Goal: Task Accomplishment & Management: Manage account settings

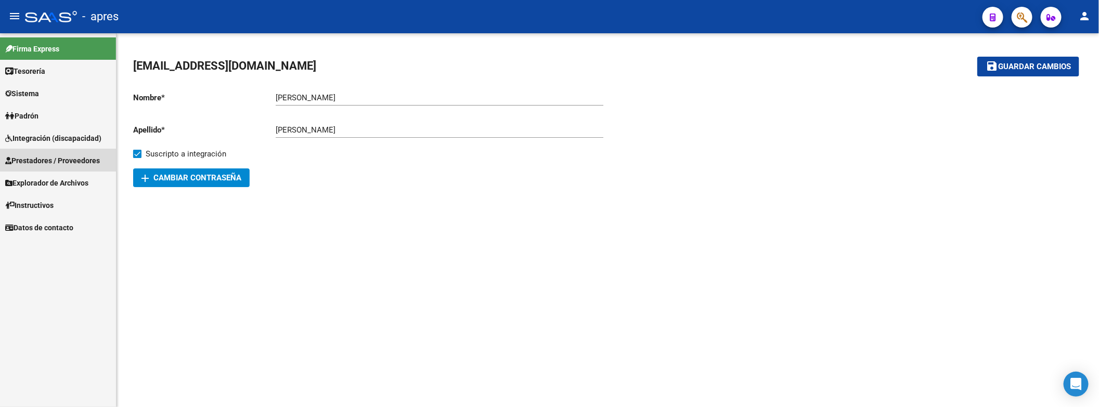
click at [72, 166] on span "Prestadores / Proveedores" at bounding box center [52, 160] width 95 height 11
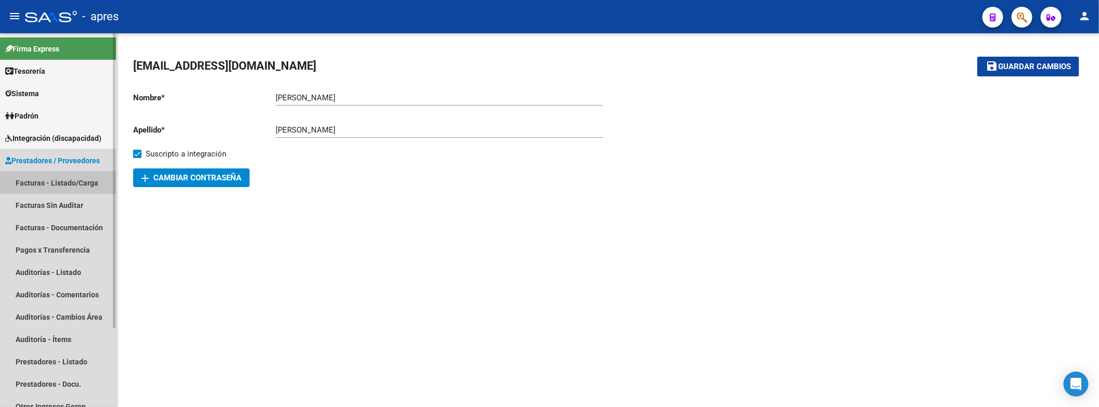
click at [71, 178] on link "Facturas - Listado/Carga" at bounding box center [58, 183] width 116 height 22
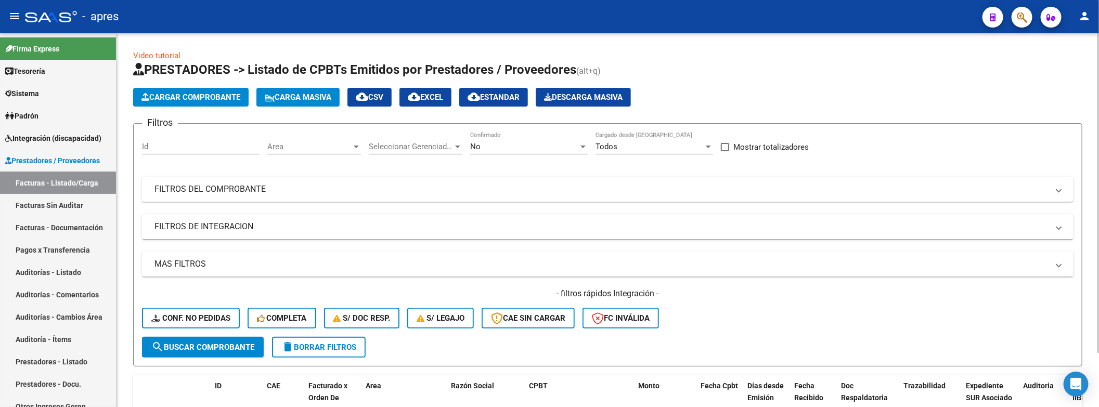
click at [344, 151] on span "Area" at bounding box center [309, 146] width 84 height 9
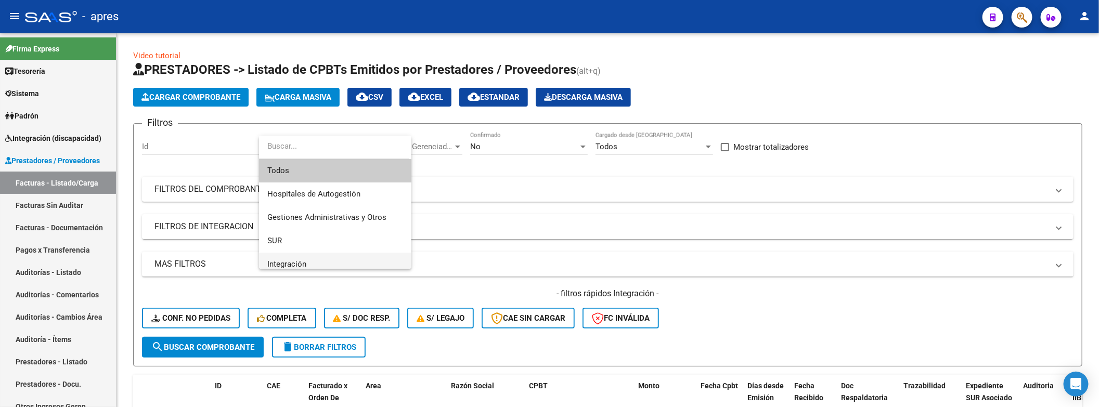
click at [323, 256] on span "Integración" at bounding box center [335, 264] width 136 height 23
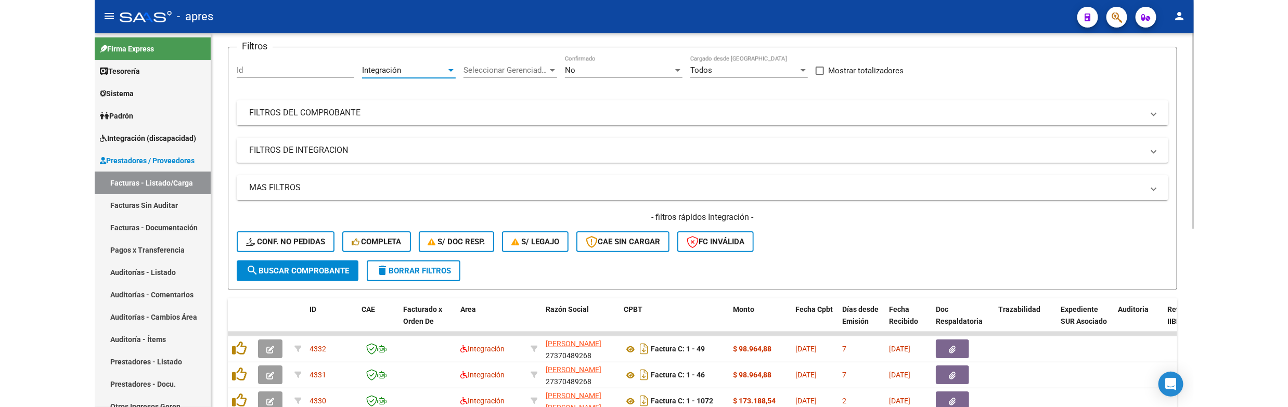
scroll to position [156, 0]
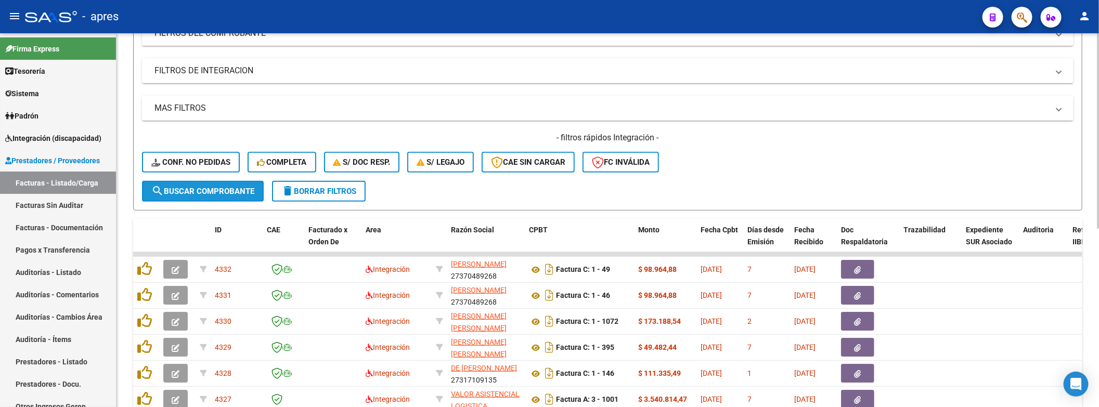
click at [222, 187] on span "search Buscar Comprobante" at bounding box center [202, 191] width 103 height 9
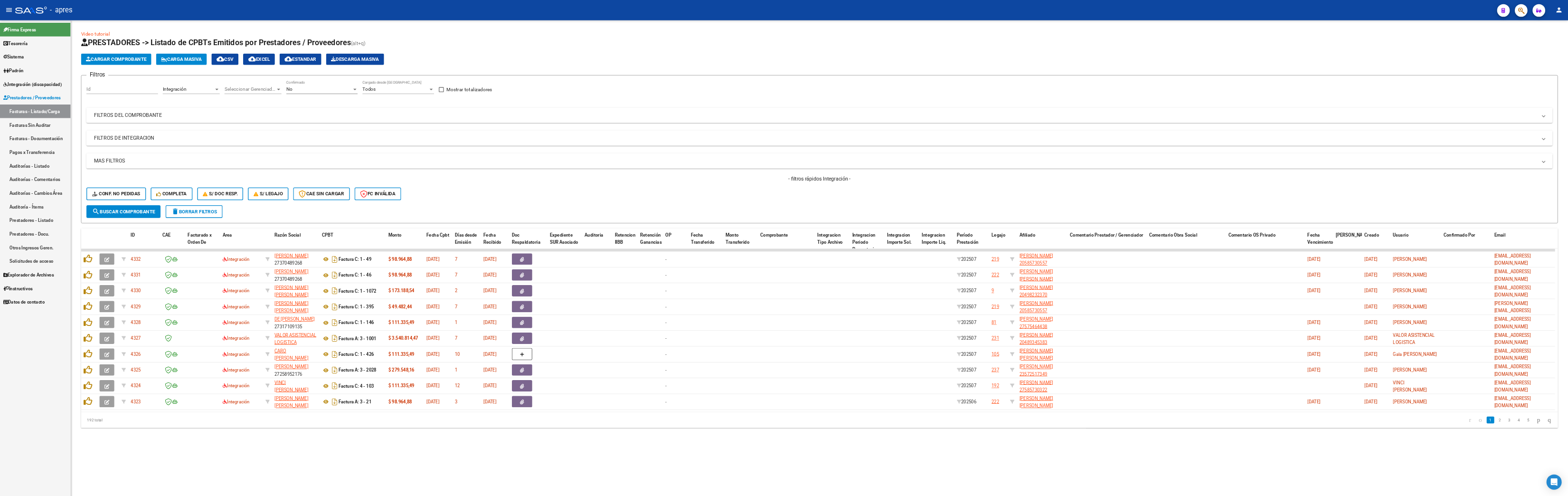
scroll to position [0, 0]
drag, startPoint x: 1680, startPoint y: 351, endPoint x: 727, endPoint y: 358, distance: 953.0
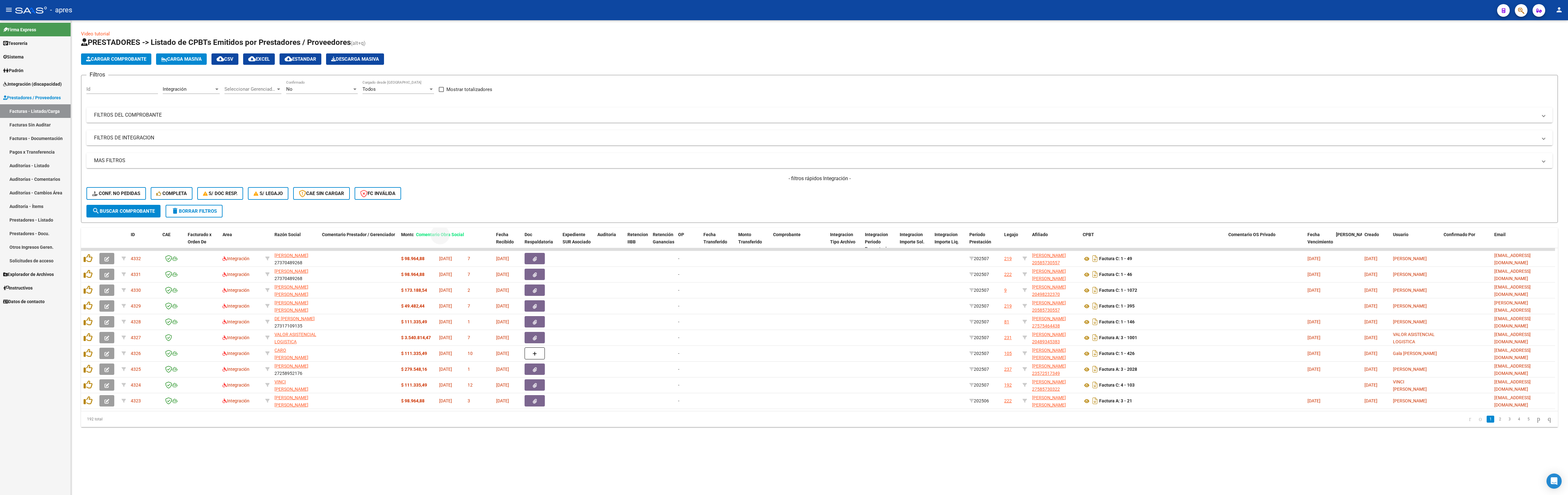
drag, startPoint x: 1161, startPoint y: 237, endPoint x: 427, endPoint y: 226, distance: 734.1
click at [427, 226] on div "Video tutorial PRESTADORES -> Listado de CPBTs Emitidos por Prestadores / Prove…" at bounding box center [819, 229] width 1477 height 397
click at [668, 248] on mat-sidenav-content "Video tutorial PRESTADORES -> Listado de CPBTs Emitidos por Prestadores / Prove…" at bounding box center [819, 257] width 1497 height 475
drag, startPoint x: 1165, startPoint y: 237, endPoint x: 475, endPoint y: 241, distance: 690.0
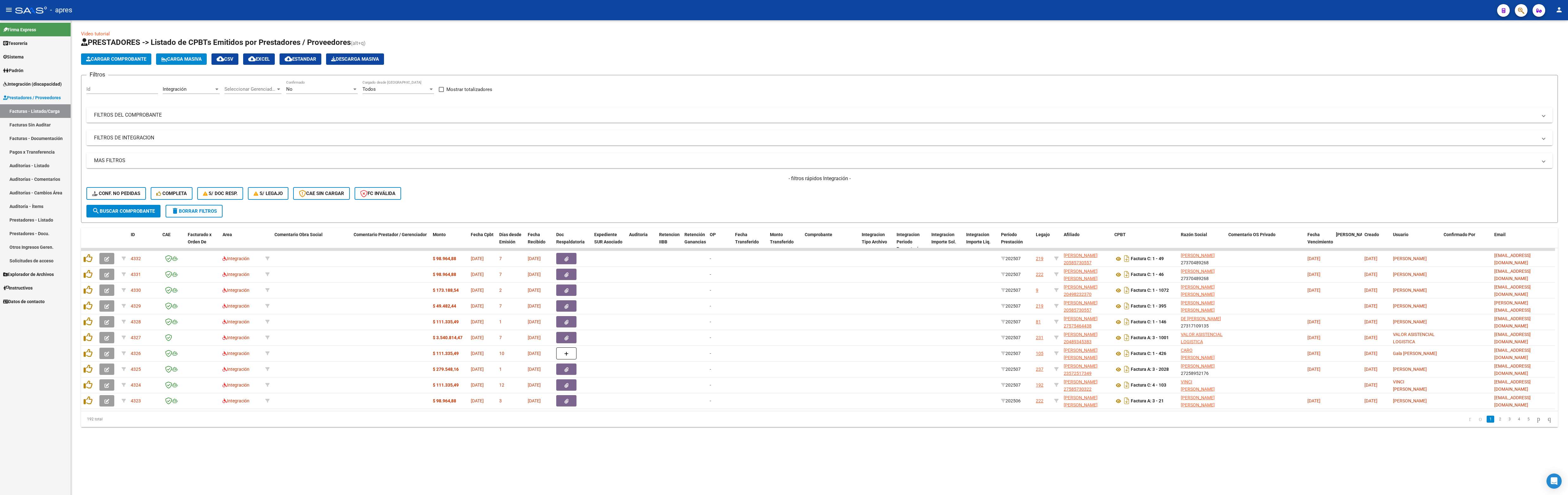
click at [516, 248] on mat-sidenav-content "Video tutorial PRESTADORES -> Listado de CPBTs Emitidos por Prestadores / Prove…" at bounding box center [819, 257] width 1497 height 475
click at [668, 234] on span "Razón Social" at bounding box center [1194, 235] width 26 height 5
drag, startPoint x: 1191, startPoint y: 237, endPoint x: 517, endPoint y: 235, distance: 674.0
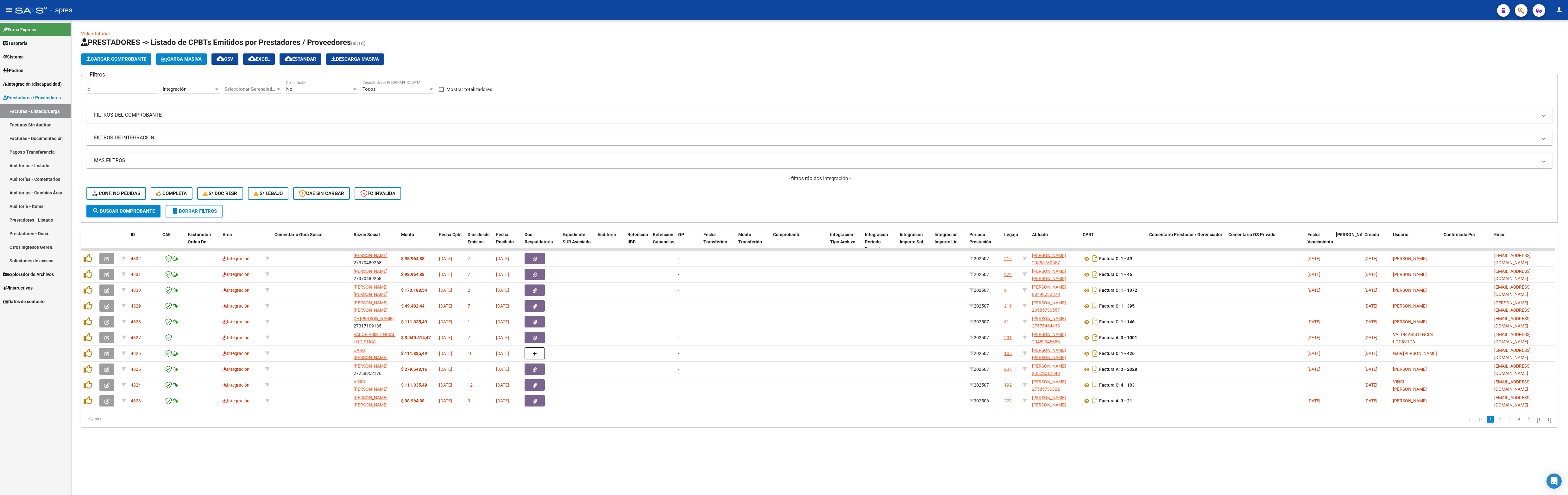
drag, startPoint x: 1032, startPoint y: 491, endPoint x: 1053, endPoint y: 454, distance: 42.5
click at [668, 248] on mat-sidenav-content "Video tutorial PRESTADORES -> Listado de CPBTs Emitidos por Prestadores / Prove…" at bounding box center [819, 257] width 1497 height 475
drag, startPoint x: 1180, startPoint y: 238, endPoint x: 502, endPoint y: 246, distance: 678.0
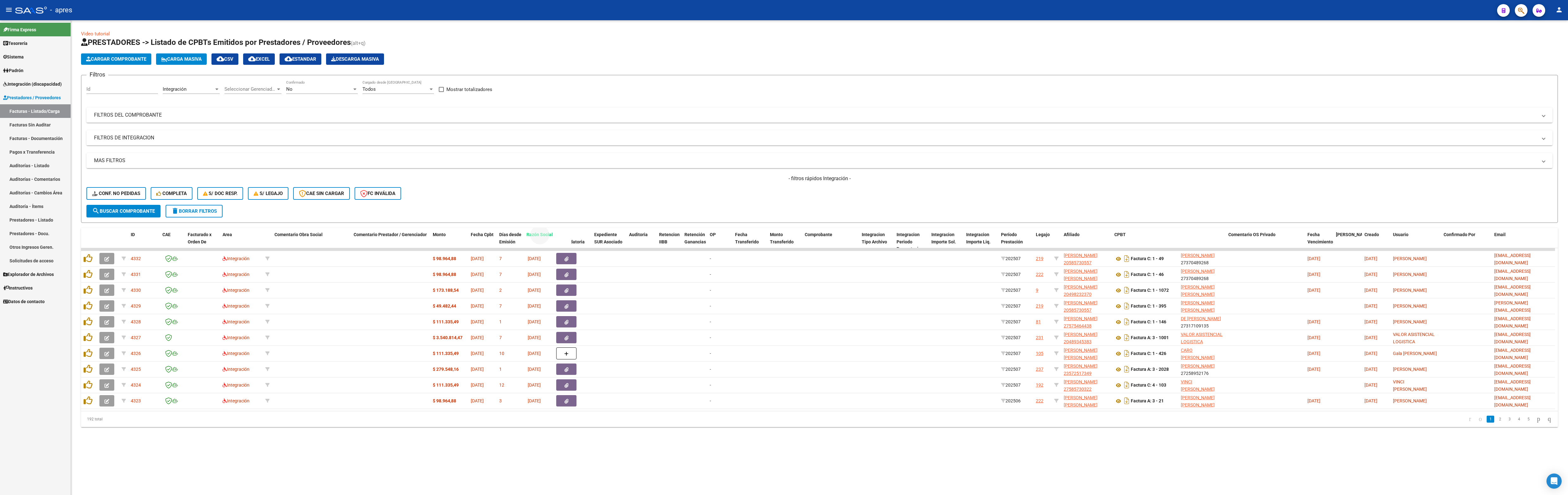
drag, startPoint x: 1195, startPoint y: 235, endPoint x: 541, endPoint y: 230, distance: 654.0
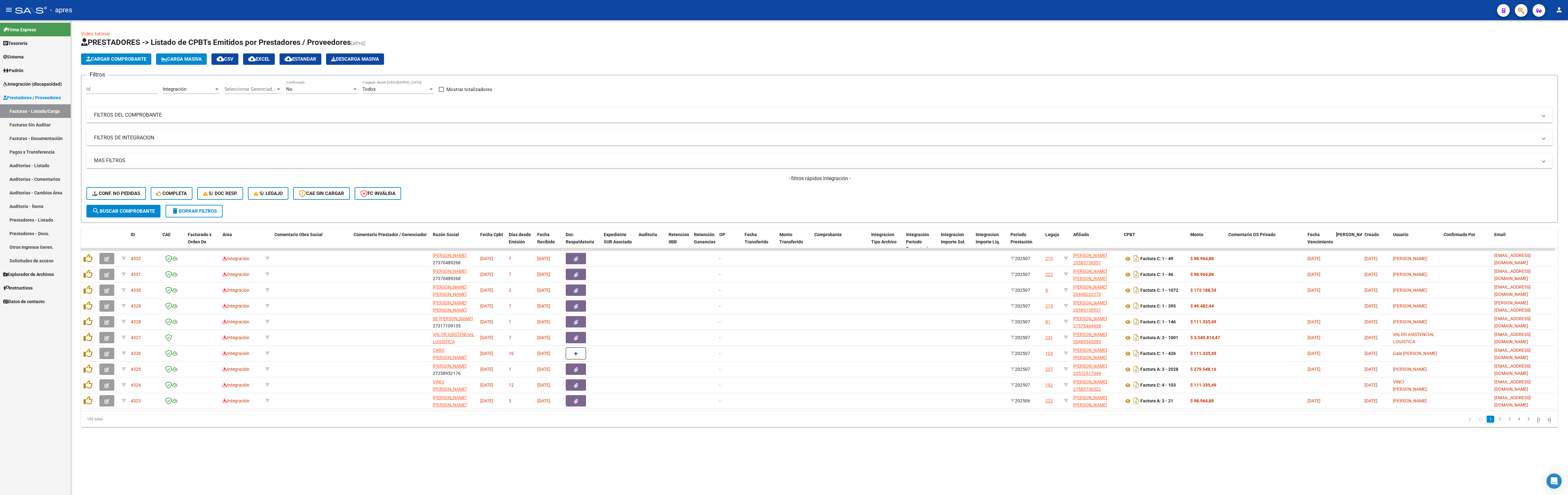
click at [583, 248] on mat-sidenav-content "Video tutorial PRESTADORES -> Listado de CPBTs Emitidos por Prestadores / Prove…" at bounding box center [819, 257] width 1497 height 475
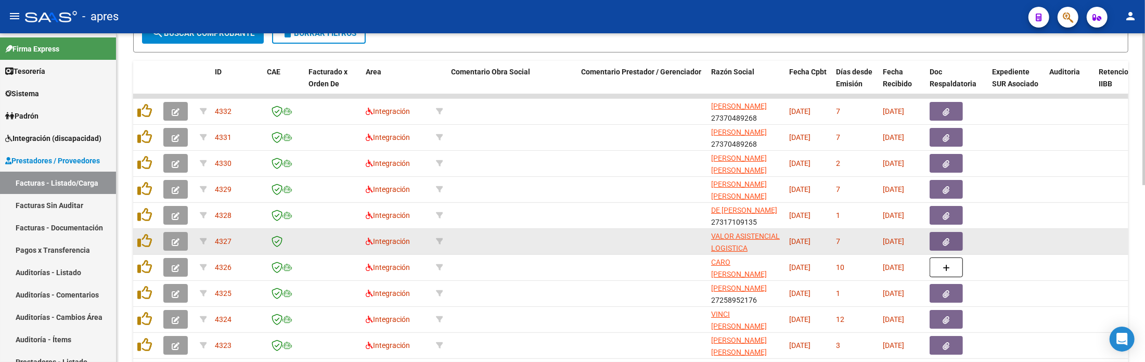
scroll to position [383, 0]
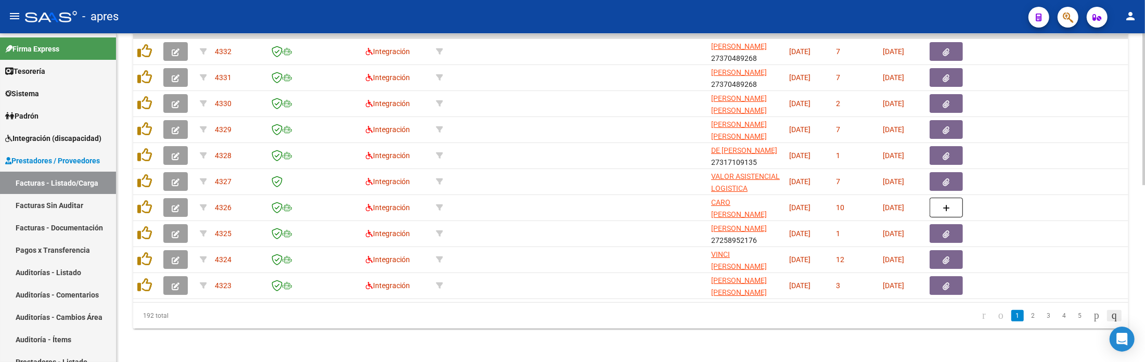
click at [1098, 313] on icon "go to last page" at bounding box center [1114, 315] width 8 height 12
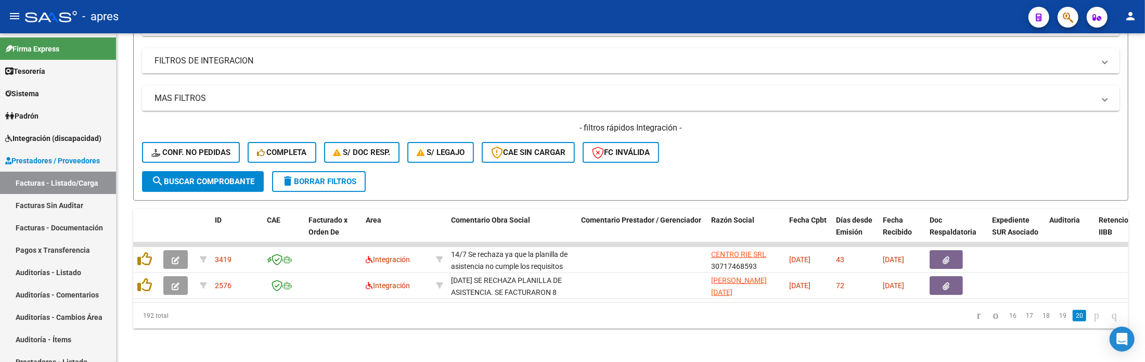
scroll to position [175, 0]
click at [1056, 317] on link "19" at bounding box center [1063, 315] width 14 height 11
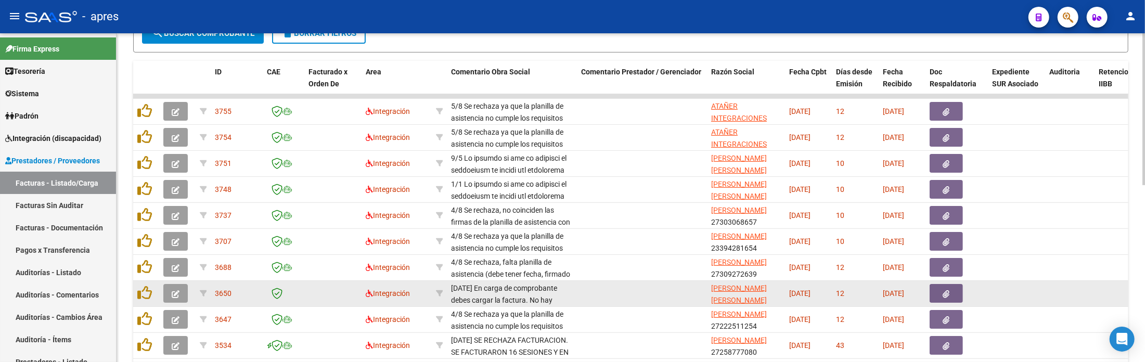
scroll to position [383, 0]
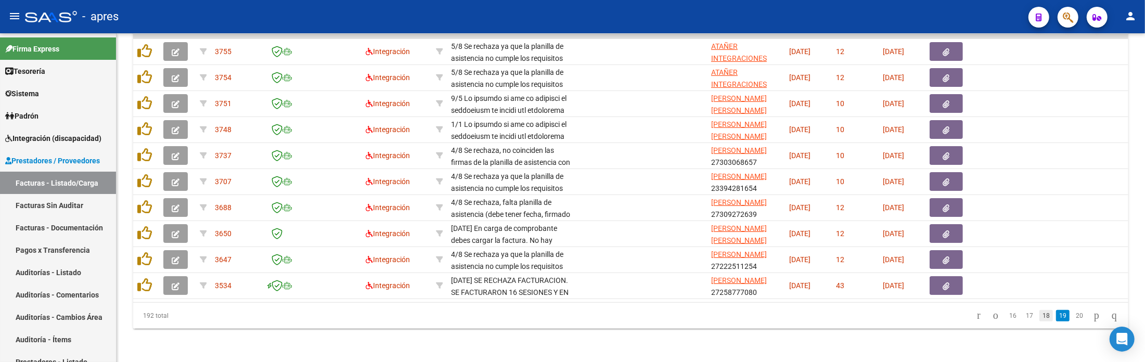
drag, startPoint x: 1037, startPoint y: 315, endPoint x: 999, endPoint y: 238, distance: 86.3
click at [1039, 315] on link "18" at bounding box center [1046, 315] width 14 height 11
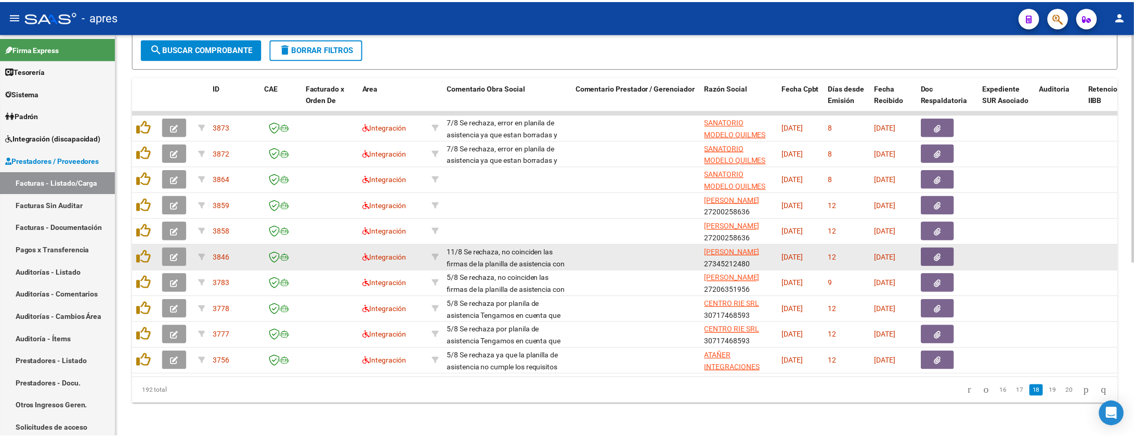
scroll to position [307, 0]
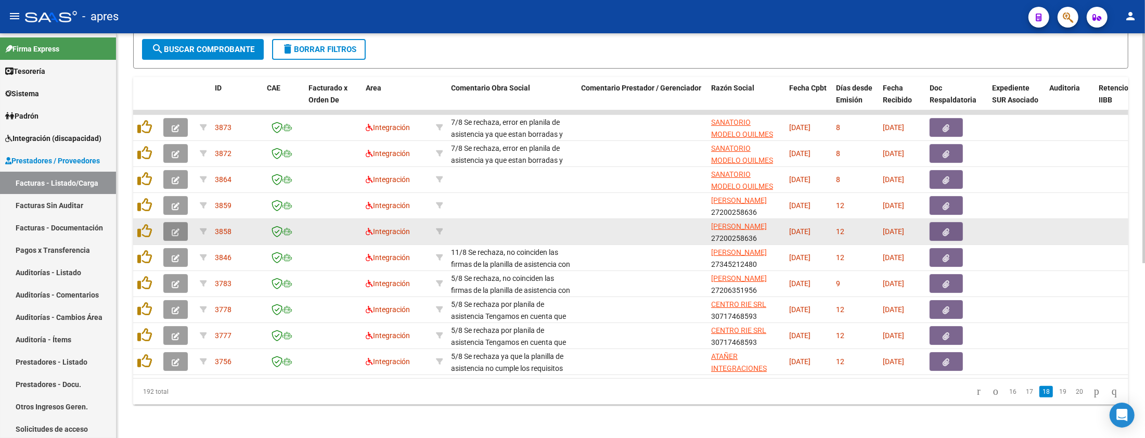
click at [177, 228] on icon "button" at bounding box center [176, 232] width 8 height 8
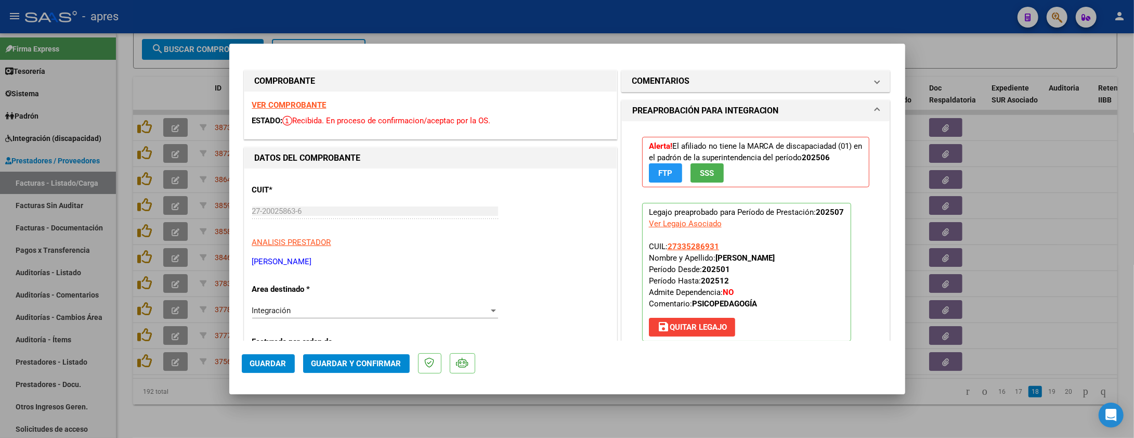
click at [301, 100] on strong "VER COMPROBANTE" at bounding box center [289, 104] width 74 height 9
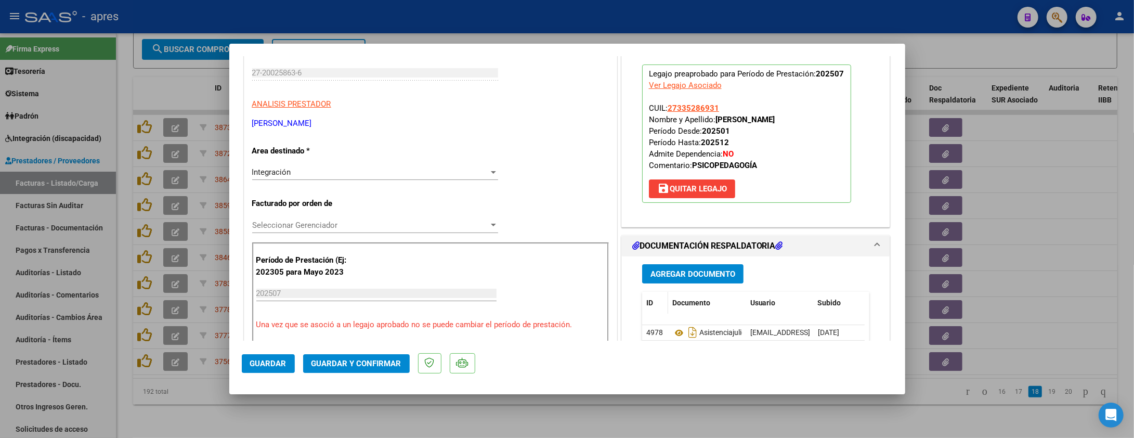
scroll to position [346, 0]
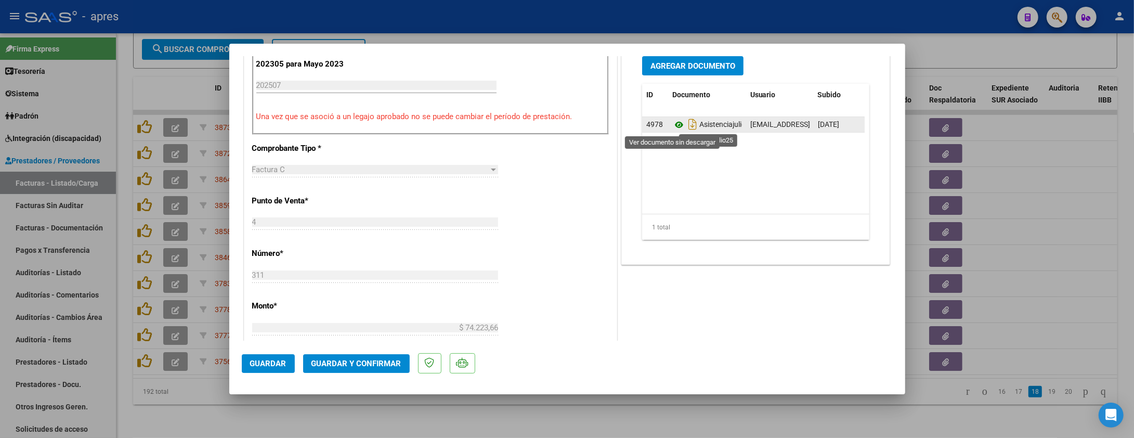
click at [675, 127] on icon at bounding box center [679, 125] width 14 height 12
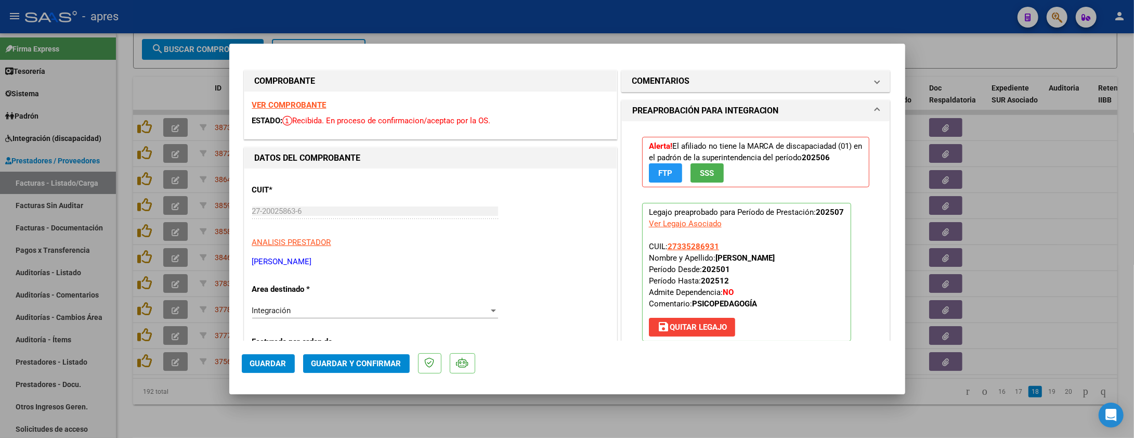
scroll to position [138, 0]
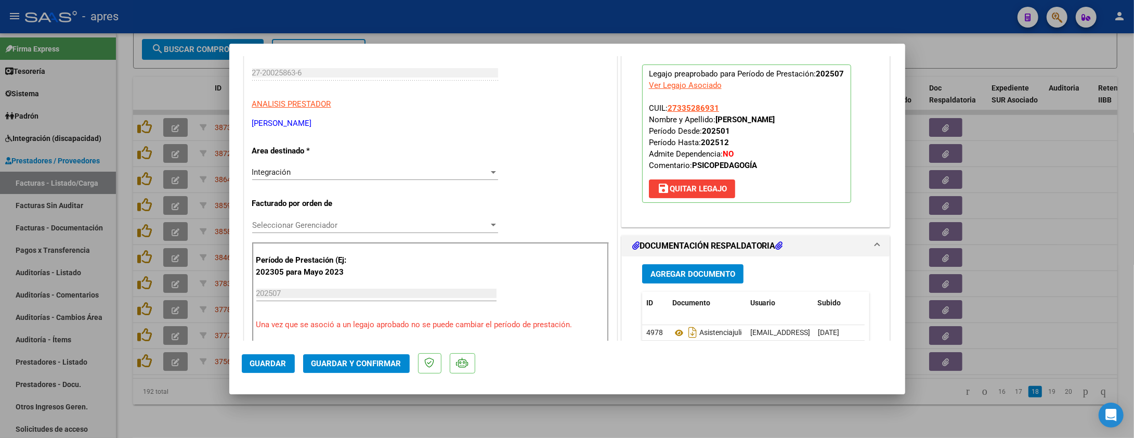
click at [356, 361] on span "Guardar y Confirmar" at bounding box center [357, 363] width 90 height 9
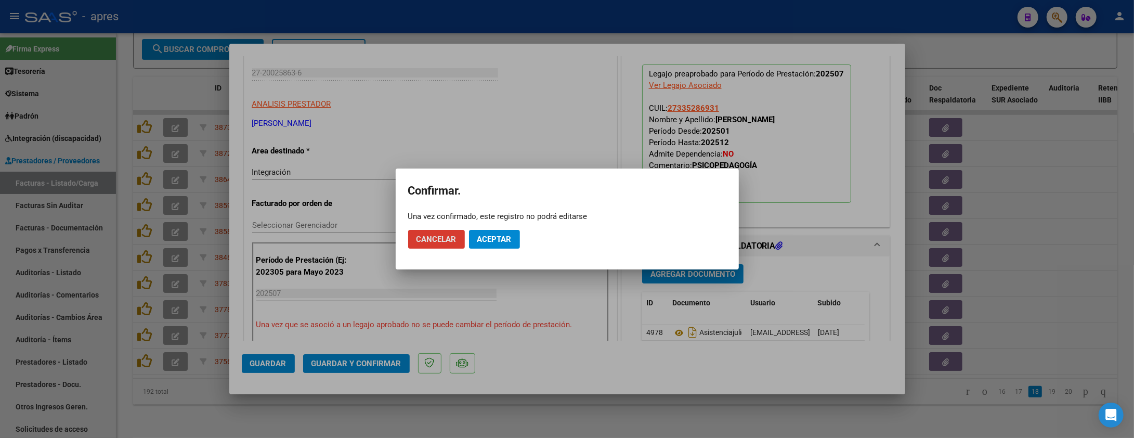
click at [483, 243] on span "Aceptar" at bounding box center [494, 239] width 34 height 9
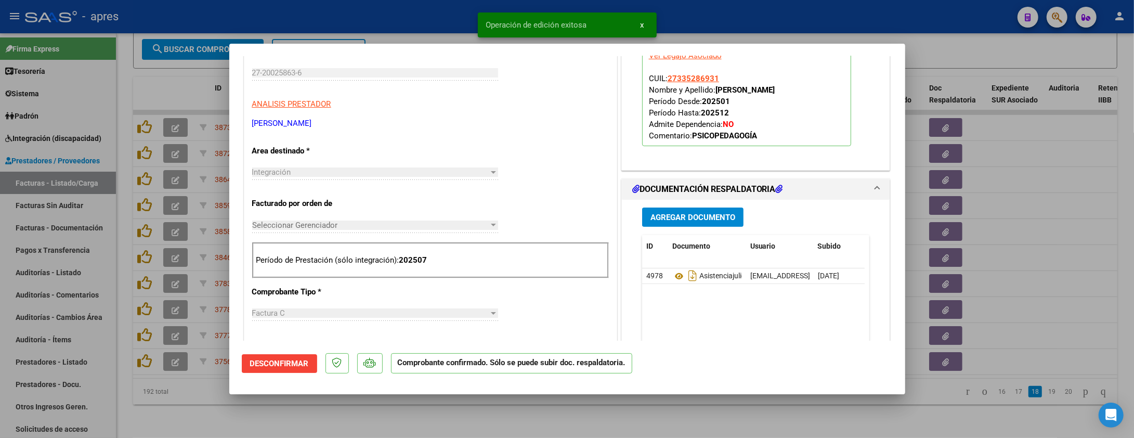
click at [183, 400] on div at bounding box center [567, 219] width 1134 height 438
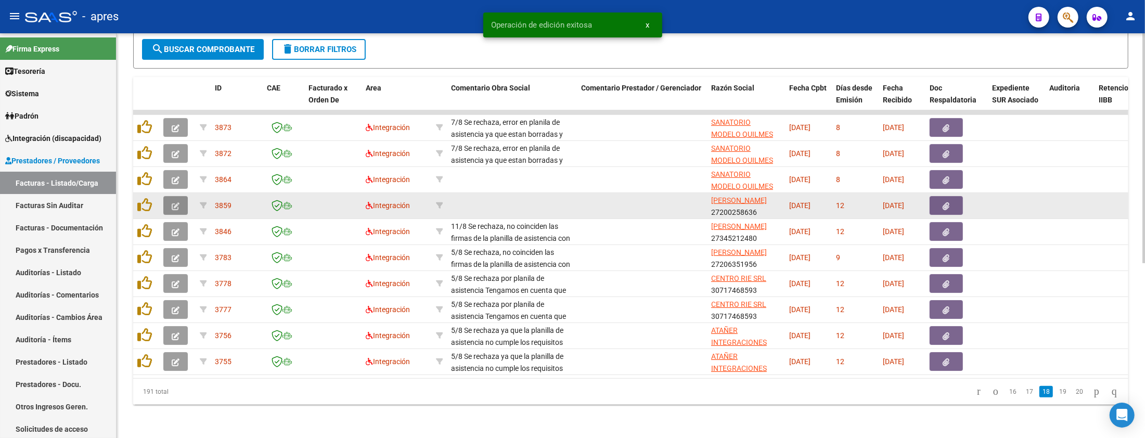
click at [170, 196] on button "button" at bounding box center [175, 205] width 24 height 19
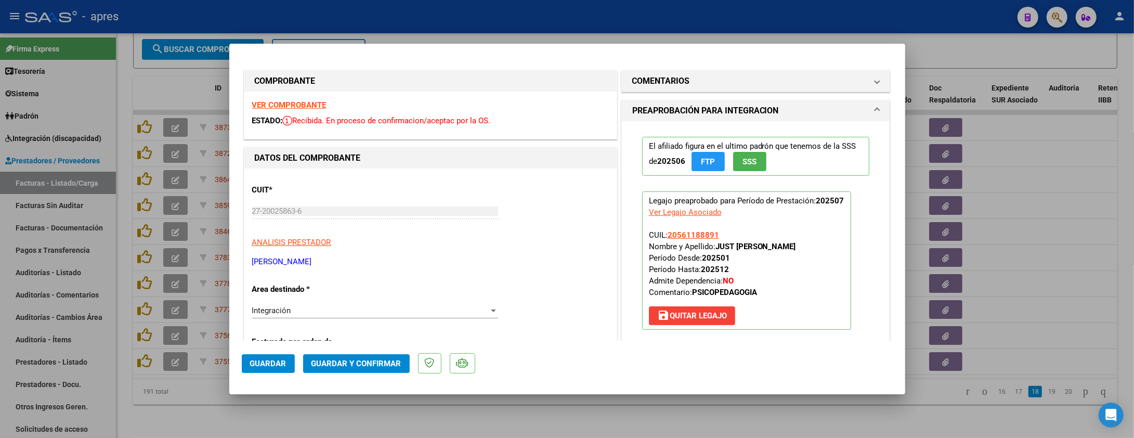
click at [313, 105] on strong "VER COMPROBANTE" at bounding box center [289, 104] width 74 height 9
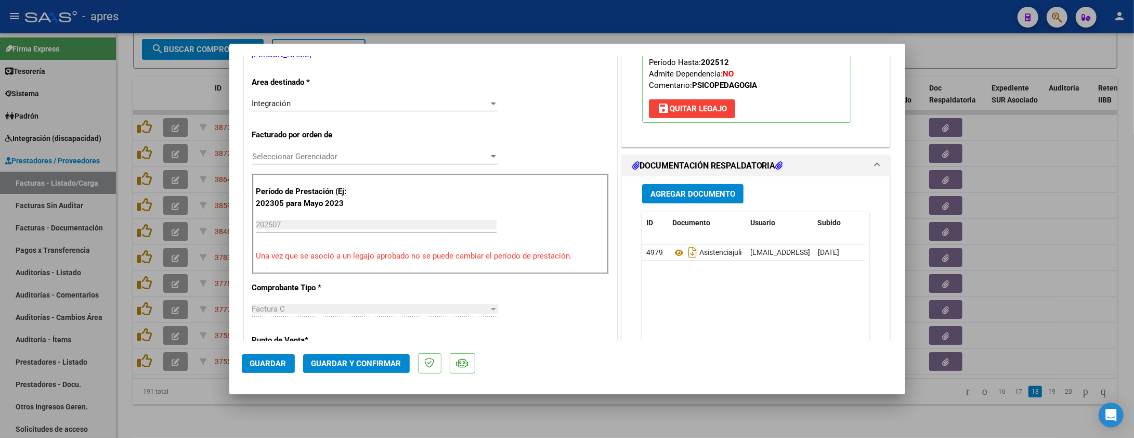
scroll to position [208, 0]
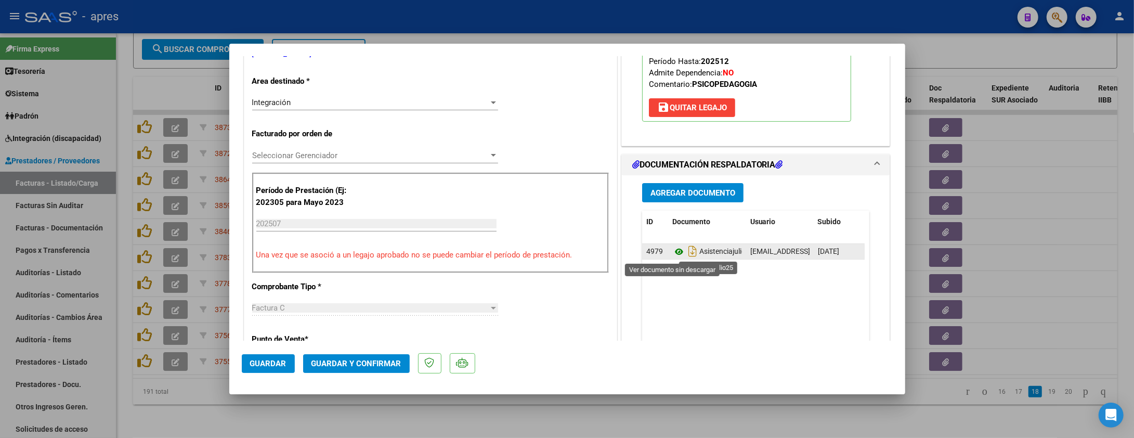
click at [672, 251] on icon at bounding box center [679, 251] width 14 height 12
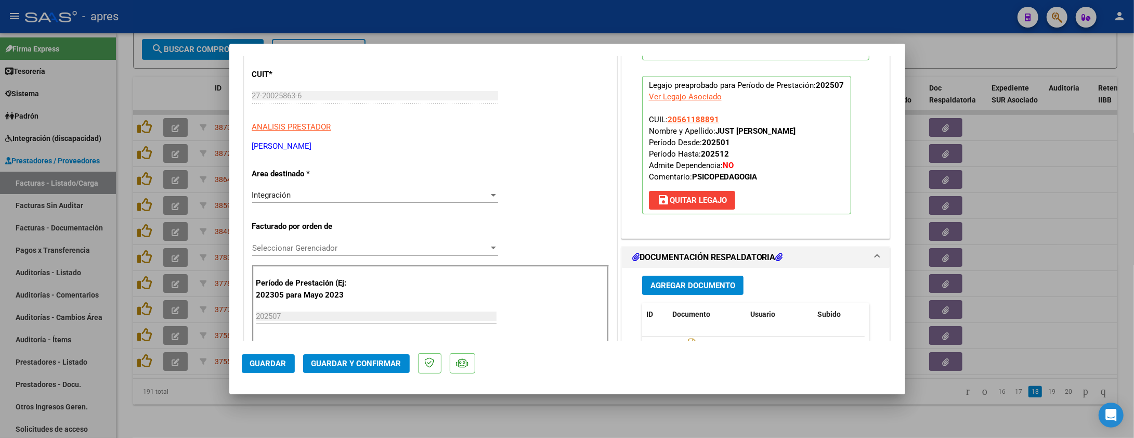
scroll to position [69, 0]
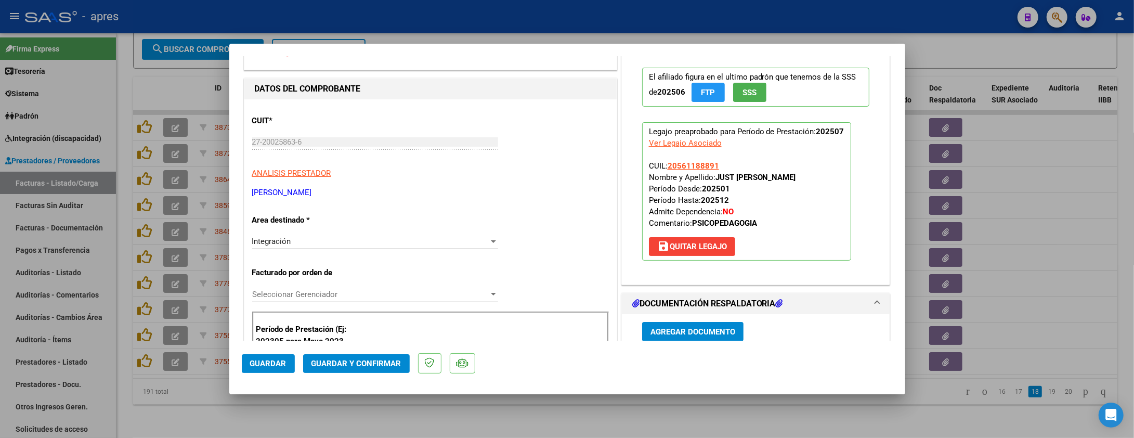
click at [363, 370] on button "Guardar y Confirmar" at bounding box center [356, 363] width 107 height 19
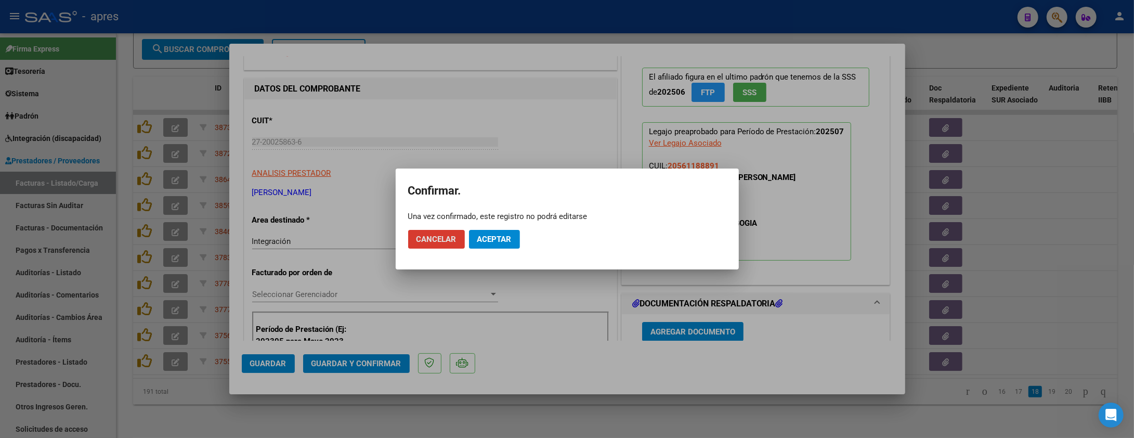
click at [494, 242] on span "Aceptar" at bounding box center [494, 239] width 34 height 9
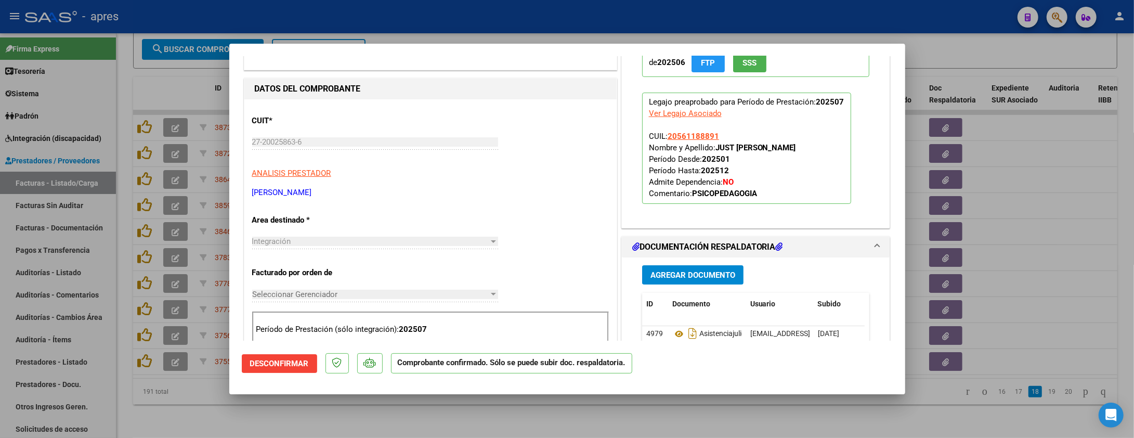
drag, startPoint x: 464, startPoint y: 127, endPoint x: 419, endPoint y: 61, distance: 80.1
click at [459, 115] on div "CUIT * 27-20025863-6 Ingresar CUIT ANALISIS PRESTADOR CAPANO ANALIA BEATRIZ ARC…" at bounding box center [430, 153] width 357 height 92
click at [163, 407] on div at bounding box center [567, 219] width 1134 height 438
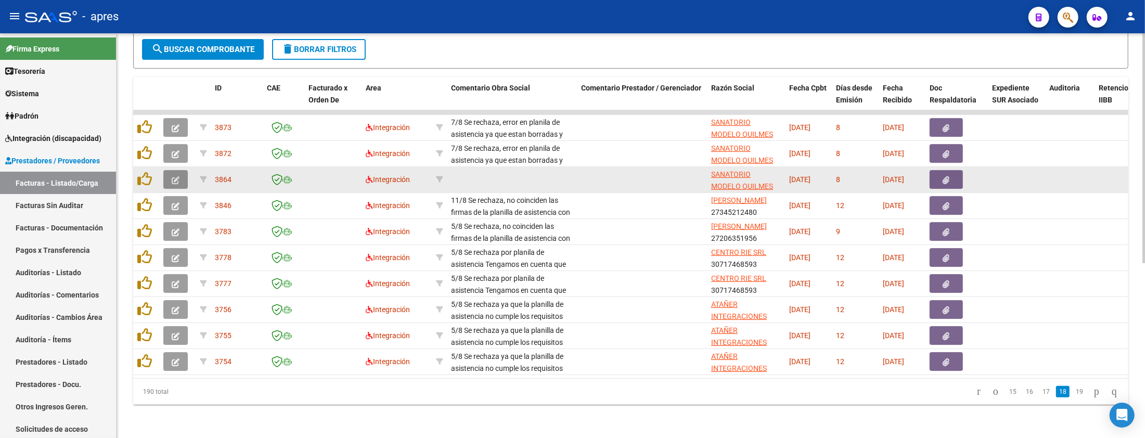
click at [176, 176] on icon "button" at bounding box center [176, 180] width 8 height 8
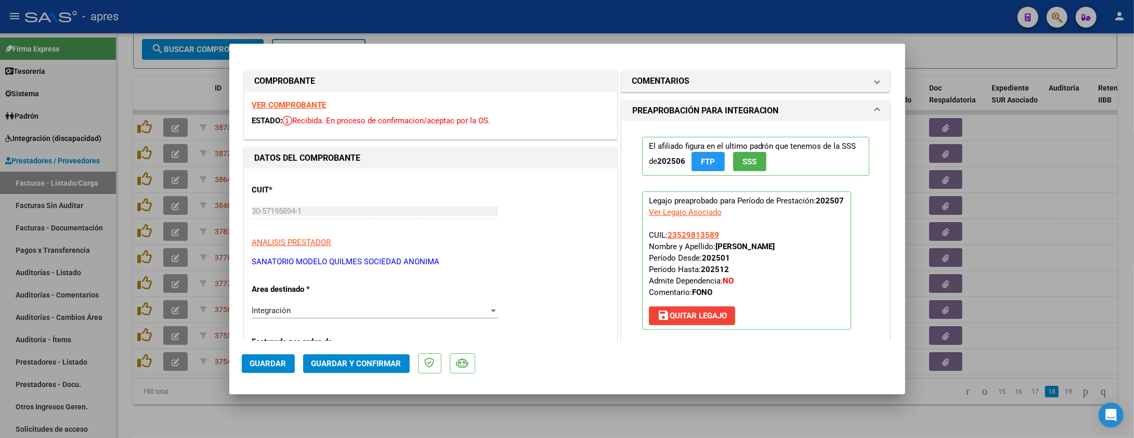
click at [302, 105] on strong "VER COMPROBANTE" at bounding box center [289, 104] width 74 height 9
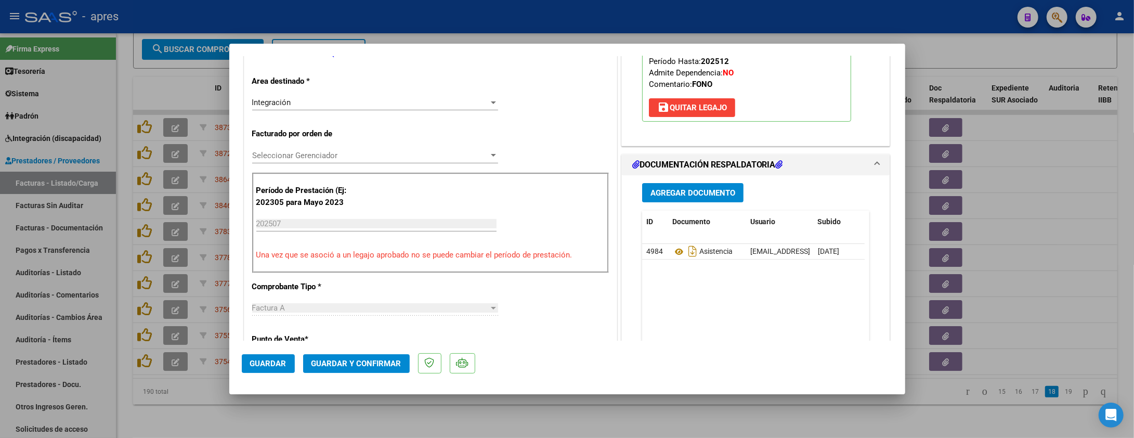
scroll to position [138, 0]
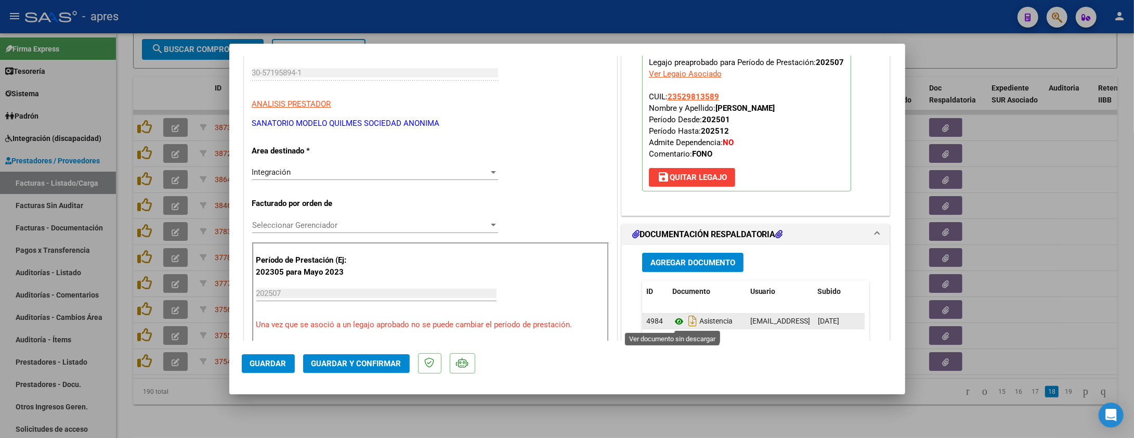
click at [672, 321] on icon at bounding box center [679, 321] width 14 height 12
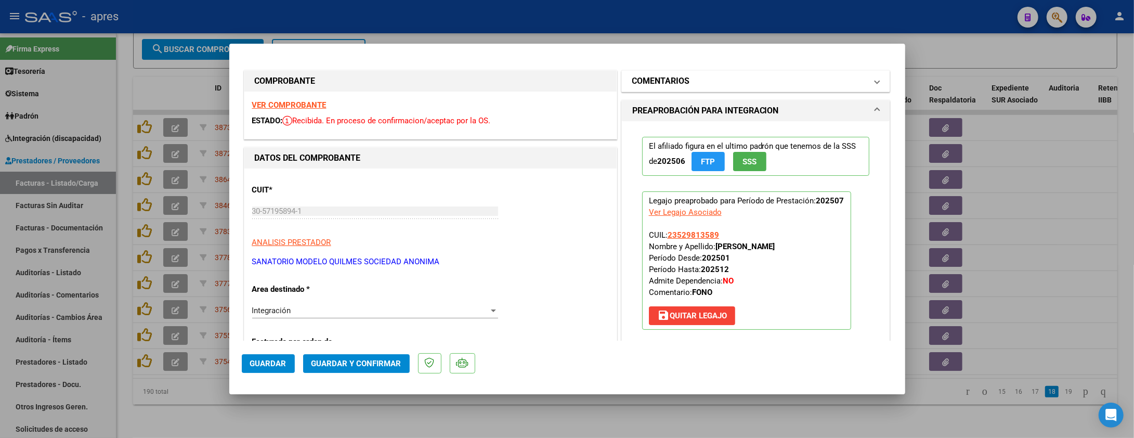
click at [703, 82] on mat-panel-title "COMENTARIOS" at bounding box center [749, 81] width 235 height 12
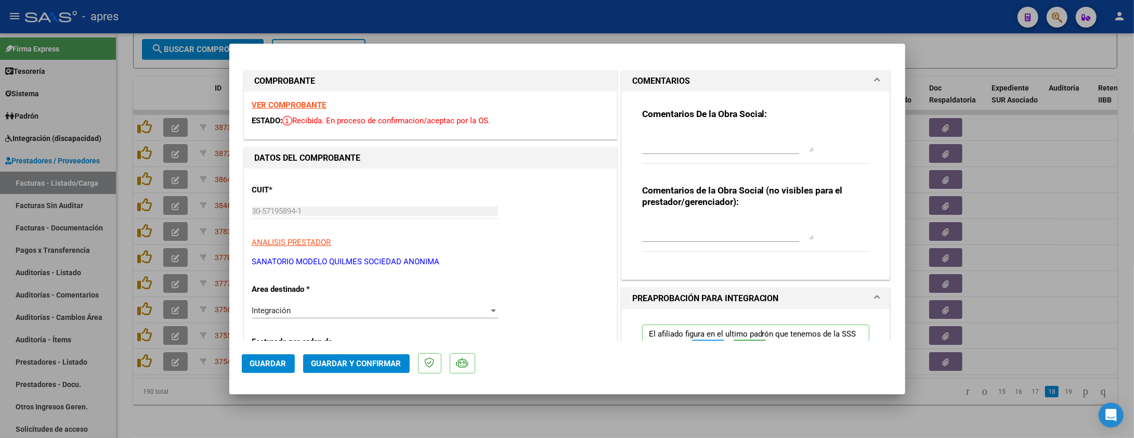
click at [351, 51] on mat-dialog-container "COMPROBANTE VER COMPROBANTE ESTADO: Recibida. En proceso de confirmacion/acepta…" at bounding box center [567, 219] width 676 height 351
click at [702, 125] on div "Comentarios De la Obra Social:" at bounding box center [756, 141] width 228 height 67
click at [702, 129] on div at bounding box center [728, 141] width 172 height 25
paste textarea "13/8 Se rechaza, no coinciden las firmas de la planilla de asistencia con las s…"
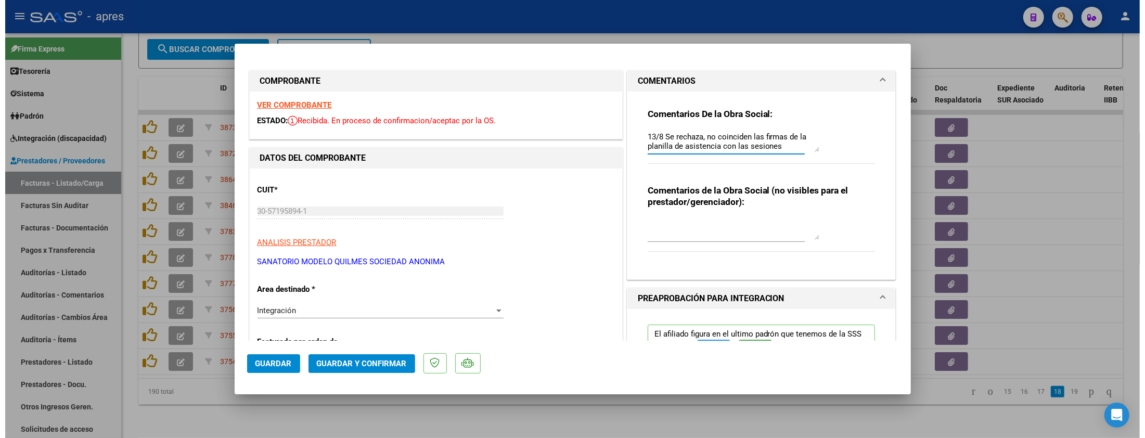
scroll to position [102, 0]
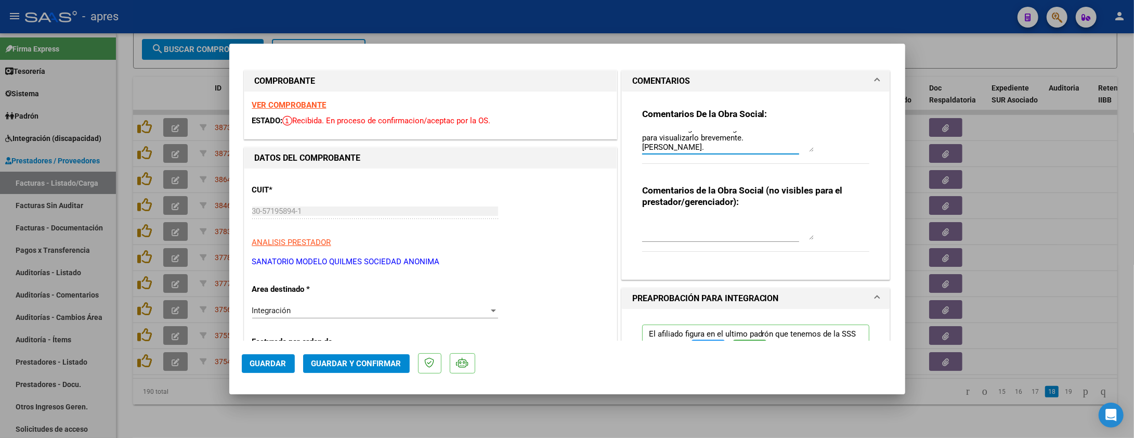
type textarea "13/8 Se rechaza, no coinciden las firmas de la planilla de asistencia con las s…"
click at [267, 360] on span "Guardar" at bounding box center [268, 363] width 36 height 9
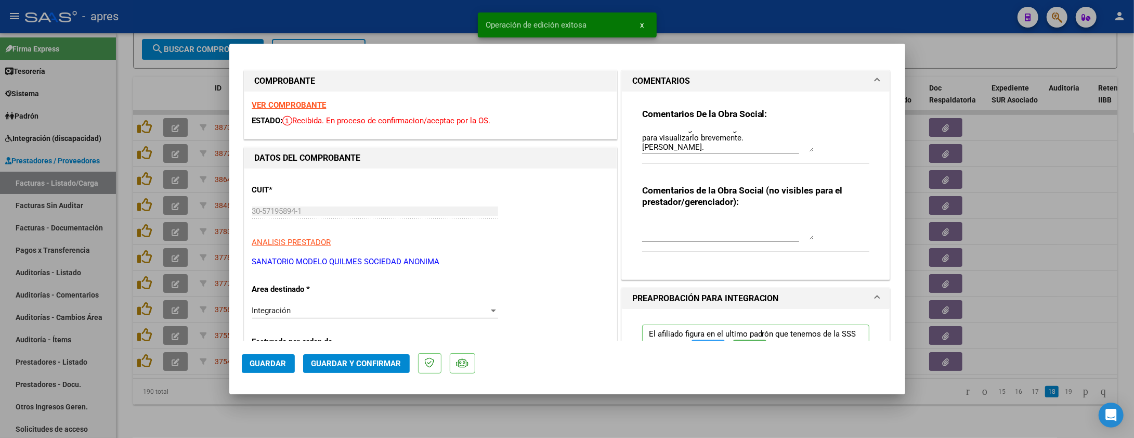
click at [229, 399] on div at bounding box center [567, 219] width 1134 height 438
type input "$ 0,00"
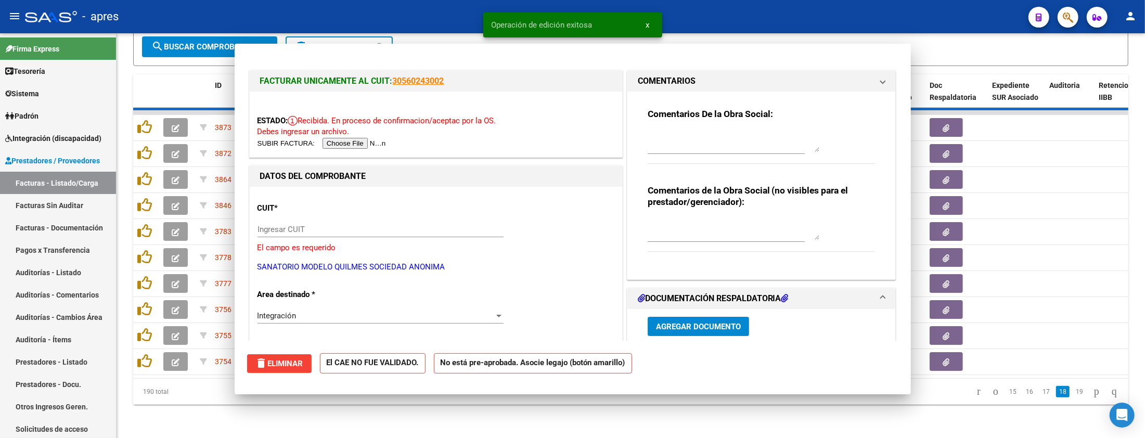
scroll to position [0, 0]
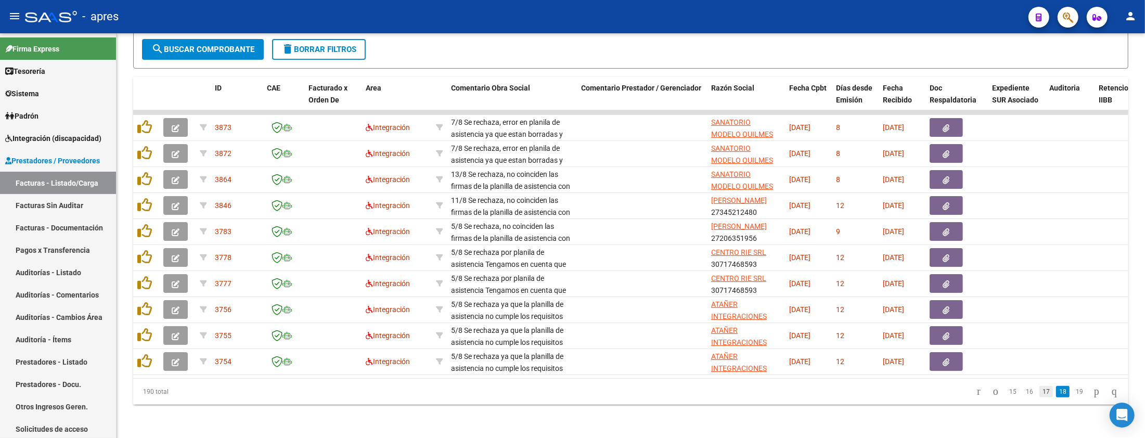
click at [1039, 393] on link "17" at bounding box center [1046, 391] width 14 height 11
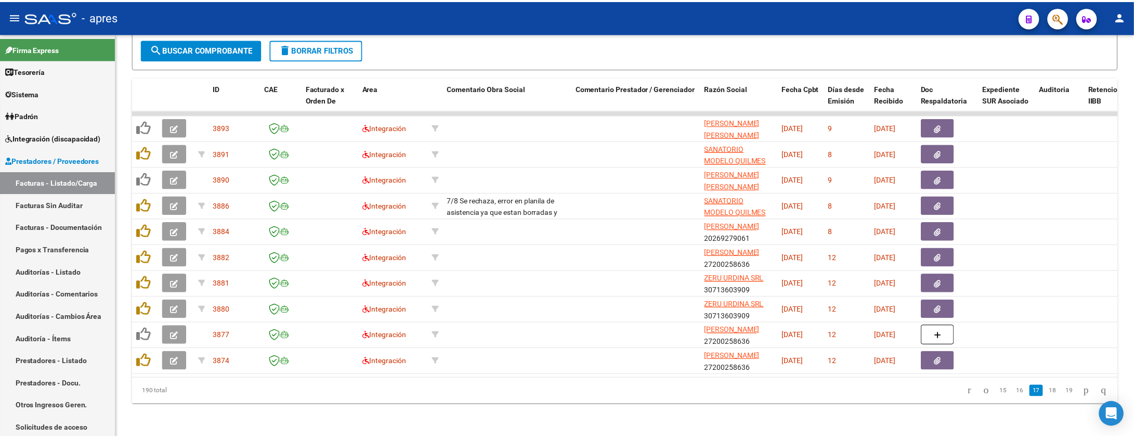
scroll to position [307, 0]
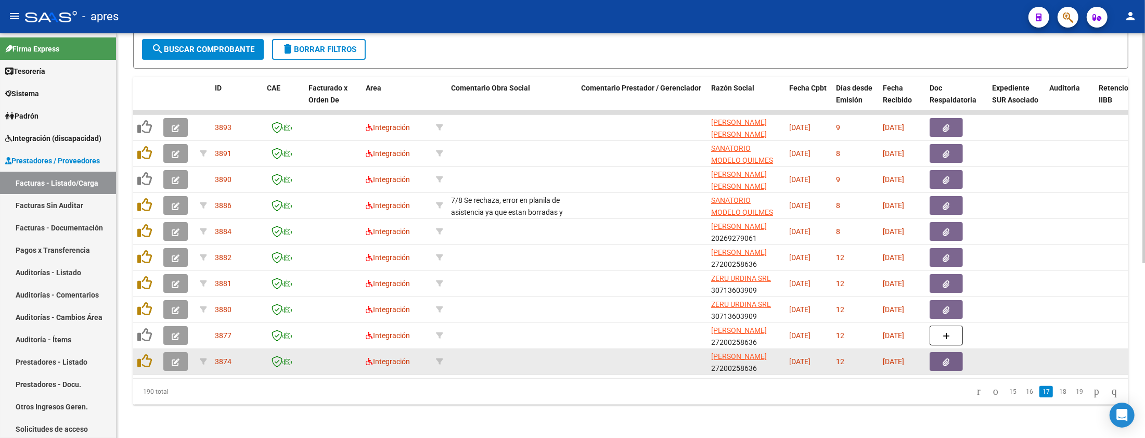
click at [173, 356] on button "button" at bounding box center [175, 361] width 24 height 19
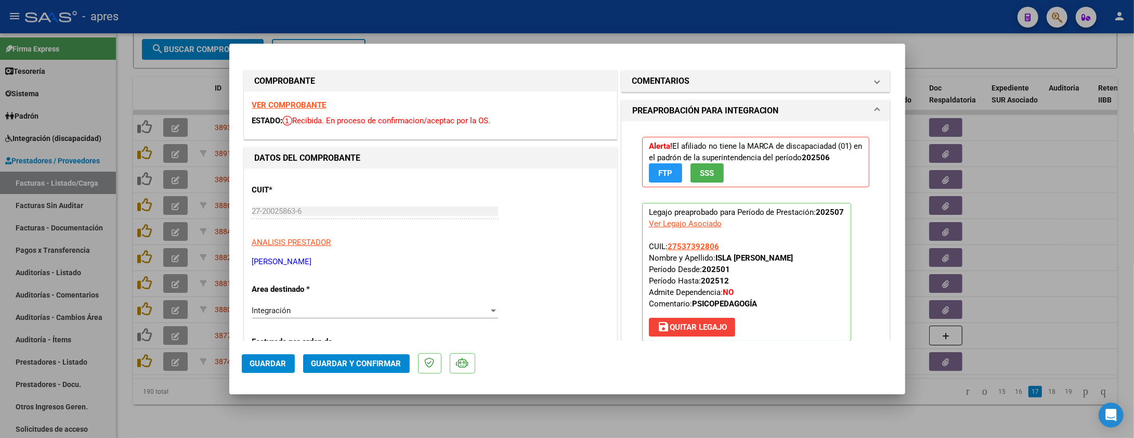
click at [292, 105] on strong "VER COMPROBANTE" at bounding box center [289, 104] width 74 height 9
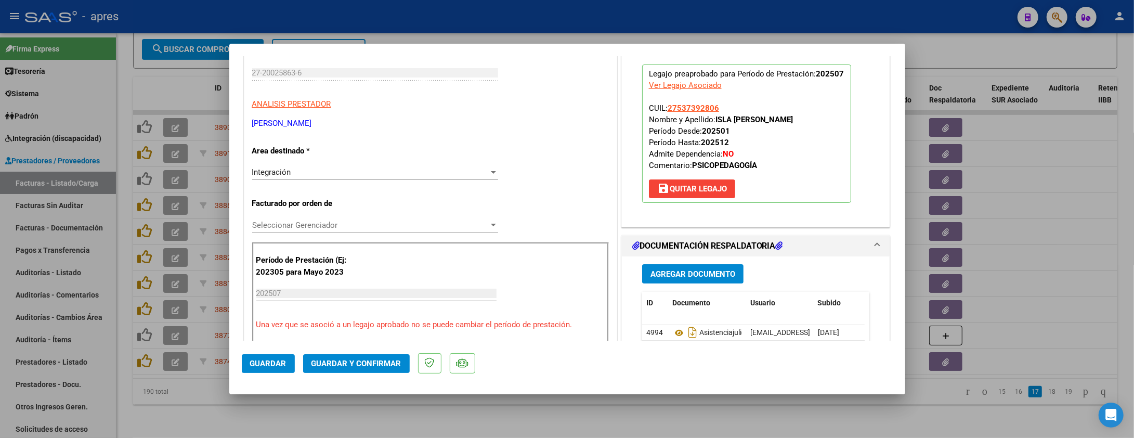
scroll to position [208, 0]
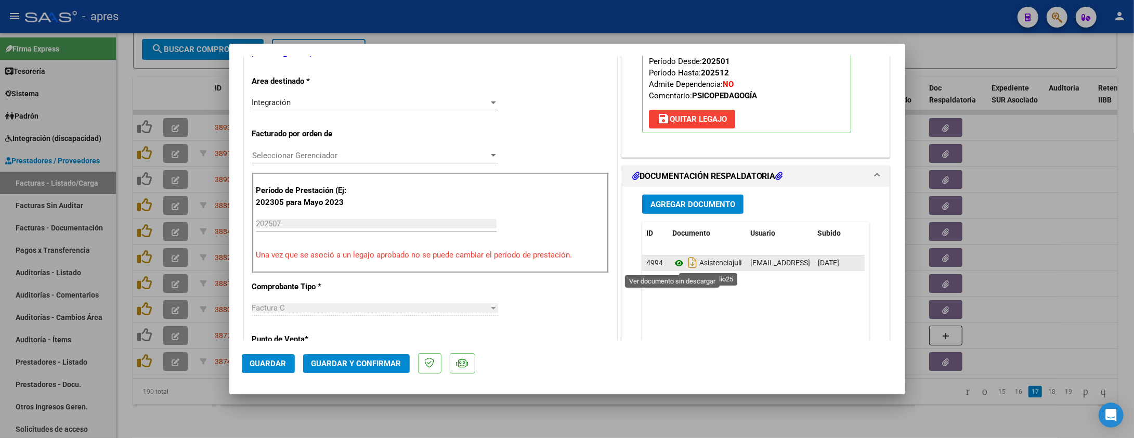
click at [674, 262] on icon at bounding box center [679, 263] width 14 height 12
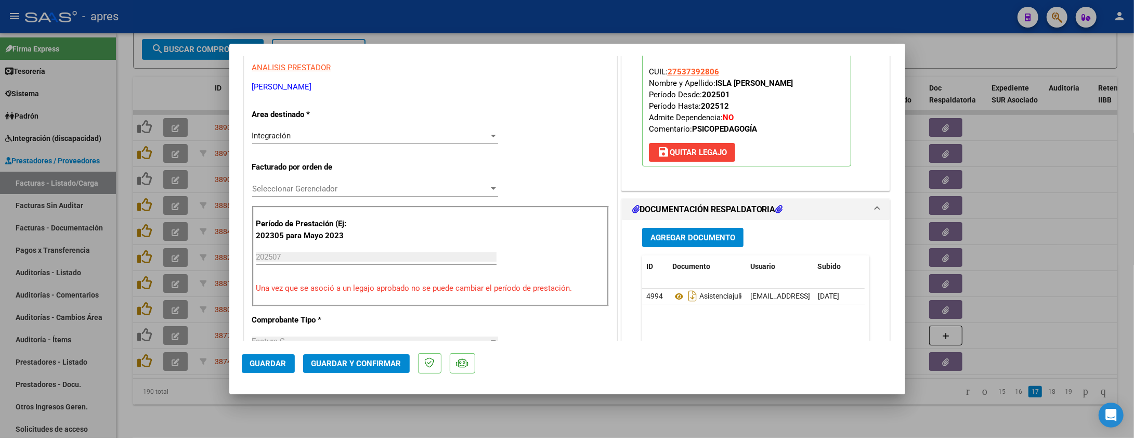
scroll to position [166, 0]
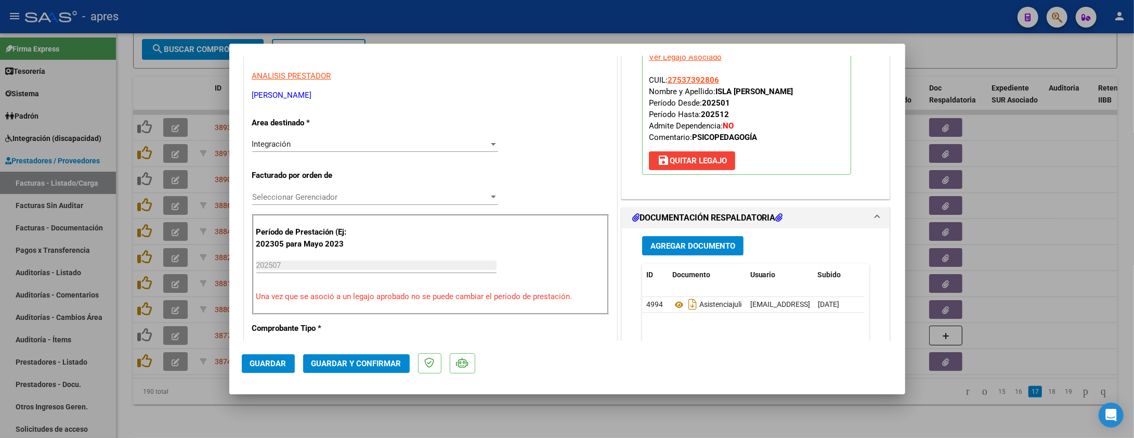
click at [348, 365] on span "Guardar y Confirmar" at bounding box center [357, 363] width 90 height 9
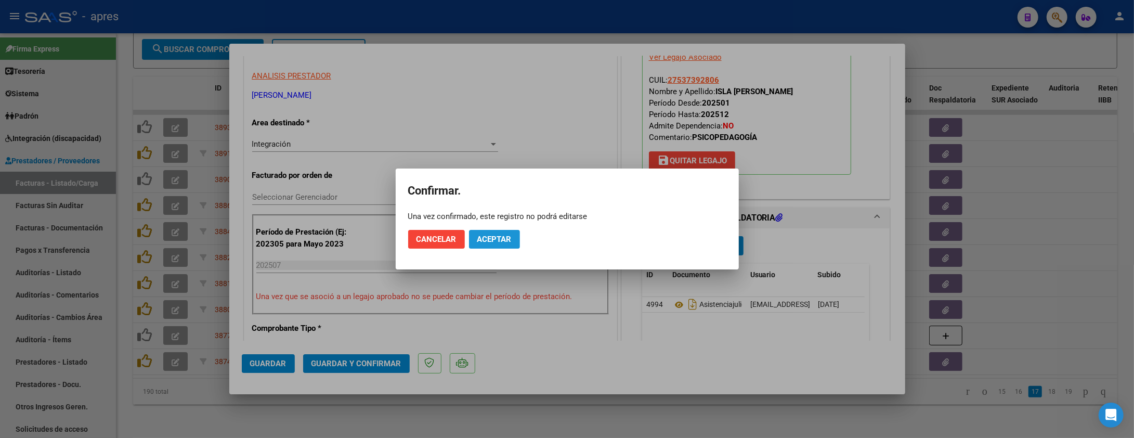
click at [492, 247] on button "Aceptar" at bounding box center [494, 239] width 51 height 19
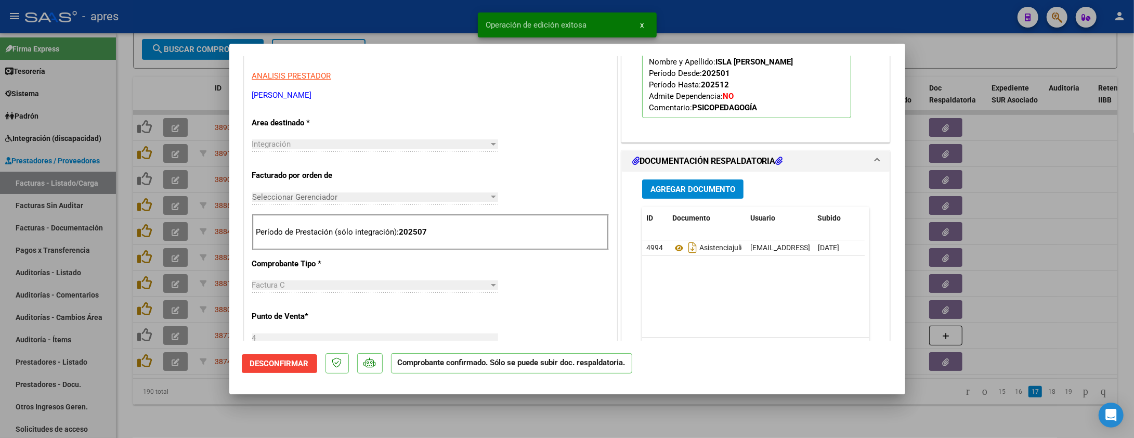
click at [248, 407] on div at bounding box center [567, 219] width 1134 height 438
type input "$ 0,00"
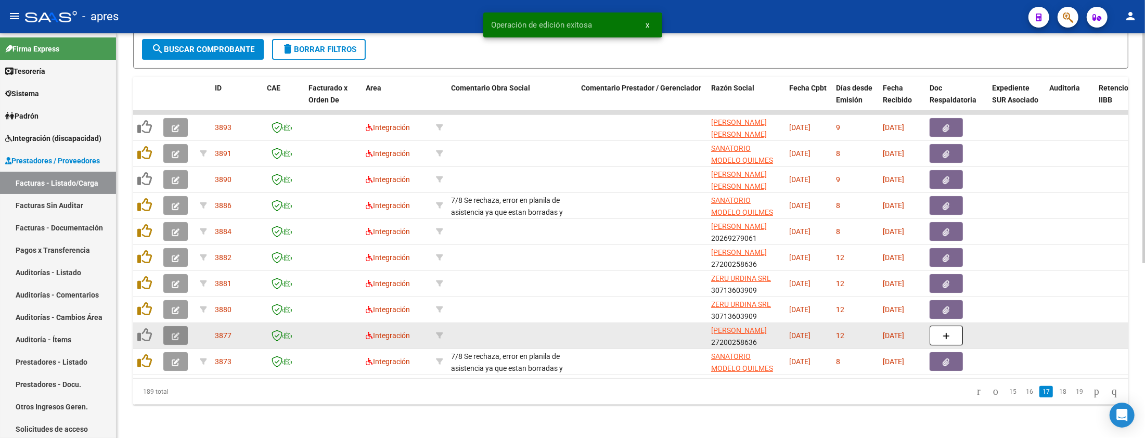
click at [173, 332] on icon "button" at bounding box center [176, 336] width 8 height 8
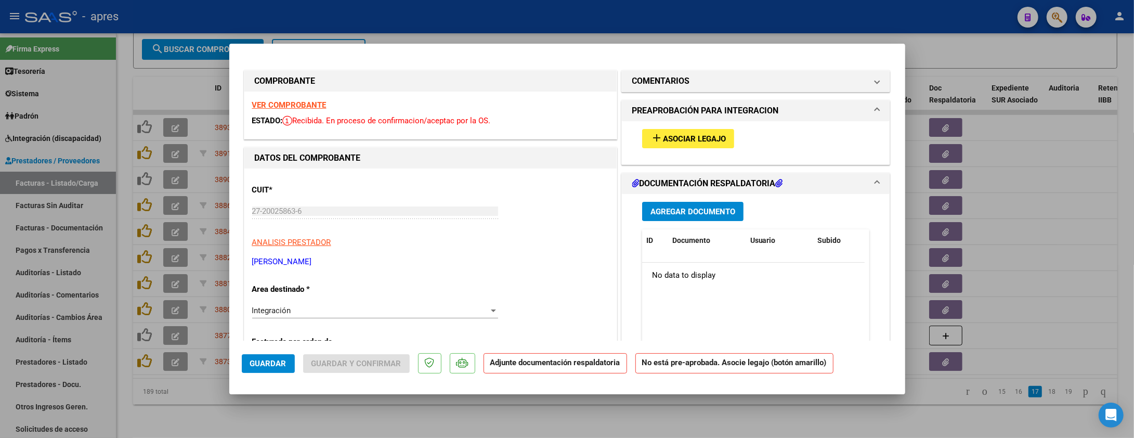
click at [286, 102] on strong "VER COMPROBANTE" at bounding box center [289, 104] width 74 height 9
click at [335, 313] on div "Integración" at bounding box center [370, 310] width 237 height 9
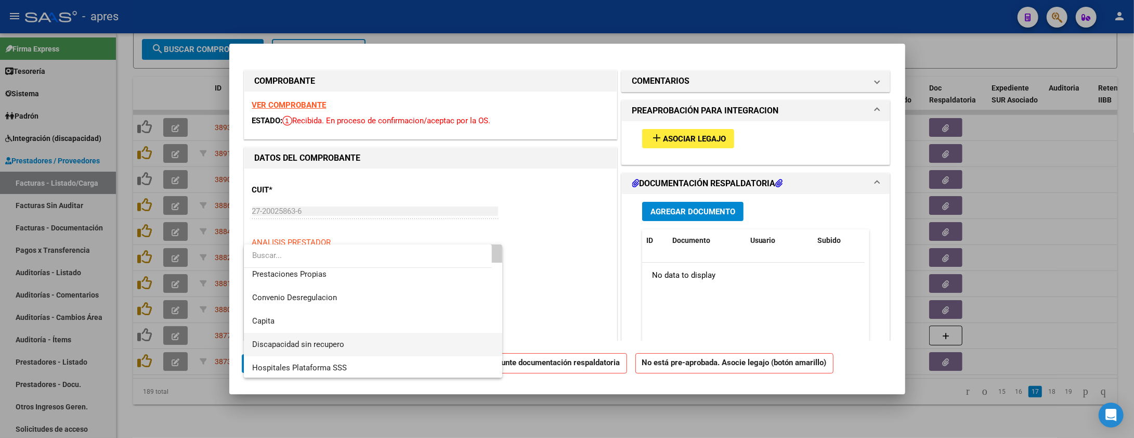
scroll to position [100, 0]
click at [332, 346] on span "Discapacidad sin recupero" at bounding box center [298, 342] width 92 height 9
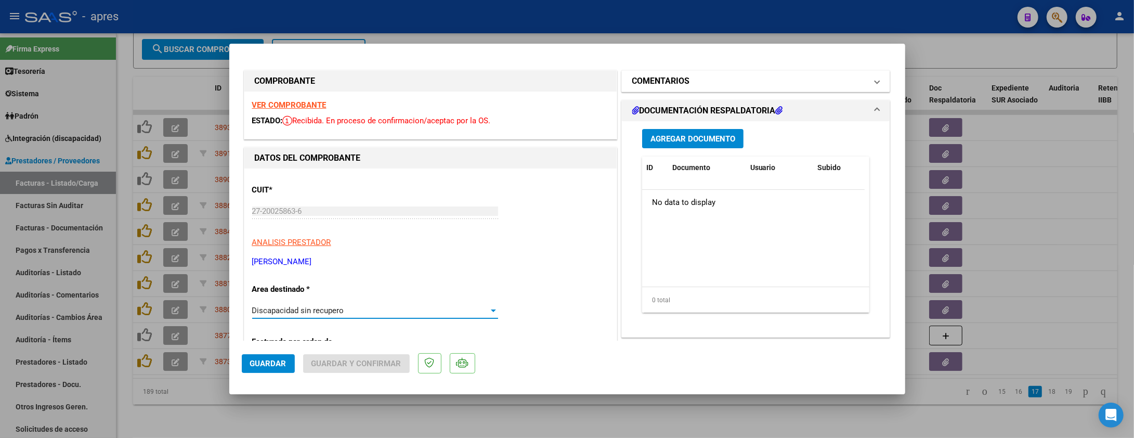
click at [705, 77] on mat-panel-title "COMENTARIOS" at bounding box center [749, 81] width 235 height 12
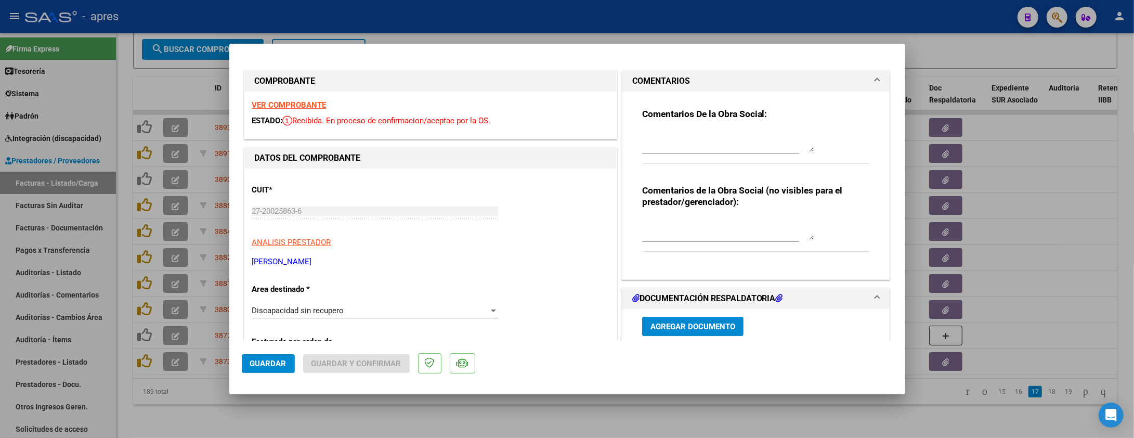
click at [653, 137] on textarea at bounding box center [728, 141] width 172 height 21
paste textarea "13/8 Se rechaza, la fc de socio VOLUNTARIO deben ser enviadas a discapacidad.au…"
type textarea "13/8 Se rechaza, la fc de socio VOLUNTARIO deben ser enviadas a discapacidad.au…"
click at [279, 371] on button "Guardar" at bounding box center [268, 363] width 53 height 19
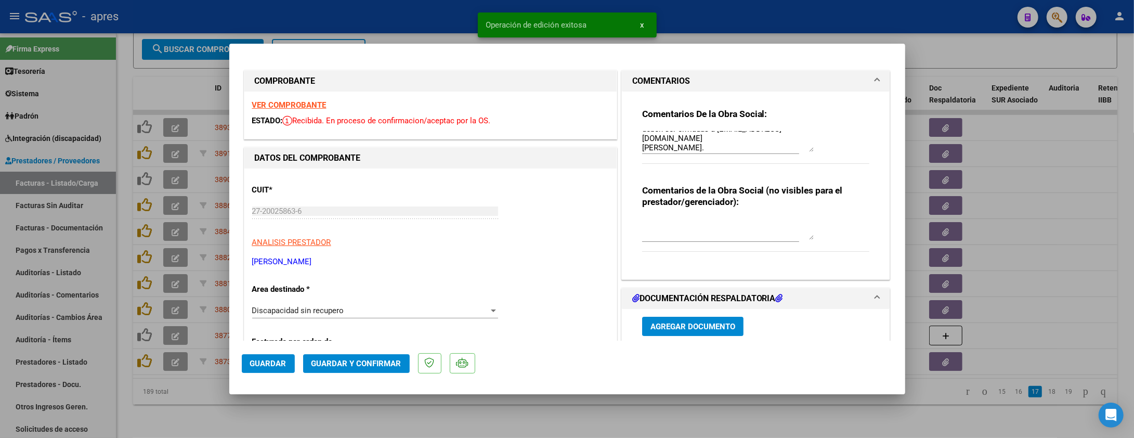
click at [226, 407] on div at bounding box center [567, 219] width 1134 height 438
type input "$ 0,00"
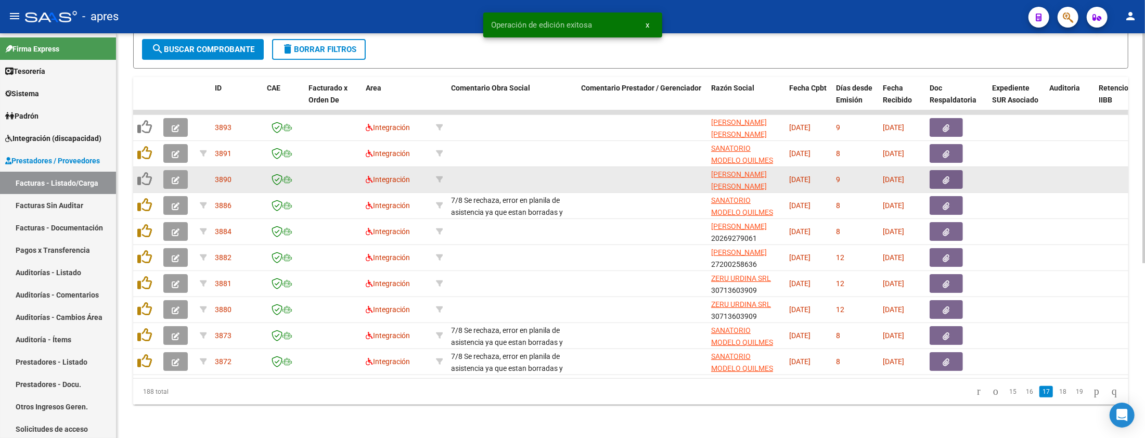
click at [172, 176] on icon "button" at bounding box center [176, 180] width 8 height 8
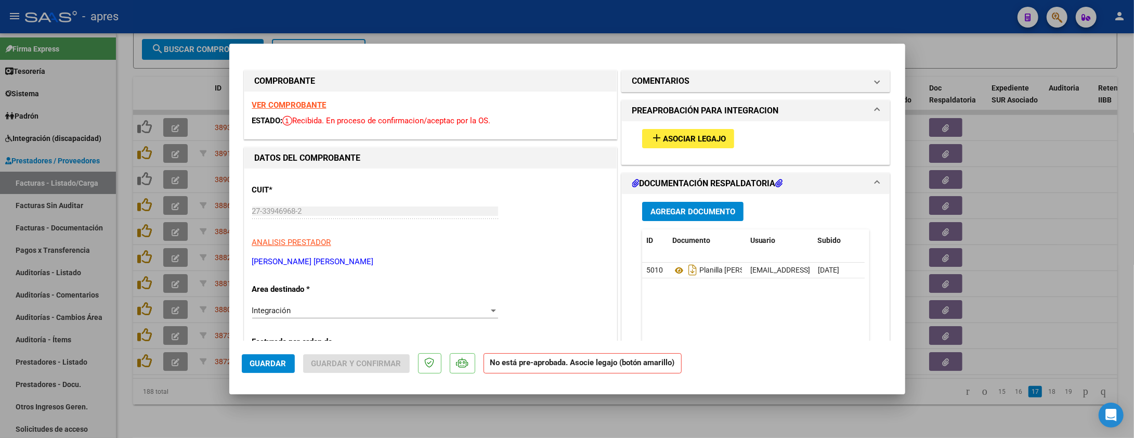
click at [307, 105] on strong "VER COMPROBANTE" at bounding box center [289, 104] width 74 height 9
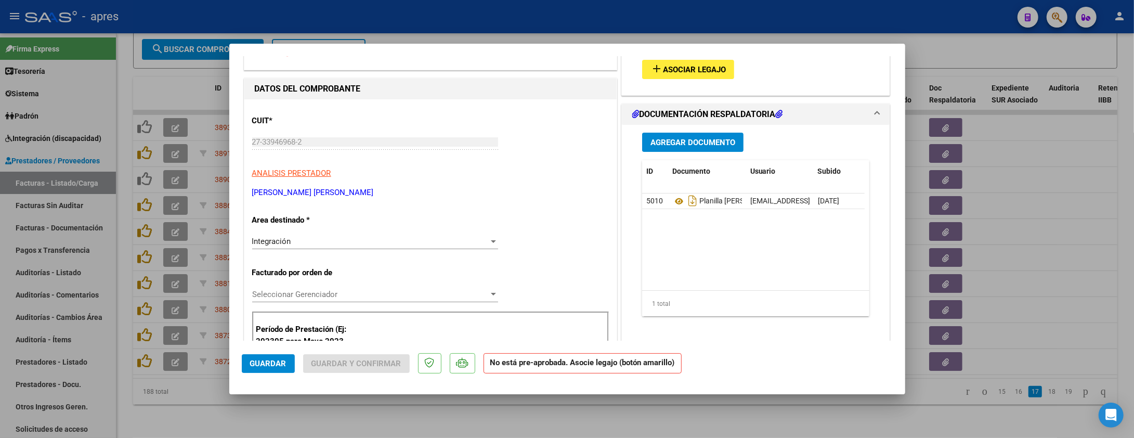
scroll to position [0, 0]
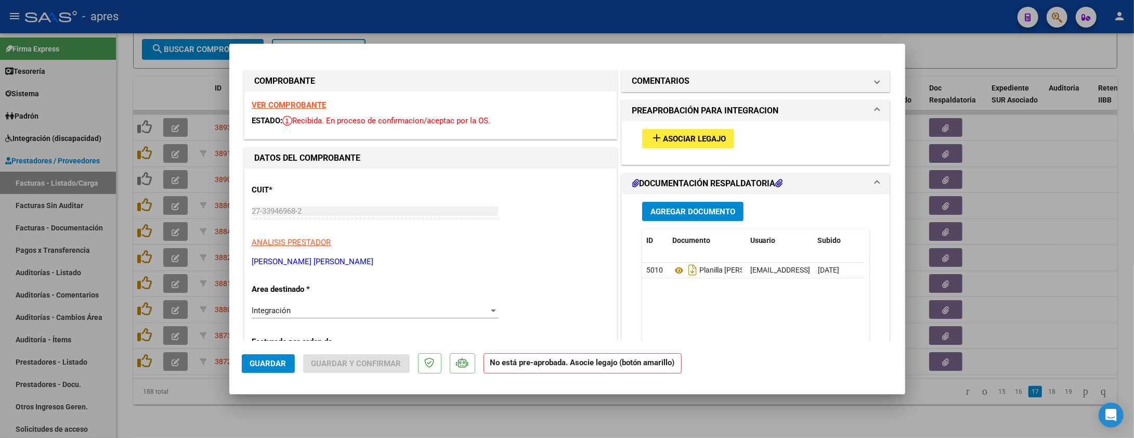
click at [710, 140] on span "Asociar Legajo" at bounding box center [694, 138] width 63 height 9
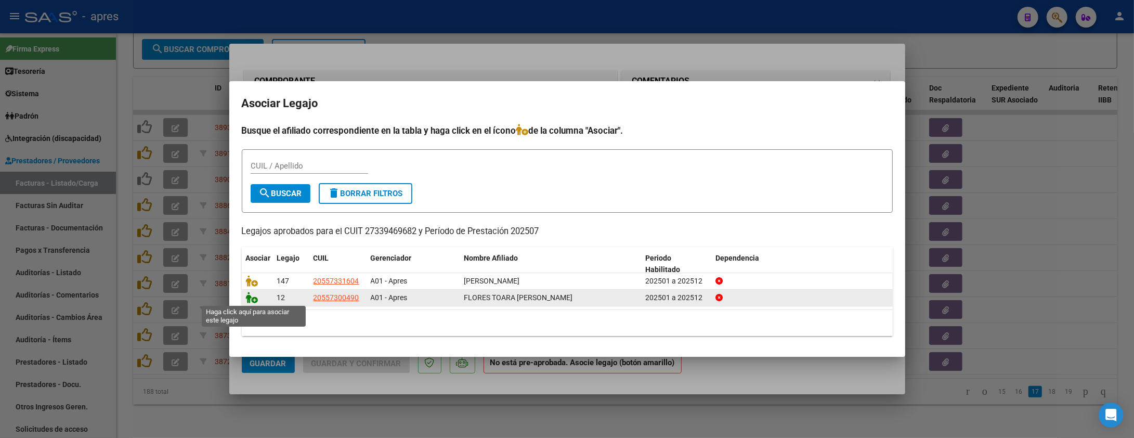
click at [251, 297] on icon at bounding box center [252, 297] width 12 height 11
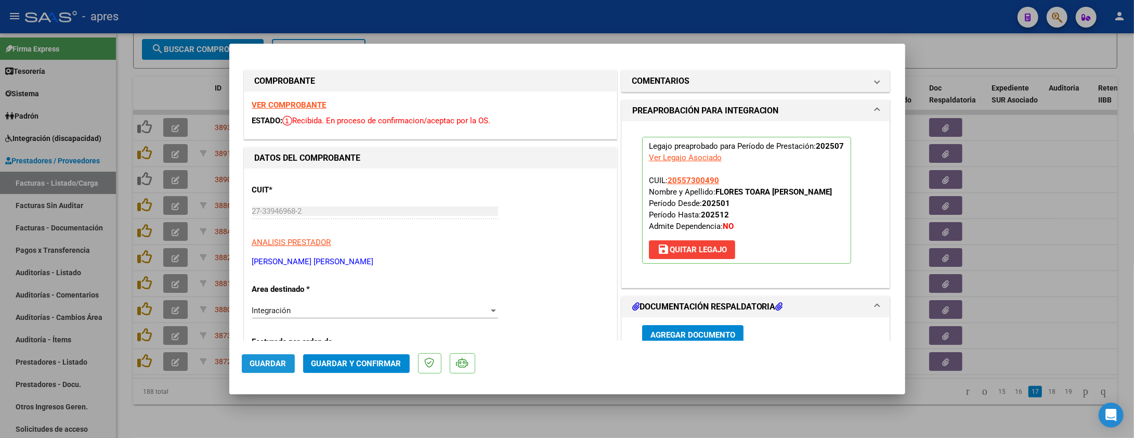
click at [267, 364] on span "Guardar" at bounding box center [268, 363] width 36 height 9
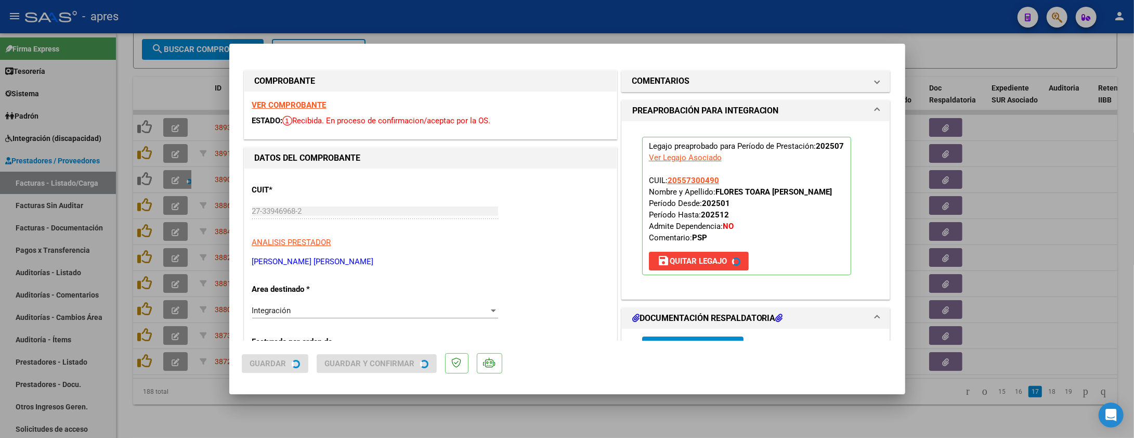
click at [200, 404] on div at bounding box center [567, 219] width 1134 height 438
type input "$ 0,00"
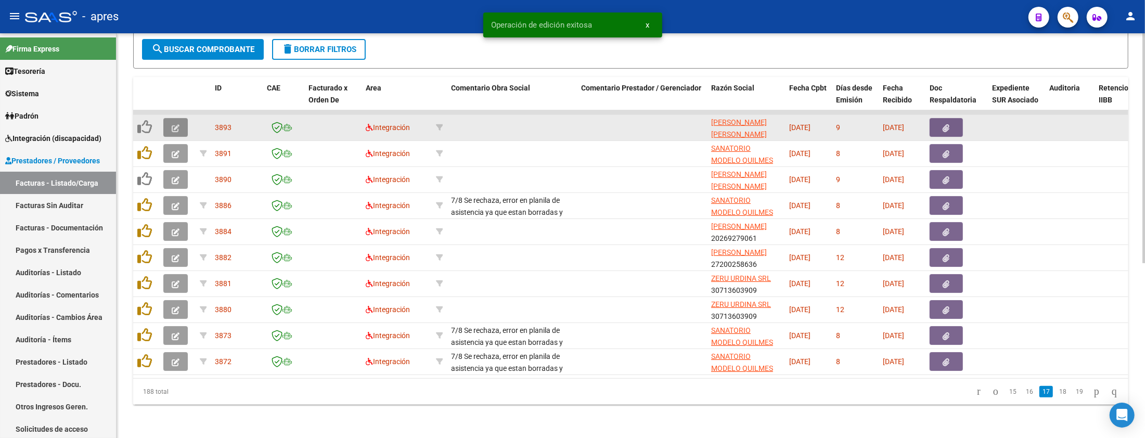
click at [175, 124] on icon "button" at bounding box center [176, 128] width 8 height 8
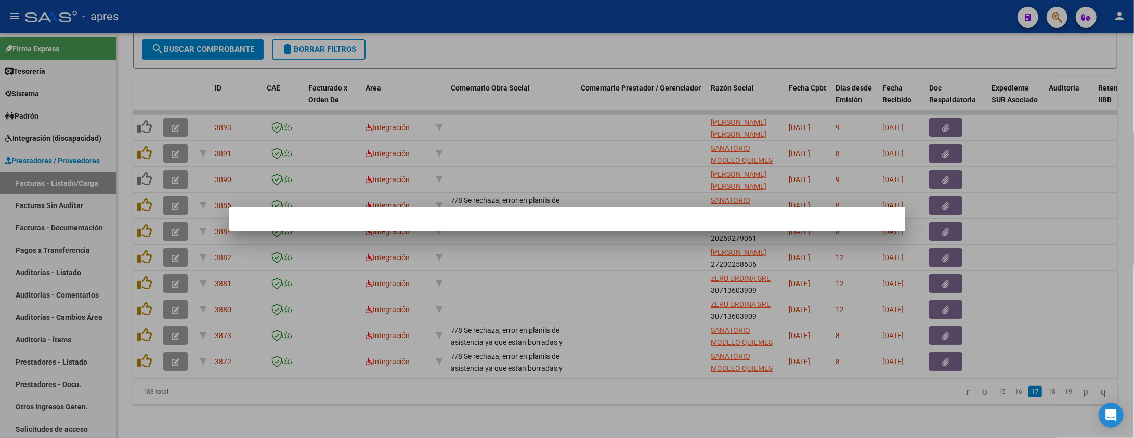
click at [283, 407] on div at bounding box center [567, 219] width 1134 height 438
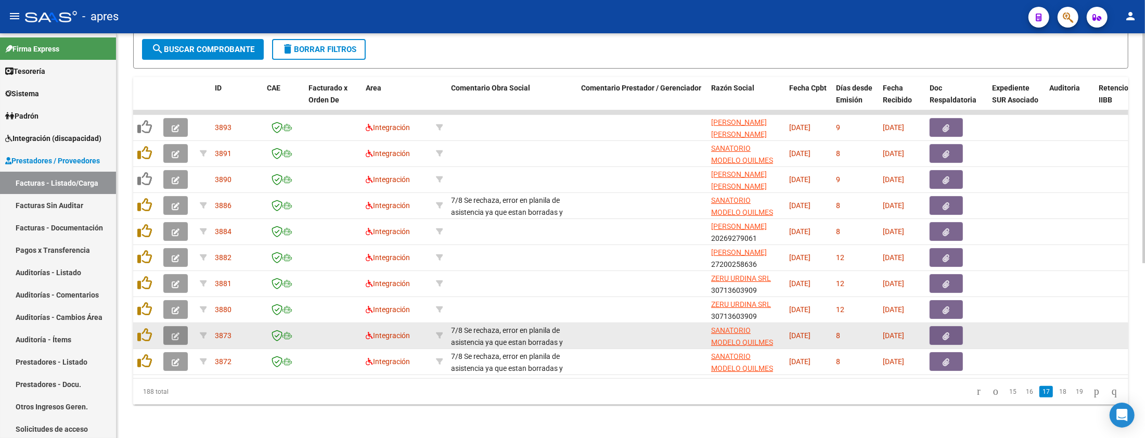
click at [177, 330] on button "button" at bounding box center [175, 335] width 24 height 19
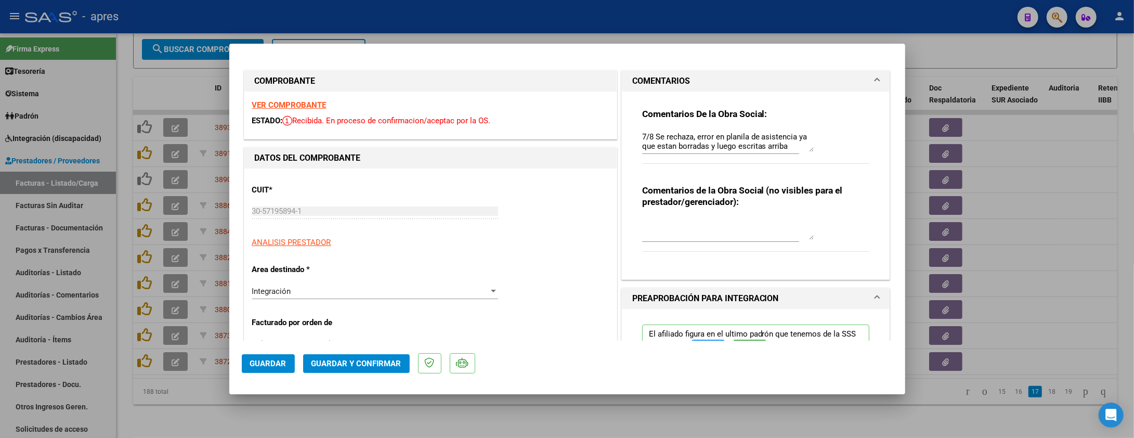
click at [304, 106] on strong "VER COMPROBANTE" at bounding box center [289, 104] width 74 height 9
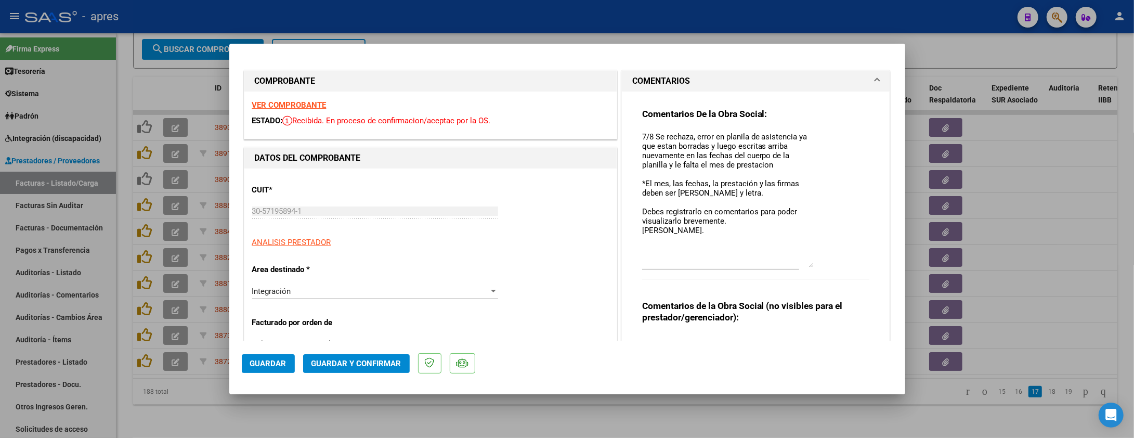
drag, startPoint x: 801, startPoint y: 152, endPoint x: 803, endPoint y: 267, distance: 115.0
click at [803, 267] on textarea "7/8 Se rechaza, error en planila de asistencia ya que estan borradas y luego es…" at bounding box center [728, 199] width 172 height 136
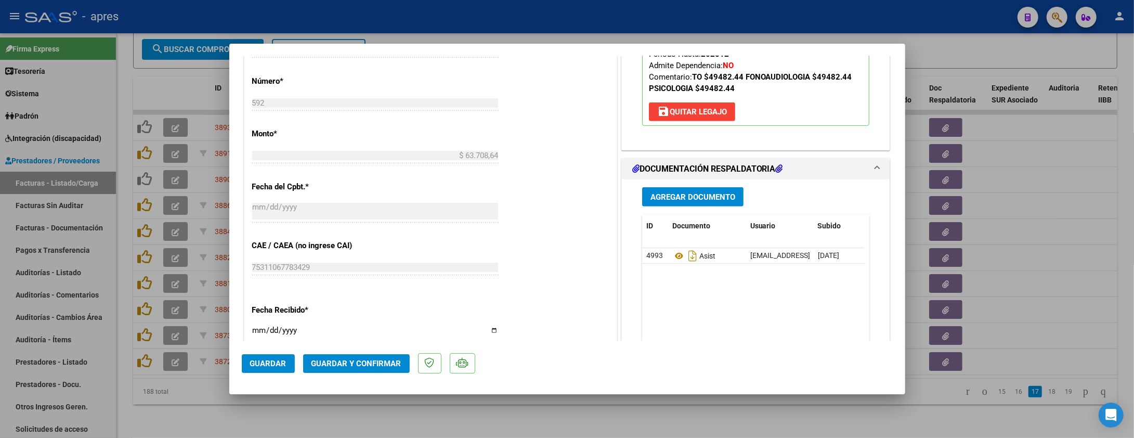
scroll to position [574, 0]
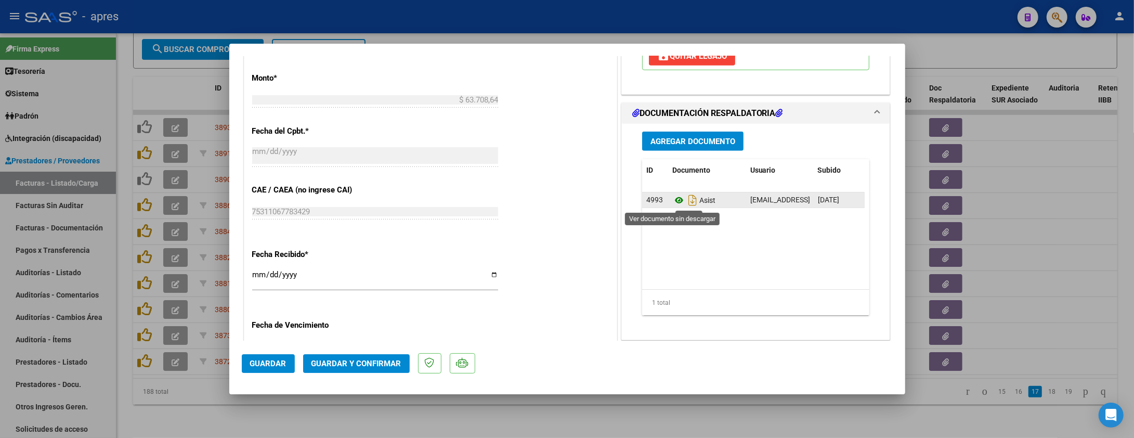
click at [672, 199] on icon at bounding box center [679, 200] width 14 height 12
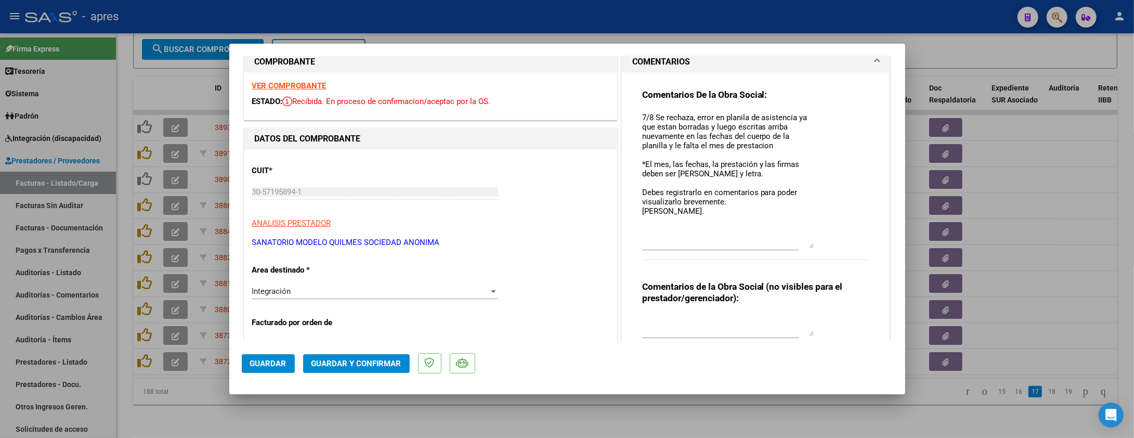
scroll to position [0, 0]
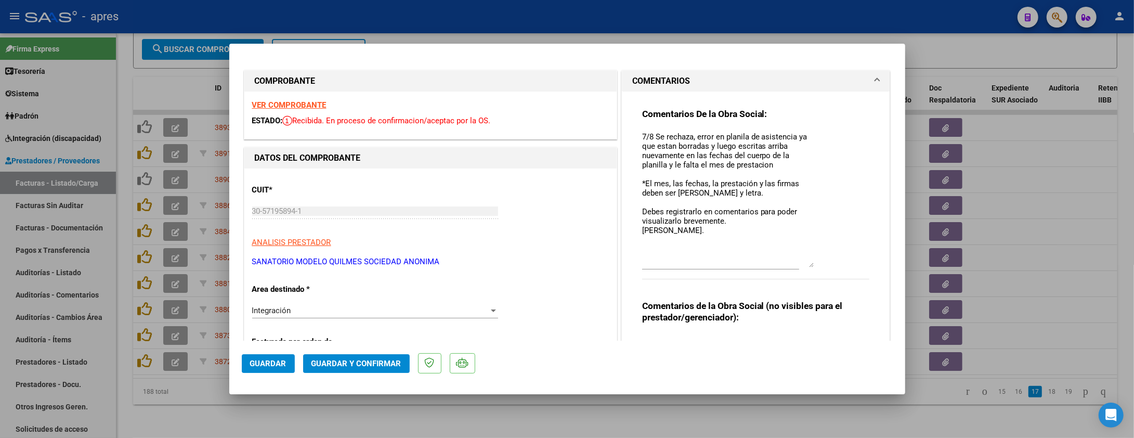
click at [213, 407] on div at bounding box center [567, 219] width 1134 height 438
type input "$ 0,00"
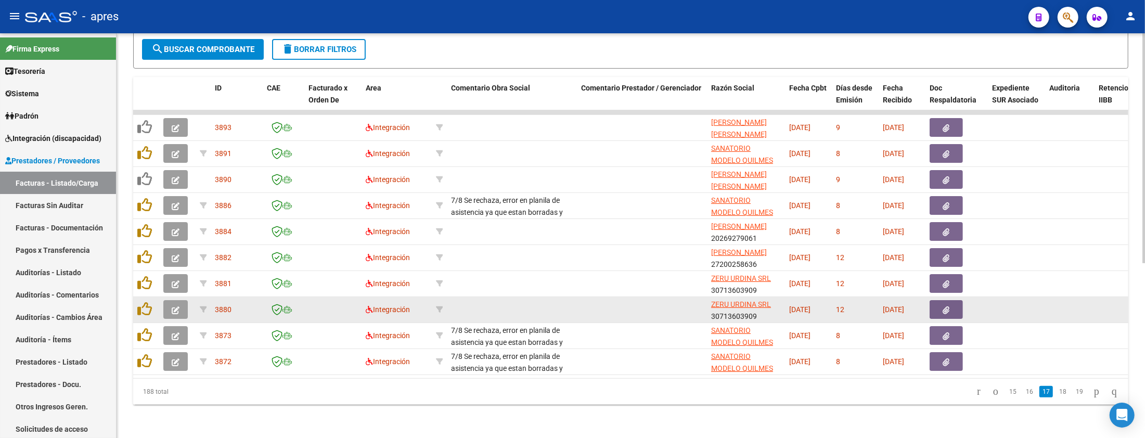
click at [174, 306] on icon "button" at bounding box center [176, 310] width 8 height 8
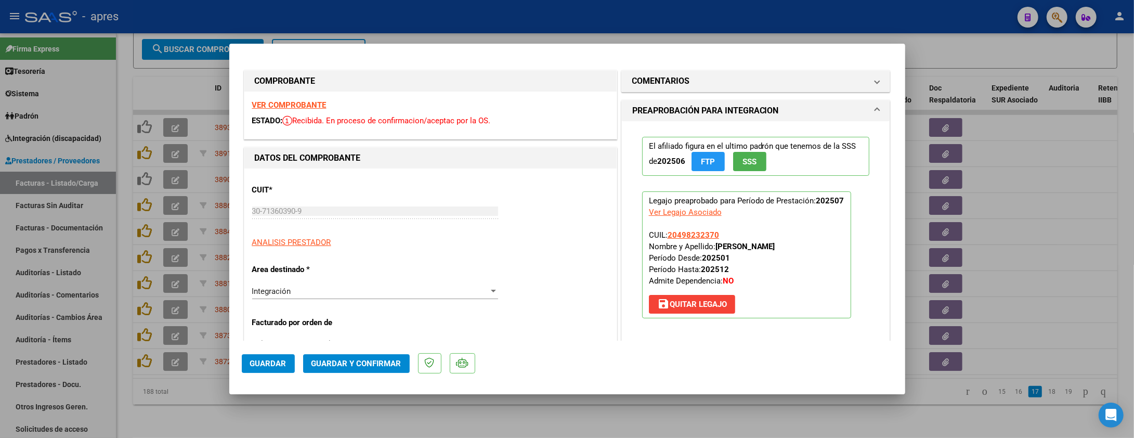
click at [282, 106] on strong "VER COMPROBANTE" at bounding box center [289, 104] width 74 height 9
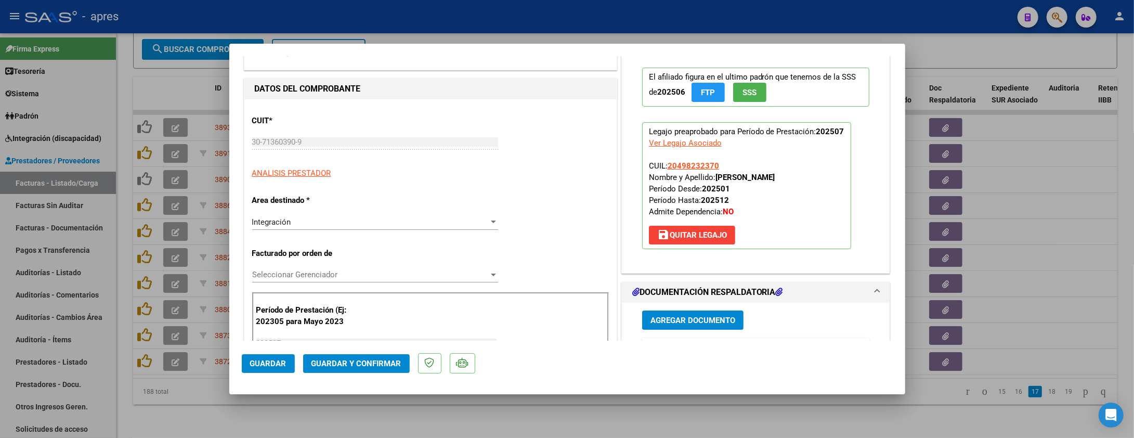
scroll to position [138, 0]
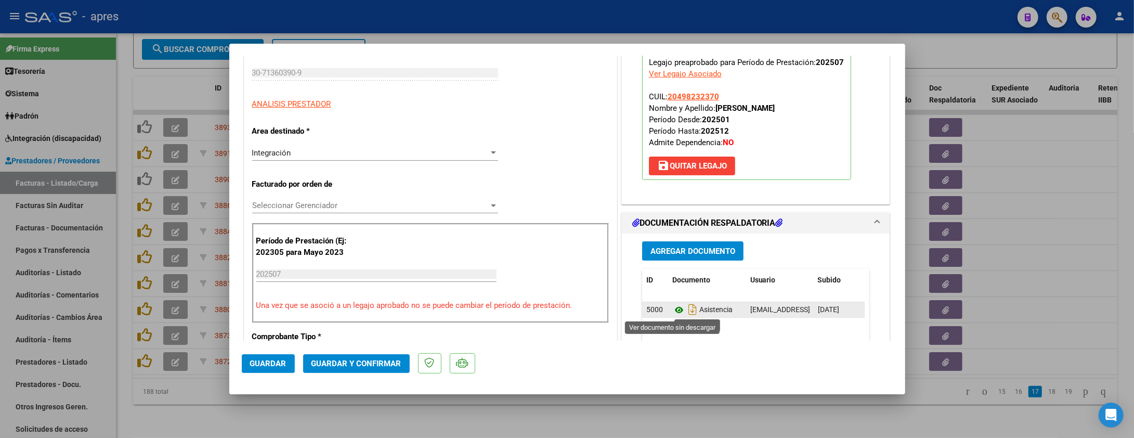
click at [672, 310] on icon at bounding box center [679, 310] width 14 height 12
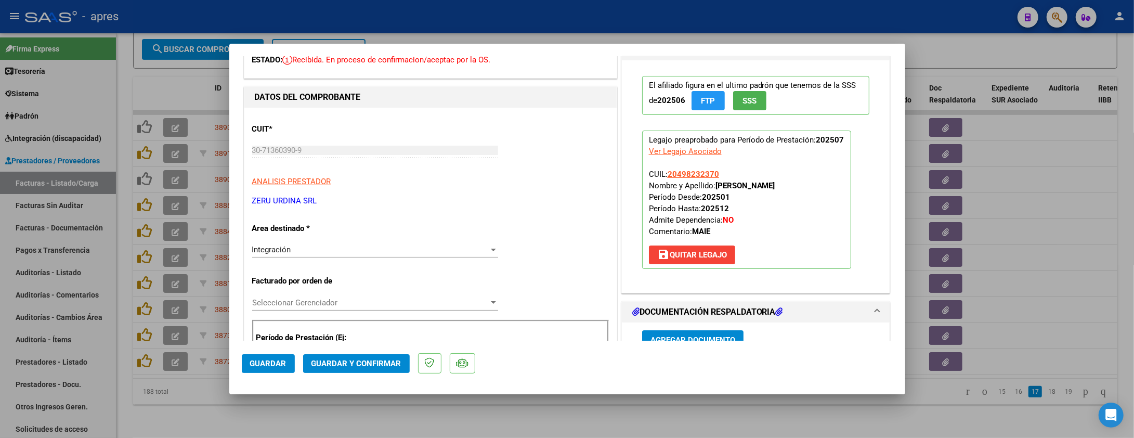
scroll to position [0, 0]
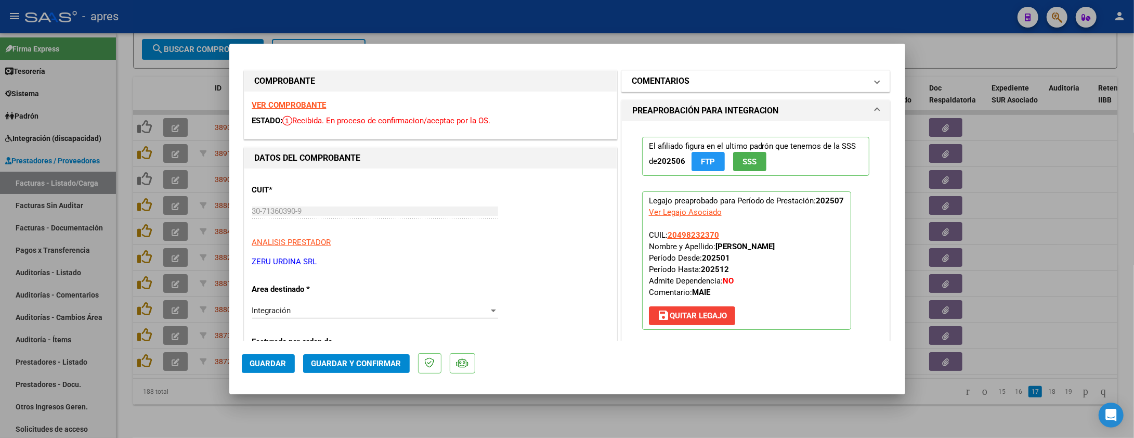
click at [681, 88] on mat-expansion-panel-header "COMENTARIOS" at bounding box center [756, 81] width 268 height 21
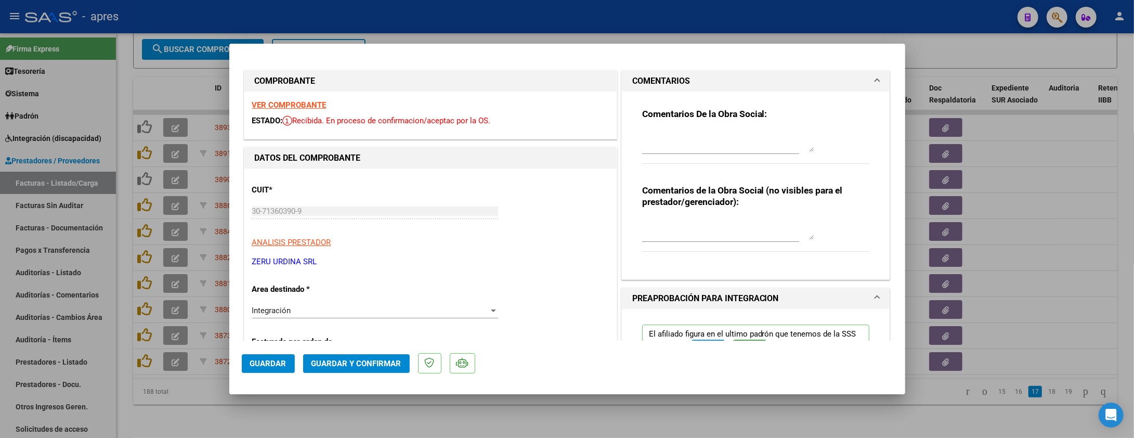
click at [672, 132] on textarea at bounding box center [728, 141] width 172 height 21
type textarea "EL SIGUIENTE MES EN LA pa EL MES DEBE ESTAR DE PUÑO Y LETRA"
drag, startPoint x: 291, startPoint y: 367, endPoint x: 472, endPoint y: 244, distance: 219.0
click at [371, 311] on mat-dialog-container "COMPROBANTE VER COMPROBANTE ESTADO: Recibida. En proceso de confirmacion/acepta…" at bounding box center [567, 219] width 676 height 351
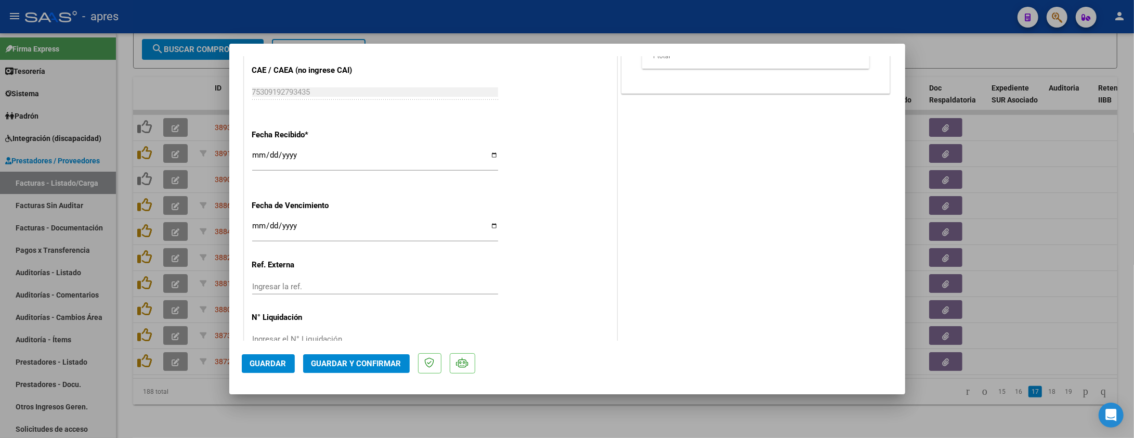
scroll to position [721, 0]
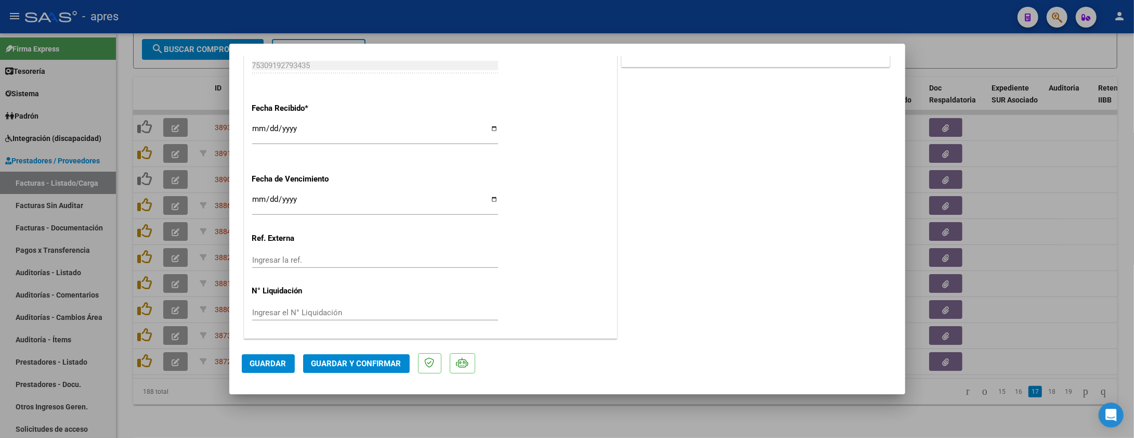
click at [256, 198] on input "Ingresar la fecha" at bounding box center [375, 203] width 246 height 17
type input "[DATE]"
drag, startPoint x: 363, startPoint y: 366, endPoint x: 365, endPoint y: 429, distance: 63.0
click at [364, 394] on mat-dialog-container "COMPROBANTE VER COMPROBANTE ESTADO: Recibida. En proceso de confirmacion/acepta…" at bounding box center [567, 219] width 676 height 351
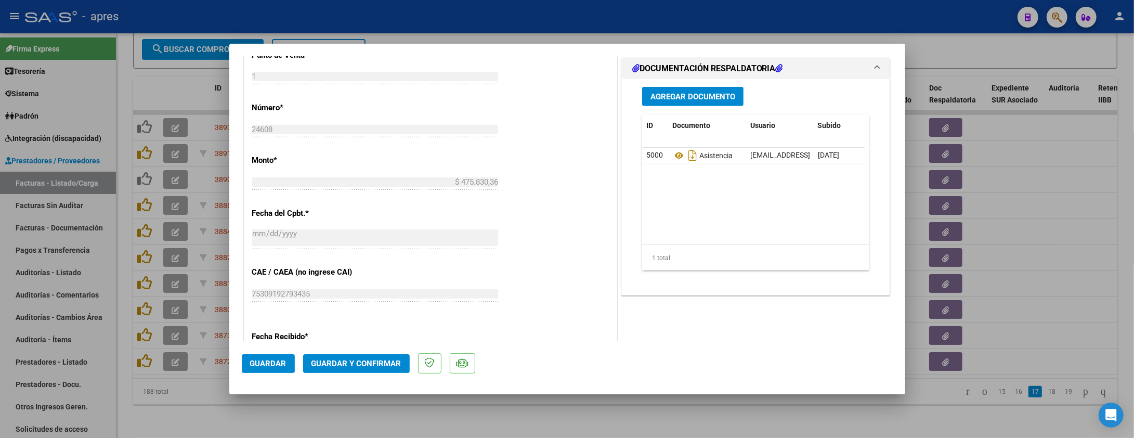
scroll to position [374, 0]
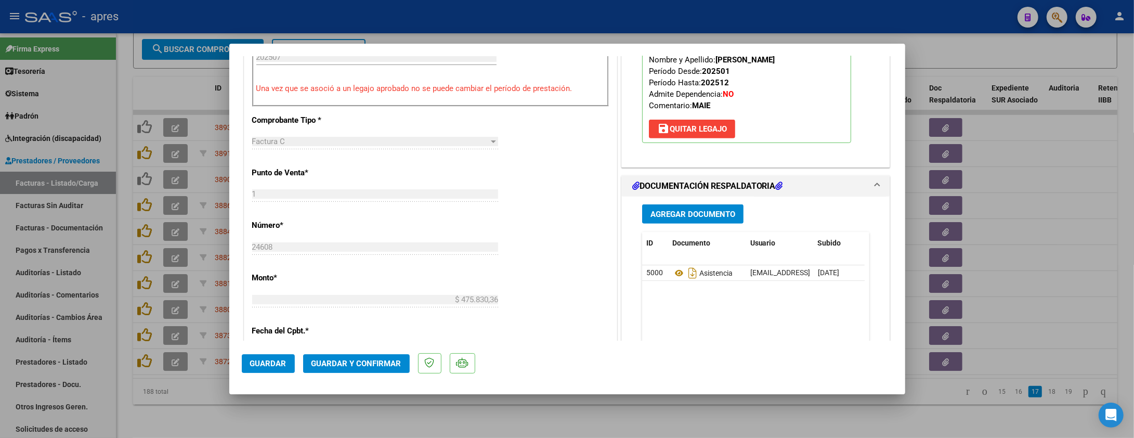
click at [338, 364] on span "Guardar y Confirmar" at bounding box center [357, 363] width 90 height 9
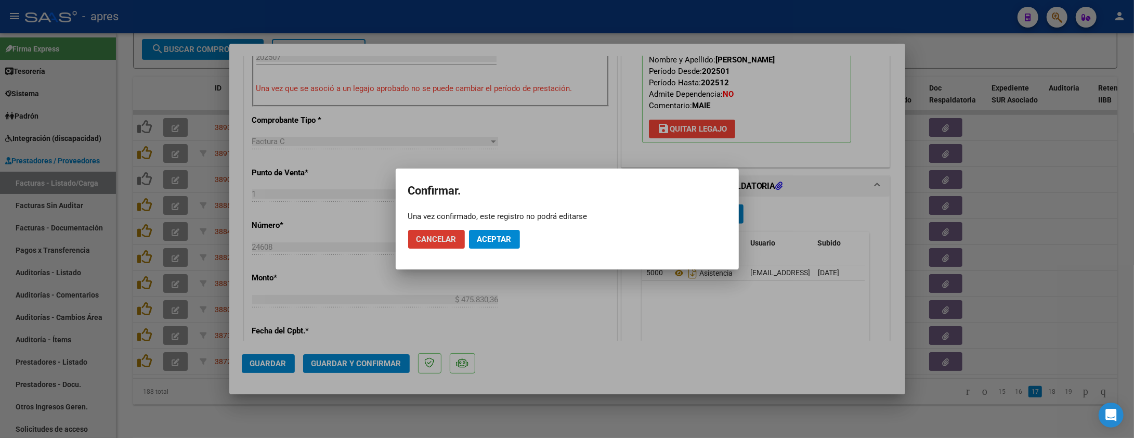
click at [486, 242] on span "Aceptar" at bounding box center [494, 239] width 34 height 9
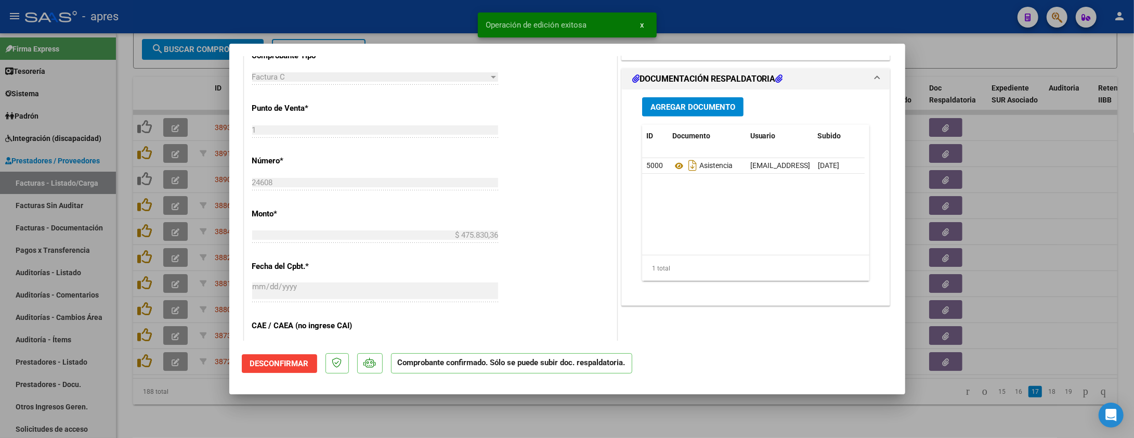
click at [212, 402] on div at bounding box center [567, 219] width 1134 height 438
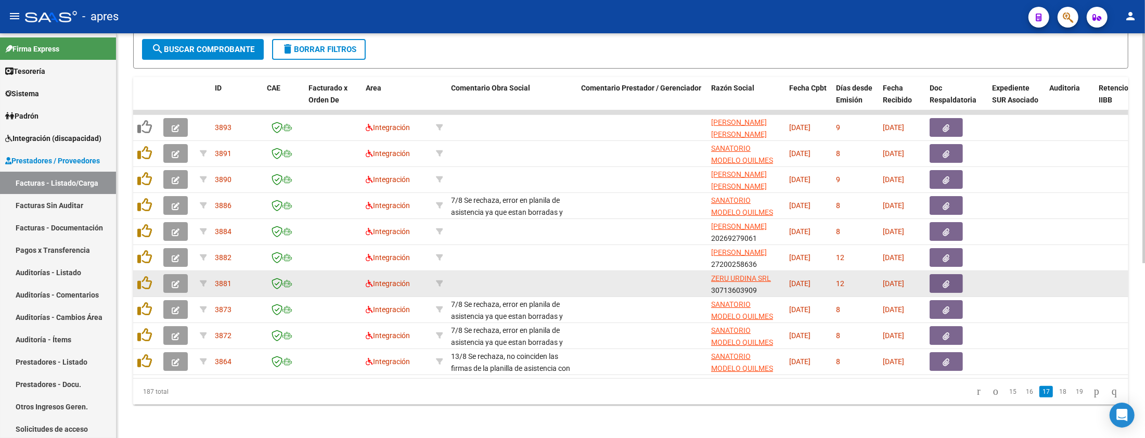
click at [179, 280] on icon "button" at bounding box center [176, 284] width 8 height 8
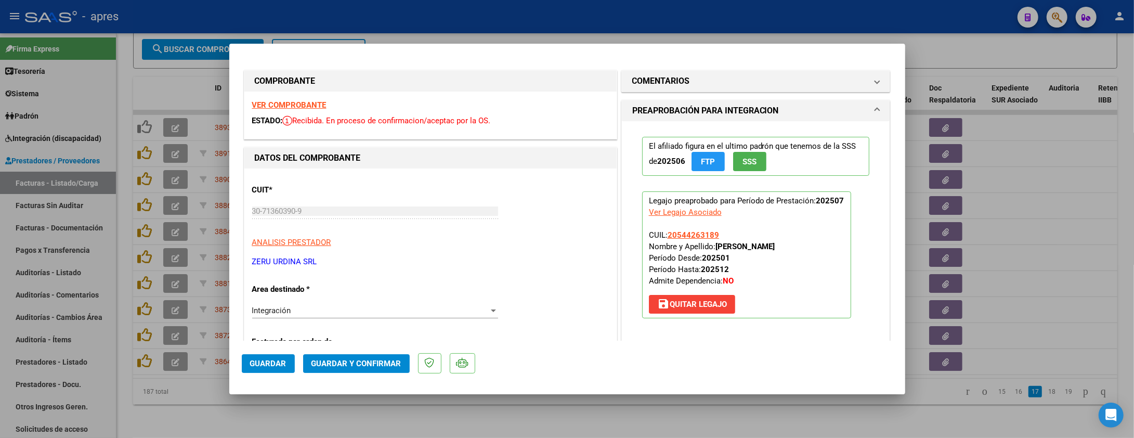
click at [325, 107] on strong "VER COMPROBANTE" at bounding box center [289, 104] width 74 height 9
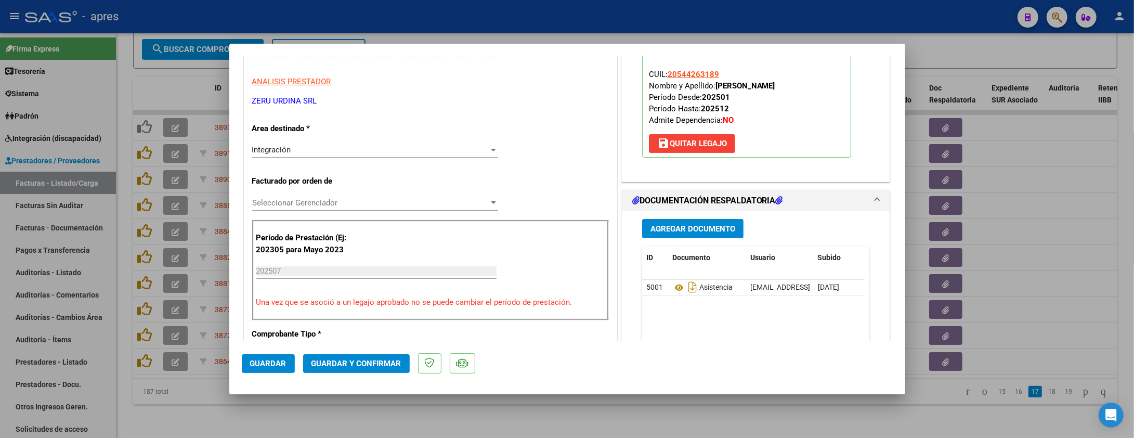
scroll to position [208, 0]
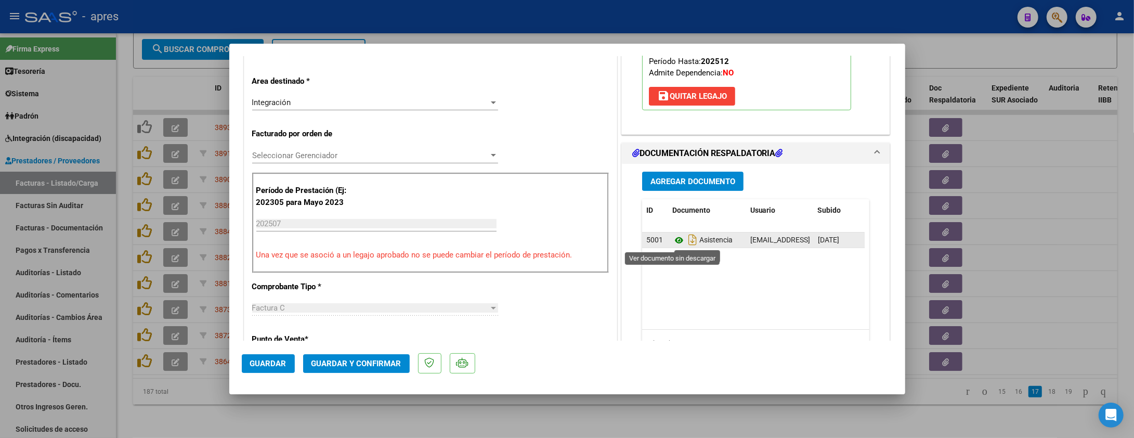
click at [675, 241] on icon at bounding box center [679, 240] width 14 height 12
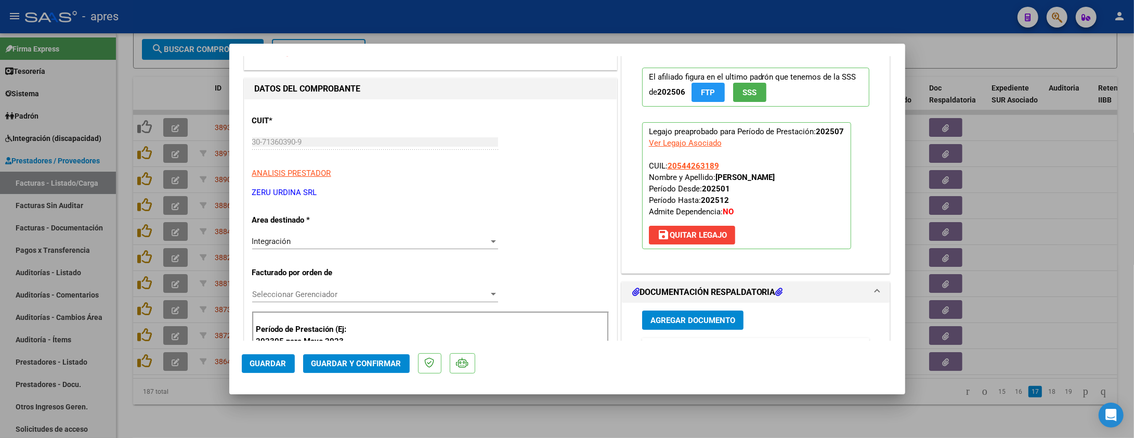
scroll to position [0, 0]
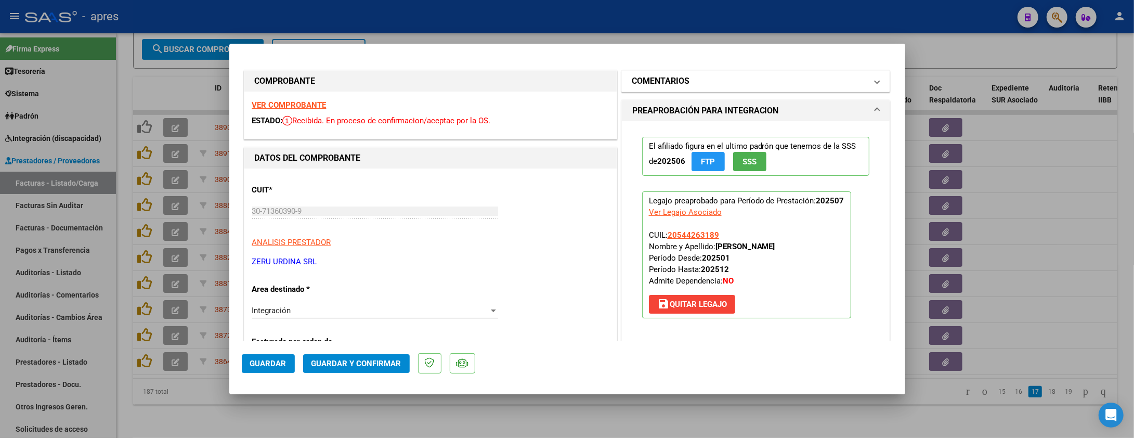
click at [695, 79] on mat-panel-title "COMENTARIOS" at bounding box center [749, 81] width 235 height 12
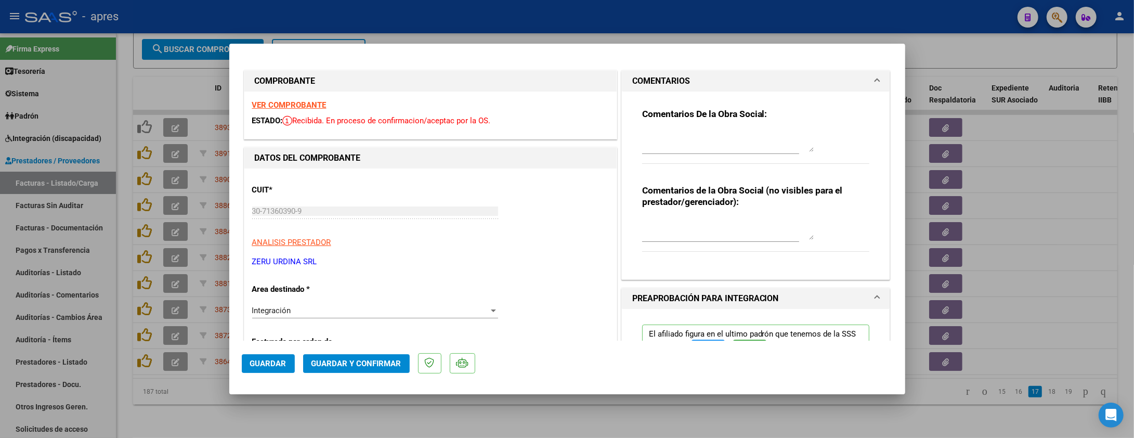
click at [687, 126] on div "Comentarios De la Obra Social:" at bounding box center [756, 141] width 228 height 67
click at [687, 134] on textarea at bounding box center [728, 141] width 172 height 21
type textarea "e"
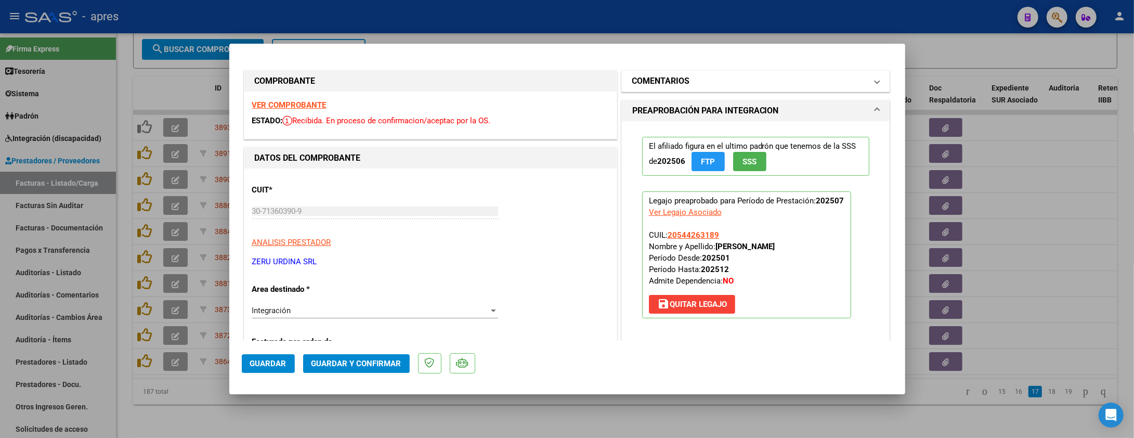
click at [687, 78] on mat-panel-title "COMENTARIOS" at bounding box center [749, 81] width 235 height 12
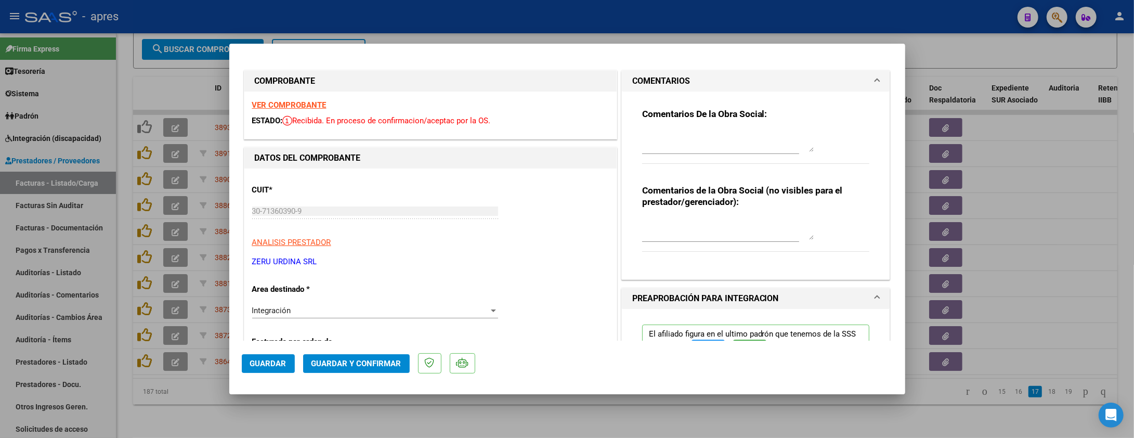
click at [671, 132] on textarea at bounding box center [728, 141] width 172 height 21
click at [642, 134] on textarea "Eñ siguiente mes" at bounding box center [728, 141] width 172 height 21
click at [711, 132] on div "El siguiente mes" at bounding box center [728, 141] width 172 height 25
click at [713, 133] on textarea "El siguiente mes" at bounding box center [728, 141] width 172 height 21
type textarea "El siguiente mes viene el mes de la pa debe ser de puño y letra"
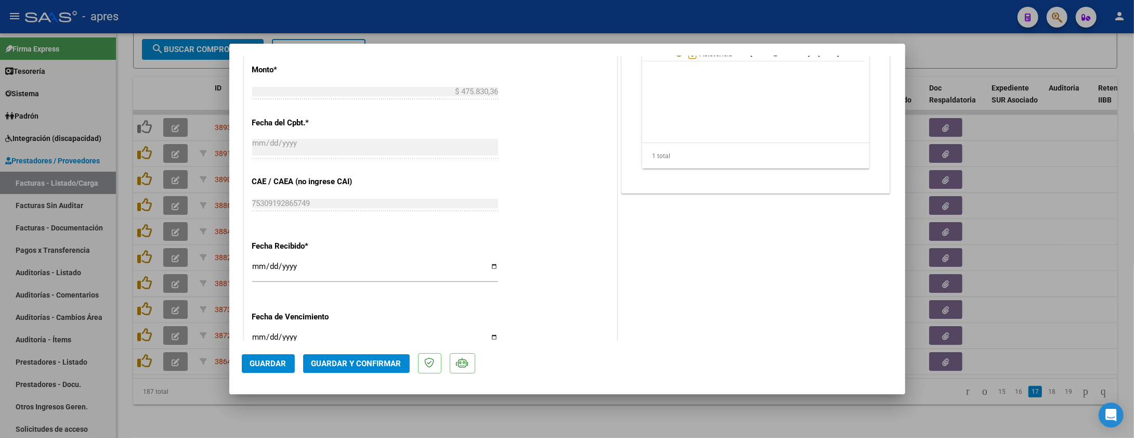
scroll to position [721, 0]
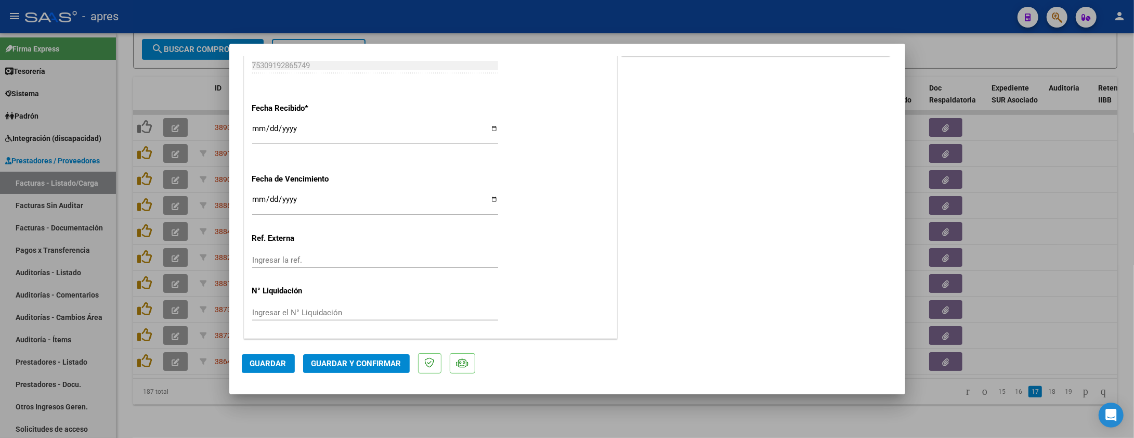
click at [259, 201] on input "Ingresar la fecha" at bounding box center [375, 203] width 246 height 17
type input "[DATE]"
click at [372, 356] on button "Guardar y Confirmar" at bounding box center [356, 363] width 107 height 19
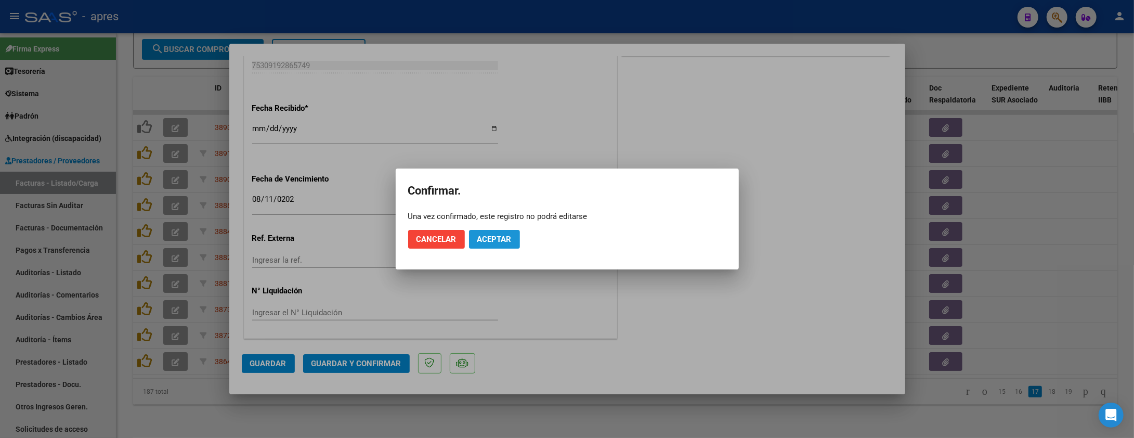
click at [494, 236] on span "Aceptar" at bounding box center [494, 239] width 34 height 9
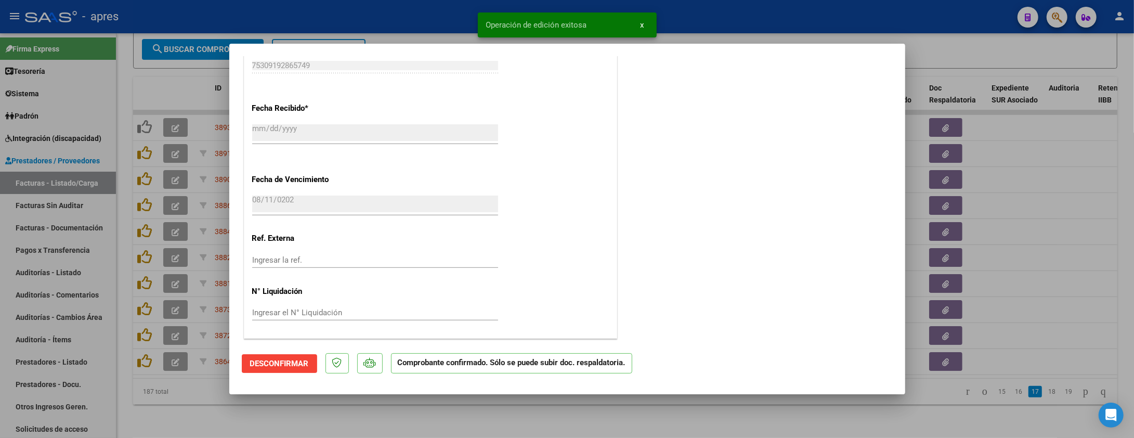
click at [250, 407] on div at bounding box center [567, 219] width 1134 height 438
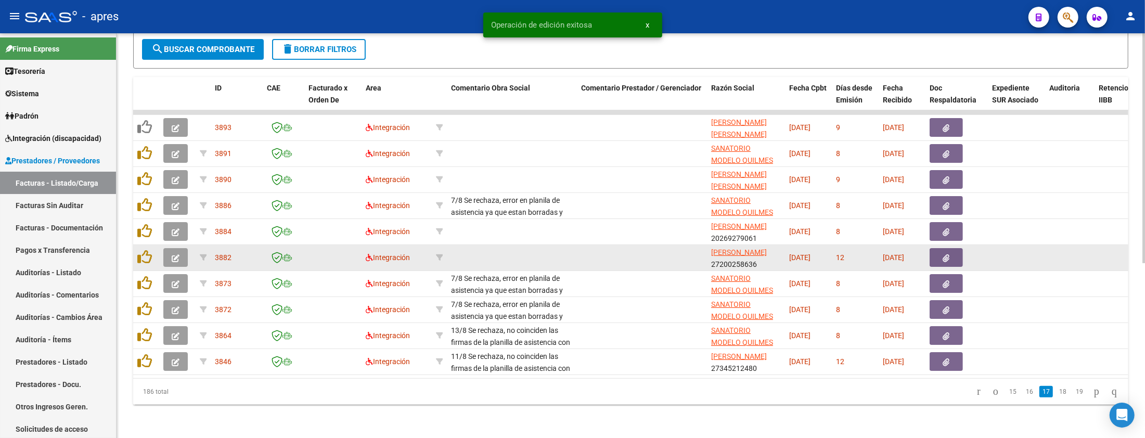
click at [189, 249] on div at bounding box center [177, 257] width 28 height 19
click at [184, 249] on button "button" at bounding box center [175, 257] width 24 height 19
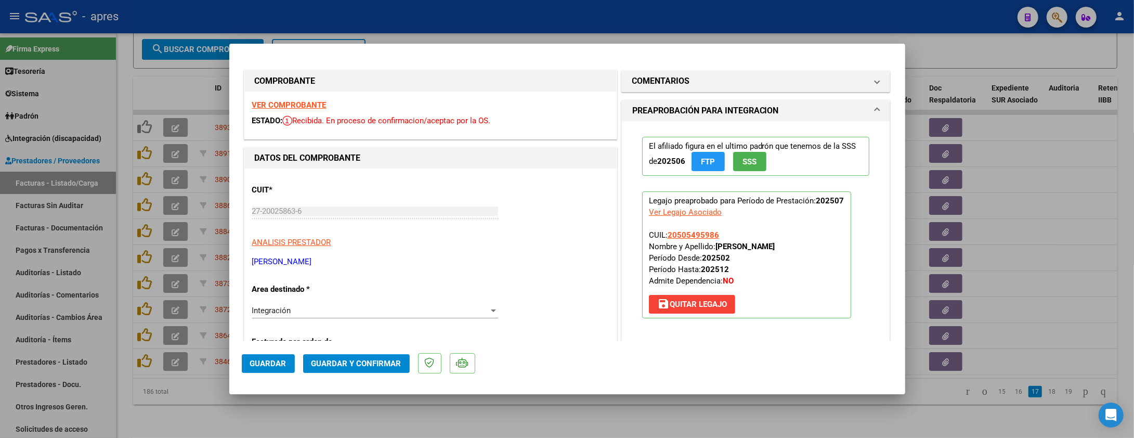
click at [304, 102] on strong "VER COMPROBANTE" at bounding box center [289, 104] width 74 height 9
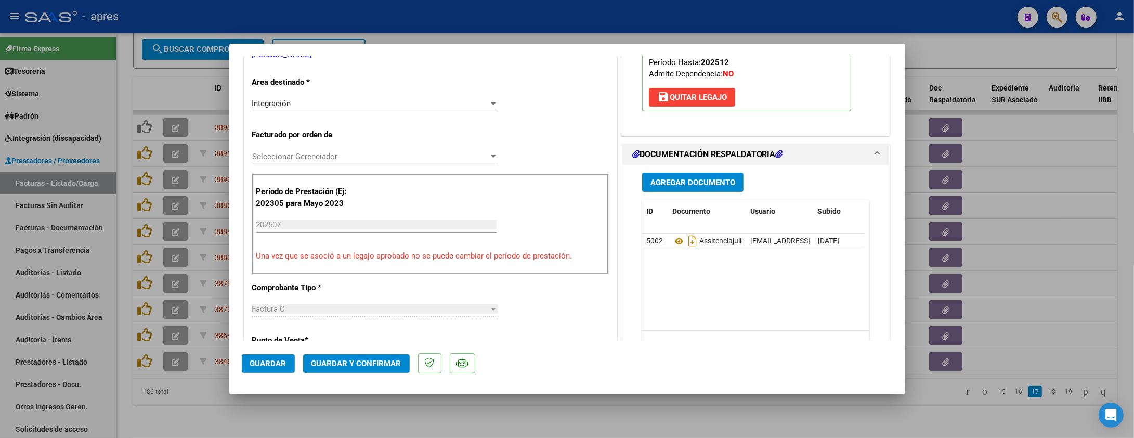
scroll to position [208, 0]
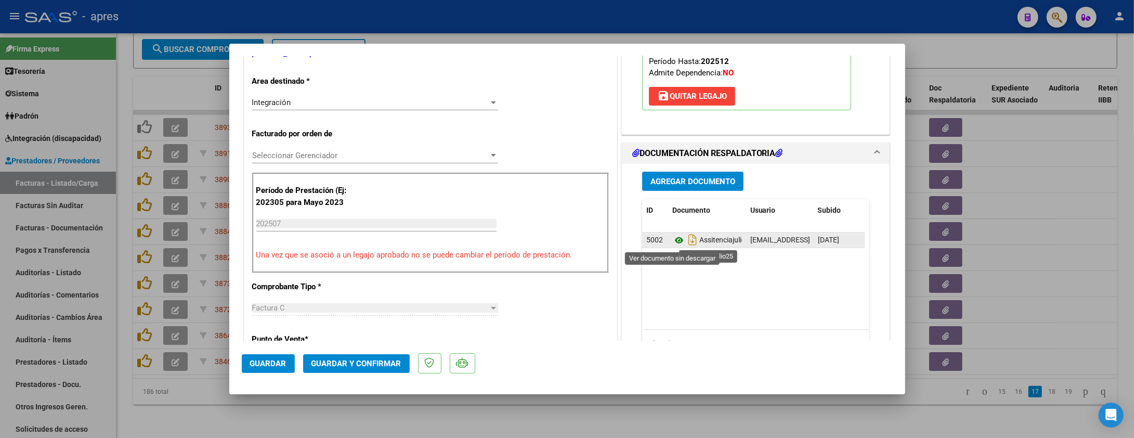
click at [672, 236] on icon at bounding box center [679, 240] width 14 height 12
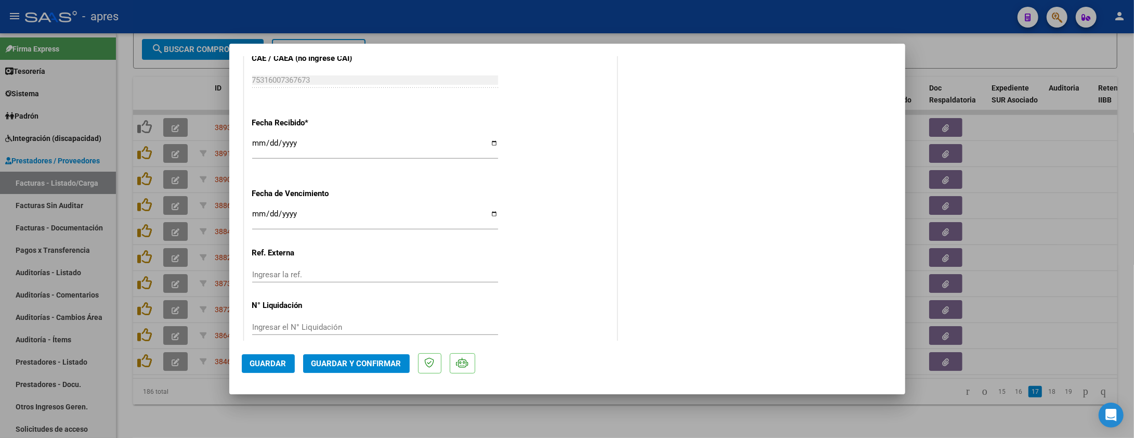
scroll to position [721, 0]
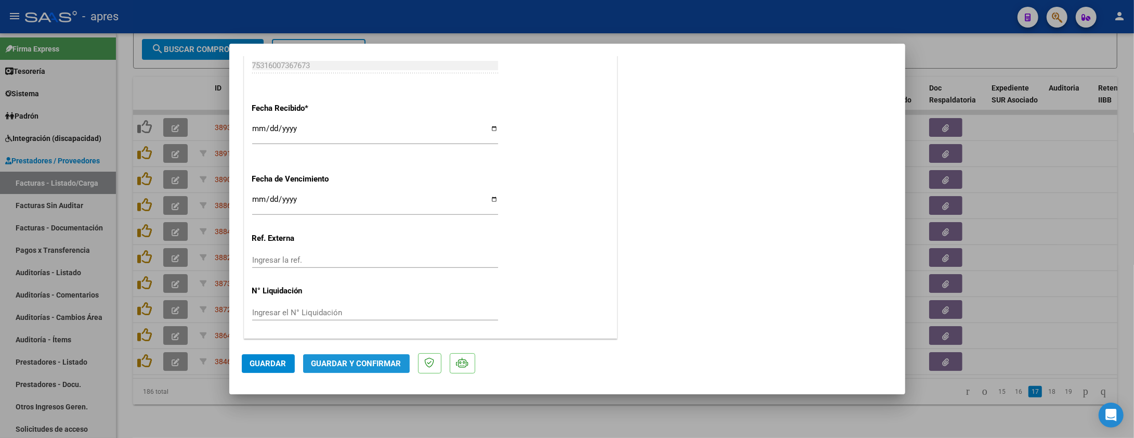
click at [345, 360] on span "Guardar y Confirmar" at bounding box center [357, 363] width 90 height 9
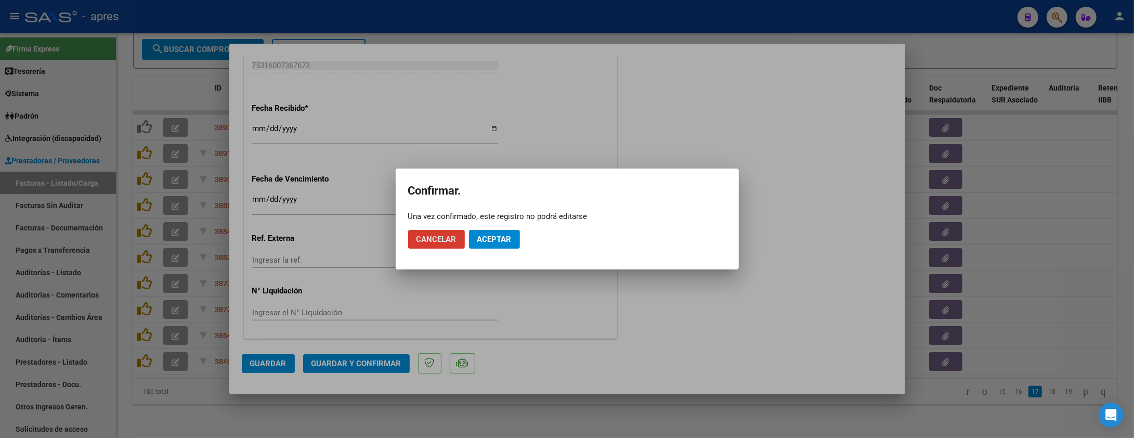
click at [500, 235] on span "Aceptar" at bounding box center [494, 239] width 34 height 9
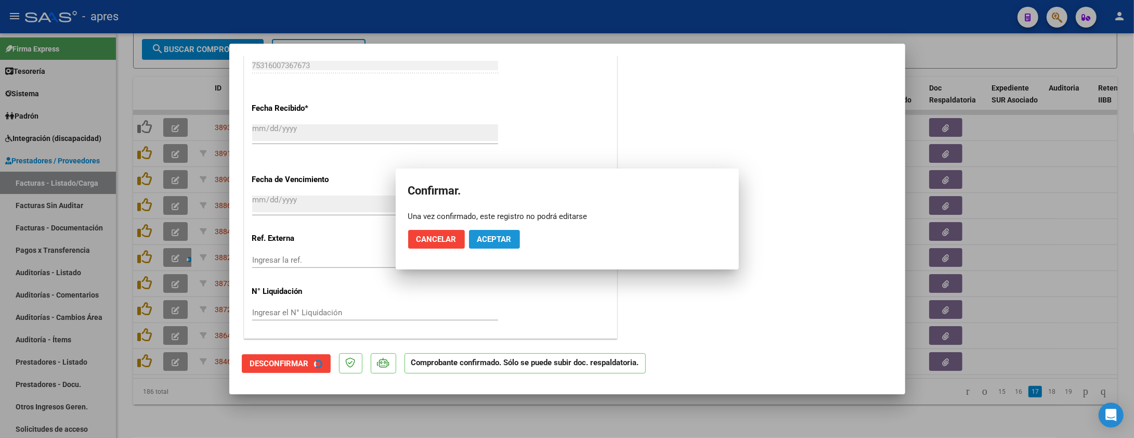
scroll to position [656, 0]
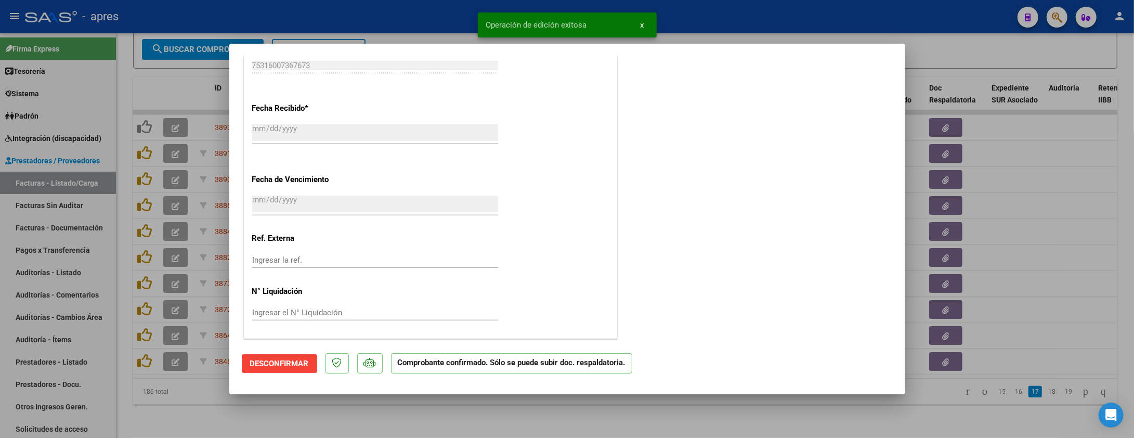
click at [323, 404] on div at bounding box center [567, 219] width 1134 height 438
type input "$ 0,00"
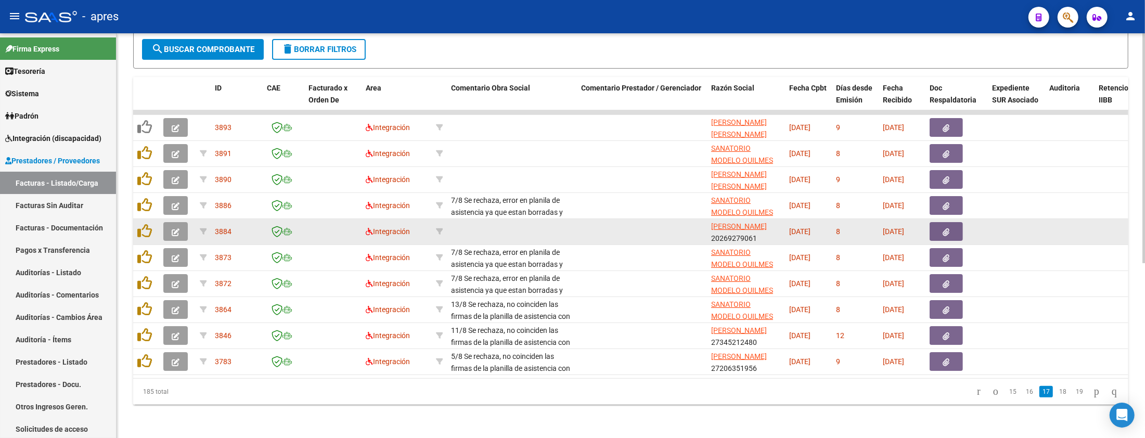
click at [171, 225] on button "button" at bounding box center [175, 231] width 24 height 19
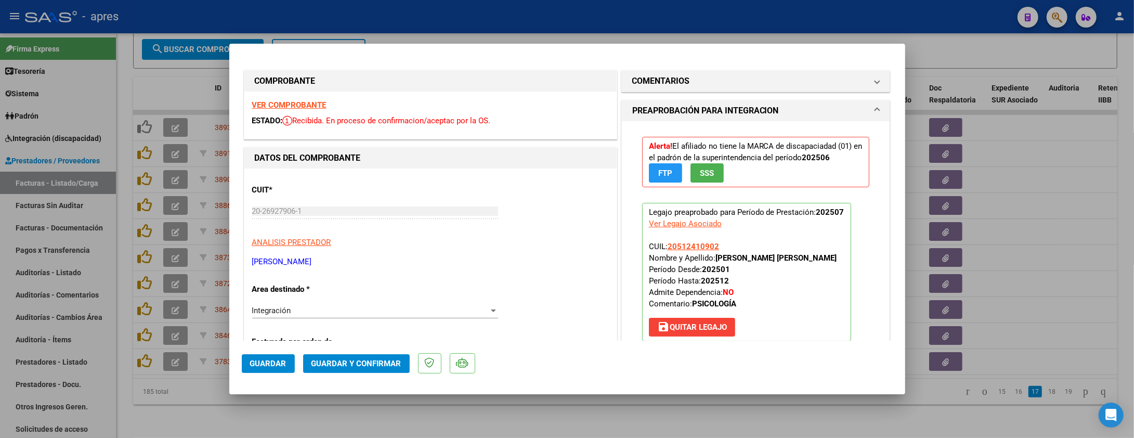
click at [278, 105] on strong "VER COMPROBANTE" at bounding box center [289, 104] width 74 height 9
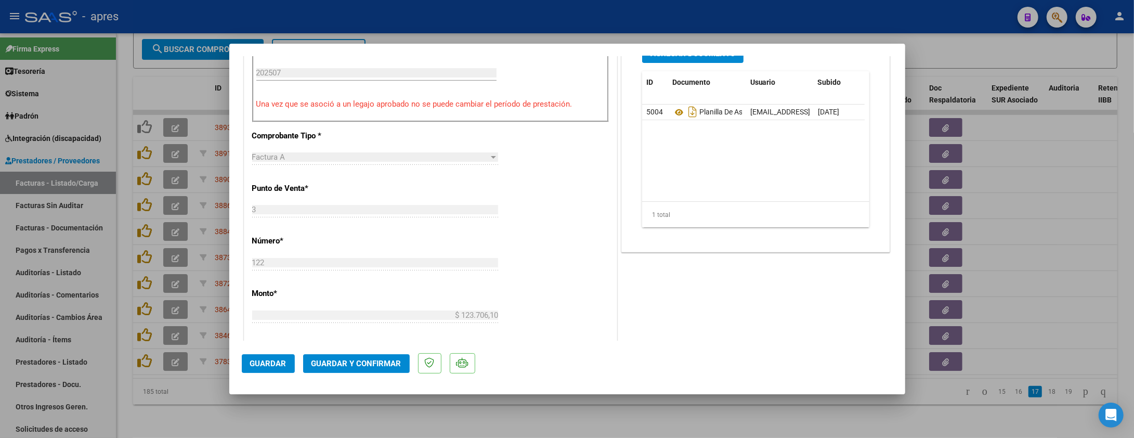
scroll to position [277, 0]
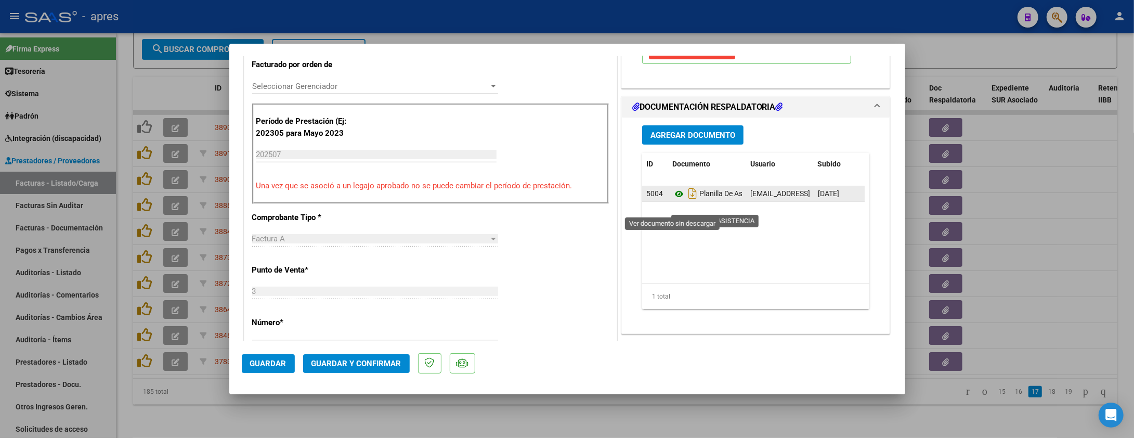
click at [672, 200] on icon at bounding box center [679, 194] width 14 height 12
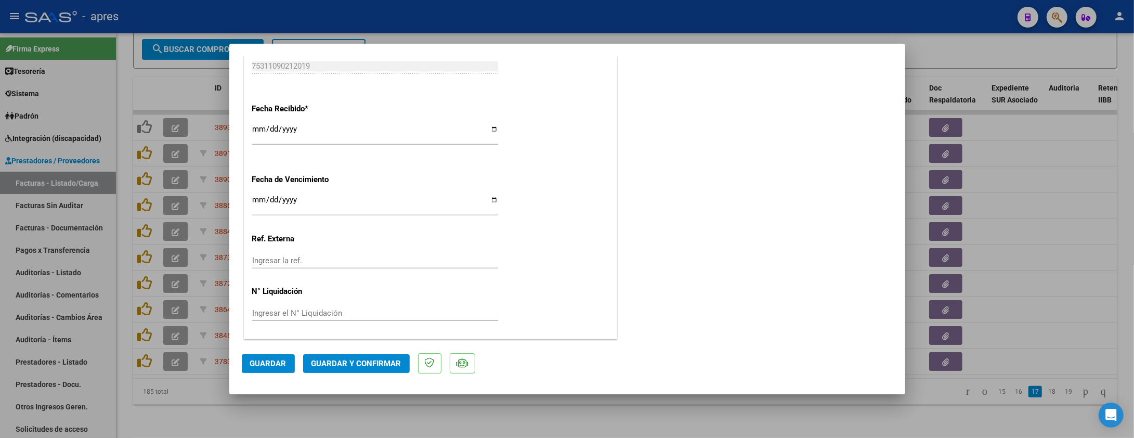
scroll to position [721, 0]
click at [254, 203] on input "Ingresar la fecha" at bounding box center [375, 203] width 246 height 17
click at [253, 203] on input "[DATE]" at bounding box center [375, 203] width 246 height 17
click at [254, 199] on input "[DATE]" at bounding box center [375, 203] width 246 height 17
type input "[DATE]"
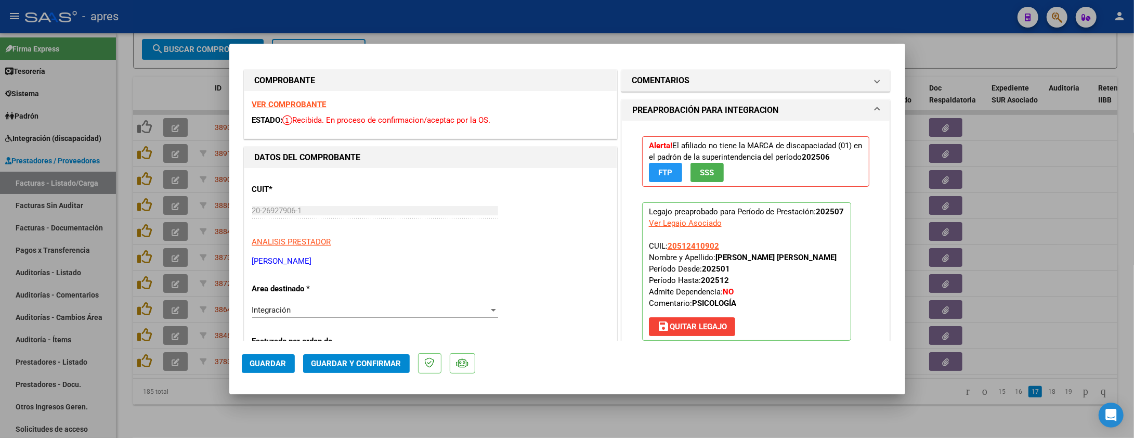
scroll to position [0, 0]
click at [364, 363] on span "Guardar y Confirmar" at bounding box center [357, 363] width 90 height 9
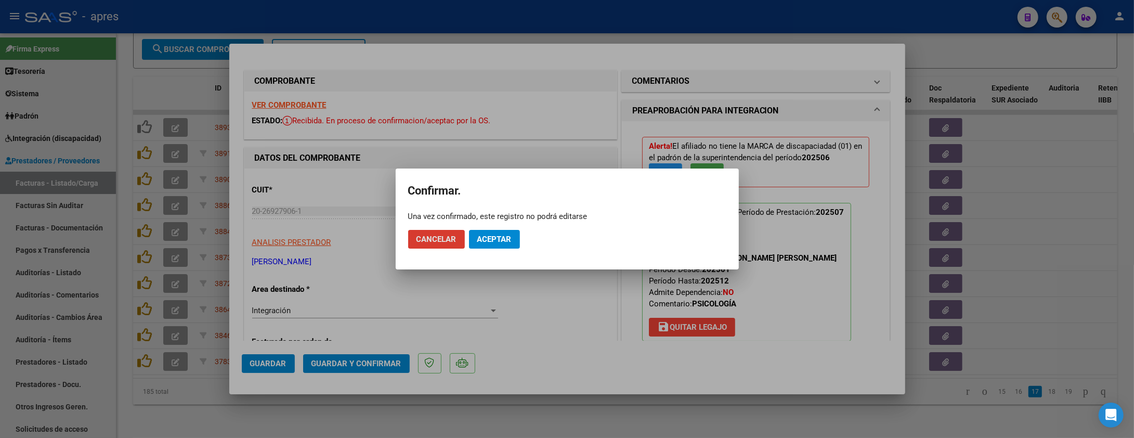
drag, startPoint x: 504, startPoint y: 247, endPoint x: 472, endPoint y: 11, distance: 237.7
click at [503, 234] on button "Aceptar" at bounding box center [494, 239] width 51 height 19
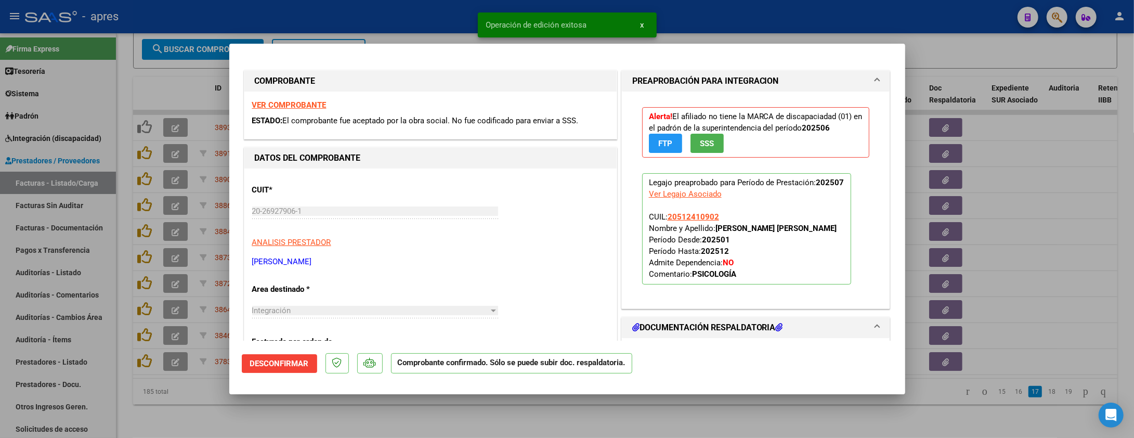
click at [207, 407] on div at bounding box center [567, 219] width 1134 height 438
type input "$ 0,00"
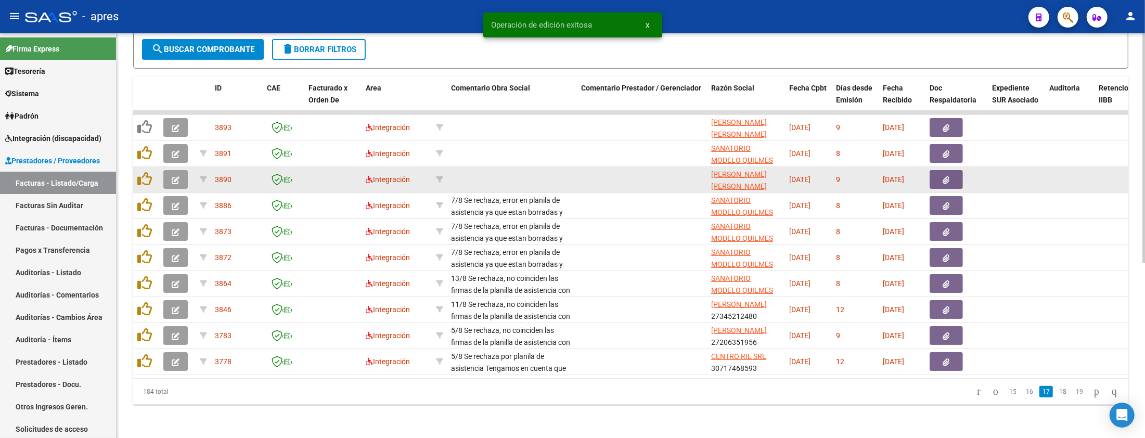
click at [172, 176] on icon "button" at bounding box center [176, 180] width 8 height 8
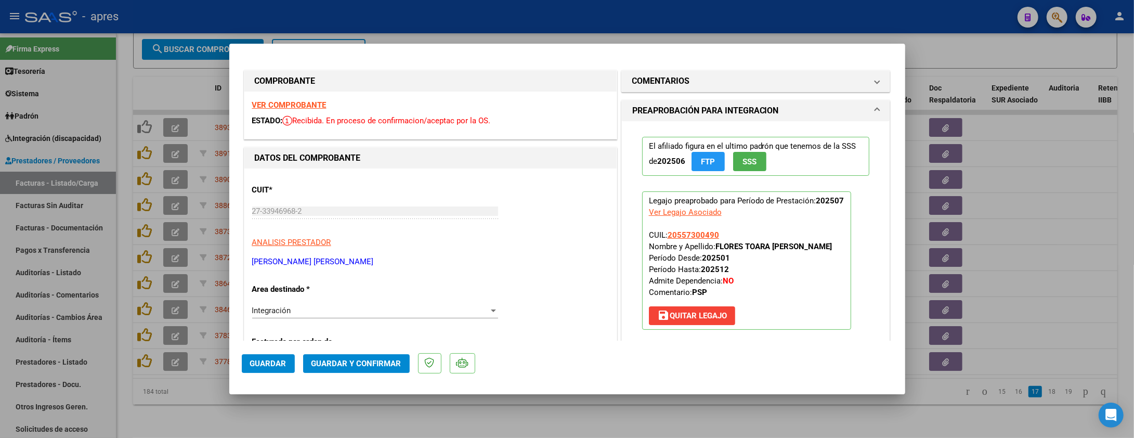
click at [269, 106] on strong "VER COMPROBANTE" at bounding box center [289, 104] width 74 height 9
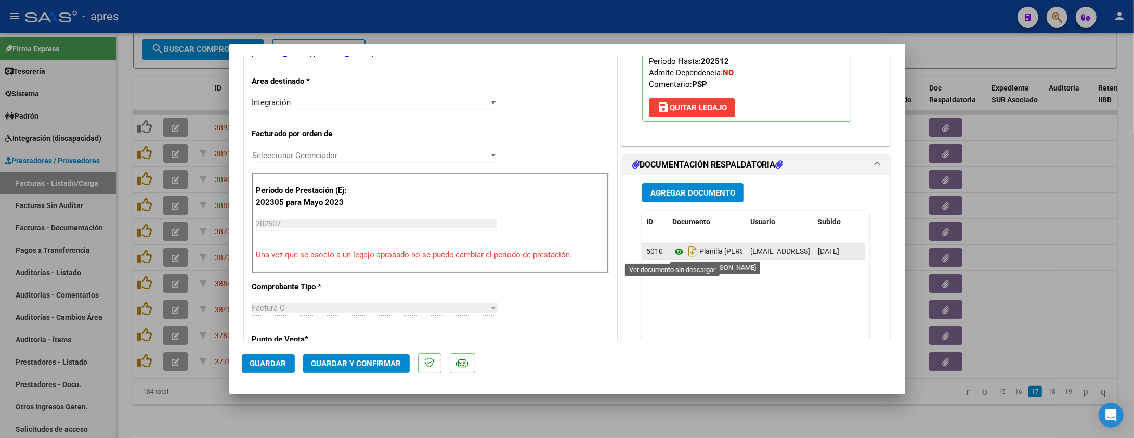
click at [674, 256] on icon at bounding box center [679, 251] width 14 height 12
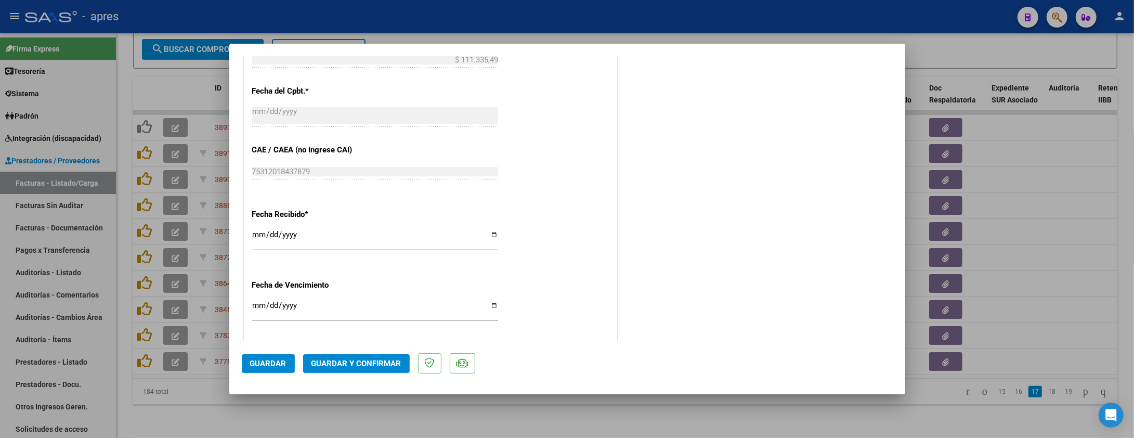
scroll to position [624, 0]
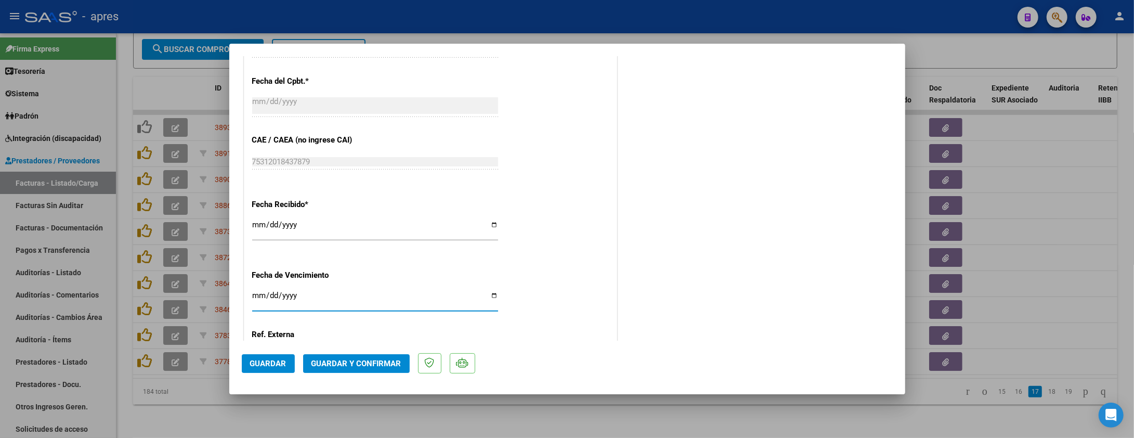
click at [256, 298] on input "Ingresar la fecha" at bounding box center [375, 299] width 246 height 17
type input "2025-08-14"
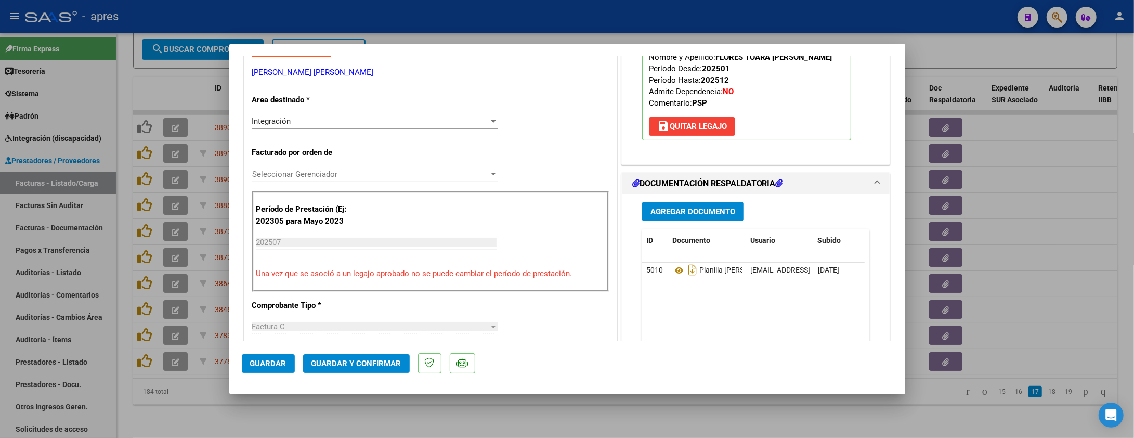
scroll to position [0, 0]
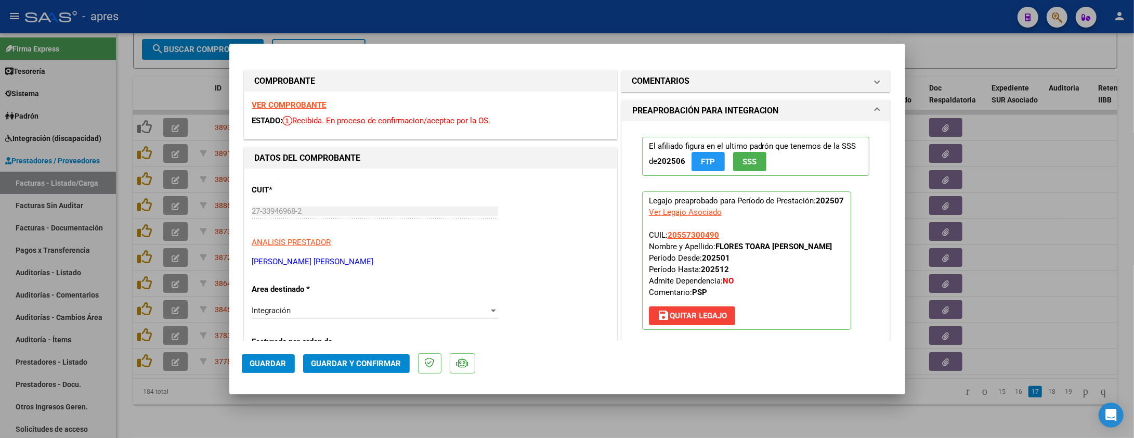
click at [520, 121] on div "ESTADO: Recibida. En proceso de confirmacion/aceptac por la OS." at bounding box center [430, 121] width 357 height 12
click at [377, 364] on span "Guardar y Confirmar" at bounding box center [357, 363] width 90 height 9
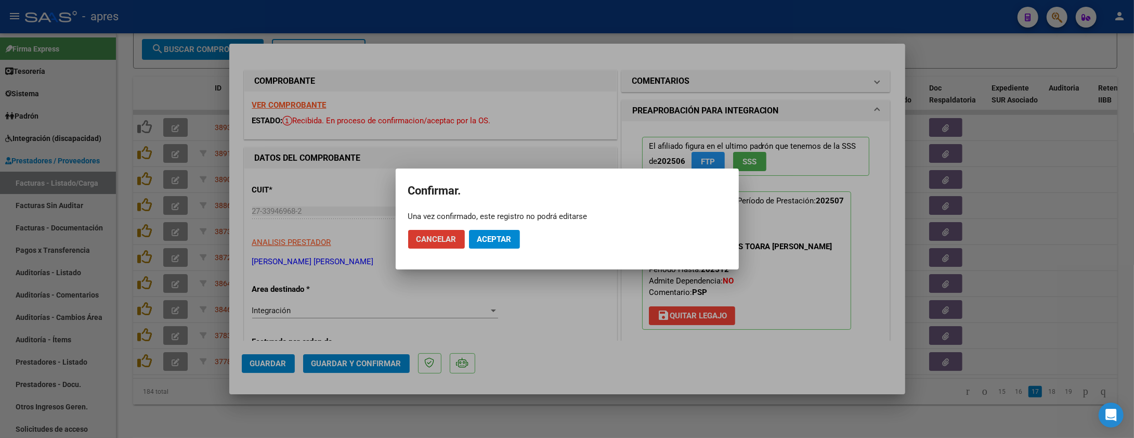
click at [439, 246] on button "Cancelar" at bounding box center [436, 239] width 57 height 19
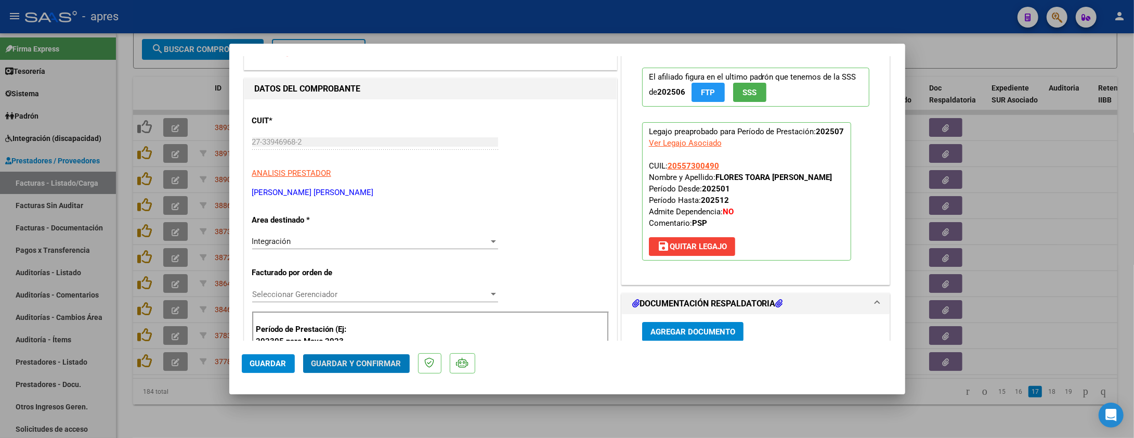
scroll to position [208, 0]
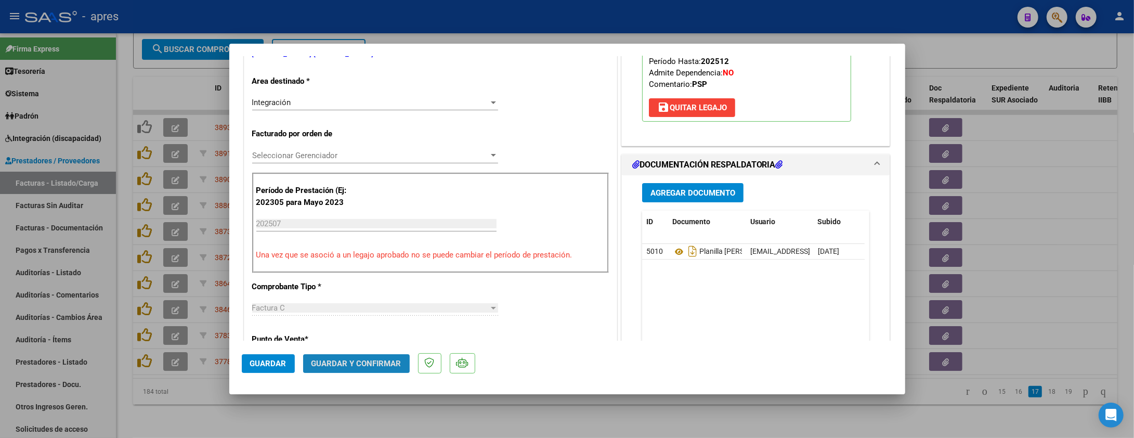
click at [385, 356] on button "Guardar y Confirmar" at bounding box center [356, 363] width 107 height 19
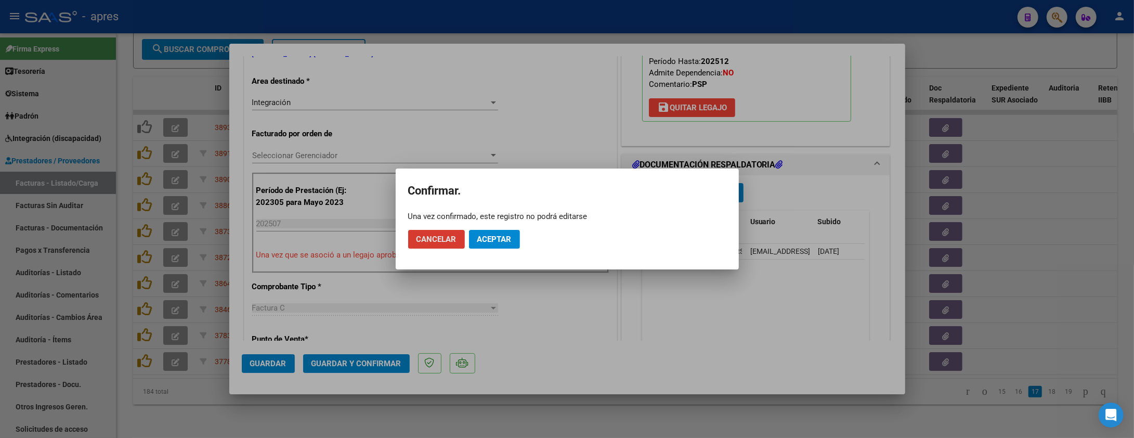
click at [486, 238] on span "Aceptar" at bounding box center [494, 239] width 34 height 9
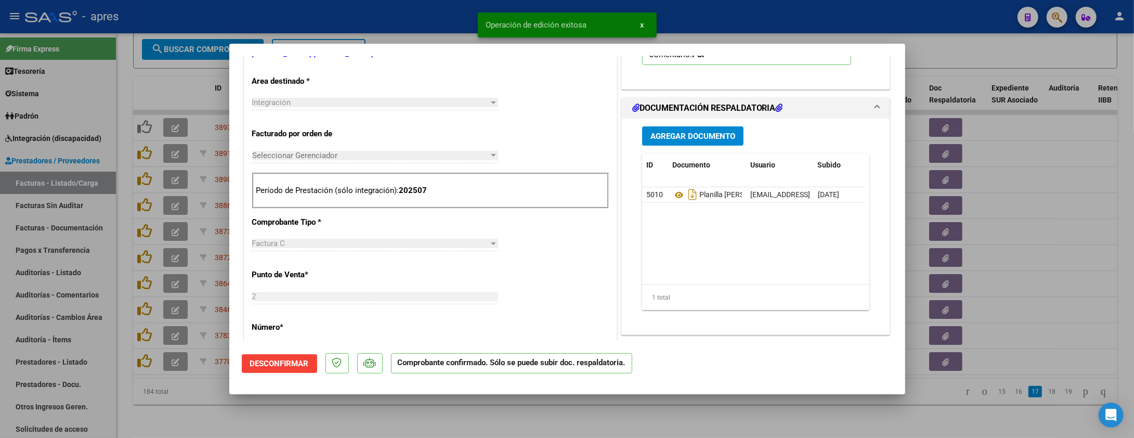
click at [210, 399] on div at bounding box center [567, 219] width 1134 height 438
type input "$ 0,00"
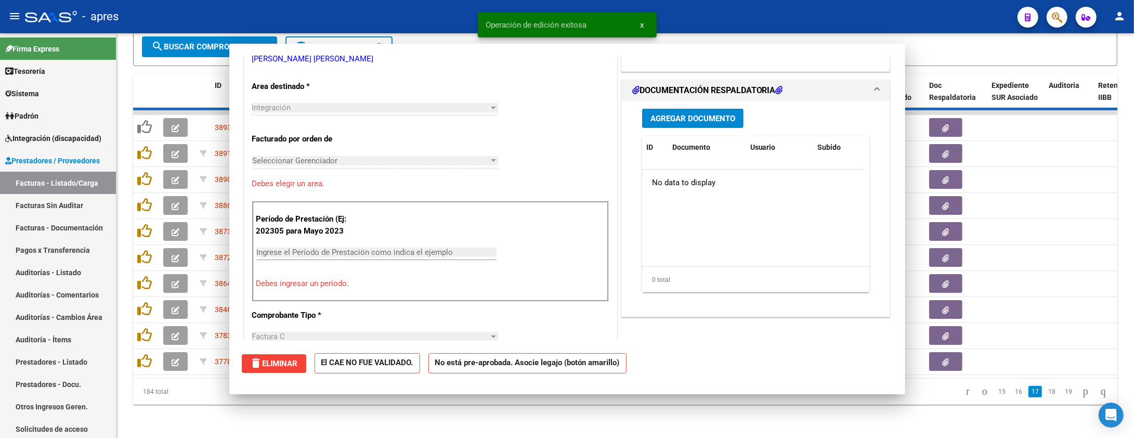
scroll to position [213, 0]
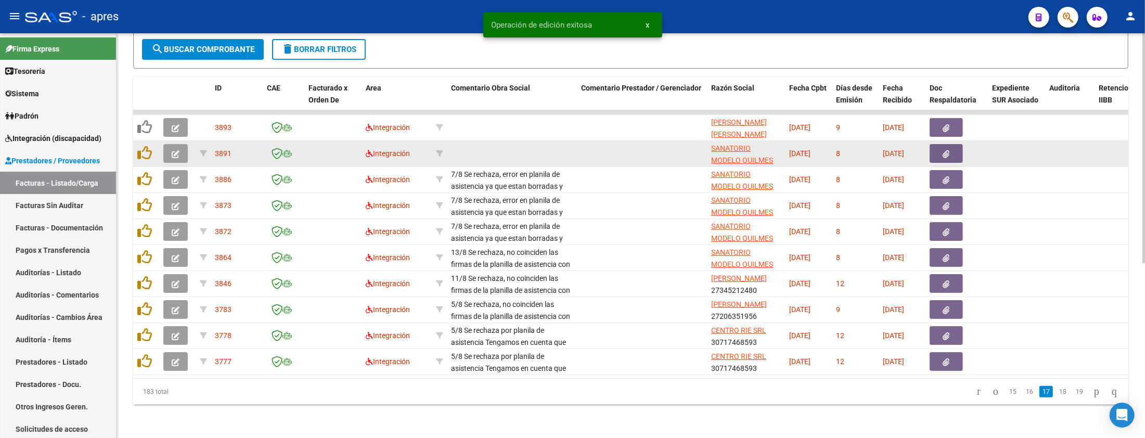
click at [171, 146] on button "button" at bounding box center [175, 153] width 24 height 19
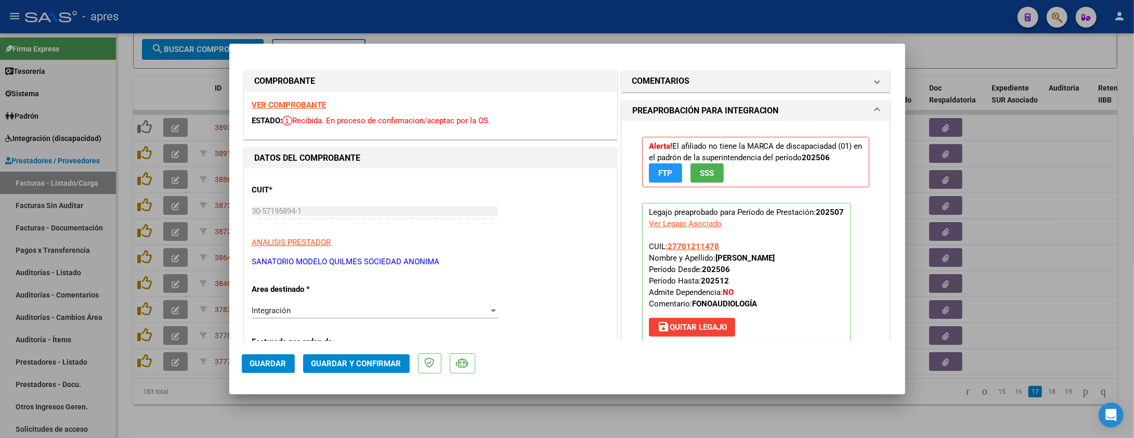
click at [274, 104] on strong "VER COMPROBANTE" at bounding box center [289, 104] width 74 height 9
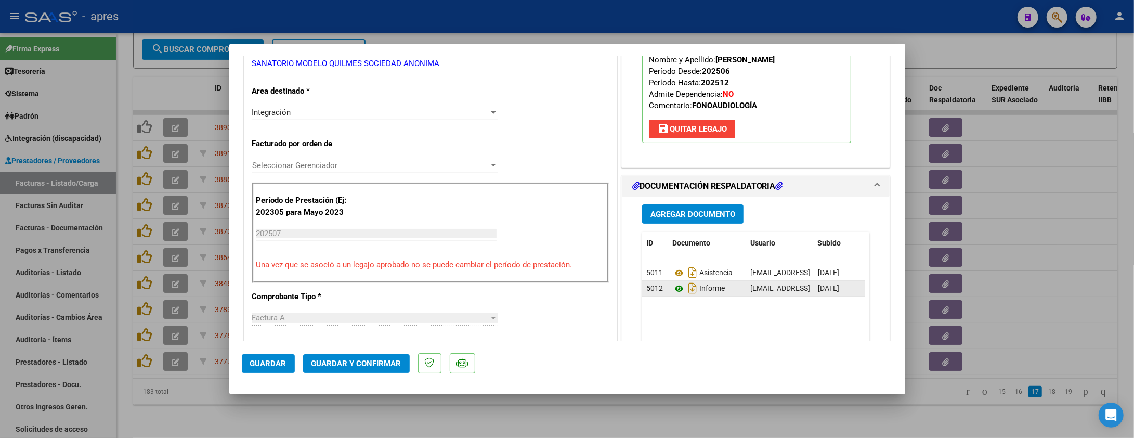
scroll to position [208, 0]
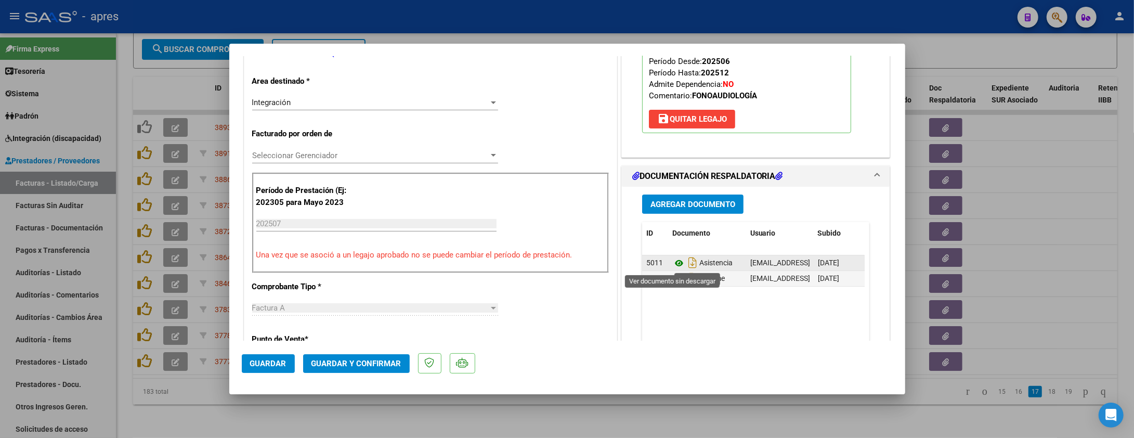
click at [672, 266] on icon at bounding box center [679, 263] width 14 height 12
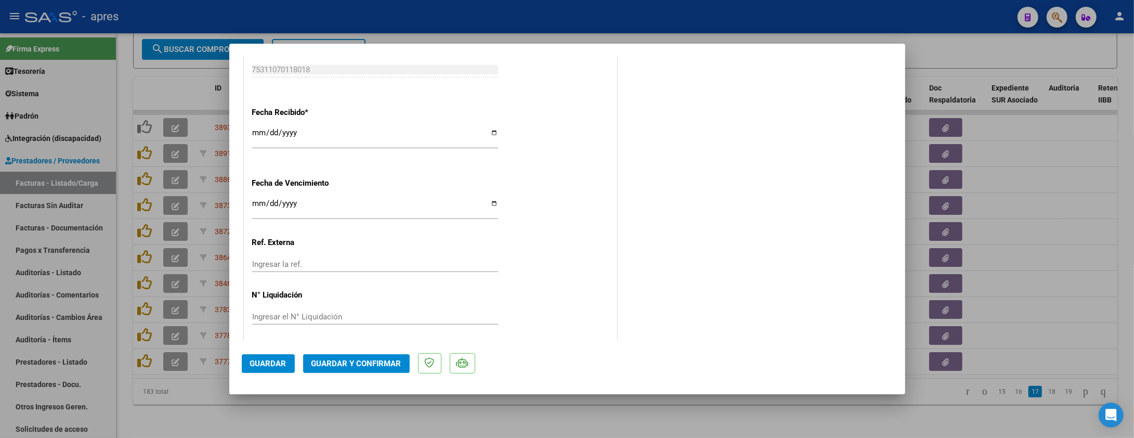
scroll to position [721, 0]
click at [377, 369] on button "Guardar y Confirmar" at bounding box center [356, 363] width 107 height 19
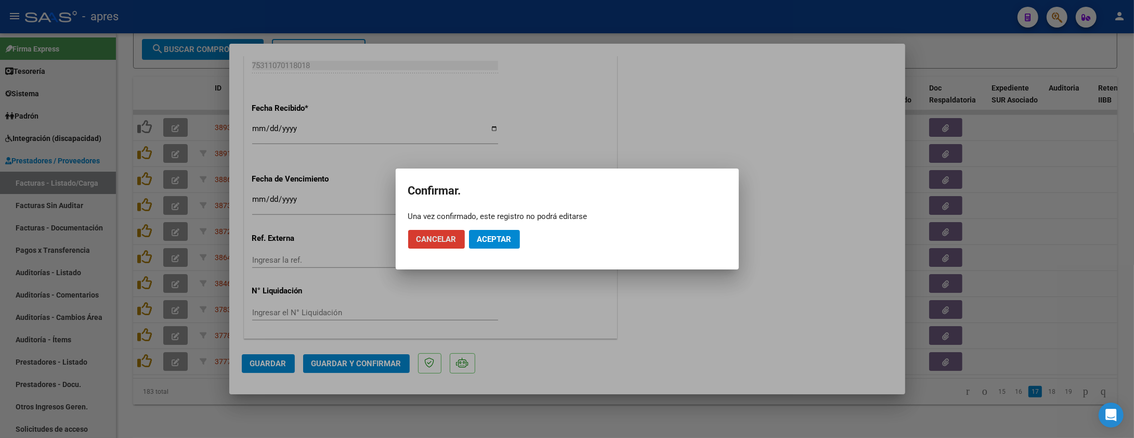
click at [512, 242] on span "Aceptar" at bounding box center [494, 239] width 34 height 9
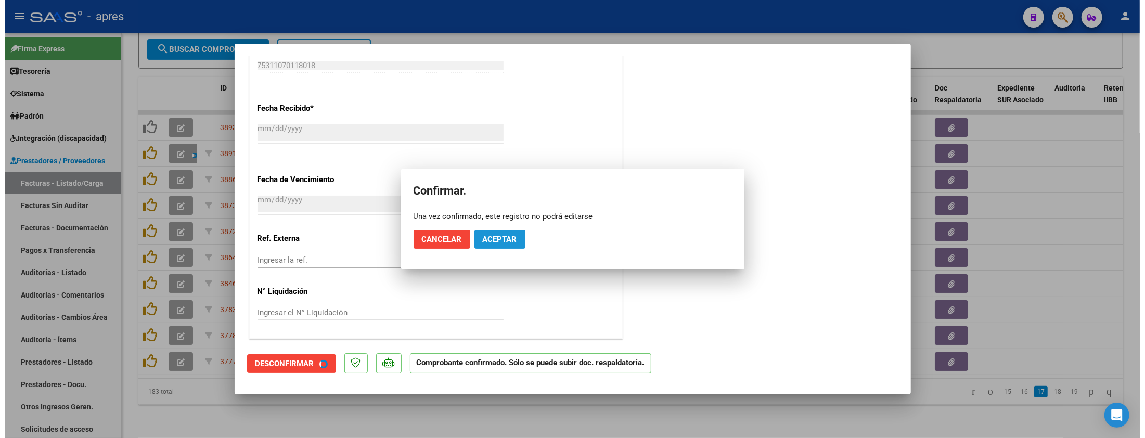
scroll to position [656, 0]
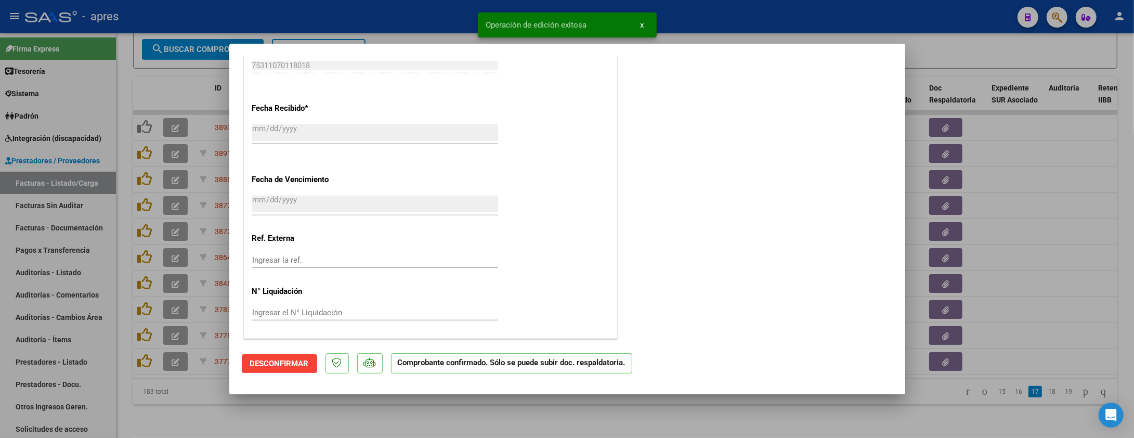
click at [160, 404] on div at bounding box center [567, 219] width 1134 height 438
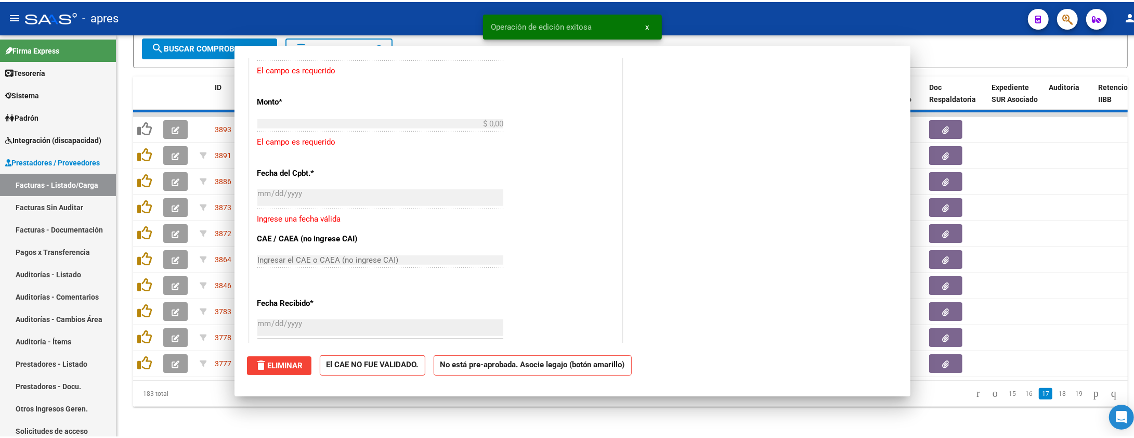
scroll to position [0, 0]
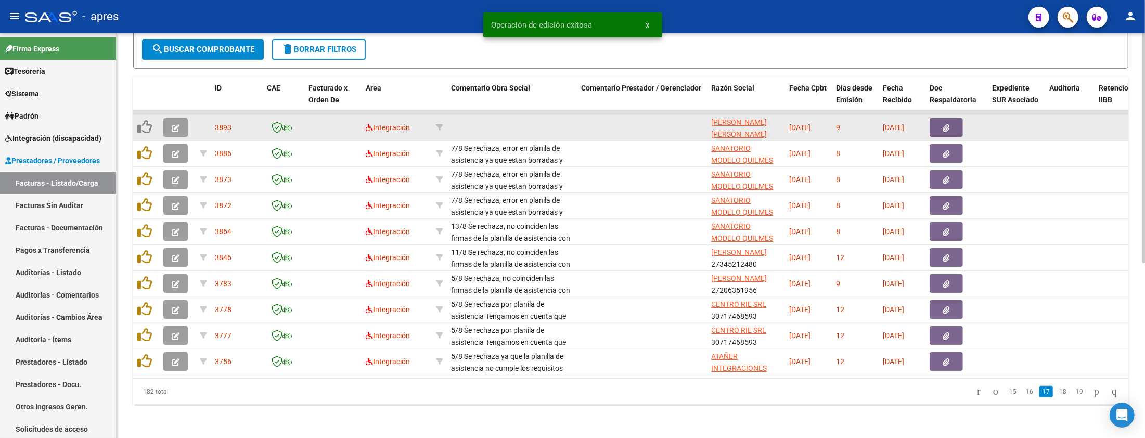
click at [180, 118] on button "button" at bounding box center [175, 127] width 24 height 19
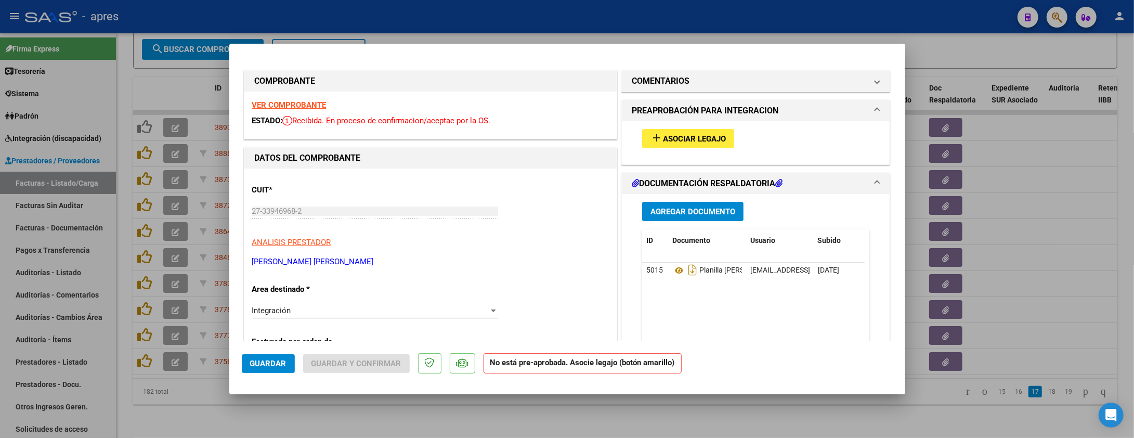
click at [295, 104] on strong "VER COMPROBANTE" at bounding box center [289, 104] width 74 height 9
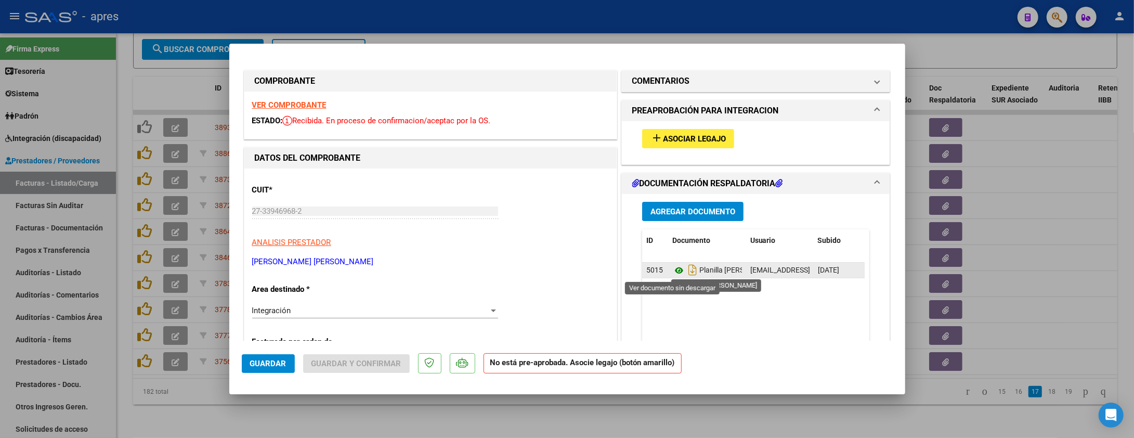
click at [672, 269] on icon at bounding box center [679, 270] width 14 height 12
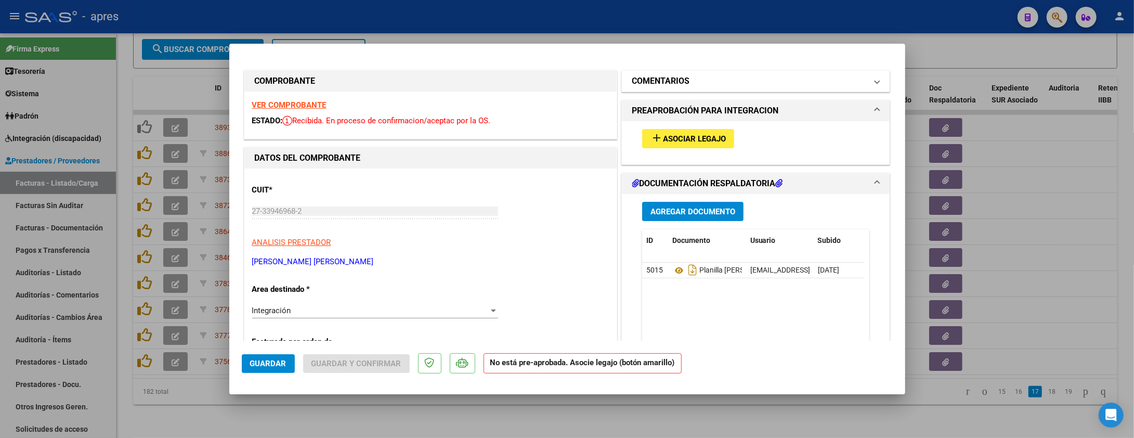
click at [668, 85] on h1 "COMENTARIOS" at bounding box center [661, 81] width 58 height 12
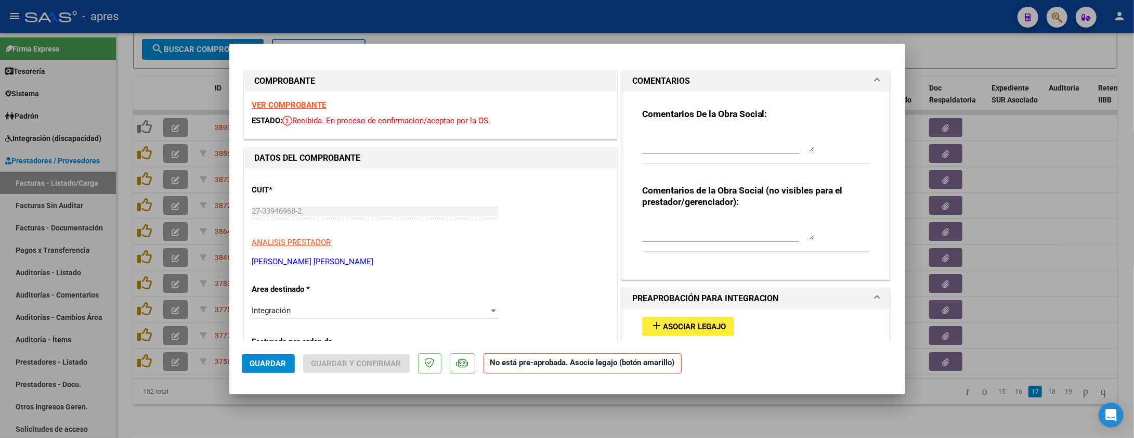
click at [681, 315] on div "add Asociar Legajo" at bounding box center [756, 326] width 243 height 35
click at [681, 327] on span "Asociar Legajo" at bounding box center [694, 326] width 63 height 9
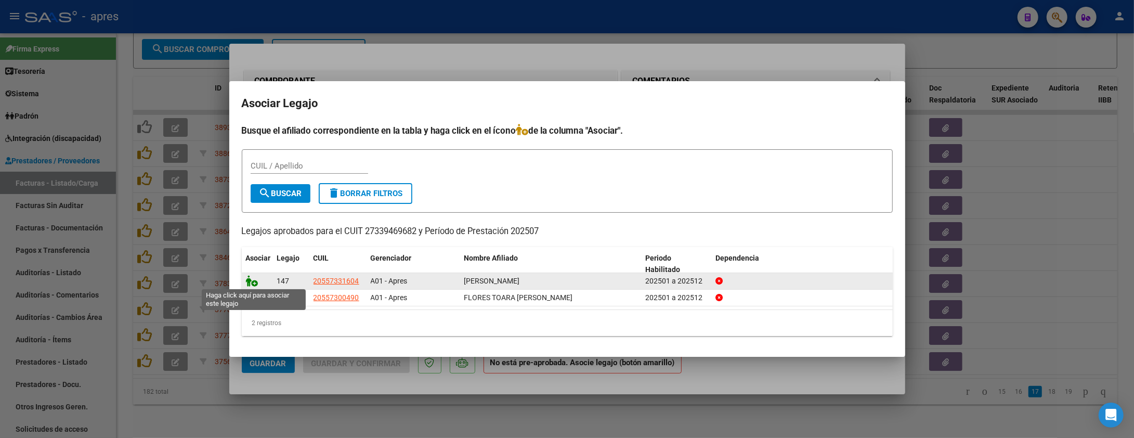
click at [254, 280] on icon at bounding box center [252, 280] width 12 height 11
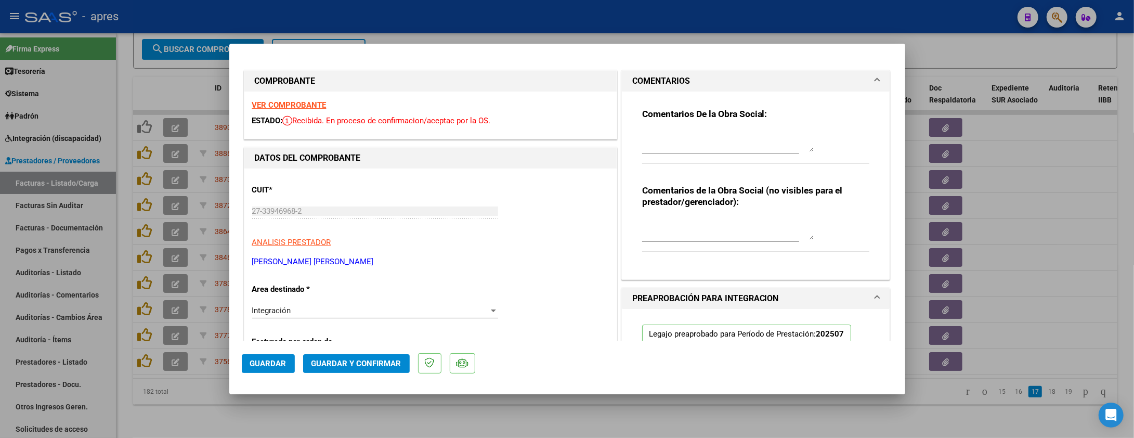
click at [652, 129] on div at bounding box center [728, 141] width 172 height 25
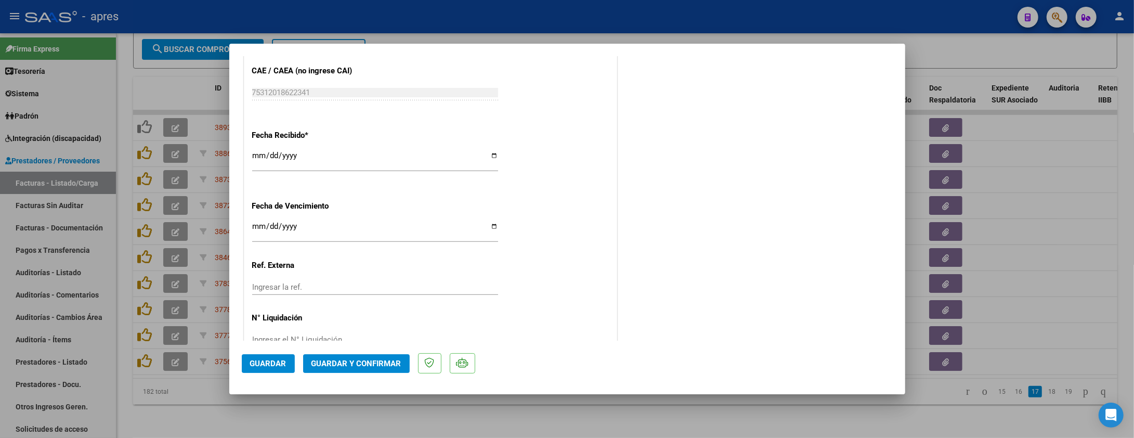
scroll to position [721, 0]
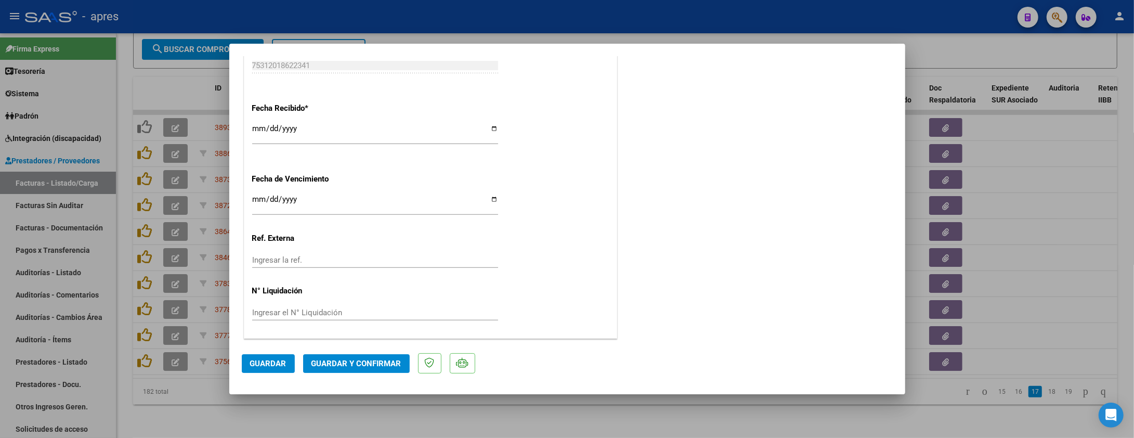
type textarea "El siguiente mes no olvides vincular legajo"
click at [255, 200] on input "Ingresar la fecha" at bounding box center [375, 203] width 246 height 17
type input "2025-08-14"
click at [521, 151] on div "Fecha Recibido * 2025-08-05 Ingresar la fecha" at bounding box center [430, 124] width 357 height 59
click at [403, 358] on button "Guardar y Confirmar" at bounding box center [356, 363] width 107 height 19
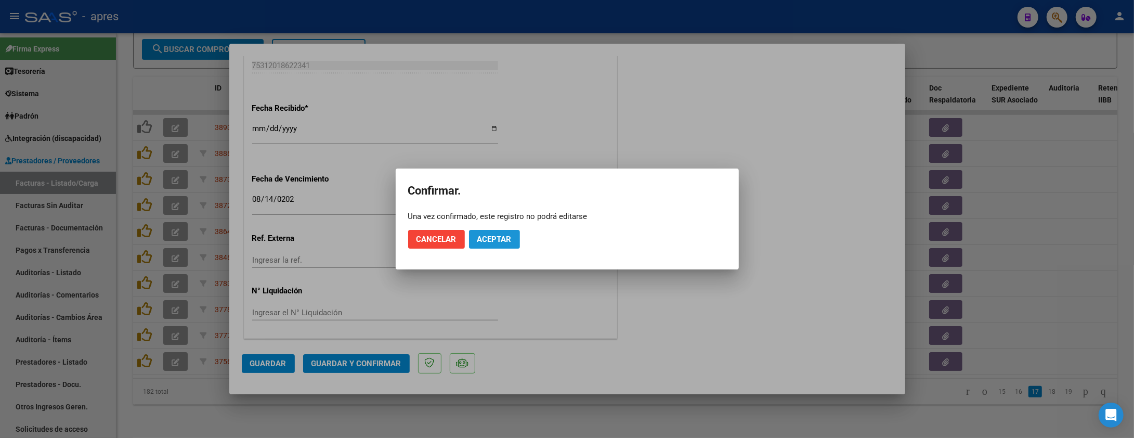
click at [487, 238] on span "Aceptar" at bounding box center [494, 239] width 34 height 9
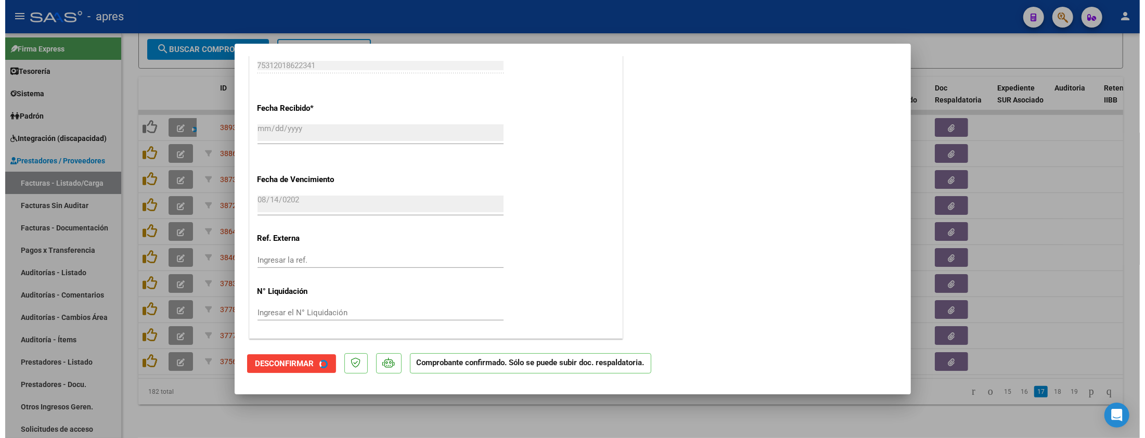
scroll to position [656, 0]
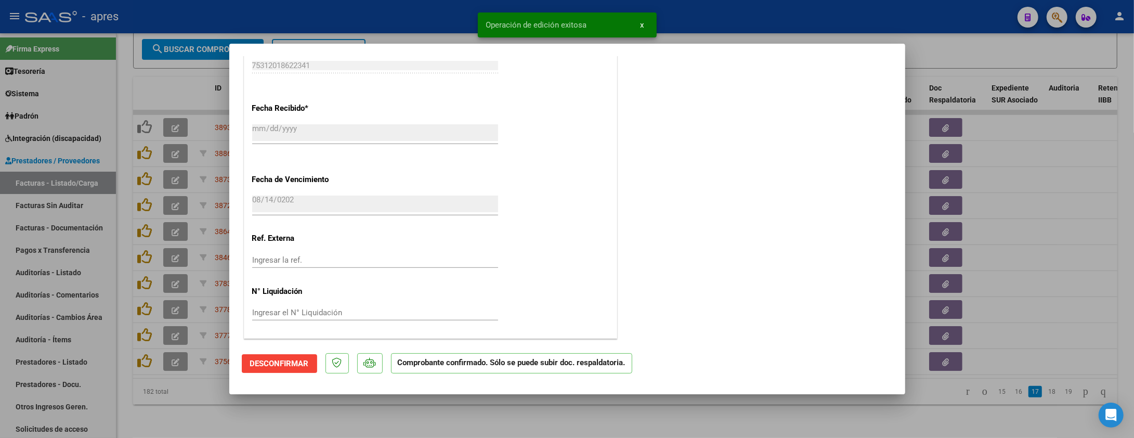
click at [211, 393] on div at bounding box center [567, 219] width 1134 height 438
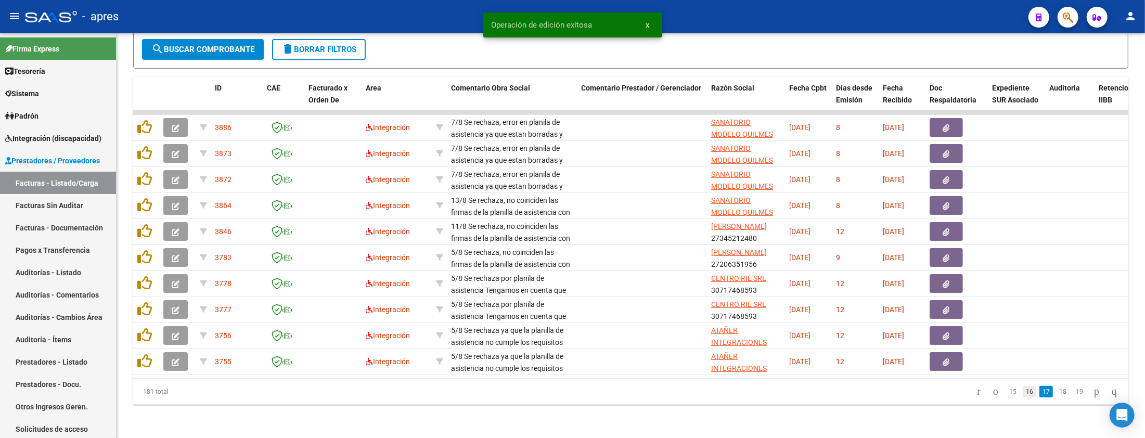
click at [1022, 393] on link "16" at bounding box center [1029, 391] width 14 height 11
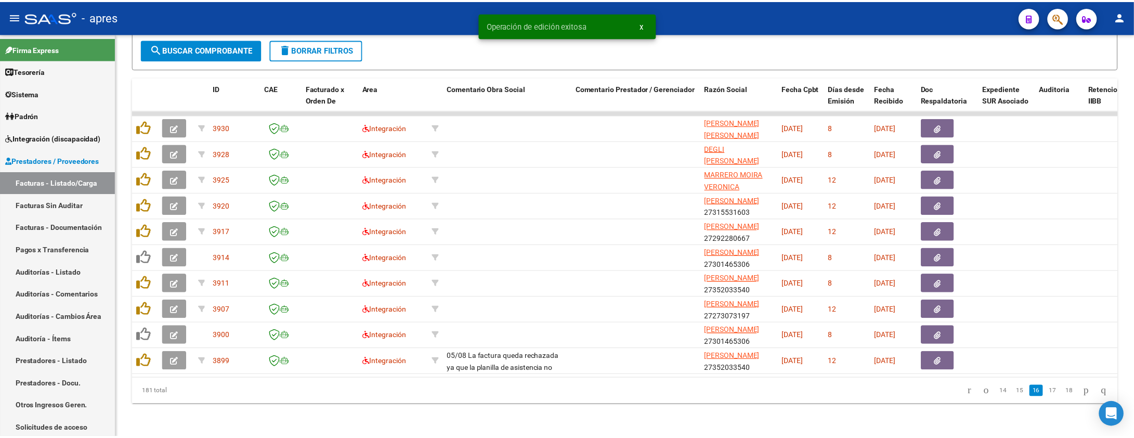
scroll to position [307, 0]
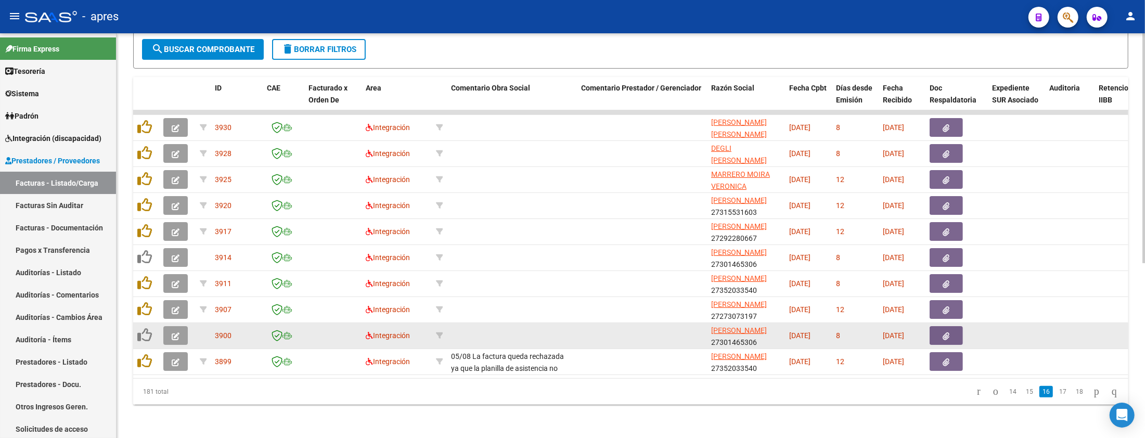
click at [172, 332] on icon "button" at bounding box center [176, 336] width 8 height 8
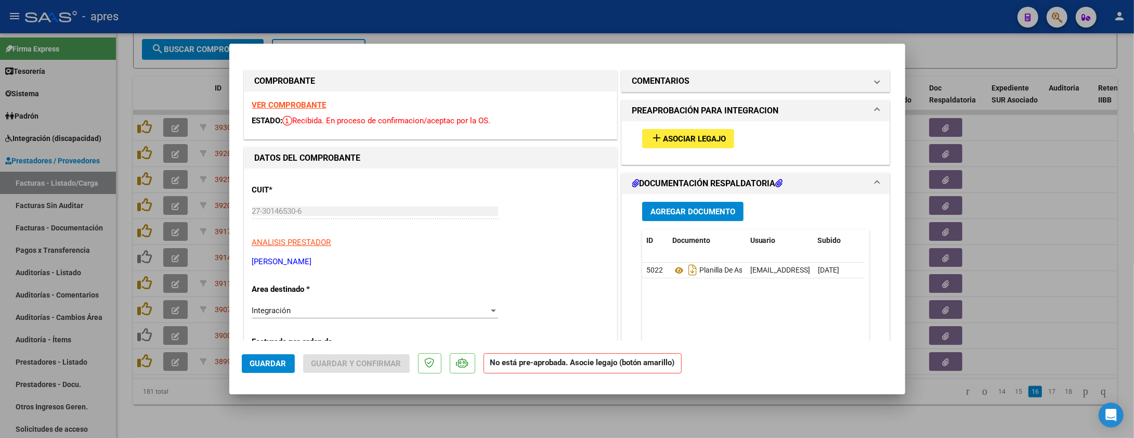
click at [283, 107] on strong "VER COMPROBANTE" at bounding box center [289, 104] width 74 height 9
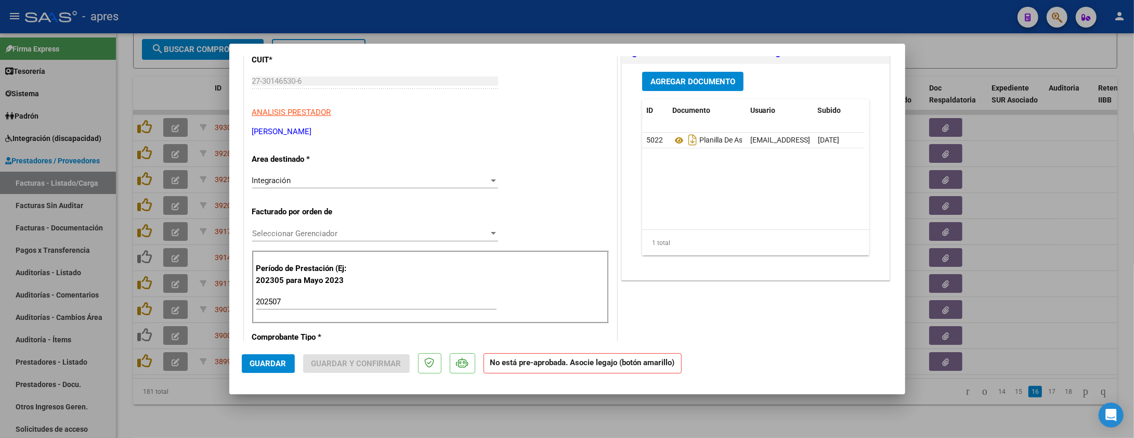
scroll to position [138, 0]
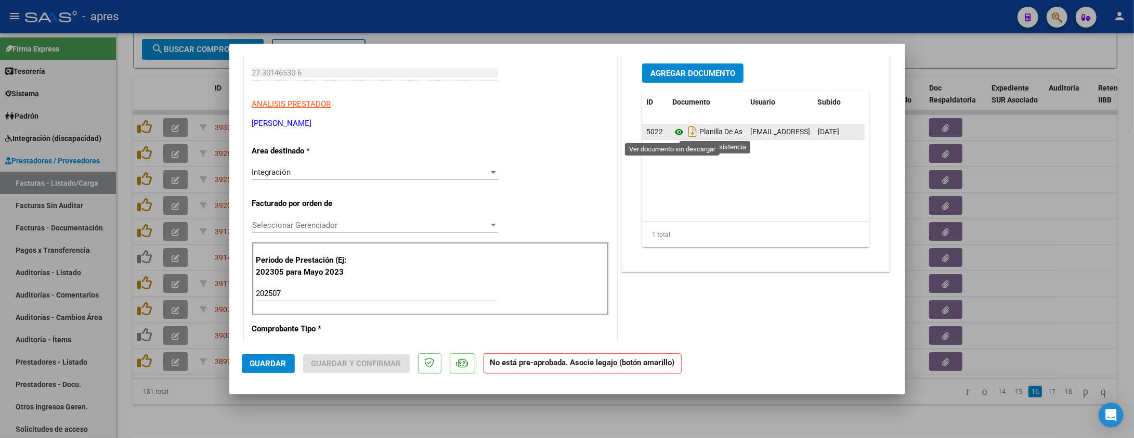
click at [675, 132] on icon at bounding box center [679, 132] width 14 height 12
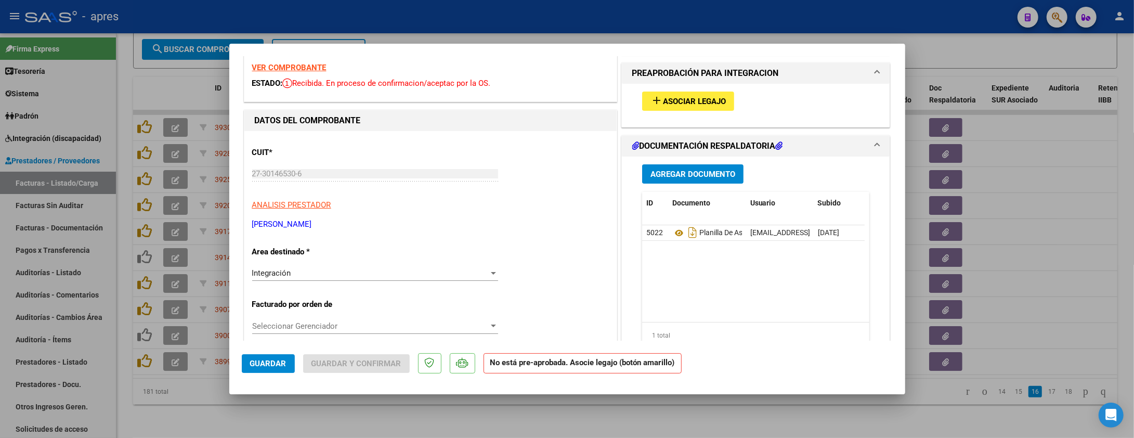
scroll to position [0, 0]
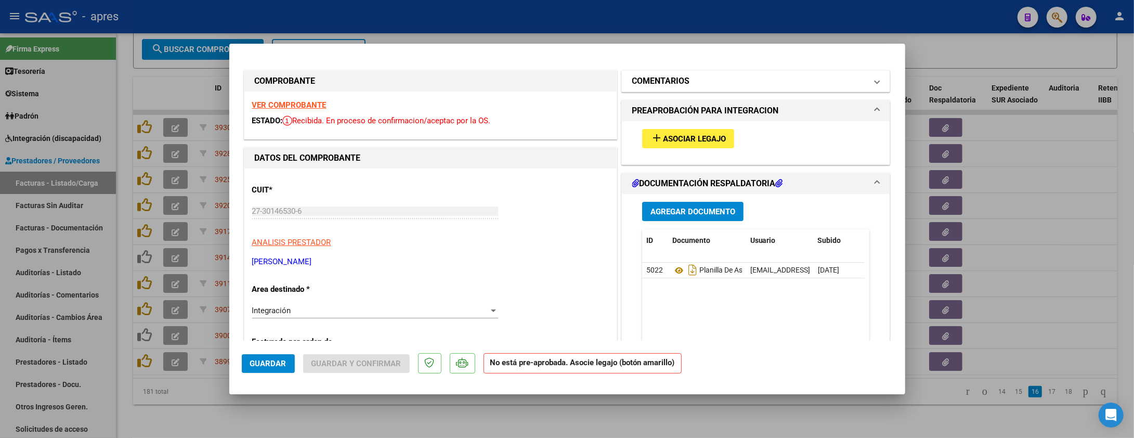
click at [697, 82] on mat-panel-title "COMENTARIOS" at bounding box center [749, 81] width 235 height 12
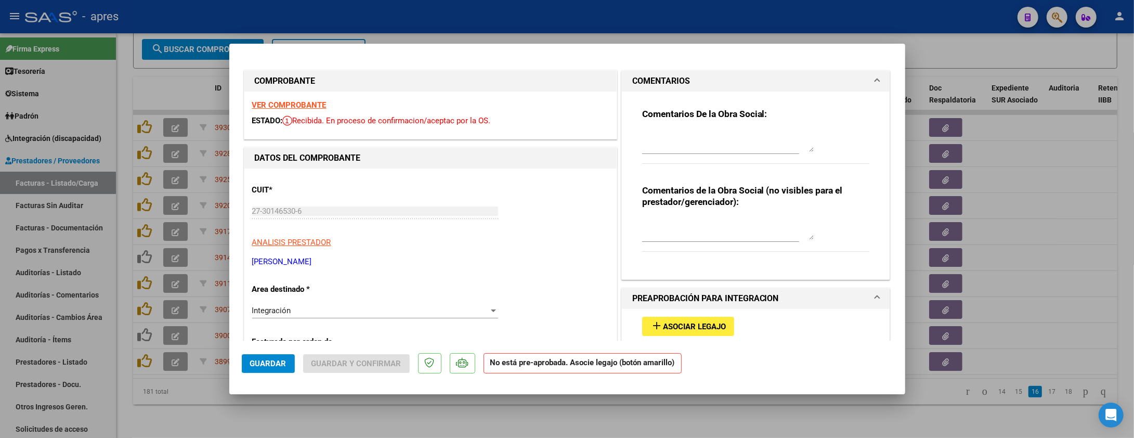
drag, startPoint x: 676, startPoint y: 123, endPoint x: 676, endPoint y: 133, distance: 9.9
click at [676, 125] on div "Comentarios De la Obra Social:" at bounding box center [756, 141] width 228 height 67
click at [676, 136] on textarea at bounding box center [728, 141] width 172 height 21
type textarea "No olvides vincular legajo. Por favor"
click at [707, 314] on div "add Asociar Legajo" at bounding box center [756, 326] width 243 height 35
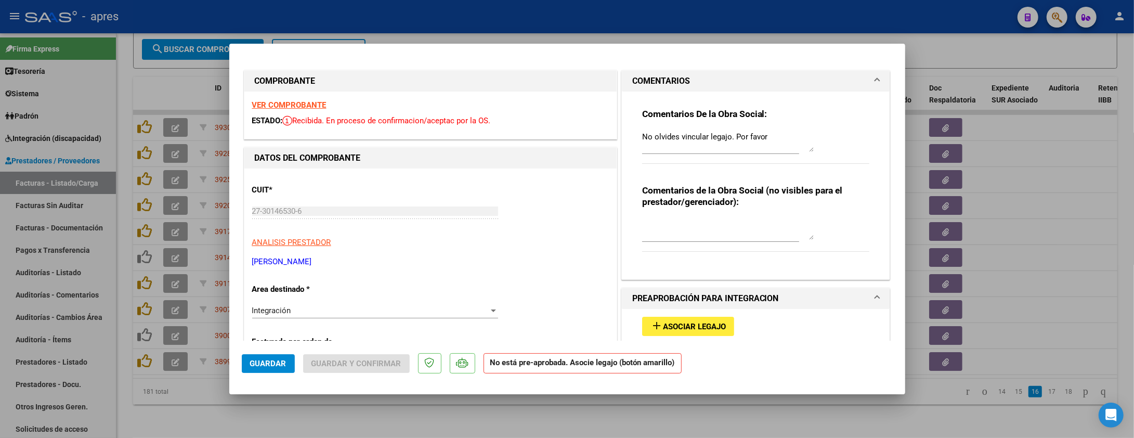
click at [707, 336] on button "add Asociar Legajo" at bounding box center [688, 326] width 92 height 19
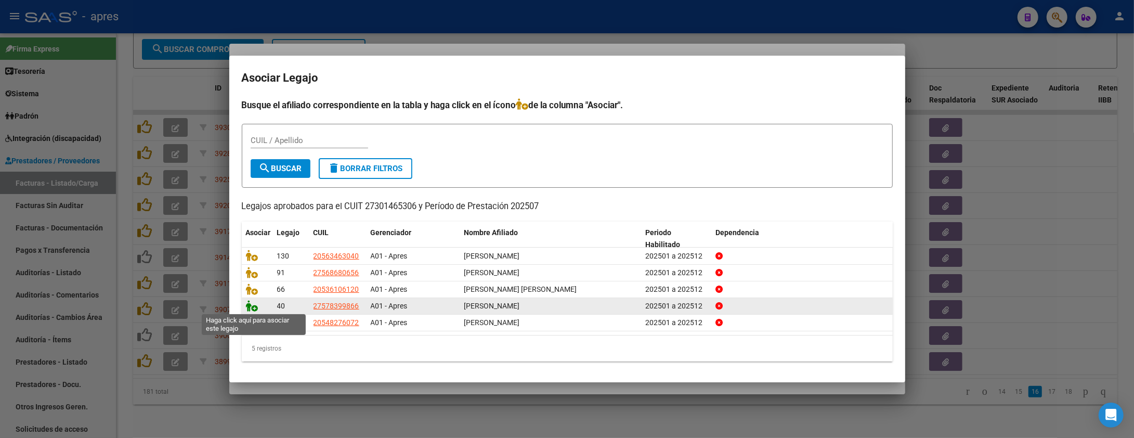
click at [252, 310] on icon at bounding box center [252, 305] width 12 height 11
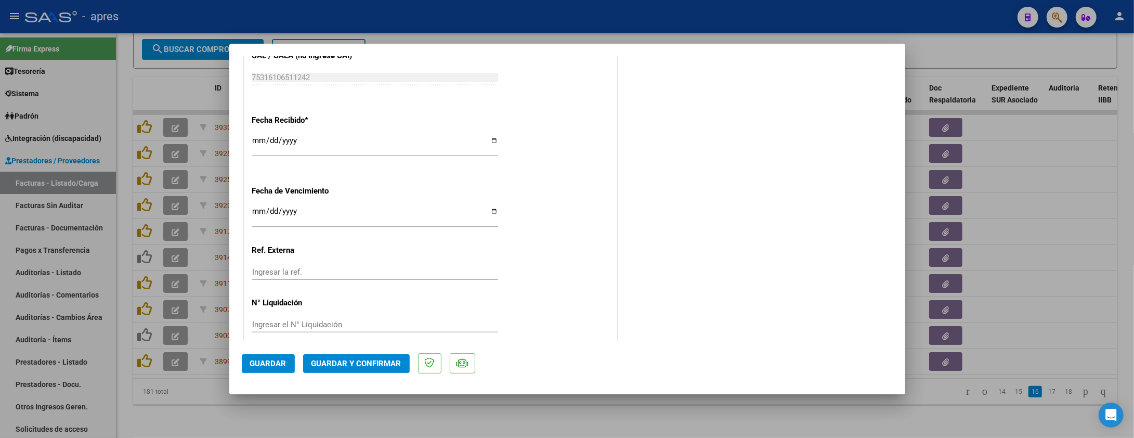
scroll to position [721, 0]
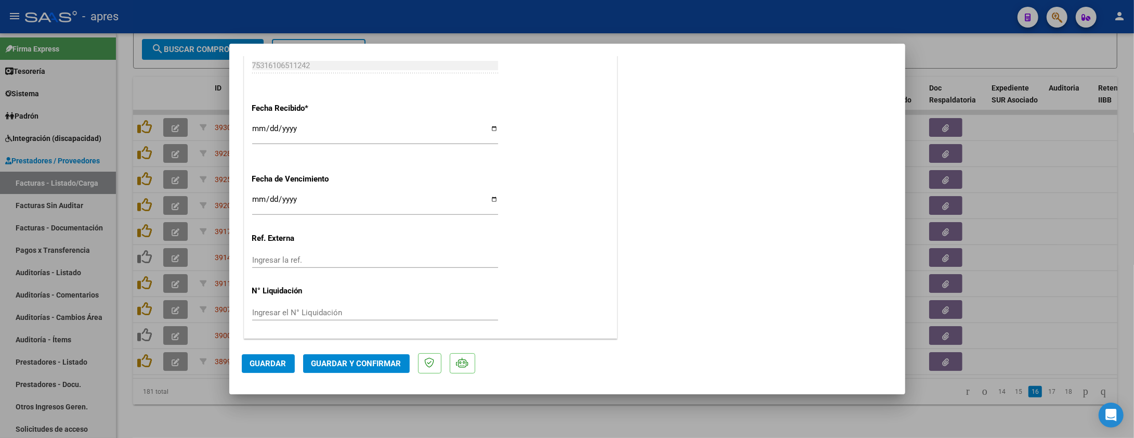
drag, startPoint x: 523, startPoint y: 154, endPoint x: 491, endPoint y: 244, distance: 94.9
click at [391, 363] on span "Guardar y Confirmar" at bounding box center [357, 363] width 90 height 9
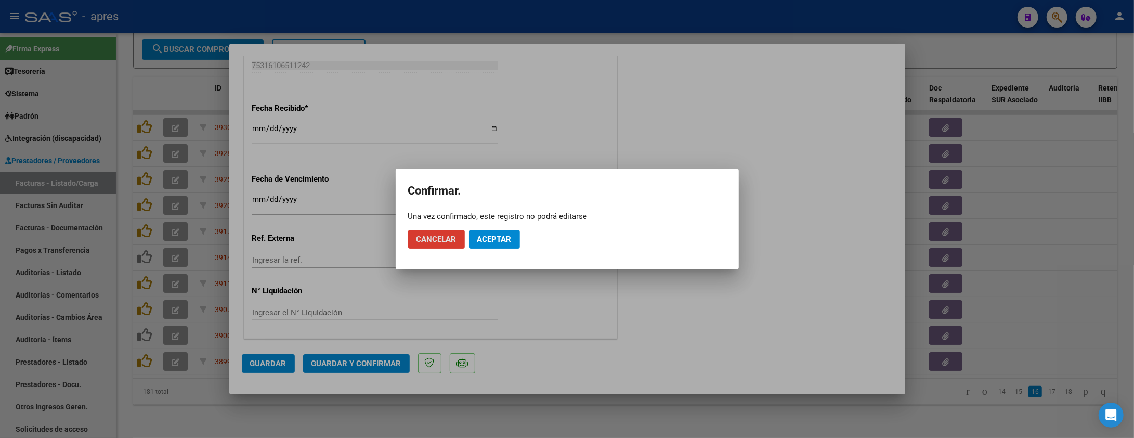
drag, startPoint x: 477, startPoint y: 252, endPoint x: 485, endPoint y: 240, distance: 14.3
click at [479, 250] on mat-dialog-actions "Cancelar Aceptar" at bounding box center [567, 239] width 318 height 35
click at [488, 236] on span "Aceptar" at bounding box center [494, 239] width 34 height 9
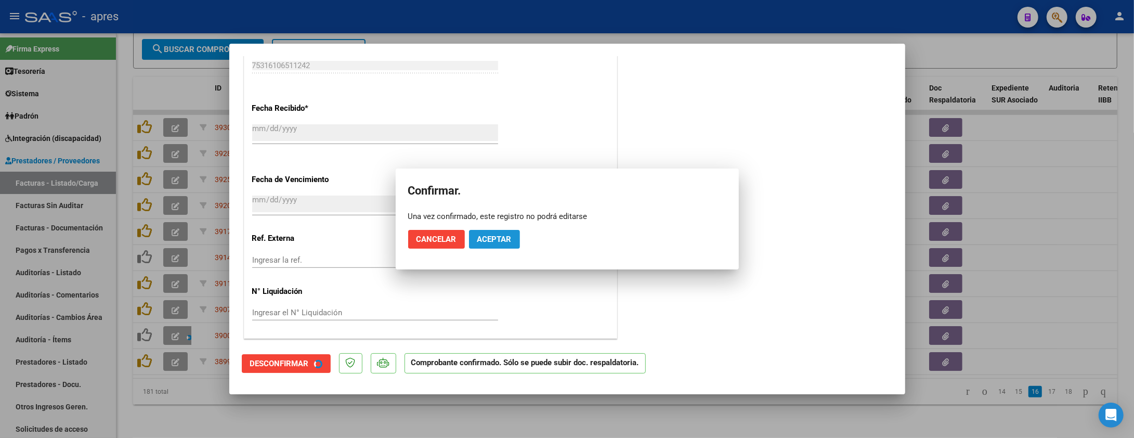
scroll to position [656, 0]
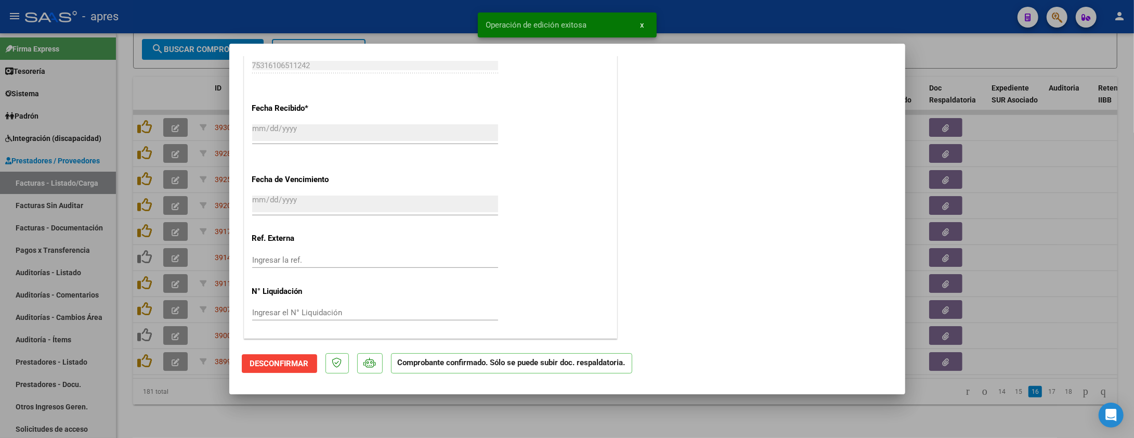
click at [358, 407] on div at bounding box center [567, 219] width 1134 height 438
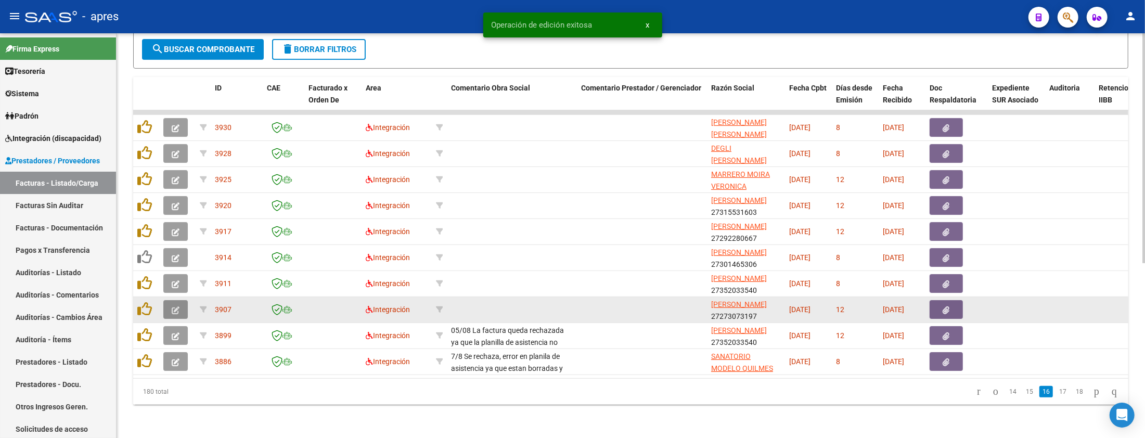
click at [172, 306] on icon "button" at bounding box center [176, 310] width 8 height 8
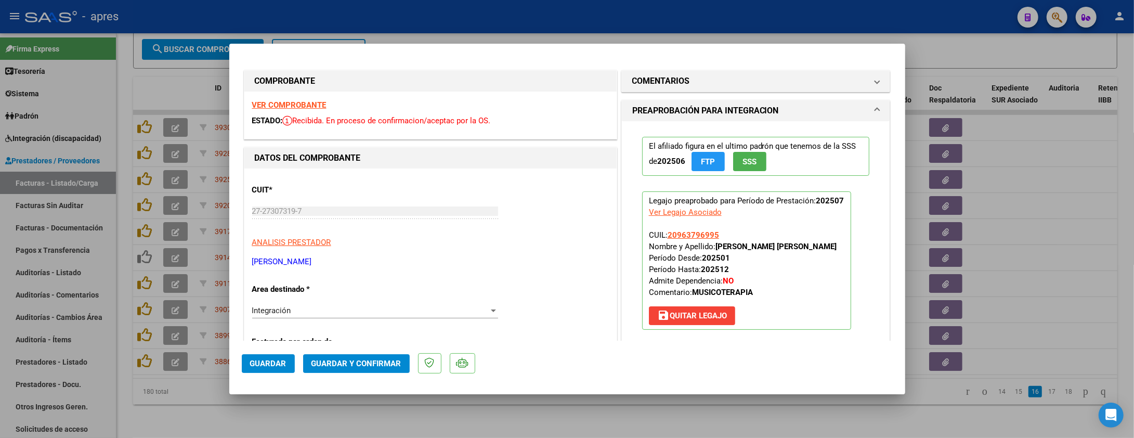
click at [259, 105] on strong "VER COMPROBANTE" at bounding box center [289, 104] width 74 height 9
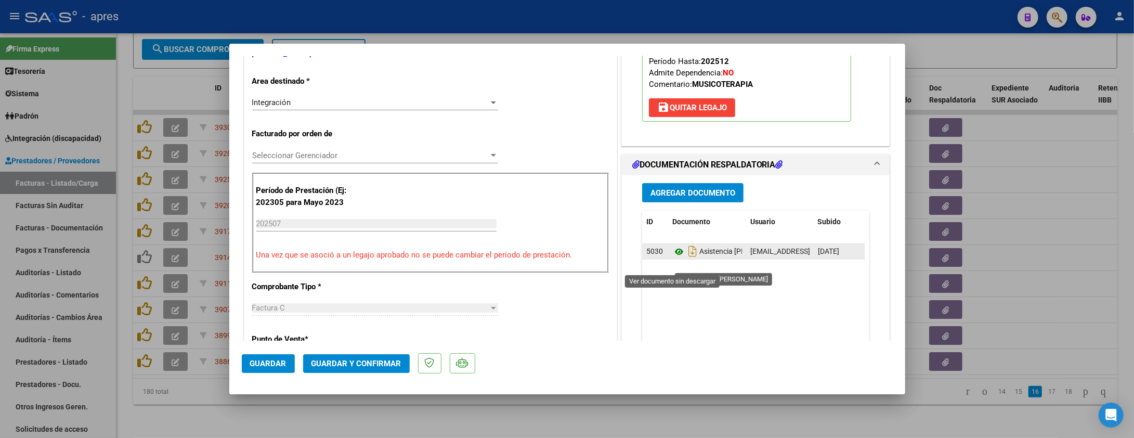
click at [672, 258] on icon at bounding box center [679, 251] width 14 height 12
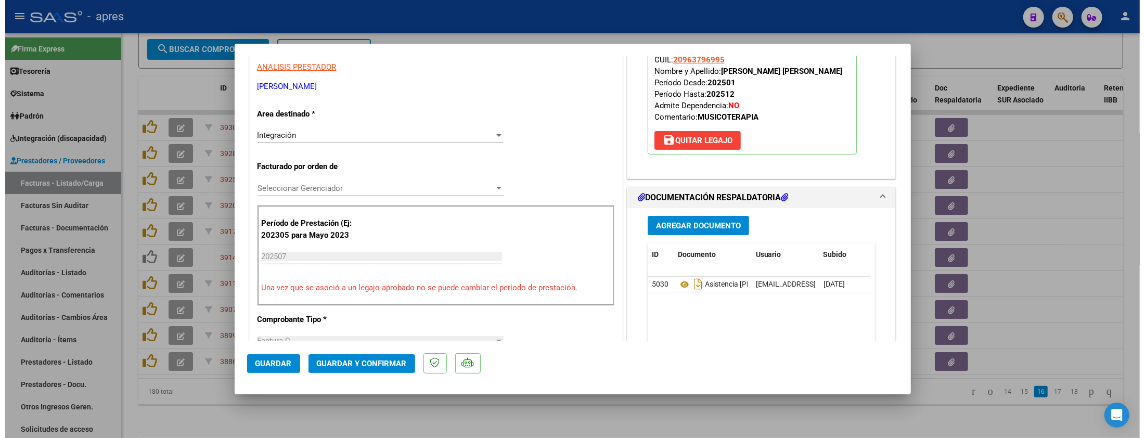
scroll to position [166, 0]
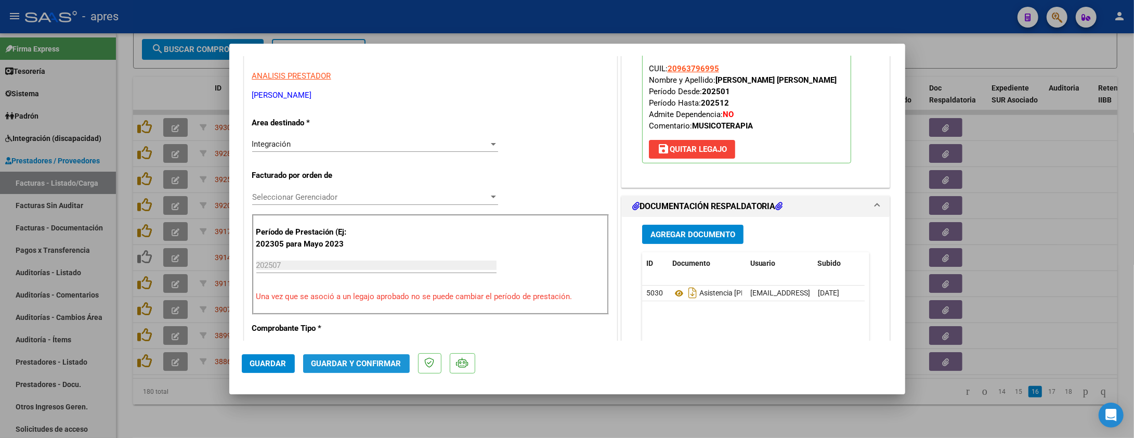
click at [356, 362] on span "Guardar y Confirmar" at bounding box center [357, 363] width 90 height 9
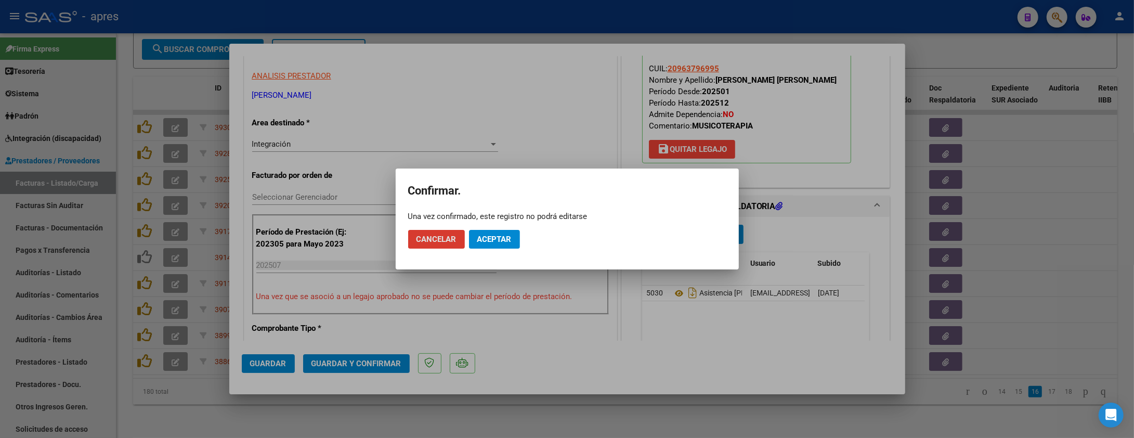
click at [490, 241] on span "Aceptar" at bounding box center [494, 239] width 34 height 9
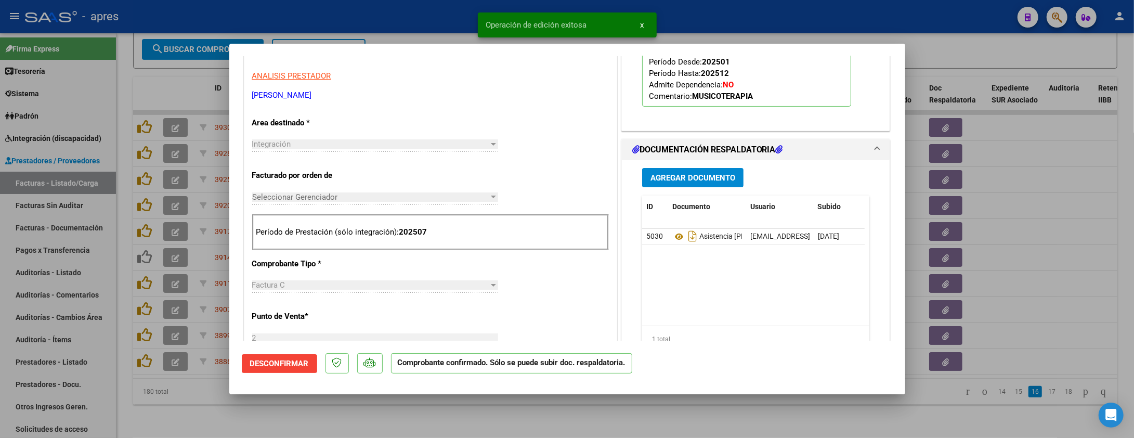
click at [267, 407] on div at bounding box center [567, 219] width 1134 height 438
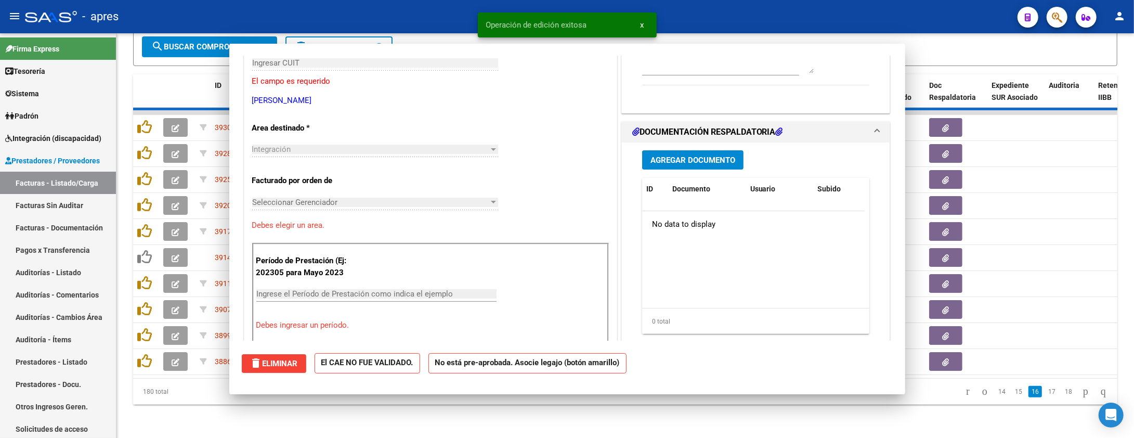
scroll to position [0, 0]
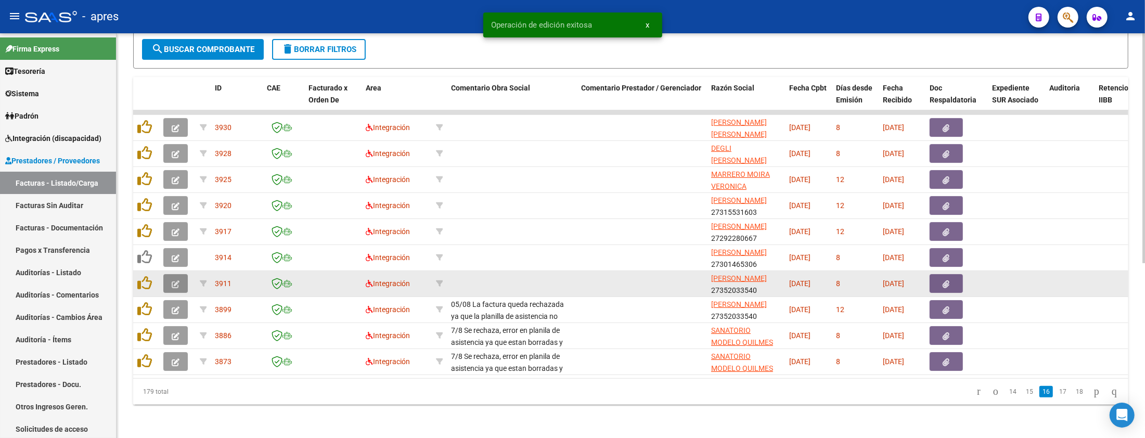
click at [177, 280] on icon "button" at bounding box center [176, 284] width 8 height 8
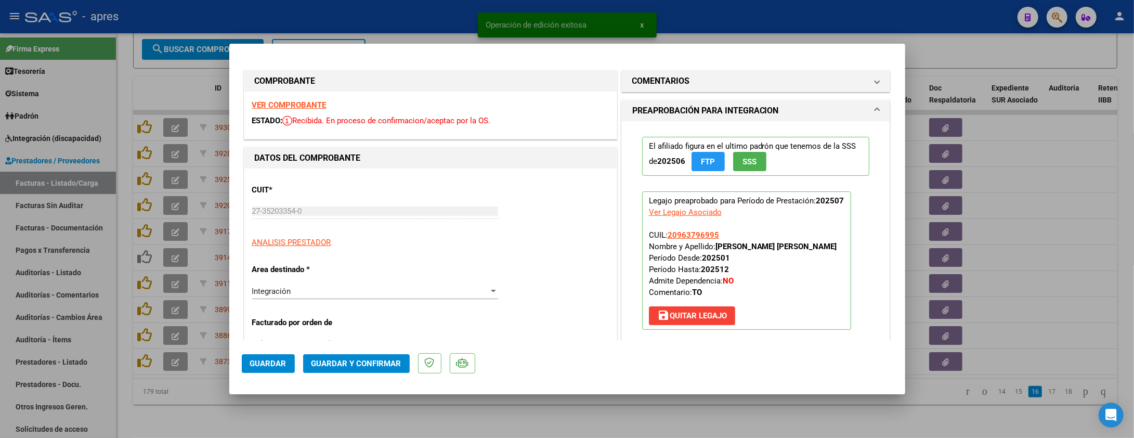
click at [253, 108] on strong "VER COMPROBANTE" at bounding box center [289, 104] width 74 height 9
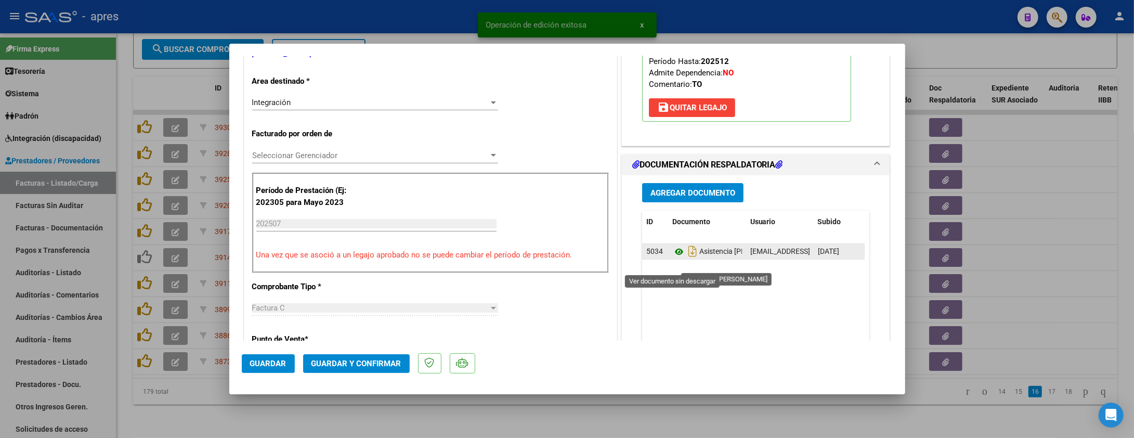
click at [672, 258] on icon at bounding box center [679, 251] width 14 height 12
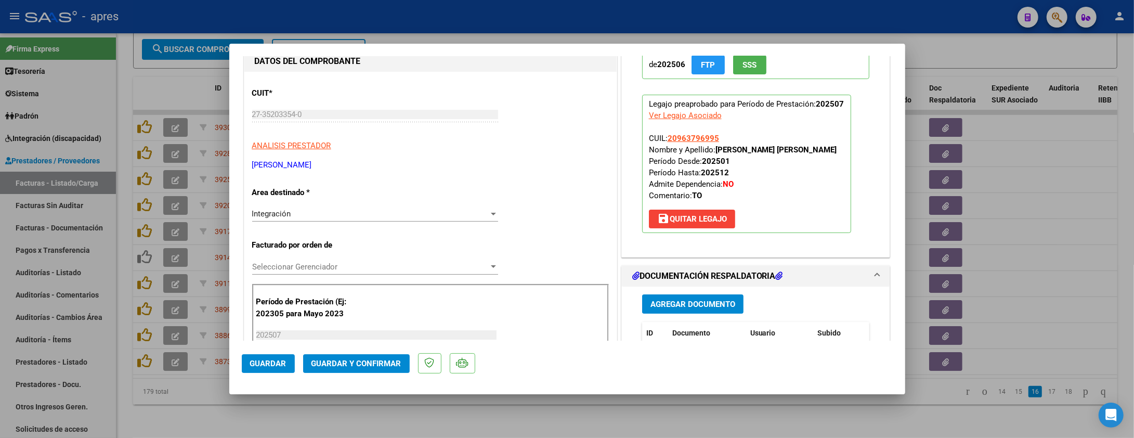
scroll to position [0, 0]
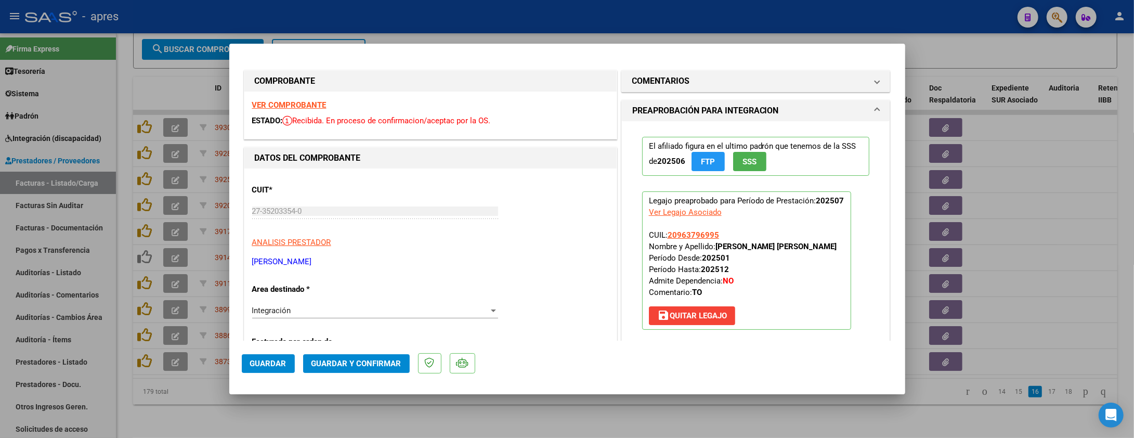
click at [374, 367] on span "Guardar y Confirmar" at bounding box center [357, 363] width 90 height 9
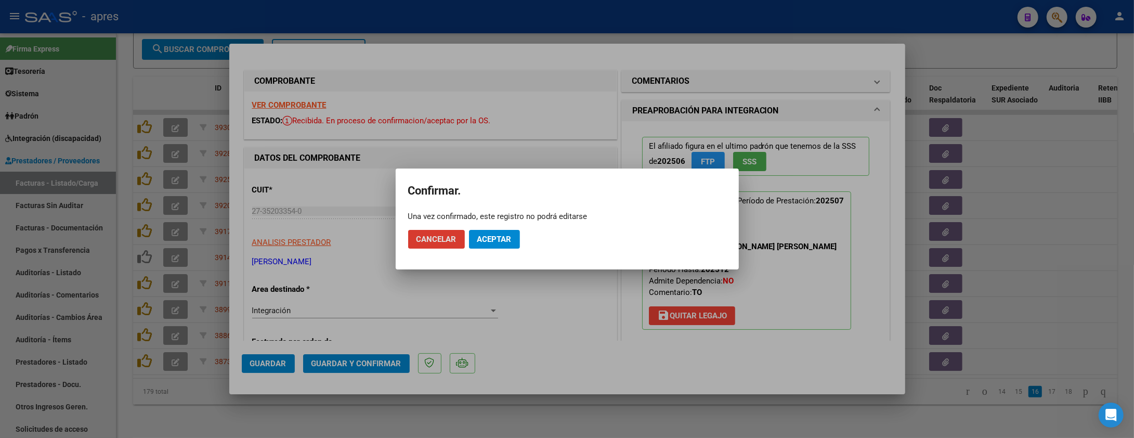
click at [503, 244] on button "Aceptar" at bounding box center [494, 239] width 51 height 19
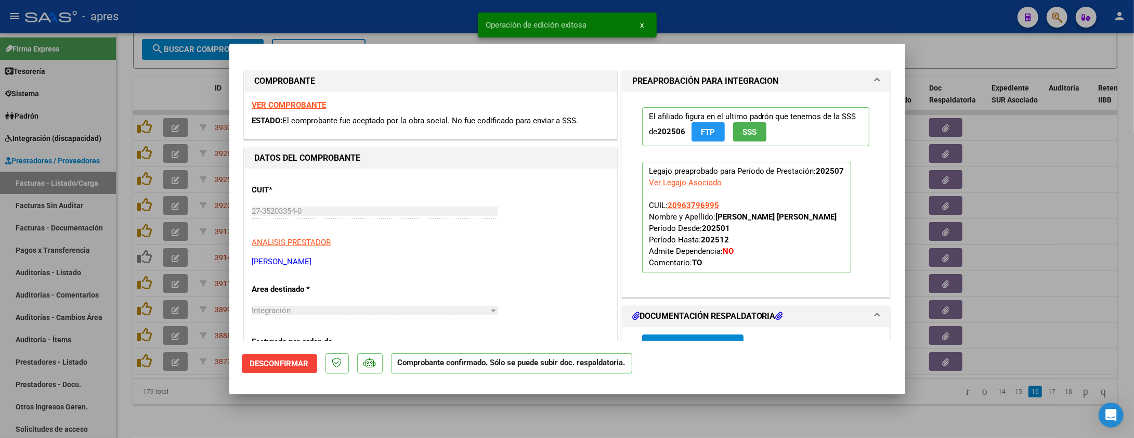
click at [173, 407] on div at bounding box center [567, 219] width 1134 height 438
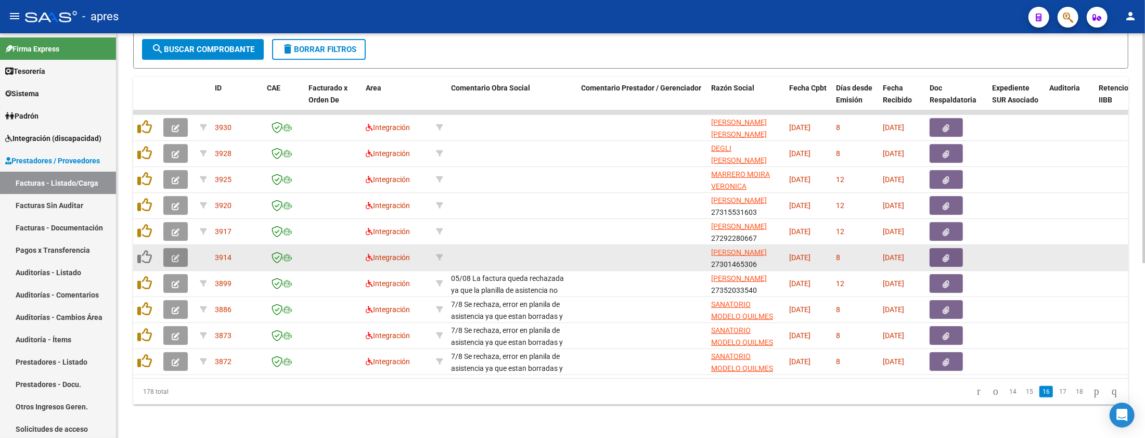
click at [178, 254] on icon "button" at bounding box center [176, 258] width 8 height 8
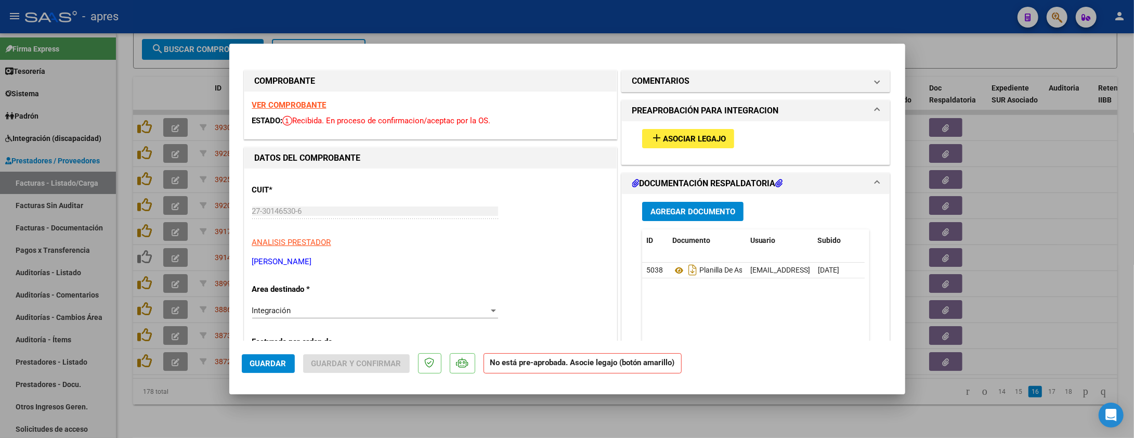
click at [306, 107] on strong "VER COMPROBANTE" at bounding box center [289, 104] width 74 height 9
click at [653, 145] on button "add Asociar Legajo" at bounding box center [688, 138] width 92 height 19
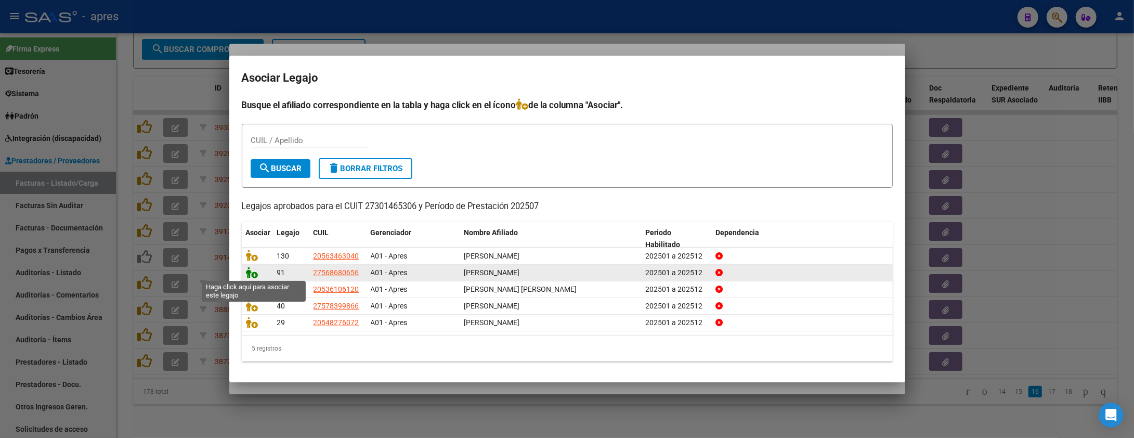
click at [253, 268] on icon at bounding box center [252, 272] width 12 height 11
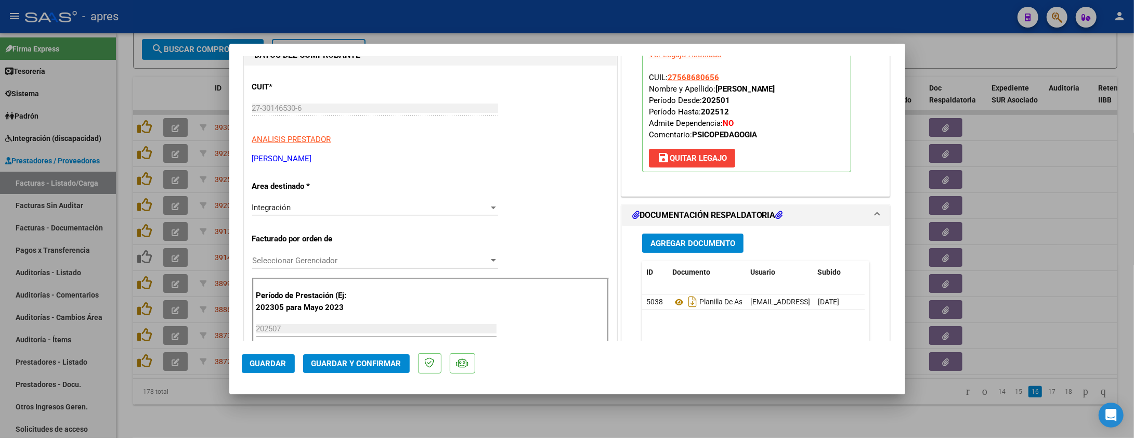
scroll to position [97, 0]
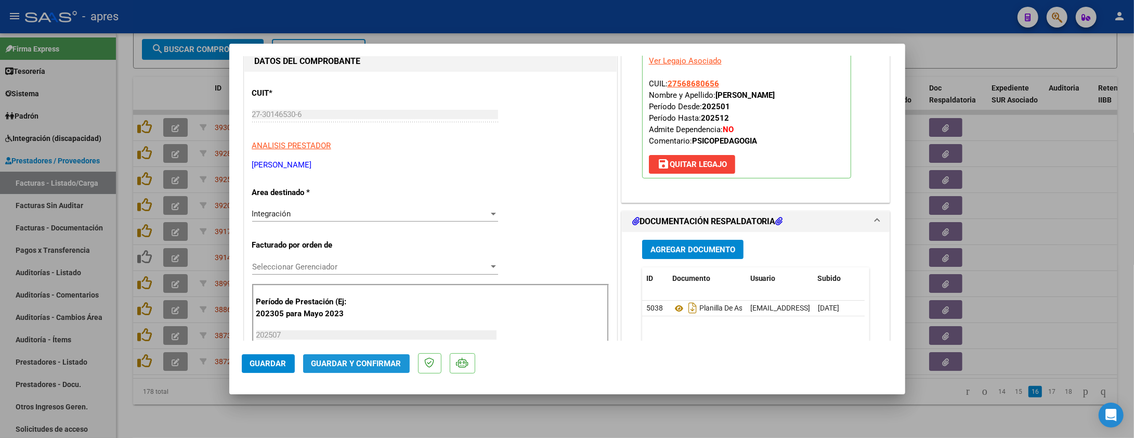
click at [358, 365] on span "Guardar y Confirmar" at bounding box center [357, 363] width 90 height 9
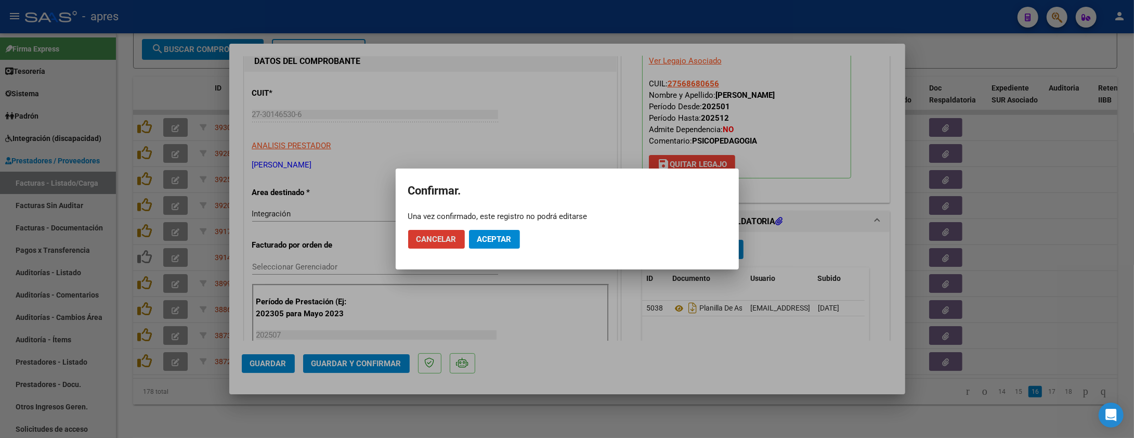
click at [504, 242] on span "Aceptar" at bounding box center [494, 239] width 34 height 9
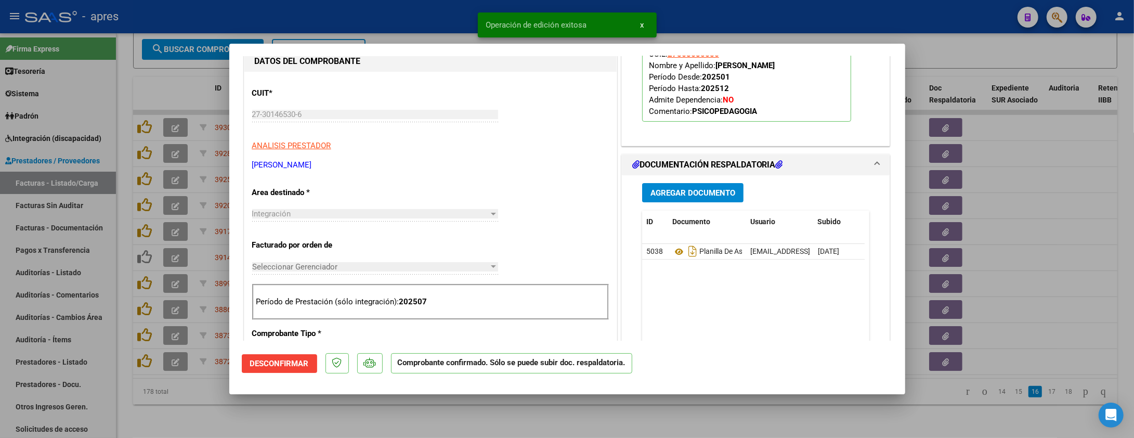
click at [188, 404] on div at bounding box center [567, 219] width 1134 height 438
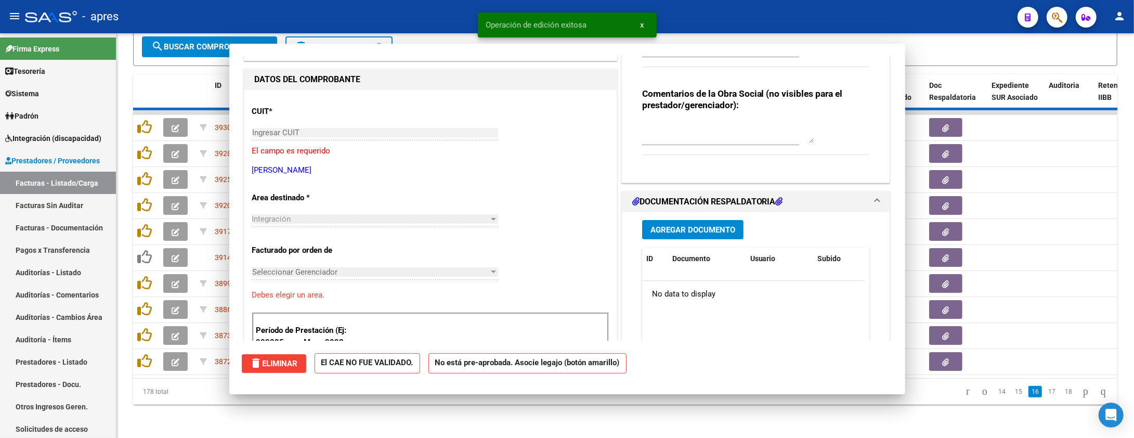
scroll to position [0, 0]
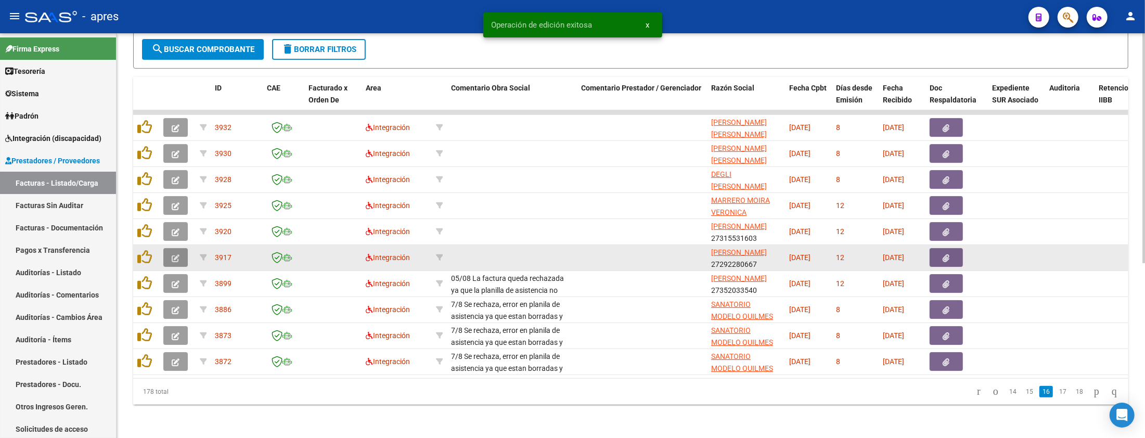
click at [170, 248] on button "button" at bounding box center [175, 257] width 24 height 19
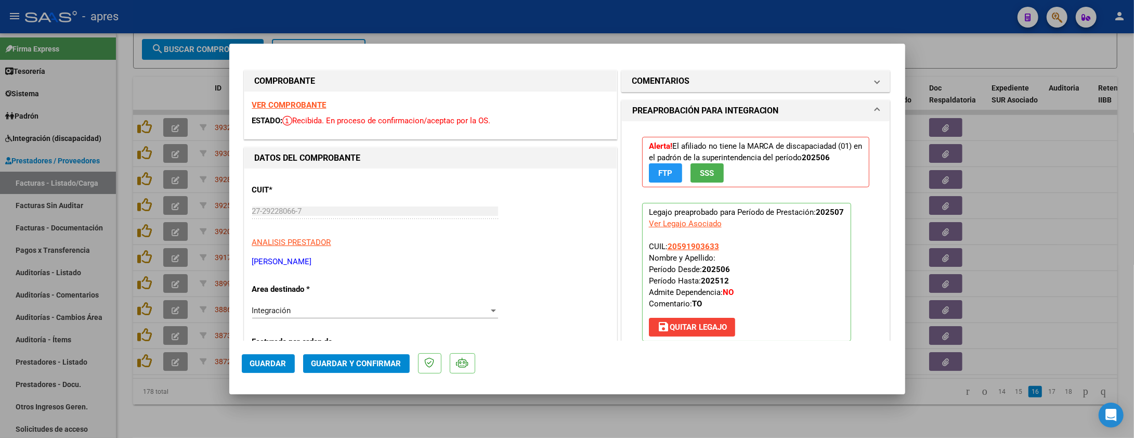
click at [287, 106] on strong "VER COMPROBANTE" at bounding box center [289, 104] width 74 height 9
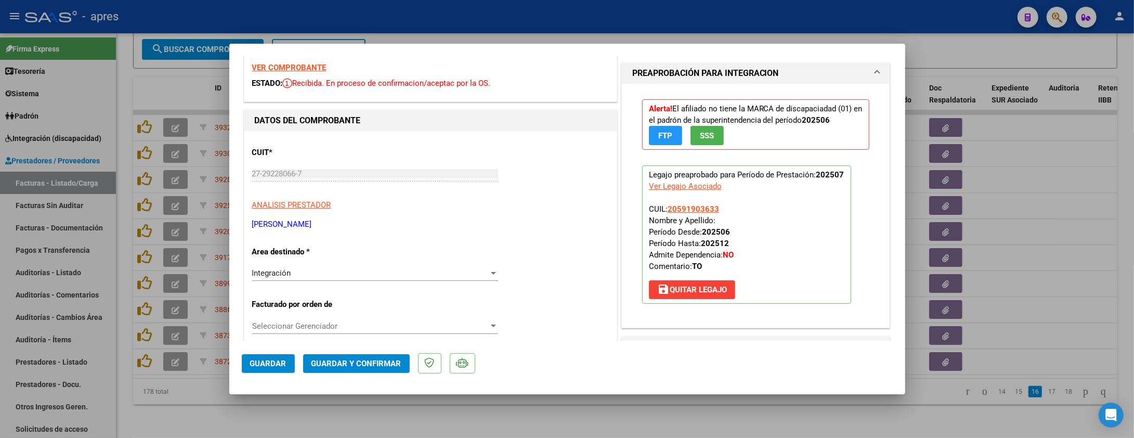
scroll to position [24, 0]
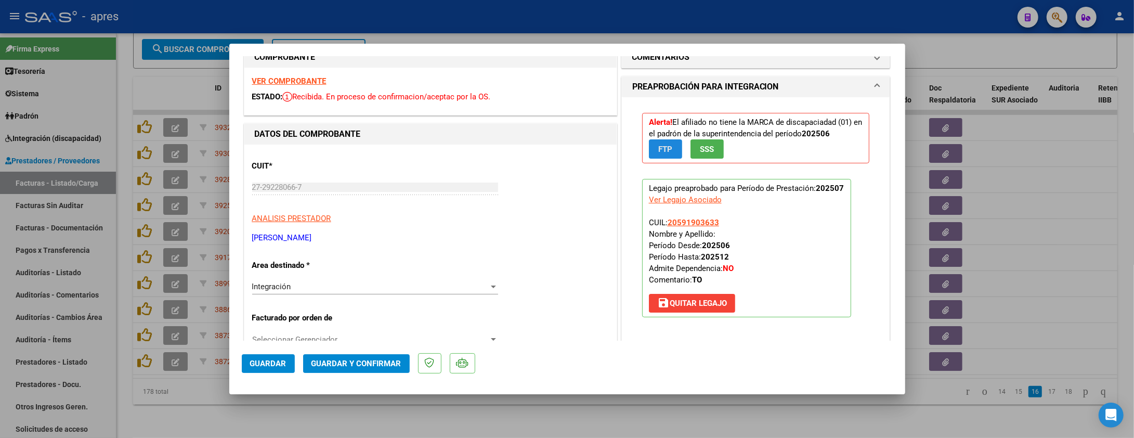
click at [672, 150] on button "FTP" at bounding box center [665, 148] width 33 height 19
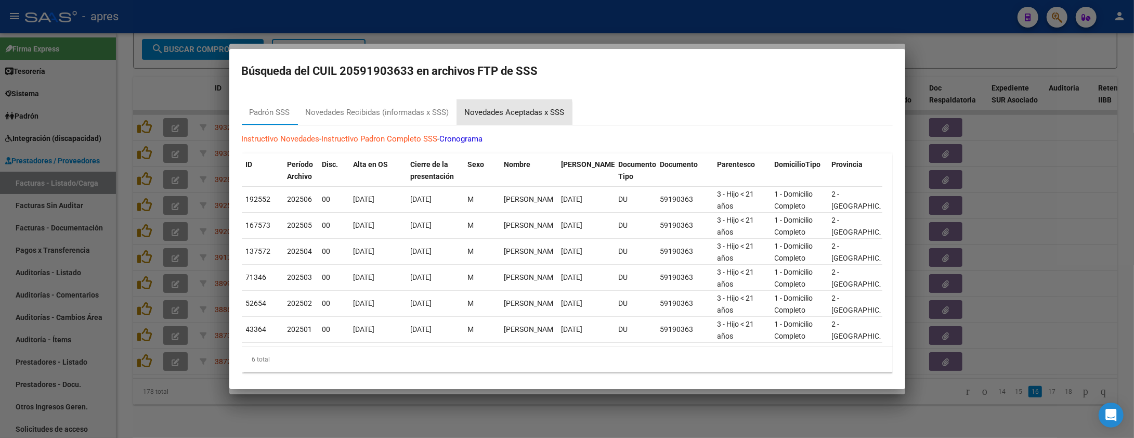
click at [489, 115] on div "Novedades Aceptadas x SSS" at bounding box center [515, 113] width 100 height 12
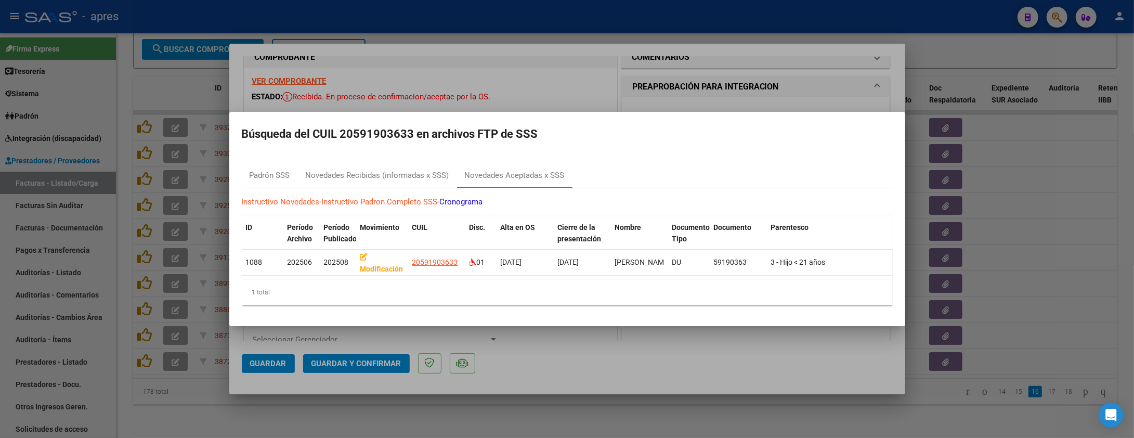
click at [521, 79] on div at bounding box center [567, 219] width 1134 height 438
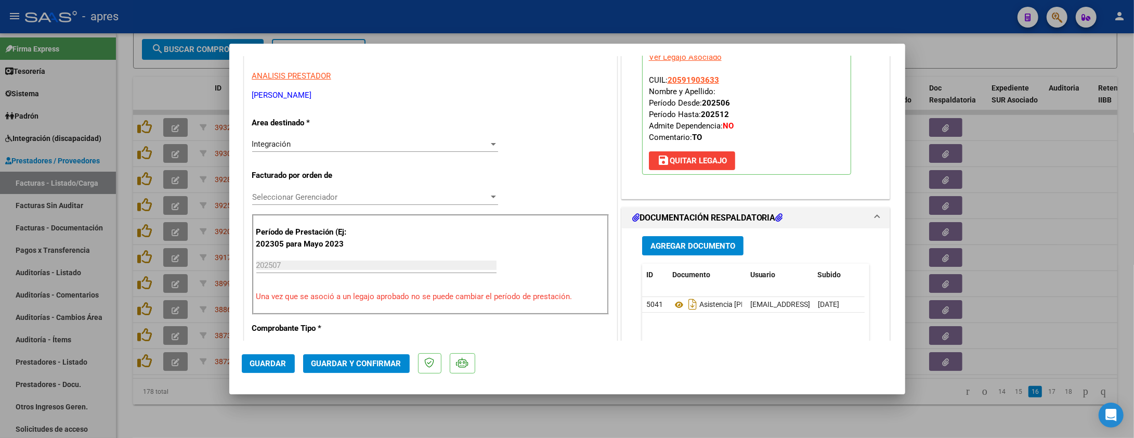
scroll to position [0, 0]
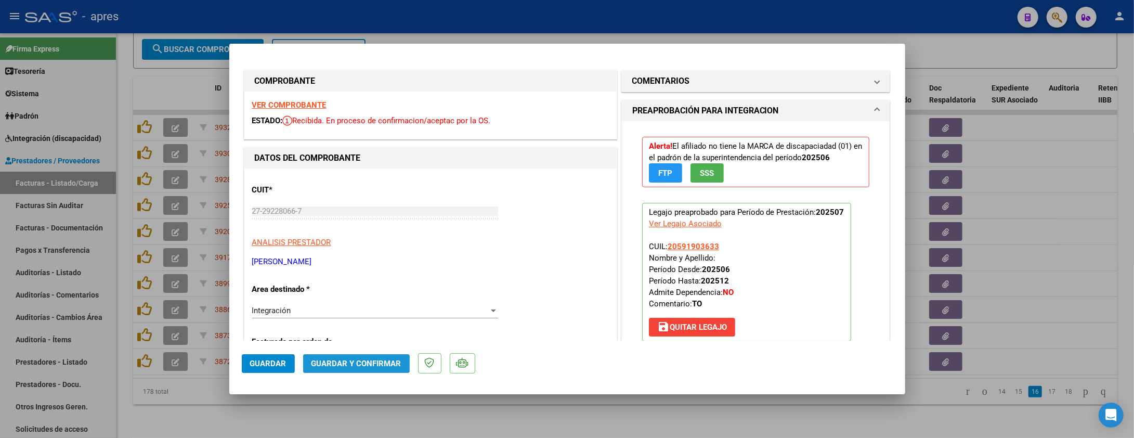
click at [367, 365] on span "Guardar y Confirmar" at bounding box center [357, 363] width 90 height 9
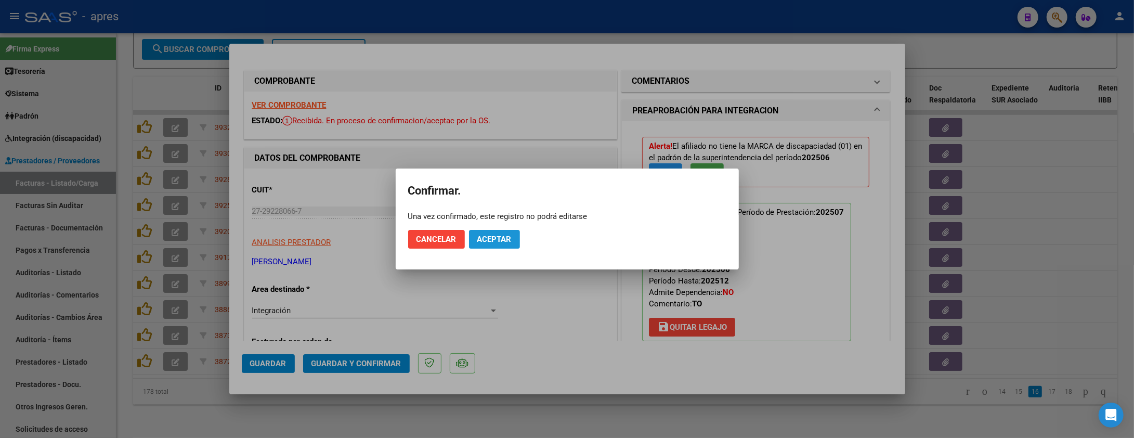
click at [502, 238] on span "Aceptar" at bounding box center [494, 239] width 34 height 9
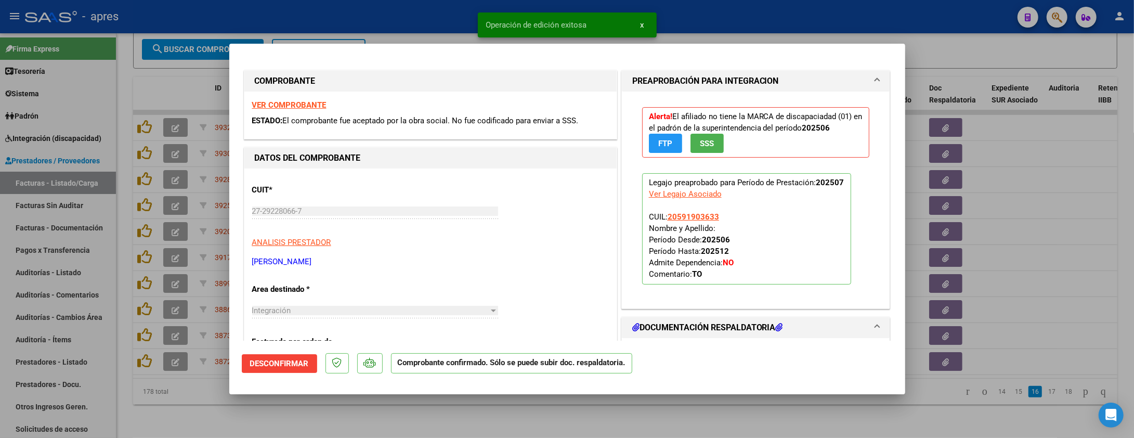
click at [334, 407] on div at bounding box center [567, 219] width 1134 height 438
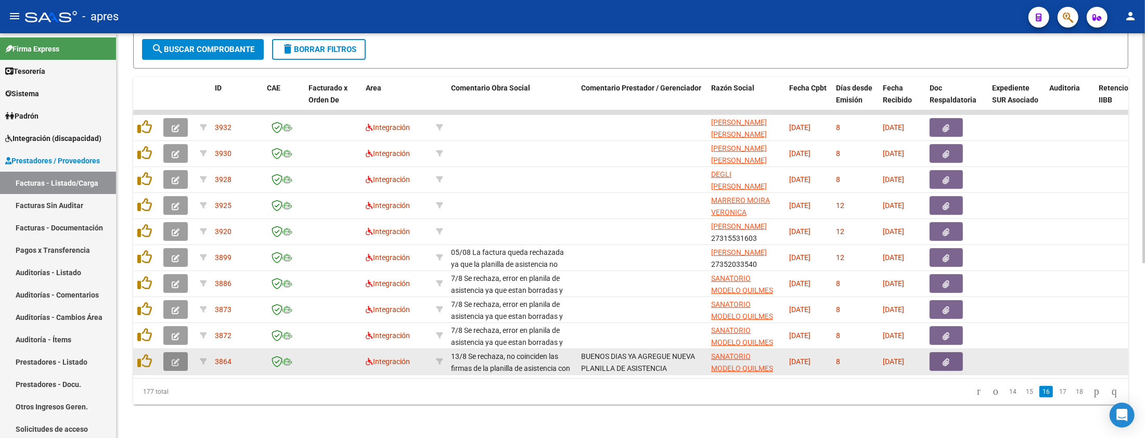
click at [176, 358] on icon "button" at bounding box center [176, 362] width 8 height 8
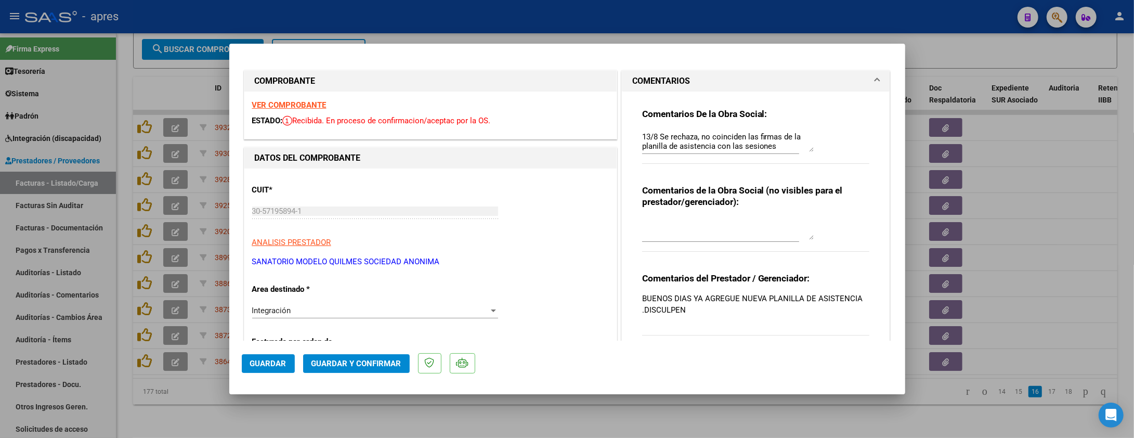
click at [286, 105] on strong "VER COMPROBANTE" at bounding box center [289, 104] width 74 height 9
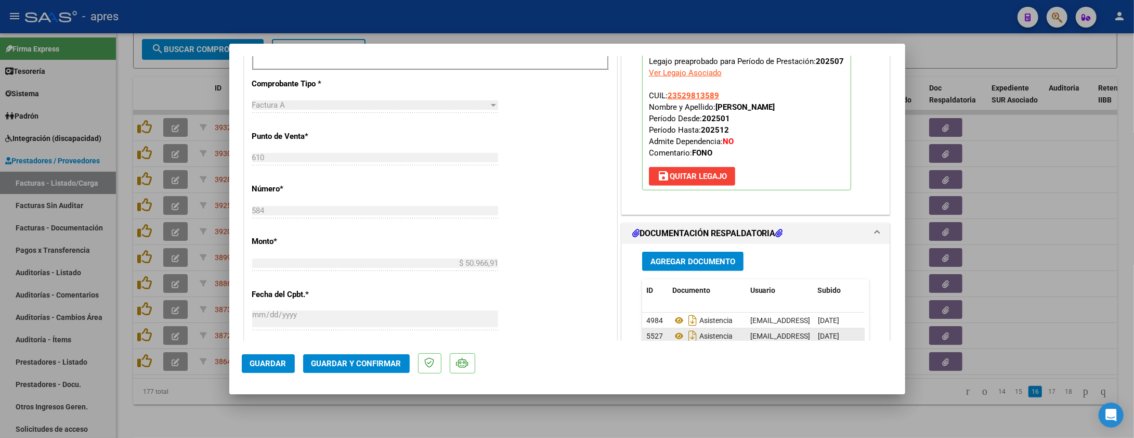
scroll to position [485, 0]
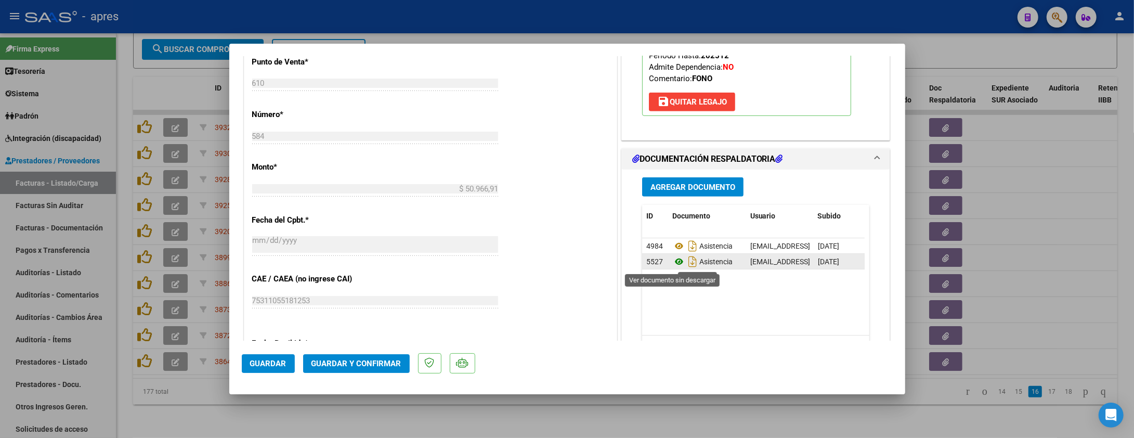
click at [672, 263] on icon at bounding box center [679, 261] width 14 height 12
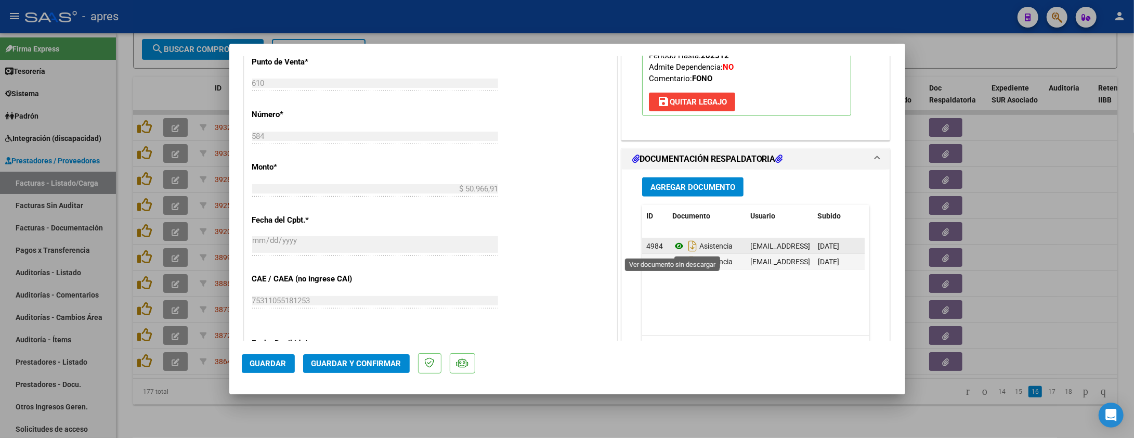
click at [672, 248] on icon at bounding box center [679, 246] width 14 height 12
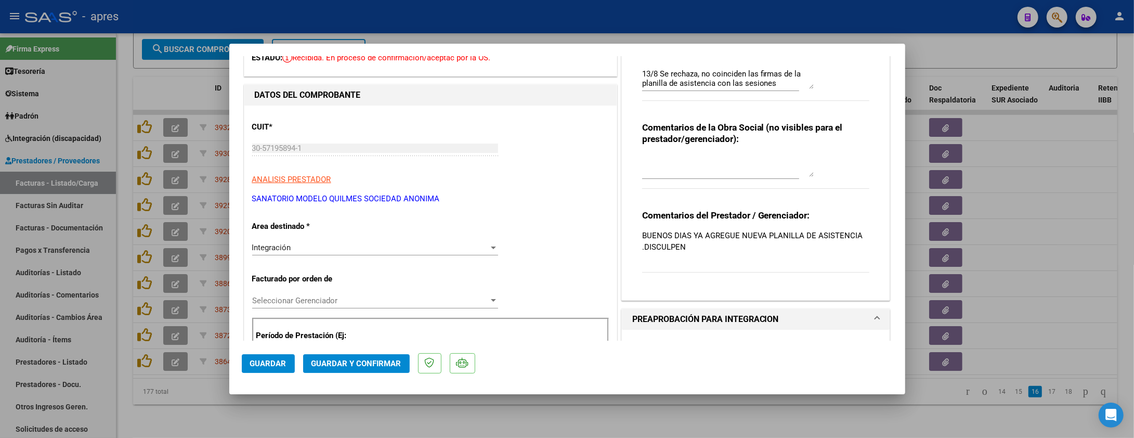
scroll to position [0, 0]
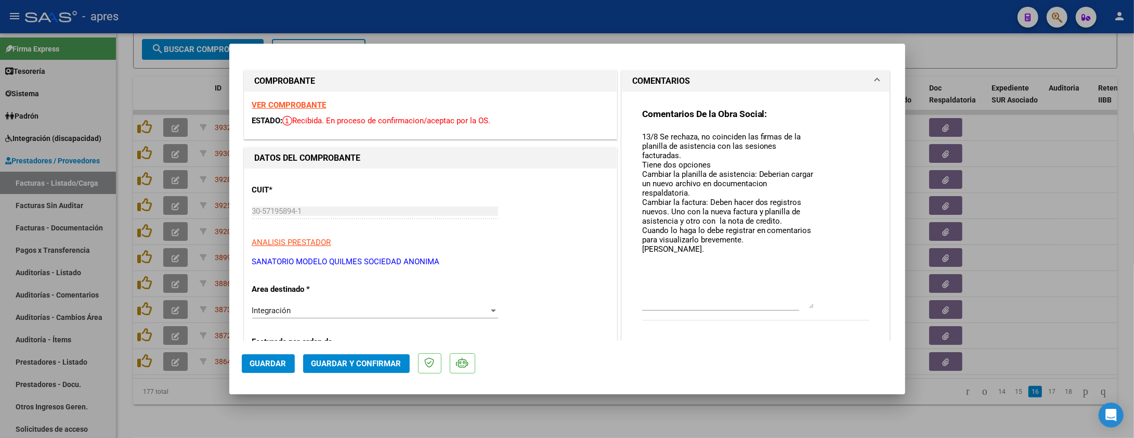
drag, startPoint x: 801, startPoint y: 149, endPoint x: 816, endPoint y: 306, distance: 157.8
click at [816, 306] on div "Comentarios De la Obra Social: 13/8 Se rechaza, no coinciden las firmas de la p…" at bounding box center [756, 220] width 228 height 224
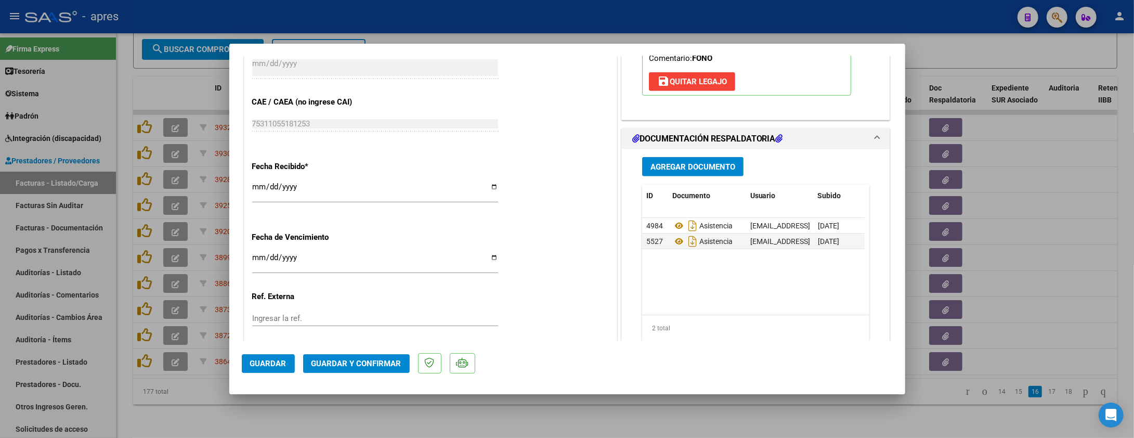
scroll to position [693, 0]
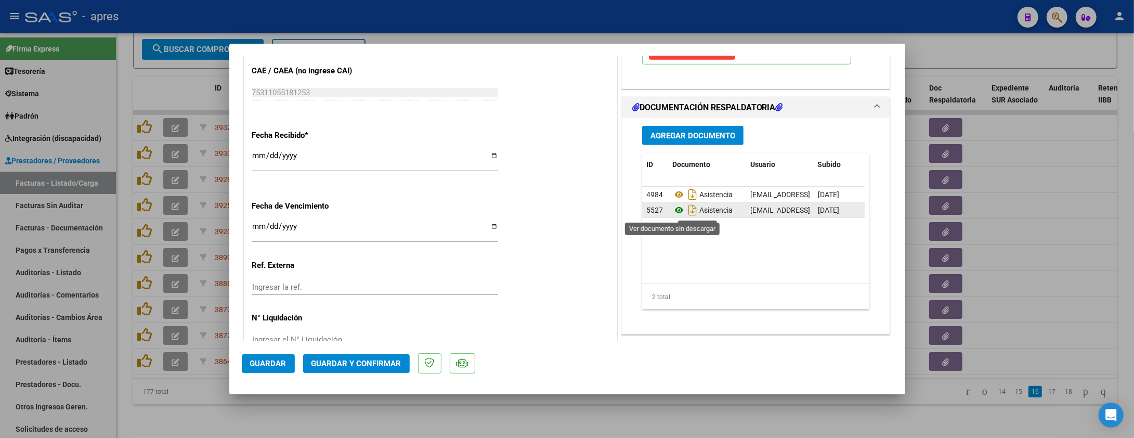
click at [672, 211] on icon at bounding box center [679, 210] width 14 height 12
click at [550, 179] on div "Fecha Recibido * 2025-08-05 Ingresar la fecha" at bounding box center [430, 151] width 357 height 59
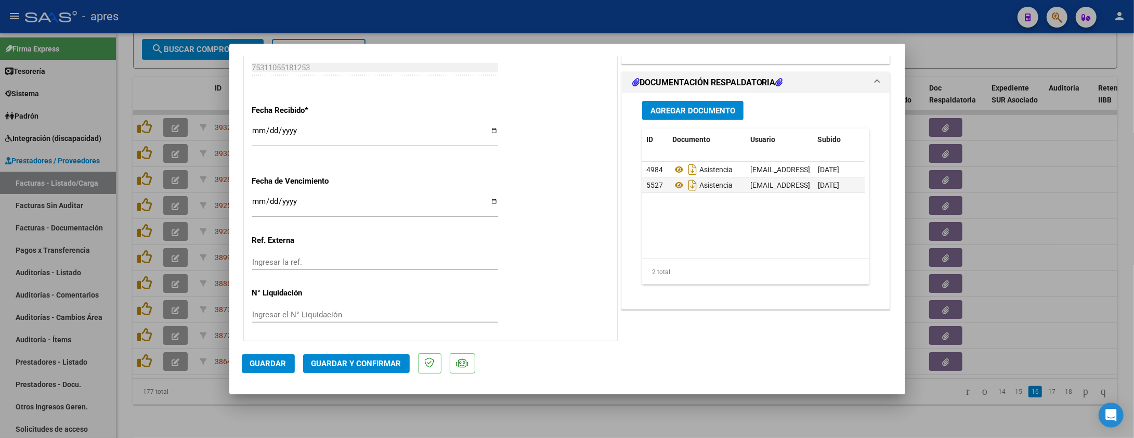
scroll to position [721, 0]
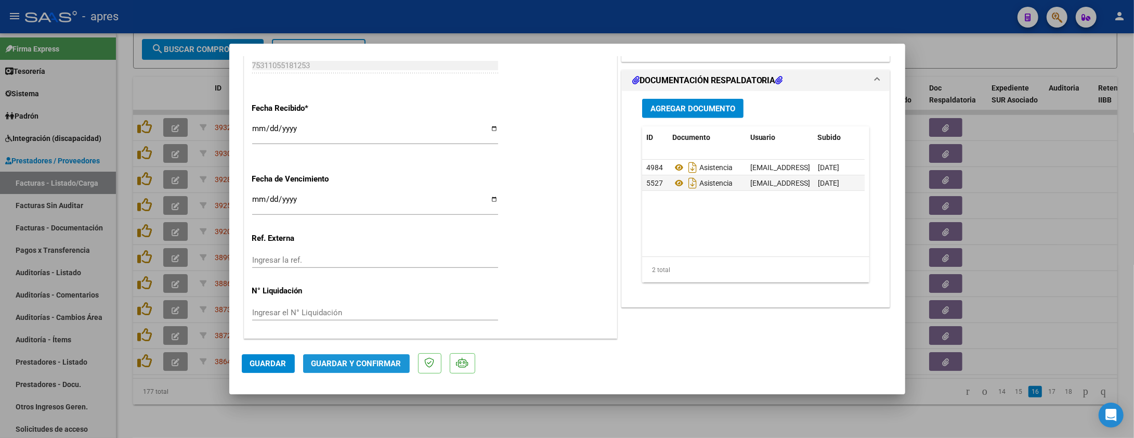
click at [406, 369] on button "Guardar y Confirmar" at bounding box center [356, 363] width 107 height 19
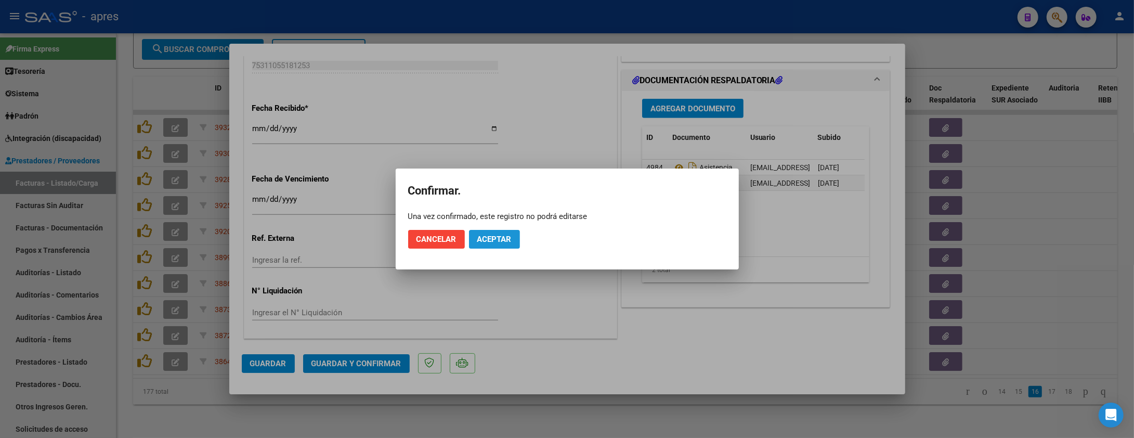
click at [490, 248] on button "Aceptar" at bounding box center [494, 239] width 51 height 19
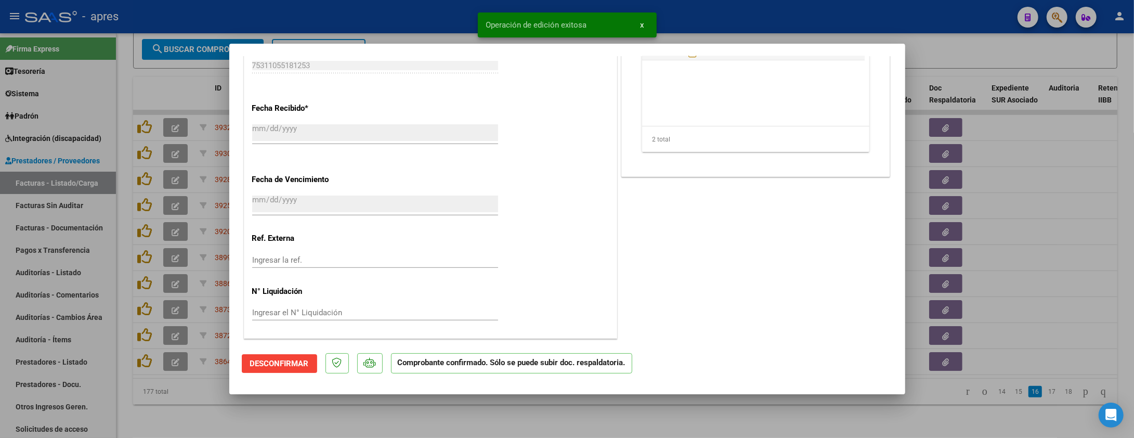
click at [253, 407] on div at bounding box center [567, 219] width 1134 height 438
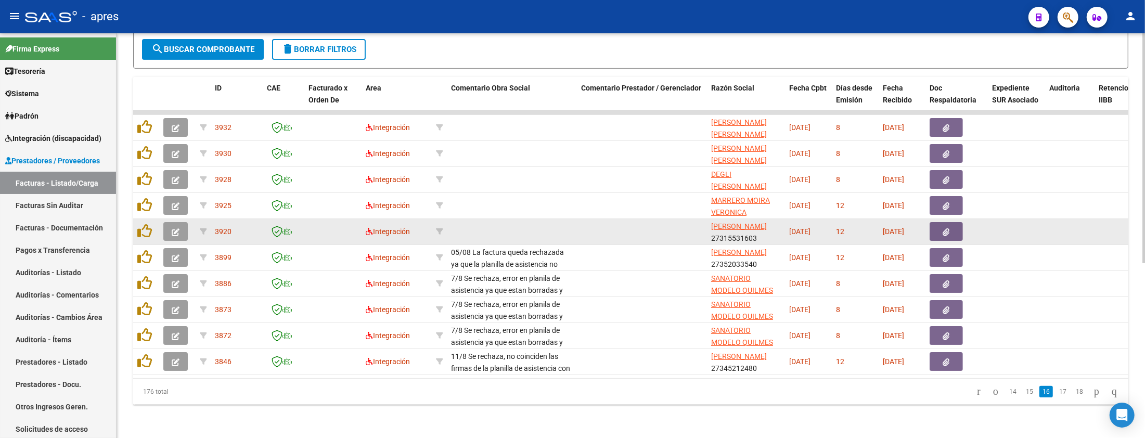
click at [175, 228] on icon "button" at bounding box center [176, 232] width 8 height 8
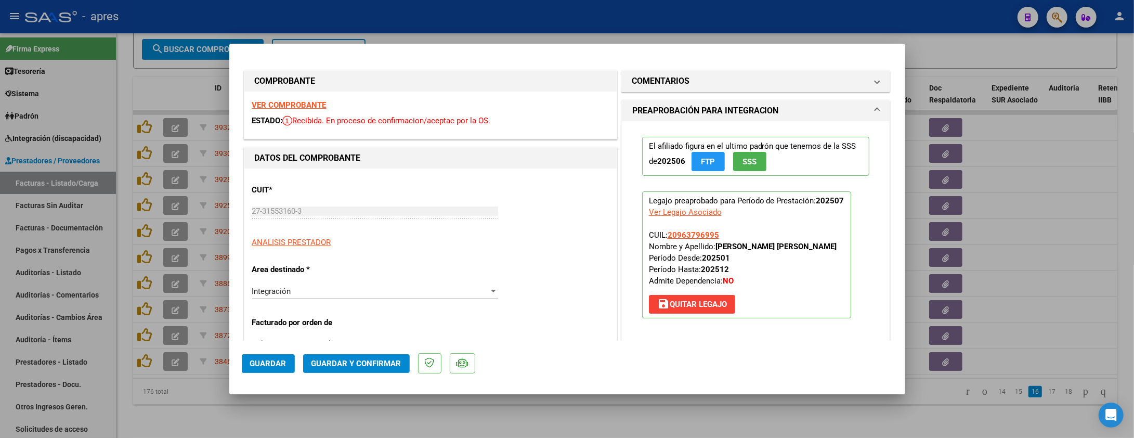
click at [307, 105] on strong "VER COMPROBANTE" at bounding box center [289, 104] width 74 height 9
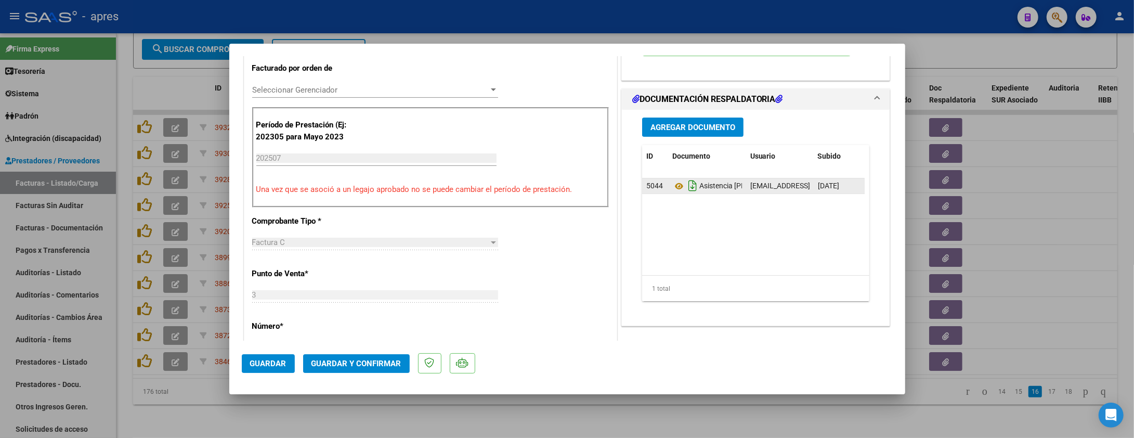
scroll to position [277, 0]
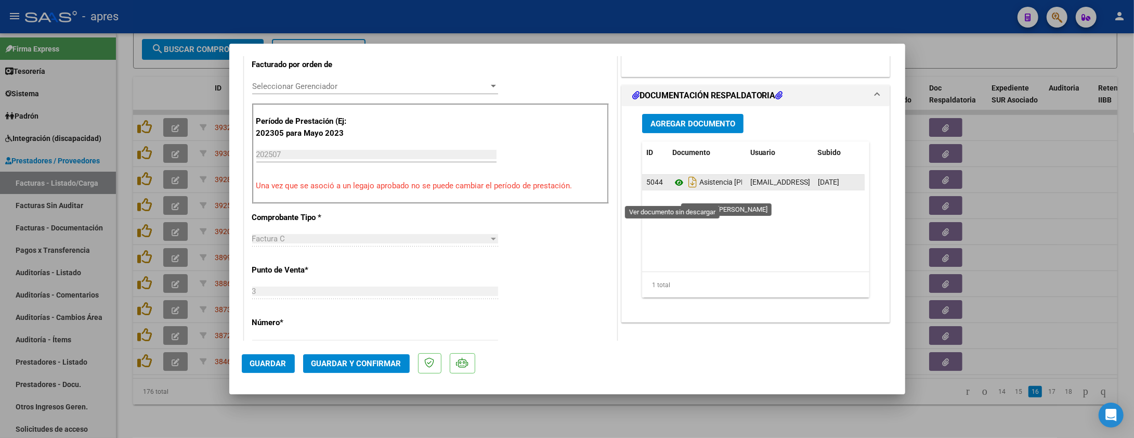
click at [675, 189] on icon at bounding box center [679, 182] width 14 height 12
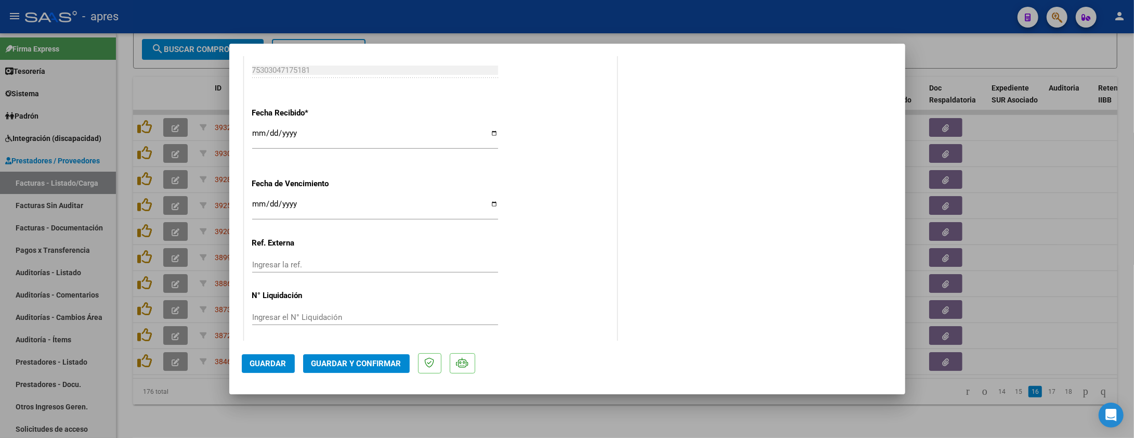
scroll to position [721, 0]
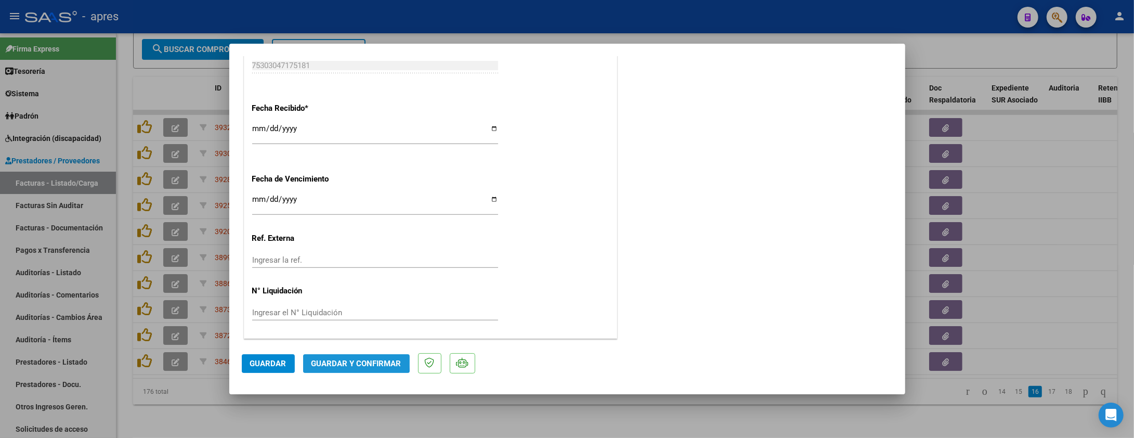
click at [334, 359] on span "Guardar y Confirmar" at bounding box center [357, 363] width 90 height 9
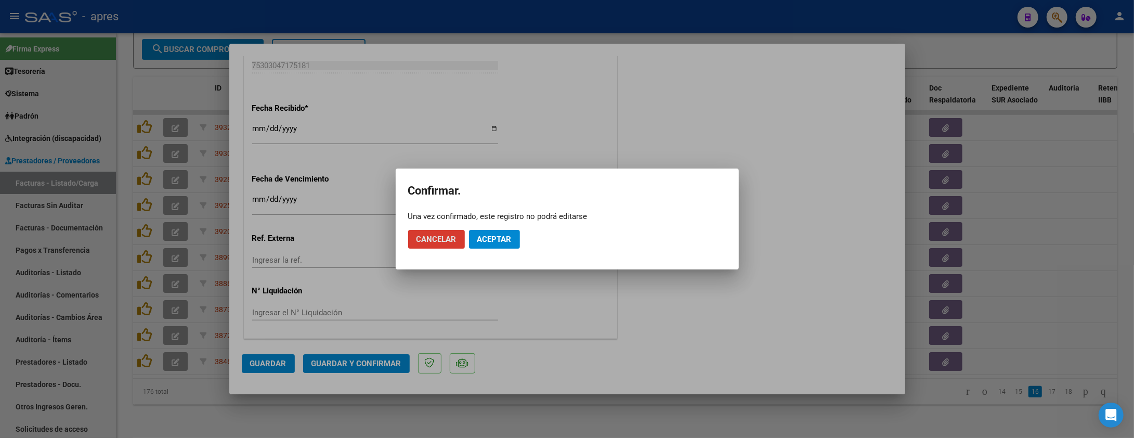
click at [510, 238] on span "Aceptar" at bounding box center [494, 239] width 34 height 9
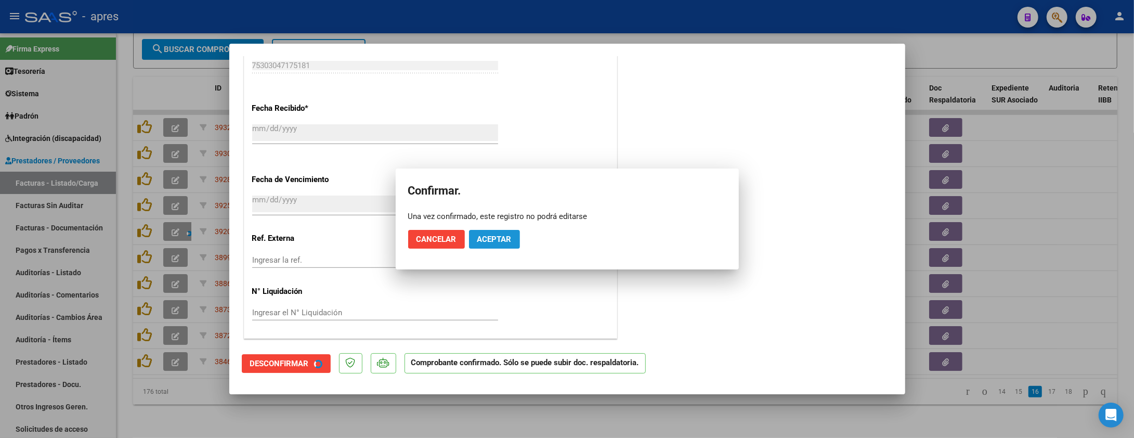
scroll to position [656, 0]
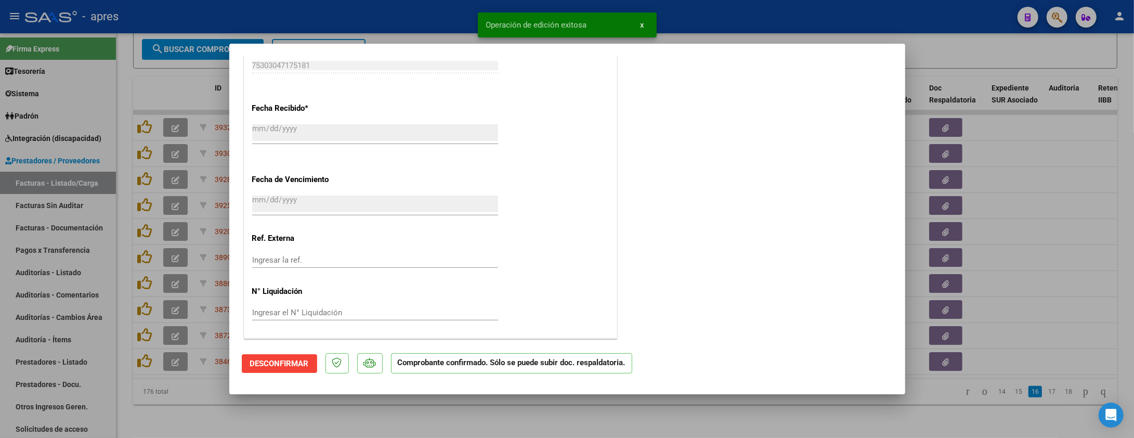
click at [253, 407] on div at bounding box center [567, 219] width 1134 height 438
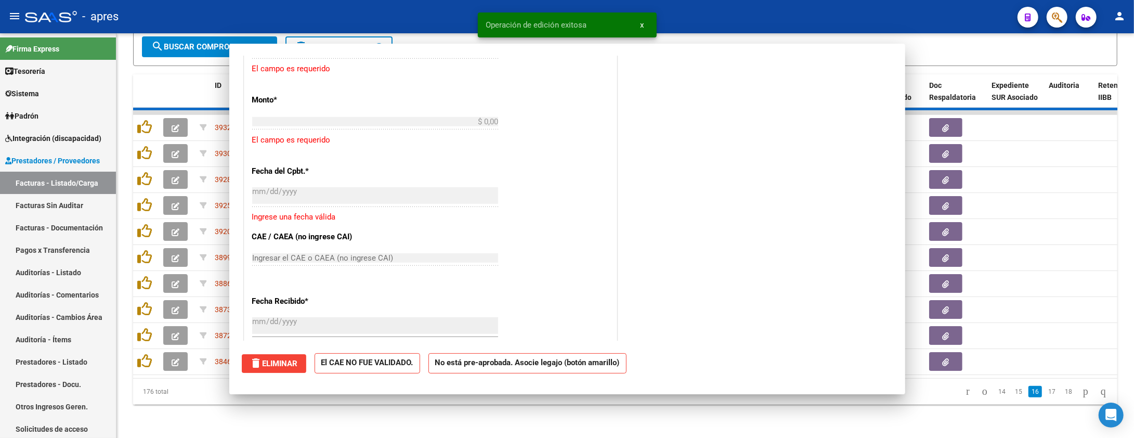
scroll to position [0, 0]
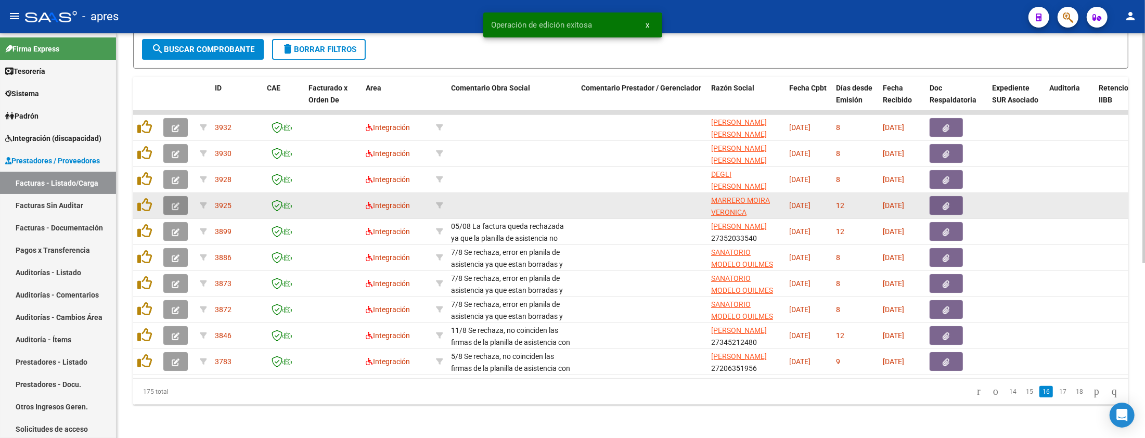
click at [176, 202] on icon "button" at bounding box center [176, 206] width 8 height 8
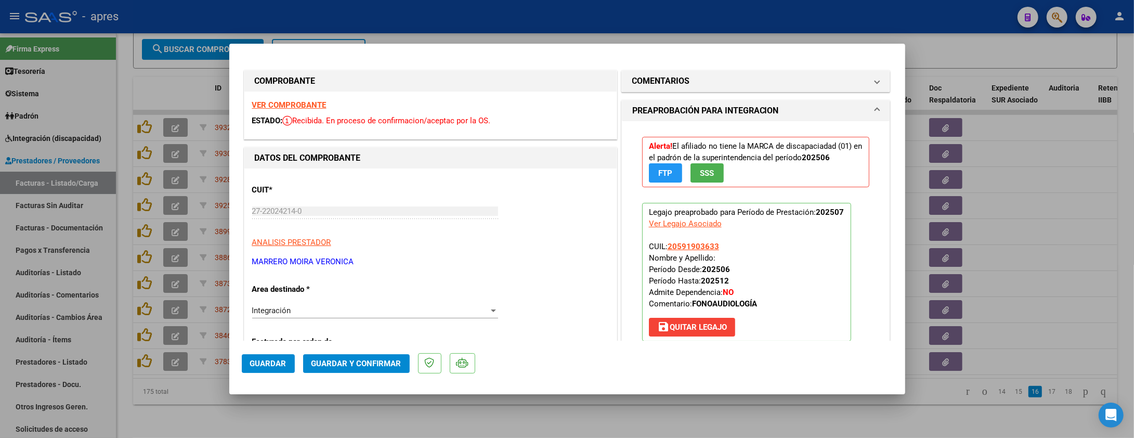
click at [296, 108] on strong "VER COMPROBANTE" at bounding box center [289, 104] width 74 height 9
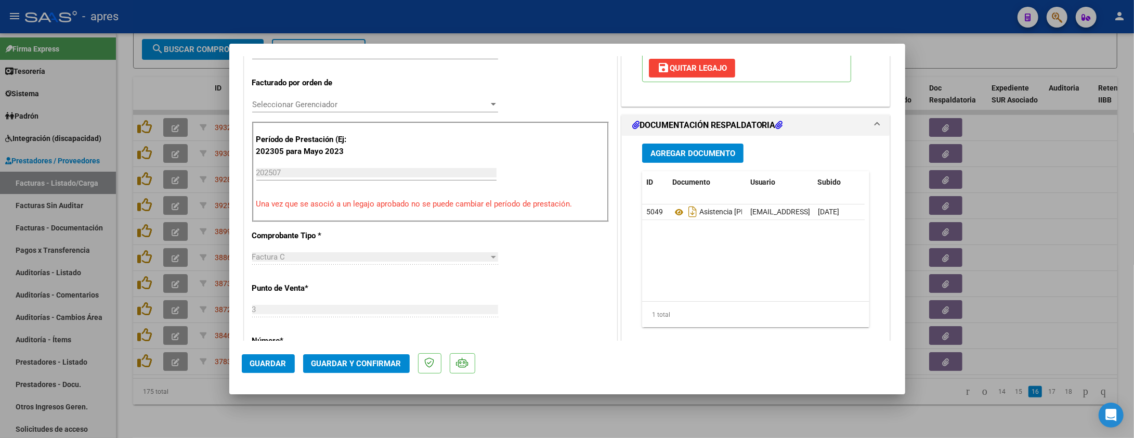
scroll to position [277, 0]
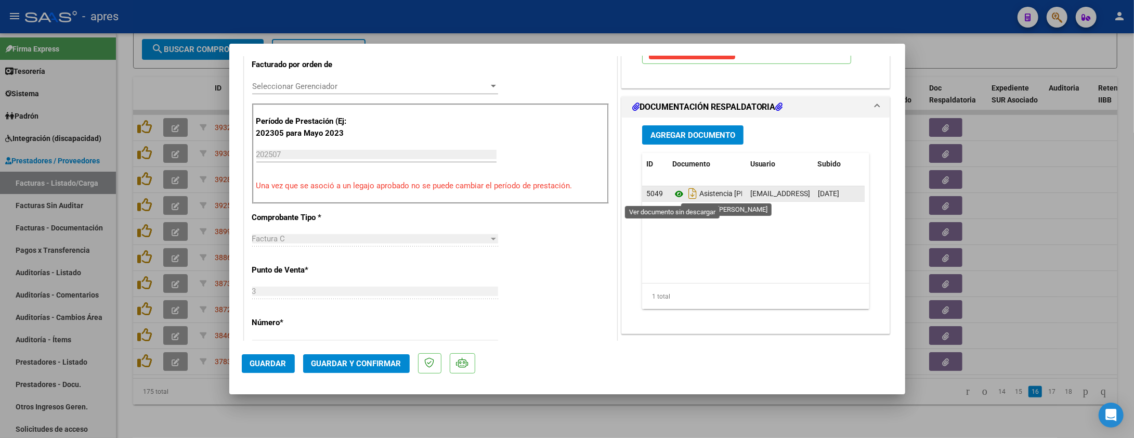
click at [672, 196] on icon at bounding box center [679, 194] width 14 height 12
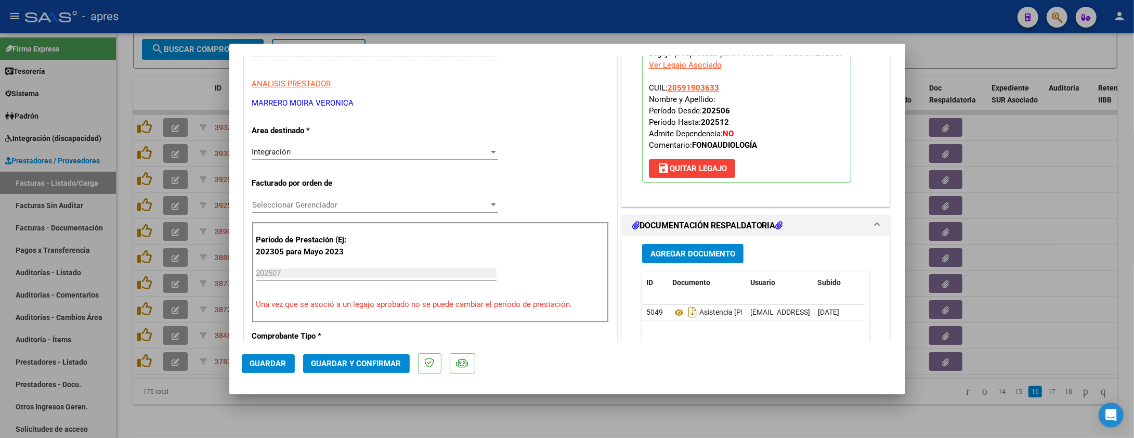
scroll to position [69, 0]
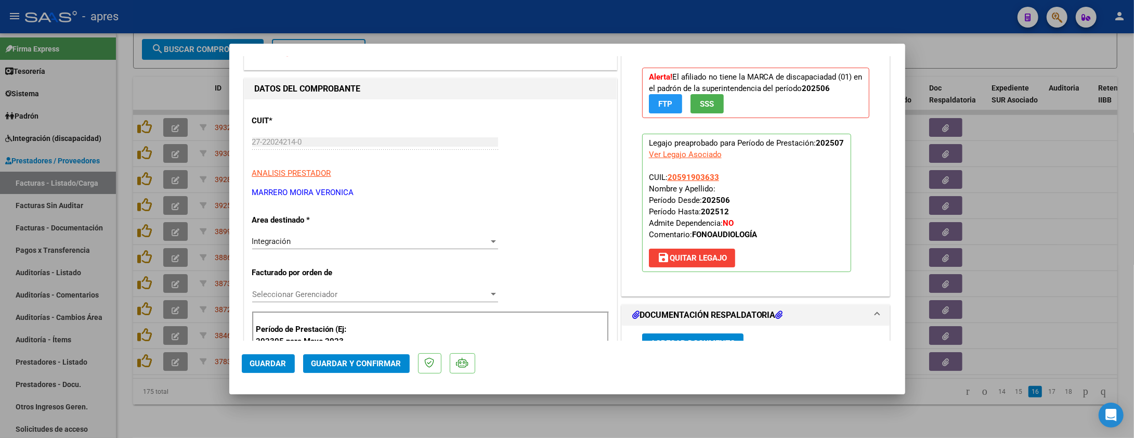
click at [363, 365] on span "Guardar y Confirmar" at bounding box center [357, 363] width 90 height 9
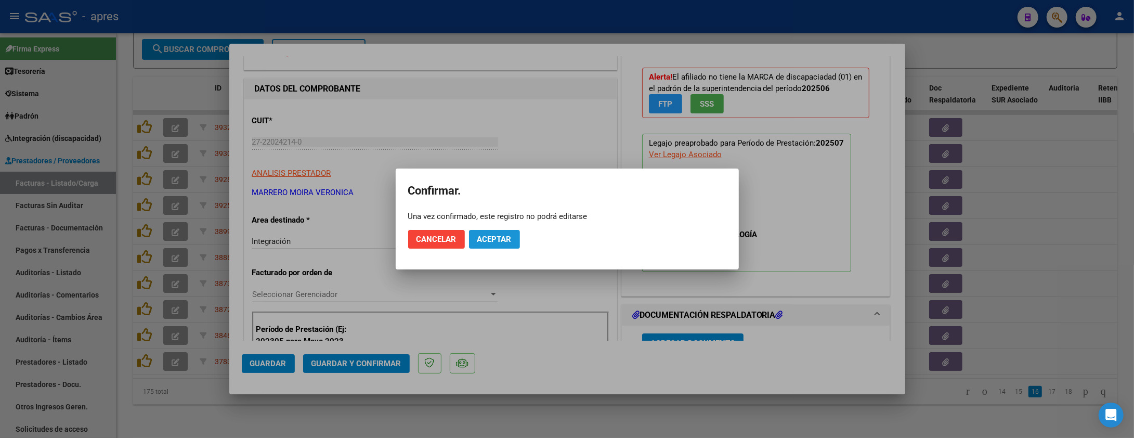
click at [490, 245] on button "Aceptar" at bounding box center [494, 239] width 51 height 19
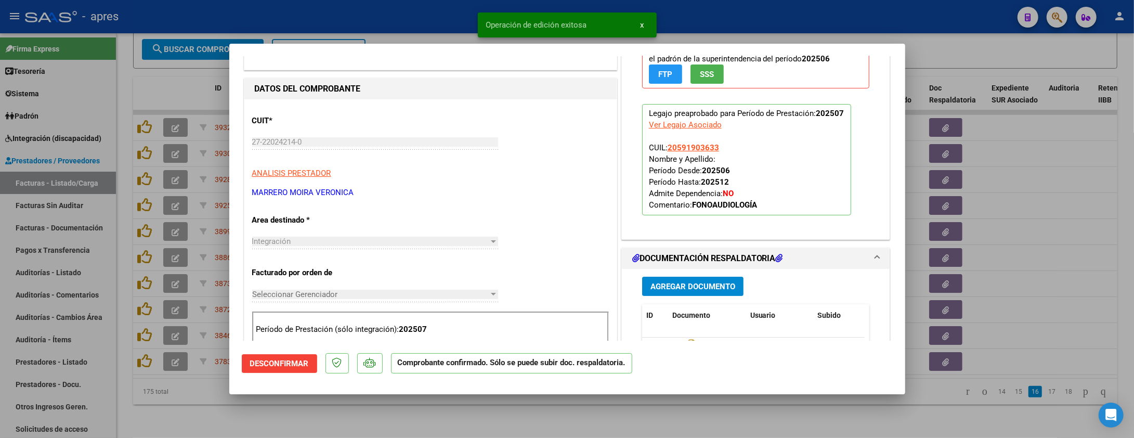
click at [263, 407] on div at bounding box center [567, 219] width 1134 height 438
type input "$ 0,00"
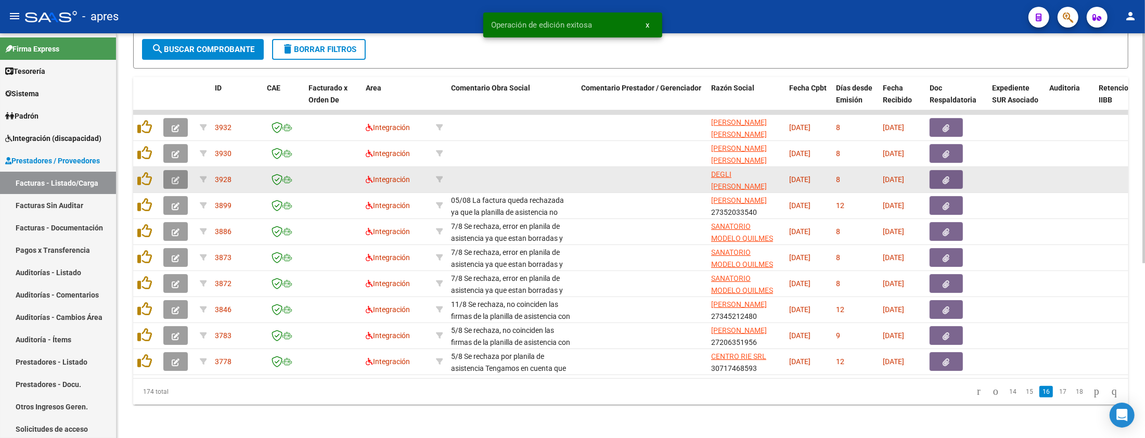
click at [181, 170] on button "button" at bounding box center [175, 179] width 24 height 19
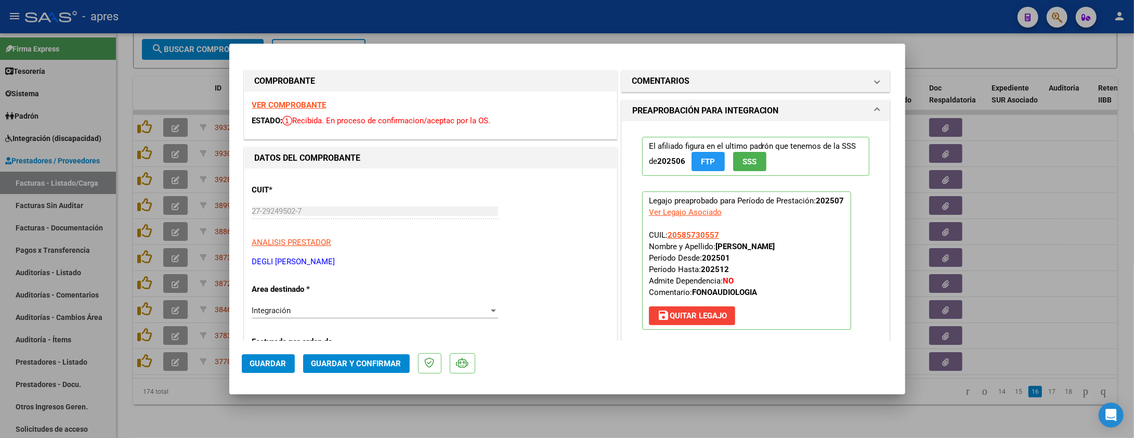
click at [304, 100] on strong "VER COMPROBANTE" at bounding box center [289, 104] width 74 height 9
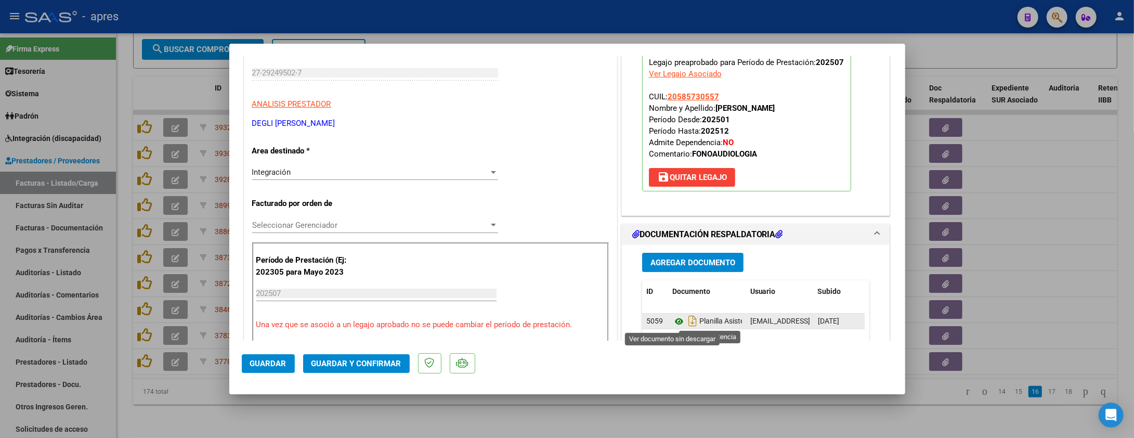
click at [672, 321] on icon at bounding box center [679, 321] width 14 height 12
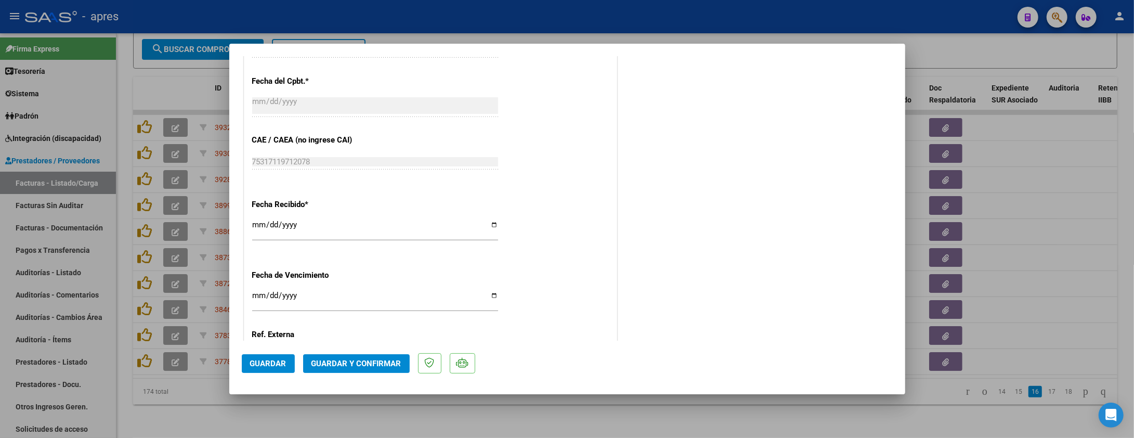
scroll to position [693, 0]
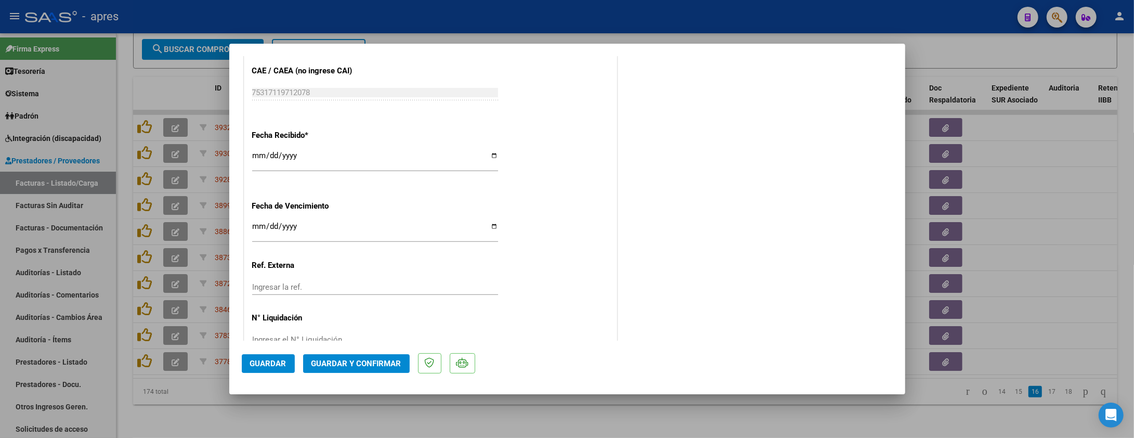
click at [261, 227] on input "Ingresar la fecha" at bounding box center [375, 230] width 246 height 17
type input "[DATE]"
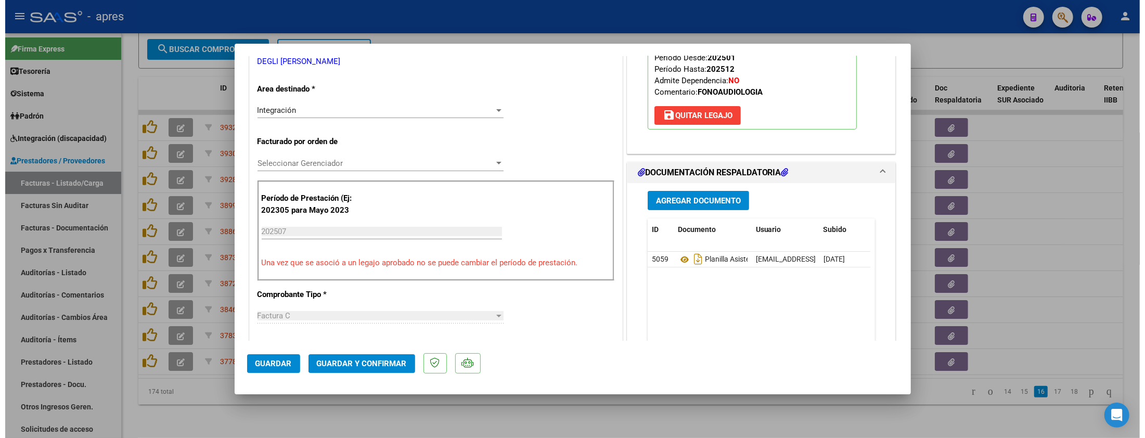
scroll to position [166, 0]
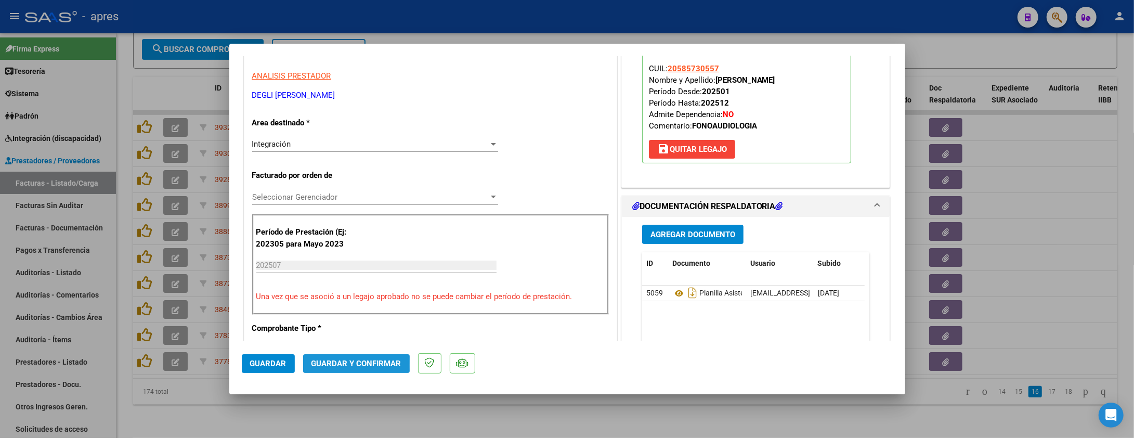
click at [335, 365] on span "Guardar y Confirmar" at bounding box center [357, 363] width 90 height 9
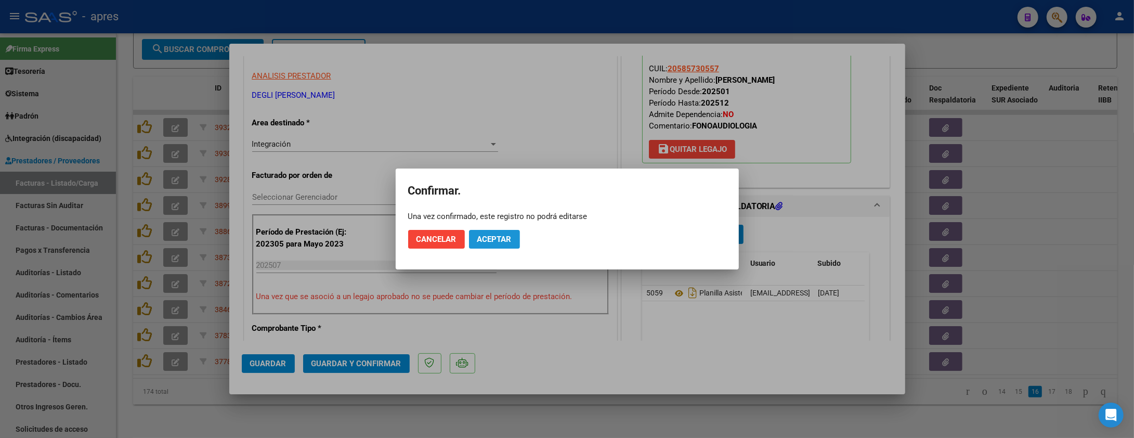
click at [497, 241] on span "Aceptar" at bounding box center [494, 239] width 34 height 9
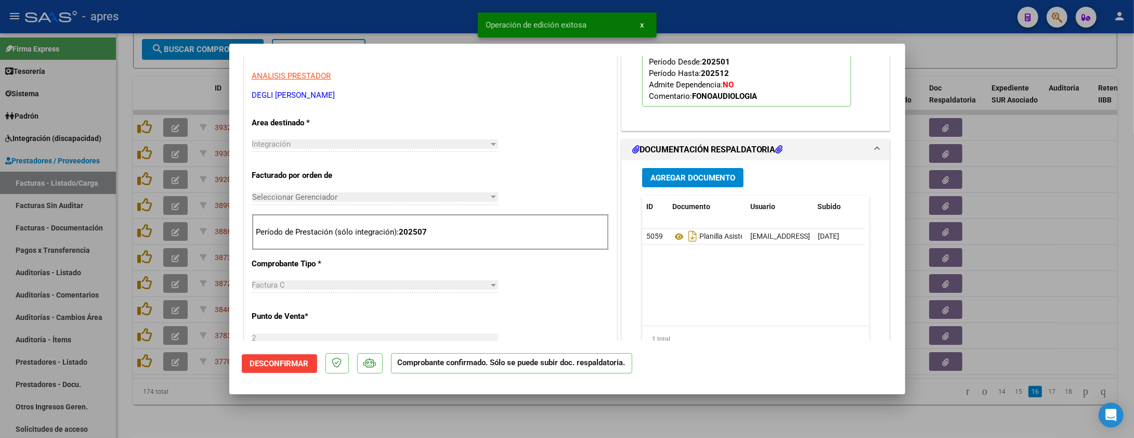
click at [356, 407] on div at bounding box center [567, 219] width 1134 height 438
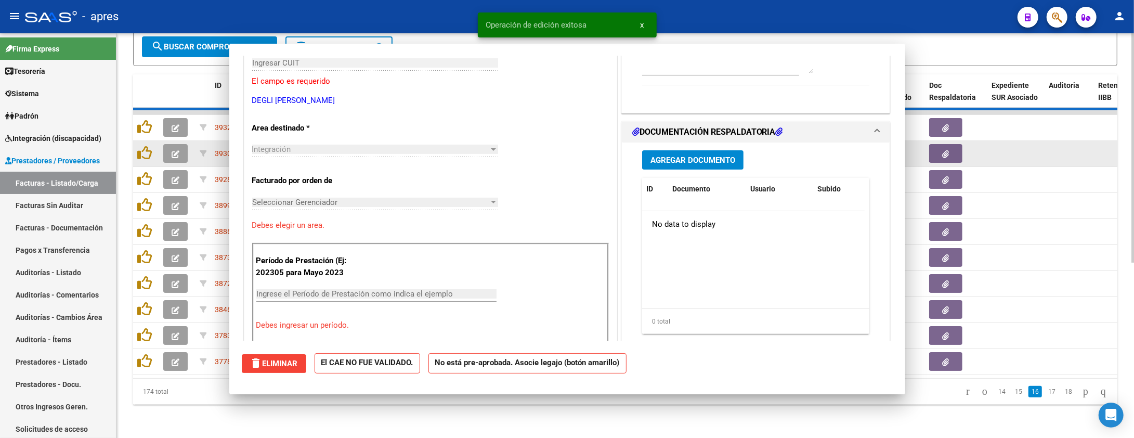
scroll to position [0, 0]
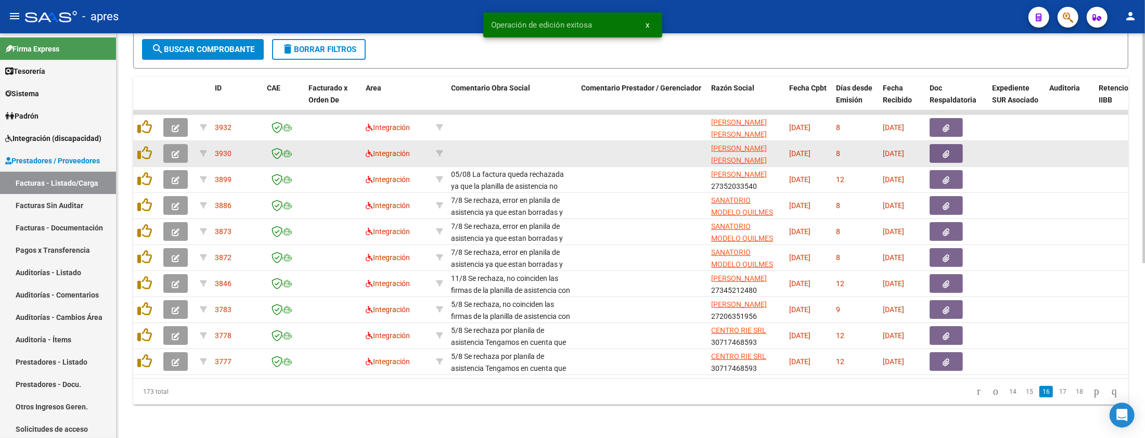
click at [180, 144] on button "button" at bounding box center [175, 153] width 24 height 19
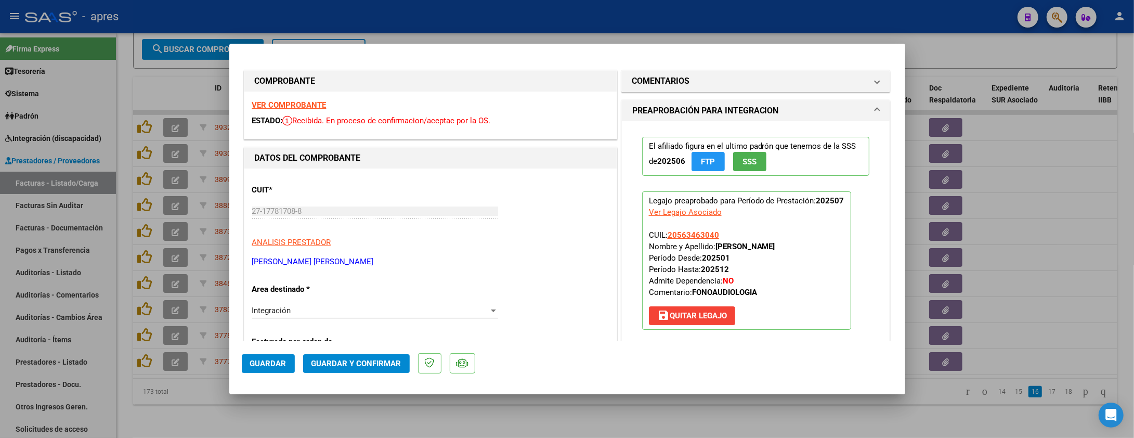
click at [303, 100] on strong "VER COMPROBANTE" at bounding box center [289, 104] width 74 height 9
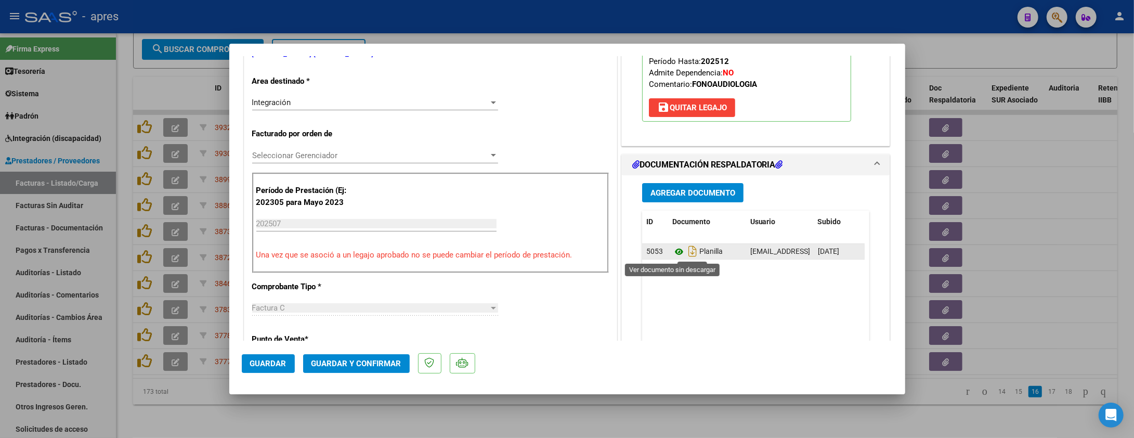
click at [672, 251] on icon at bounding box center [679, 251] width 14 height 12
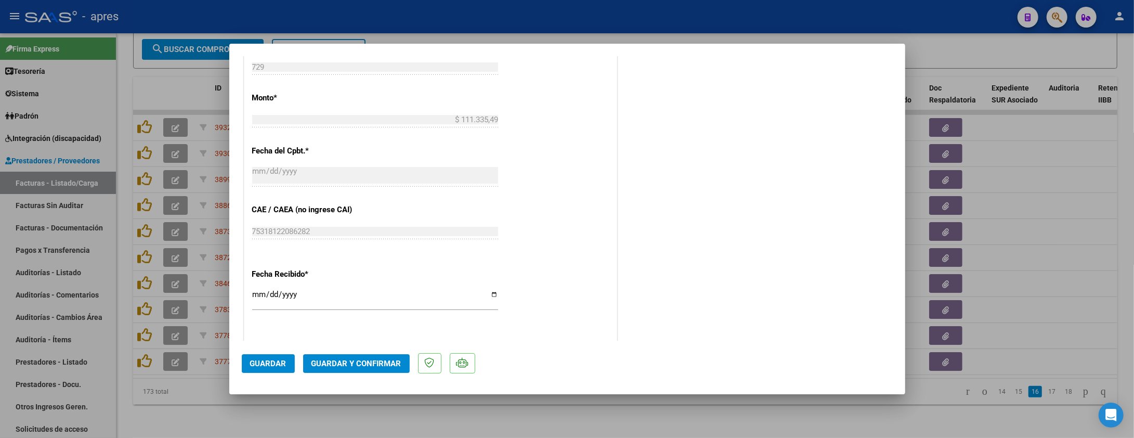
scroll to position [693, 0]
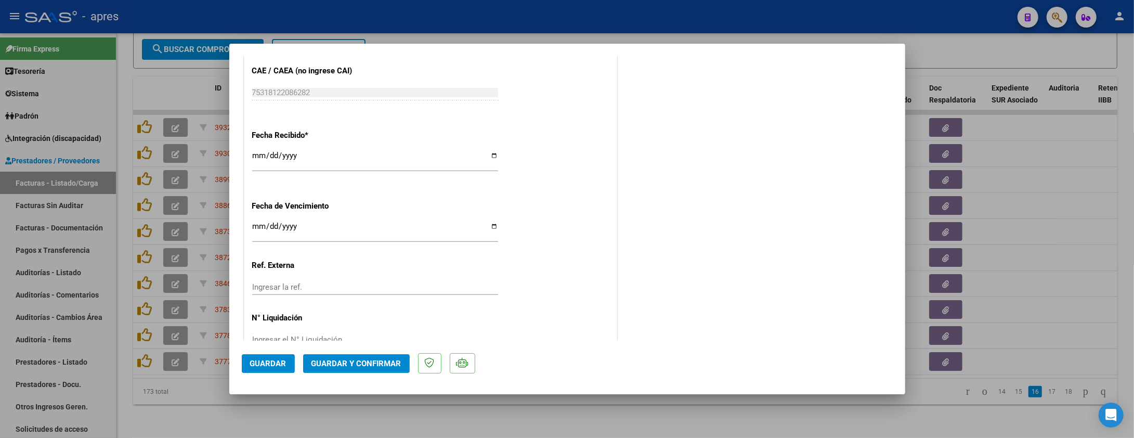
click at [254, 229] on input "[DATE]" at bounding box center [375, 230] width 246 height 17
click at [254, 229] on input "2025-05-11" at bounding box center [375, 230] width 246 height 17
type input "[DATE]"
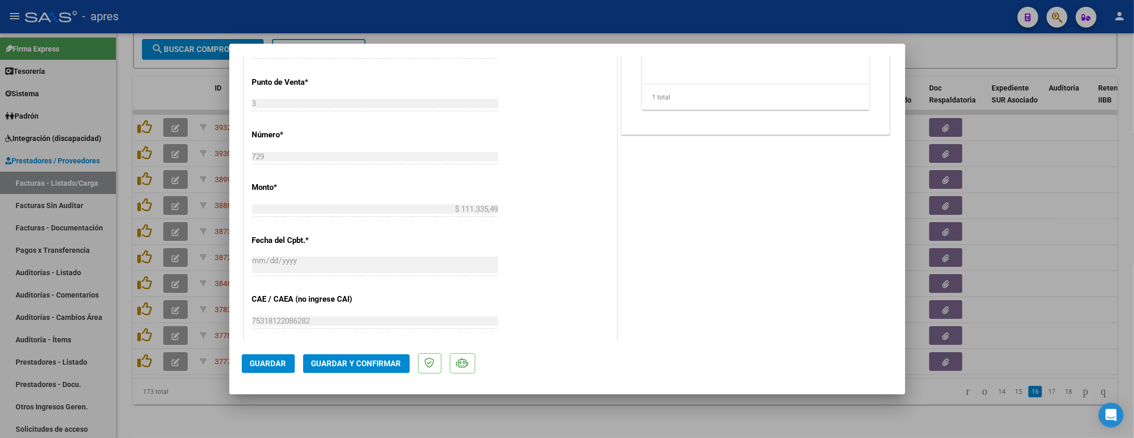
scroll to position [346, 0]
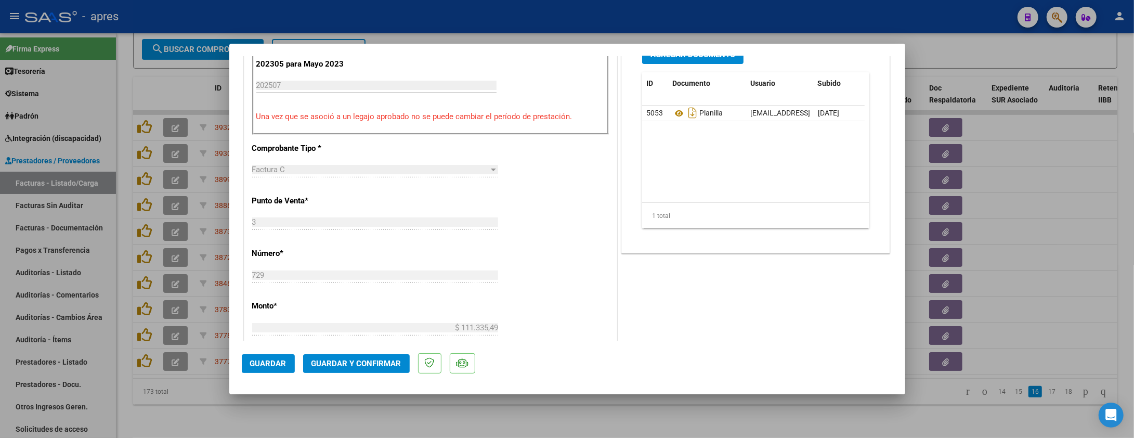
drag, startPoint x: 365, startPoint y: 367, endPoint x: 433, endPoint y: 290, distance: 102.1
click at [431, 292] on mat-dialog-container "COMPROBANTE VER COMPROBANTE ESTADO: Recibida. En proceso de confirmacion/acepta…" at bounding box center [567, 219] width 676 height 351
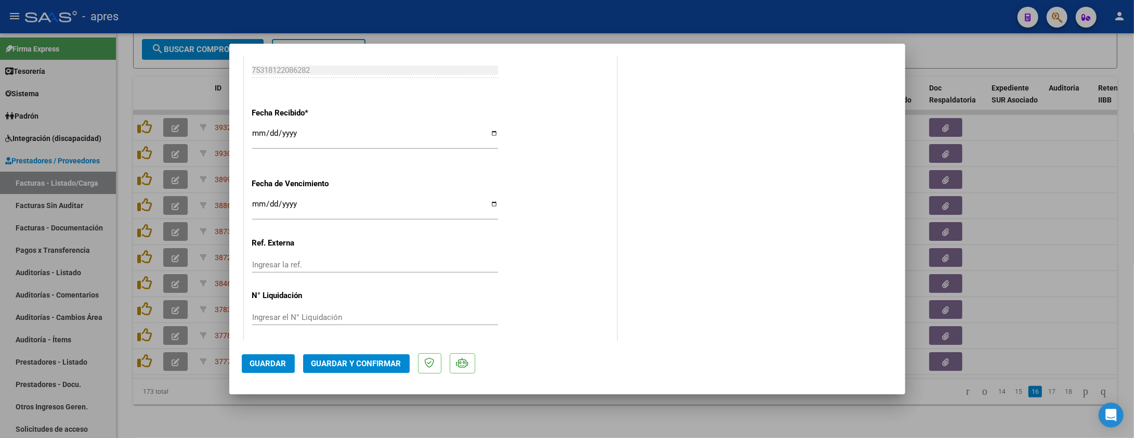
scroll to position [721, 0]
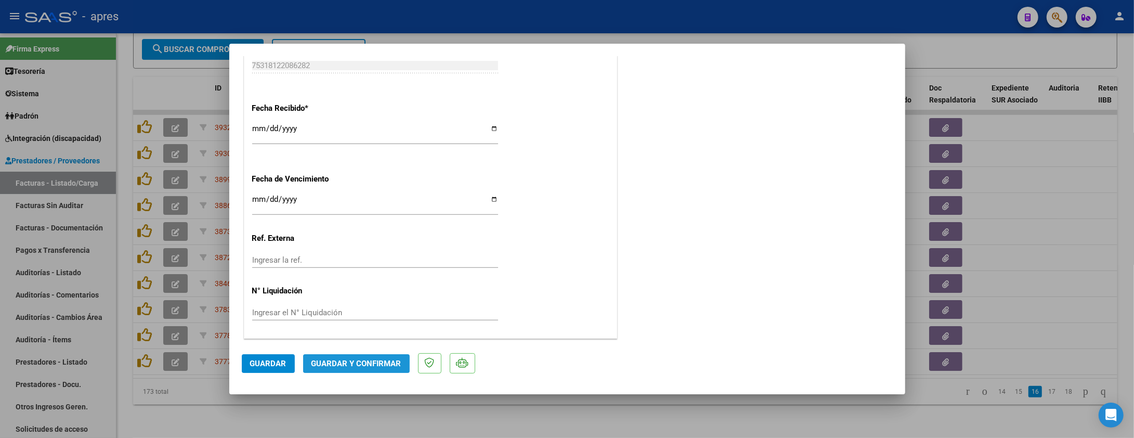
click at [392, 370] on button "Guardar y Confirmar" at bounding box center [356, 363] width 107 height 19
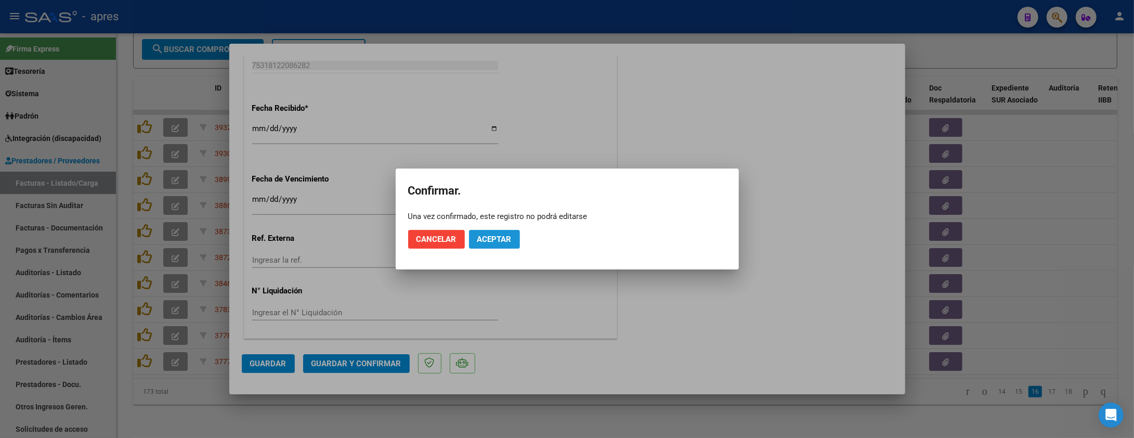
click at [500, 239] on span "Aceptar" at bounding box center [494, 239] width 34 height 9
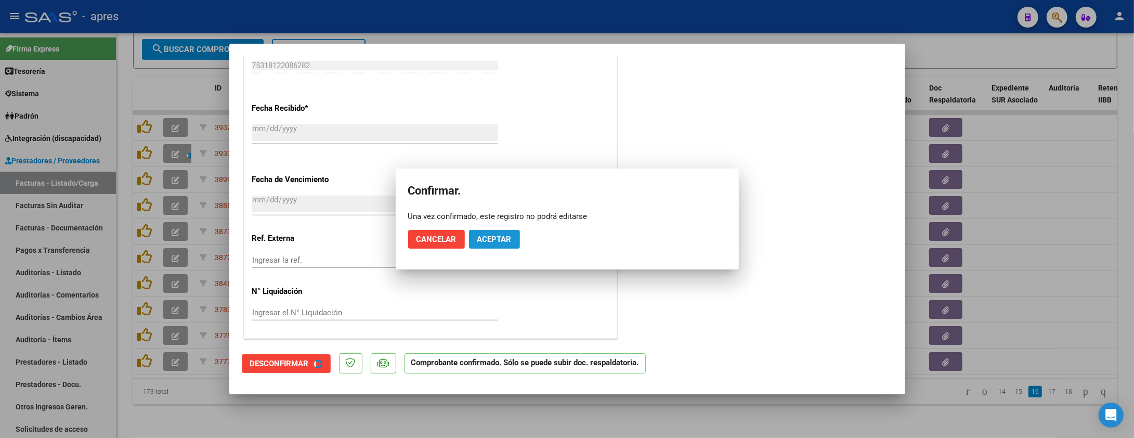
scroll to position [656, 0]
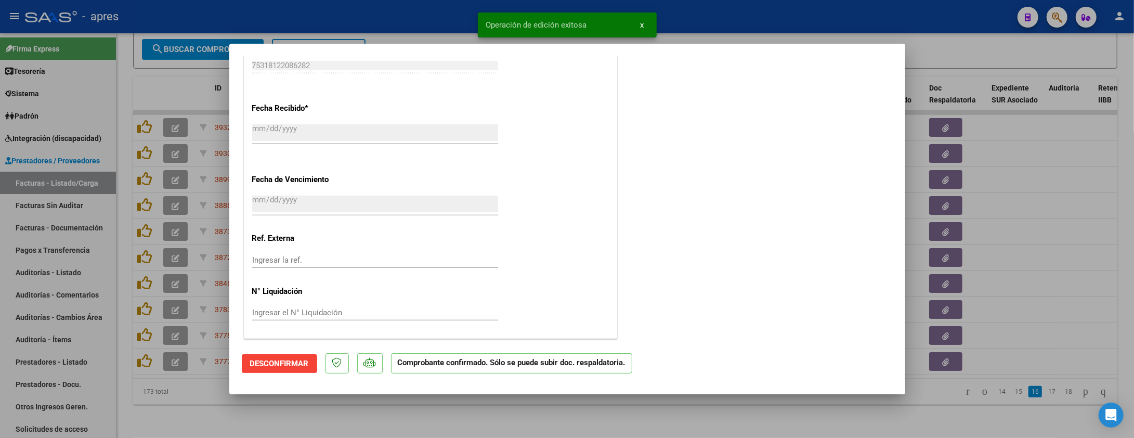
click at [225, 407] on div at bounding box center [567, 219] width 1134 height 438
type input "$ 0,00"
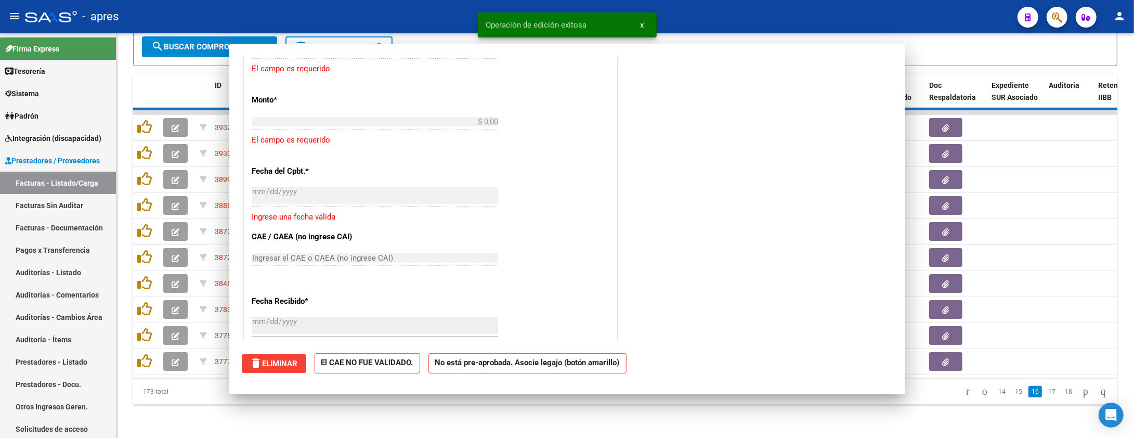
scroll to position [850, 0]
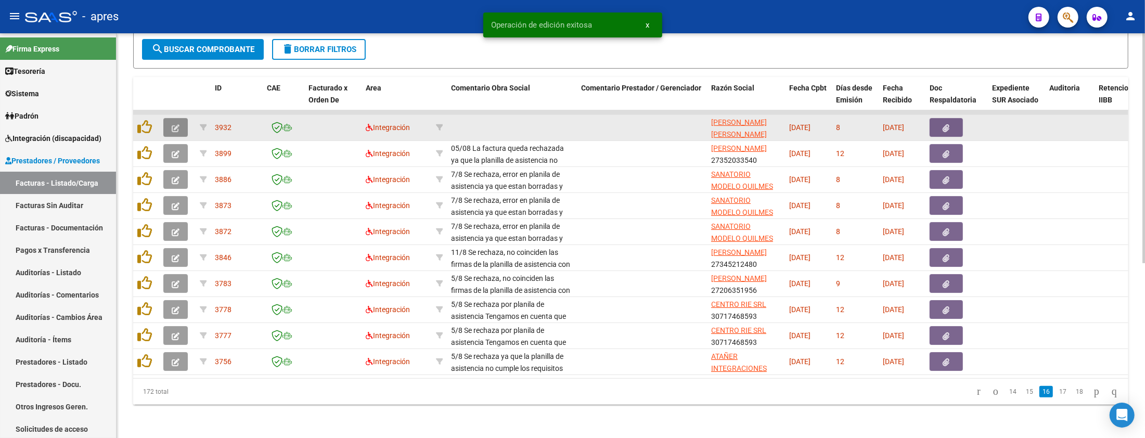
click at [175, 124] on icon "button" at bounding box center [176, 128] width 8 height 8
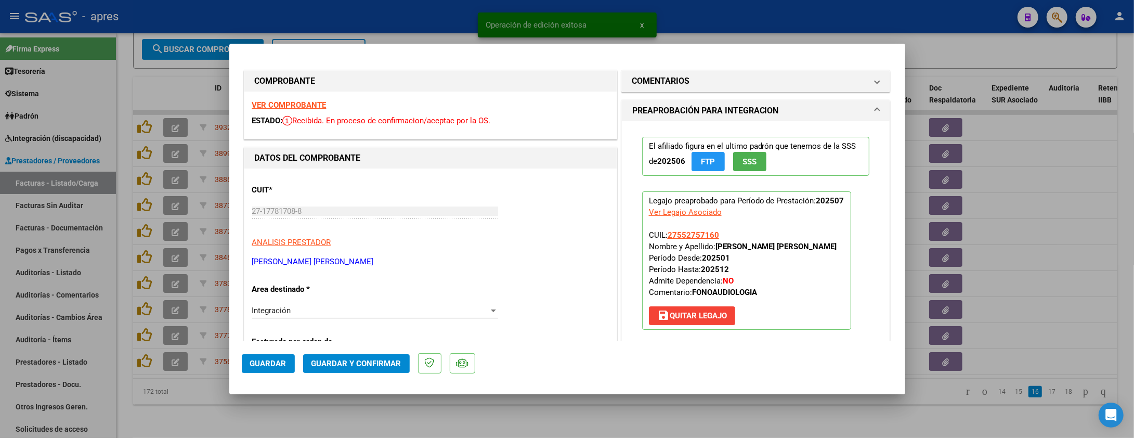
click at [274, 105] on strong "VER COMPROBANTE" at bounding box center [289, 104] width 74 height 9
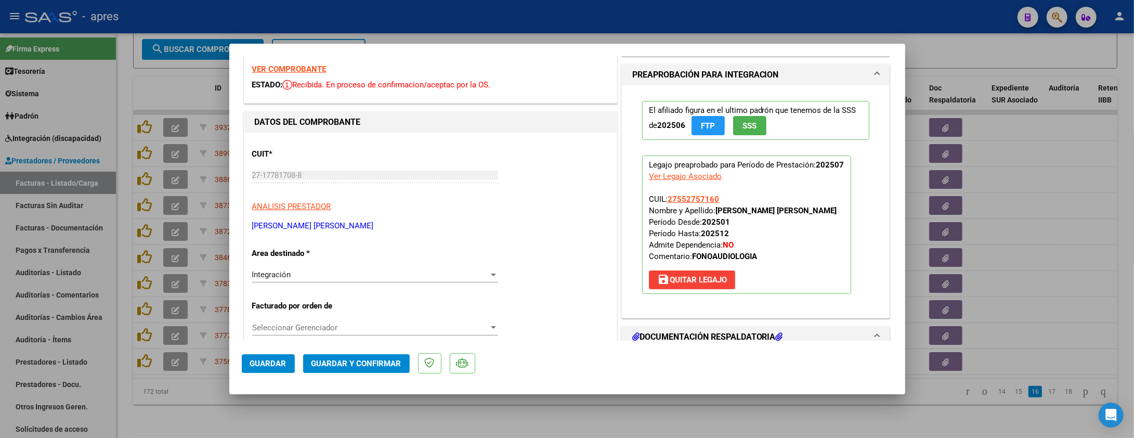
scroll to position [138, 0]
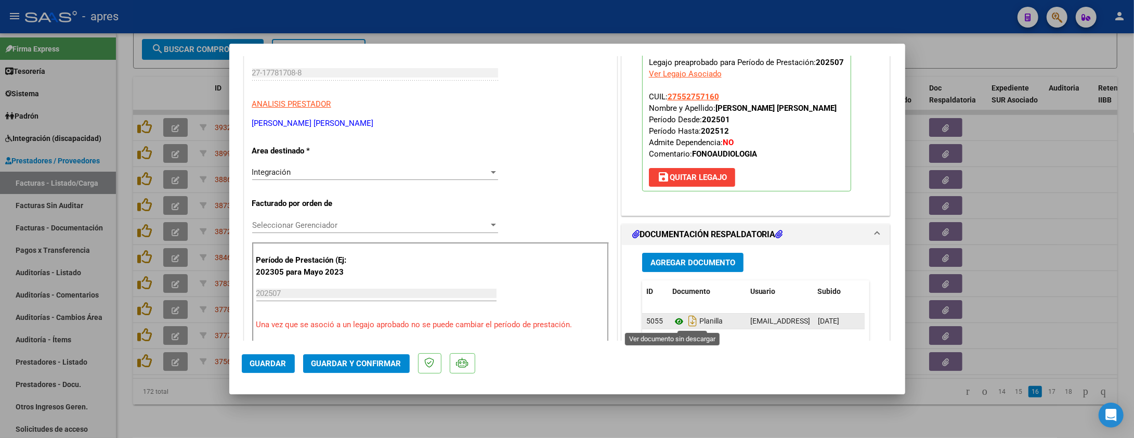
click at [672, 319] on icon at bounding box center [679, 321] width 14 height 12
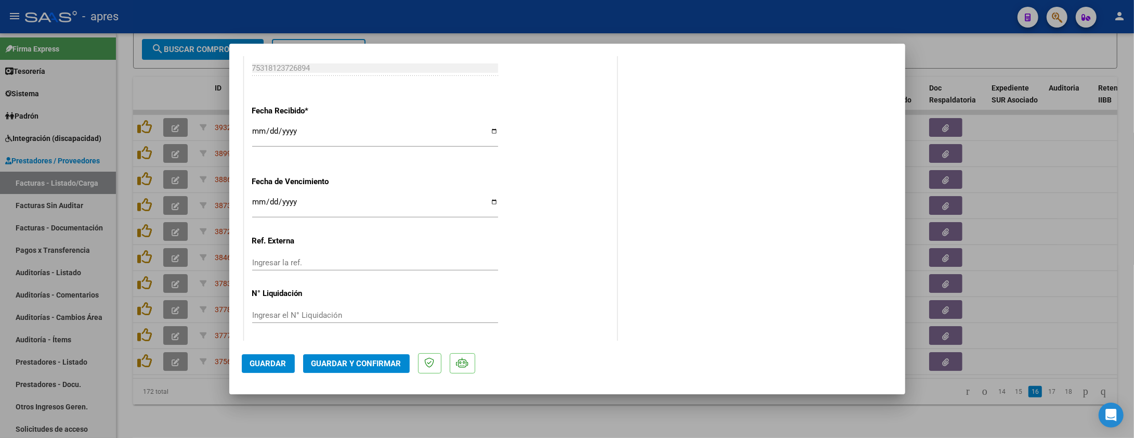
scroll to position [721, 0]
click at [256, 205] on input "[DATE]" at bounding box center [375, 203] width 246 height 17
type input "[DATE]"
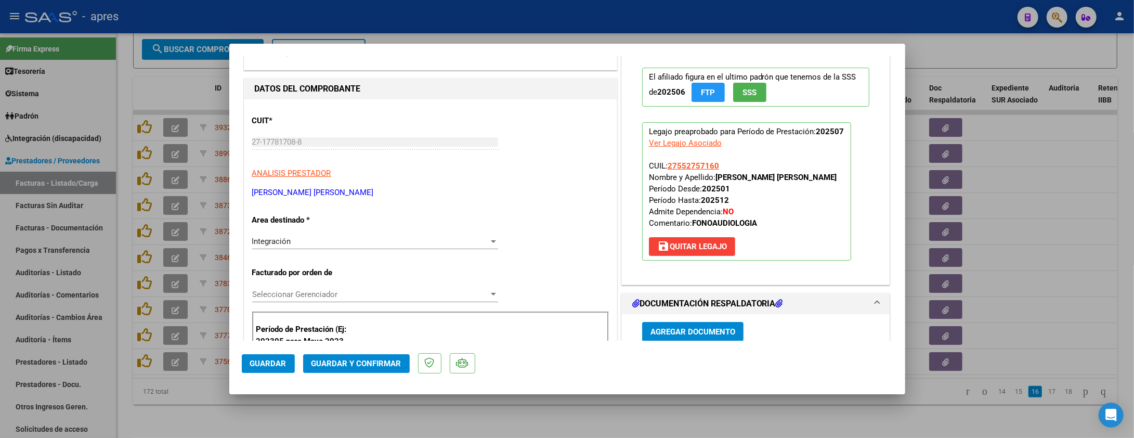
scroll to position [277, 0]
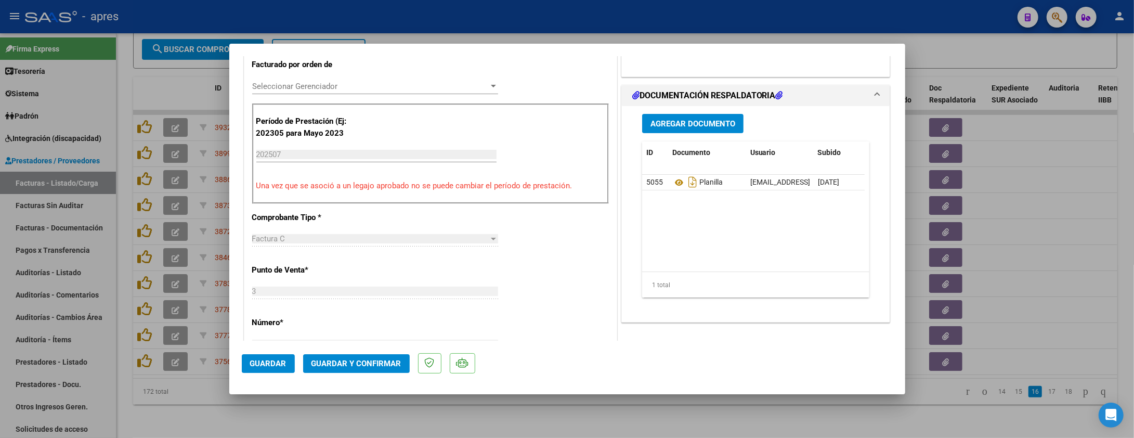
click at [595, 255] on div "CUIT * 27-17781708-8 Ingresar CUIT ANALISIS PRESTADOR COTTET MARIA JULIETA ARCA…" at bounding box center [430, 336] width 372 height 890
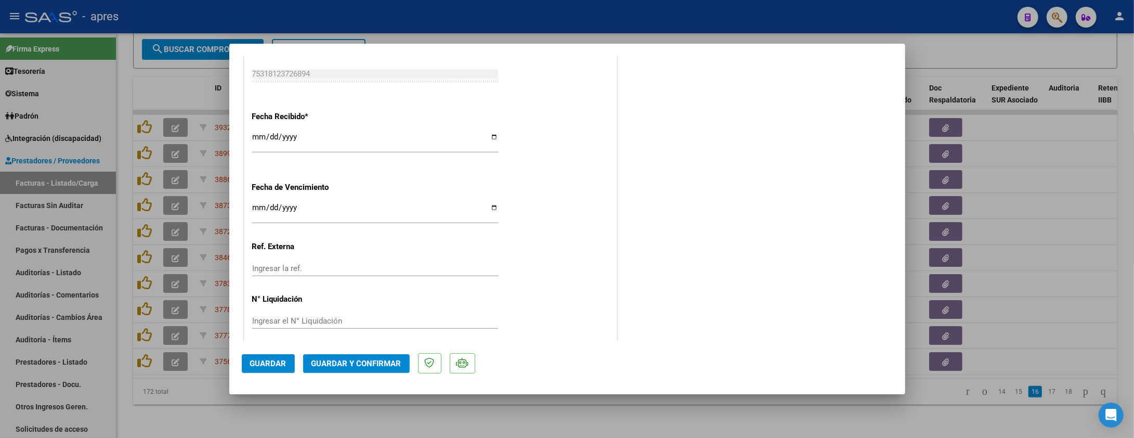
scroll to position [721, 0]
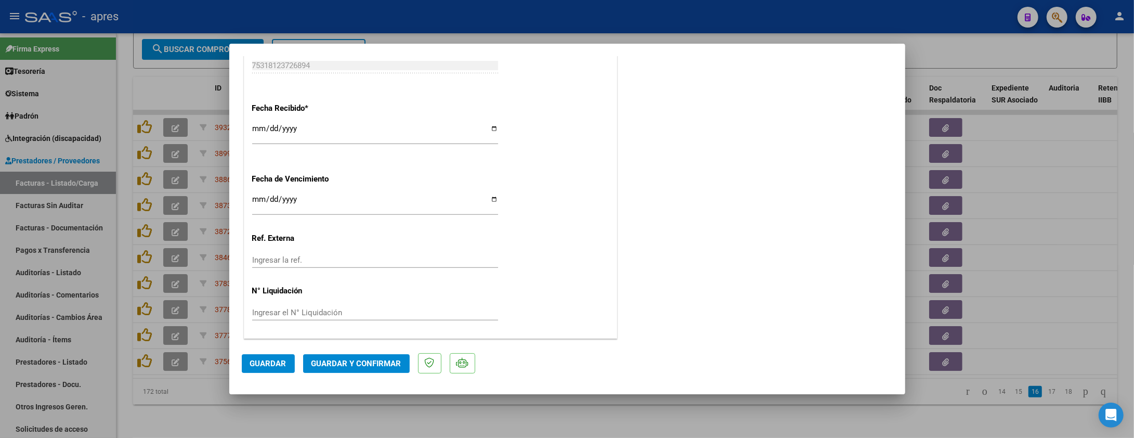
drag, startPoint x: 600, startPoint y: 211, endPoint x: 590, endPoint y: 223, distance: 15.9
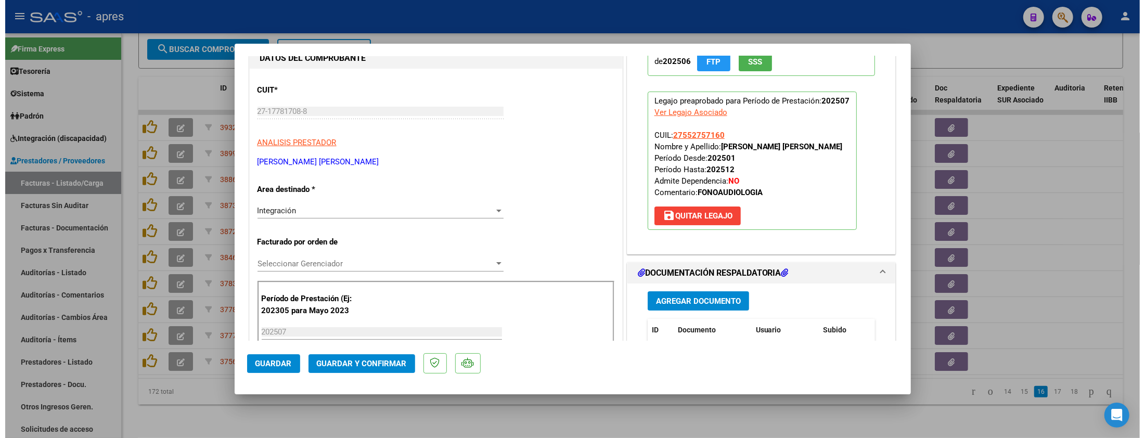
scroll to position [97, 0]
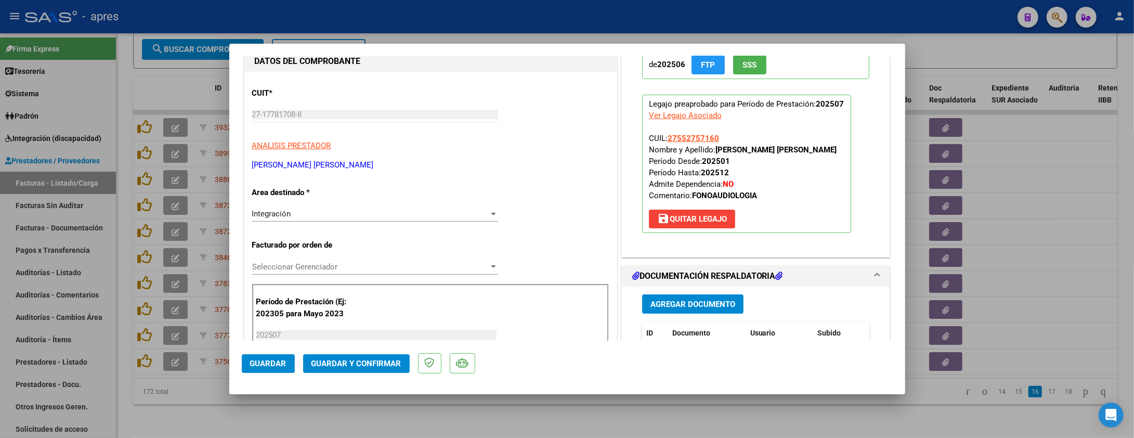
click at [352, 367] on span "Guardar y Confirmar" at bounding box center [357, 363] width 90 height 9
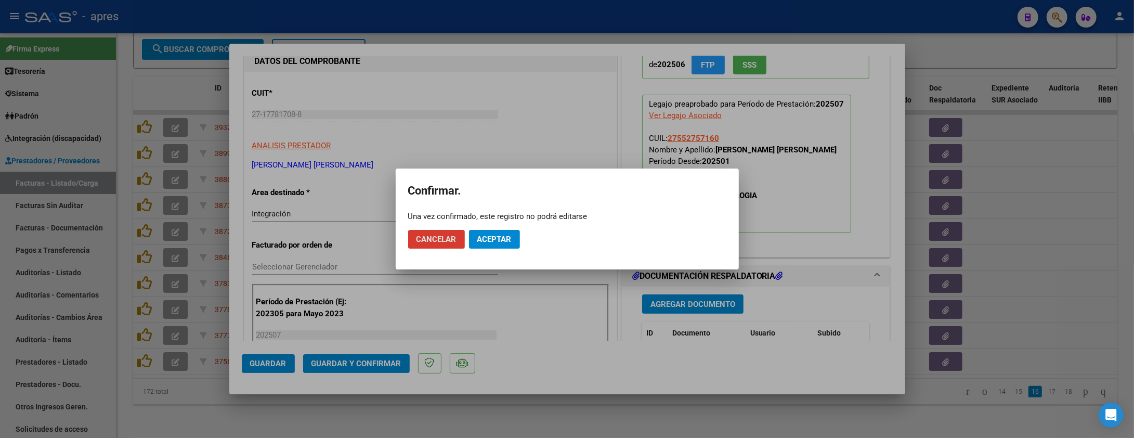
click at [511, 233] on button "Aceptar" at bounding box center [494, 239] width 51 height 19
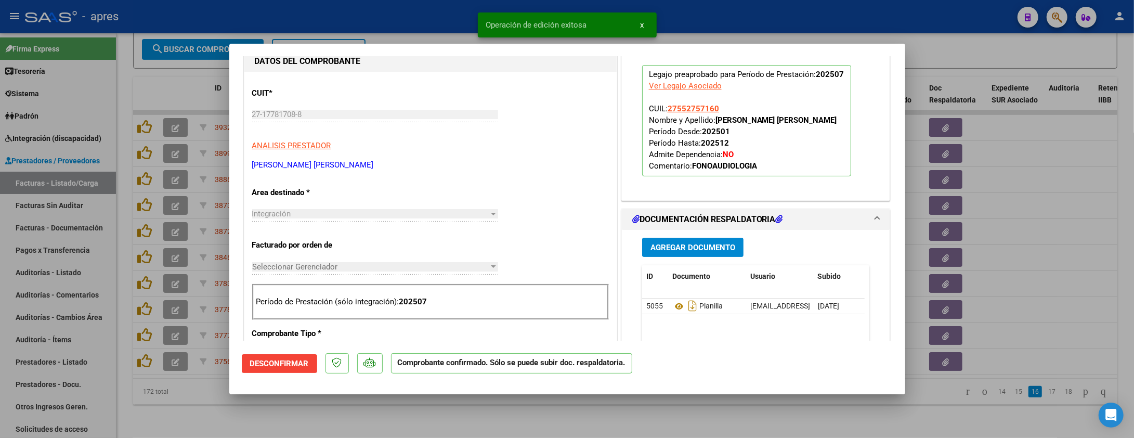
click at [183, 407] on div at bounding box center [567, 219] width 1134 height 438
type input "$ 0,00"
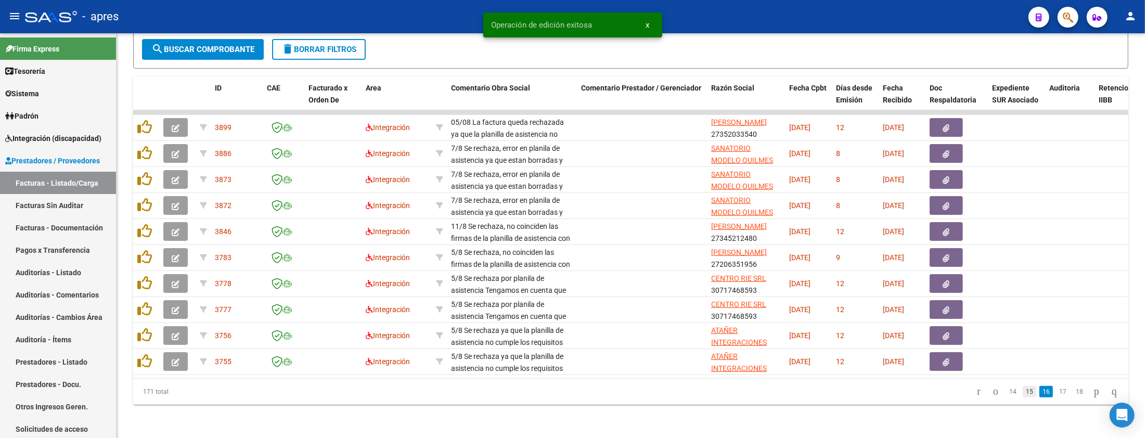
click at [1022, 393] on link "15" at bounding box center [1029, 391] width 14 height 11
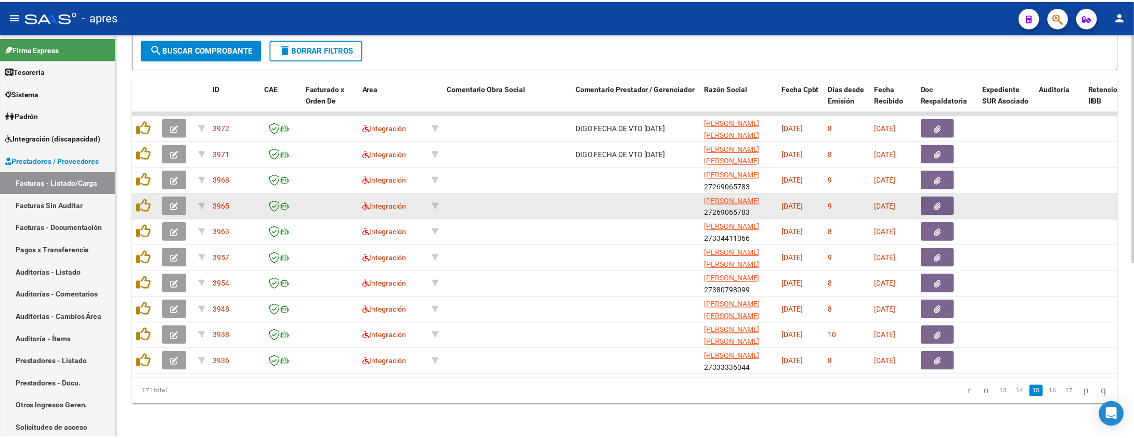
scroll to position [307, 0]
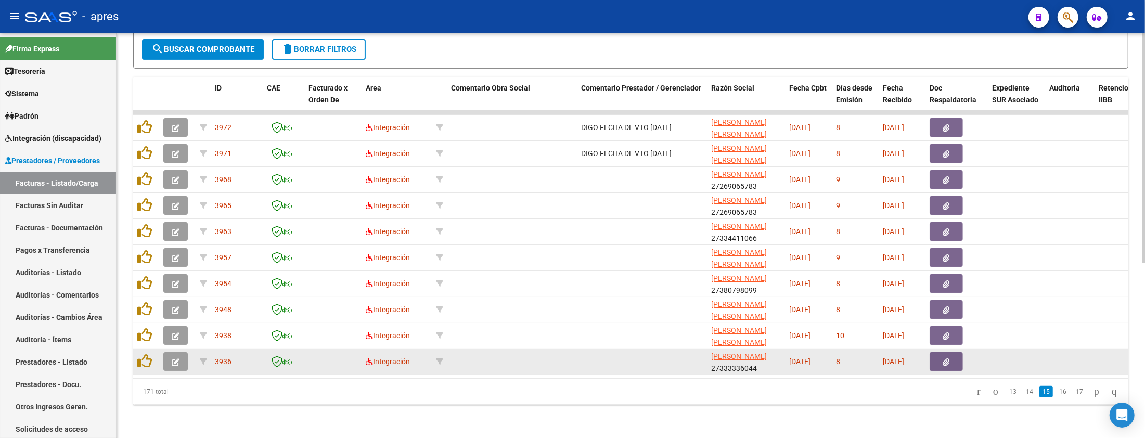
click at [176, 358] on icon "button" at bounding box center [176, 362] width 8 height 8
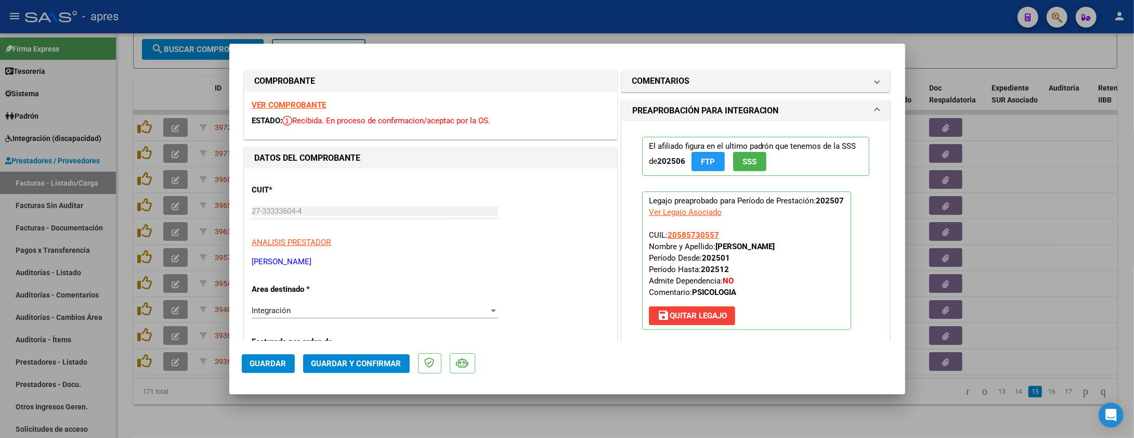
click at [311, 98] on div "VER COMPROBANTE ESTADO: Recibida. En proceso de confirmacion/aceptac por la OS." at bounding box center [430, 115] width 372 height 47
click at [308, 102] on strong "VER COMPROBANTE" at bounding box center [289, 104] width 74 height 9
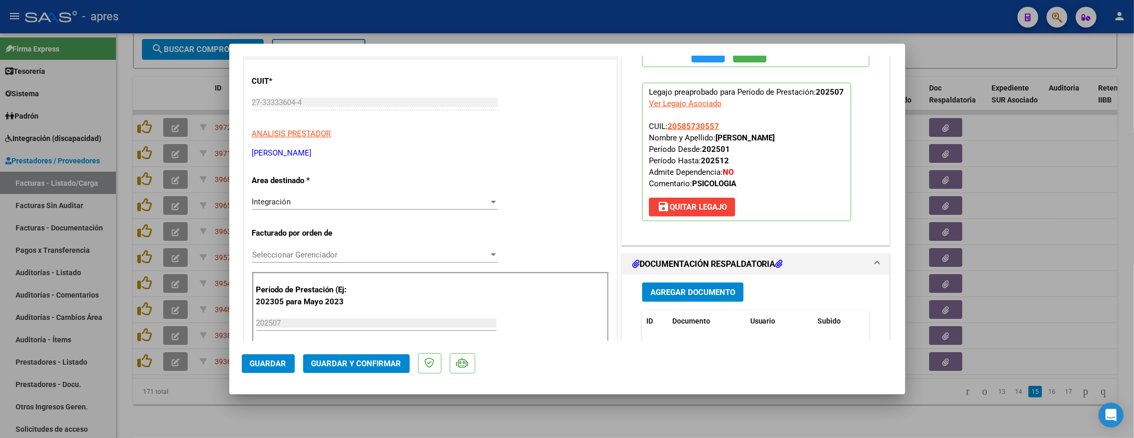
scroll to position [138, 0]
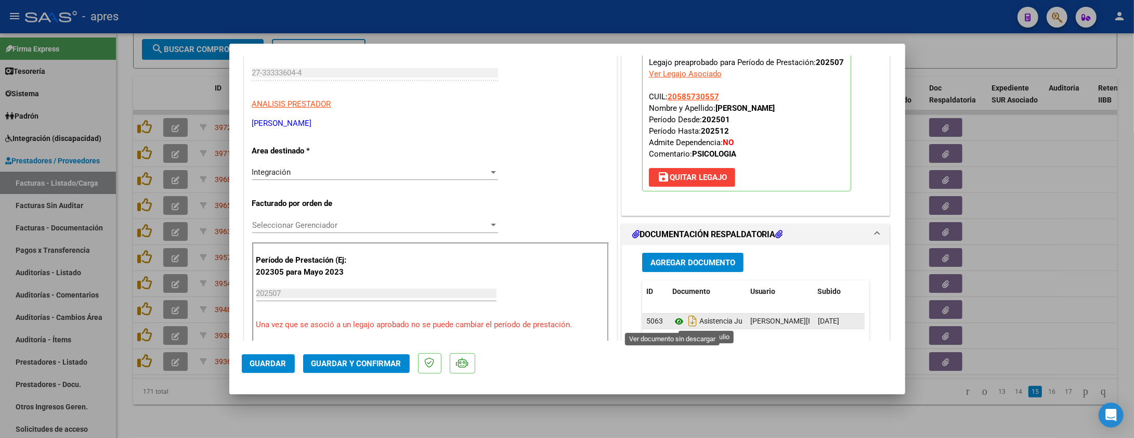
click at [672, 319] on icon at bounding box center [679, 321] width 14 height 12
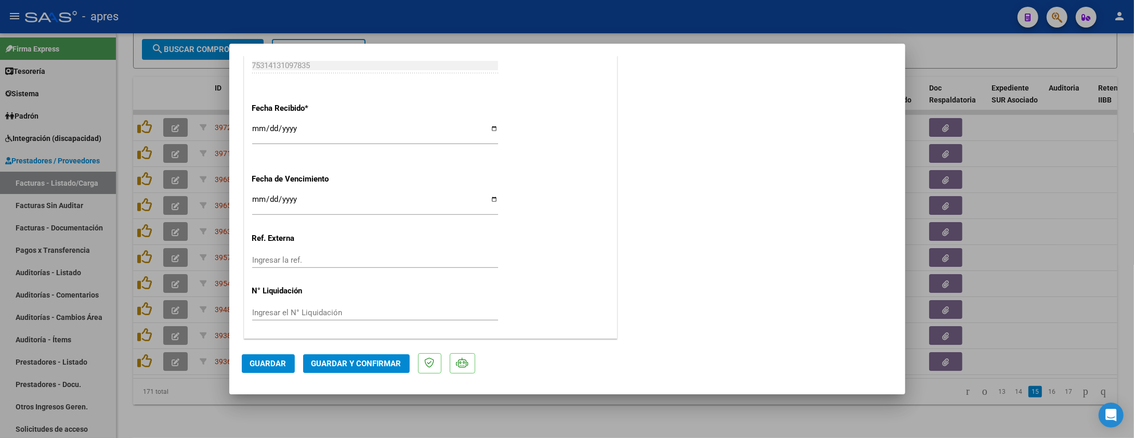
scroll to position [721, 0]
click at [256, 196] on input "Ingresar la fecha" at bounding box center [375, 203] width 246 height 17
type input "[DATE]"
click at [372, 360] on span "Guardar y Confirmar" at bounding box center [357, 363] width 90 height 9
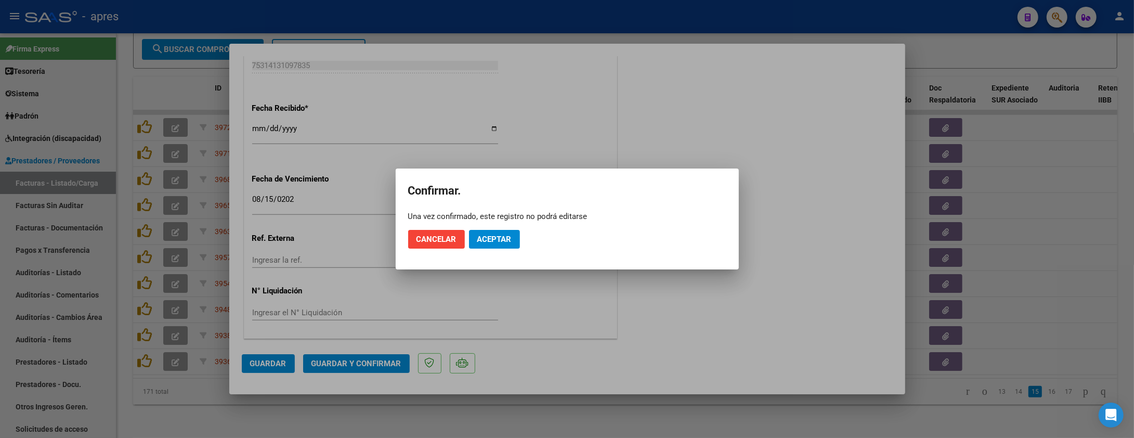
click at [489, 228] on mat-dialog-actions "Cancelar Aceptar" at bounding box center [567, 239] width 318 height 35
click at [501, 237] on span "Aceptar" at bounding box center [494, 239] width 34 height 9
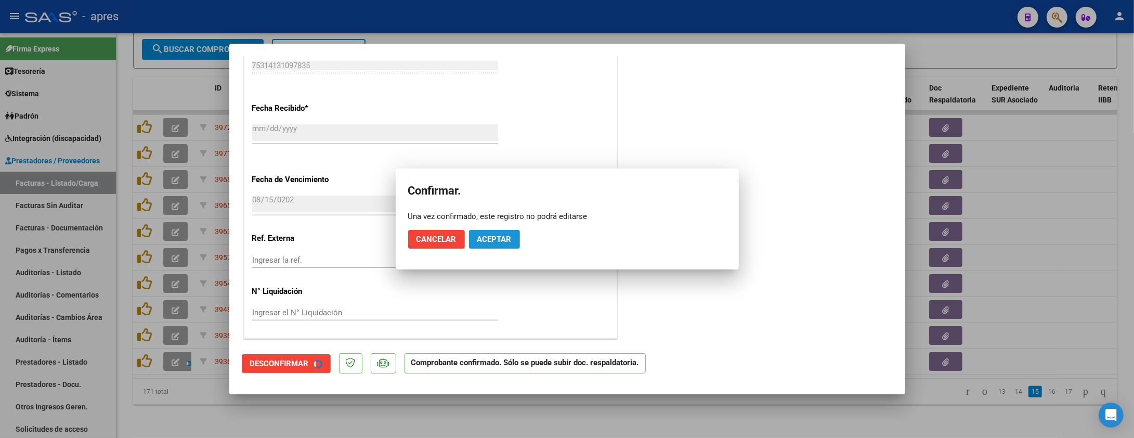
scroll to position [656, 0]
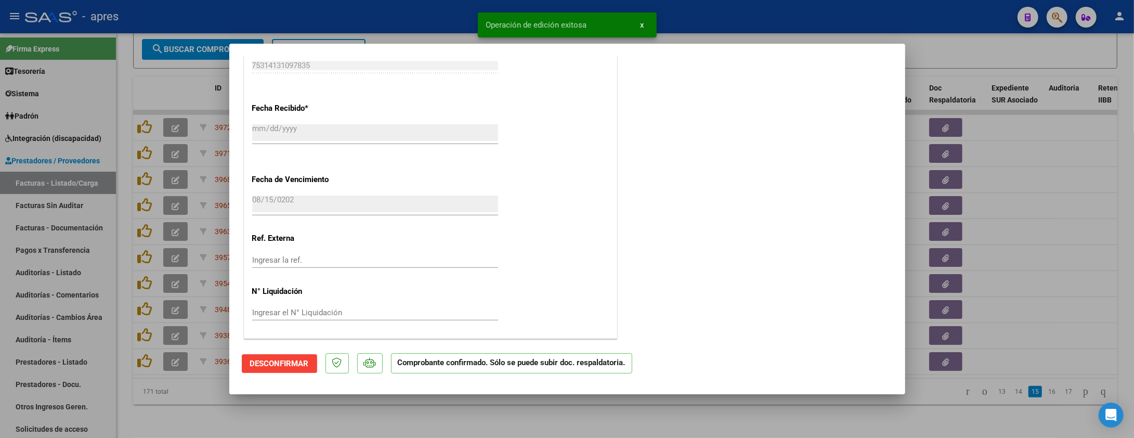
click at [299, 407] on div at bounding box center [567, 219] width 1134 height 438
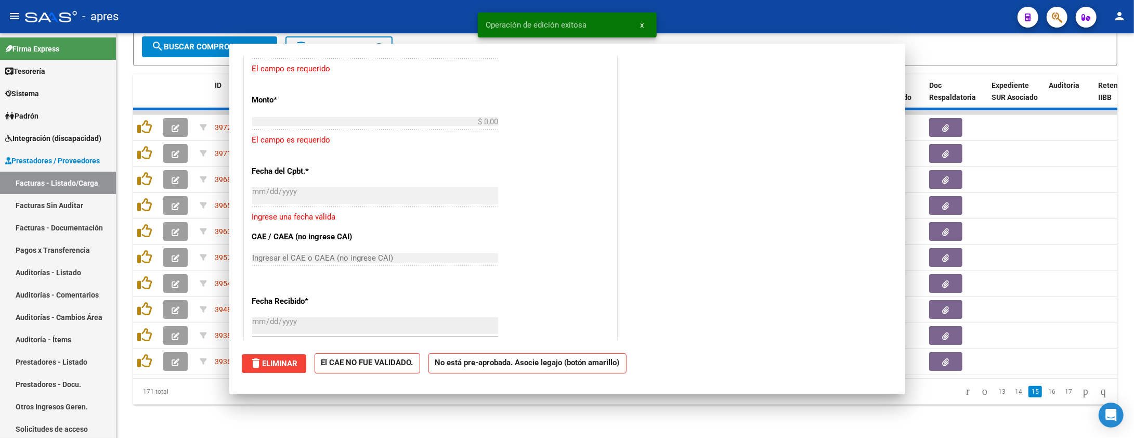
scroll to position [0, 0]
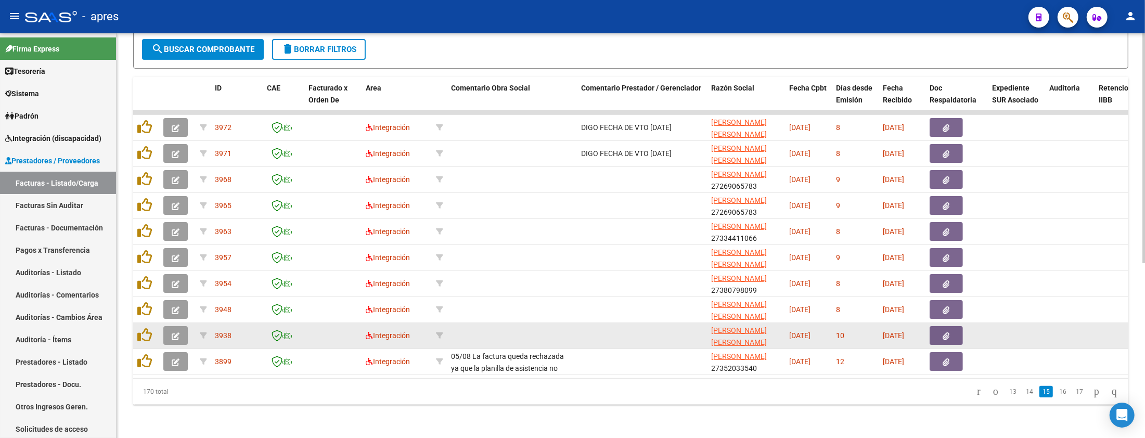
click at [169, 326] on button "button" at bounding box center [175, 335] width 24 height 19
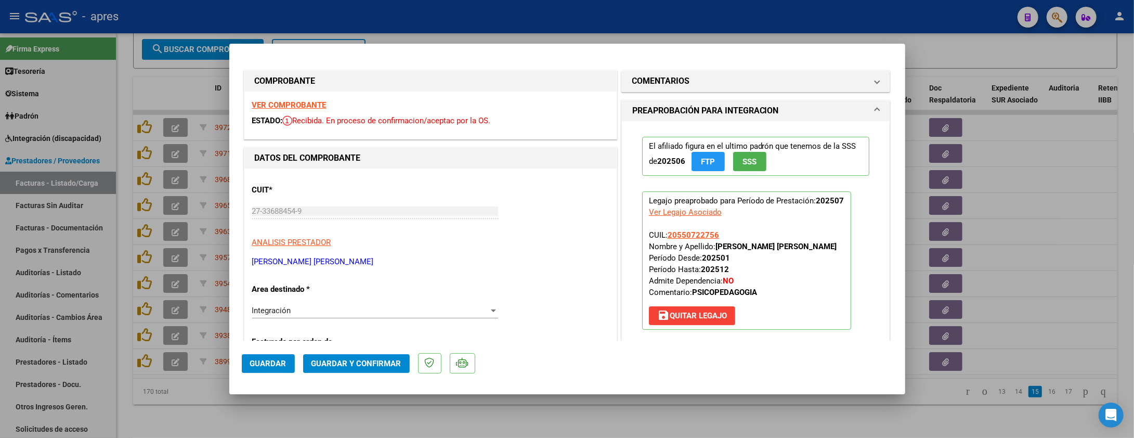
click at [283, 107] on strong "VER COMPROBANTE" at bounding box center [289, 104] width 74 height 9
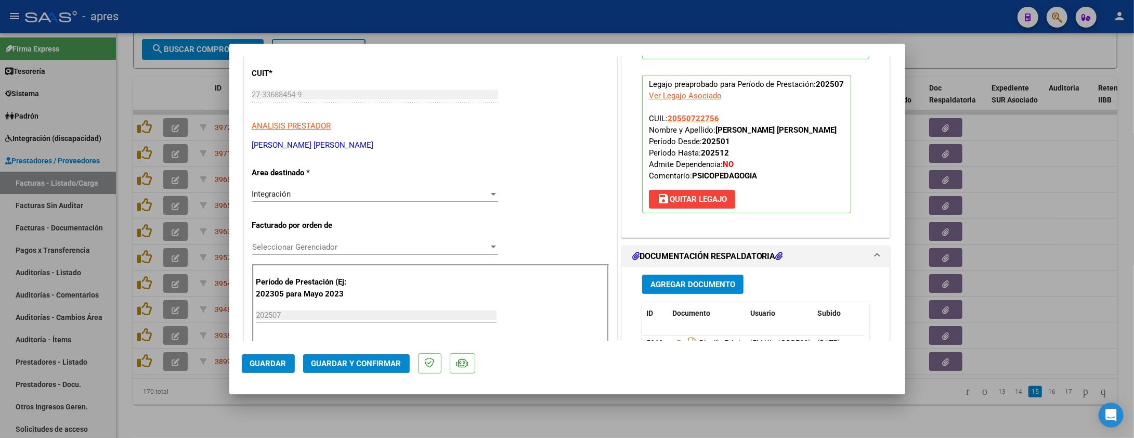
scroll to position [277, 0]
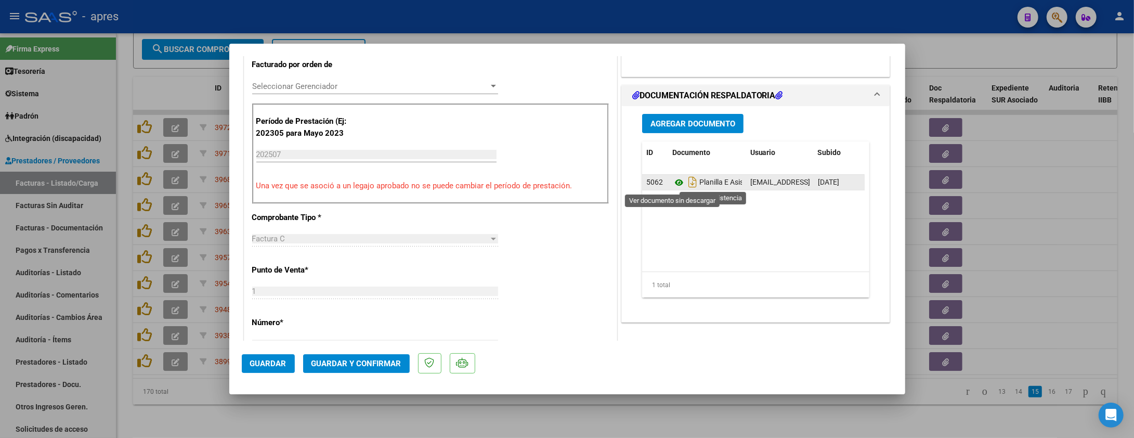
click at [672, 185] on icon at bounding box center [679, 182] width 14 height 12
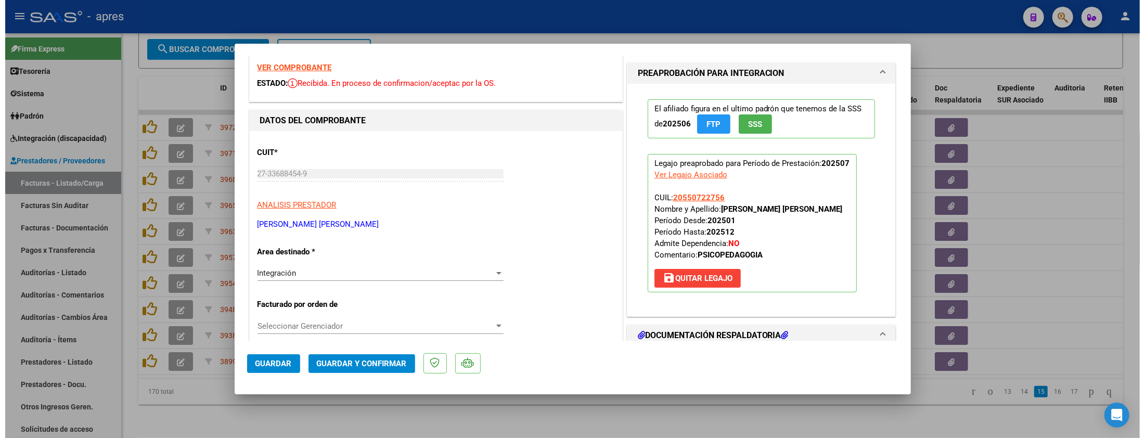
scroll to position [28, 0]
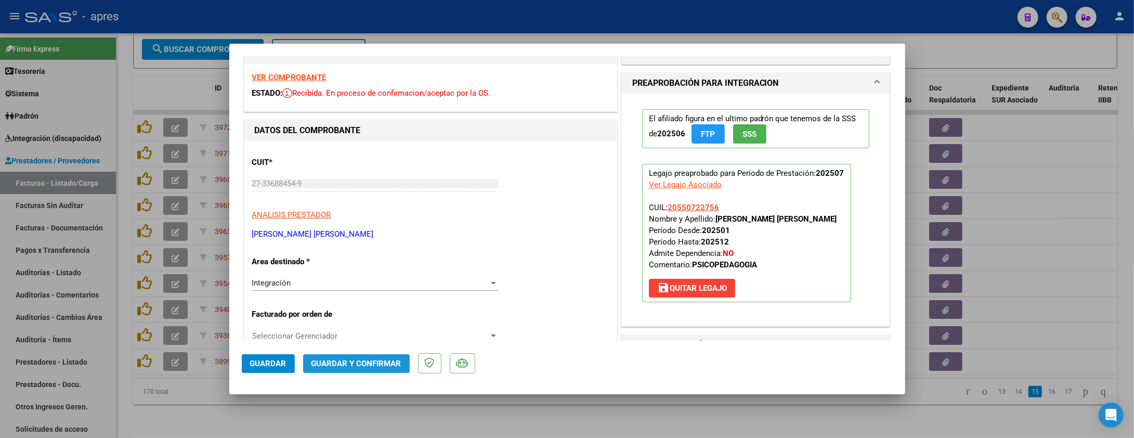
click at [338, 362] on span "Guardar y Confirmar" at bounding box center [357, 363] width 90 height 9
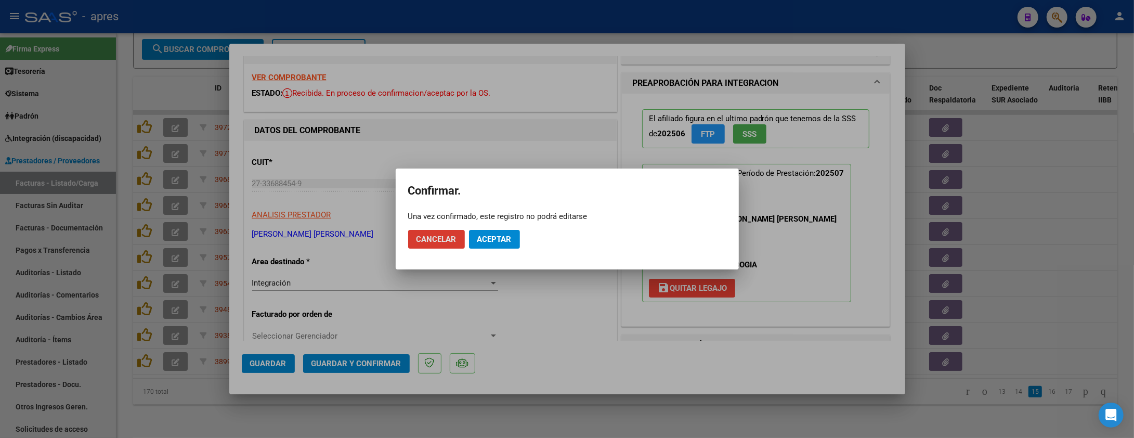
click at [483, 237] on span "Aceptar" at bounding box center [494, 239] width 34 height 9
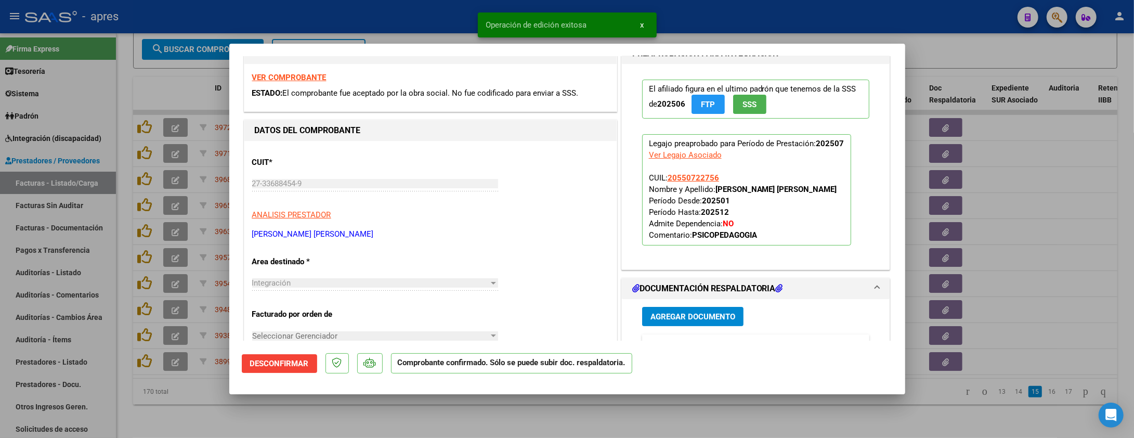
click at [209, 407] on div at bounding box center [567, 219] width 1134 height 438
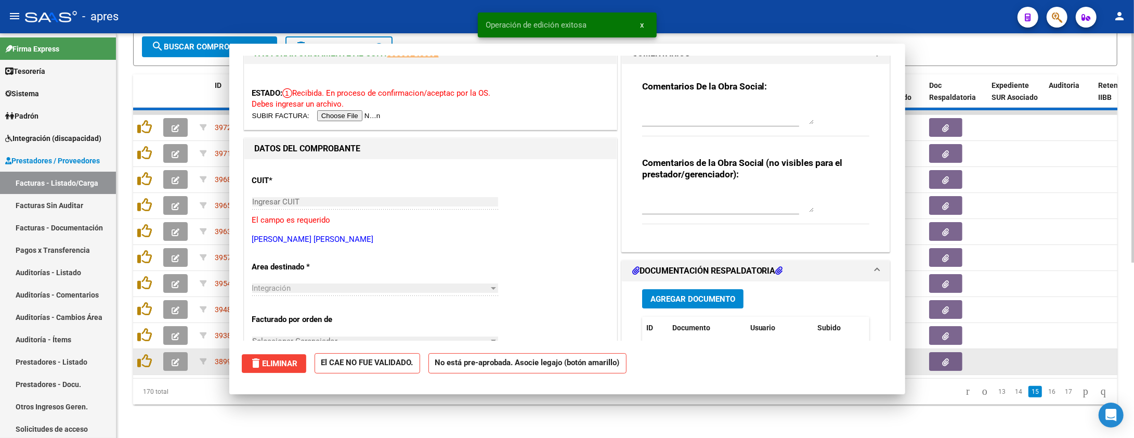
scroll to position [0, 0]
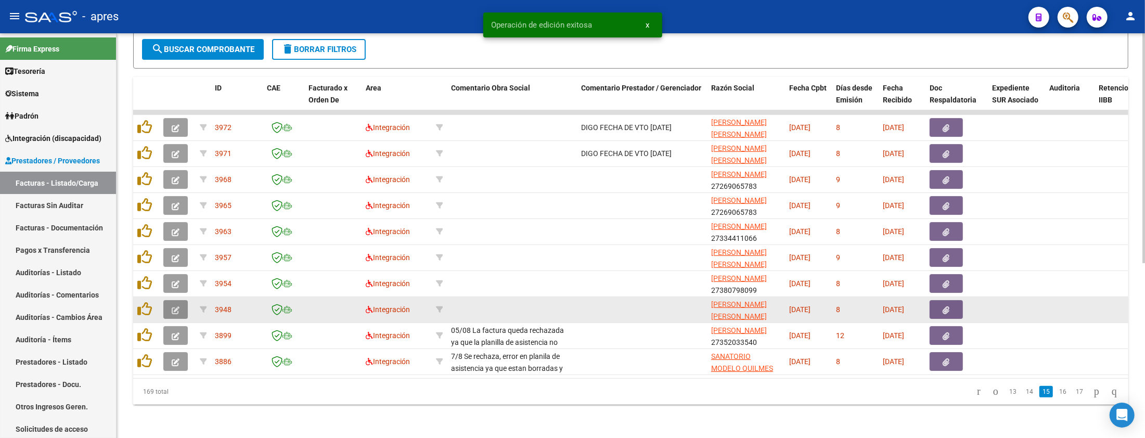
click at [171, 300] on button "button" at bounding box center [175, 309] width 24 height 19
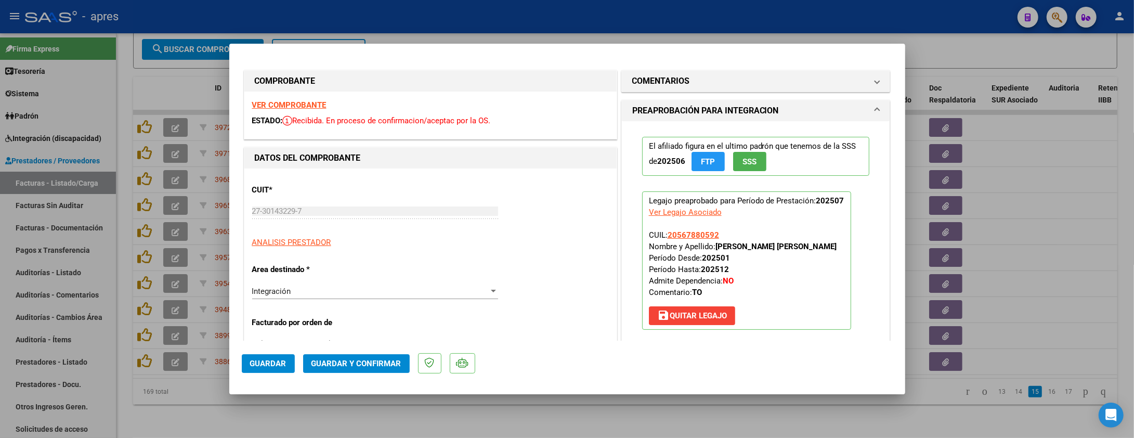
click at [268, 100] on strong "VER COMPROBANTE" at bounding box center [289, 104] width 74 height 9
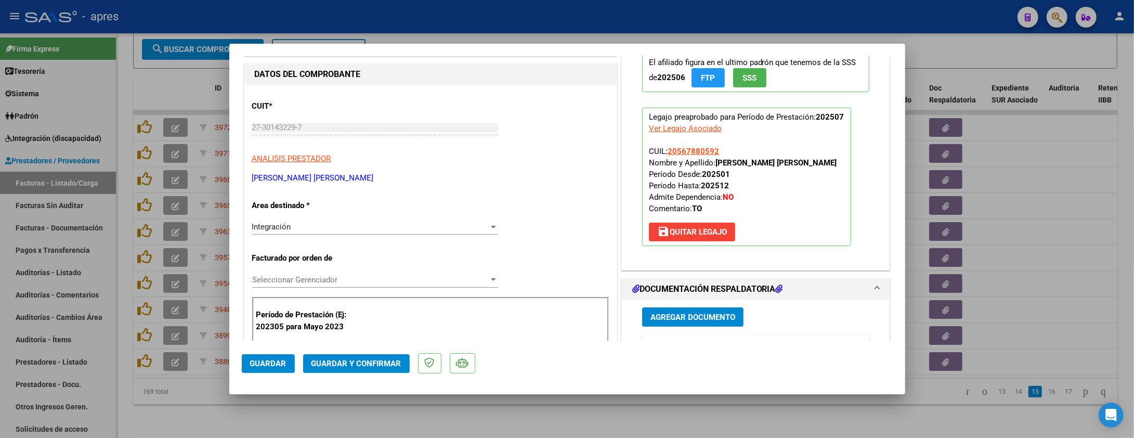
scroll to position [138, 0]
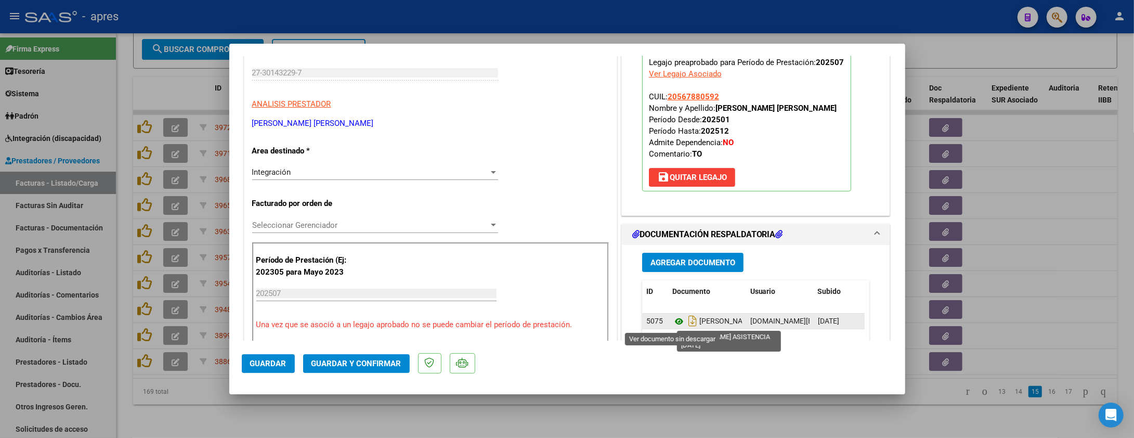
click at [672, 321] on icon at bounding box center [679, 321] width 14 height 12
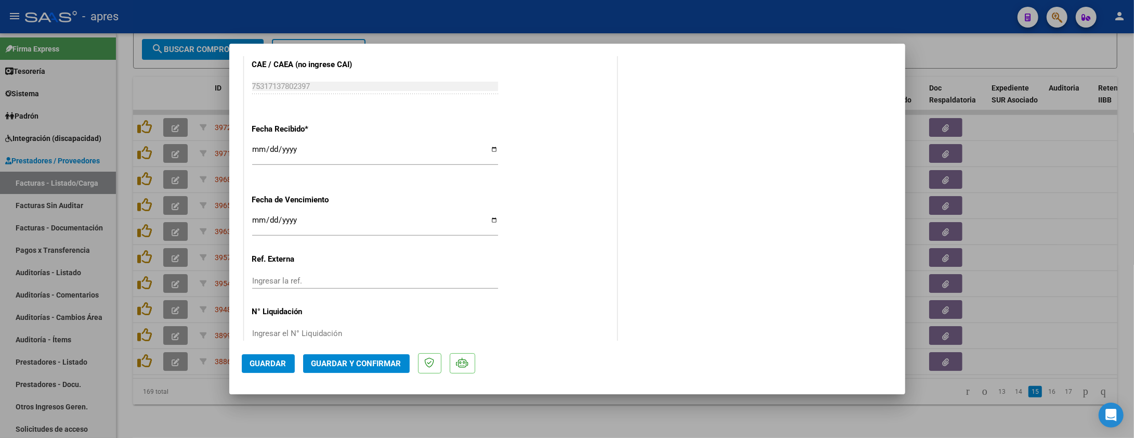
scroll to position [721, 0]
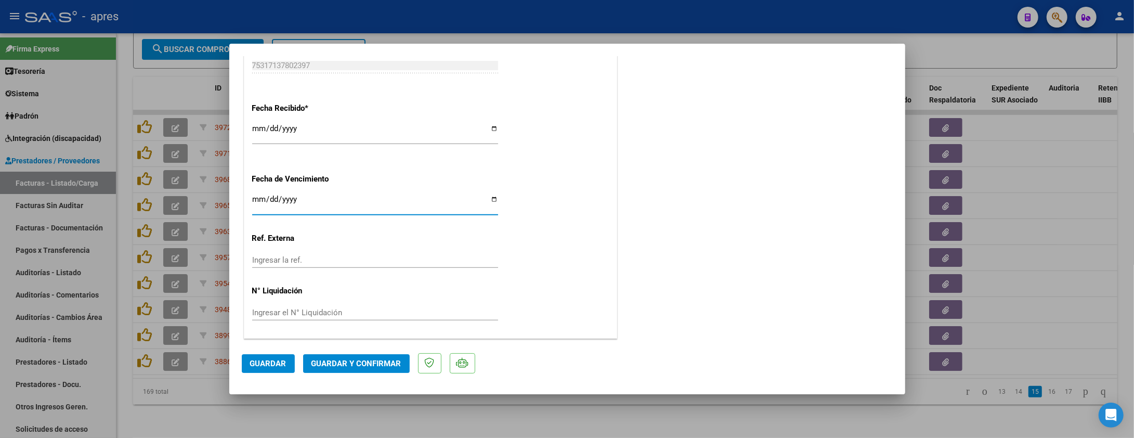
click at [252, 198] on input "Ingresar la fecha" at bounding box center [375, 203] width 246 height 17
type input "[DATE]"
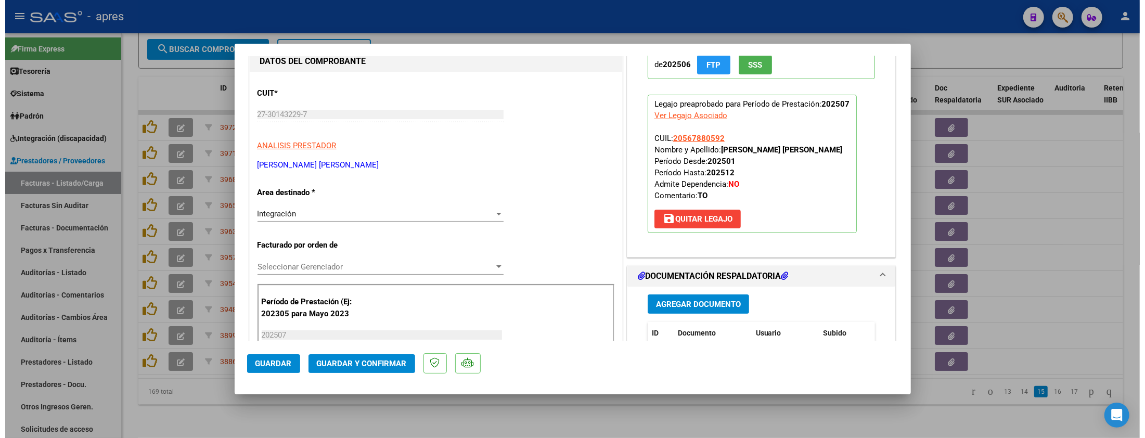
scroll to position [166, 0]
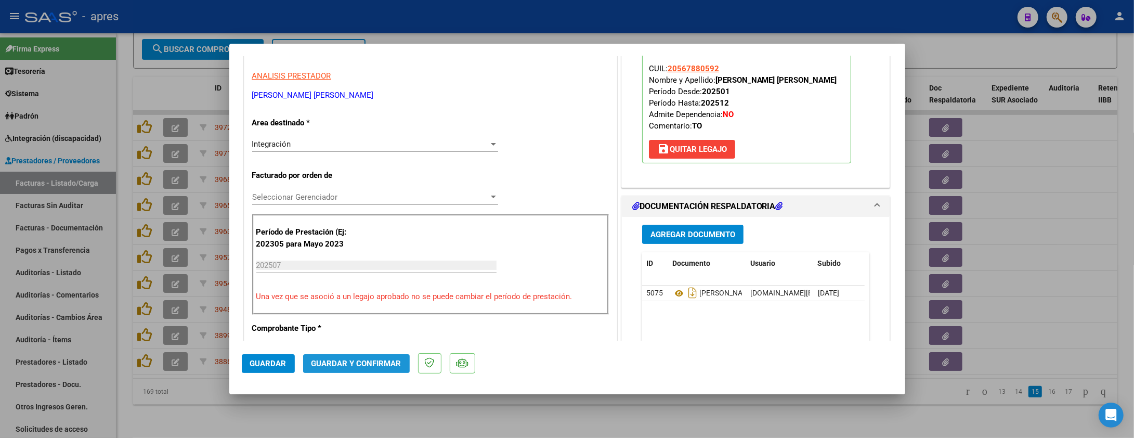
click at [367, 360] on span "Guardar y Confirmar" at bounding box center [357, 363] width 90 height 9
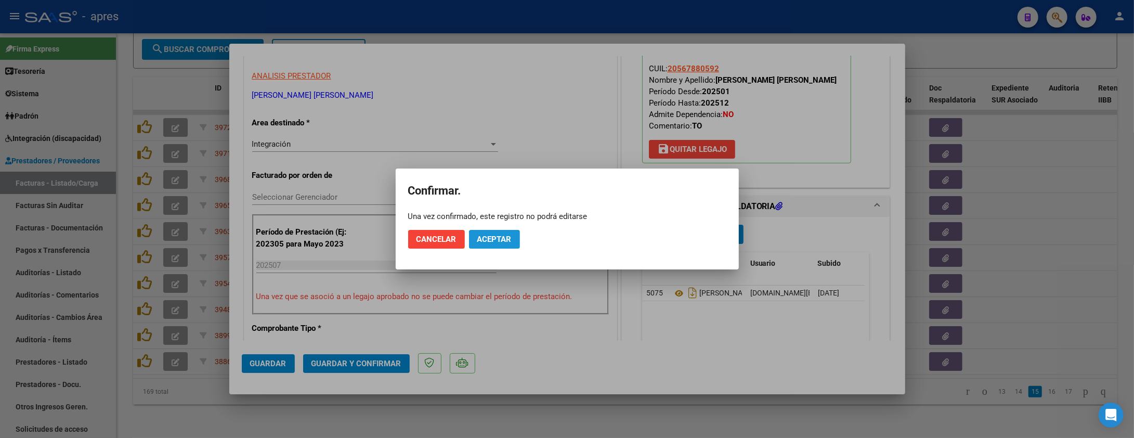
click at [485, 242] on span "Aceptar" at bounding box center [494, 239] width 34 height 9
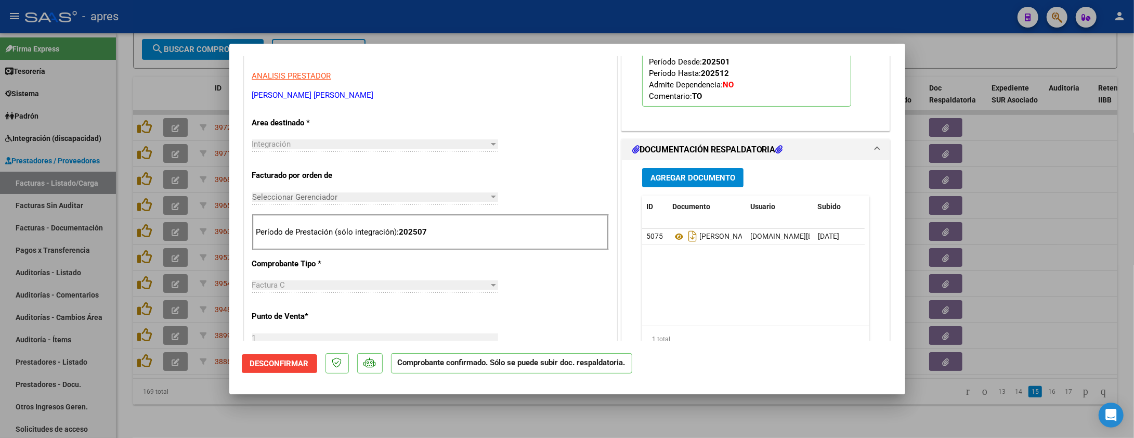
click at [155, 402] on div at bounding box center [567, 219] width 1134 height 438
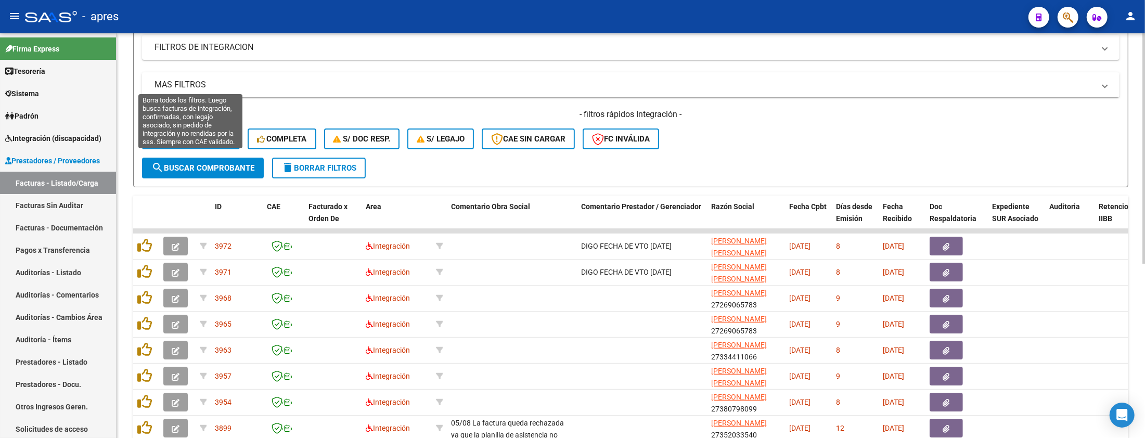
scroll to position [30, 0]
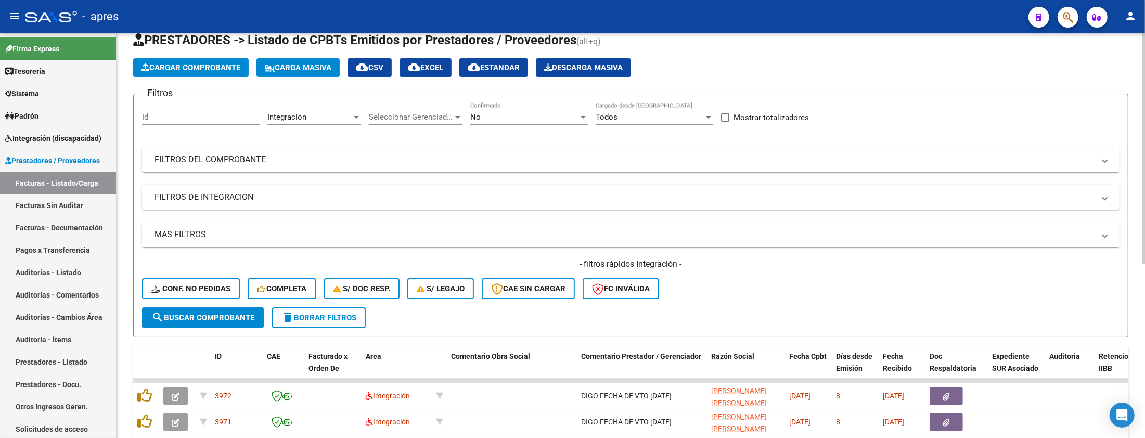
click at [224, 236] on mat-panel-title "MAS FILTROS" at bounding box center [624, 234] width 940 height 11
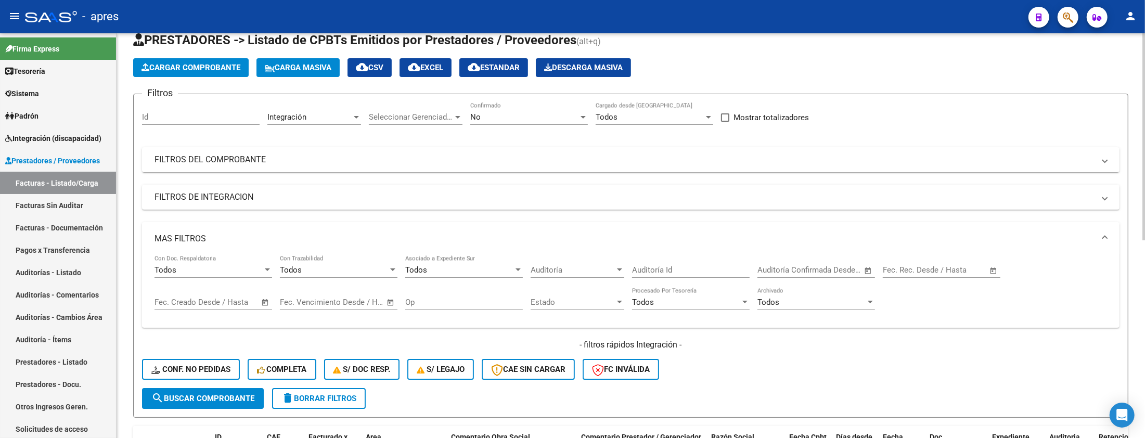
click at [199, 235] on mat-panel-title "MAS FILTROS" at bounding box center [624, 238] width 940 height 11
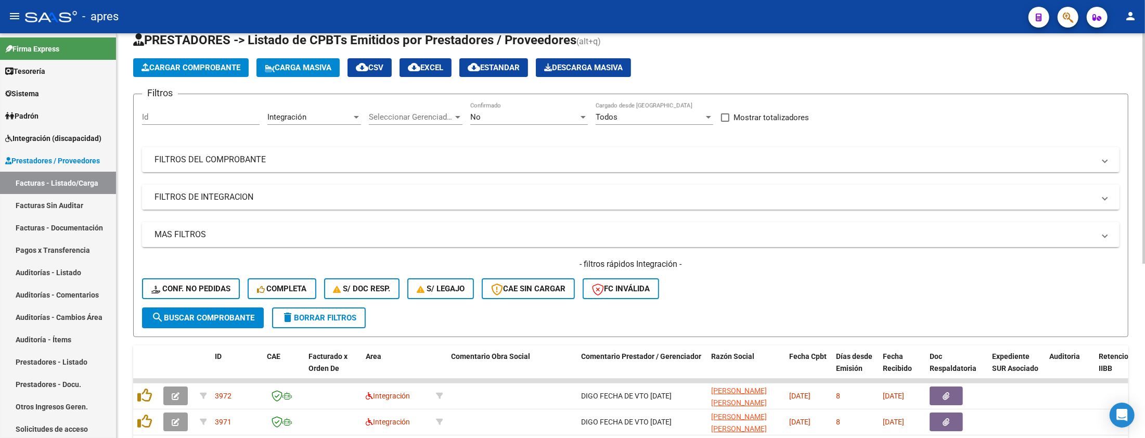
click at [202, 198] on mat-panel-title "FILTROS DE INTEGRACION" at bounding box center [624, 196] width 940 height 11
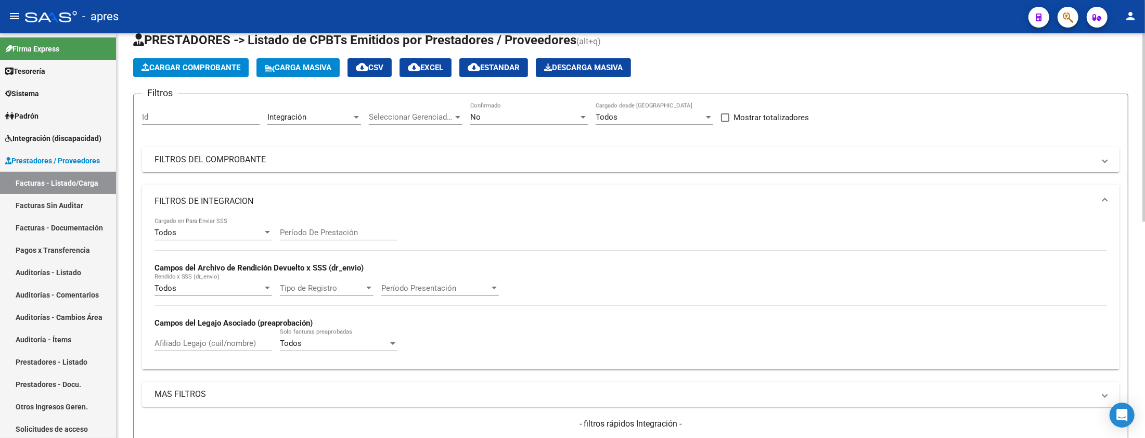
click at [180, 348] on input "Afiliado Legajo (cuil/nombre)" at bounding box center [213, 343] width 118 height 9
paste input "56788059"
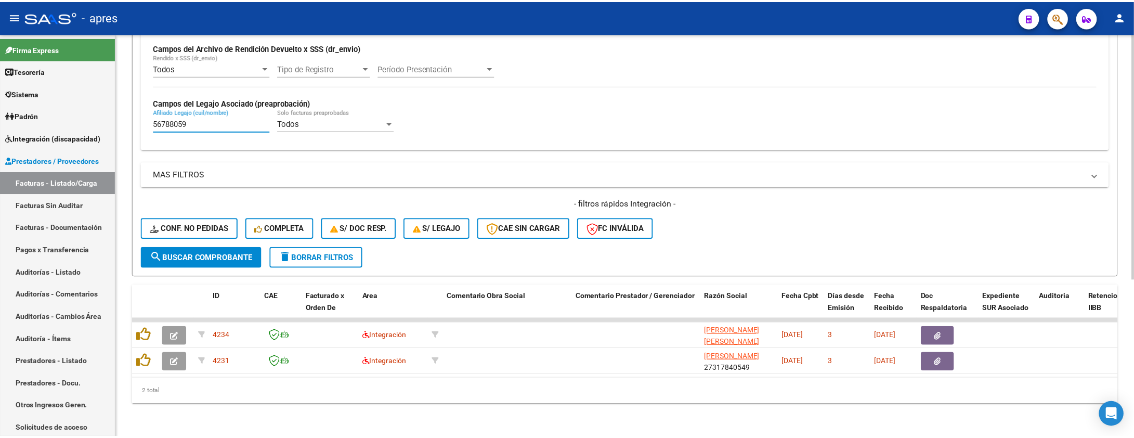
scroll to position [260, 0]
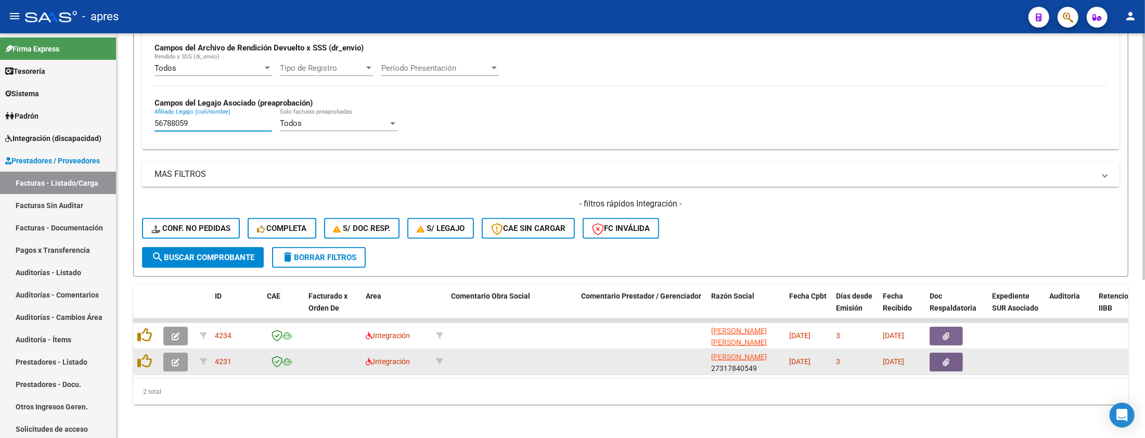
type input "56788059"
click at [174, 353] on button "button" at bounding box center [175, 362] width 24 height 19
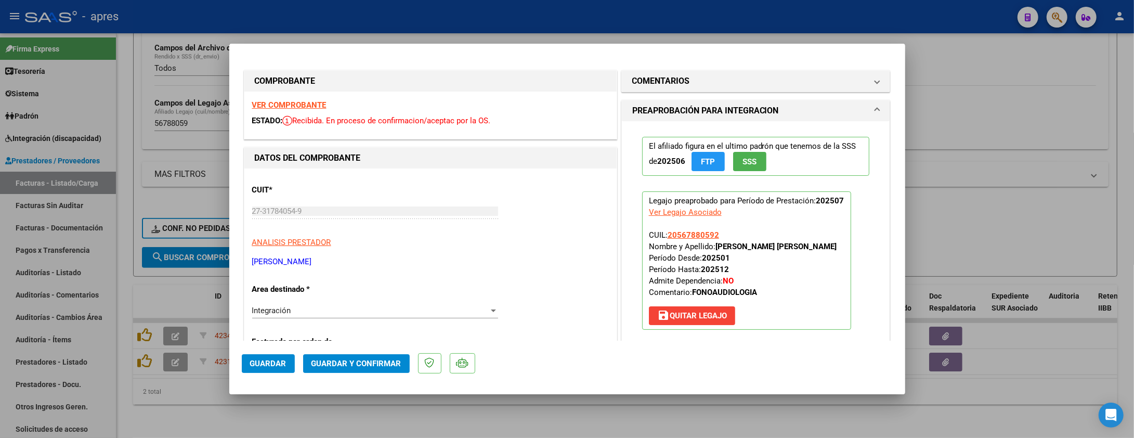
click at [288, 103] on strong "VER COMPROBANTE" at bounding box center [289, 104] width 74 height 9
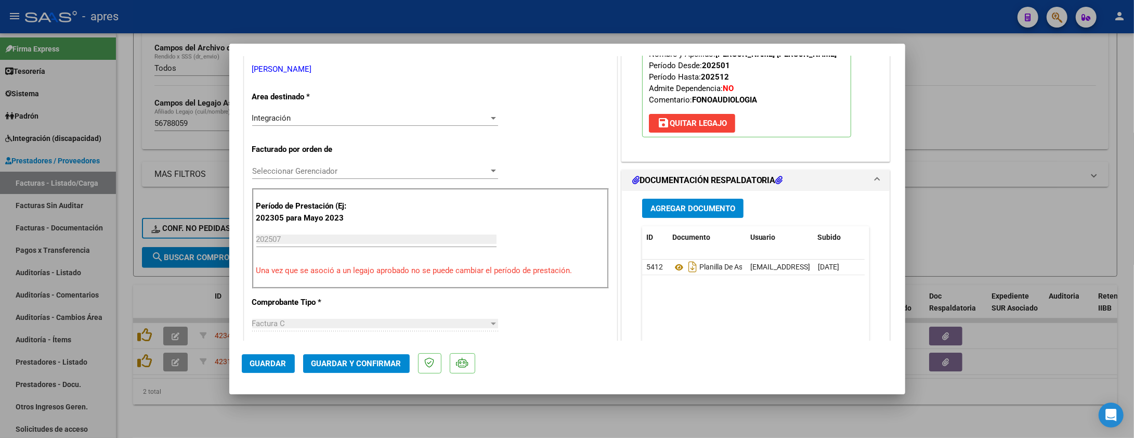
scroll to position [208, 0]
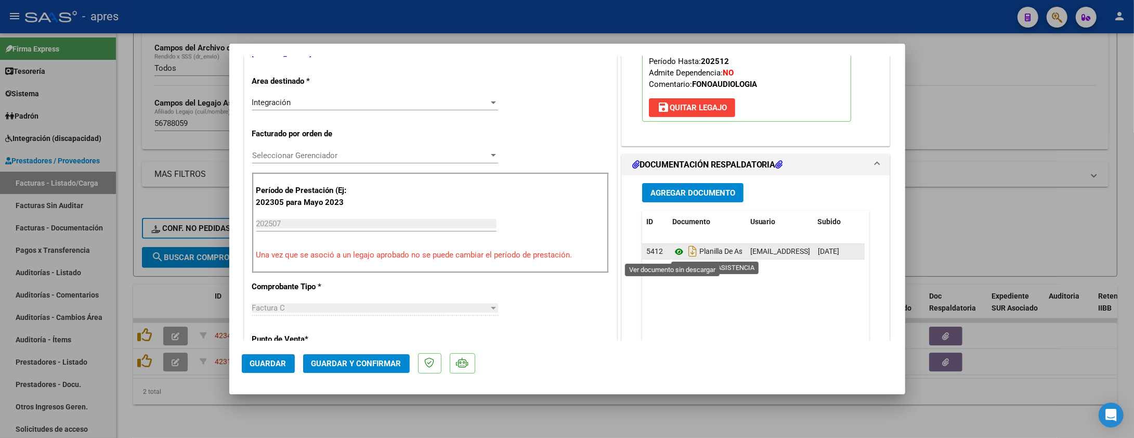
click at [672, 250] on icon at bounding box center [679, 251] width 14 height 12
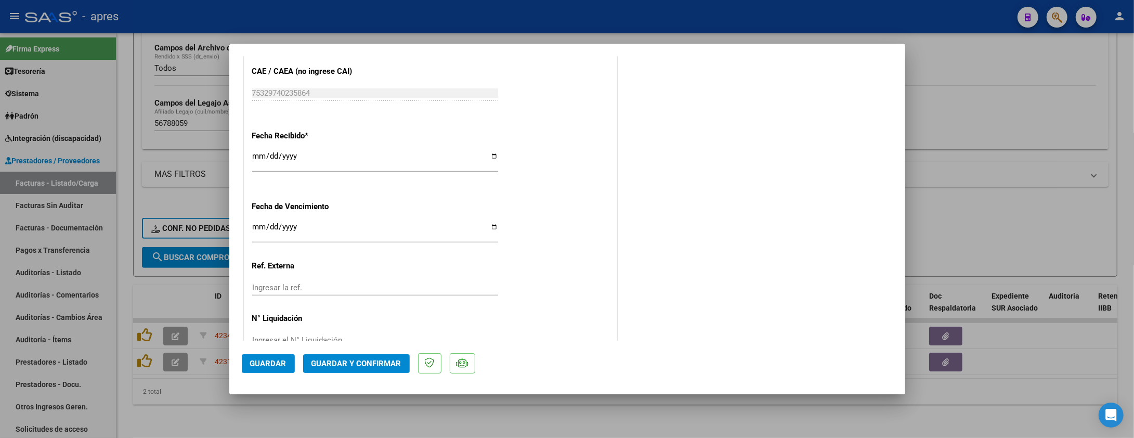
scroll to position [693, 0]
click at [254, 227] on input "Ingresar la fecha" at bounding box center [375, 230] width 246 height 17
type input "[DATE]"
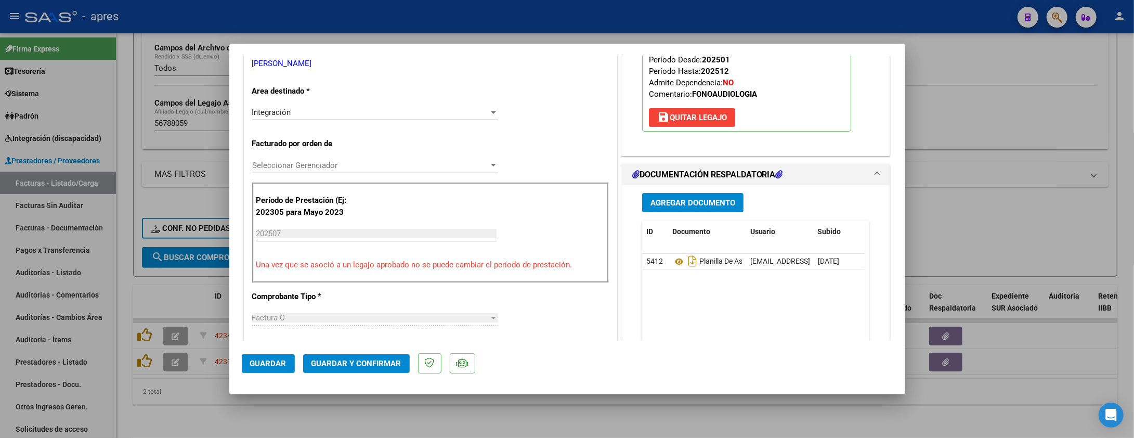
scroll to position [97, 0]
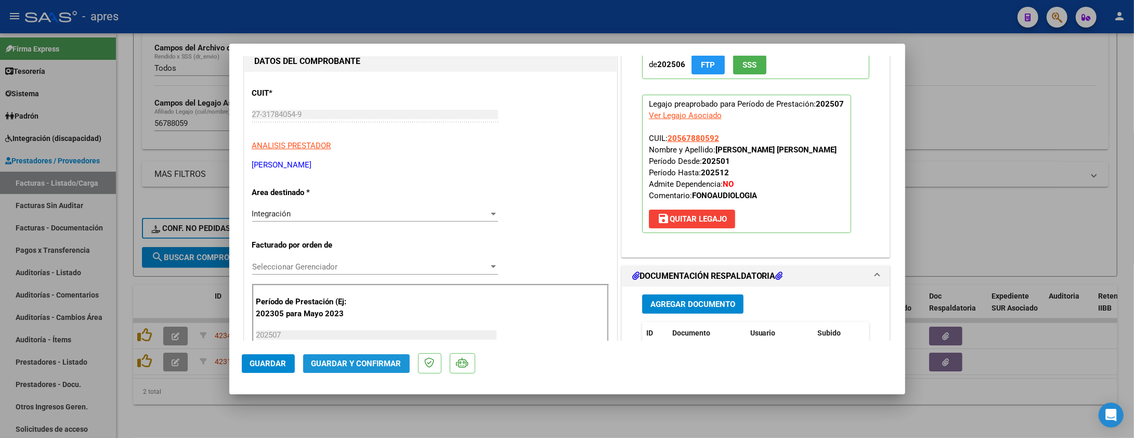
click at [355, 359] on span "Guardar y Confirmar" at bounding box center [357, 363] width 90 height 9
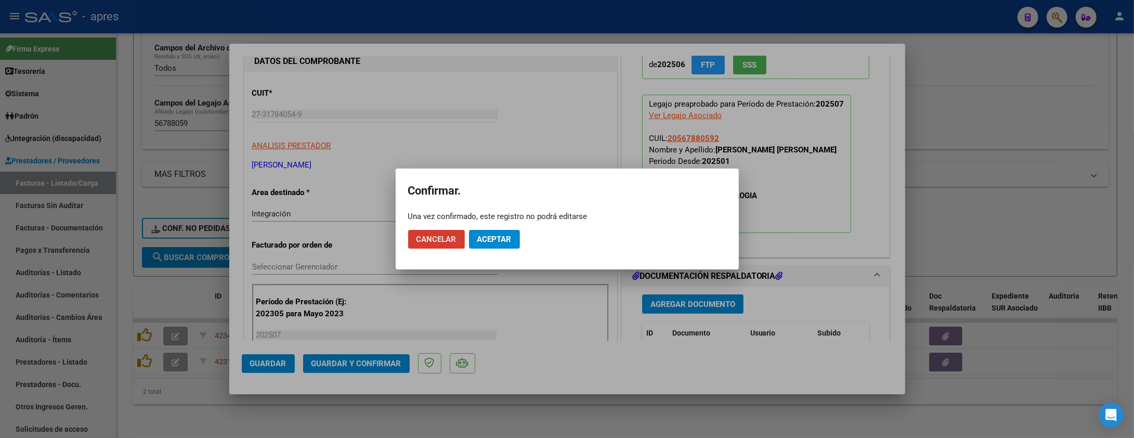
click at [496, 236] on span "Aceptar" at bounding box center [494, 239] width 34 height 9
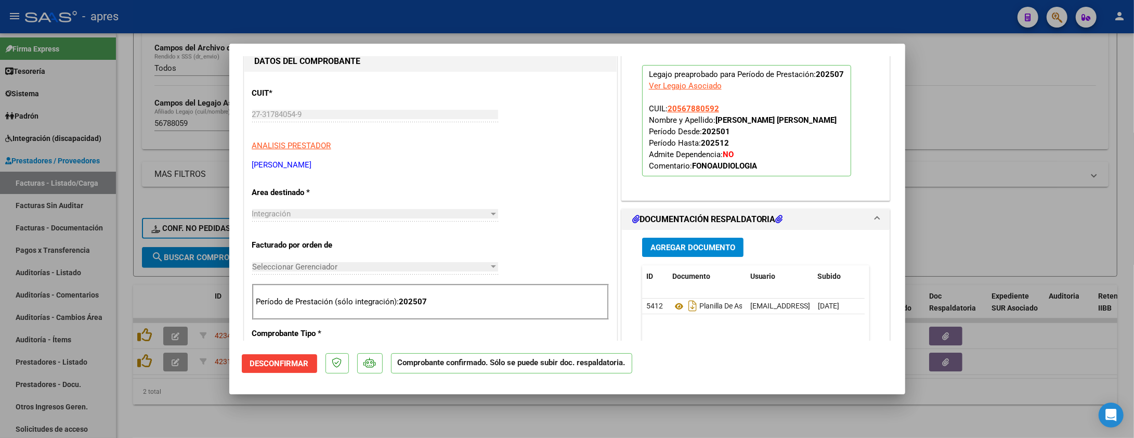
click at [364, 407] on div at bounding box center [567, 219] width 1134 height 438
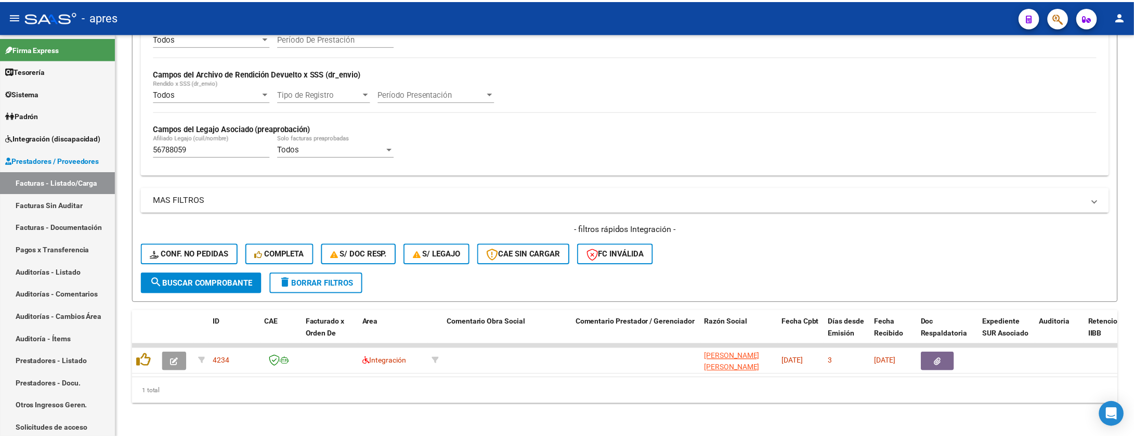
scroll to position [234, 0]
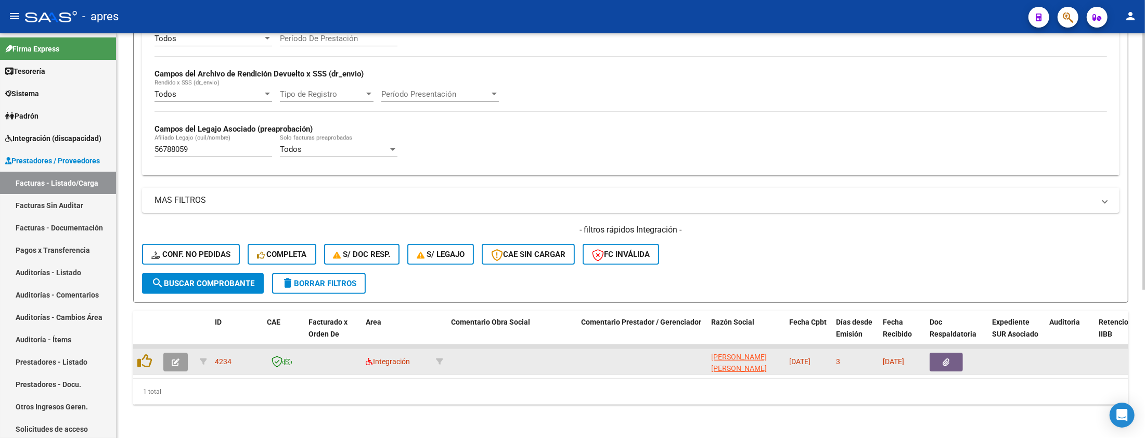
click at [177, 358] on icon "button" at bounding box center [176, 362] width 8 height 8
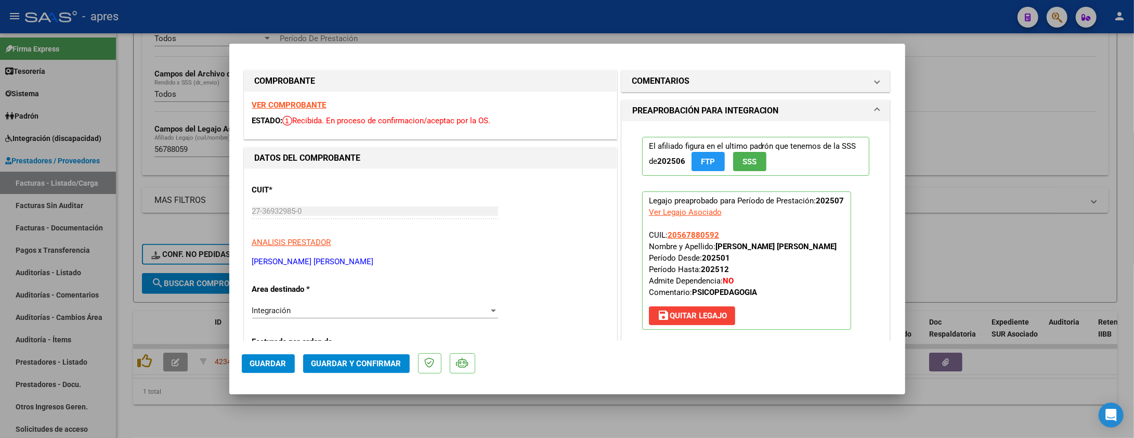
click at [315, 106] on strong "VER COMPROBANTE" at bounding box center [289, 104] width 74 height 9
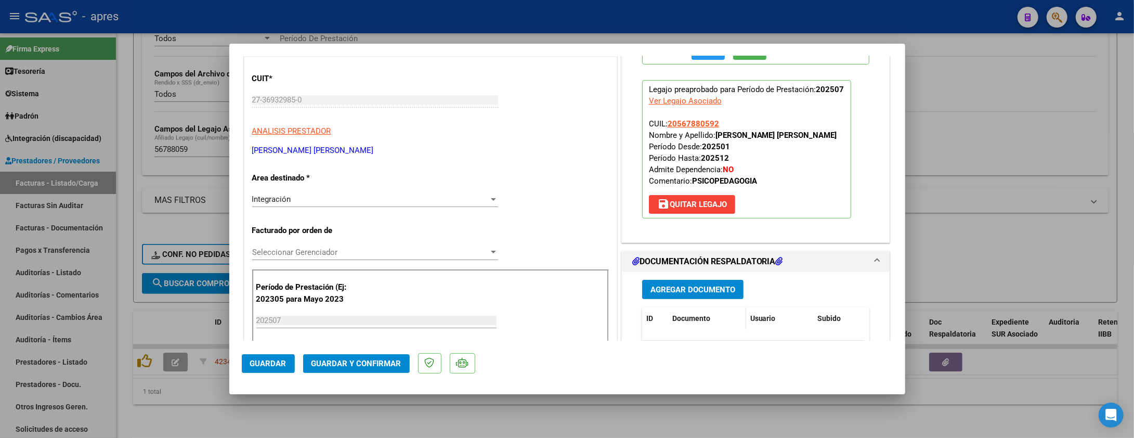
scroll to position [138, 0]
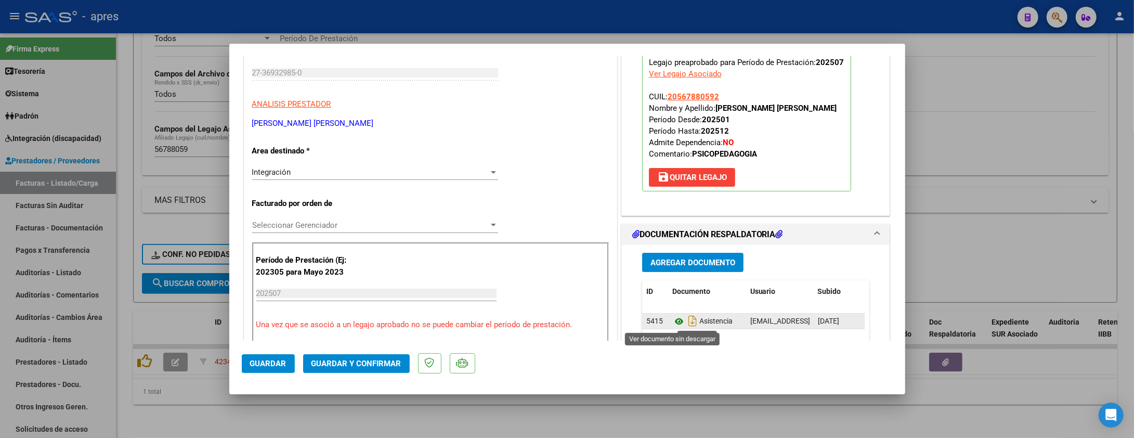
click at [672, 319] on icon at bounding box center [679, 321] width 14 height 12
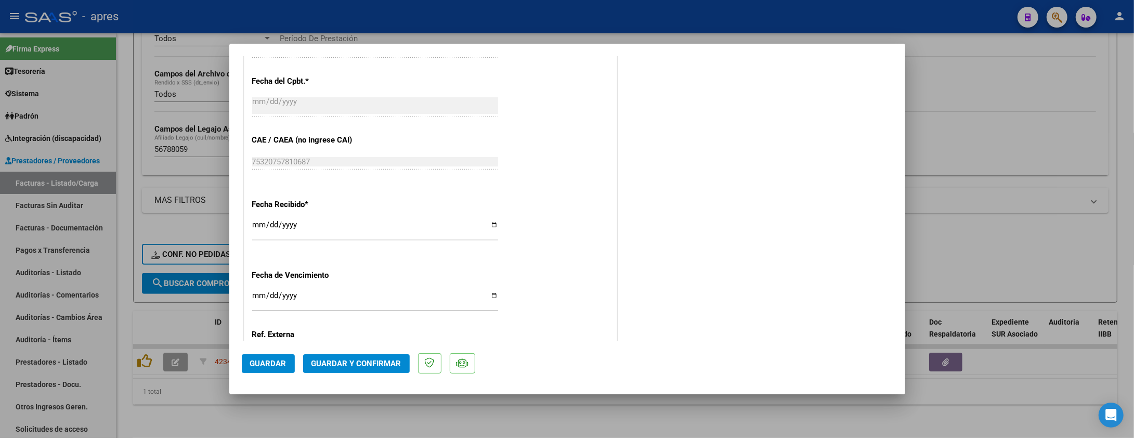
scroll to position [693, 0]
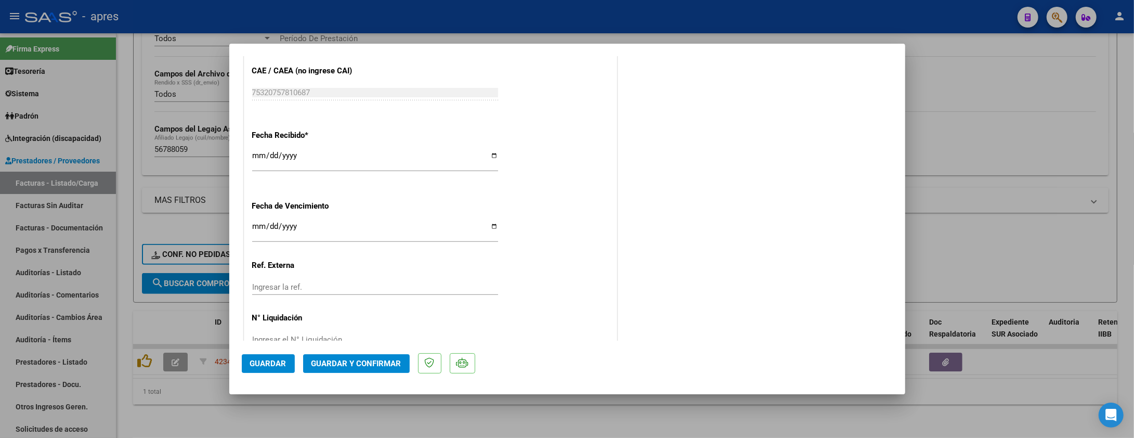
click at [256, 229] on input "Ingresar la fecha" at bounding box center [375, 230] width 246 height 17
type input "[DATE]"
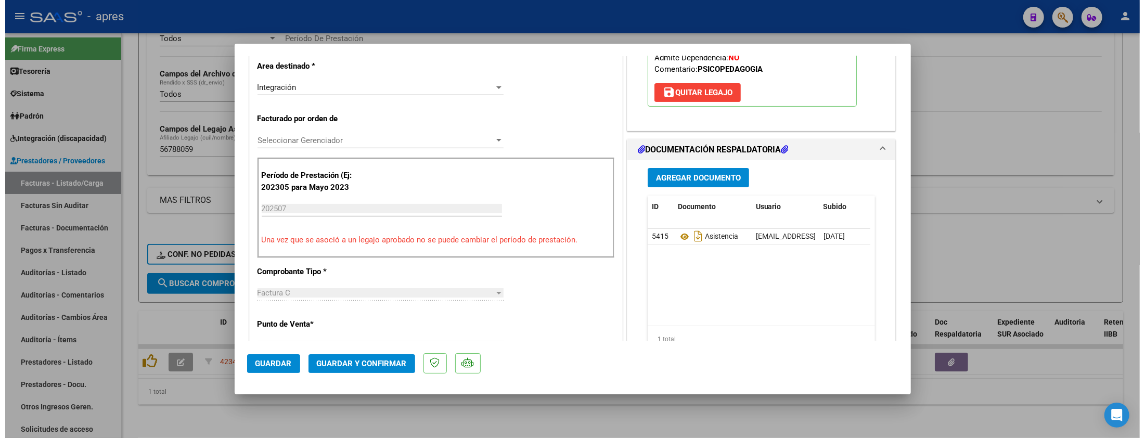
scroll to position [0, 0]
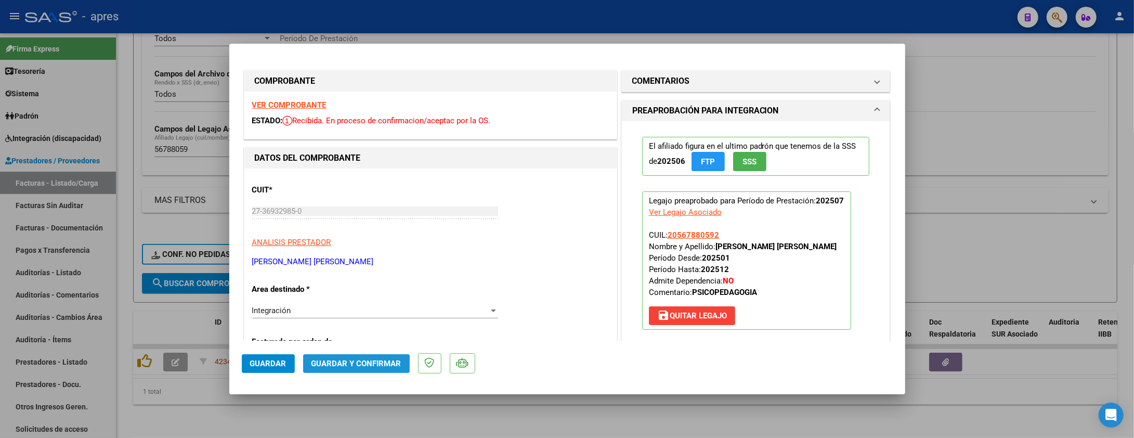
click at [346, 367] on span "Guardar y Confirmar" at bounding box center [357, 363] width 90 height 9
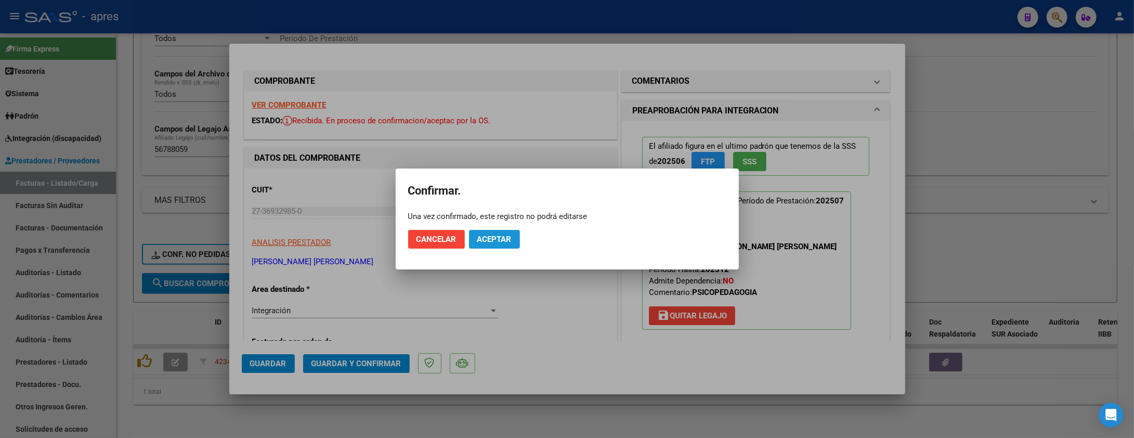
drag, startPoint x: 500, startPoint y: 242, endPoint x: 481, endPoint y: 2, distance: 240.5
click at [500, 240] on span "Aceptar" at bounding box center [494, 239] width 34 height 9
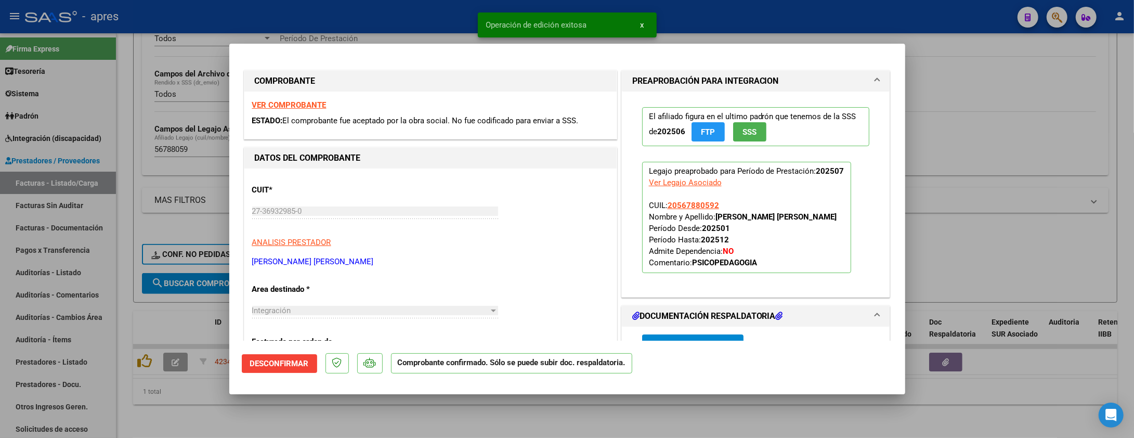
click at [160, 398] on div at bounding box center [567, 219] width 1134 height 438
type input "$ 0,00"
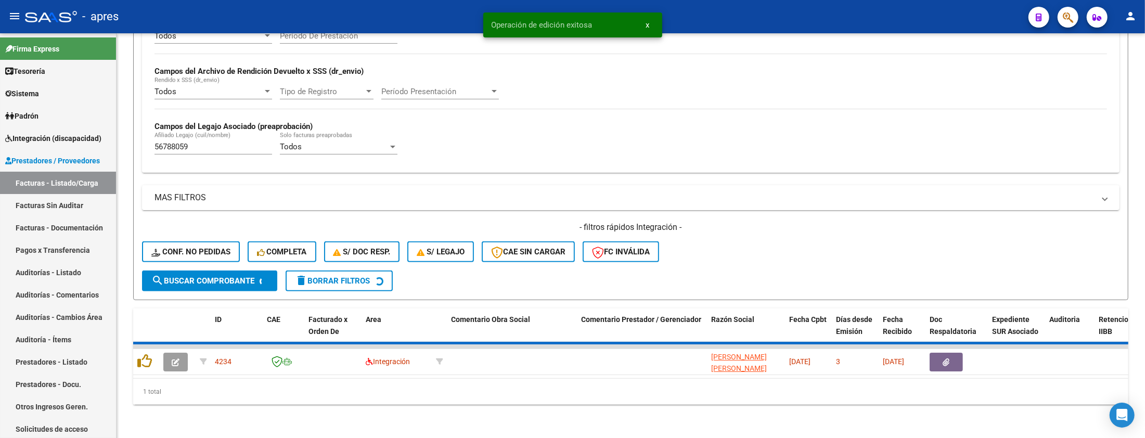
scroll to position [215, 0]
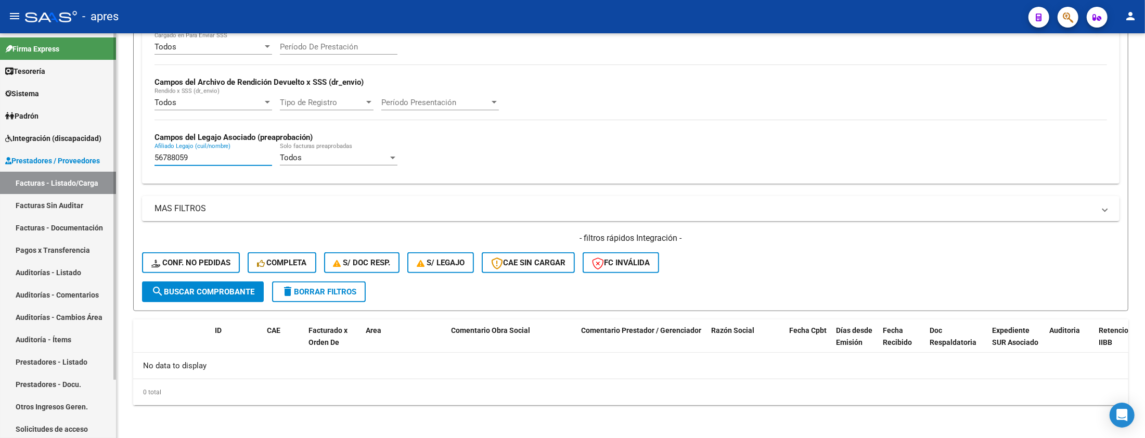
drag, startPoint x: 251, startPoint y: 156, endPoint x: 59, endPoint y: 156, distance: 191.9
click at [59, 156] on mat-sidenav-container "Firma Express Tesorería Extractos Procesados (csv) Extractos Originales (pdf) S…" at bounding box center [572, 235] width 1145 height 405
paste input "3198106"
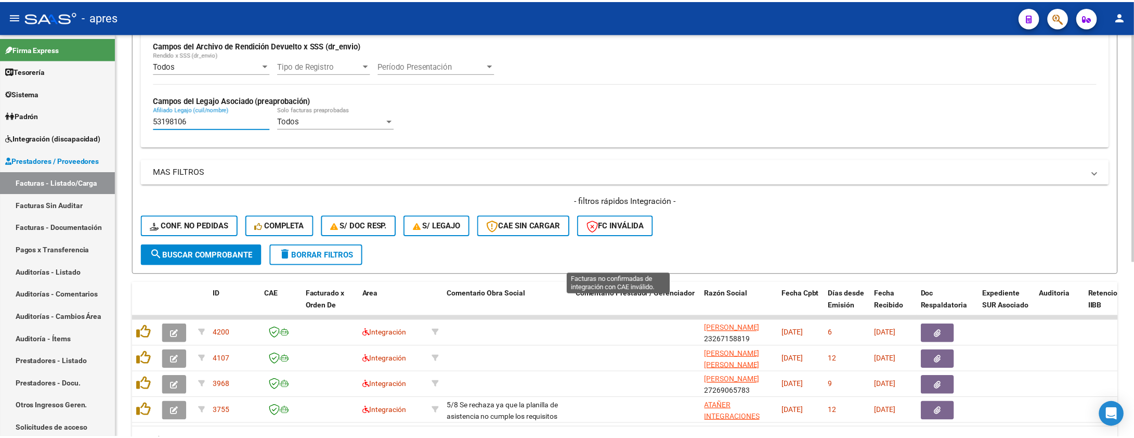
scroll to position [285, 0]
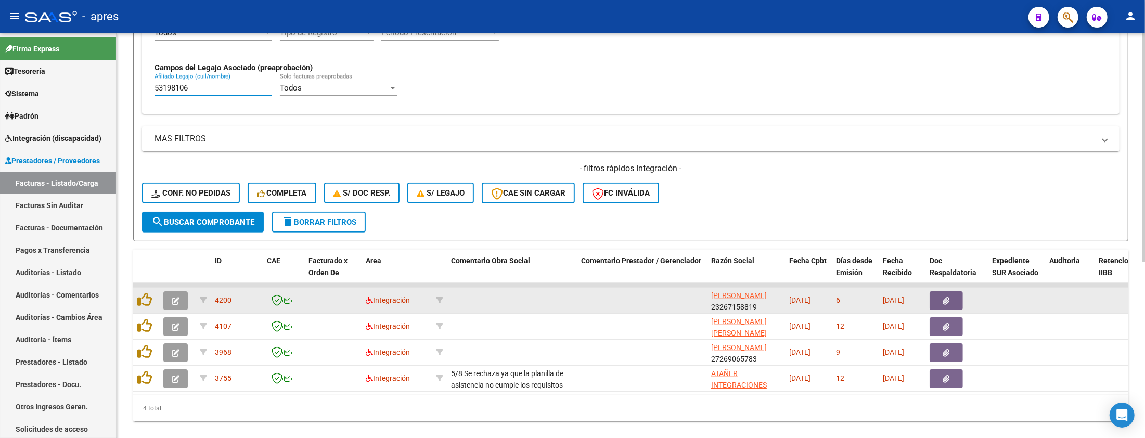
type input "53198106"
click at [180, 300] on button "button" at bounding box center [175, 300] width 24 height 19
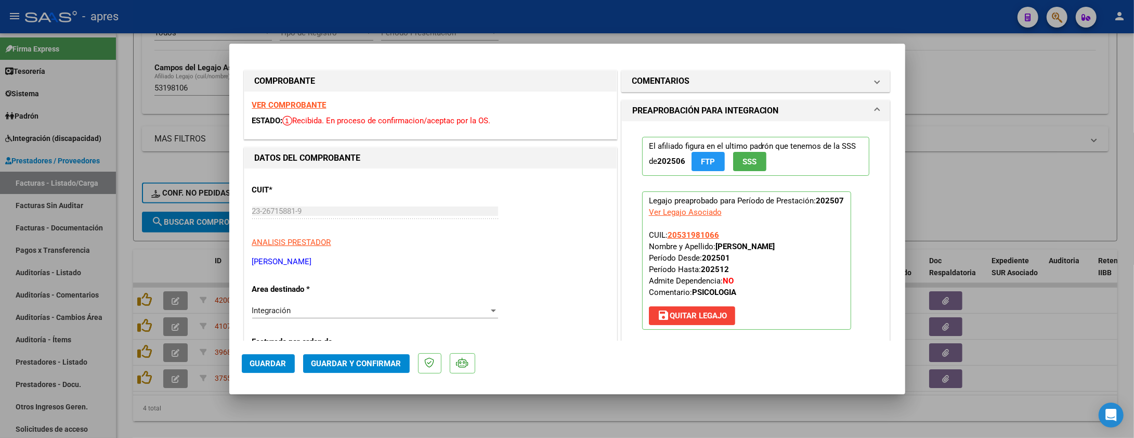
click at [312, 100] on strong "VER COMPROBANTE" at bounding box center [289, 104] width 74 height 9
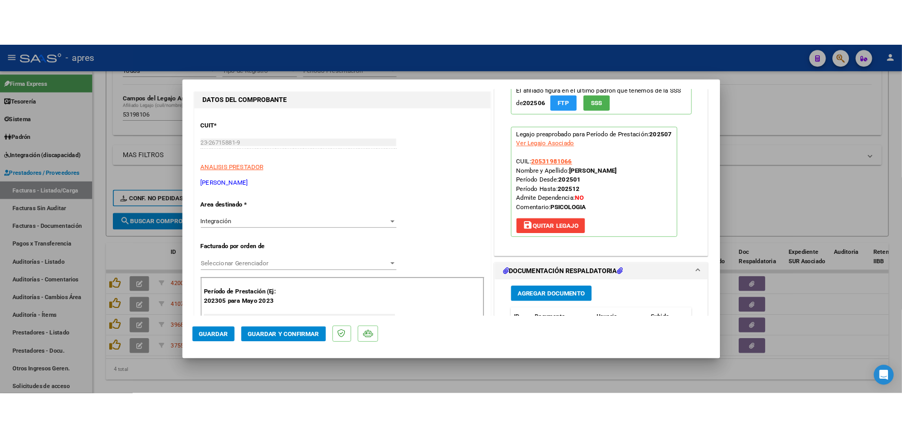
scroll to position [208, 0]
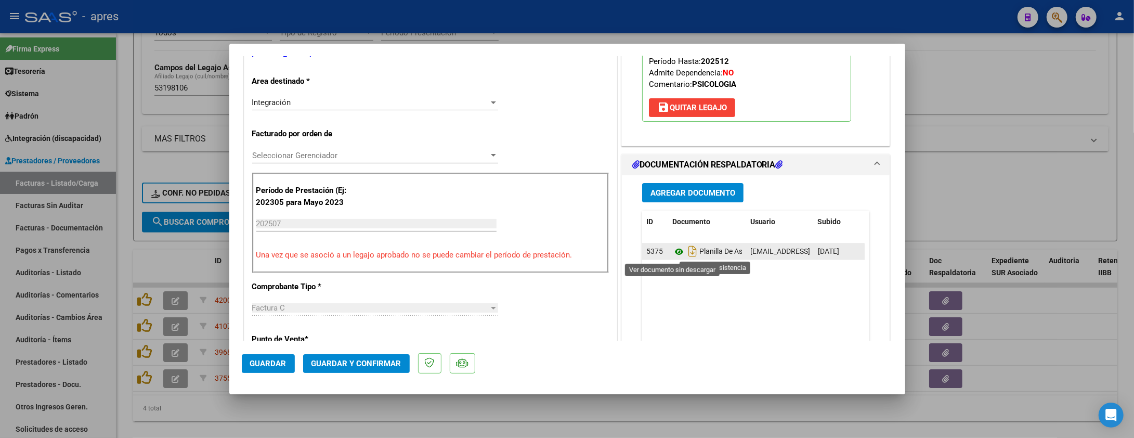
click at [672, 251] on icon at bounding box center [679, 251] width 14 height 12
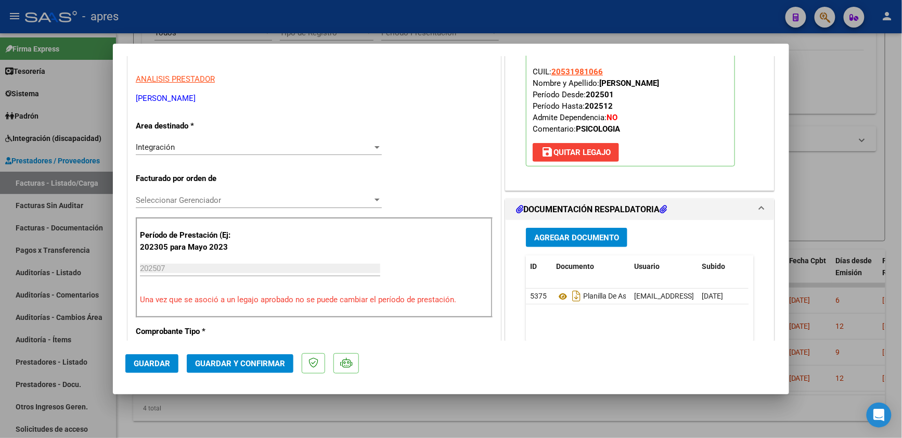
scroll to position [166, 0]
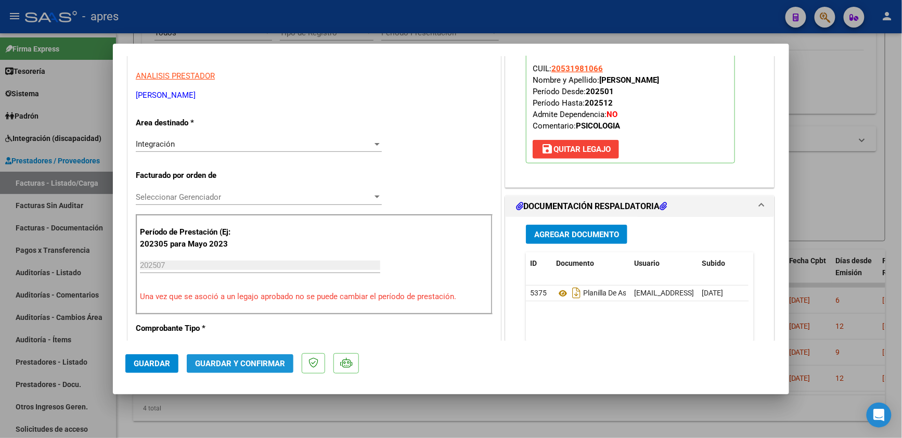
click at [249, 368] on button "Guardar y Confirmar" at bounding box center [240, 363] width 107 height 19
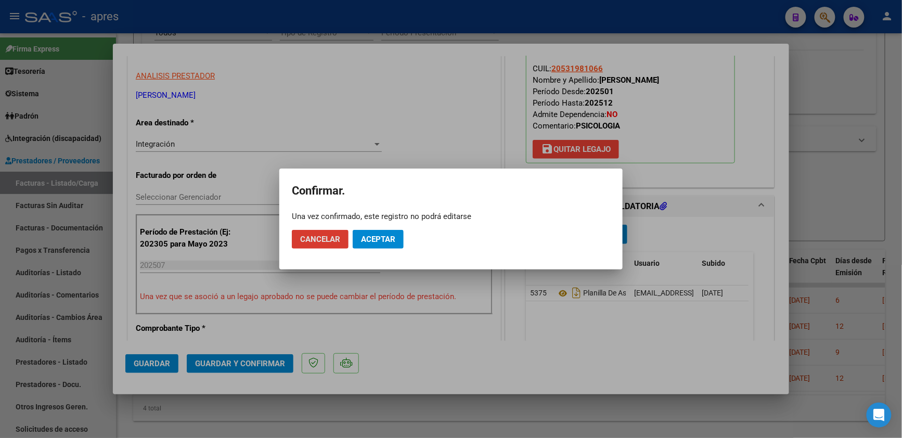
drag, startPoint x: 373, startPoint y: 238, endPoint x: 431, endPoint y: 85, distance: 163.0
click at [374, 235] on span "Aceptar" at bounding box center [378, 239] width 34 height 9
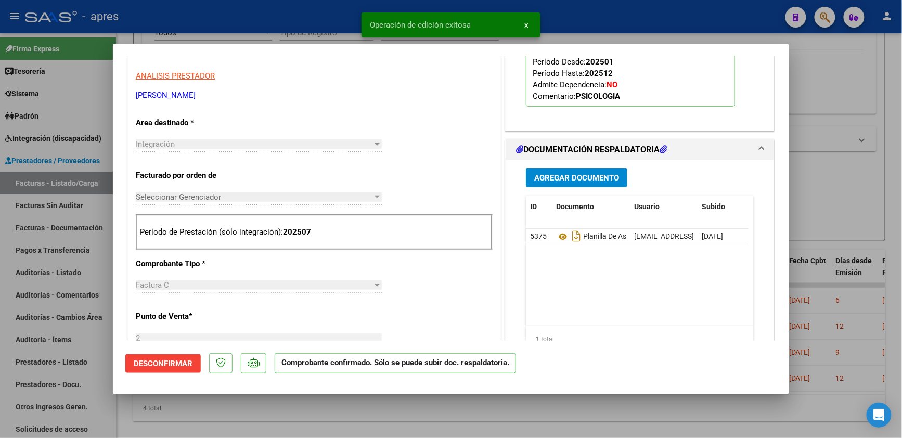
click at [163, 407] on div at bounding box center [451, 219] width 902 height 438
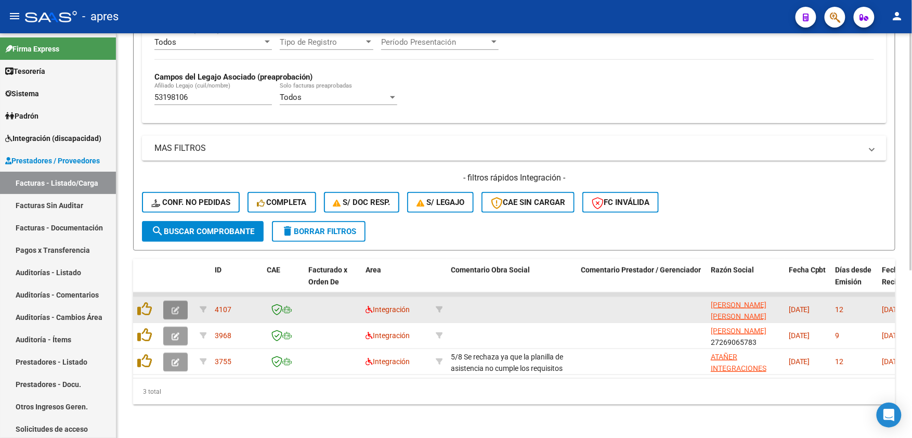
click at [175, 306] on icon "button" at bounding box center [176, 310] width 8 height 8
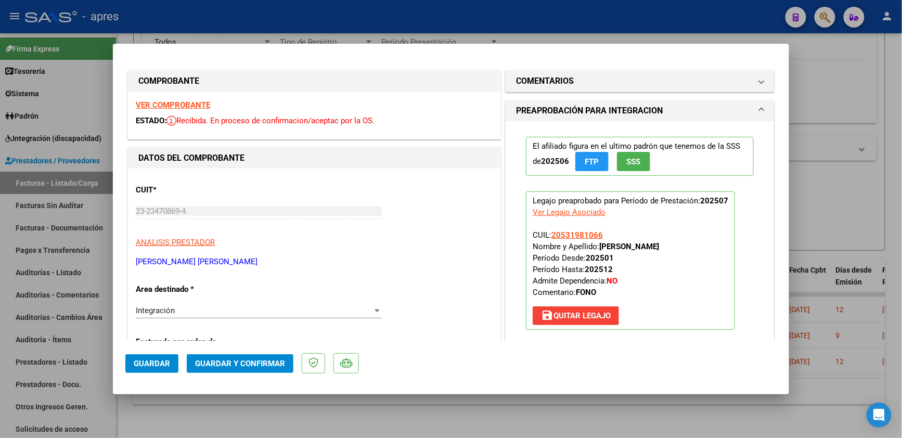
click at [189, 106] on strong "VER COMPROBANTE" at bounding box center [173, 104] width 74 height 9
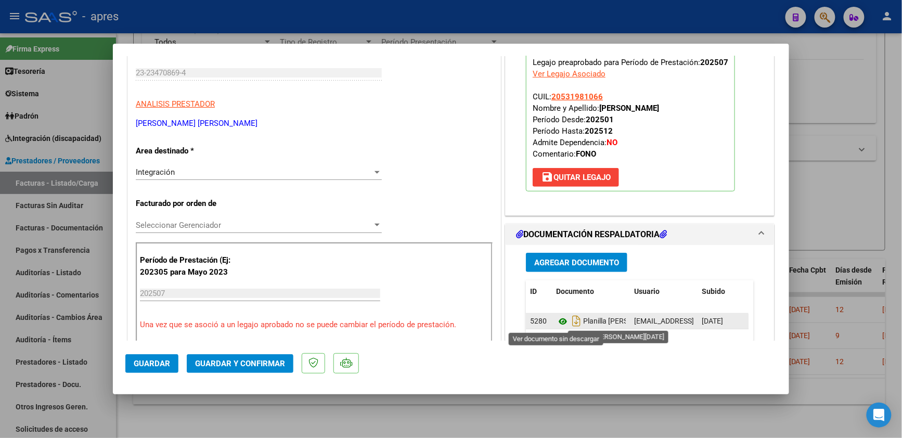
click at [559, 319] on icon at bounding box center [563, 321] width 14 height 12
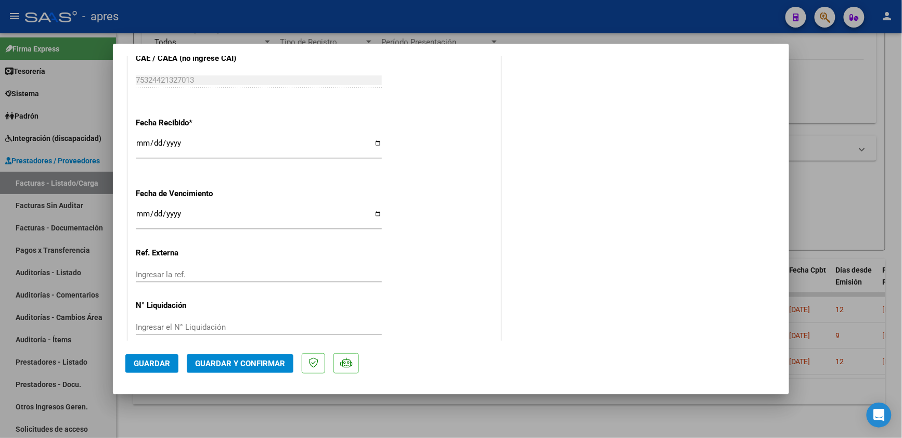
scroll to position [721, 0]
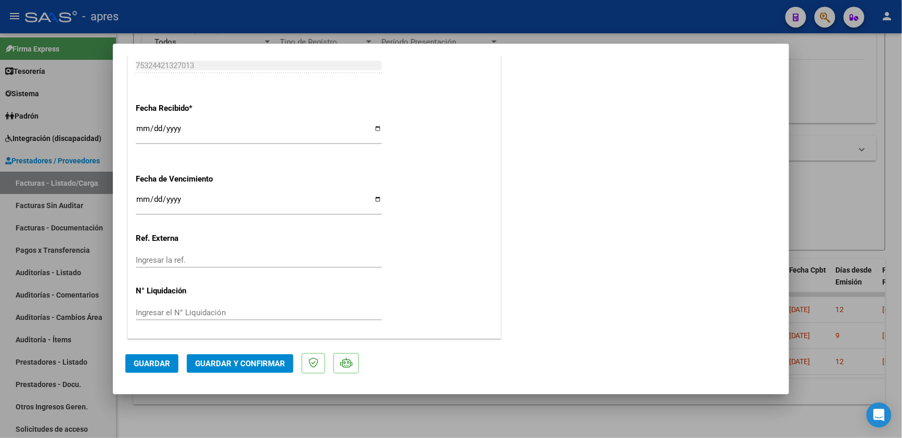
click at [139, 198] on input "Ingresar la fecha" at bounding box center [259, 203] width 246 height 17
type input "[DATE]"
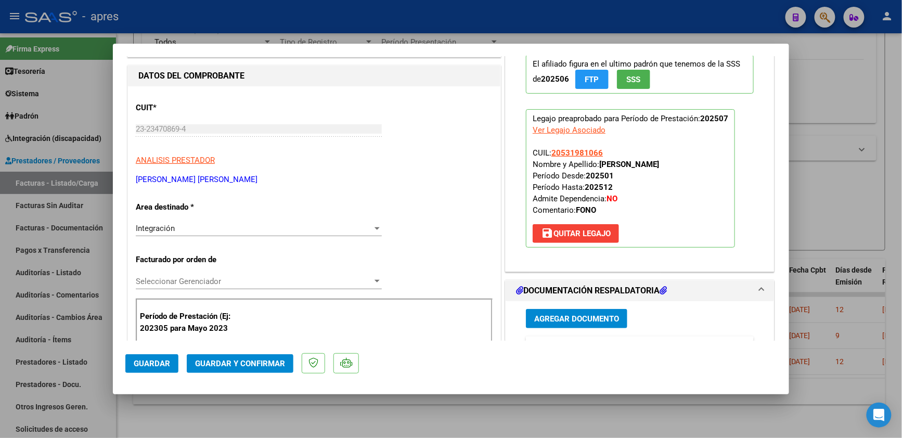
scroll to position [138, 0]
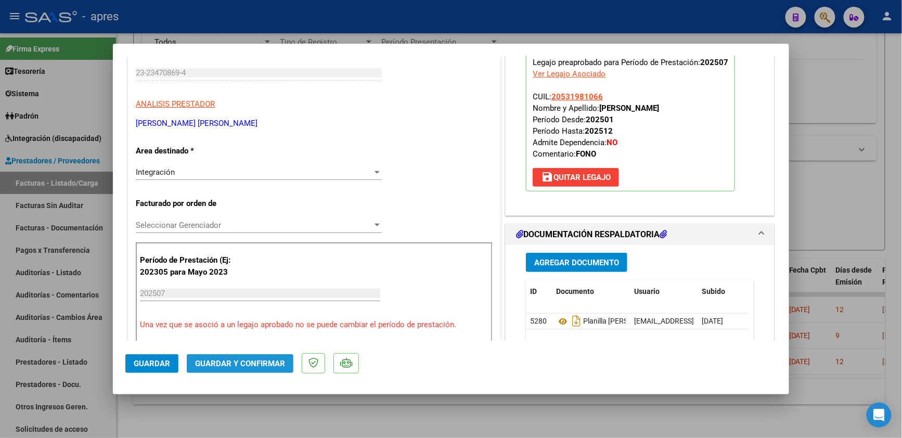
click at [223, 367] on span "Guardar y Confirmar" at bounding box center [240, 363] width 90 height 9
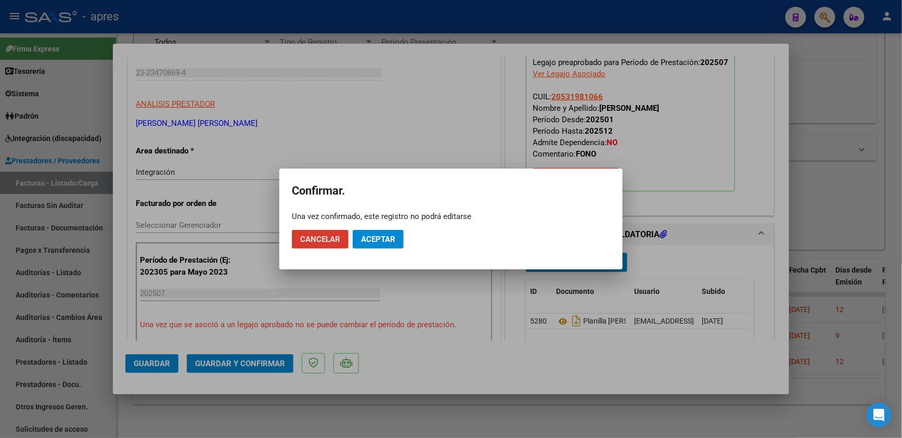
click at [388, 240] on span "Aceptar" at bounding box center [378, 239] width 34 height 9
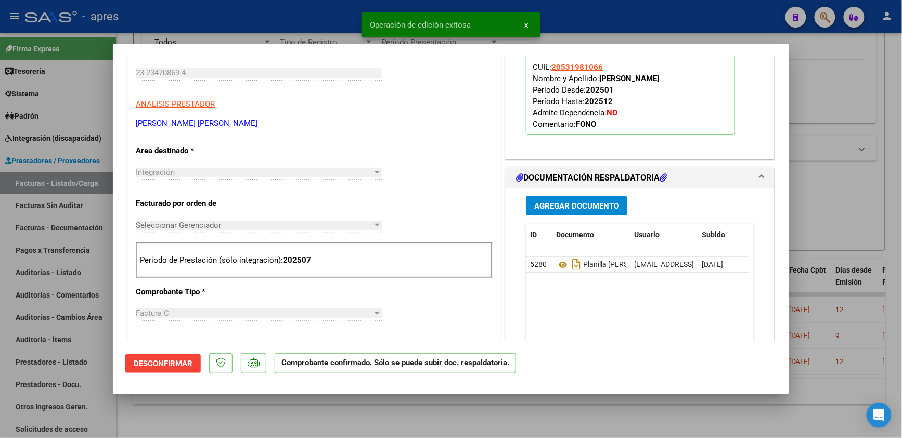
click at [192, 407] on div at bounding box center [451, 219] width 902 height 438
type input "$ 0,00"
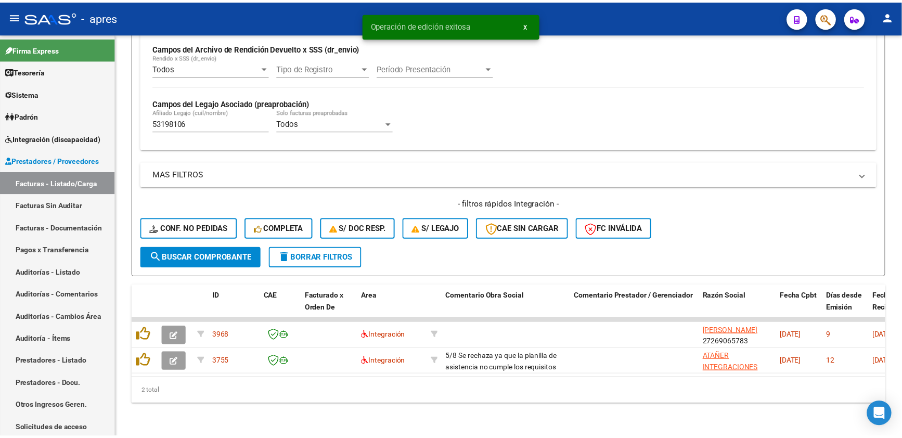
scroll to position [260, 0]
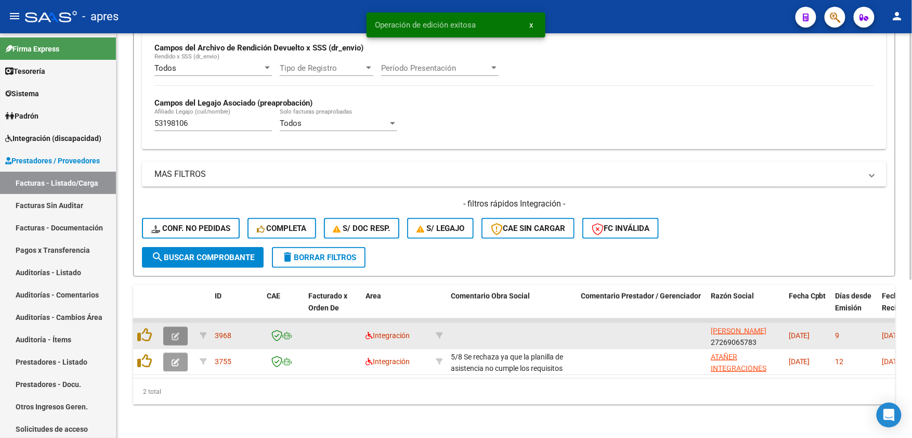
click at [169, 327] on button "button" at bounding box center [175, 336] width 24 height 19
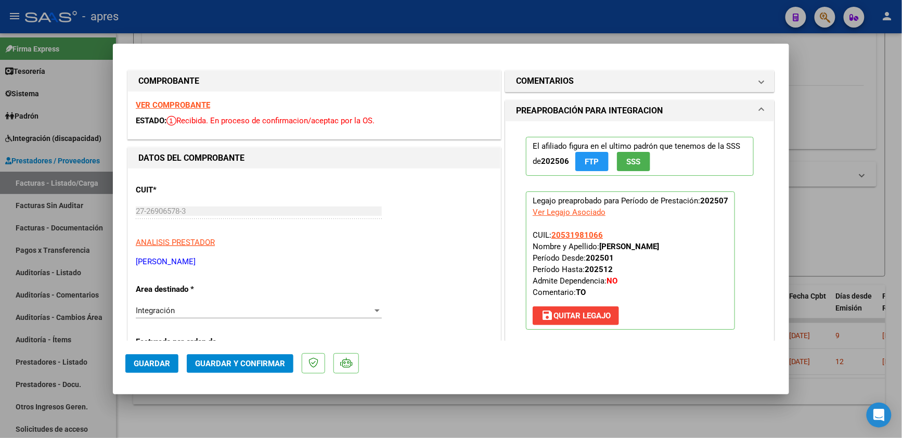
click at [190, 107] on strong "VER COMPROBANTE" at bounding box center [173, 104] width 74 height 9
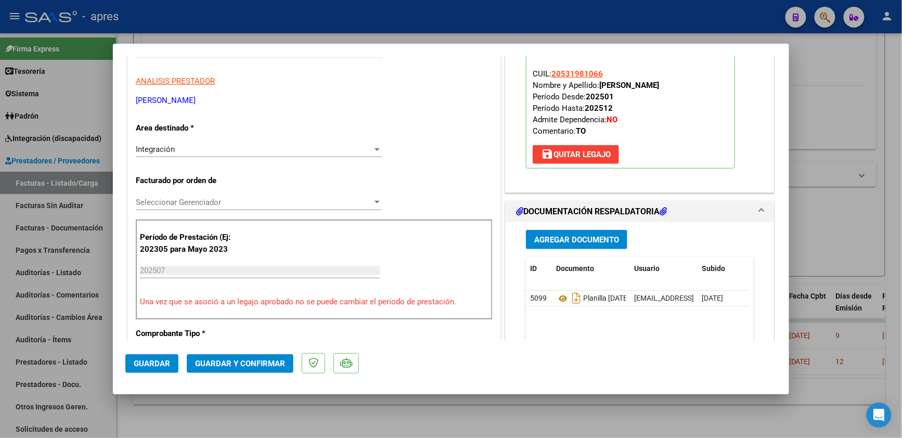
scroll to position [208, 0]
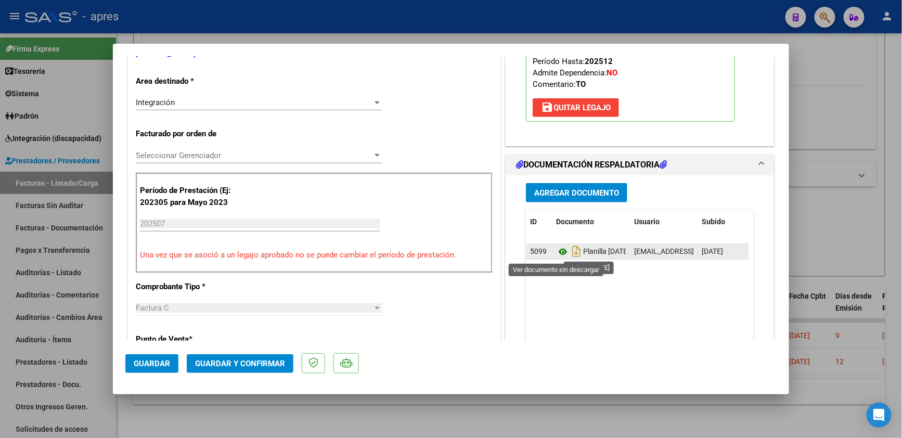
click at [558, 252] on icon at bounding box center [563, 251] width 14 height 12
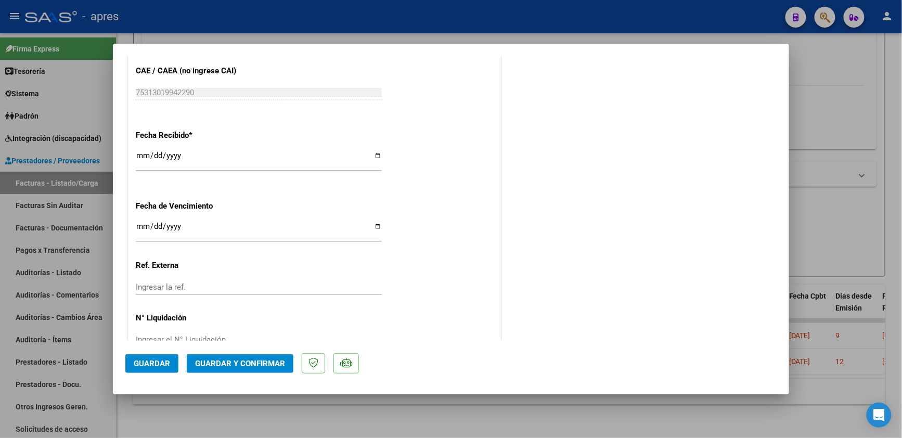
scroll to position [721, 0]
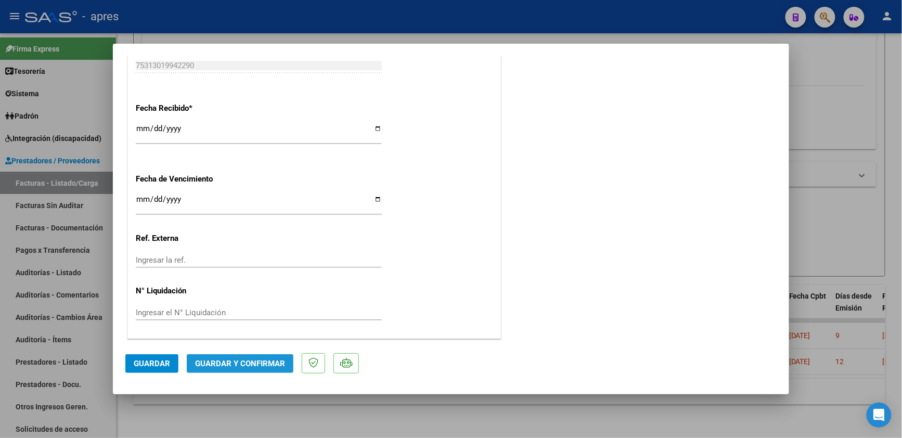
click at [234, 363] on span "Guardar y Confirmar" at bounding box center [240, 363] width 90 height 9
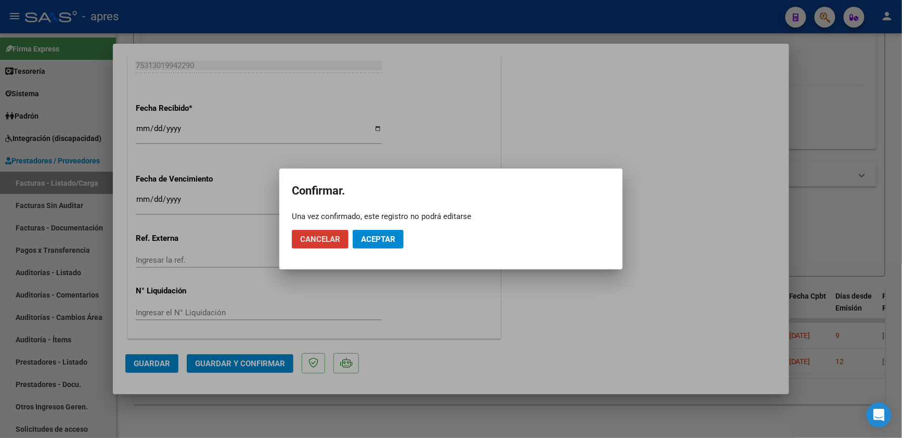
drag, startPoint x: 398, startPoint y: 232, endPoint x: 414, endPoint y: 108, distance: 124.8
click at [398, 231] on button "Aceptar" at bounding box center [378, 239] width 51 height 19
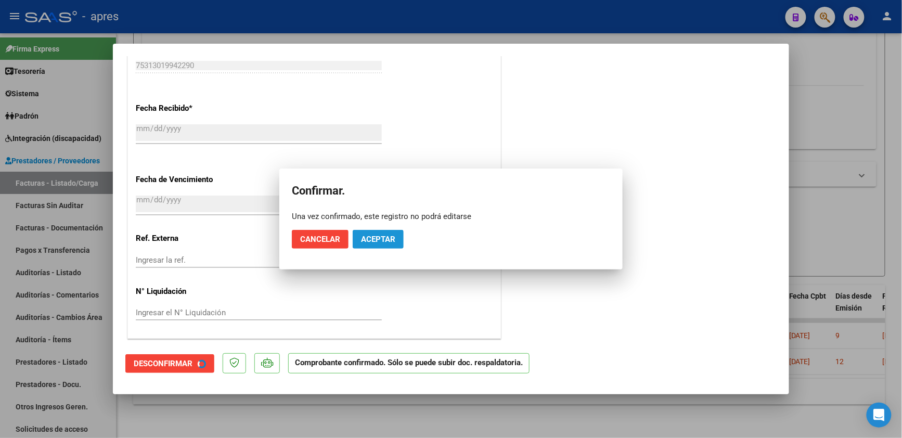
scroll to position [656, 0]
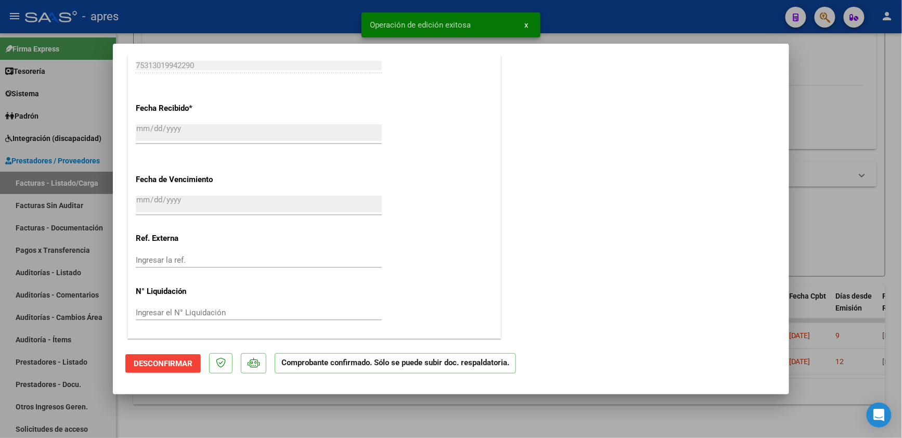
click at [110, 407] on div at bounding box center [451, 219] width 902 height 438
type input "$ 0,00"
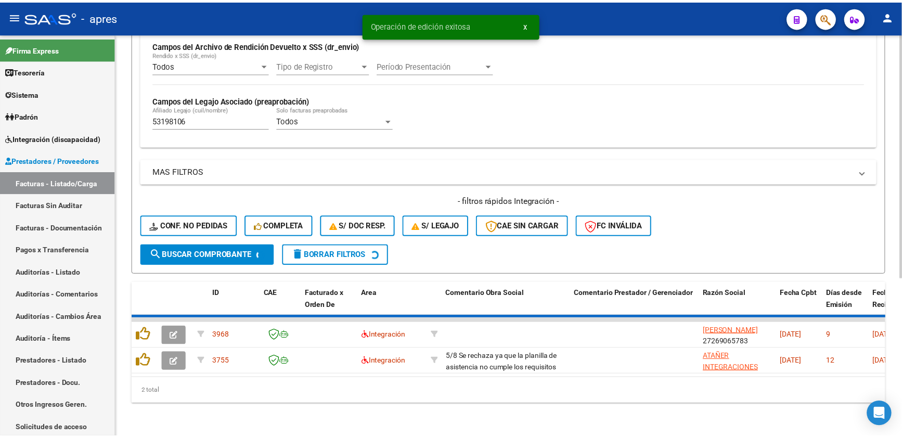
scroll to position [234, 0]
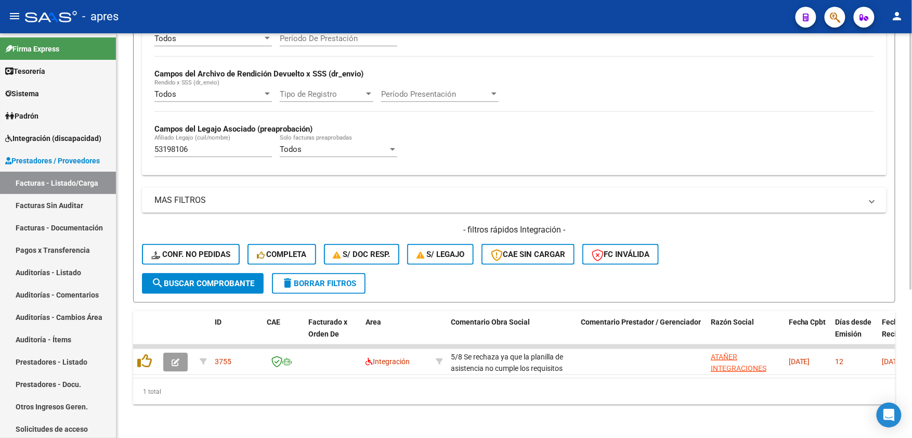
drag, startPoint x: 211, startPoint y: 134, endPoint x: 206, endPoint y: 137, distance: 5.9
click at [205, 135] on div "53198106 Afiliado Legajo (cuil/nombre)" at bounding box center [213, 146] width 118 height 22
drag, startPoint x: 212, startPoint y: 142, endPoint x: -8, endPoint y: 144, distance: 220.5
click at [0, 144] on html "menu - apres person Firma Express Tesorería Extractos Procesados (csv) Extracto…" at bounding box center [456, 219] width 912 height 438
paste input "4912301"
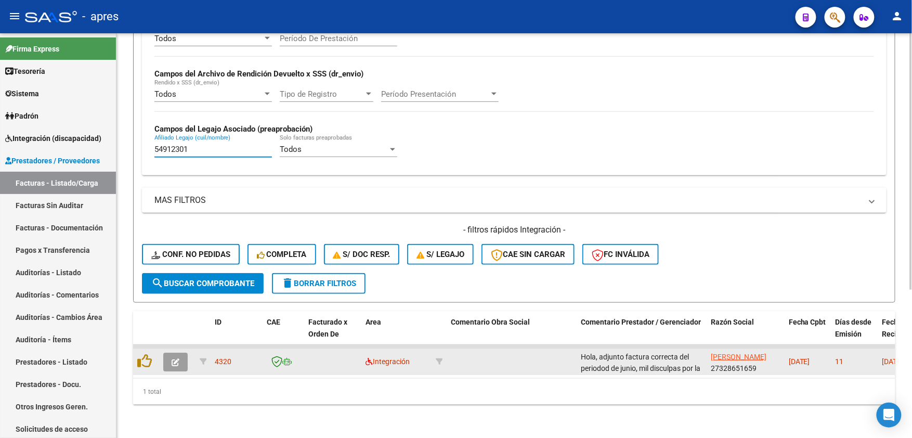
type input "54912301"
click at [172, 358] on icon "button" at bounding box center [176, 362] width 8 height 8
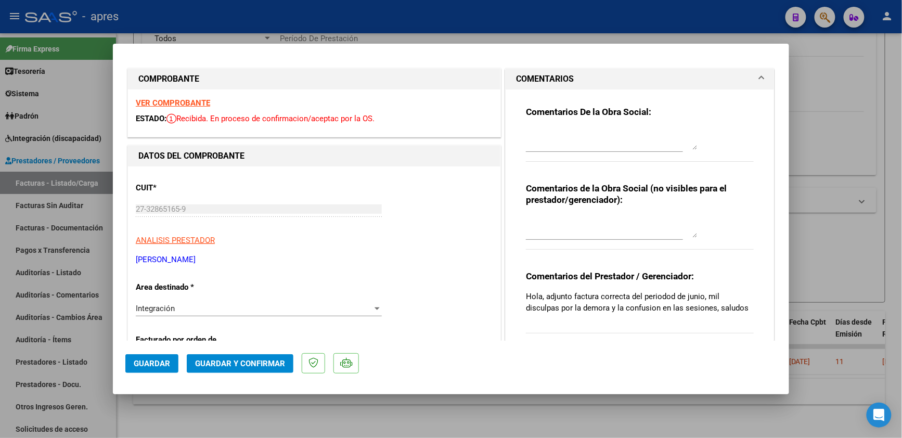
scroll to position [0, 0]
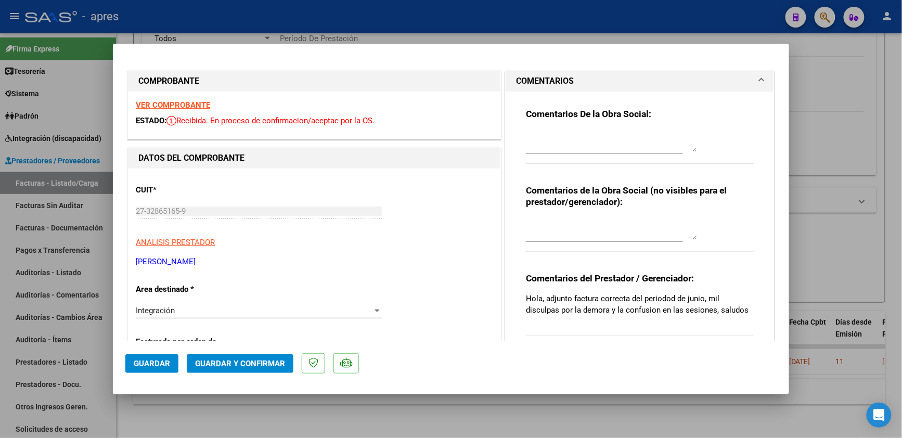
click at [180, 103] on strong "VER COMPROBANTE" at bounding box center [173, 104] width 74 height 9
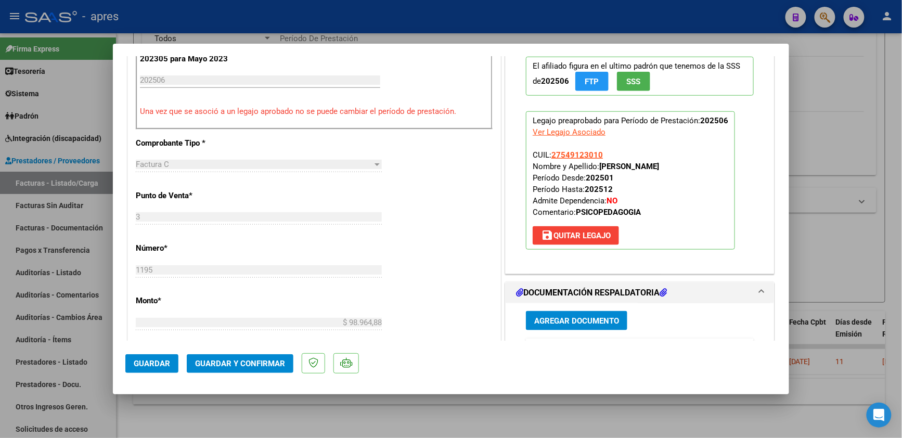
scroll to position [416, 0]
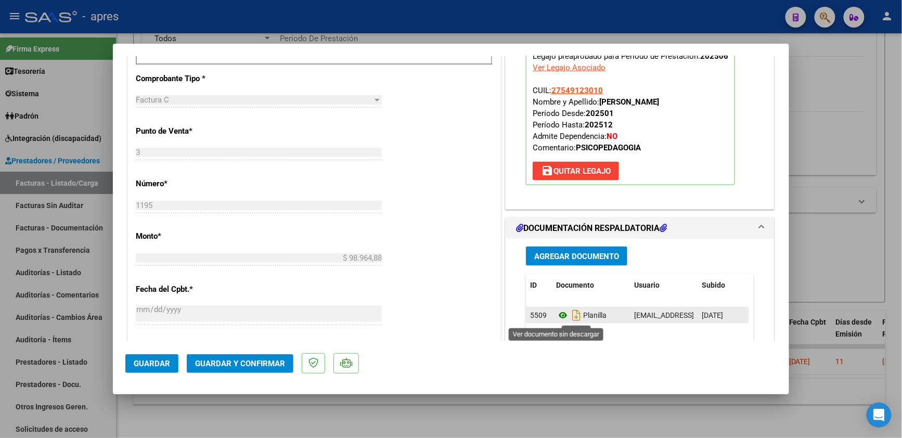
click at [556, 317] on icon at bounding box center [563, 315] width 14 height 12
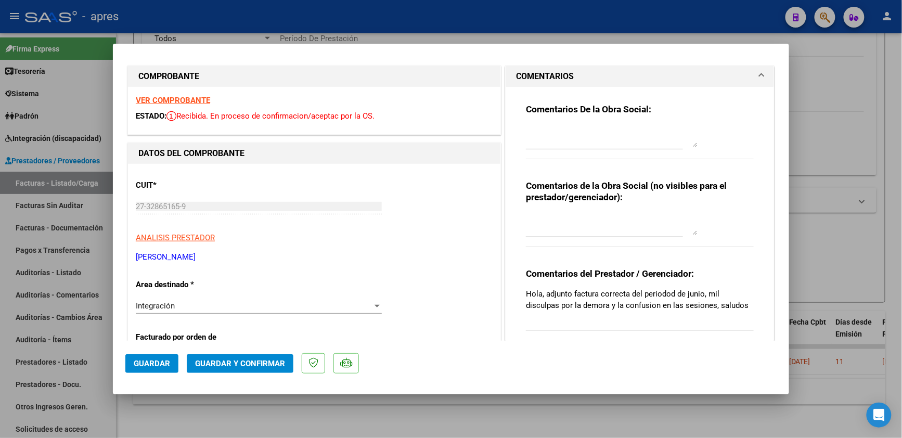
scroll to position [0, 0]
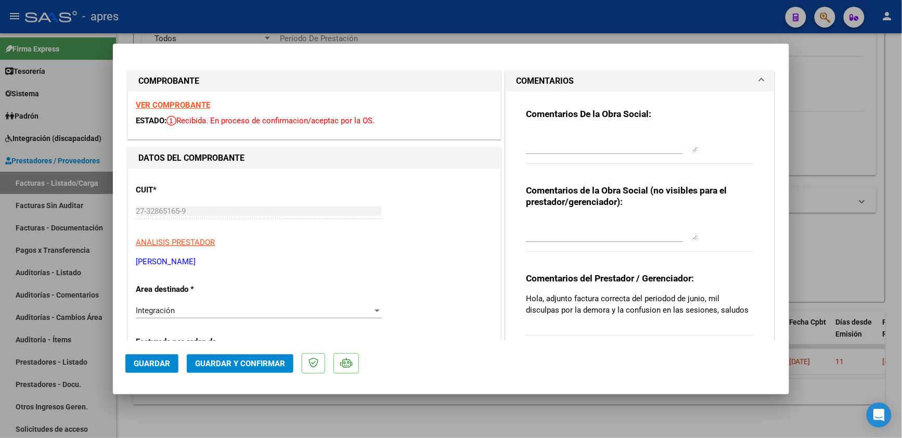
click at [567, 127] on div "Comentarios De la Obra Social:" at bounding box center [640, 141] width 228 height 67
click at [566, 129] on div at bounding box center [612, 141] width 172 height 25
click at [566, 133] on textarea at bounding box center [612, 141] width 172 height 21
click at [670, 138] on textarea "Se rechaza ya recepcionamos la fc" at bounding box center [612, 141] width 172 height 21
type textarea "Se rechaza ya recepcionamos la fc 1174, habias cargado el 25 la doc faltante"
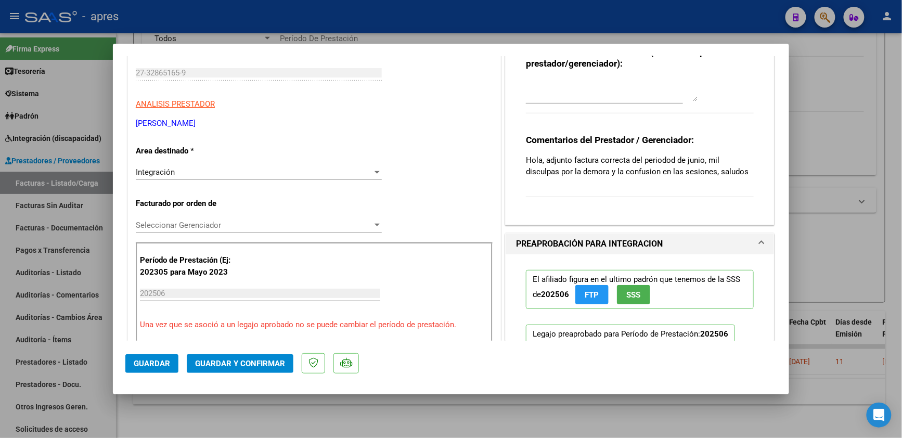
scroll to position [69, 0]
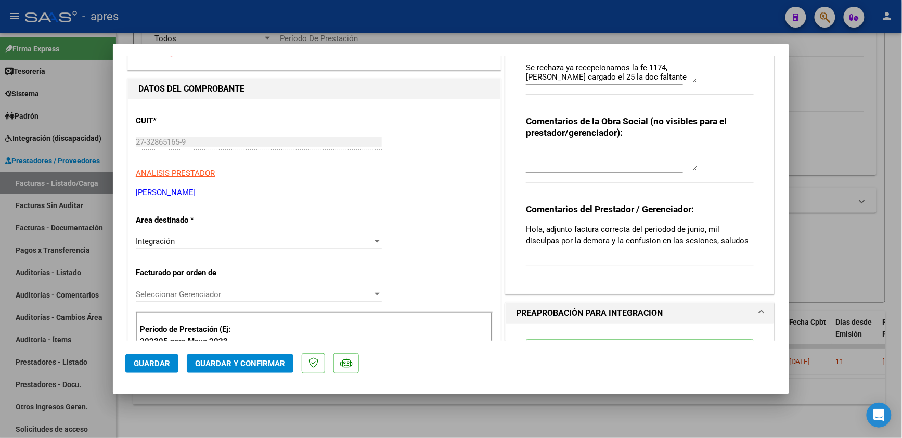
click at [547, 161] on textarea at bounding box center [612, 160] width 172 height 21
type textarea "f"
type textarea "ya recibimos este periodo con fc 1174"
click at [211, 238] on div "Integración" at bounding box center [254, 241] width 237 height 9
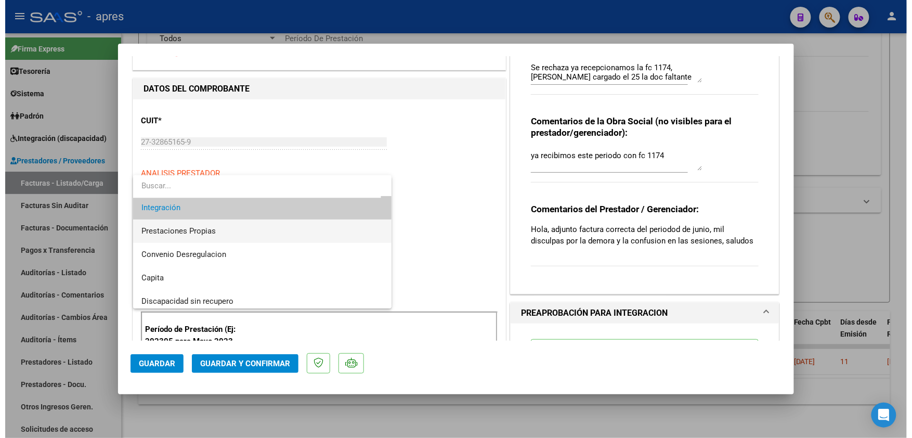
scroll to position [100, 0]
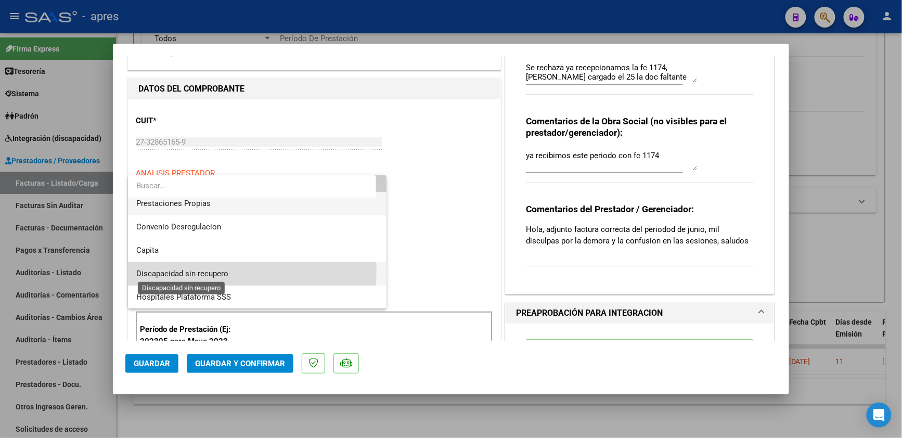
click at [187, 269] on span "Discapacidad sin recupero" at bounding box center [182, 273] width 92 height 9
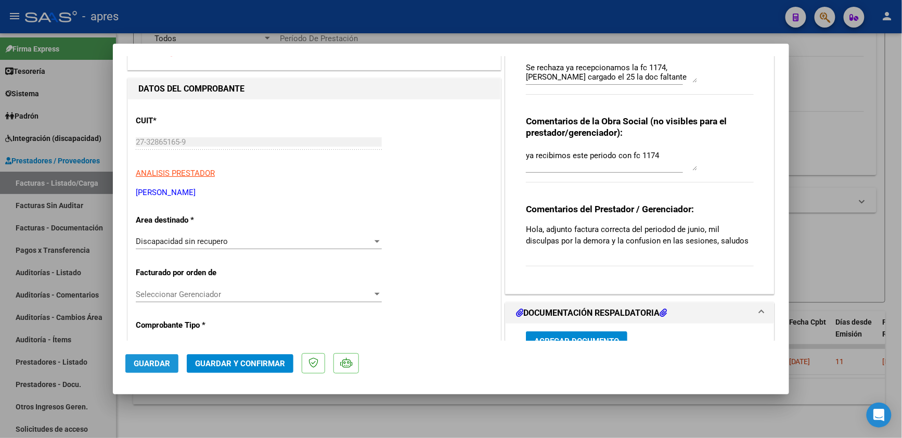
click at [164, 361] on span "Guardar" at bounding box center [152, 363] width 36 height 9
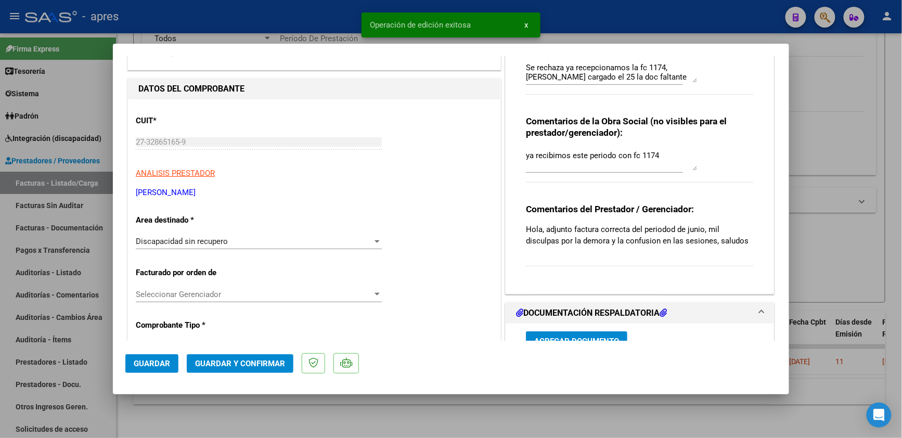
click at [152, 407] on div at bounding box center [451, 219] width 902 height 438
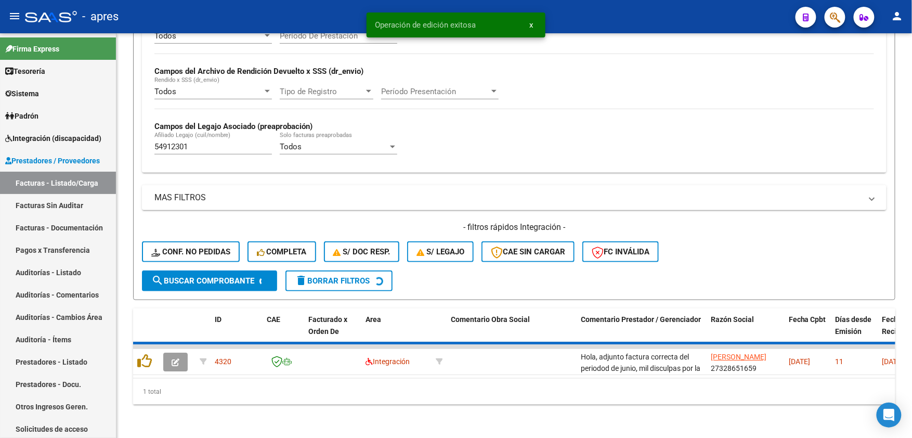
scroll to position [215, 0]
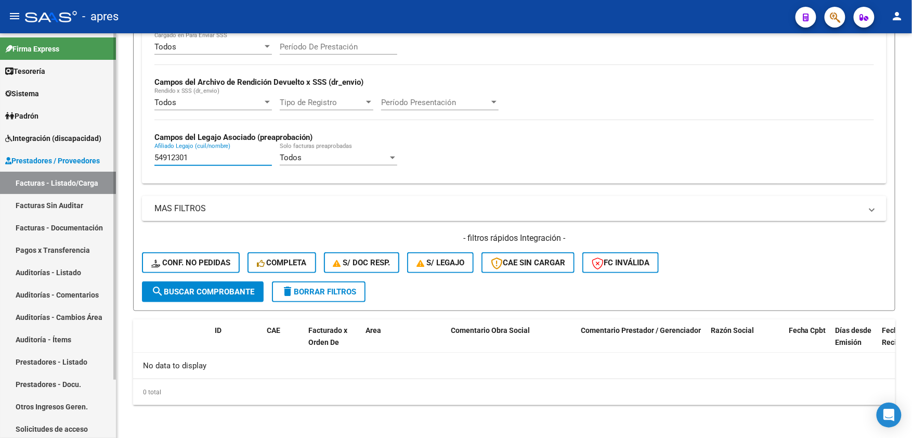
drag, startPoint x: 219, startPoint y: 159, endPoint x: 102, endPoint y: 159, distance: 117.0
click at [102, 159] on mat-sidenav-container "Firma Express Tesorería Extractos Procesados (csv) Extractos Originales (pdf) S…" at bounding box center [456, 235] width 912 height 405
paste input "7176562"
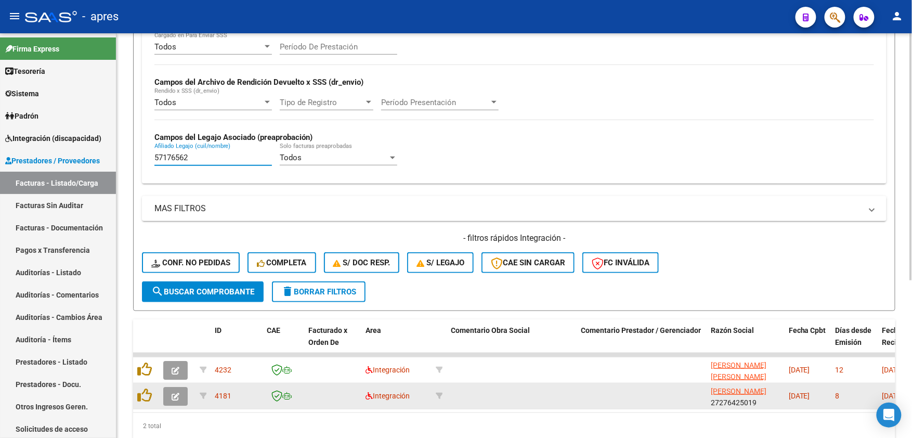
type input "57176562"
click at [173, 397] on icon "button" at bounding box center [176, 397] width 8 height 8
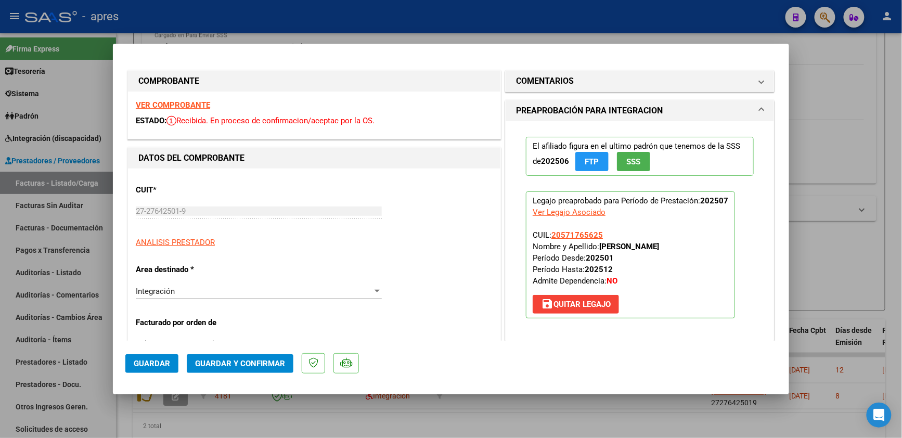
click at [177, 107] on strong "VER COMPROBANTE" at bounding box center [173, 104] width 74 height 9
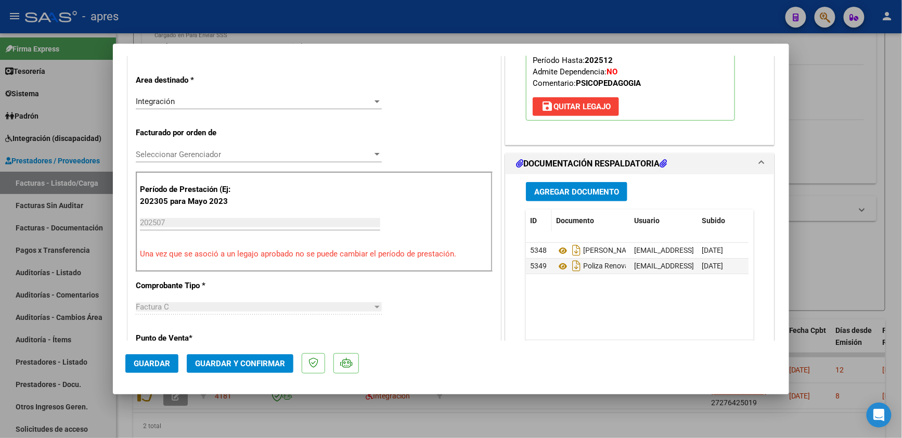
scroll to position [277, 0]
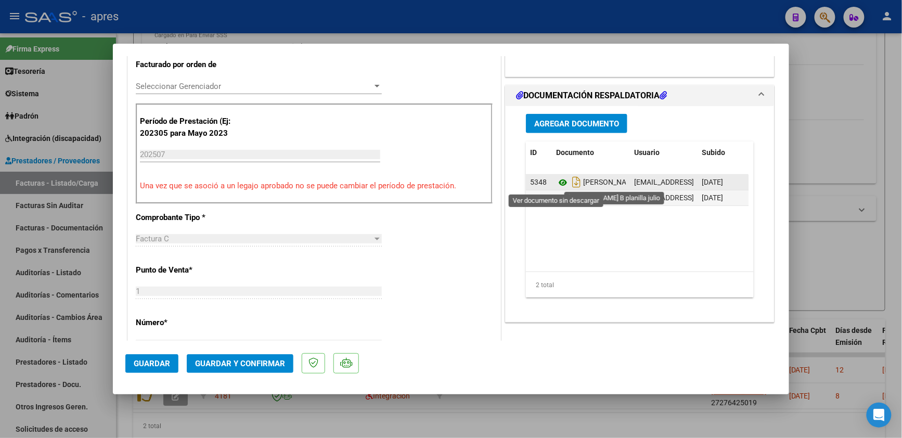
click at [556, 181] on icon at bounding box center [563, 182] width 14 height 12
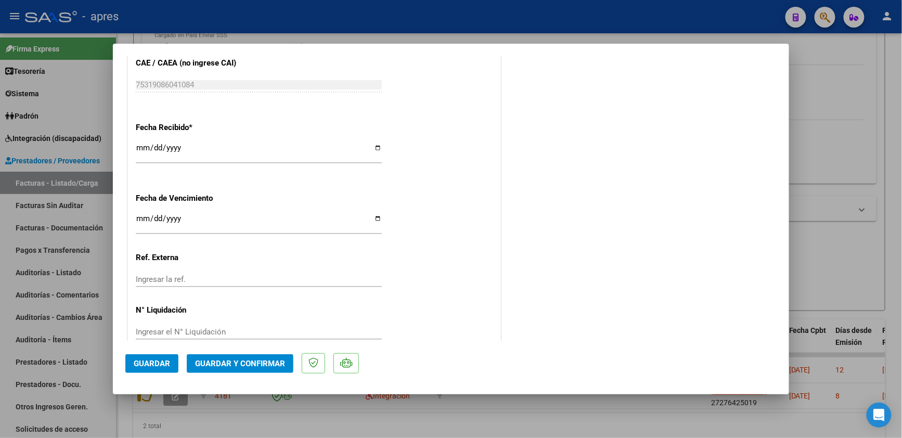
scroll to position [721, 0]
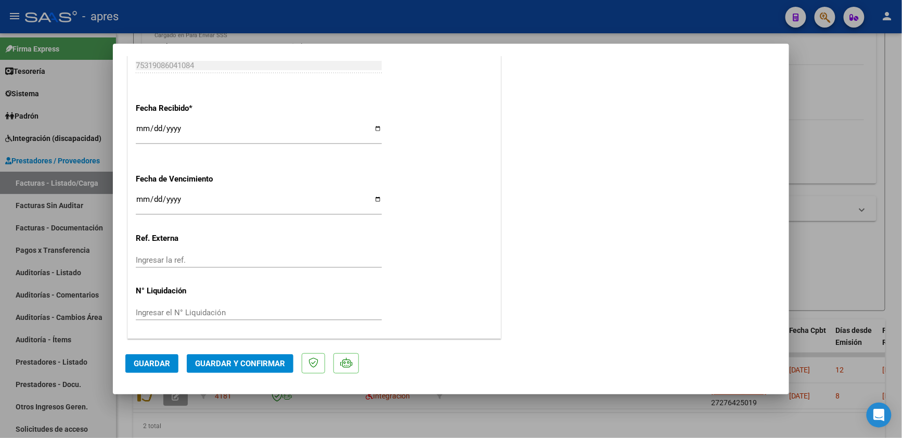
click at [145, 202] on input "Ingresar la fecha" at bounding box center [259, 203] width 246 height 17
type input "[DATE]"
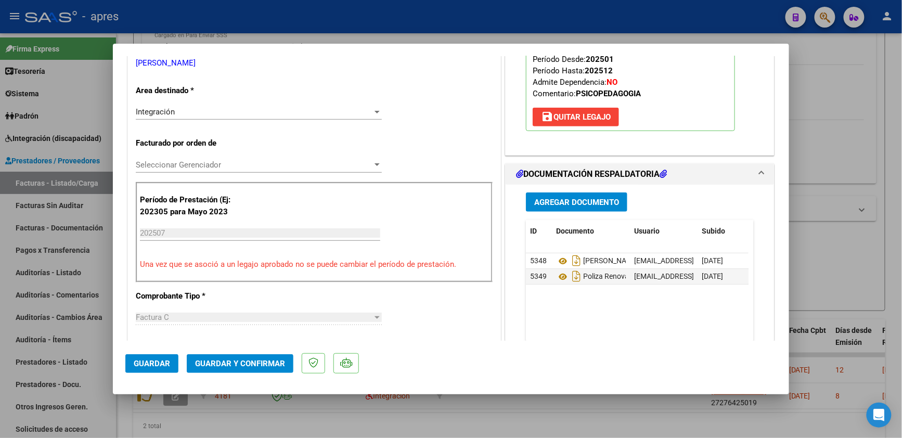
scroll to position [166, 0]
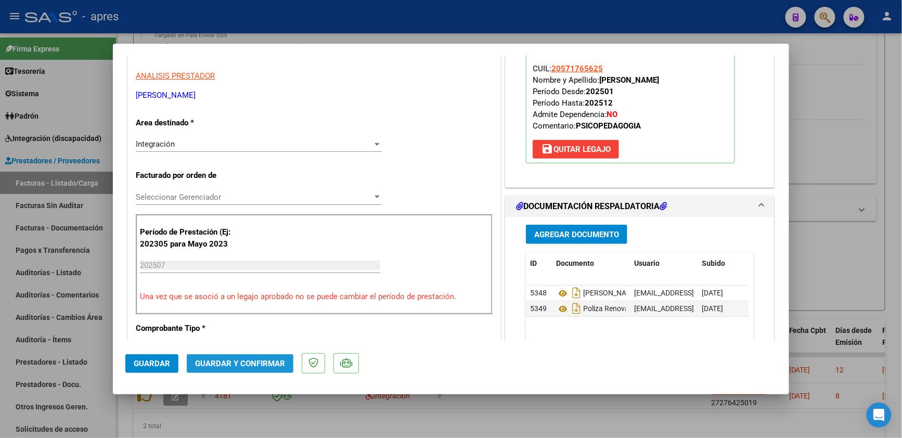
click at [241, 359] on span "Guardar y Confirmar" at bounding box center [240, 363] width 90 height 9
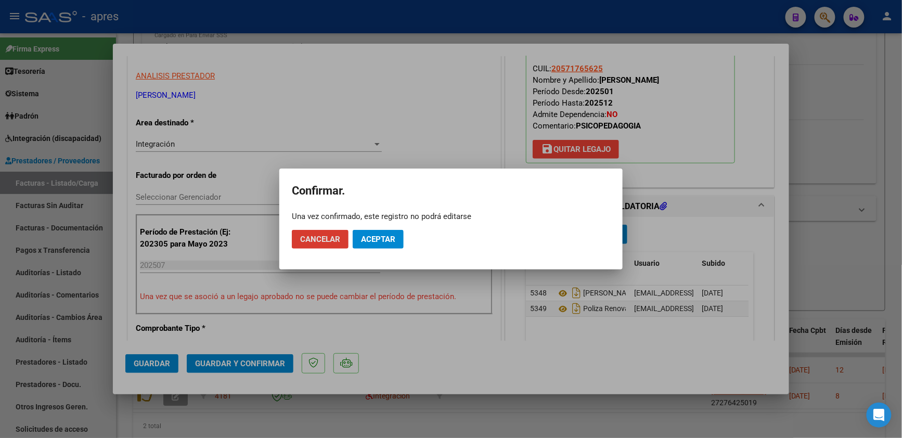
click at [378, 236] on span "Aceptar" at bounding box center [378, 239] width 34 height 9
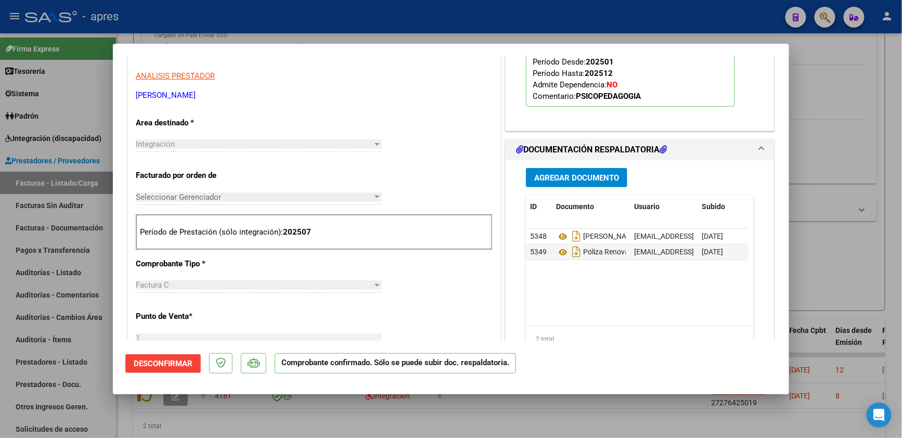
click at [252, 407] on div at bounding box center [451, 219] width 902 height 438
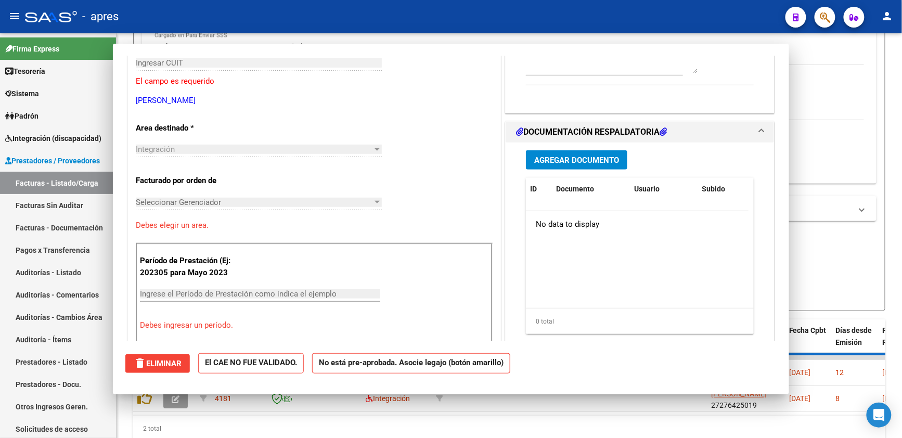
scroll to position [0, 0]
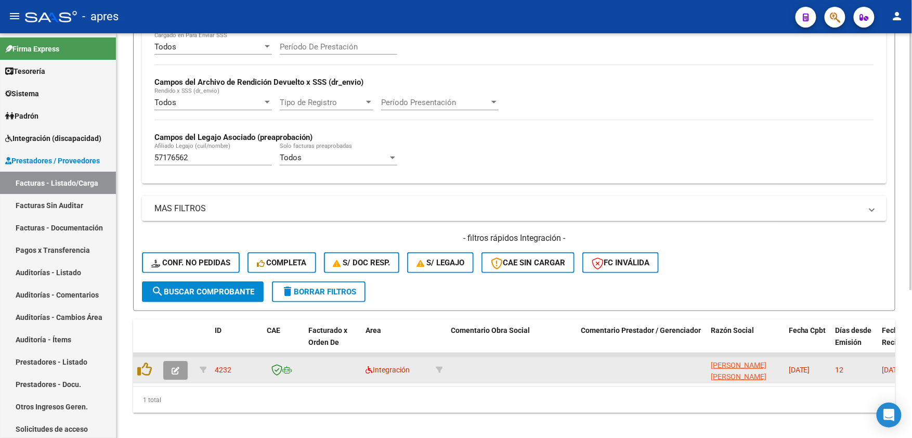
click at [161, 363] on datatable-body-cell at bounding box center [177, 369] width 36 height 25
click at [165, 365] on button "button" at bounding box center [175, 370] width 24 height 19
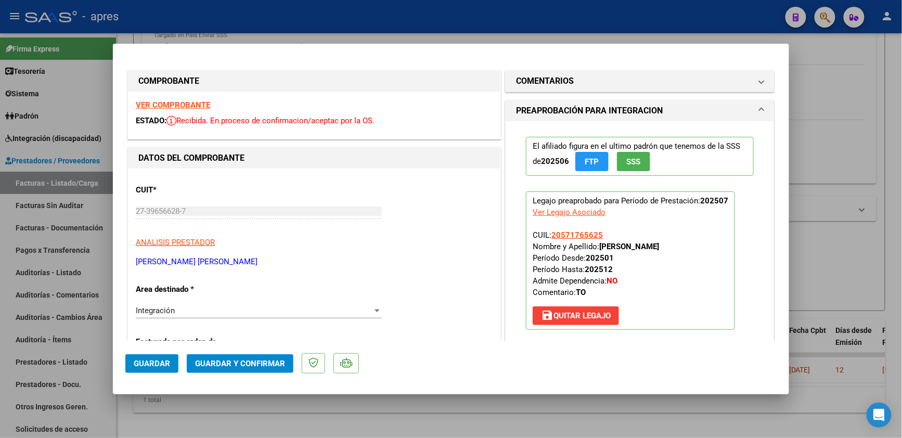
click at [184, 109] on strong "VER COMPROBANTE" at bounding box center [173, 104] width 74 height 9
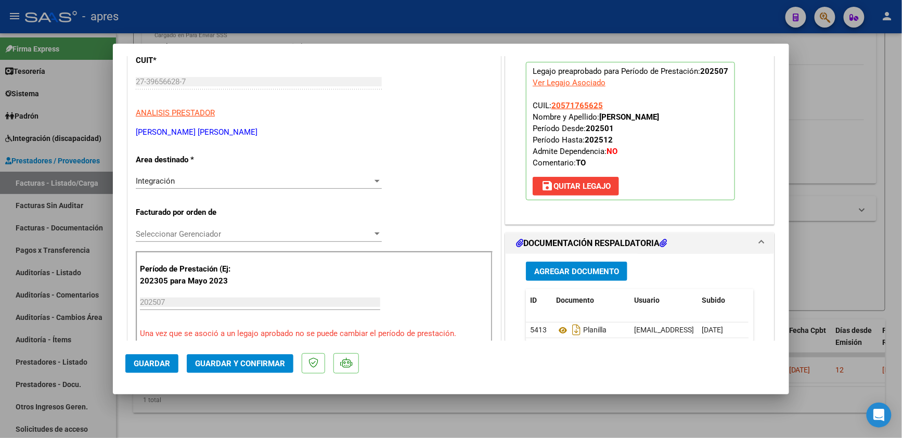
scroll to position [208, 0]
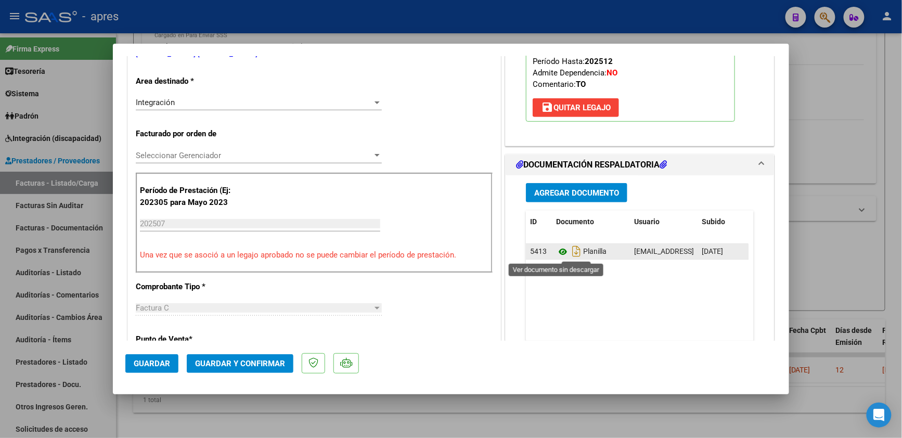
click at [556, 252] on icon at bounding box center [563, 251] width 14 height 12
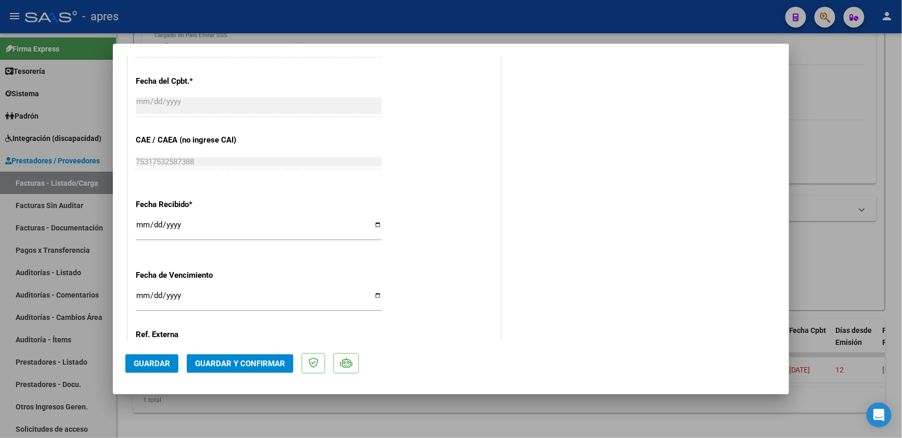
scroll to position [693, 0]
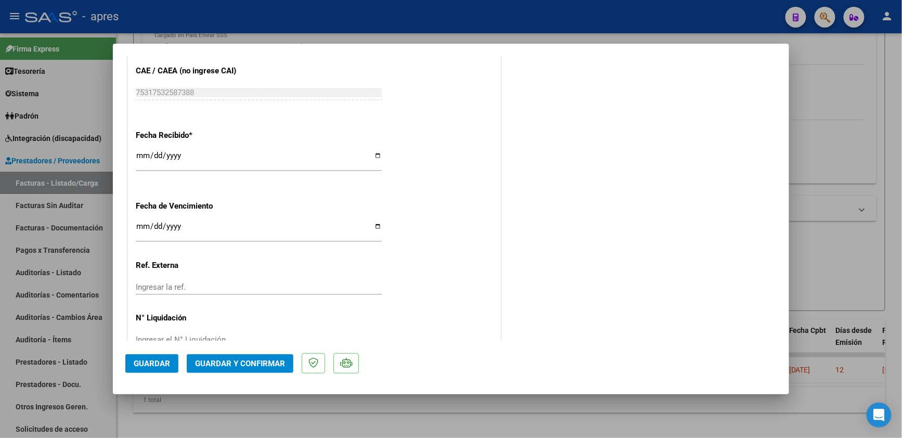
click at [138, 228] on input "Ingresar la fecha" at bounding box center [259, 230] width 246 height 17
type input "[DATE]"
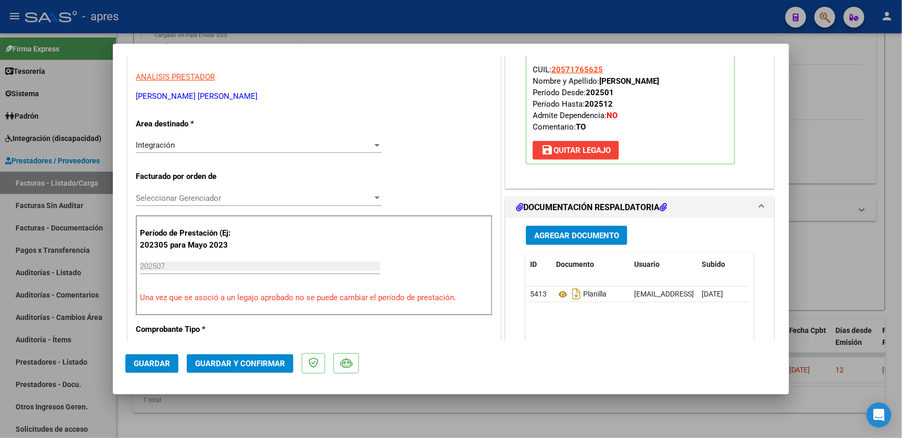
scroll to position [166, 0]
click at [269, 365] on span "Guardar y Confirmar" at bounding box center [240, 363] width 90 height 9
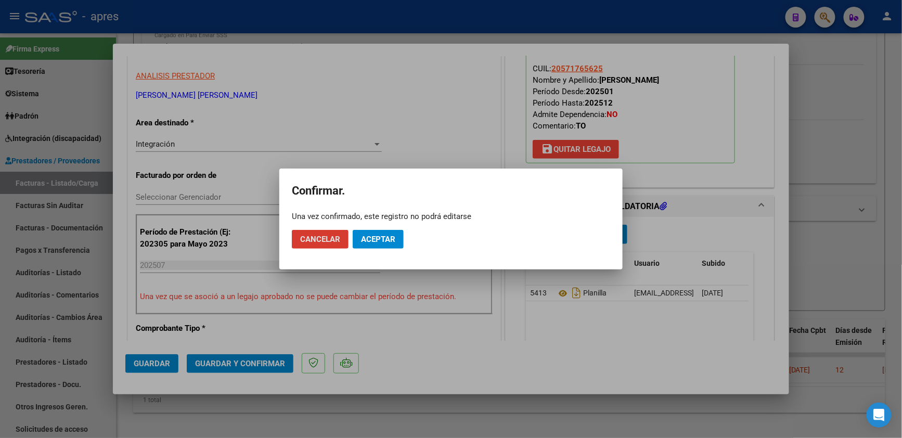
click at [382, 240] on span "Aceptar" at bounding box center [378, 239] width 34 height 9
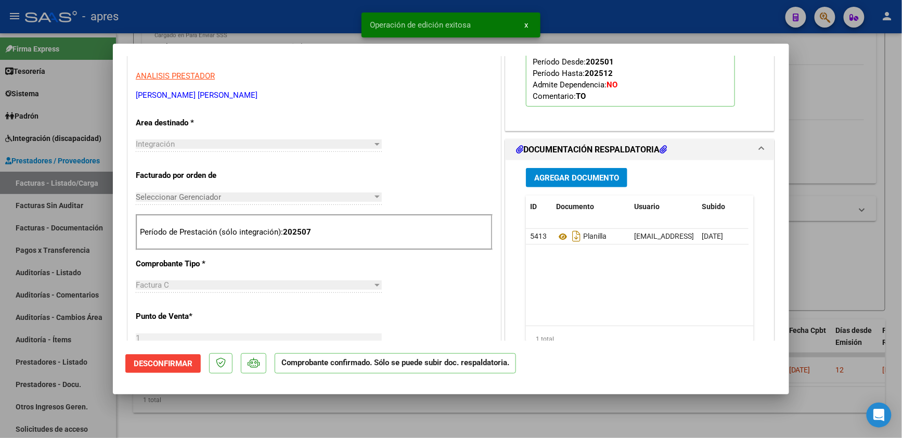
click at [268, 407] on div at bounding box center [451, 219] width 902 height 438
type input "$ 0,00"
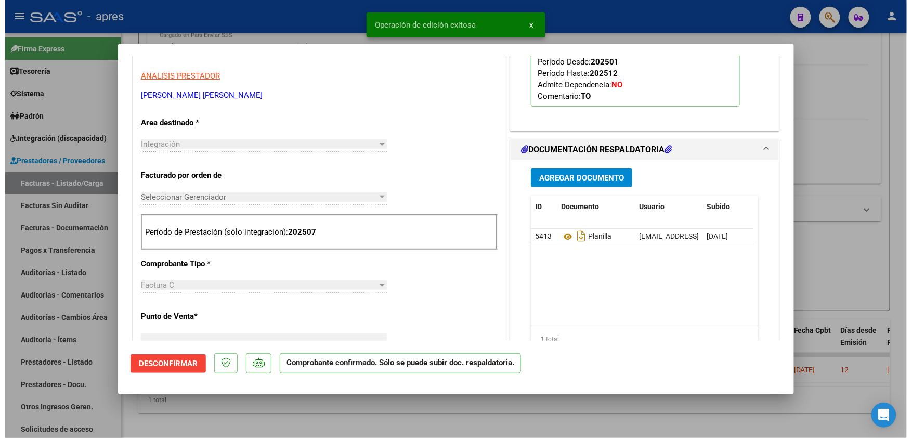
scroll to position [184, 0]
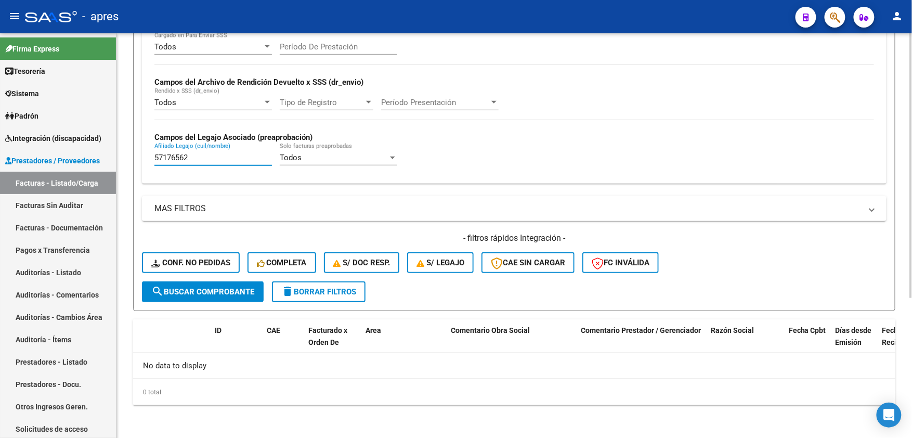
drag, startPoint x: 192, startPoint y: 154, endPoint x: 147, endPoint y: 164, distance: 46.4
click at [147, 164] on div "Todos Cargado en Para Enviar SSS Período De Prestación Campos del Archivo de Re…" at bounding box center [514, 107] width 745 height 151
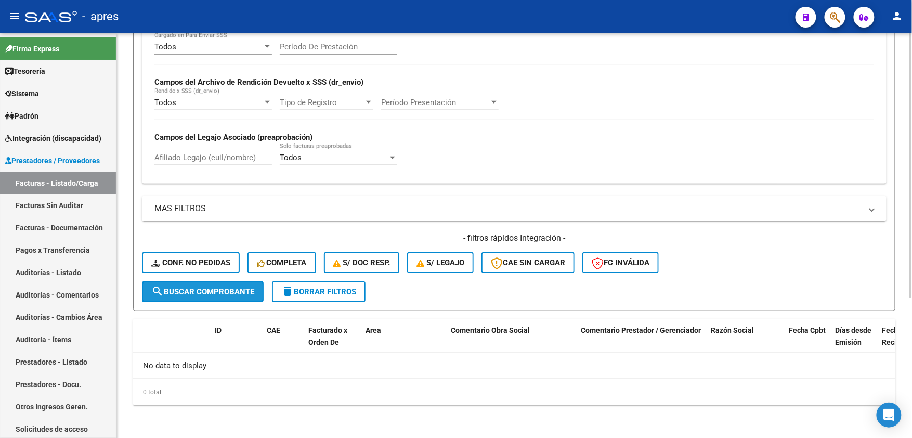
click at [210, 296] on button "search Buscar Comprobante" at bounding box center [203, 291] width 122 height 21
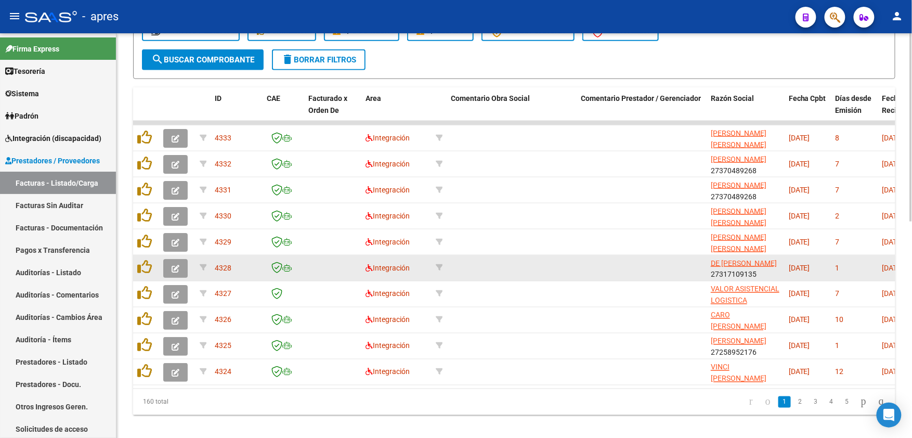
scroll to position [468, 0]
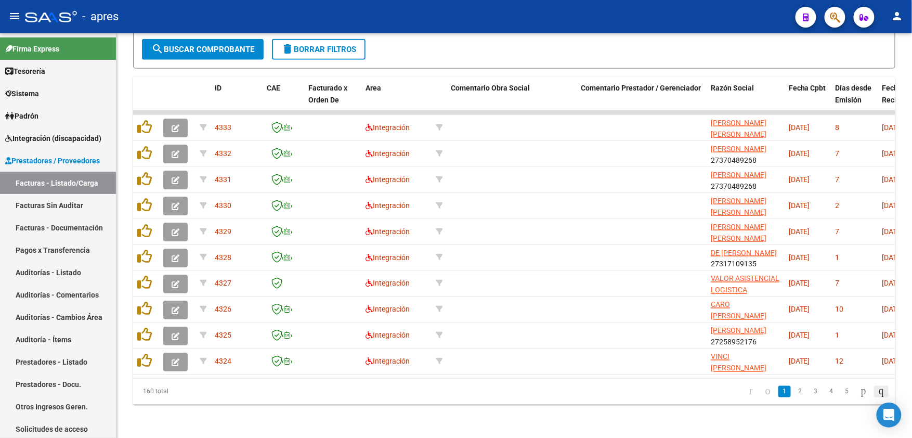
click at [883, 390] on icon "go to last page" at bounding box center [881, 391] width 8 height 12
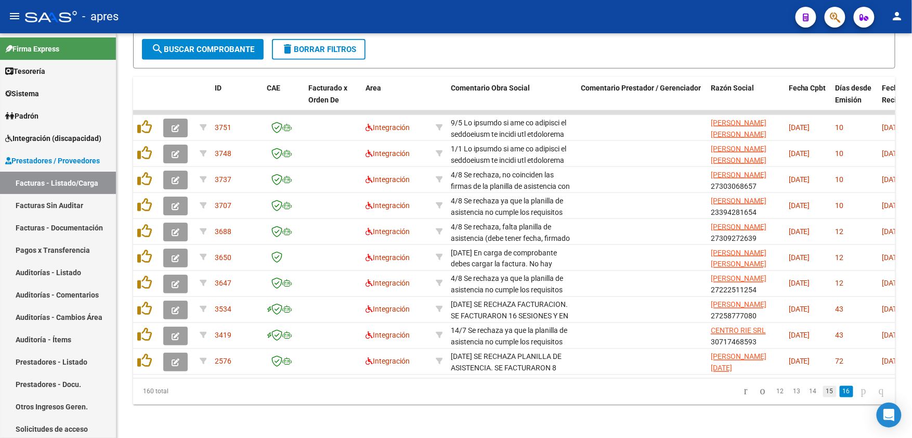
click at [823, 394] on link "15" at bounding box center [830, 391] width 14 height 11
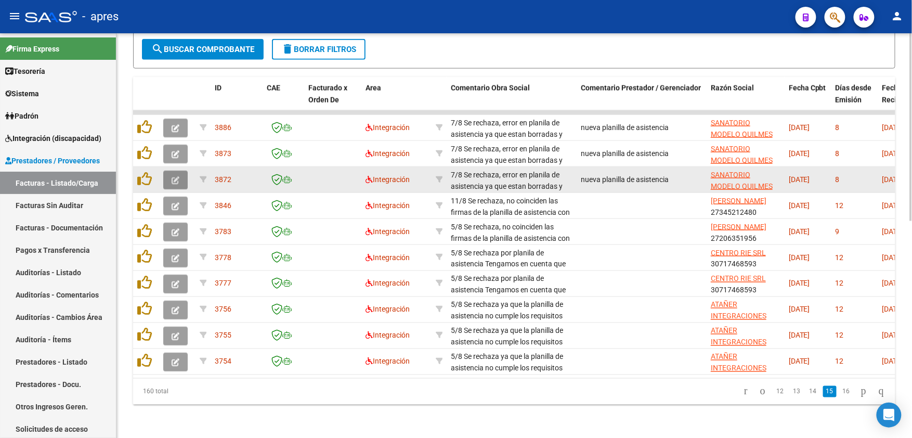
click at [169, 171] on button "button" at bounding box center [175, 180] width 24 height 19
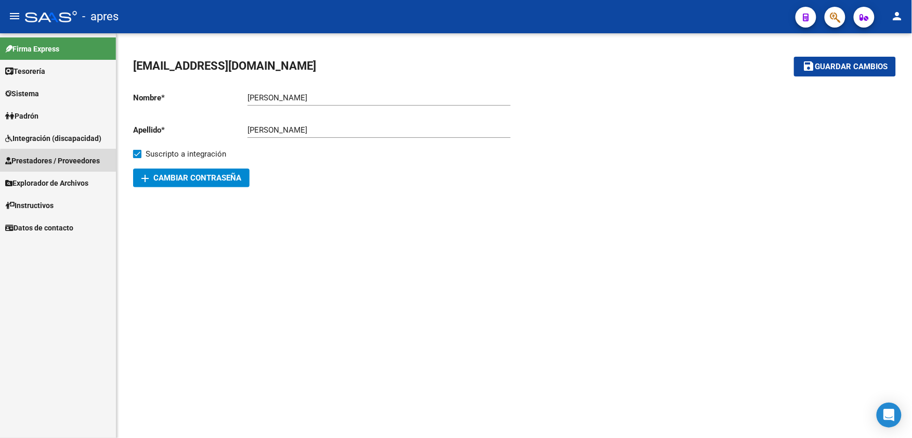
click at [66, 162] on span "Prestadores / Proveedores" at bounding box center [52, 160] width 95 height 11
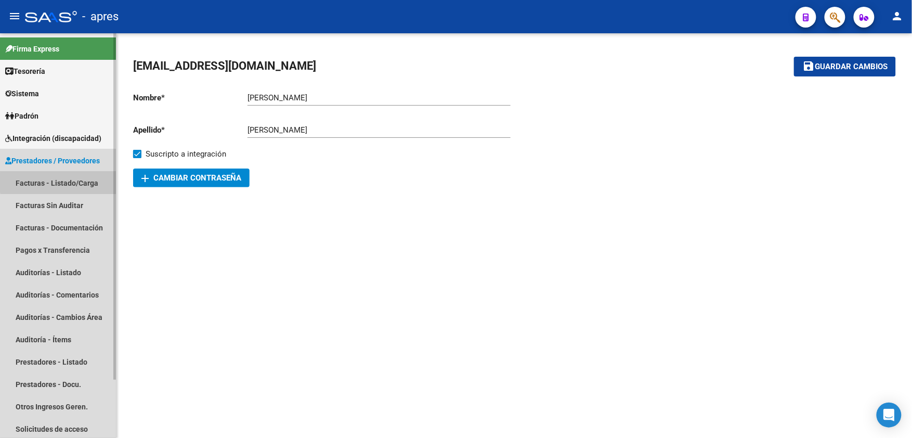
click at [68, 181] on link "Facturas - Listado/Carga" at bounding box center [58, 183] width 116 height 22
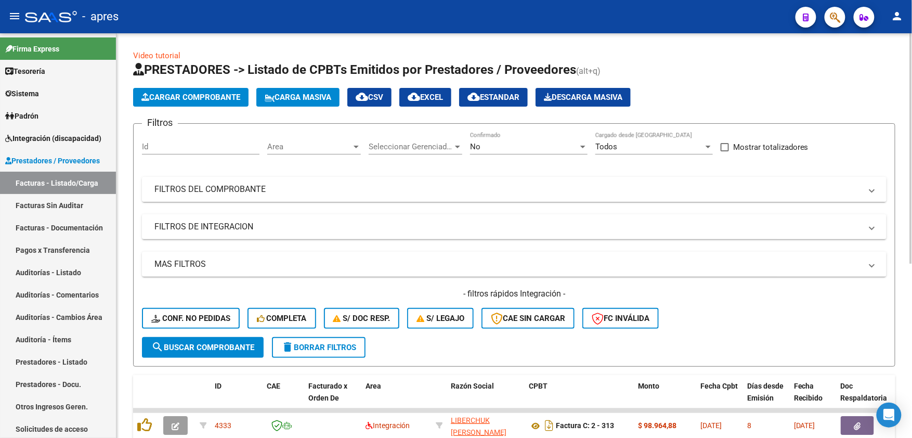
click at [395, 188] on mat-panel-title "FILTROS DEL COMPROBANTE" at bounding box center [507, 189] width 707 height 11
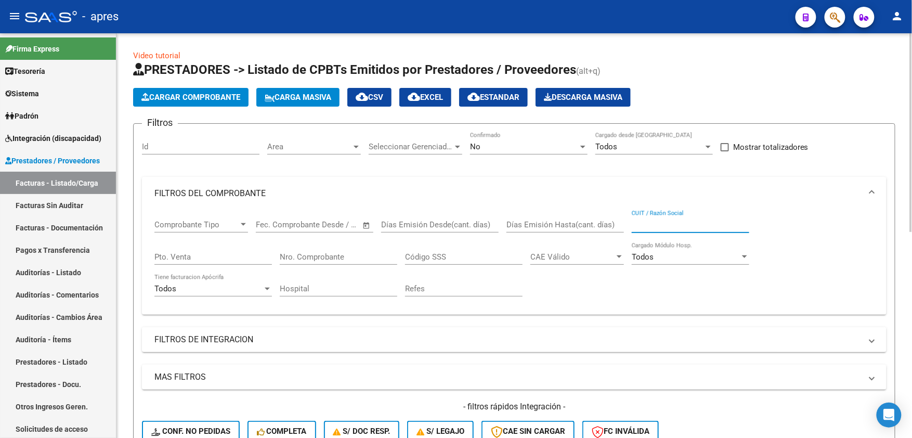
click at [654, 225] on input "CUIT / Razón Social" at bounding box center [691, 224] width 118 height 9
click at [681, 223] on input "espinosa" at bounding box center [691, 224] width 118 height 9
type input "espinosa eliana"
click at [328, 141] on div "Area Area" at bounding box center [314, 143] width 94 height 22
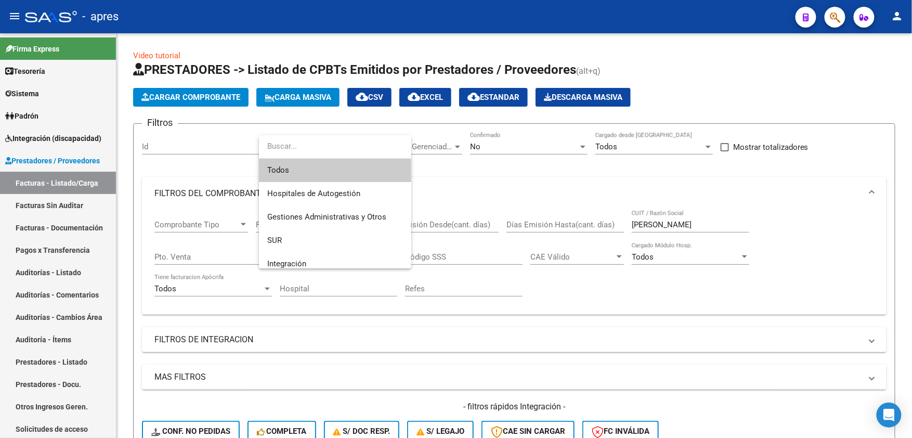
click at [327, 166] on span "Todos" at bounding box center [335, 170] width 136 height 23
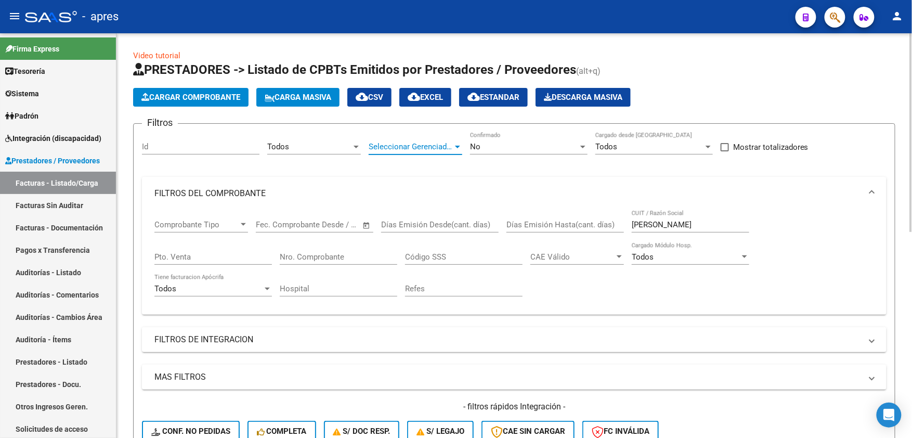
click at [451, 146] on span "Seleccionar Gerenciador" at bounding box center [411, 146] width 84 height 9
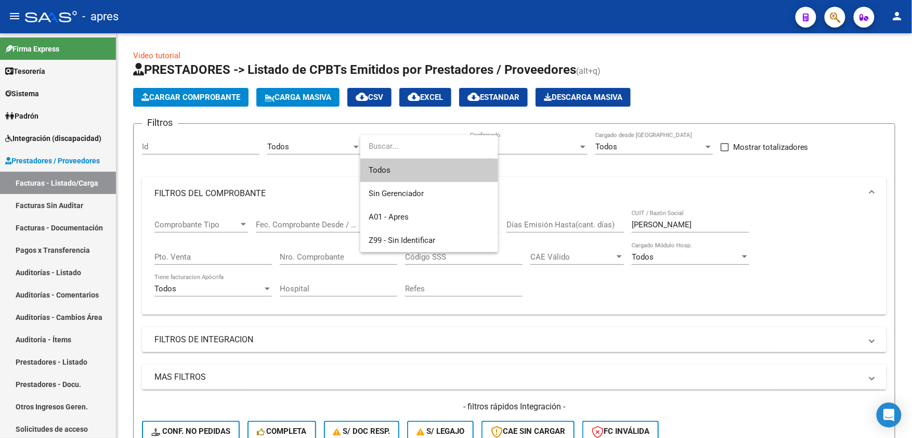
click at [426, 173] on span "Todos" at bounding box center [429, 170] width 121 height 23
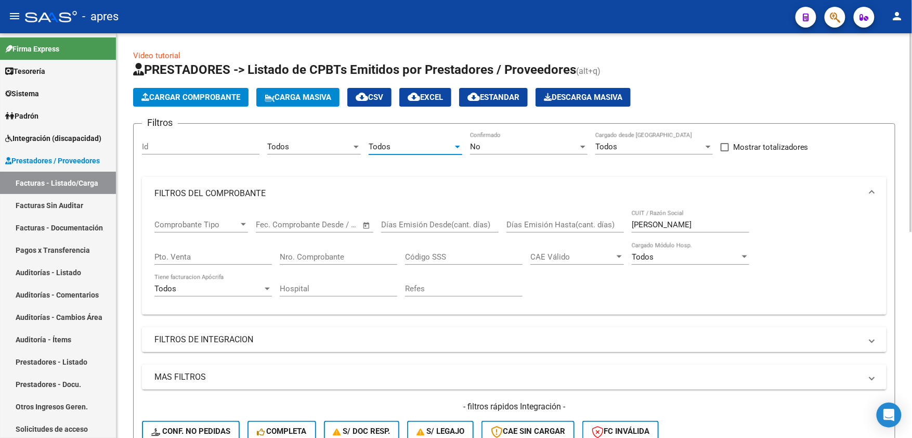
click at [510, 144] on div "No" at bounding box center [524, 146] width 108 height 9
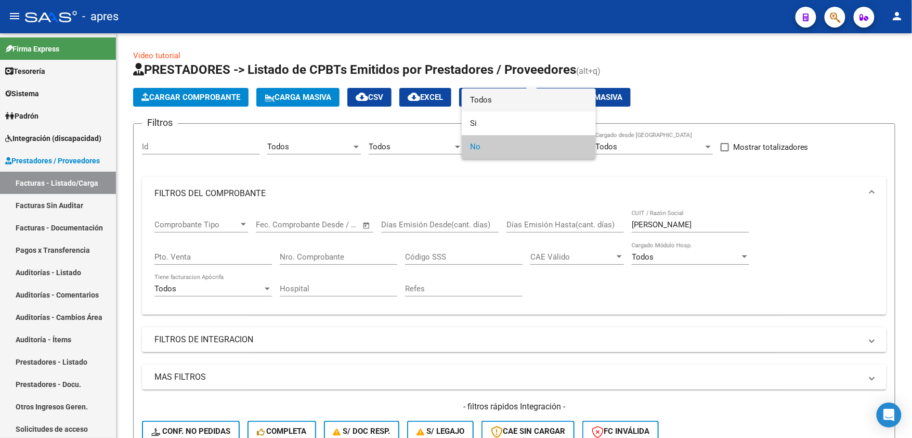
click at [510, 106] on span "Todos" at bounding box center [529, 99] width 118 height 23
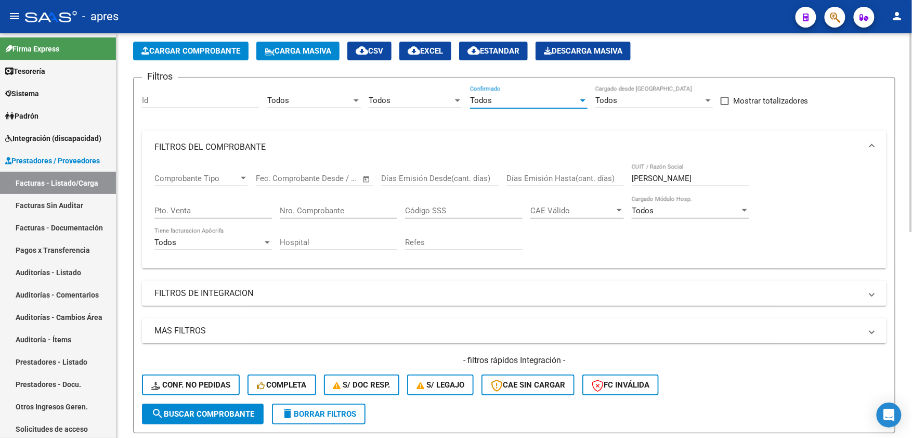
scroll to position [69, 0]
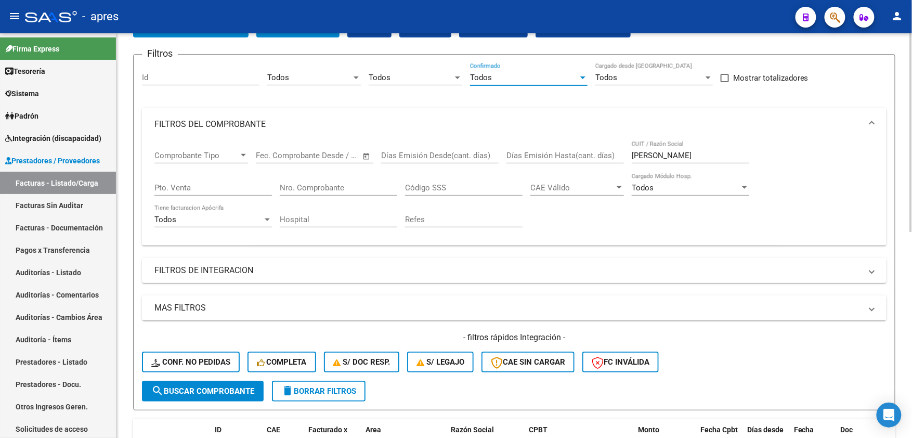
click at [182, 277] on mat-expansion-panel-header "FILTROS DE INTEGRACION" at bounding box center [514, 270] width 745 height 25
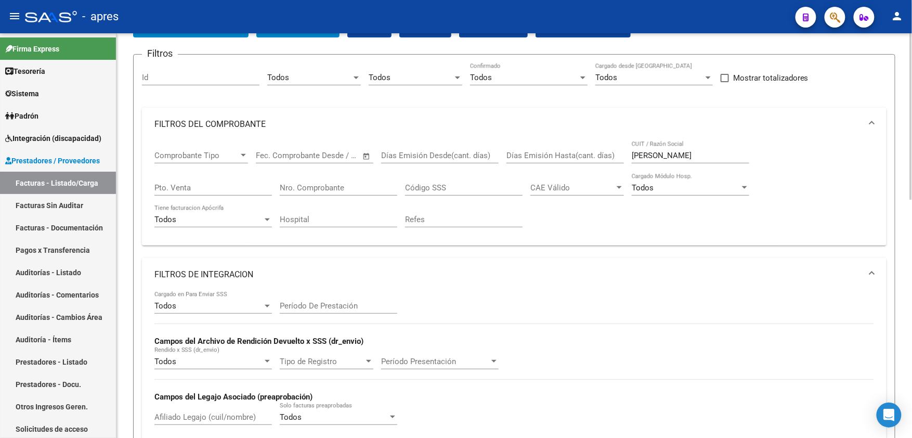
click at [179, 415] on input "Afiliado Legajo (cuil/nombre)" at bounding box center [213, 416] width 118 height 9
paste input "54912301"
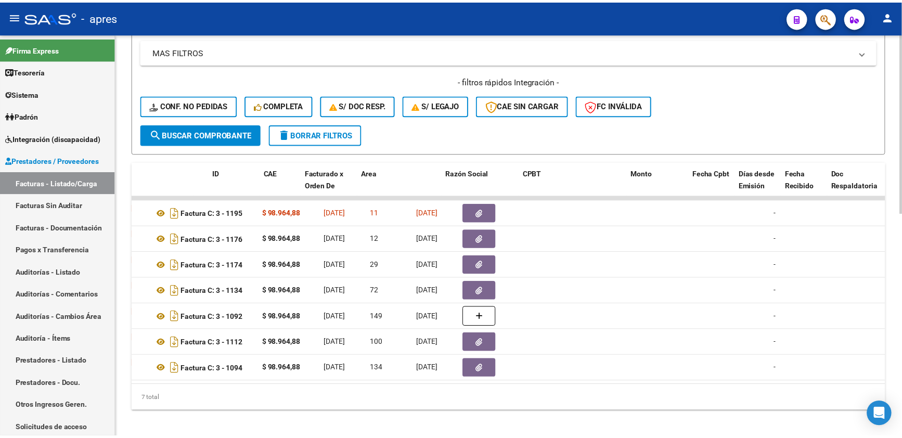
scroll to position [0, 0]
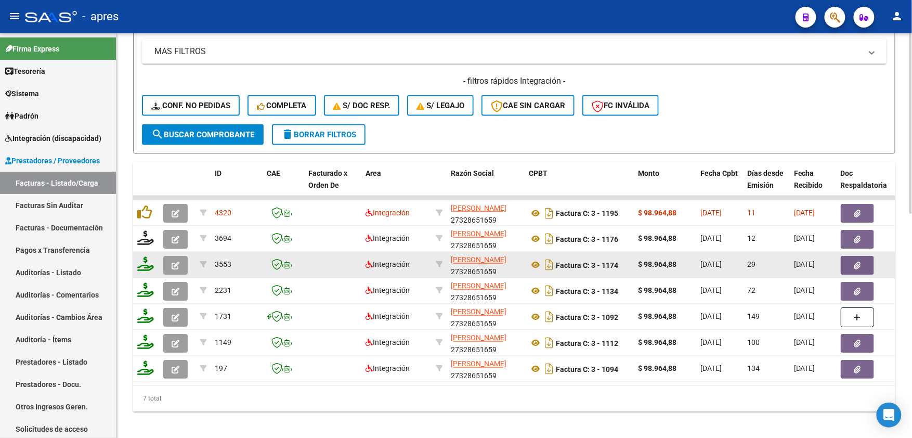
type input "54912301"
click at [179, 265] on icon "button" at bounding box center [176, 266] width 8 height 8
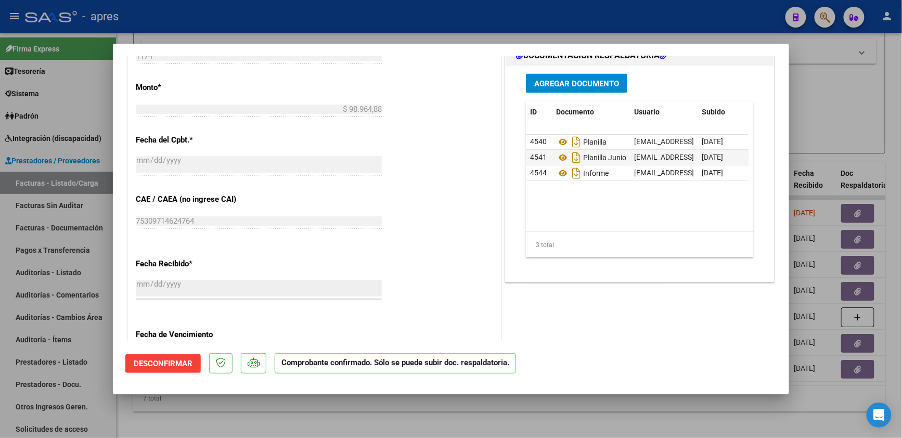
scroll to position [624, 0]
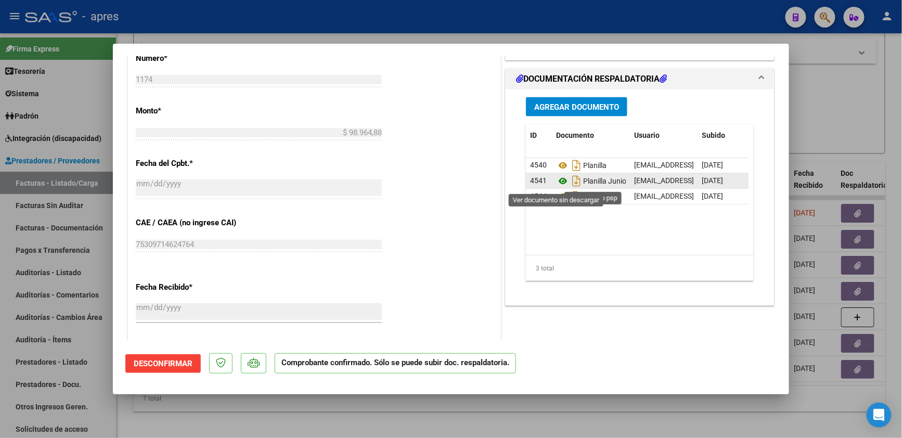
click at [556, 181] on icon at bounding box center [563, 181] width 14 height 12
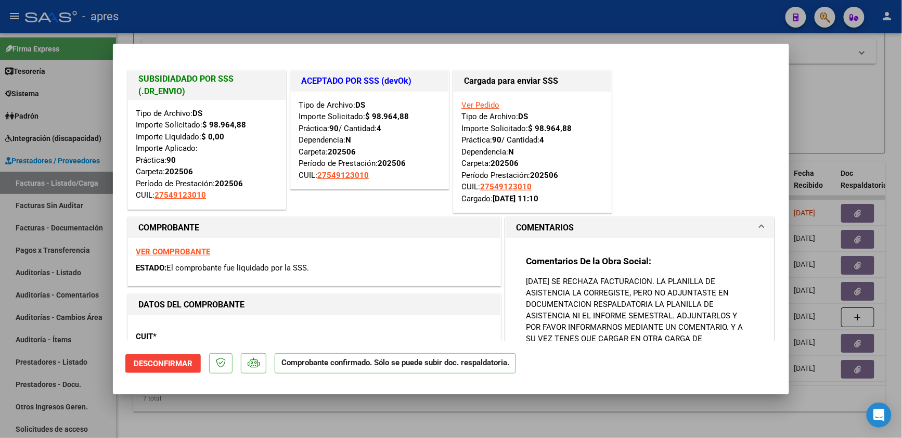
scroll to position [138, 0]
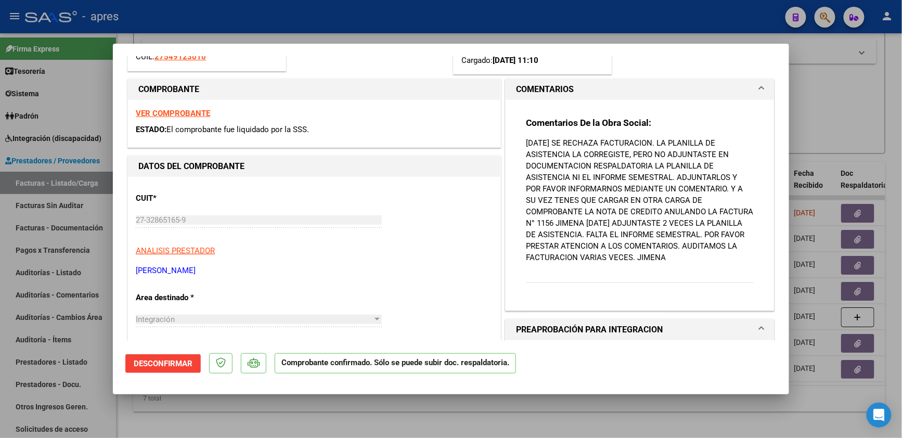
click at [180, 113] on strong "VER COMPROBANTE" at bounding box center [173, 113] width 74 height 9
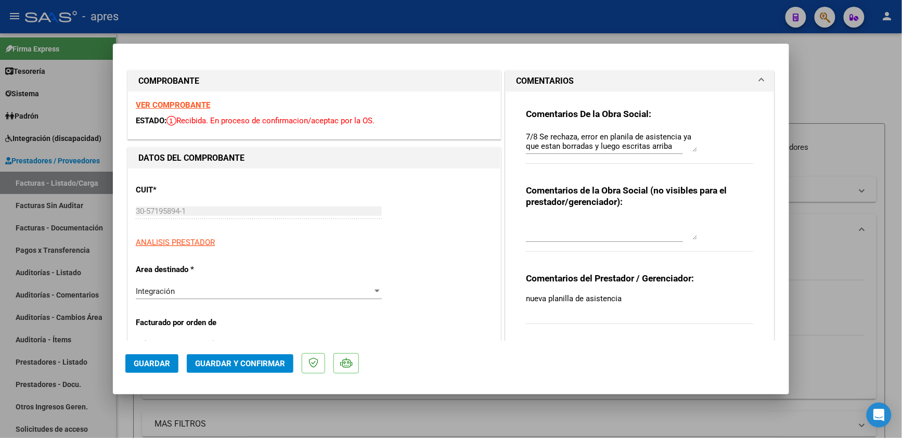
scroll to position [468, 0]
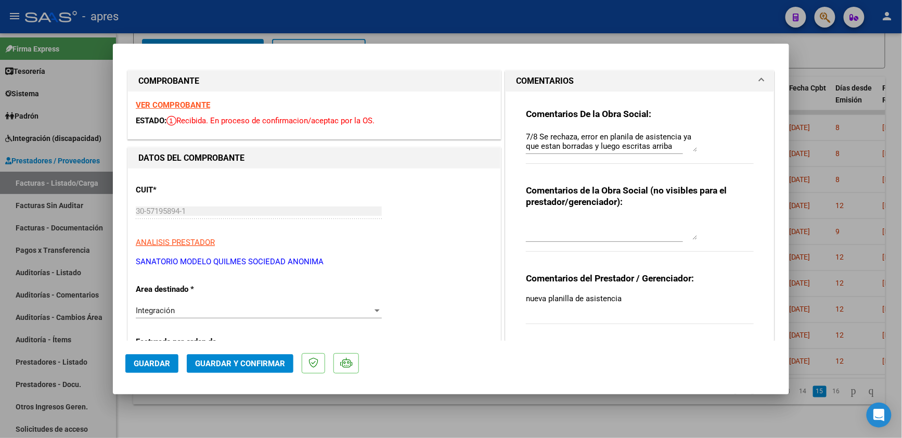
click at [169, 105] on strong "VER COMPROBANTE" at bounding box center [173, 104] width 74 height 9
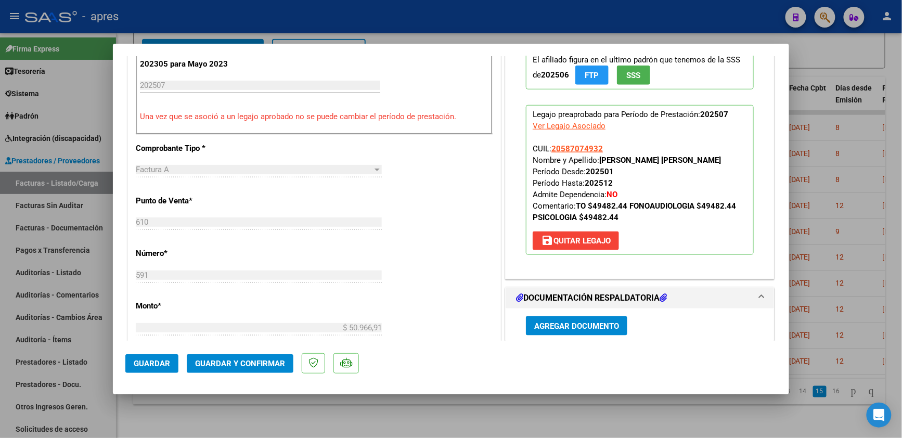
scroll to position [554, 0]
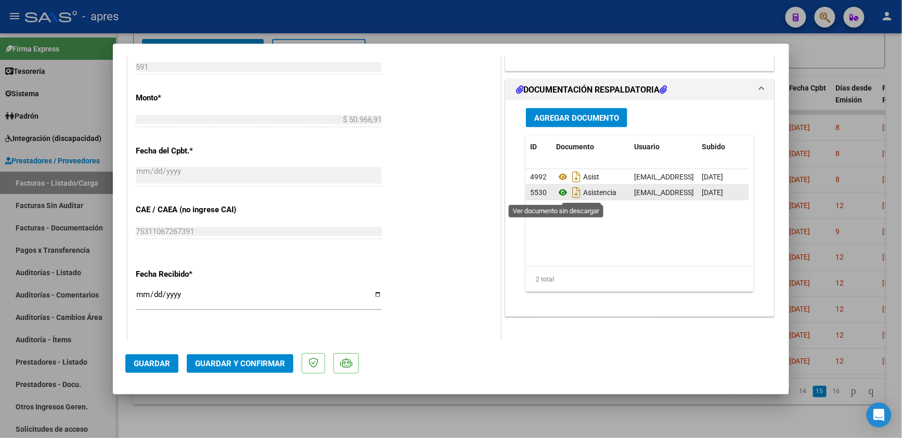
click at [556, 193] on icon at bounding box center [563, 192] width 14 height 12
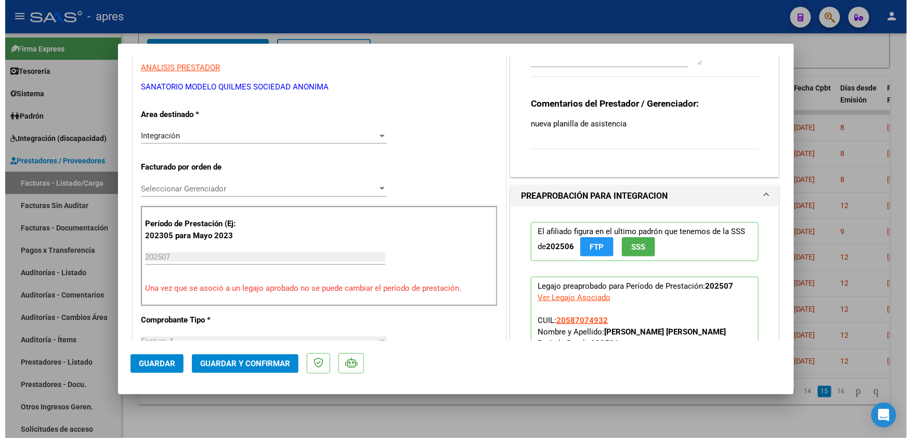
scroll to position [166, 0]
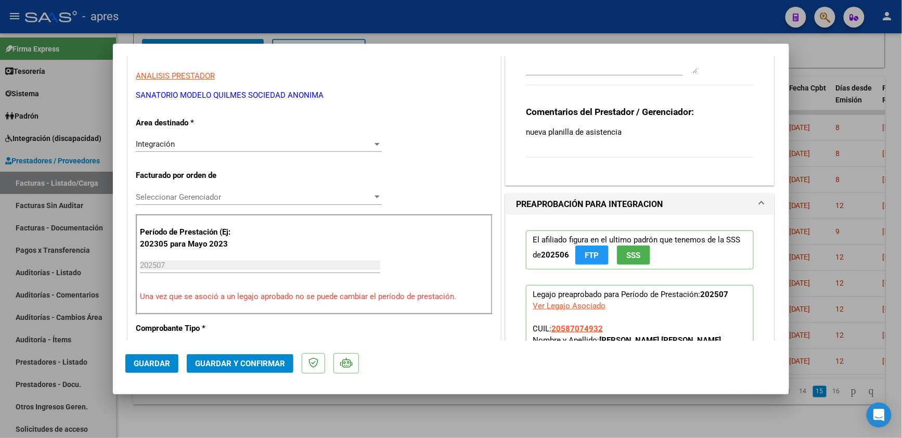
click at [254, 360] on span "Guardar y Confirmar" at bounding box center [240, 363] width 90 height 9
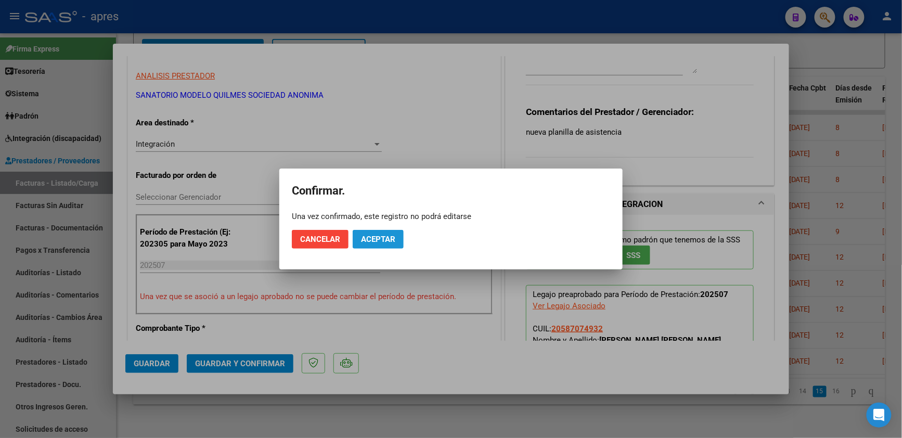
click at [372, 232] on button "Aceptar" at bounding box center [378, 239] width 51 height 19
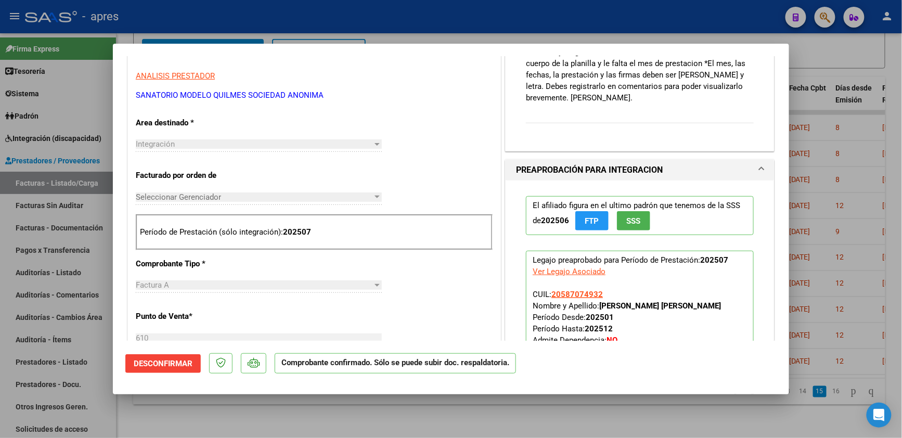
click at [234, 421] on div at bounding box center [451, 219] width 902 height 438
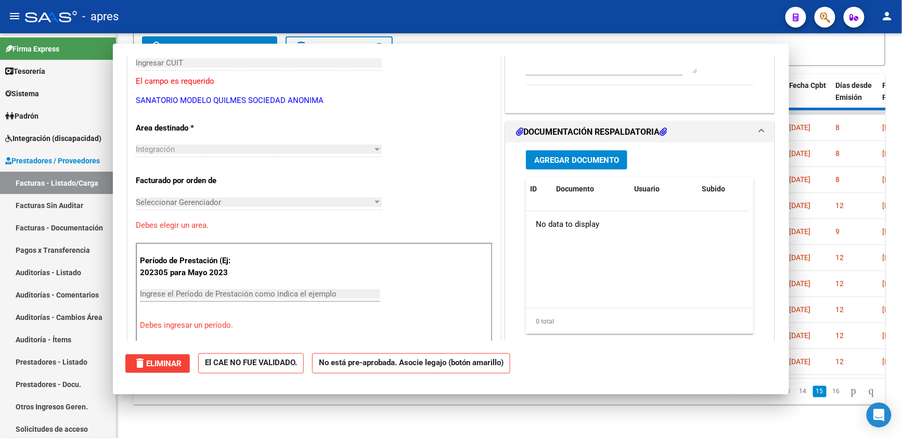
scroll to position [0, 0]
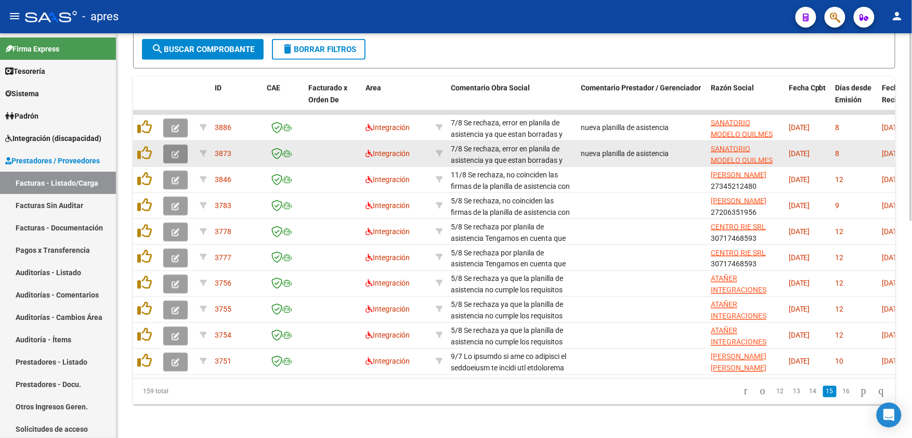
click at [177, 150] on icon "button" at bounding box center [176, 154] width 8 height 8
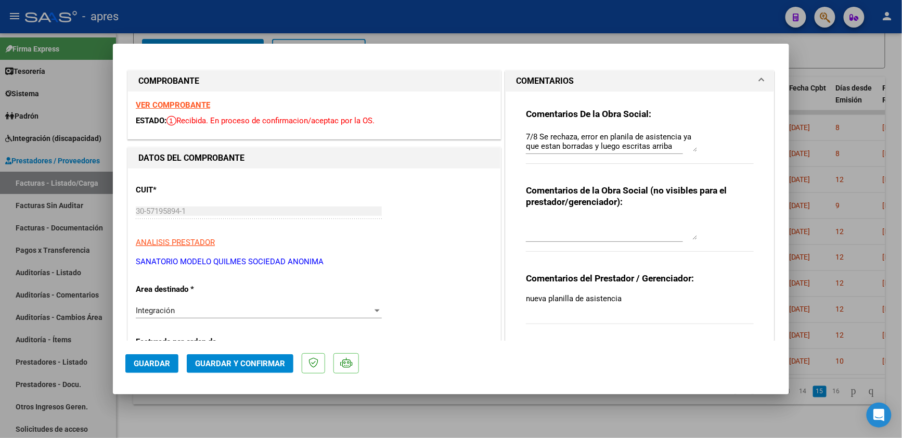
click at [164, 106] on strong "VER COMPROBANTE" at bounding box center [173, 104] width 74 height 9
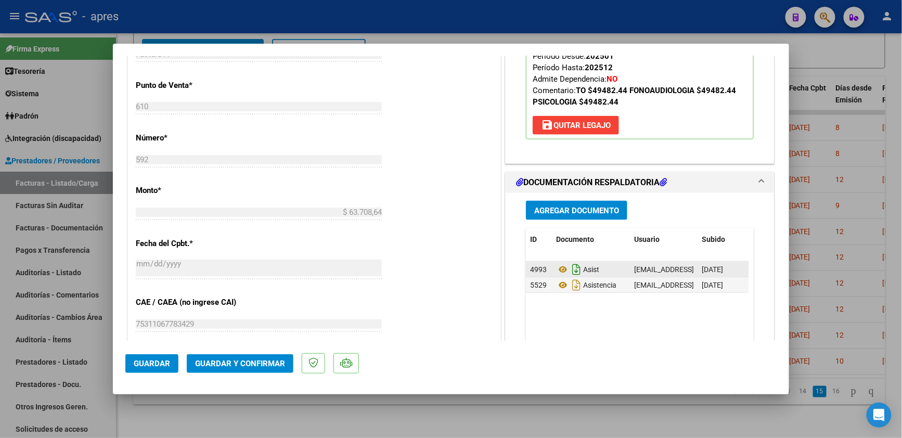
scroll to position [485, 0]
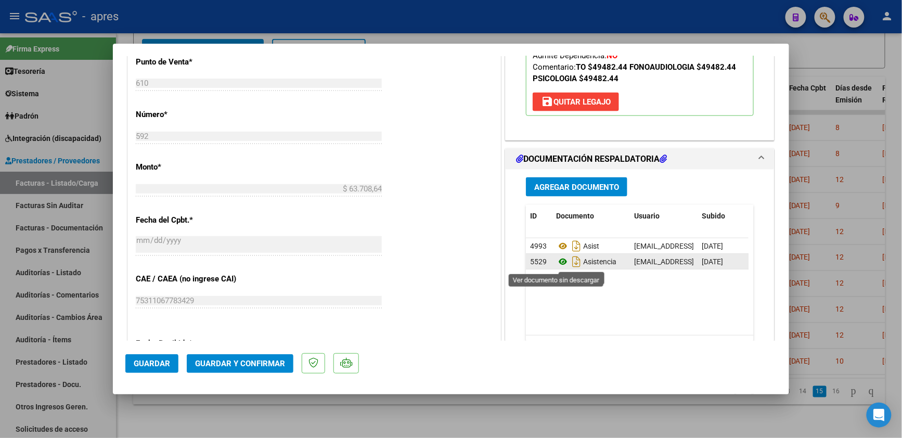
click at [556, 263] on icon at bounding box center [563, 261] width 14 height 12
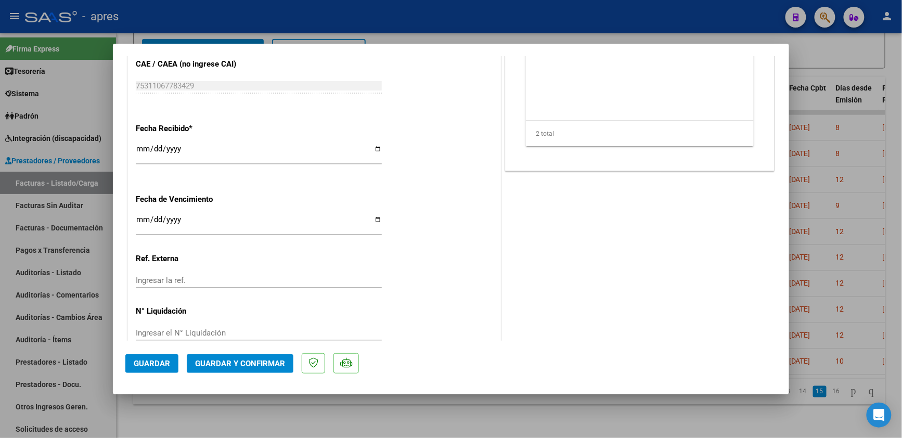
scroll to position [721, 0]
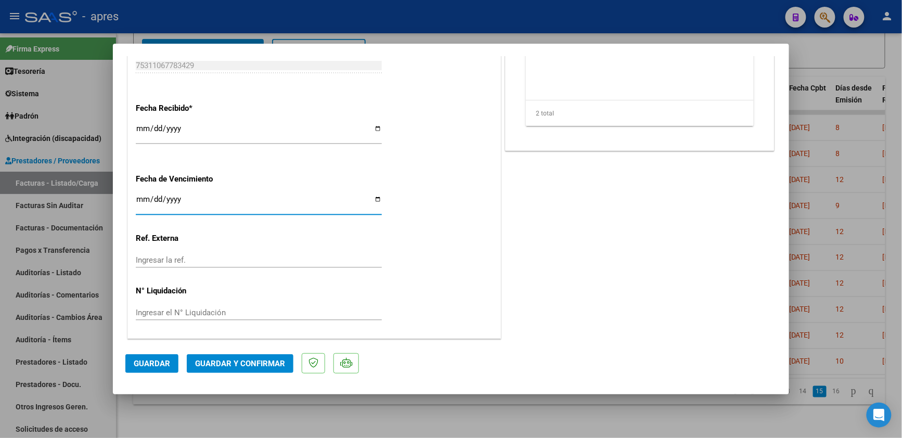
click at [145, 200] on input "2025-07-18" at bounding box center [259, 203] width 246 height 17
type input "[DATE]"
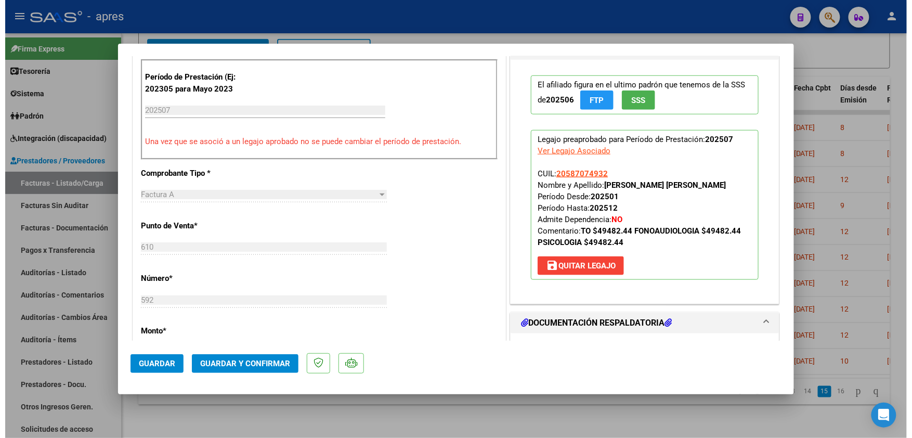
scroll to position [374, 0]
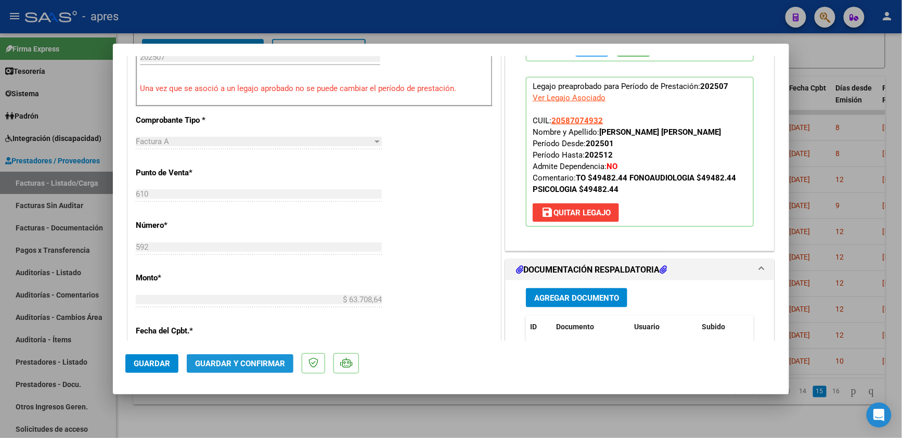
click at [244, 359] on span "Guardar y Confirmar" at bounding box center [240, 363] width 90 height 9
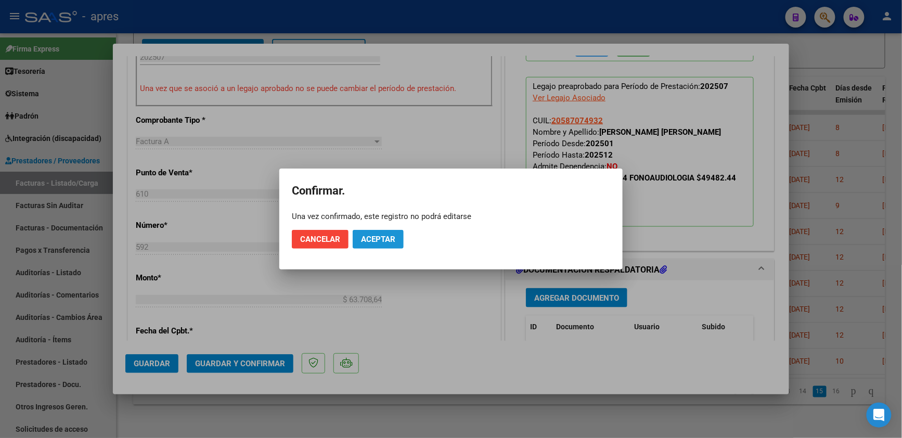
click at [373, 241] on span "Aceptar" at bounding box center [378, 239] width 34 height 9
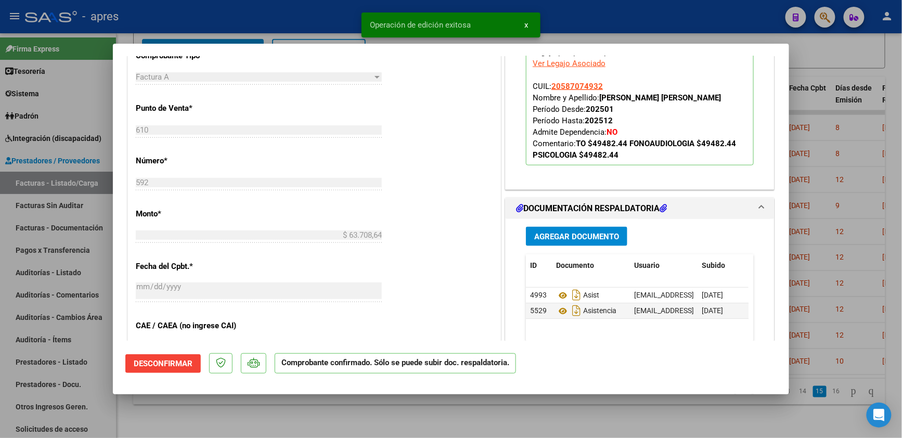
click at [275, 421] on div at bounding box center [451, 219] width 902 height 438
type input "$ 0,00"
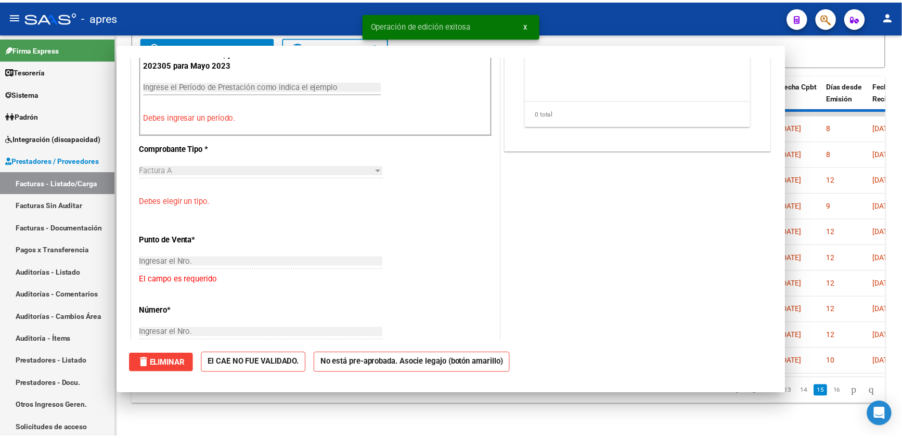
scroll to position [0, 0]
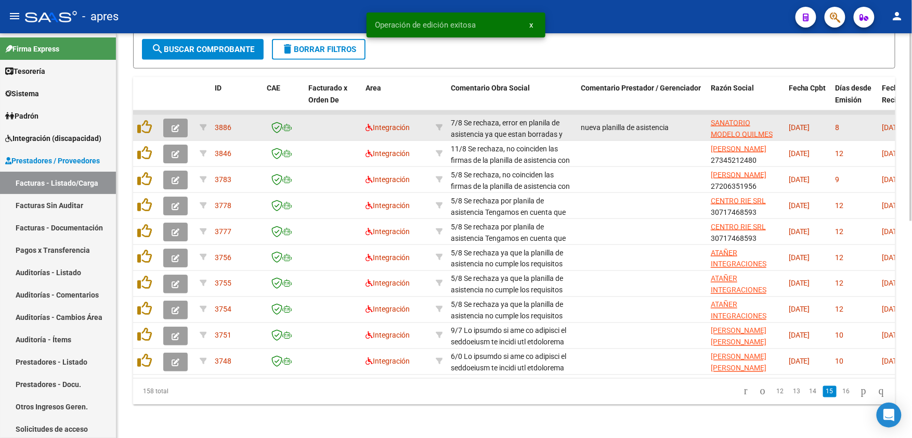
click at [173, 124] on icon "button" at bounding box center [176, 128] width 8 height 8
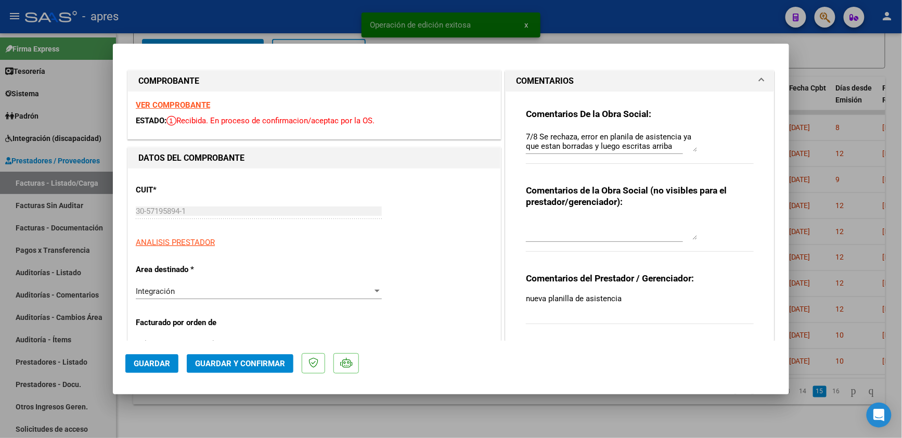
click at [175, 105] on strong "VER COMPROBANTE" at bounding box center [173, 104] width 74 height 9
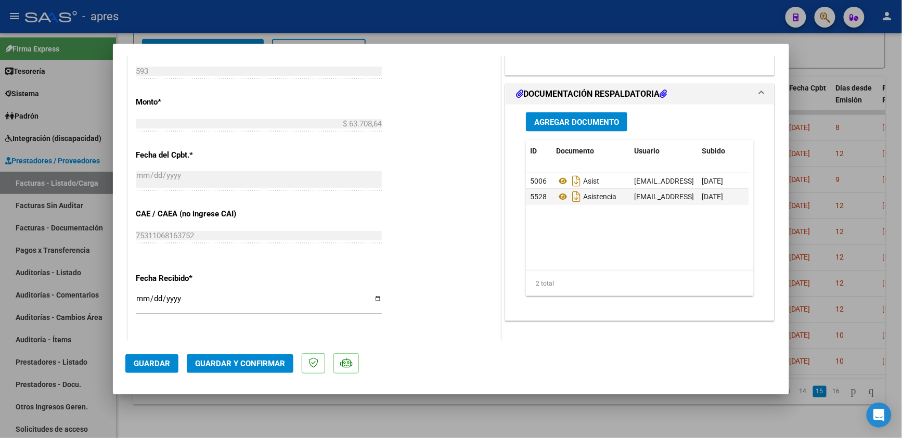
scroll to position [554, 0]
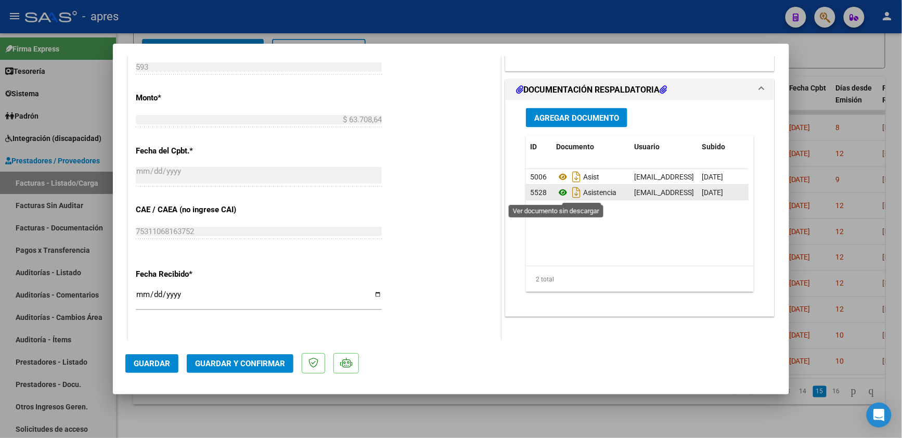
click at [556, 193] on icon at bounding box center [563, 192] width 14 height 12
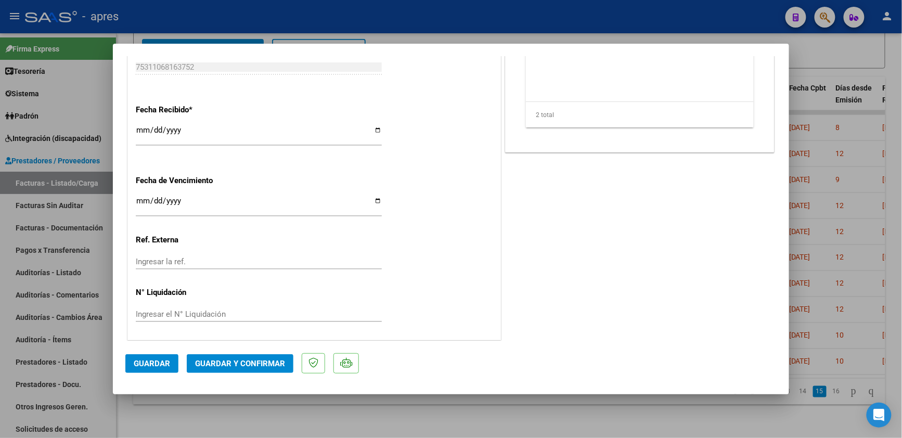
scroll to position [721, 0]
click at [245, 360] on span "Guardar y Confirmar" at bounding box center [240, 363] width 90 height 9
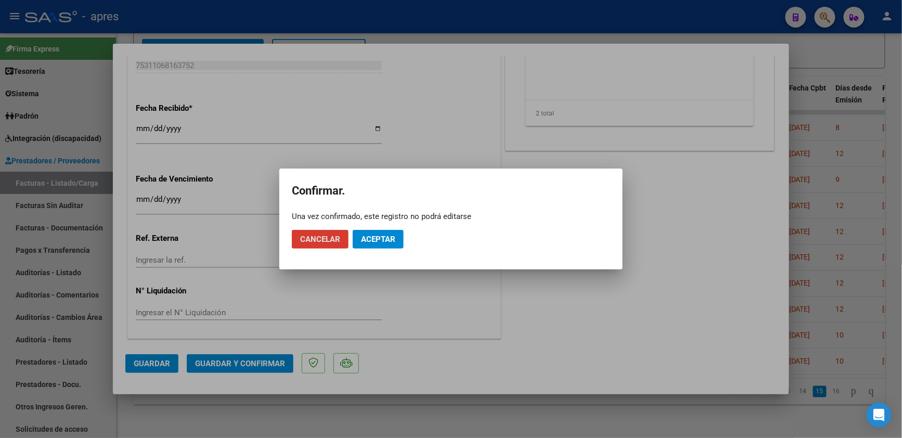
click at [373, 240] on span "Aceptar" at bounding box center [378, 239] width 34 height 9
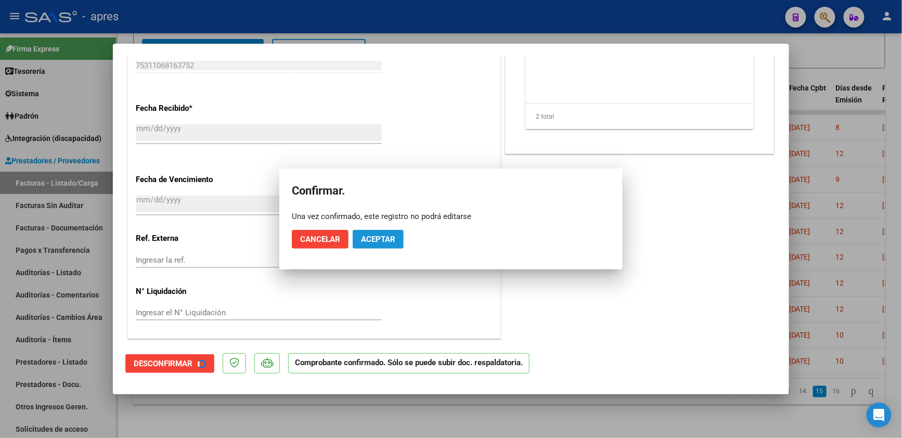
scroll to position [656, 0]
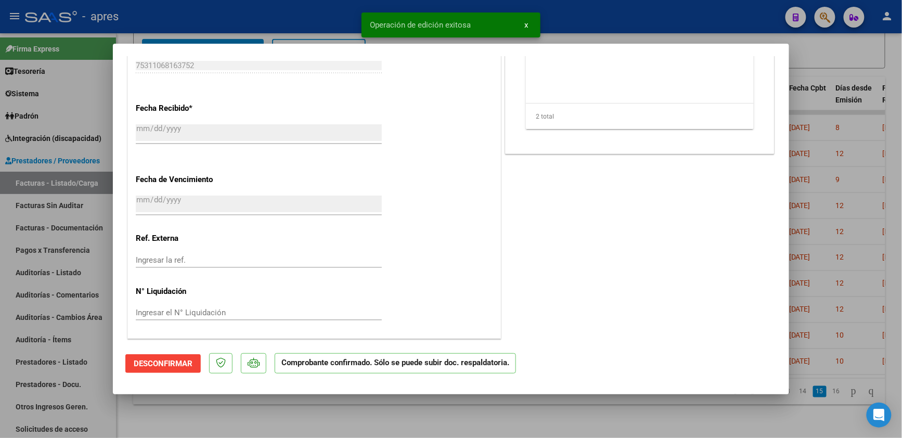
click at [156, 426] on div at bounding box center [451, 219] width 902 height 438
type input "$ 0,00"
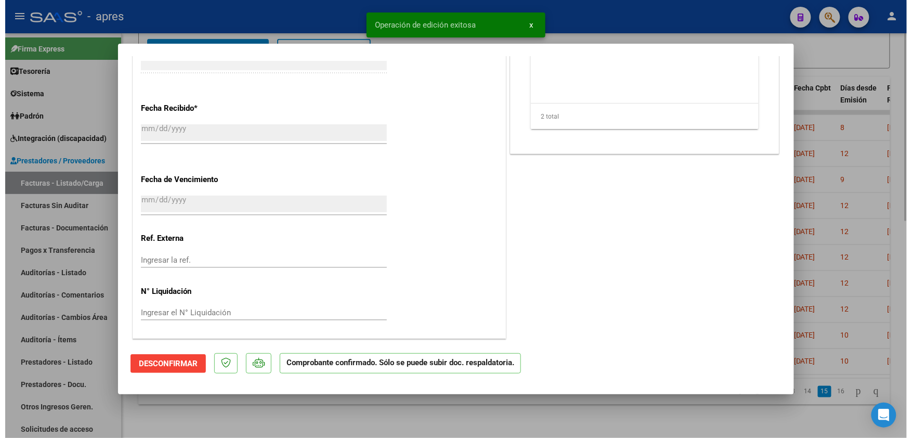
scroll to position [849, 0]
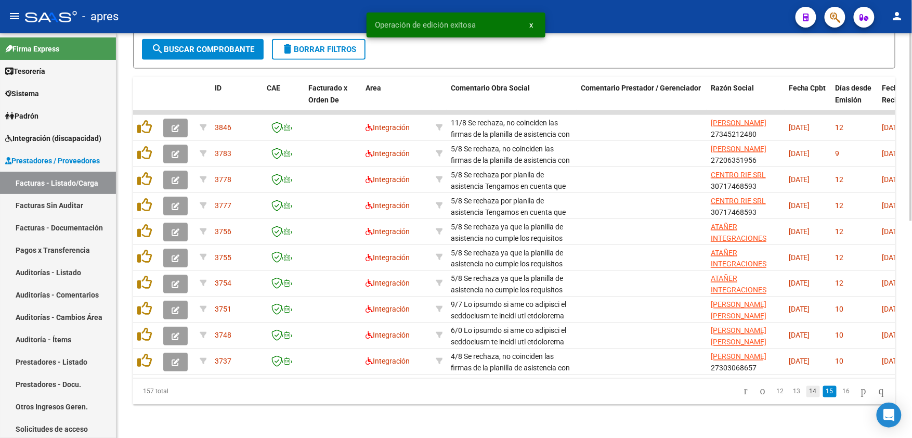
click at [808, 392] on link "14" at bounding box center [814, 391] width 14 height 11
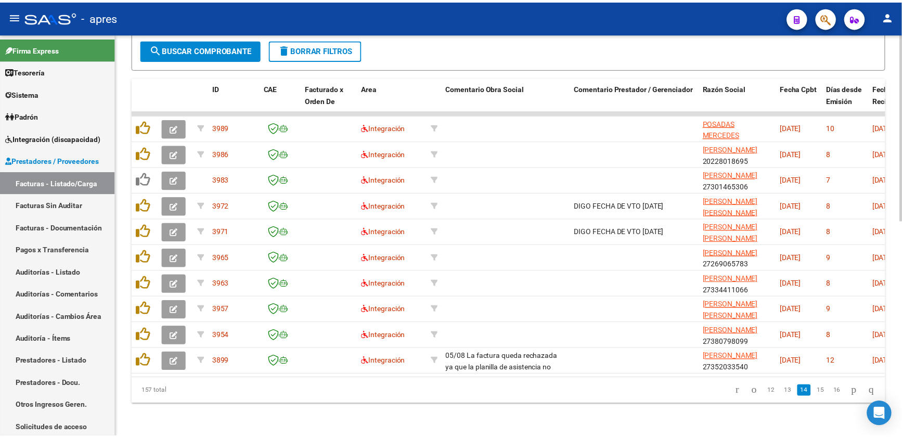
scroll to position [468, 0]
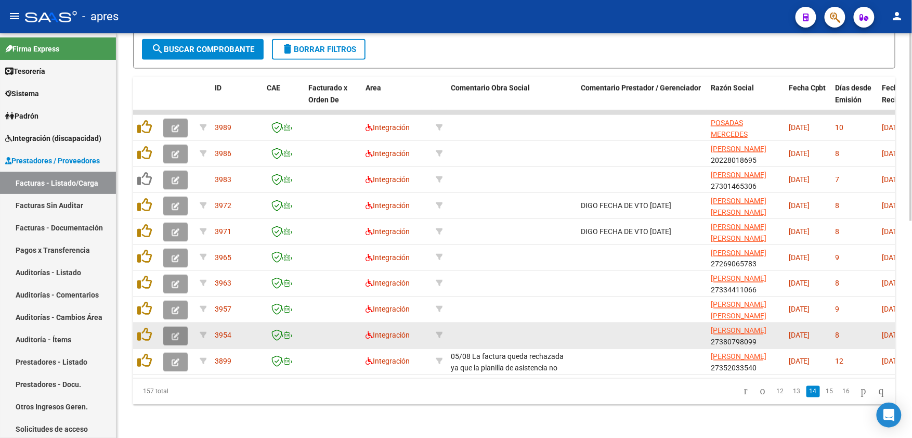
click at [167, 327] on button "button" at bounding box center [175, 336] width 24 height 19
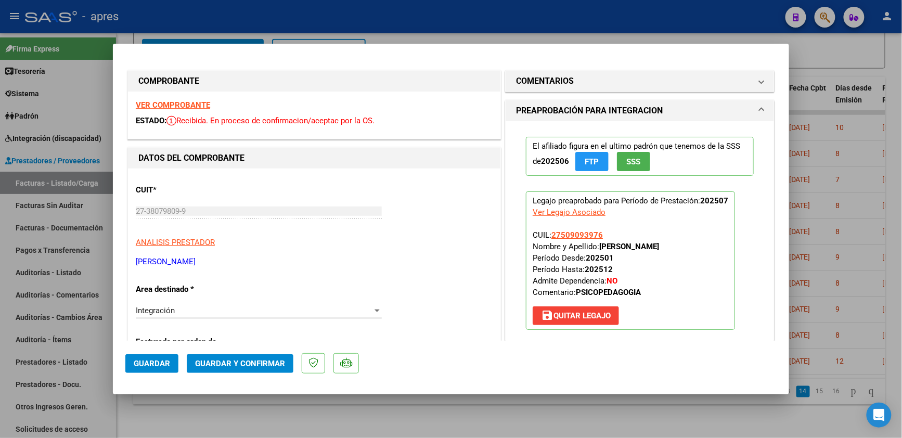
click at [187, 103] on strong "VER COMPROBANTE" at bounding box center [173, 104] width 74 height 9
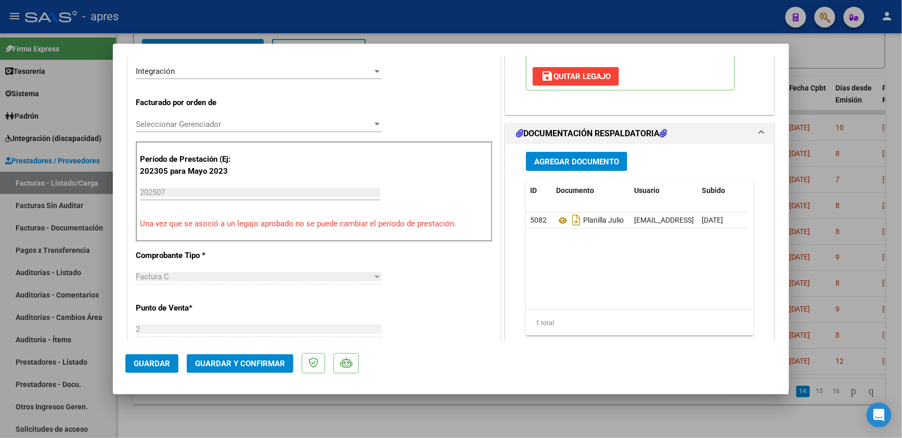
scroll to position [277, 0]
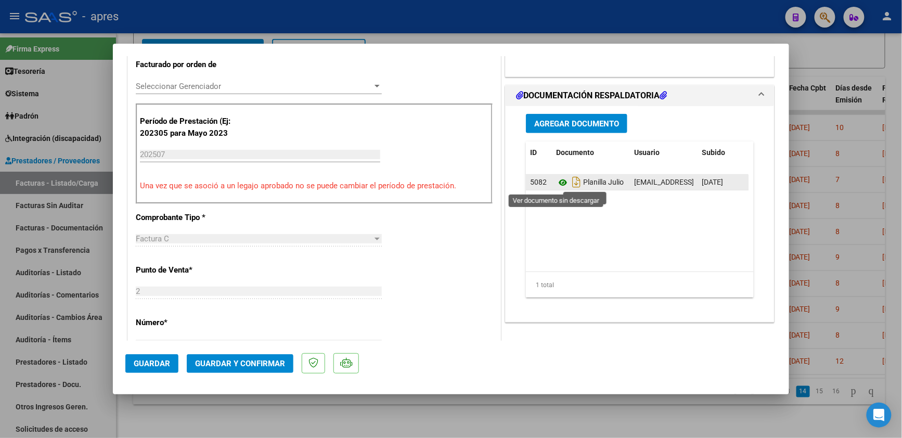
click at [556, 182] on icon at bounding box center [563, 182] width 14 height 12
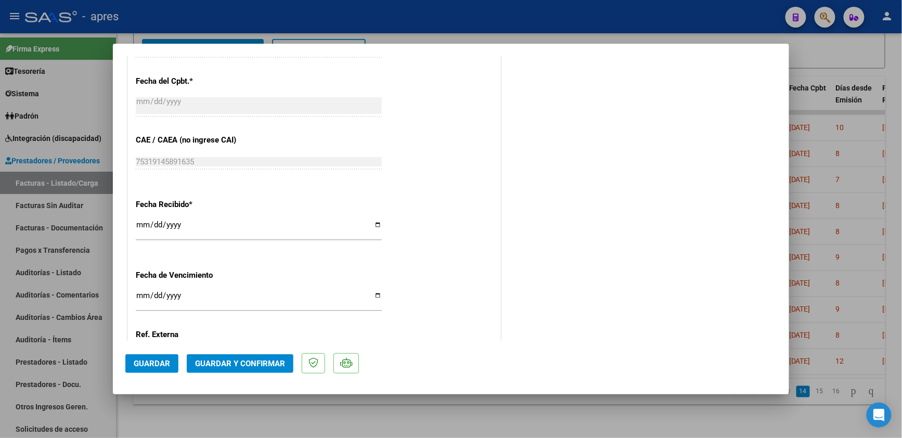
scroll to position [721, 0]
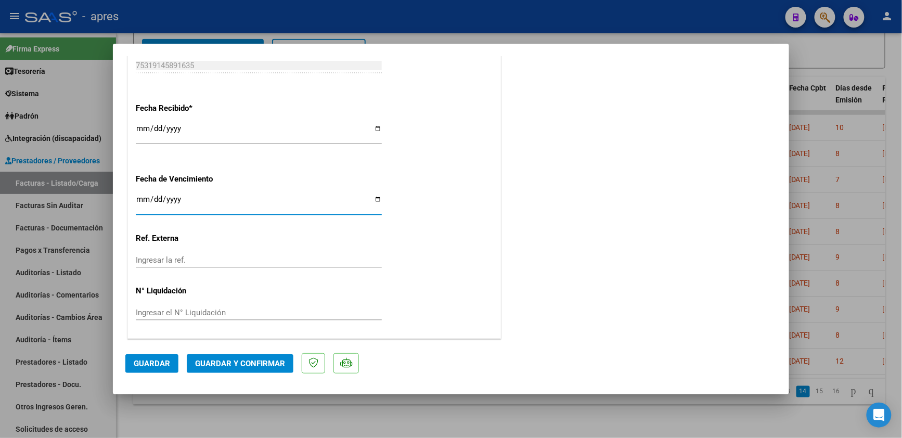
click at [136, 198] on input "Ingresar la fecha" at bounding box center [259, 203] width 246 height 17
type input "[DATE]"
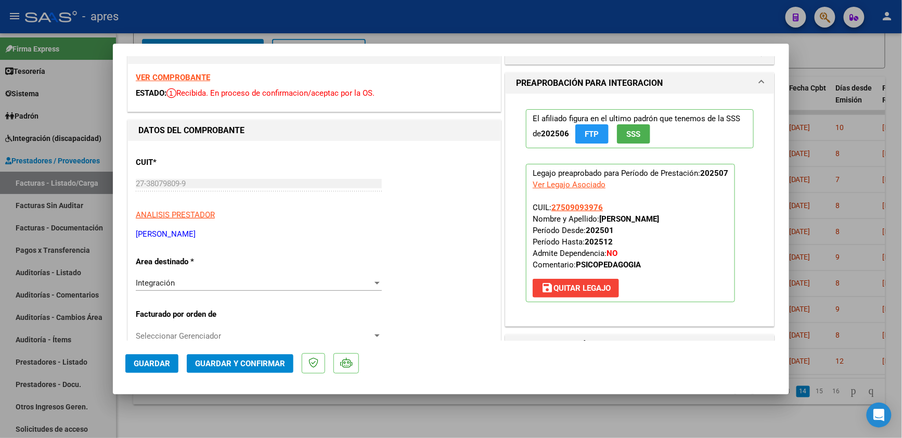
scroll to position [0, 0]
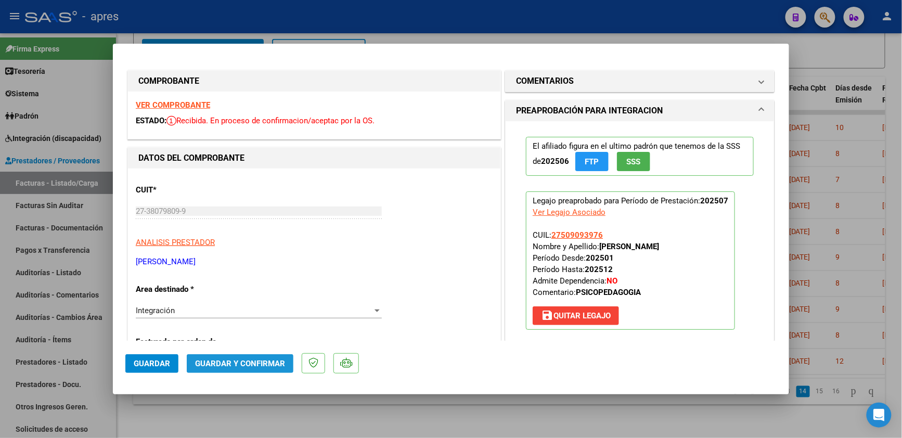
click at [247, 365] on span "Guardar y Confirmar" at bounding box center [240, 363] width 90 height 9
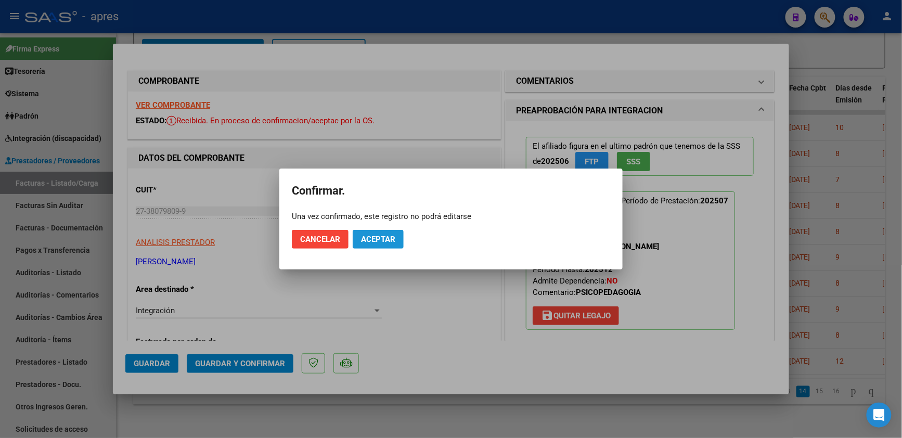
drag, startPoint x: 383, startPoint y: 244, endPoint x: 471, endPoint y: 44, distance: 219.2
click at [383, 243] on button "Aceptar" at bounding box center [378, 239] width 51 height 19
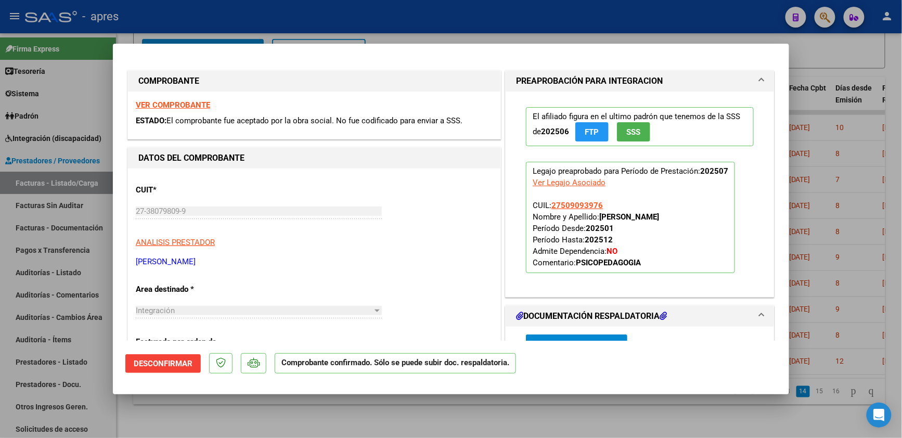
click at [256, 427] on div at bounding box center [451, 219] width 902 height 438
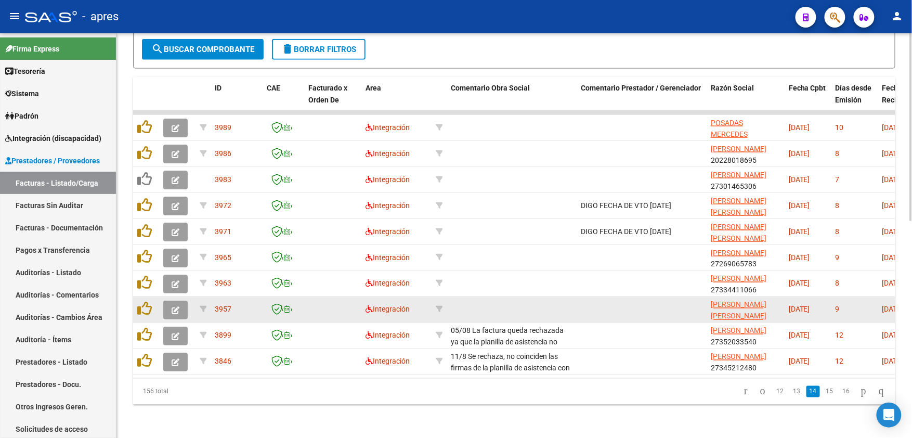
click at [181, 301] on button "button" at bounding box center [175, 310] width 24 height 19
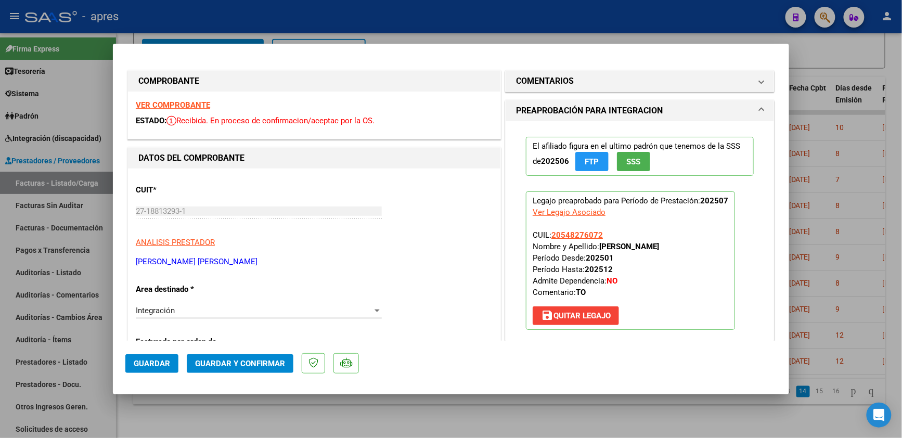
click at [199, 105] on strong "VER COMPROBANTE" at bounding box center [173, 104] width 74 height 9
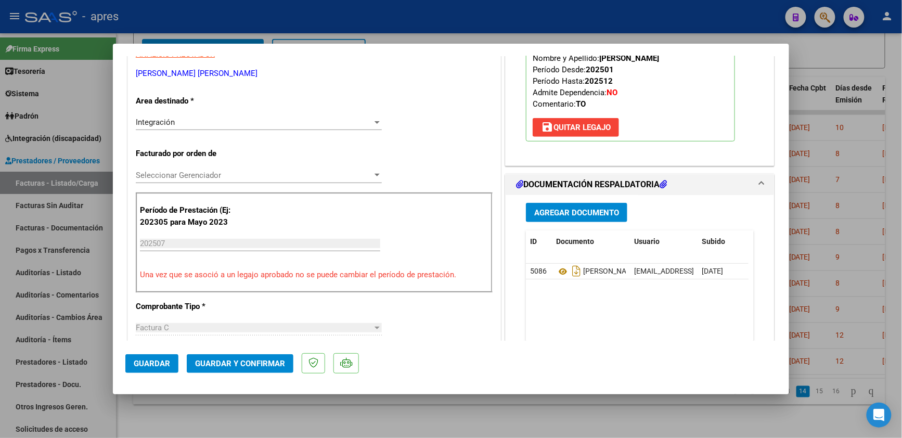
scroll to position [208, 0]
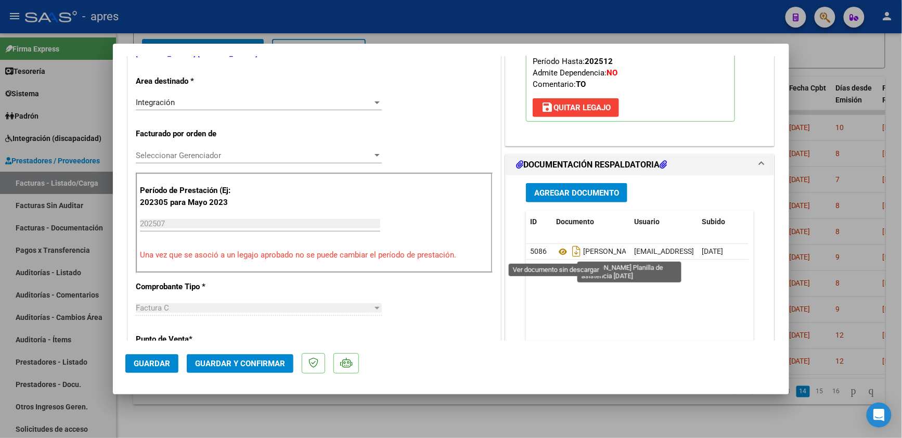
drag, startPoint x: 553, startPoint y: 255, endPoint x: 536, endPoint y: 243, distance: 21.1
click at [556, 254] on icon at bounding box center [563, 251] width 14 height 12
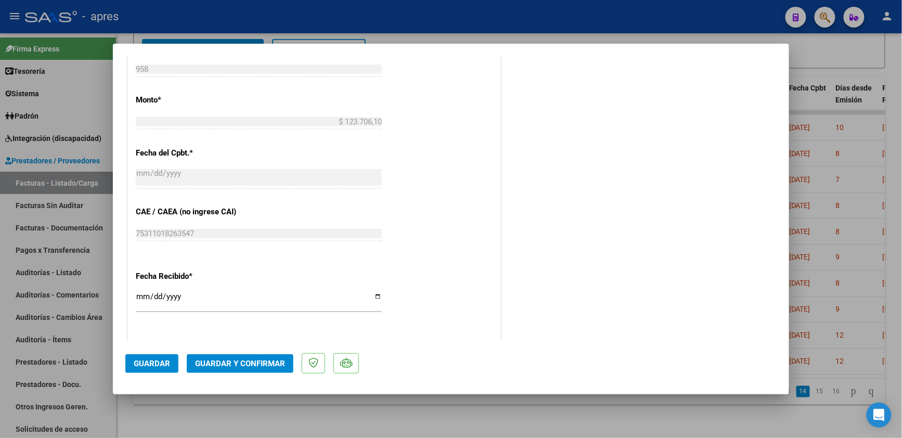
scroll to position [693, 0]
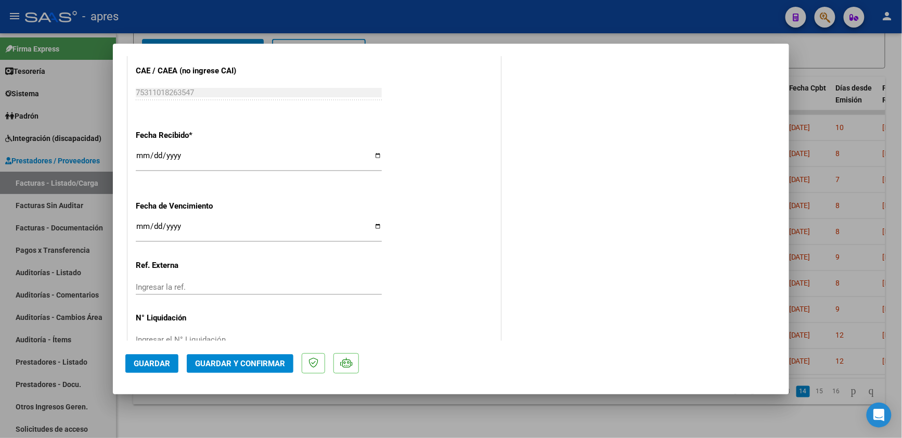
click at [139, 227] on input "Ingresar la fecha" at bounding box center [259, 230] width 246 height 17
type input "2025-08-14"
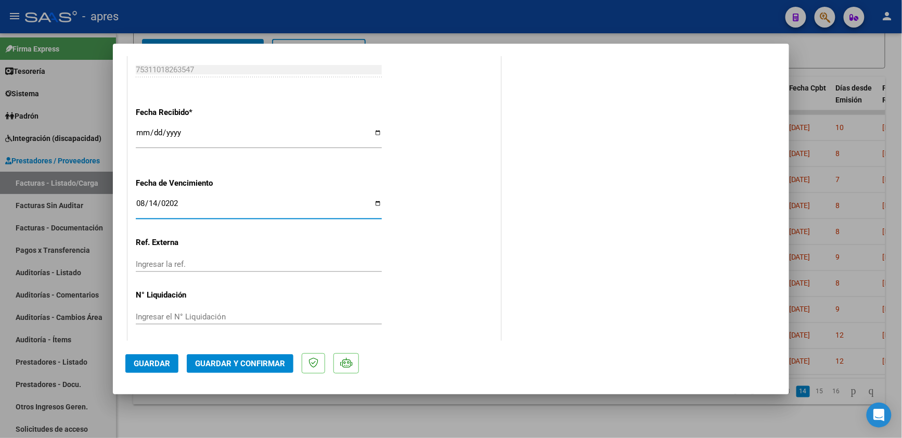
scroll to position [721, 0]
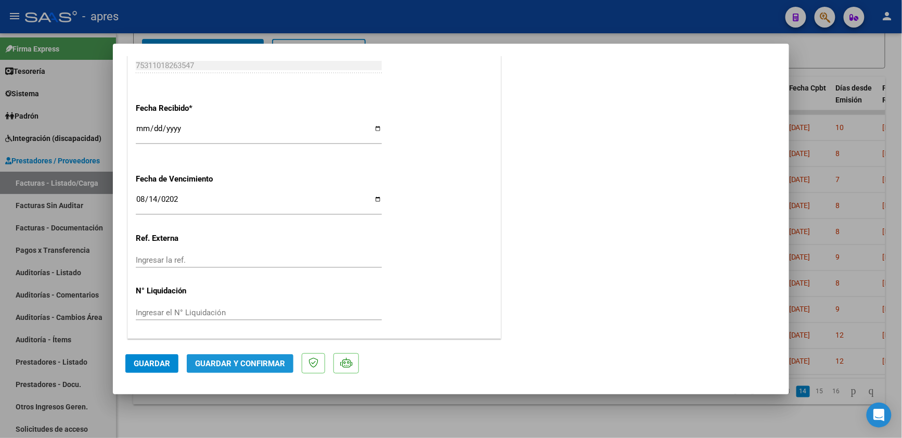
click at [261, 366] on span "Guardar y Confirmar" at bounding box center [240, 363] width 90 height 9
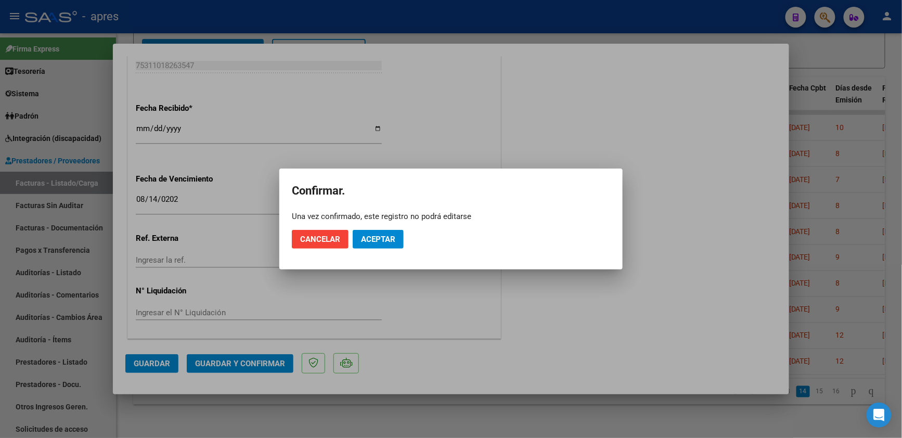
click at [381, 258] on mat-dialog-container "Confirmar. Una vez confirmado, este registro no podrá editarse Cancelar Aceptar" at bounding box center [450, 219] width 343 height 101
click at [381, 238] on span "Aceptar" at bounding box center [378, 239] width 34 height 9
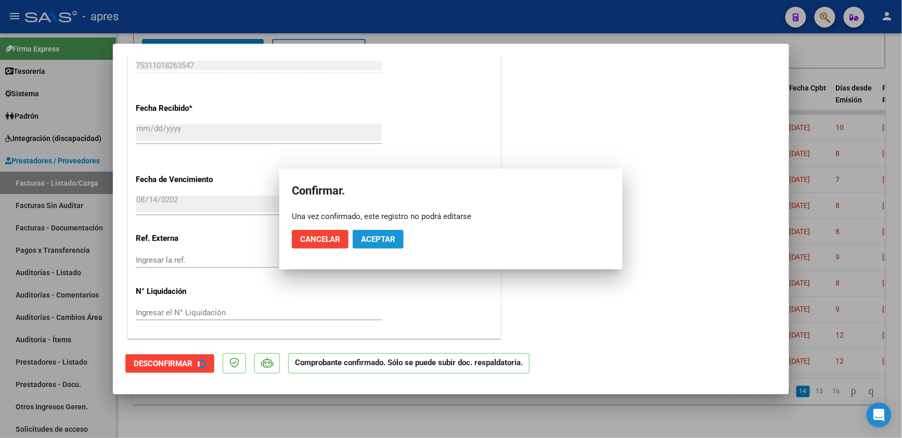
scroll to position [656, 0]
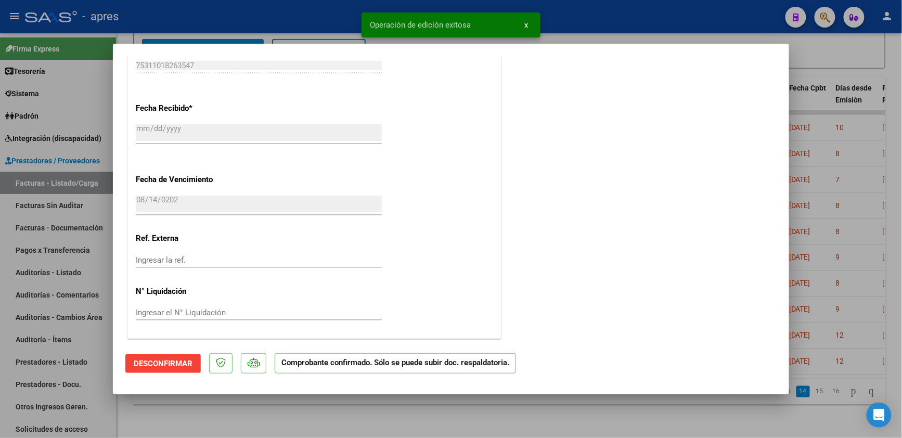
click at [159, 412] on div at bounding box center [451, 219] width 902 height 438
type input "$ 0,00"
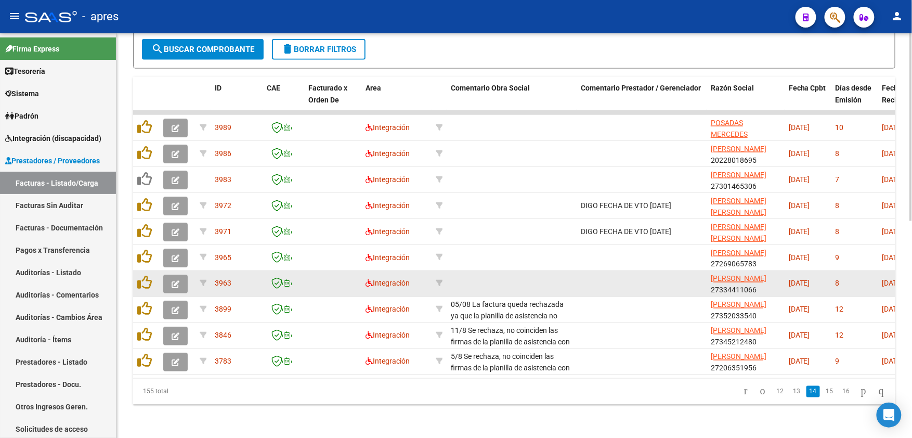
click at [172, 280] on icon "button" at bounding box center [176, 284] width 8 height 8
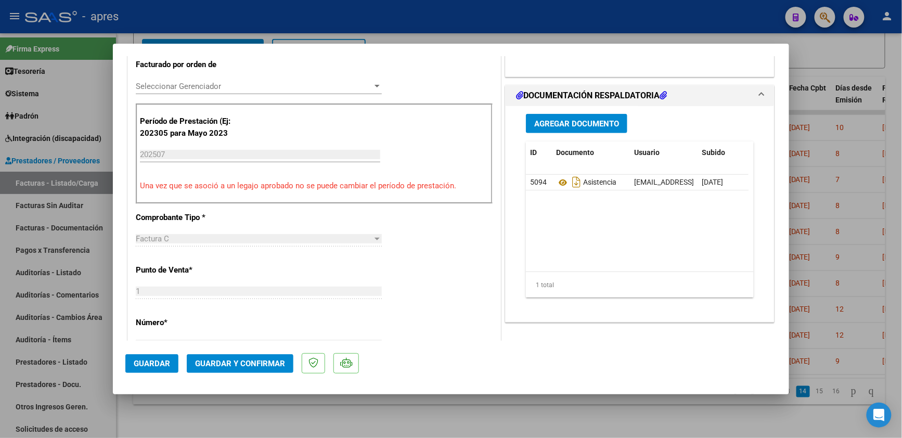
scroll to position [0, 0]
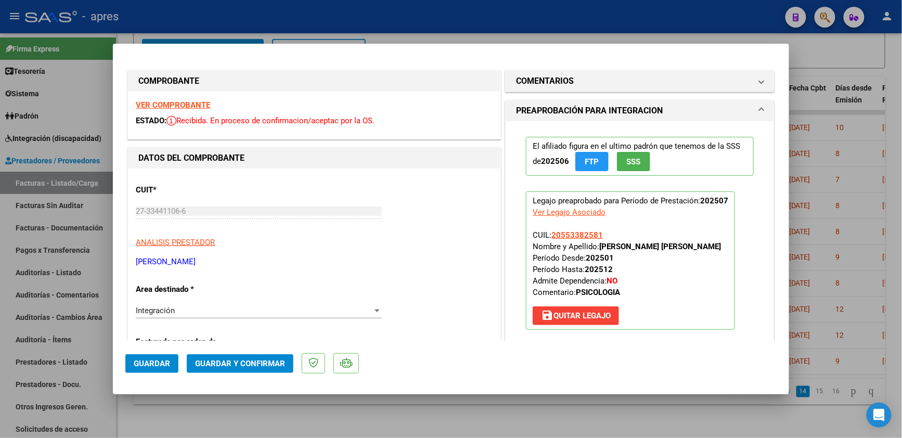
click at [172, 105] on strong "VER COMPROBANTE" at bounding box center [173, 104] width 74 height 9
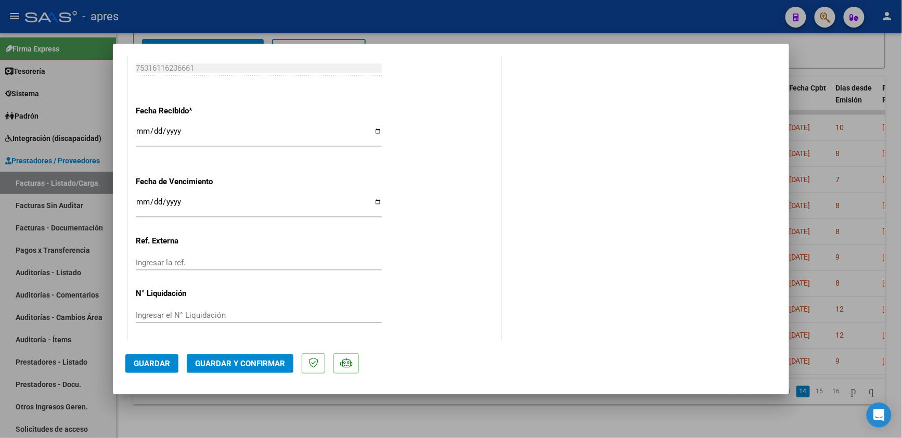
scroll to position [721, 0]
click at [138, 200] on input "Ingresar la fecha" at bounding box center [259, 203] width 246 height 17
type input "[DATE]"
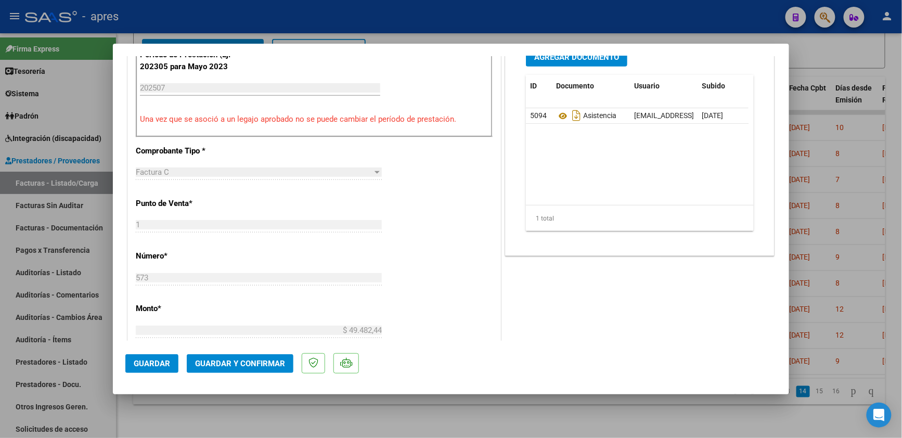
scroll to position [166, 0]
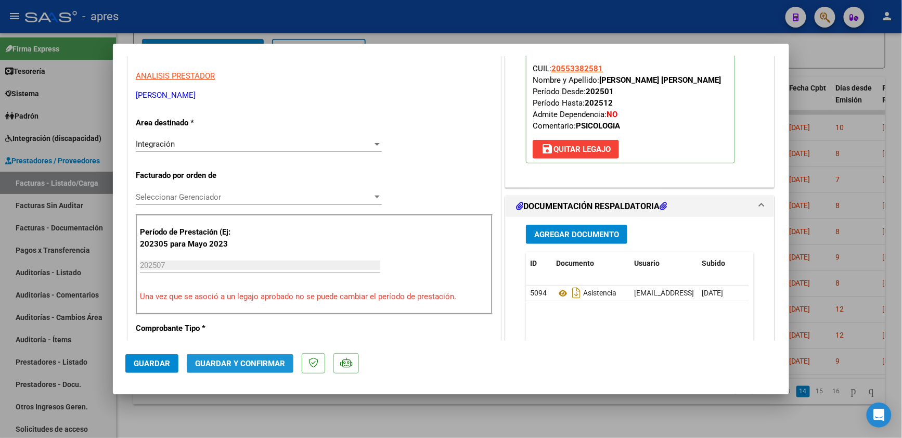
click at [260, 364] on span "Guardar y Confirmar" at bounding box center [240, 363] width 90 height 9
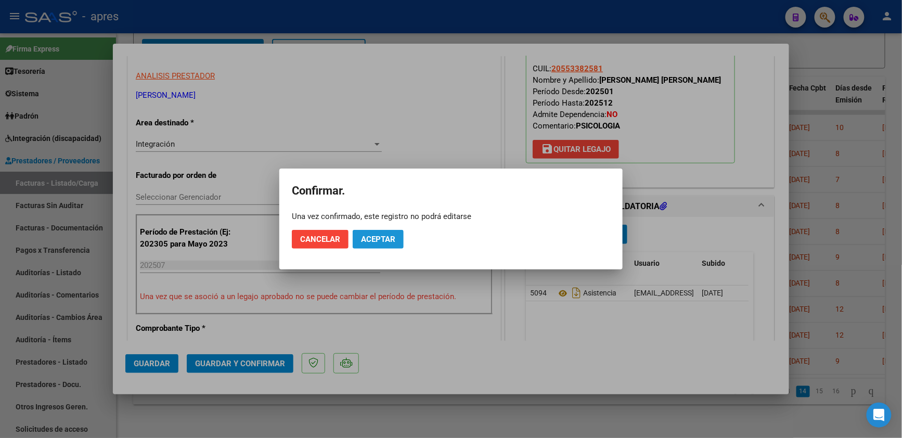
drag, startPoint x: 376, startPoint y: 244, endPoint x: 425, endPoint y: 94, distance: 158.2
click at [378, 231] on button "Aceptar" at bounding box center [378, 239] width 51 height 19
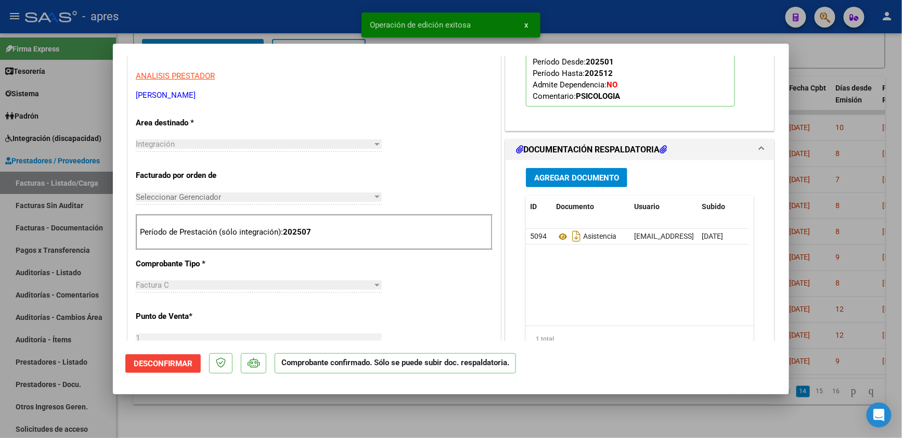
click at [280, 413] on div at bounding box center [451, 219] width 902 height 438
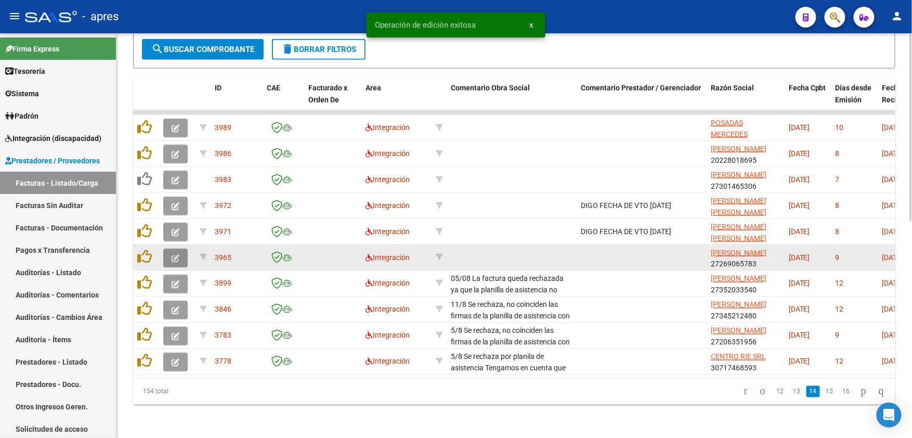
click at [173, 254] on icon "button" at bounding box center [176, 258] width 8 height 8
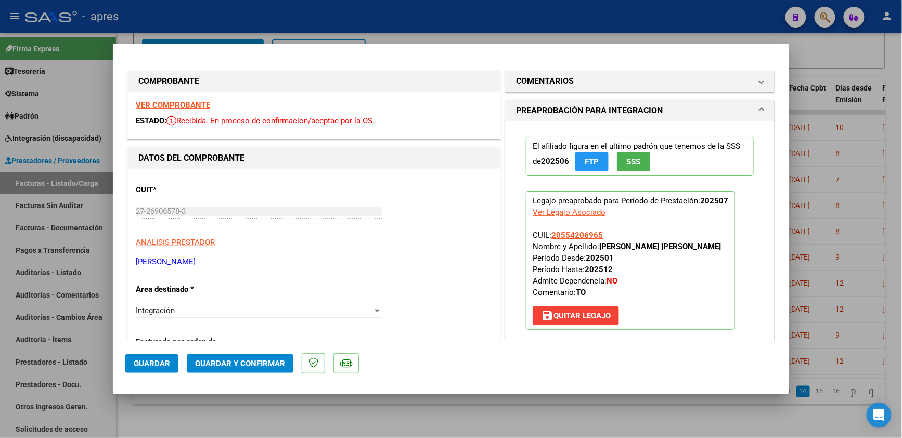
click at [197, 107] on strong "VER COMPROBANTE" at bounding box center [173, 104] width 74 height 9
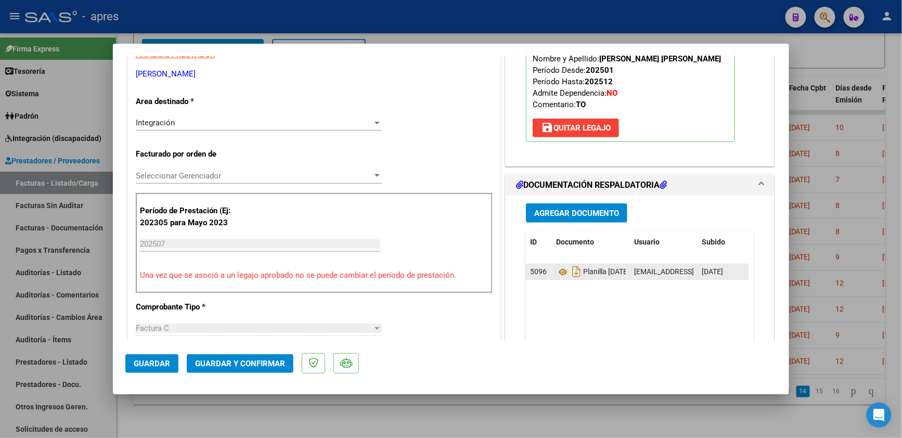
scroll to position [208, 0]
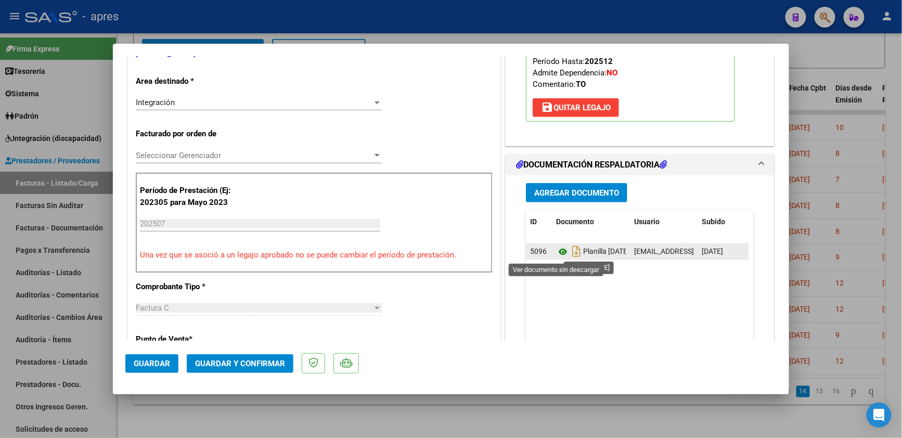
click at [556, 255] on icon at bounding box center [563, 251] width 14 height 12
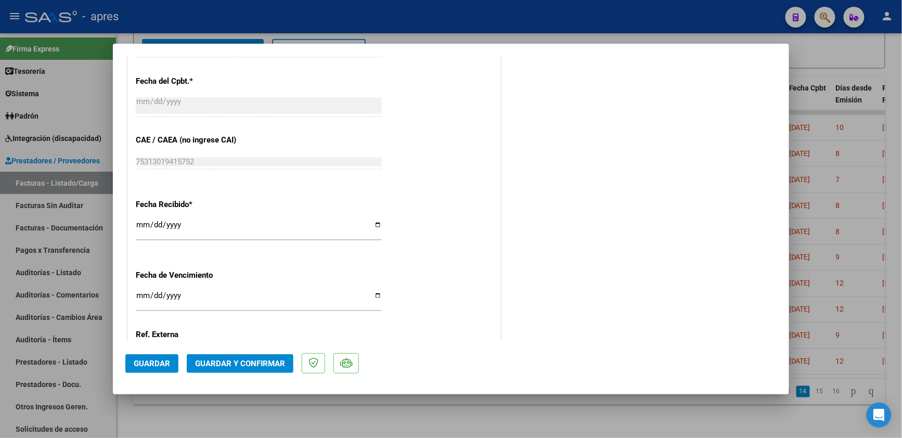
scroll to position [721, 0]
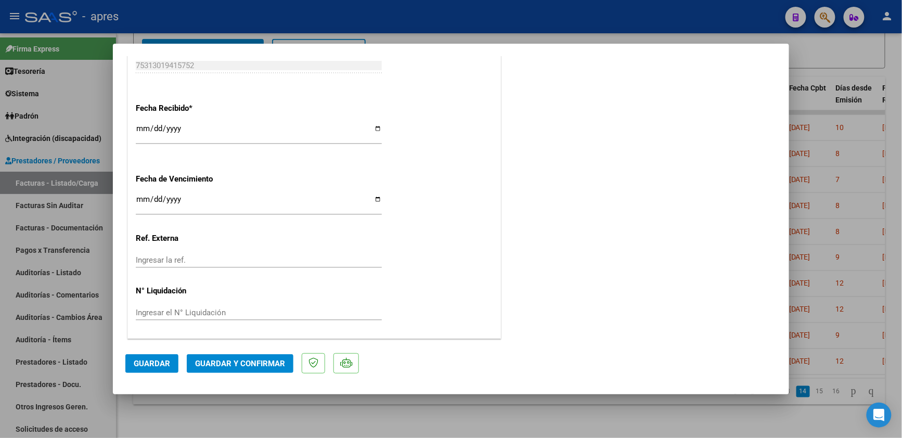
click at [225, 356] on button "Guardar y Confirmar" at bounding box center [240, 363] width 107 height 19
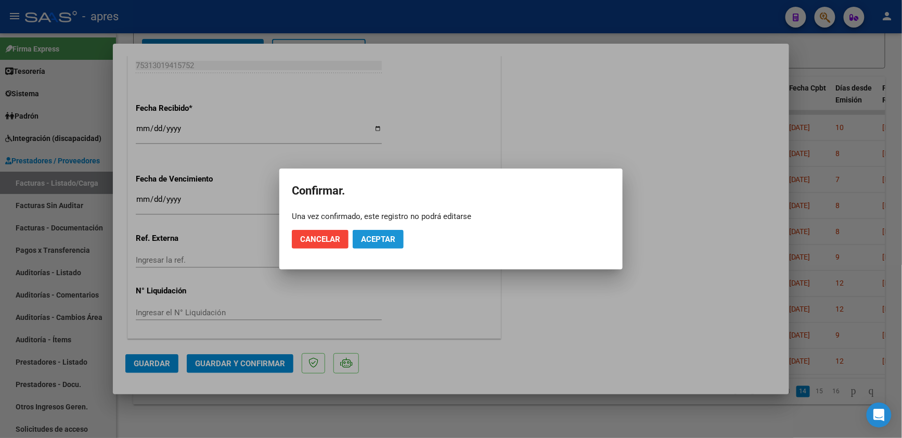
click at [375, 240] on span "Aceptar" at bounding box center [378, 239] width 34 height 9
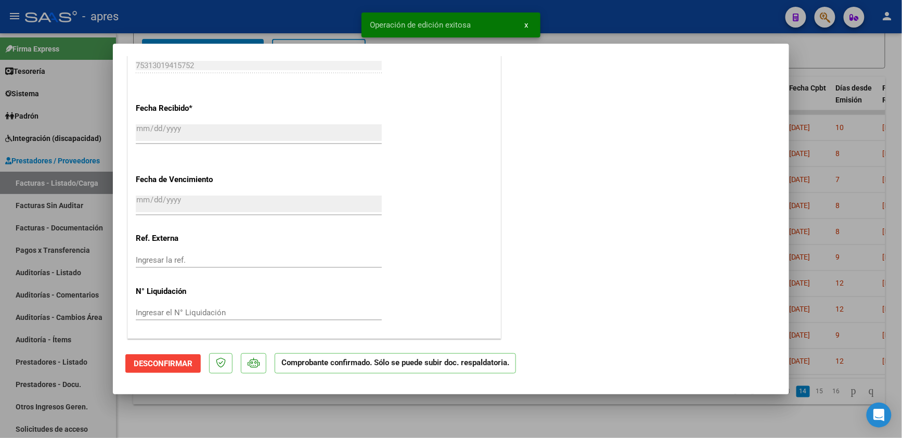
click at [299, 419] on div at bounding box center [451, 219] width 902 height 438
type input "$ 0,00"
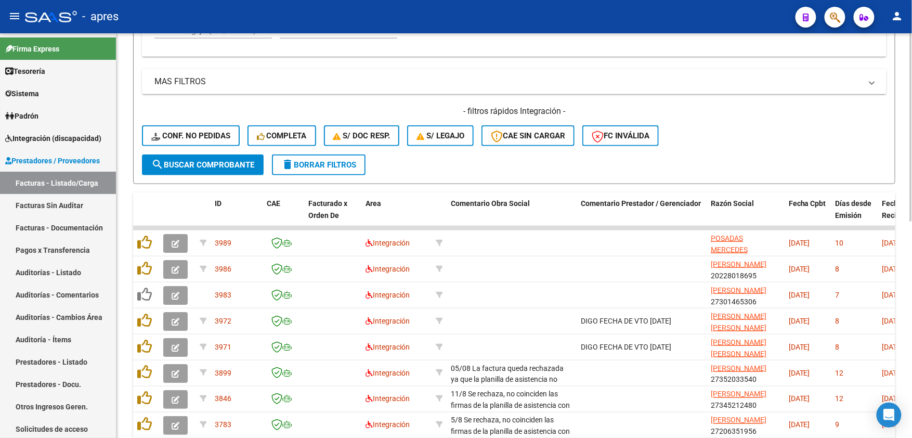
scroll to position [329, 0]
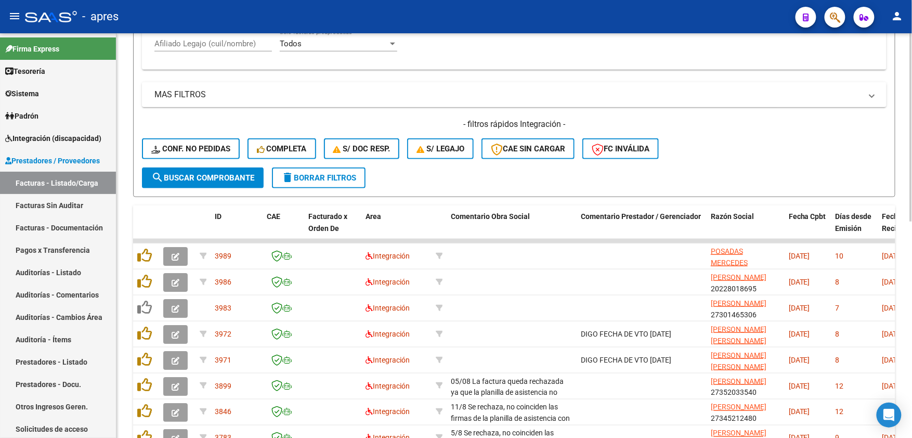
click at [209, 94] on mat-panel-title "MAS FILTROS" at bounding box center [507, 94] width 707 height 11
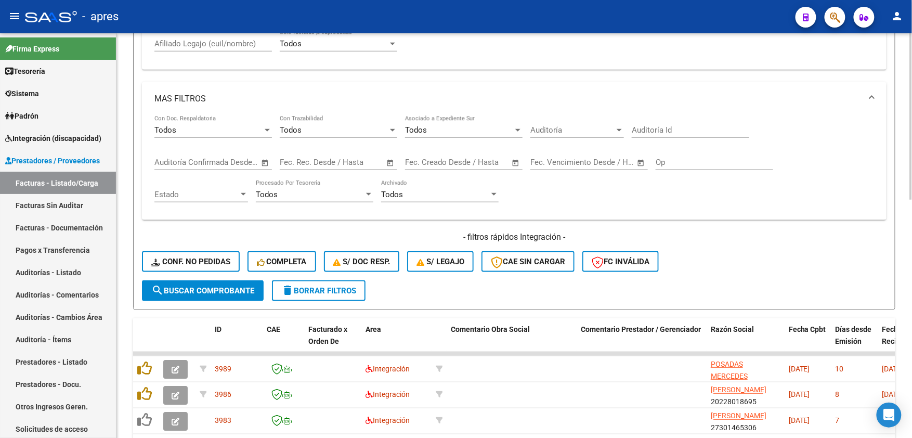
click at [208, 102] on mat-panel-title "MAS FILTROS" at bounding box center [507, 98] width 707 height 11
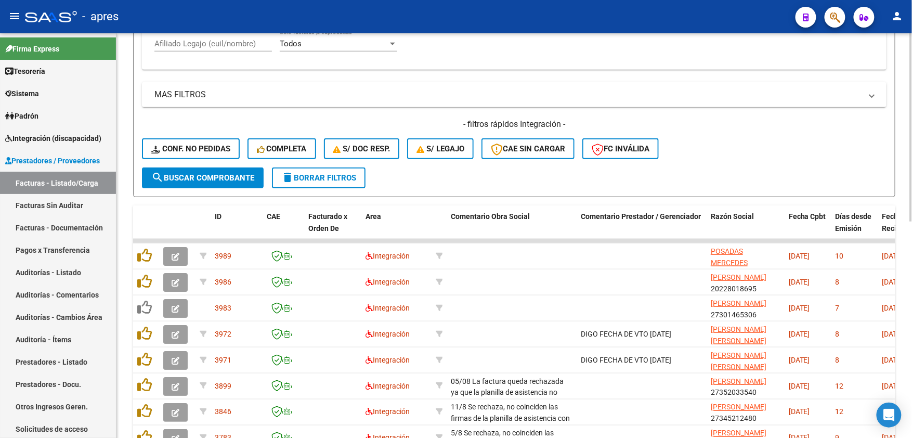
drag, startPoint x: 215, startPoint y: 48, endPoint x: 222, endPoint y: 52, distance: 7.5
click at [221, 50] on div "Afiliado Legajo (cuil/nombre)" at bounding box center [213, 40] width 118 height 22
paste input "55420696"
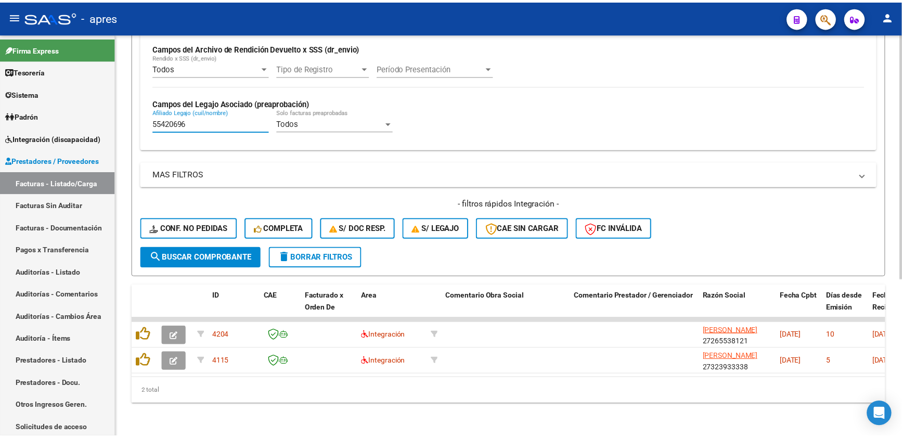
scroll to position [260, 0]
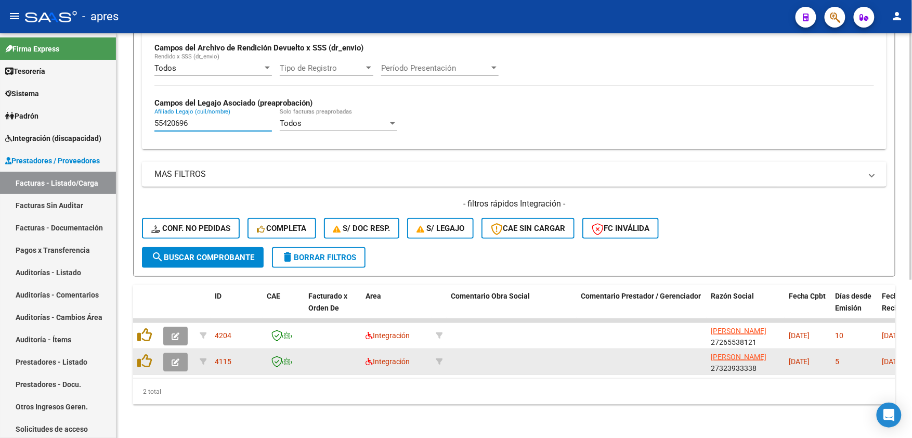
type input "55420696"
click at [181, 354] on button "button" at bounding box center [175, 362] width 24 height 19
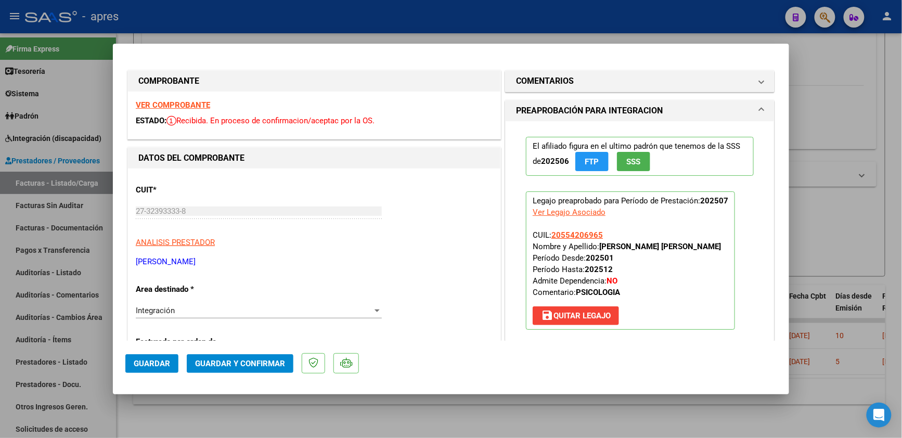
click at [194, 107] on strong "VER COMPROBANTE" at bounding box center [173, 104] width 74 height 9
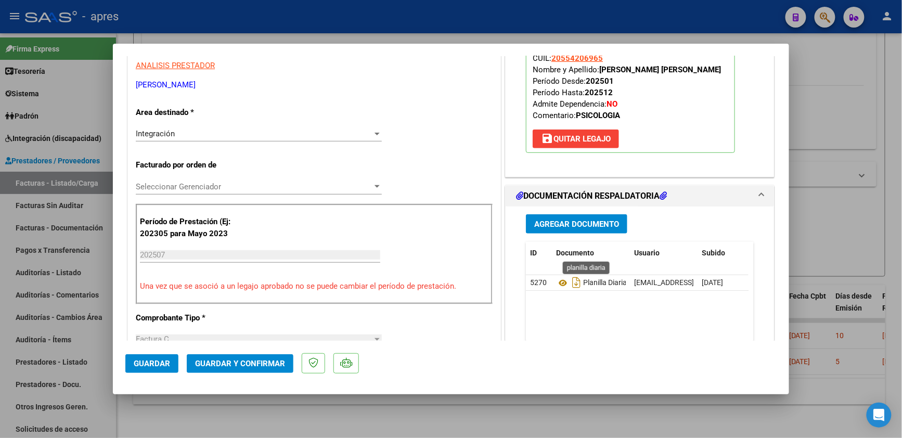
scroll to position [208, 0]
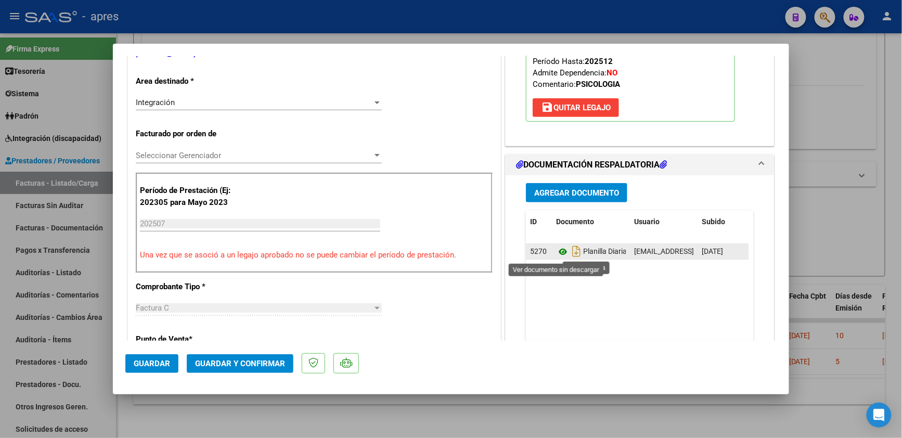
click at [556, 249] on icon at bounding box center [563, 251] width 14 height 12
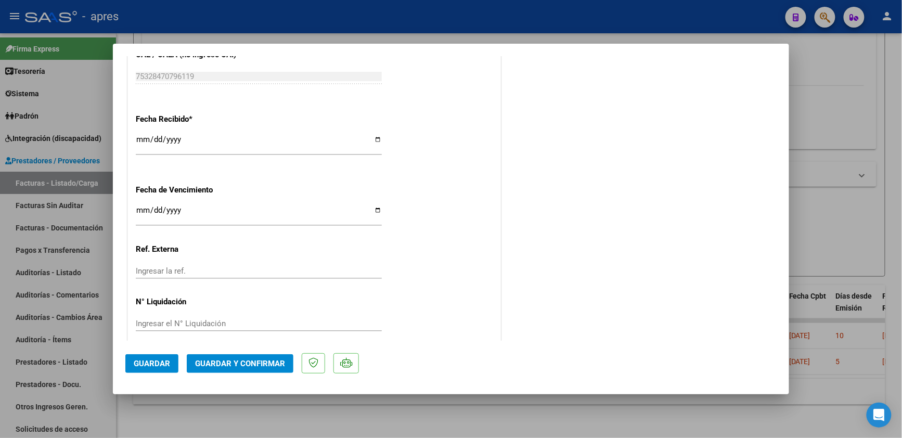
scroll to position [721, 0]
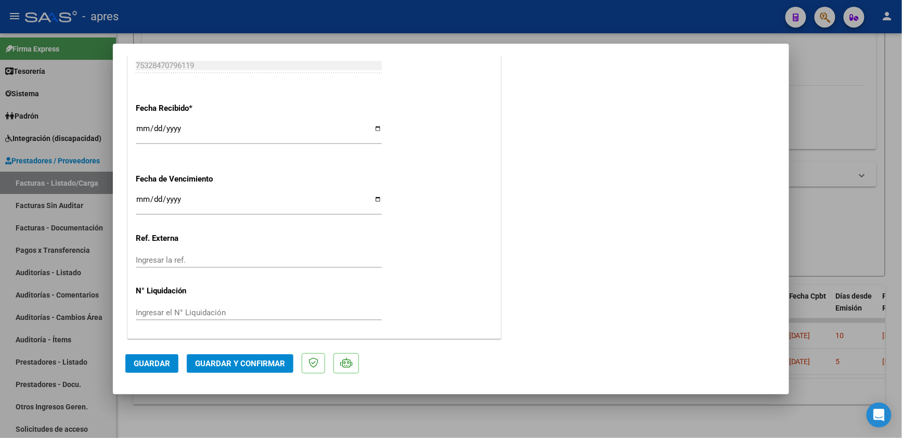
click at [142, 199] on input "Ingresar la fecha" at bounding box center [259, 203] width 246 height 17
type input "0005-08-18"
type input "[DATE]"
click at [211, 375] on mat-dialog-actions "Guardar Guardar y Confirmar" at bounding box center [450, 361] width 651 height 41
click at [215, 365] on span "Guardar y Confirmar" at bounding box center [240, 363] width 90 height 9
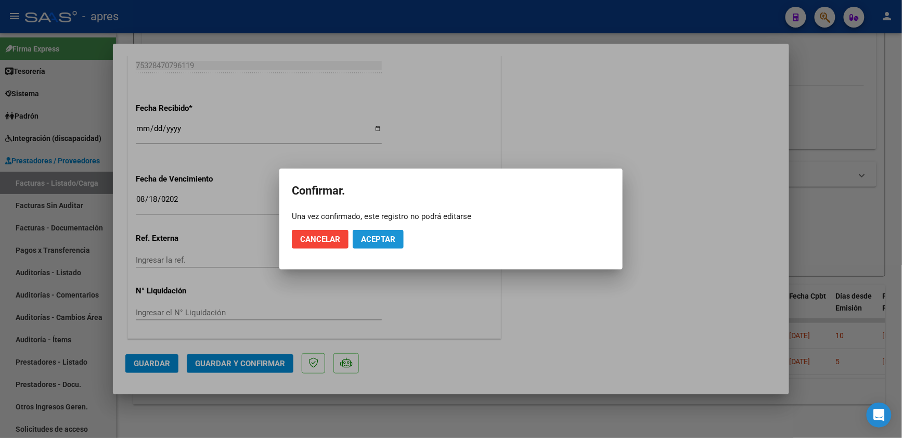
click at [367, 240] on span "Aceptar" at bounding box center [378, 239] width 34 height 9
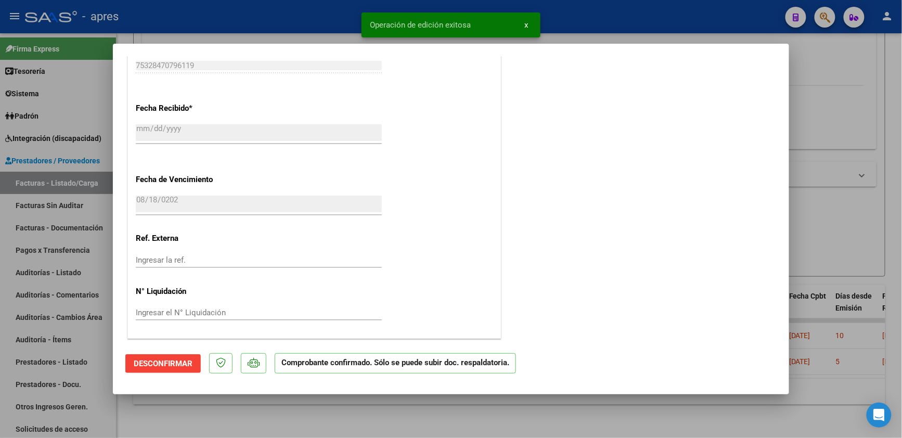
click at [310, 420] on div at bounding box center [451, 219] width 902 height 438
type input "$ 0,00"
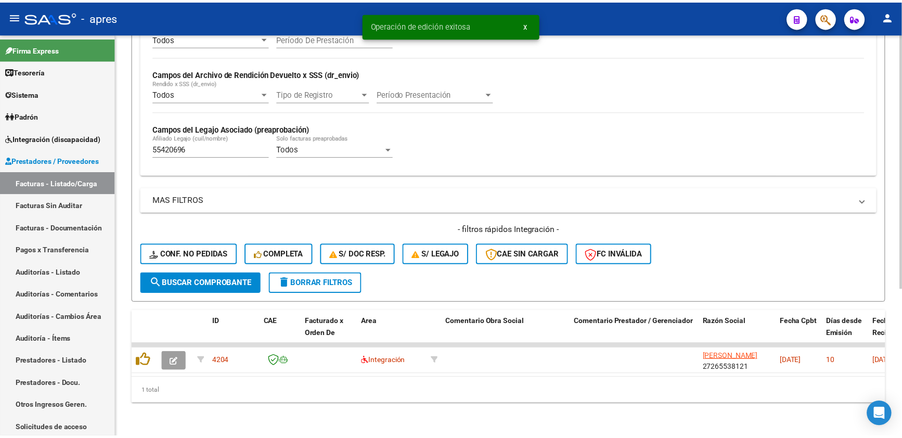
scroll to position [234, 0]
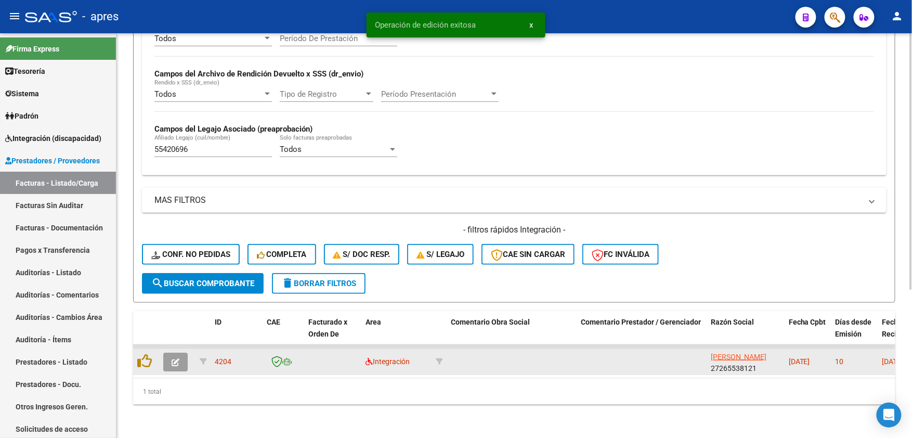
click at [180, 353] on button "button" at bounding box center [175, 362] width 24 height 19
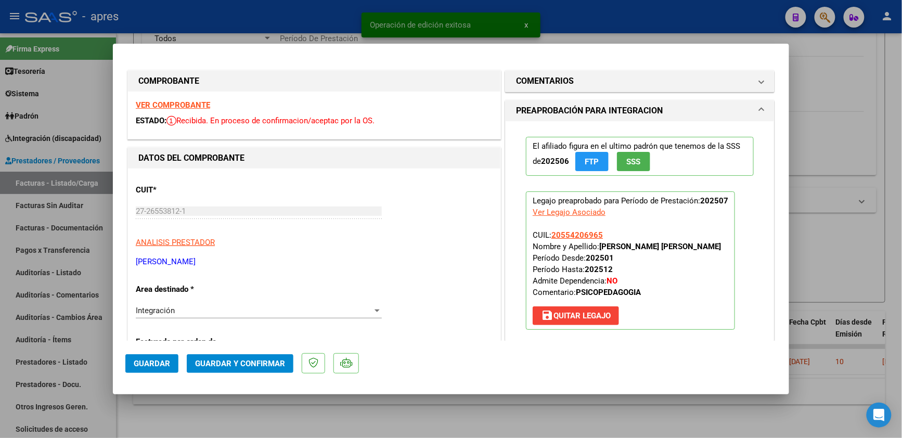
click at [185, 103] on strong "VER COMPROBANTE" at bounding box center [173, 104] width 74 height 9
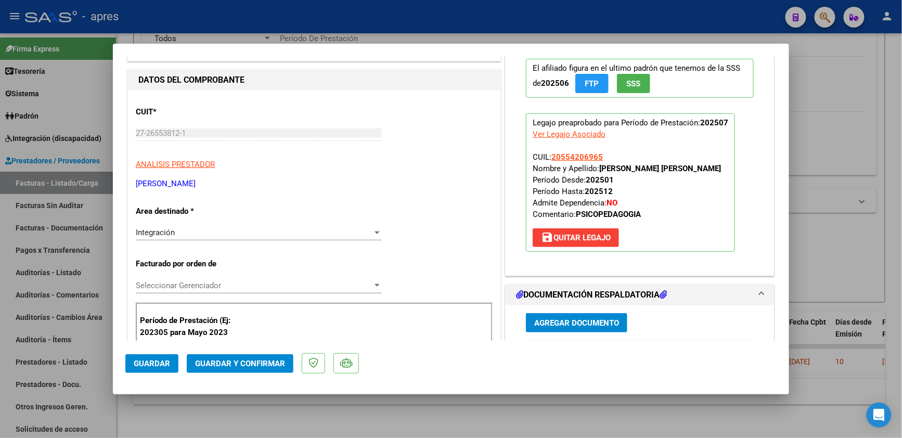
scroll to position [277, 0]
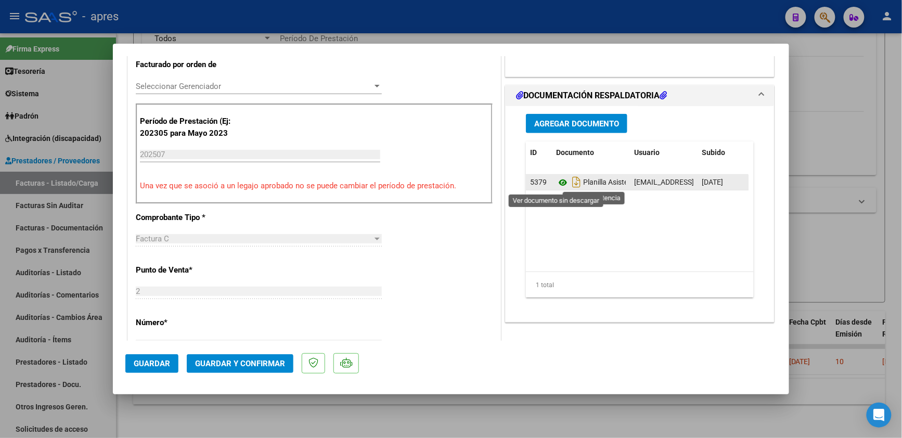
click at [556, 180] on icon at bounding box center [563, 182] width 14 height 12
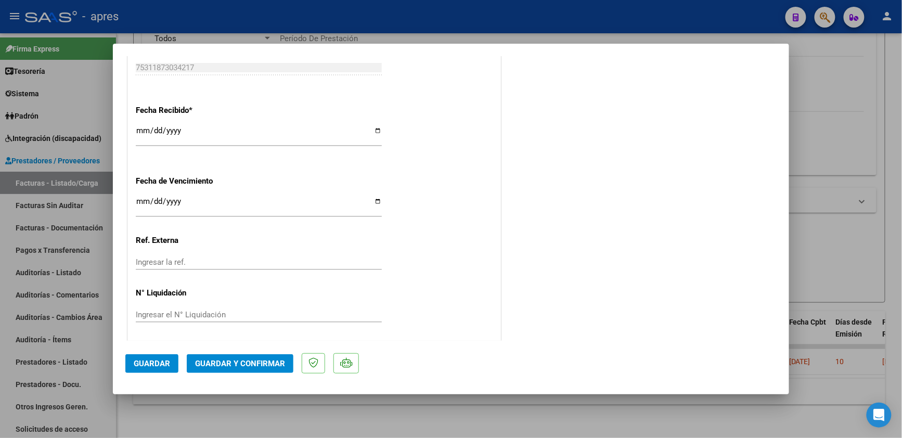
scroll to position [721, 0]
click at [233, 359] on span "Guardar y Confirmar" at bounding box center [240, 363] width 90 height 9
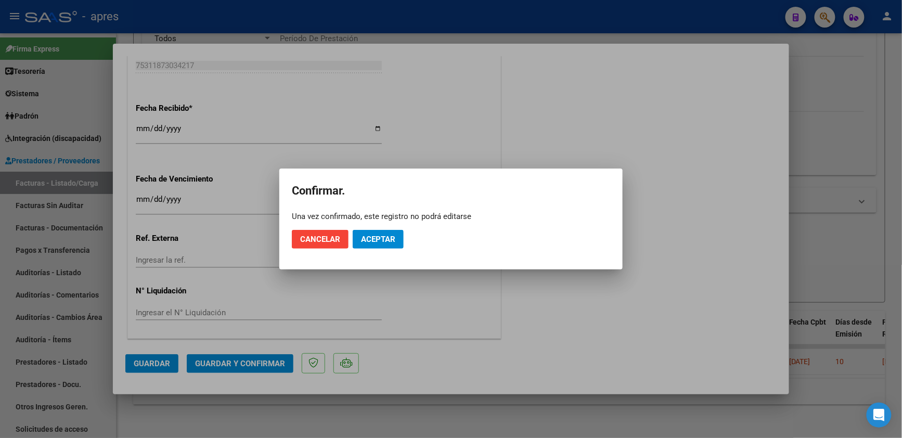
drag, startPoint x: 397, startPoint y: 225, endPoint x: 395, endPoint y: 233, distance: 8.6
click at [396, 227] on mat-dialog-actions "Cancelar Aceptar" at bounding box center [451, 239] width 318 height 35
click at [395, 233] on button "Aceptar" at bounding box center [378, 239] width 51 height 19
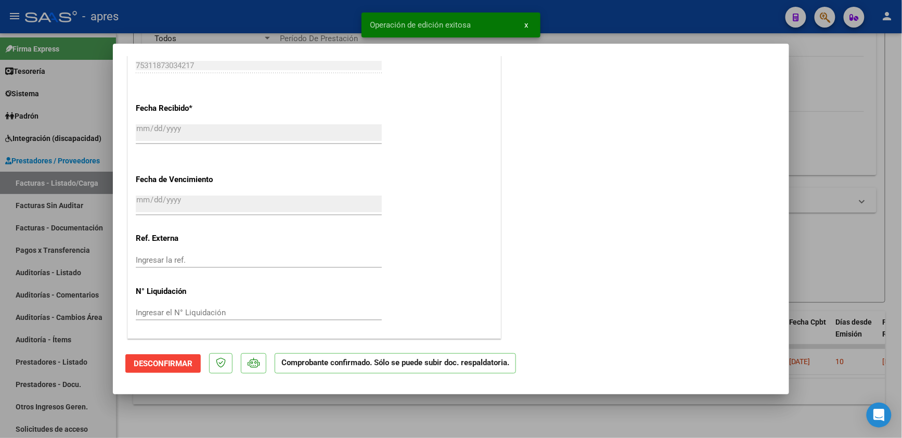
click at [221, 408] on div at bounding box center [451, 219] width 902 height 438
type input "$ 0,00"
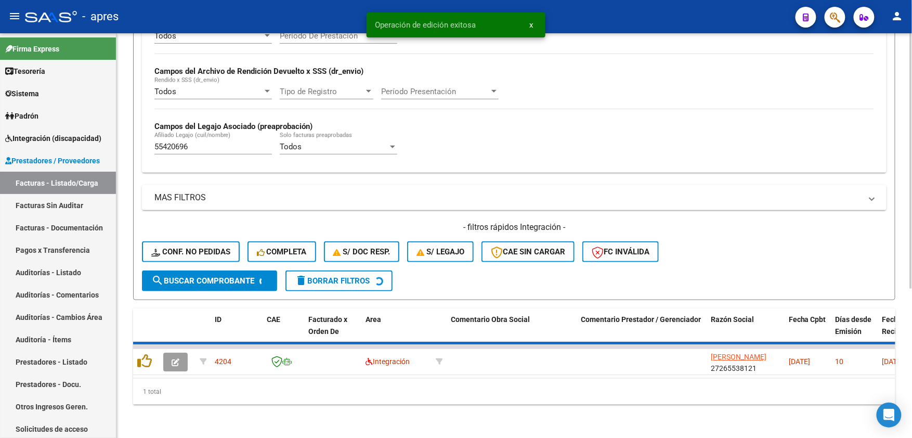
scroll to position [215, 0]
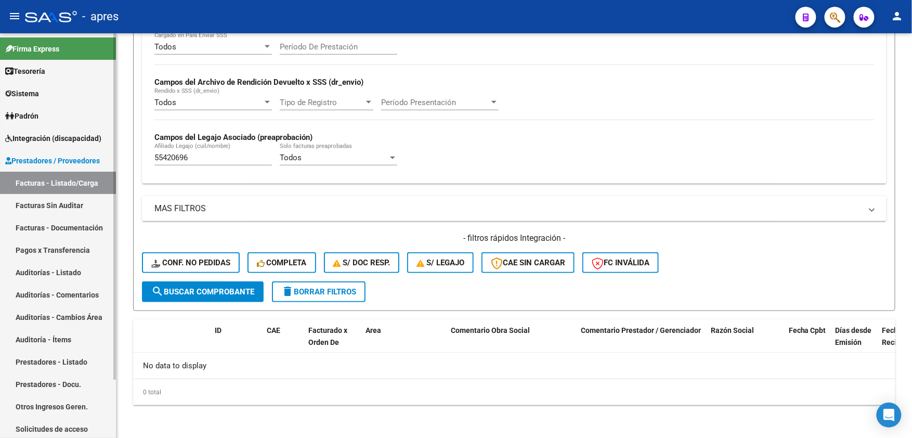
drag, startPoint x: 211, startPoint y: 160, endPoint x: 109, endPoint y: 177, distance: 103.3
click at [109, 176] on mat-sidenav-container "Firma Express Tesorería Extractos Procesados (csv) Extractos Originales (pdf) S…" at bounding box center [456, 235] width 912 height 405
paste input "4912301"
type input "54912301"
drag, startPoint x: 197, startPoint y: 159, endPoint x: 88, endPoint y: 155, distance: 108.2
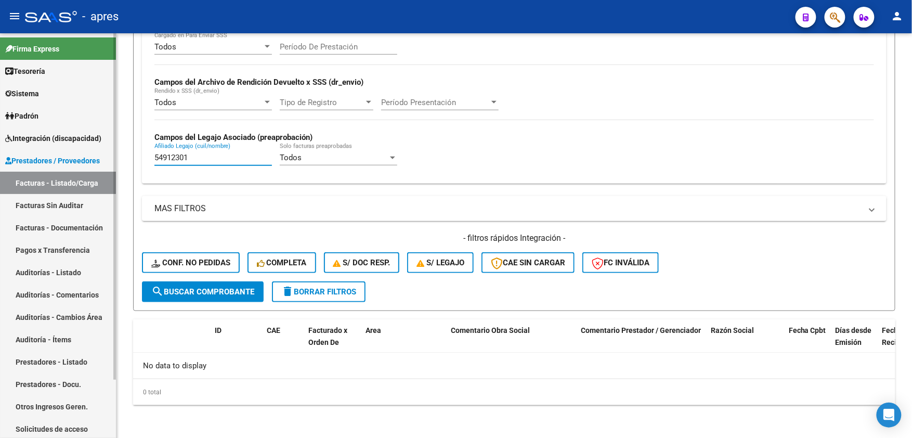
click at [89, 155] on mat-sidenav-container "Firma Express Tesorería Extractos Procesados (csv) Extractos Originales (pdf) S…" at bounding box center [456, 235] width 912 height 405
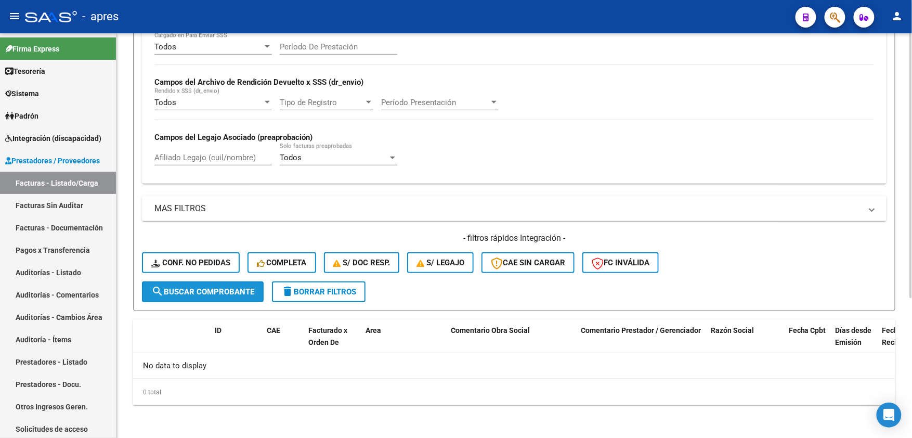
click at [242, 292] on span "search Buscar Comprobante" at bounding box center [202, 291] width 103 height 9
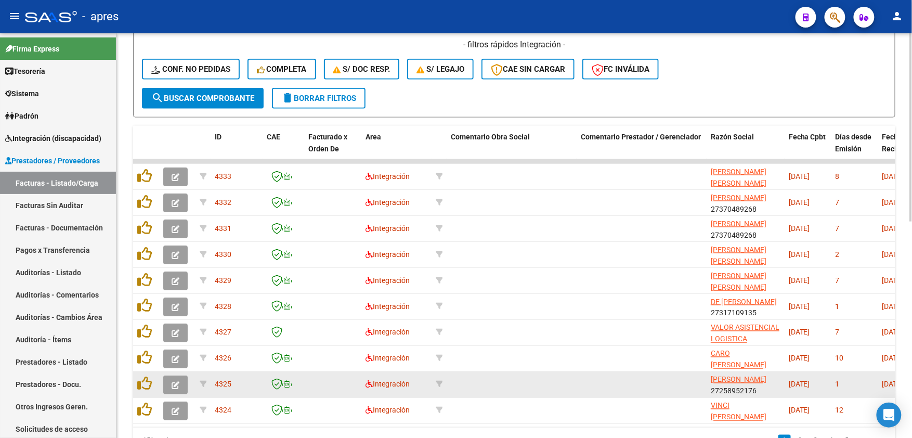
scroll to position [468, 0]
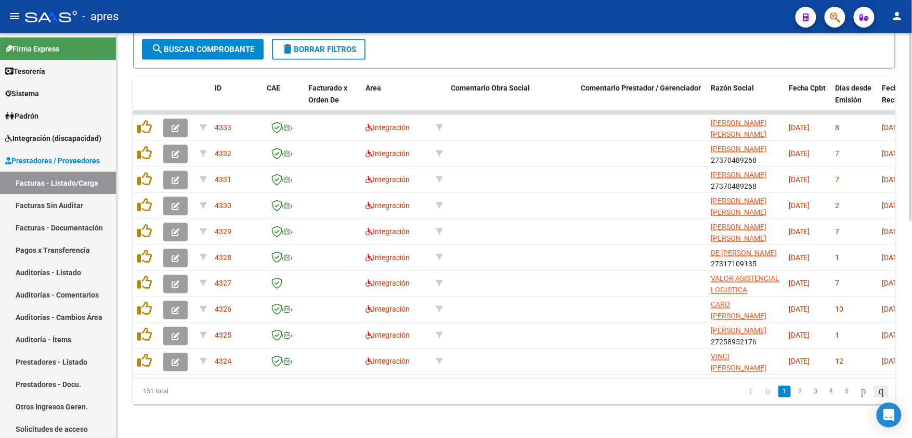
click at [878, 388] on icon "go to last page" at bounding box center [881, 391] width 8 height 12
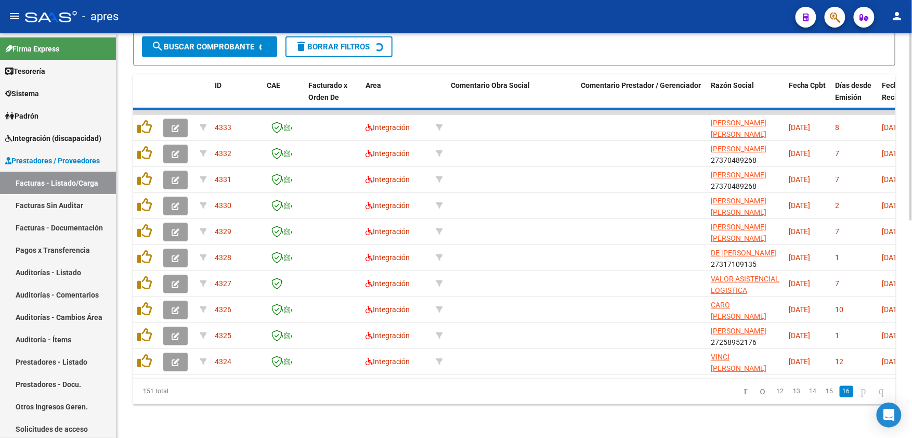
scroll to position [234, 0]
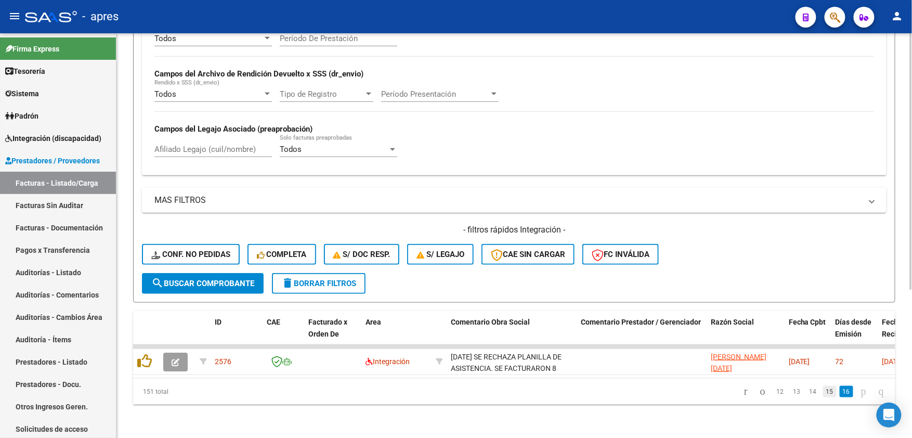
click at [823, 390] on link "15" at bounding box center [830, 391] width 14 height 11
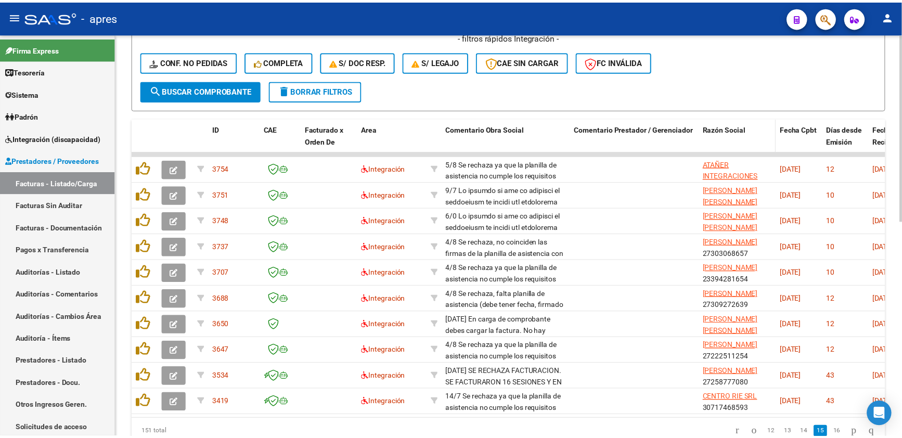
scroll to position [442, 0]
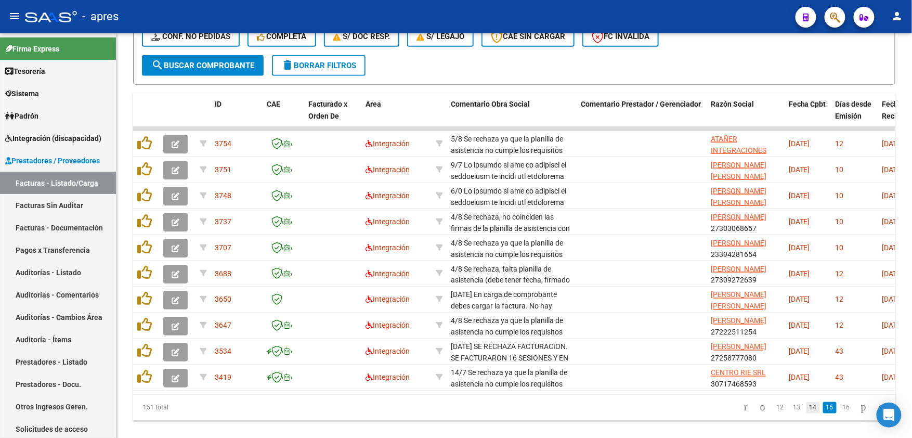
click at [808, 413] on link "14" at bounding box center [814, 407] width 14 height 11
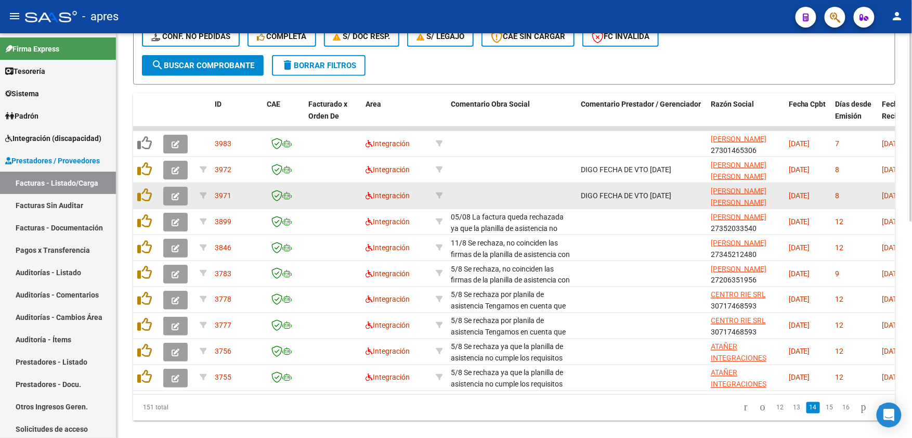
click at [173, 193] on icon "button" at bounding box center [176, 196] width 8 height 8
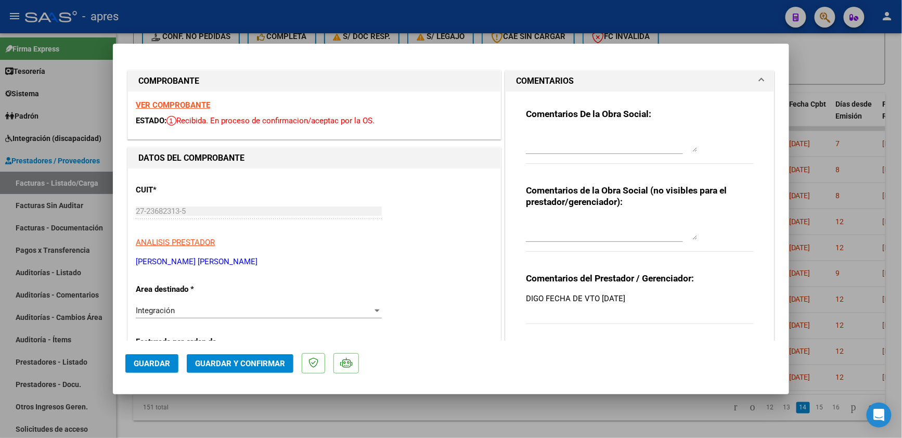
click at [182, 102] on strong "VER COMPROBANTE" at bounding box center [173, 104] width 74 height 9
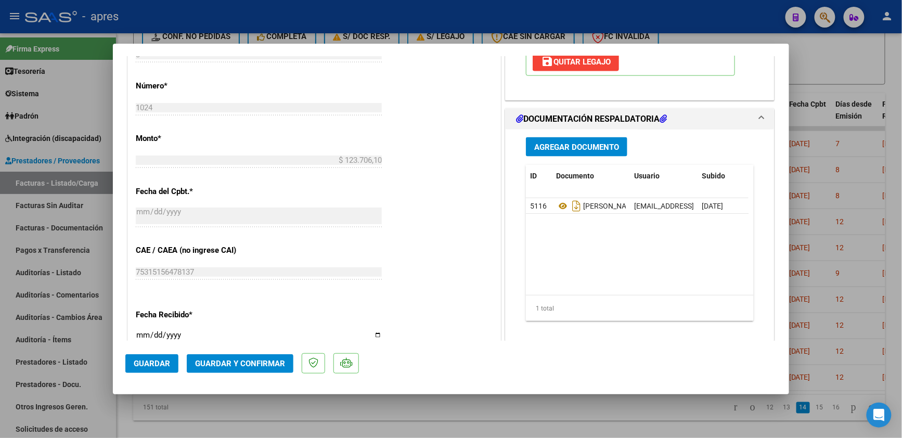
scroll to position [554, 0]
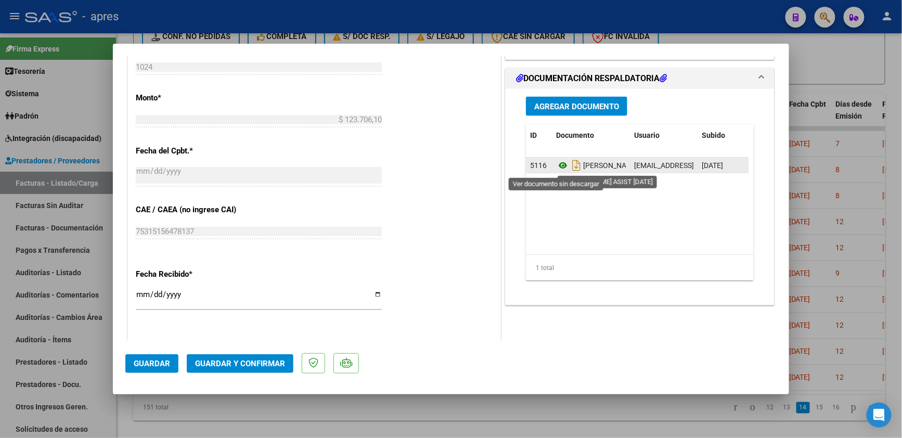
click at [556, 169] on icon at bounding box center [563, 165] width 14 height 12
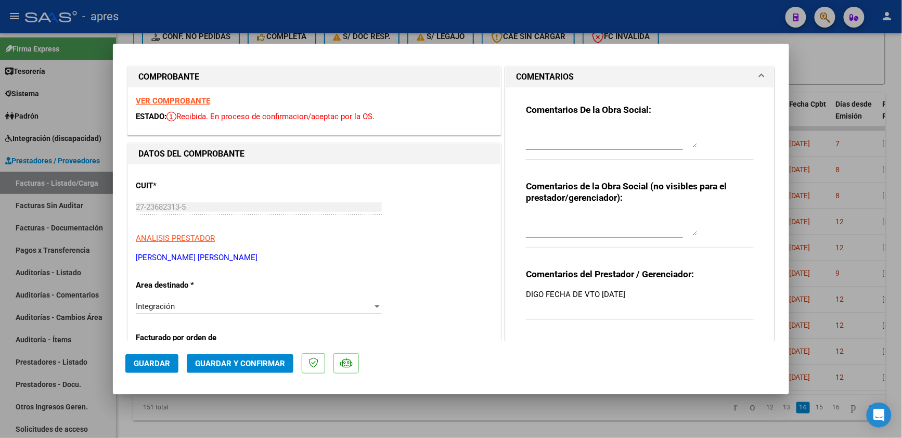
scroll to position [0, 0]
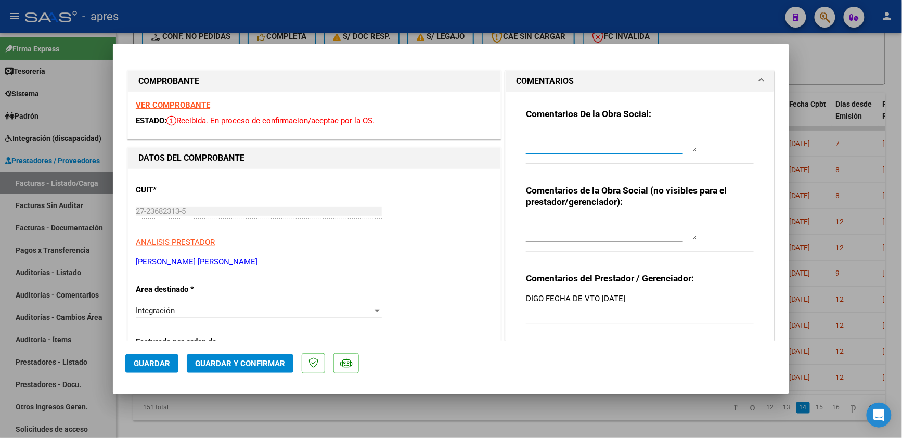
click at [577, 140] on textarea at bounding box center [612, 141] width 172 height 21
type textarea "h"
type textarea "Hola Viviana, ya habias cargado la fc 1027 para este nino y este perido Esta la…"
click at [209, 304] on div "Integración Seleccionar Area" at bounding box center [259, 311] width 246 height 16
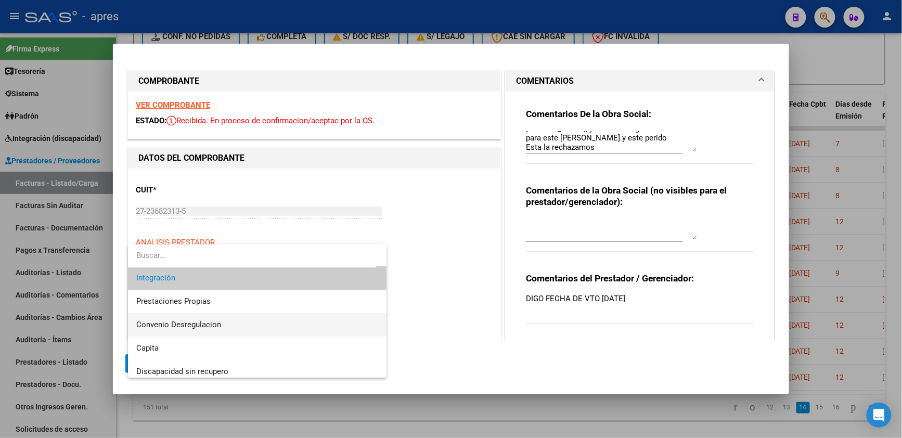
scroll to position [100, 0]
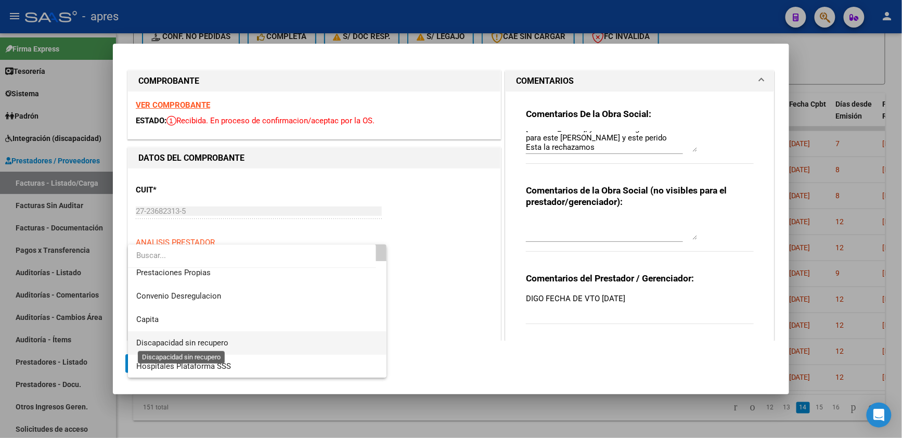
click at [202, 346] on span "Discapacidad sin recupero" at bounding box center [182, 342] width 92 height 9
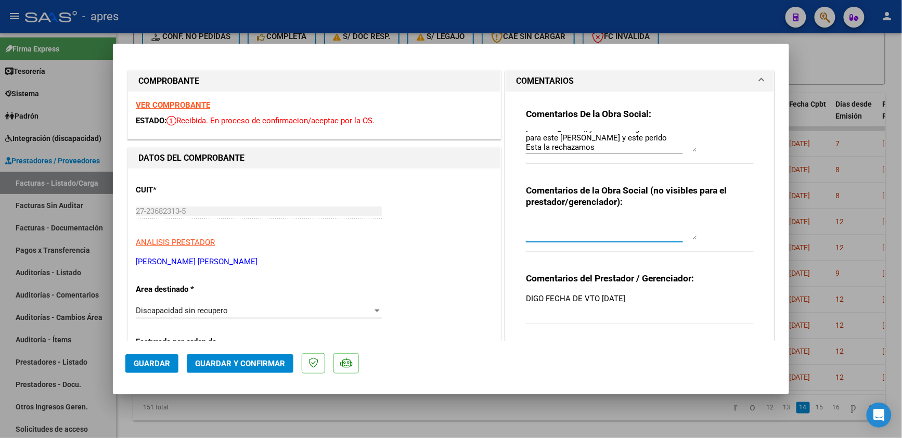
click at [539, 227] on textarea at bounding box center [612, 229] width 172 height 21
click at [625, 226] on textarea "presenta fc 1027 doble facturaion" at bounding box center [612, 229] width 172 height 21
type textarea "presenta fc 1027 doble facturacion"
click at [169, 362] on span "Guardar" at bounding box center [152, 363] width 36 height 9
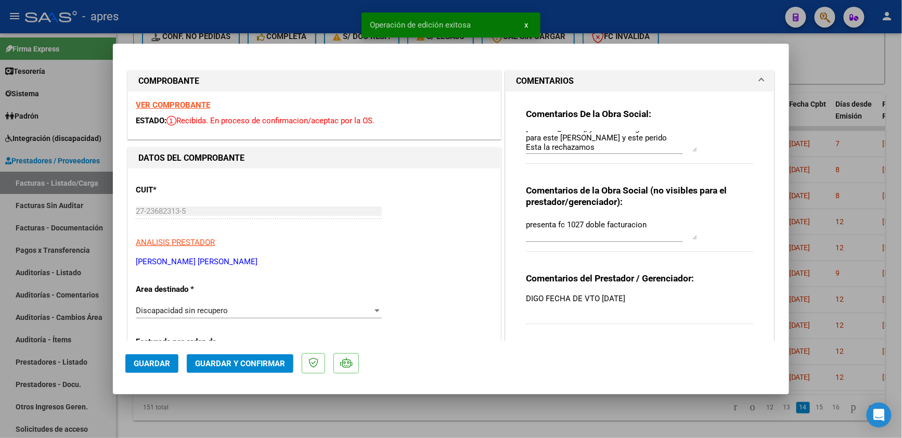
click at [159, 421] on div at bounding box center [451, 219] width 902 height 438
type input "$ 0,00"
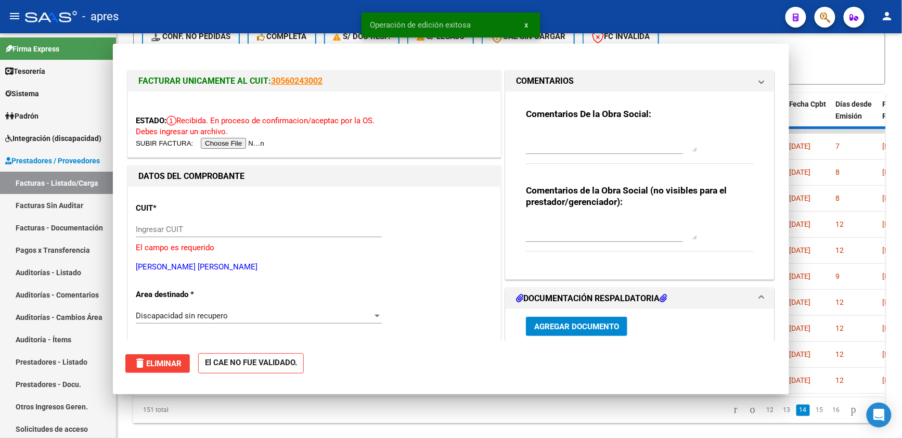
scroll to position [0, 0]
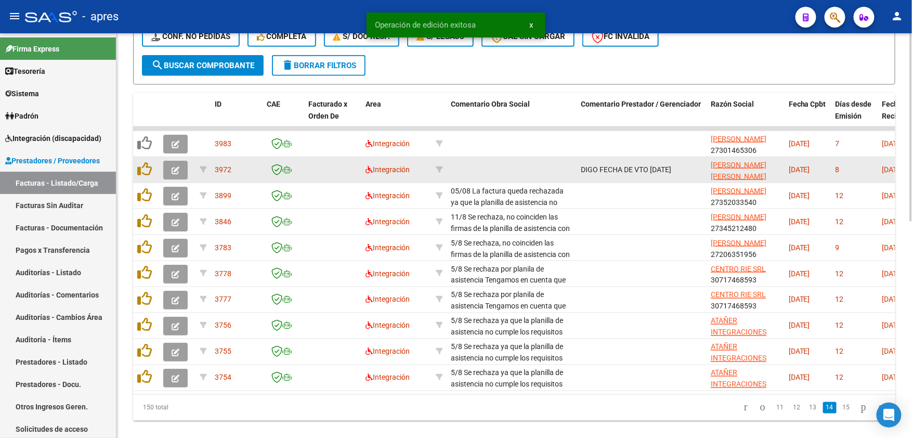
click at [177, 169] on icon "button" at bounding box center [176, 170] width 8 height 8
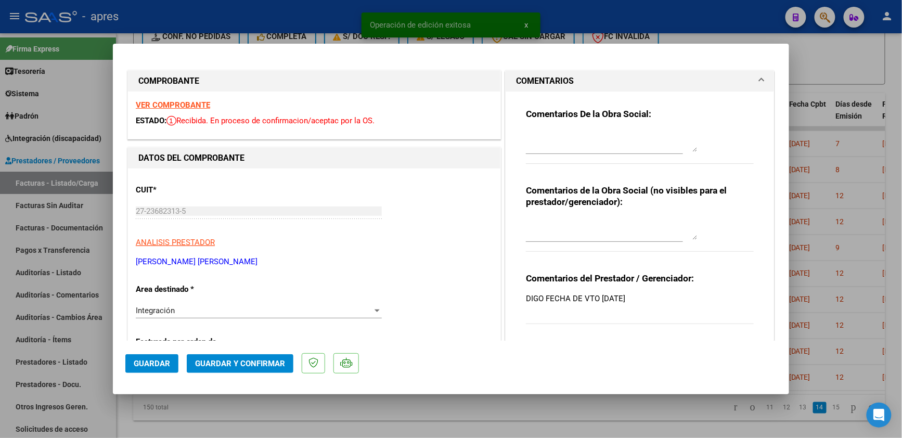
click at [159, 102] on strong "VER COMPROBANTE" at bounding box center [173, 104] width 74 height 9
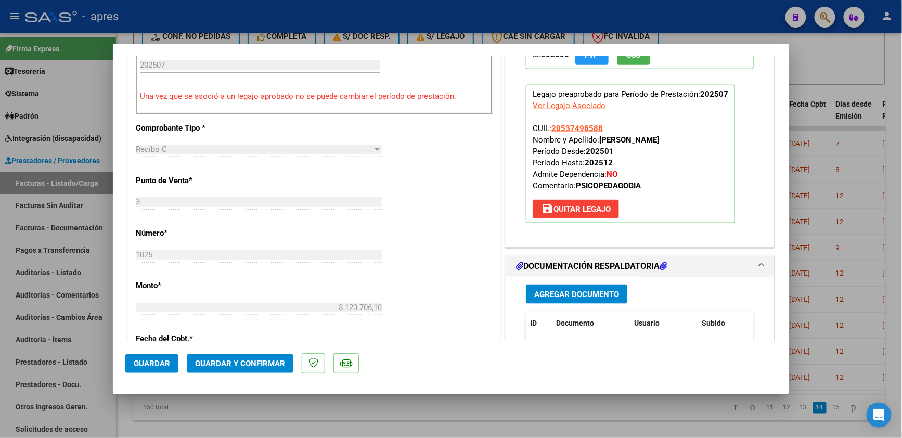
scroll to position [416, 0]
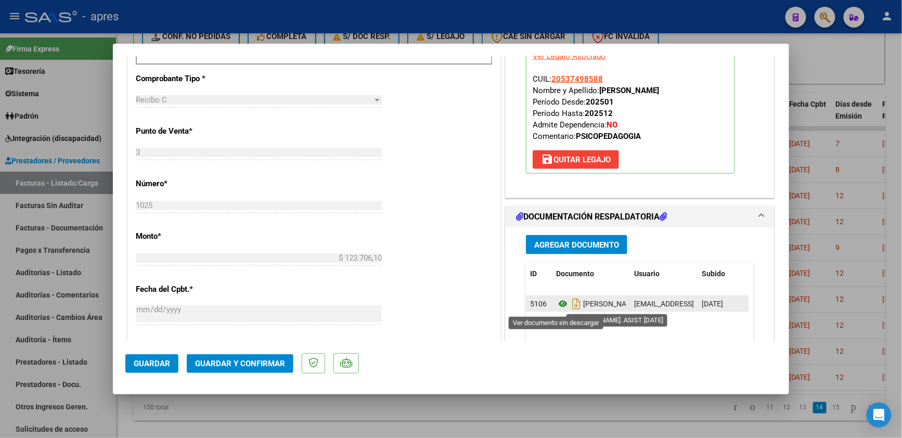
click at [556, 304] on icon at bounding box center [563, 303] width 14 height 12
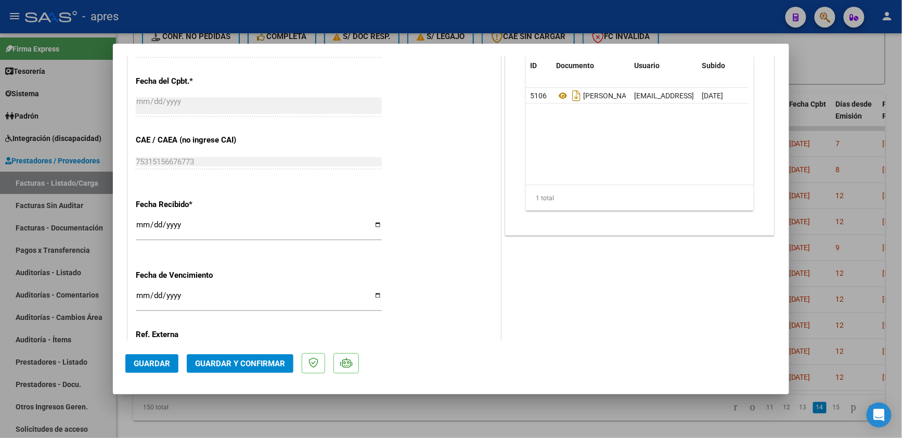
scroll to position [721, 0]
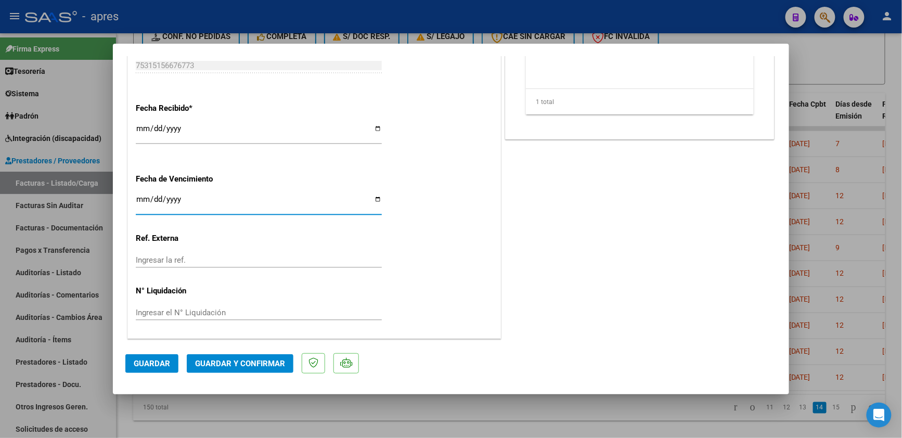
click at [158, 201] on input "2025-07-15" at bounding box center [259, 203] width 246 height 17
type input "[DATE]"
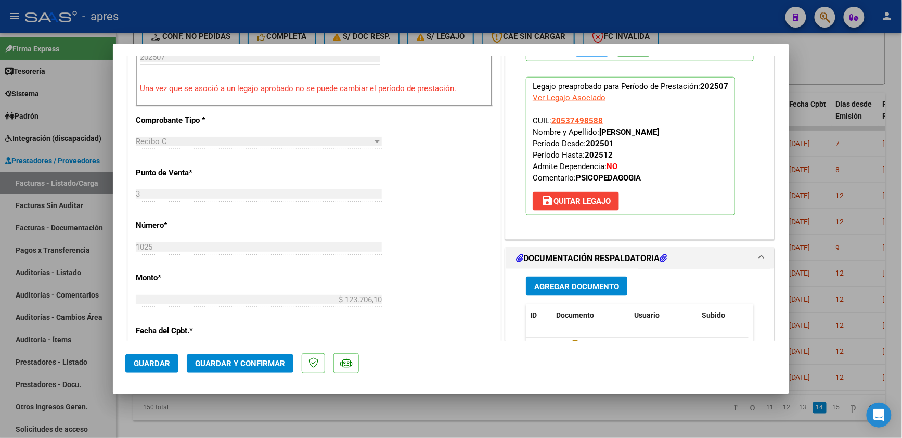
scroll to position [305, 0]
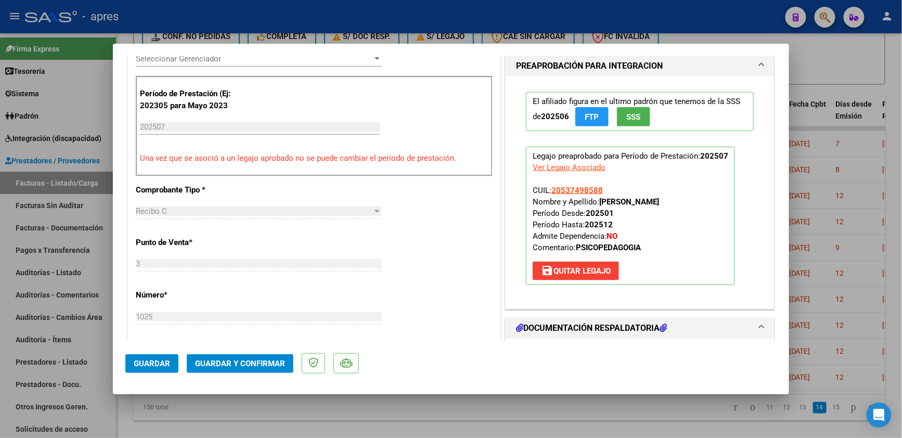
click at [215, 349] on mat-dialog-actions "Guardar Guardar y Confirmar" at bounding box center [450, 361] width 651 height 41
click at [218, 359] on span "Guardar y Confirmar" at bounding box center [240, 363] width 90 height 9
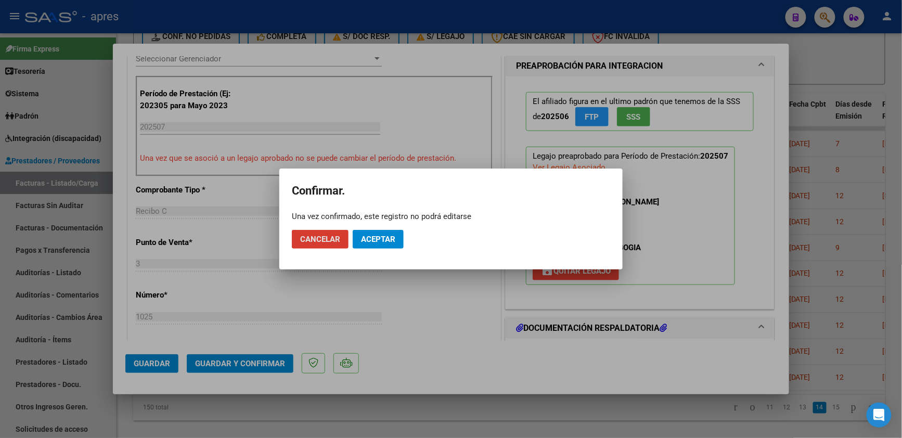
click at [382, 228] on mat-dialog-actions "Cancelar Aceptar" at bounding box center [451, 239] width 318 height 35
click at [382, 238] on span "Aceptar" at bounding box center [378, 239] width 34 height 9
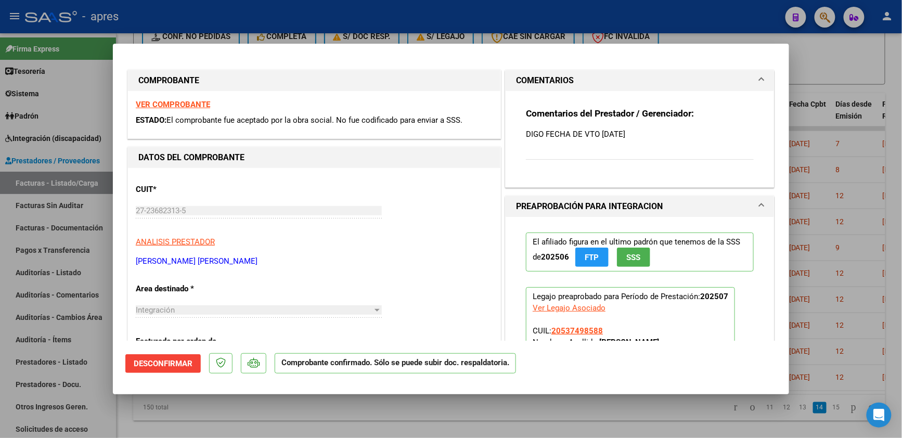
scroll to position [0, 0]
click at [179, 101] on strong "VER COMPROBANTE" at bounding box center [173, 104] width 74 height 9
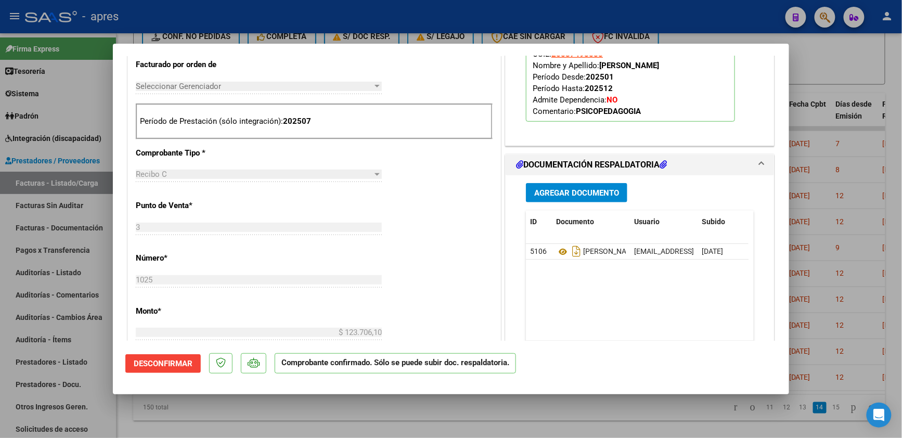
scroll to position [346, 0]
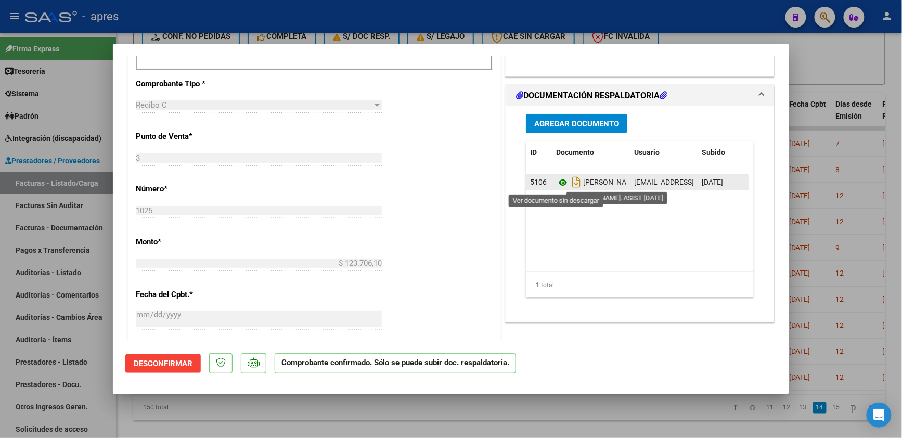
click at [556, 180] on icon at bounding box center [563, 182] width 14 height 12
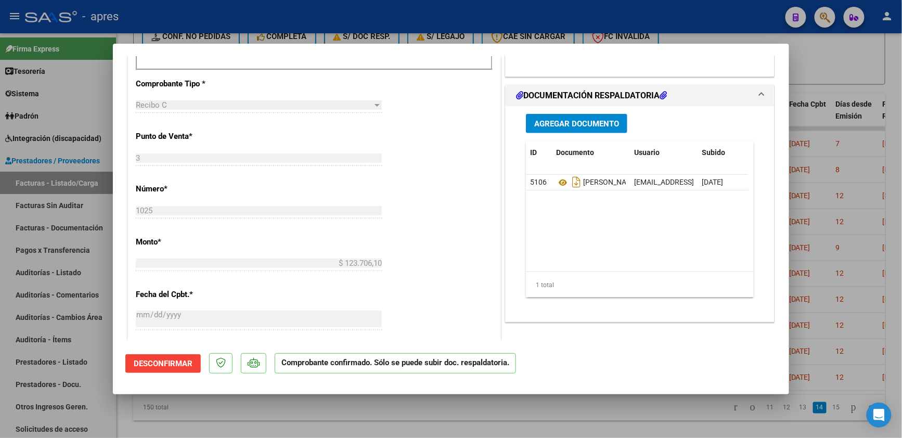
click at [231, 415] on div at bounding box center [451, 219] width 902 height 438
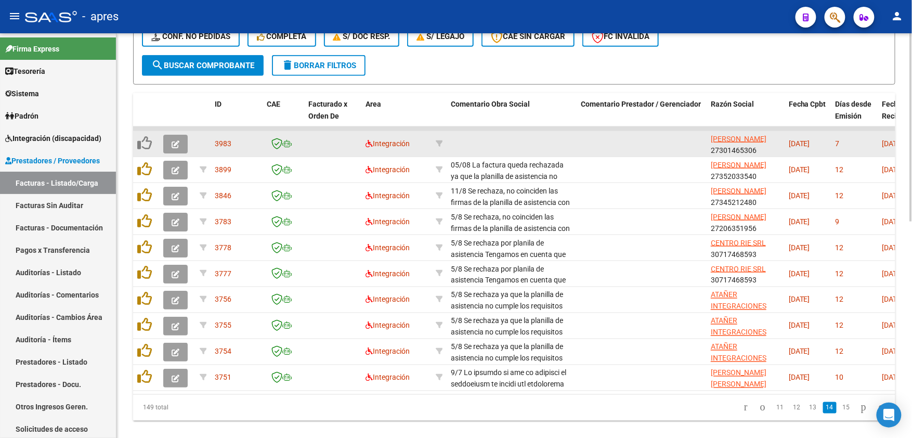
click at [175, 144] on icon "button" at bounding box center [176, 144] width 8 height 8
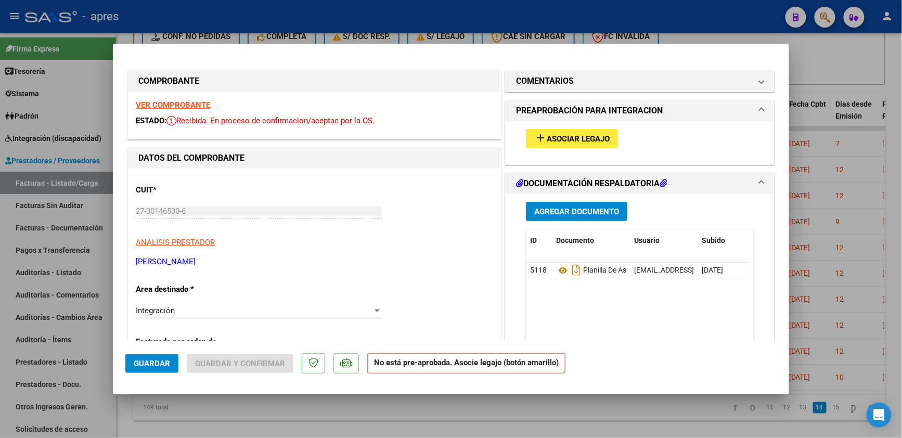
click at [192, 107] on strong "VER COMPROBANTE" at bounding box center [173, 104] width 74 height 9
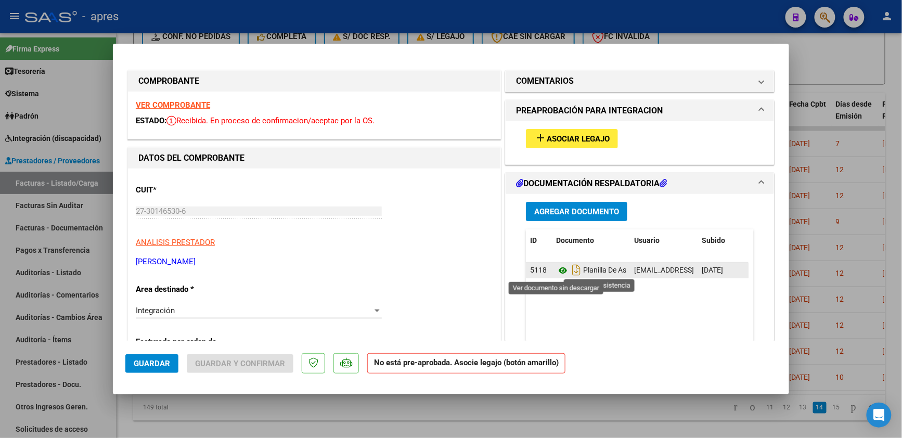
click at [558, 267] on icon at bounding box center [563, 270] width 14 height 12
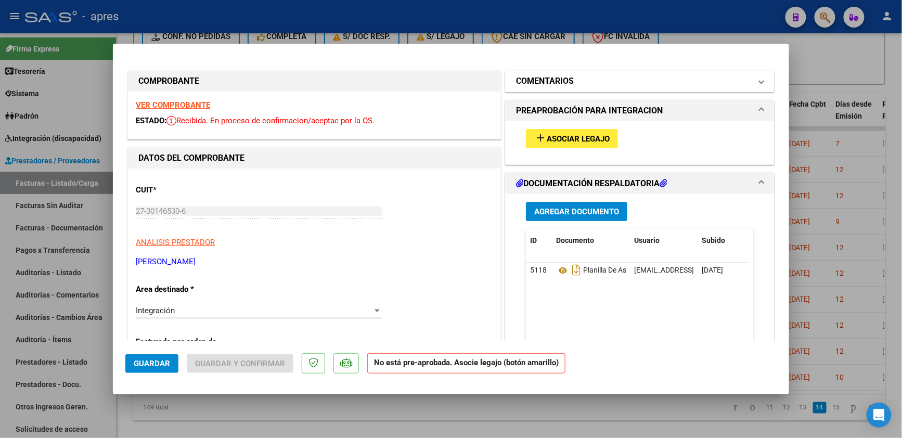
click at [550, 86] on h1 "COMENTARIOS" at bounding box center [545, 81] width 58 height 12
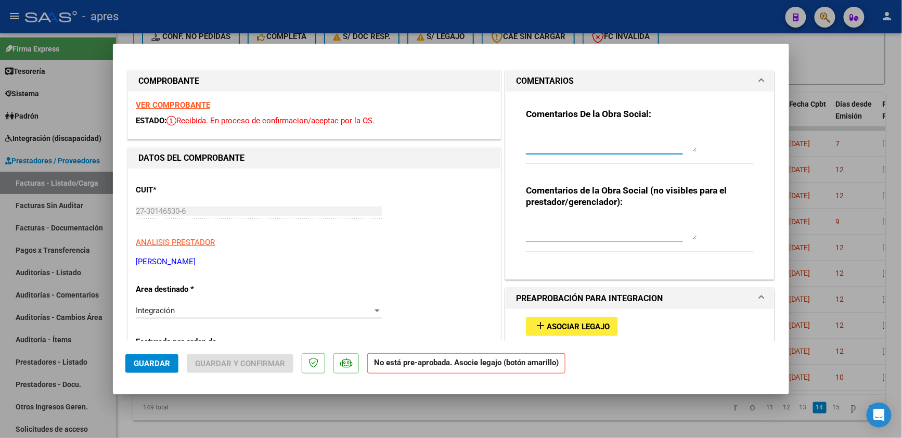
click at [540, 136] on textarea at bounding box center [612, 141] width 172 height 21
paste textarea "GOMEZ CIRELLI BRUNO LEANDRO"
drag, startPoint x: 578, startPoint y: 136, endPoint x: 585, endPoint y: 147, distance: 12.4
click at [585, 147] on textarea "Se rechaza fc en GOMEZ CIRELLI BRUNO LEANDRO" at bounding box center [612, 141] width 172 height 21
click at [560, 148] on textarea "Se rechaza fc en perido facturado debe poner desde" at bounding box center [612, 141] width 172 height 21
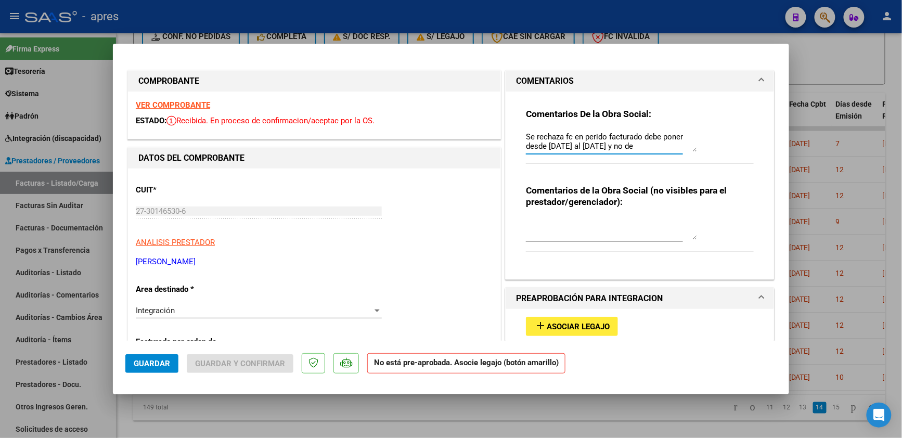
click at [632, 145] on textarea "Se rechaza fc en perido facturado debe poner desde 1/7/2025 al 31/7/2025 y no de" at bounding box center [612, 141] width 172 height 21
drag, startPoint x: 629, startPoint y: 145, endPoint x: 638, endPoint y: 145, distance: 8.3
click at [638, 145] on textarea "Se rechaza fc en perido facturado debe poner desde 1/7/2025 al 31/7/2025 y no de" at bounding box center [612, 141] width 172 height 21
drag, startPoint x: 521, startPoint y: 148, endPoint x: 623, endPoint y: 144, distance: 102.0
click at [623, 144] on textarea "Se rechaza fc en perido facturado debe poner desde 1/7/2025 al 31/7/2025 y NO de" at bounding box center [612, 141] width 172 height 21
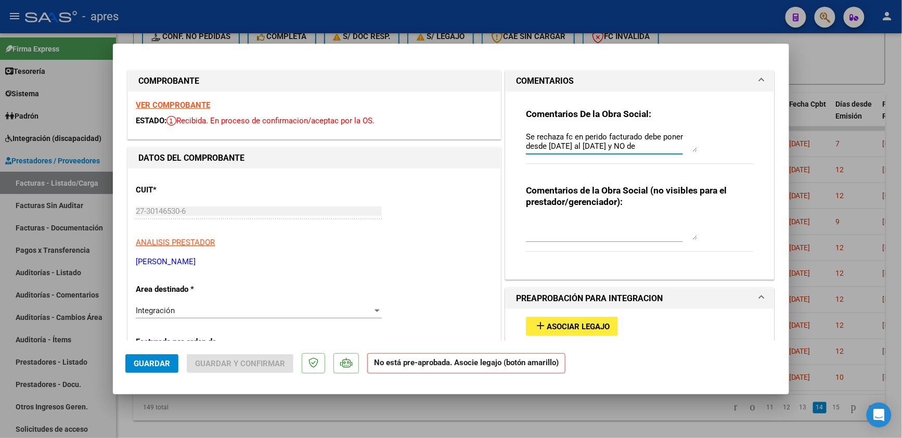
click at [658, 144] on textarea "Se rechaza fc en perido facturado debe poner desde 1/7/2025 al 31/7/2025 y NO de" at bounding box center [612, 141] width 172 height 21
paste textarea "desde 1/7/2025 al 31/7/2025"
click at [652, 136] on textarea "Se rechaza fc en perido facturado debe poner desde 1/7/2025 al 31/7/2025 y NO d…" at bounding box center [612, 141] width 172 height 21
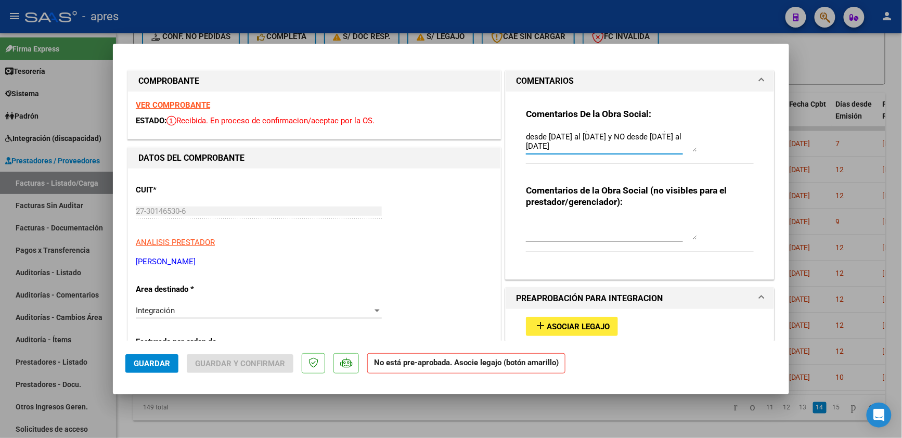
click at [526, 145] on textarea "Se rechaza fc en perido facturado debe poner desde 1/7/2025 al 31/7/2025 y NO d…" at bounding box center [612, 141] width 172 height 21
click at [537, 144] on textarea "Se rechaza fc en perido facturado debe poner desde 1/7/2025 al 31/7/2025 y NO d…" at bounding box center [612, 141] width 172 height 21
drag, startPoint x: 552, startPoint y: 144, endPoint x: 517, endPoint y: 152, distance: 35.8
click at [518, 152] on div "Comentarios De la Obra Social: Se rechaza fc en perido facturado debe poner des…" at bounding box center [639, 182] width 243 height 180
drag, startPoint x: 601, startPoint y: 145, endPoint x: 564, endPoint y: 145, distance: 36.9
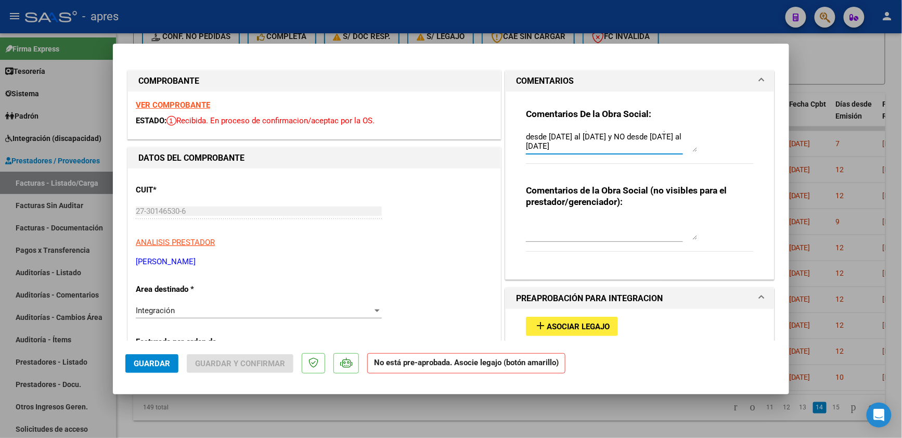
click at [564, 145] on textarea "Se rechaza fc en perido facturado debe poner desde 1/7/2025 al 31/7/2025 y NO d…" at bounding box center [612, 141] width 172 height 21
paste textarea "6/8"
click at [606, 142] on textarea "Se rechaza fc en perido facturado debe poner desde 1/7/2025 al 31/7/2025 y NO d…" at bounding box center [612, 141] width 172 height 21
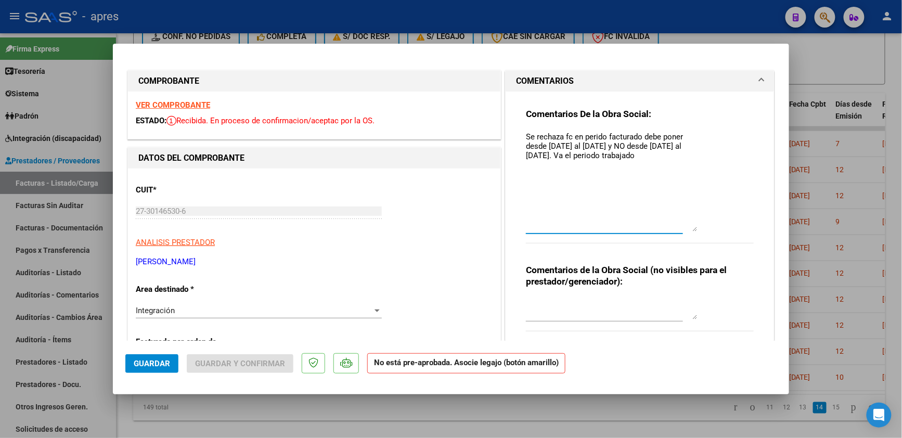
scroll to position [0, 0]
drag, startPoint x: 687, startPoint y: 149, endPoint x: 688, endPoint y: 232, distance: 83.2
click at [688, 231] on textarea "Se rechaza fc en perido facturado debe poner desde 1/7/2025 al 31/7/2025 y NO d…" at bounding box center [612, 181] width 172 height 100
paste textarea "Debe hacer dos registros -Uno con la nueva factura y planilla de asistencia -ot…"
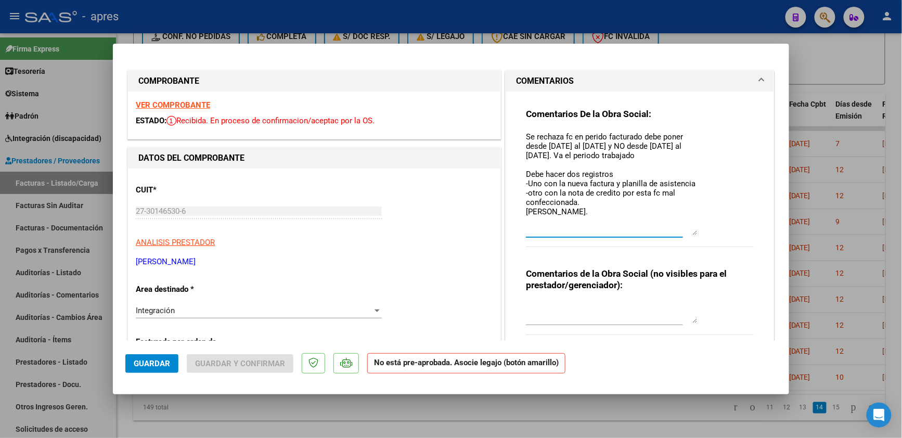
click at [586, 200] on textarea "Se rechaza fc en perido facturado debe poner desde 1/7/2025 al 31/7/2025 y NO d…" at bounding box center [612, 183] width 172 height 104
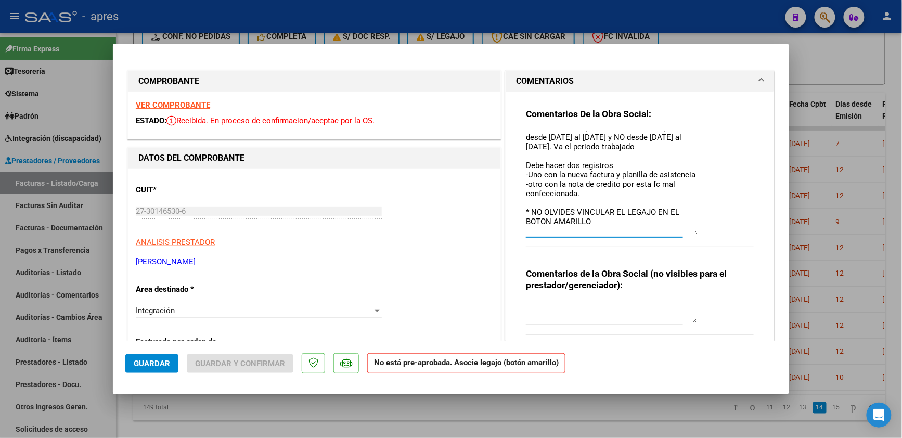
type textarea "Se rechaza fc en perido facturado debe poner desde 1/7/2025 al 31/7/2025 y NO d…"
click at [263, 313] on div "Integración" at bounding box center [254, 310] width 237 height 9
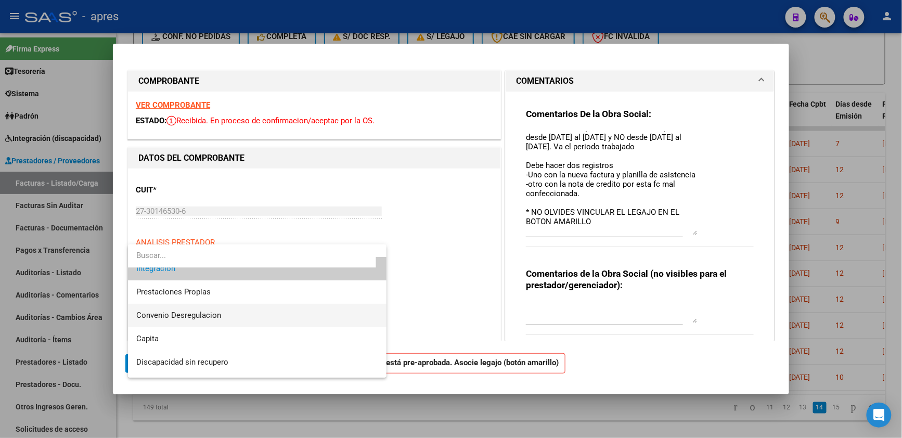
scroll to position [100, 0]
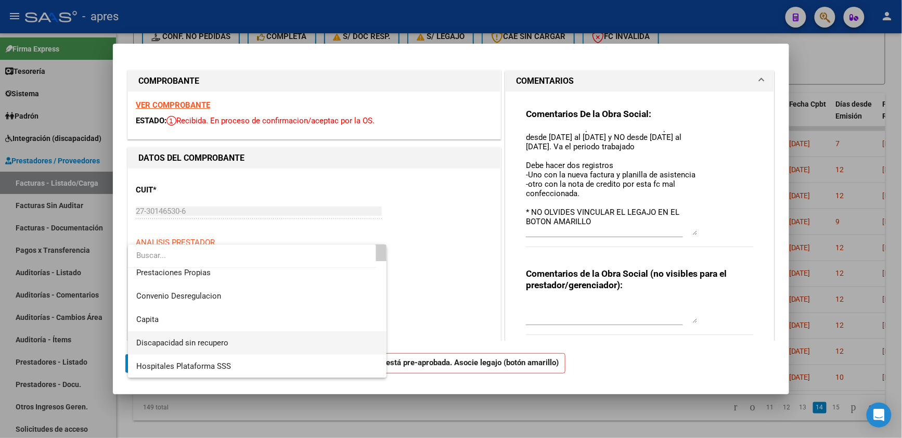
click at [242, 344] on span "Discapacidad sin recupero" at bounding box center [257, 342] width 242 height 23
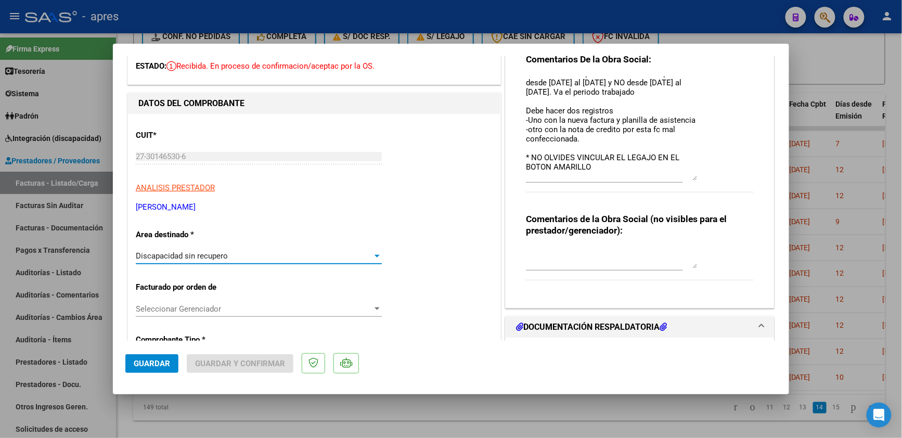
scroll to position [69, 0]
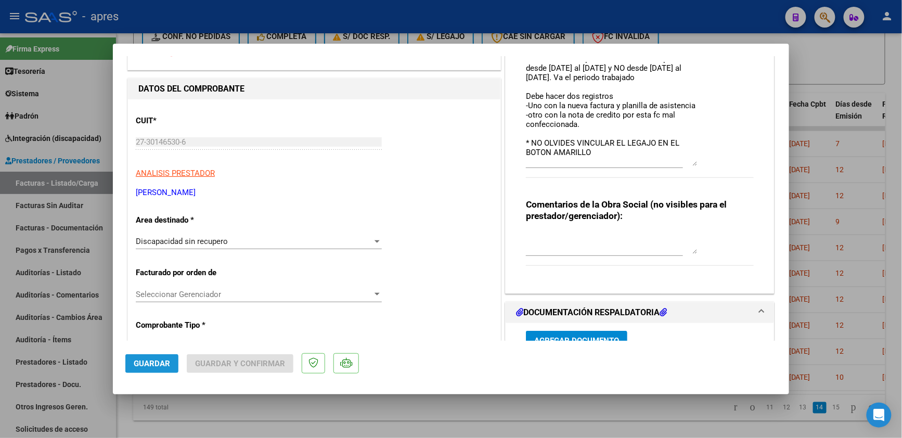
click at [159, 370] on button "Guardar" at bounding box center [151, 363] width 53 height 19
click at [328, 425] on div at bounding box center [451, 219] width 902 height 438
type input "$ 0,00"
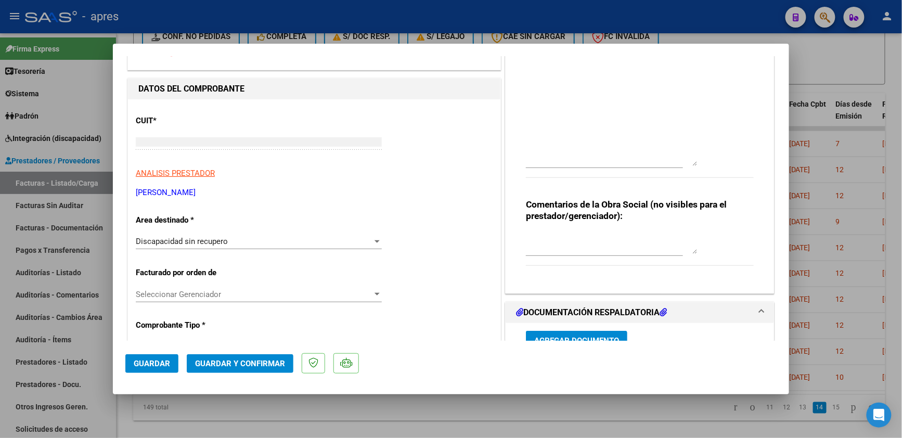
scroll to position [0, 0]
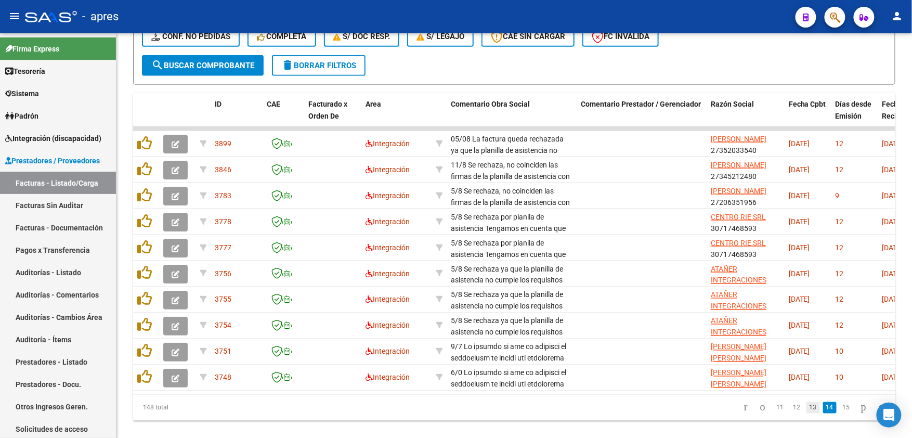
click at [807, 413] on link "13" at bounding box center [814, 407] width 14 height 11
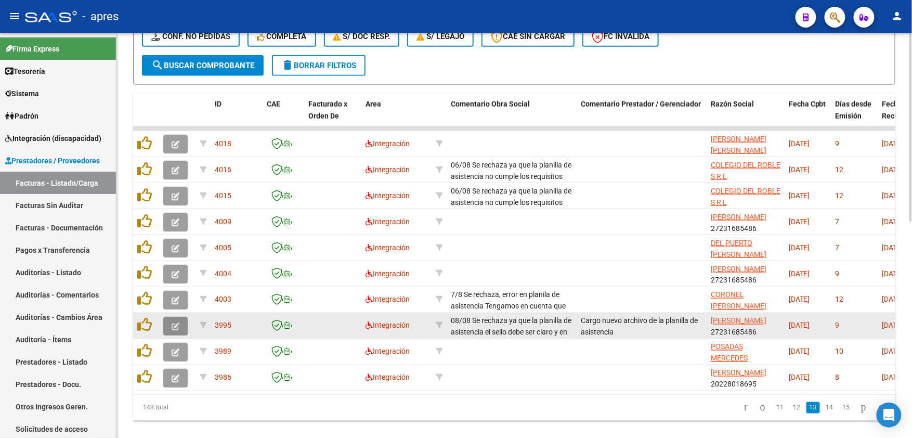
click at [172, 325] on icon "button" at bounding box center [176, 326] width 8 height 8
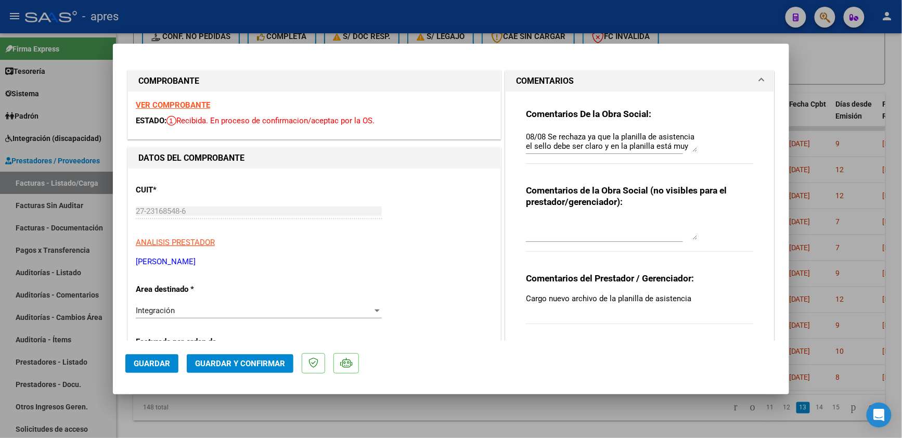
click at [198, 102] on strong "VER COMPROBANTE" at bounding box center [173, 104] width 74 height 9
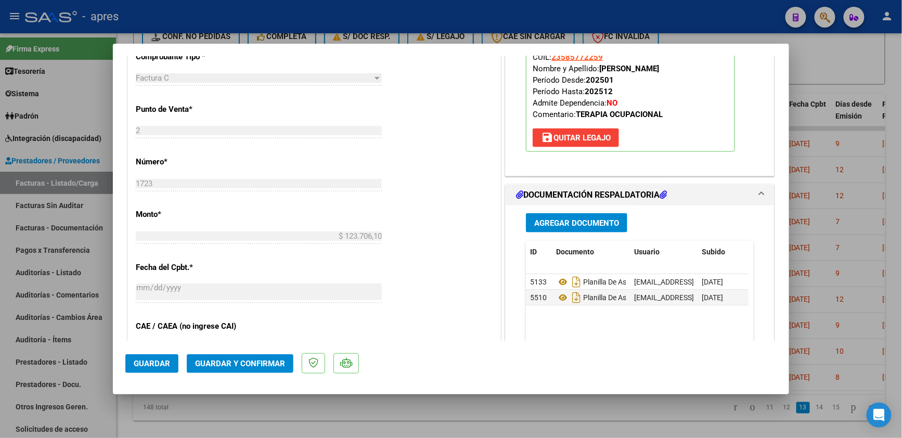
scroll to position [485, 0]
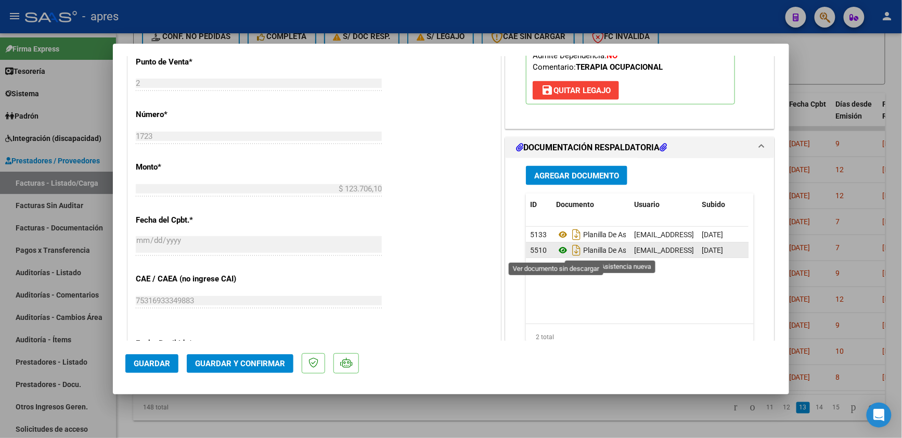
click at [556, 252] on icon at bounding box center [563, 250] width 14 height 12
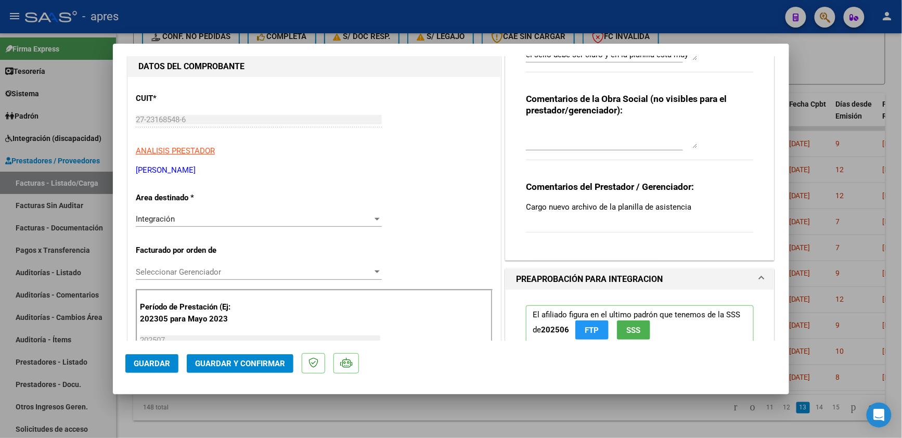
scroll to position [0, 0]
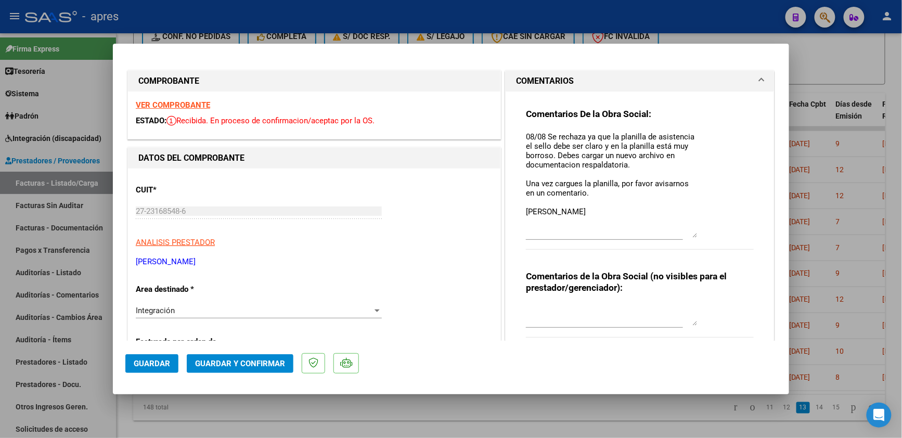
drag, startPoint x: 683, startPoint y: 148, endPoint x: 685, endPoint y: 234, distance: 85.8
click at [685, 234] on textarea "08/08 Se rechaza ya que la planilla de asistencia el sello debe ser claro y en …" at bounding box center [612, 184] width 172 height 107
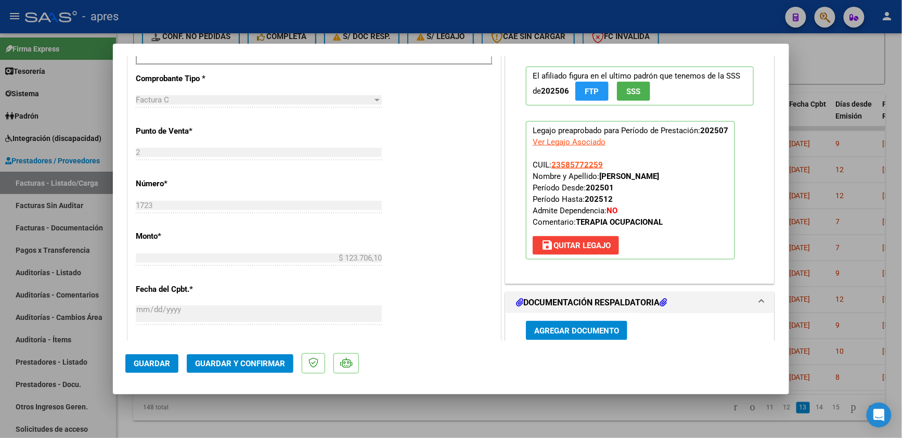
scroll to position [624, 0]
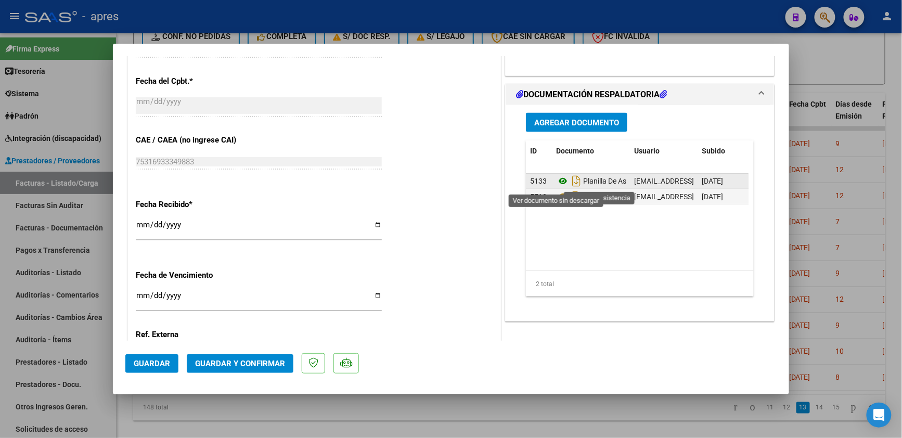
click at [558, 184] on icon at bounding box center [563, 181] width 14 height 12
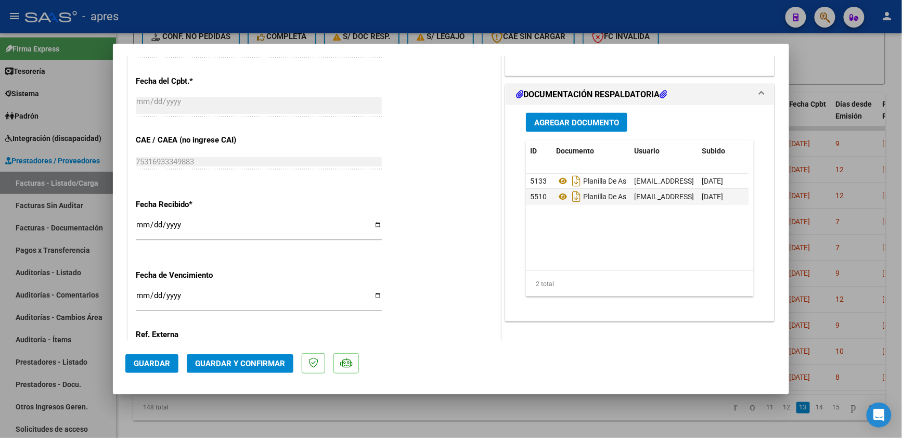
scroll to position [693, 0]
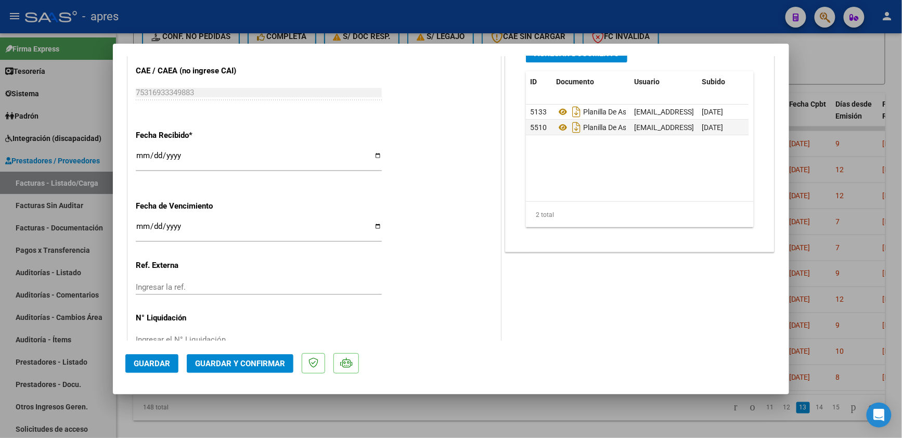
click at [147, 226] on input "Ingresar la fecha" at bounding box center [259, 230] width 246 height 17
type input "2025-08-14"
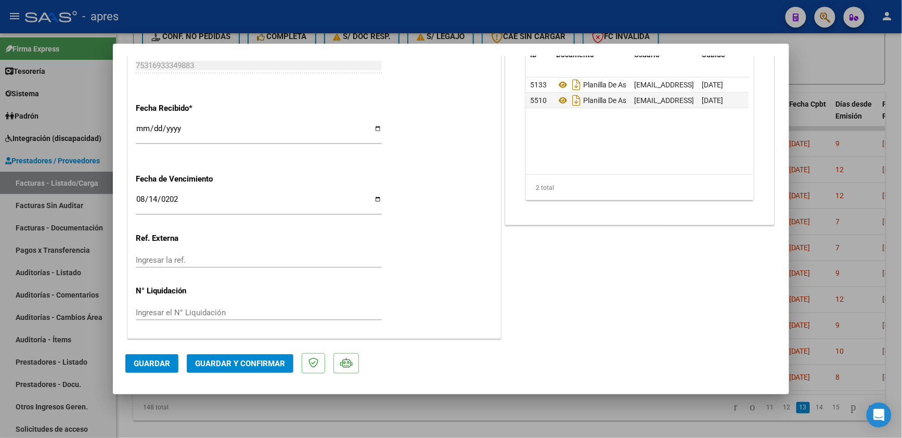
click at [259, 360] on span "Guardar y Confirmar" at bounding box center [240, 363] width 90 height 9
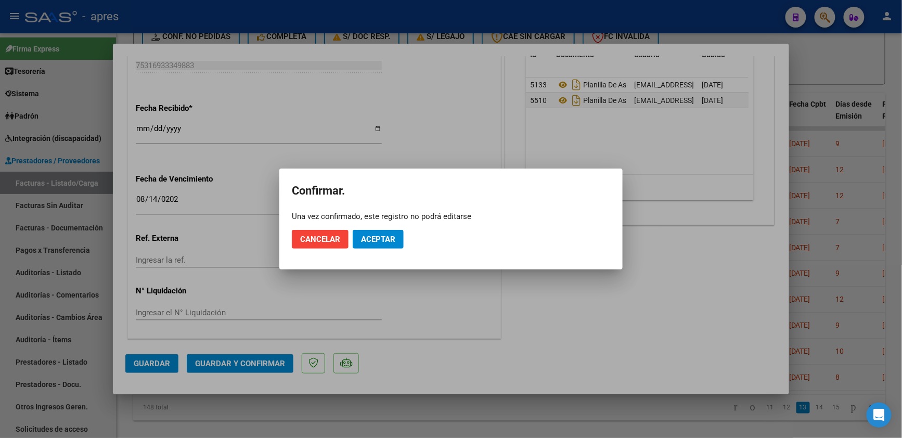
click at [380, 252] on mat-dialog-actions "Cancelar Aceptar" at bounding box center [451, 239] width 318 height 35
click at [381, 239] on span "Aceptar" at bounding box center [378, 239] width 34 height 9
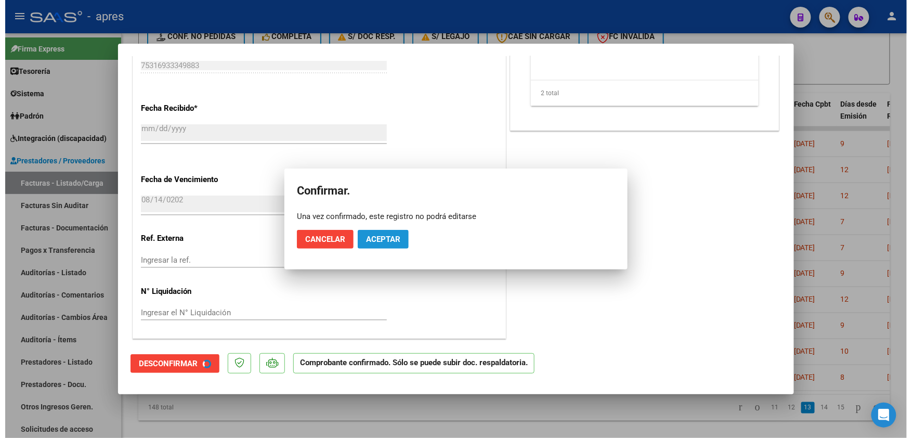
scroll to position [656, 0]
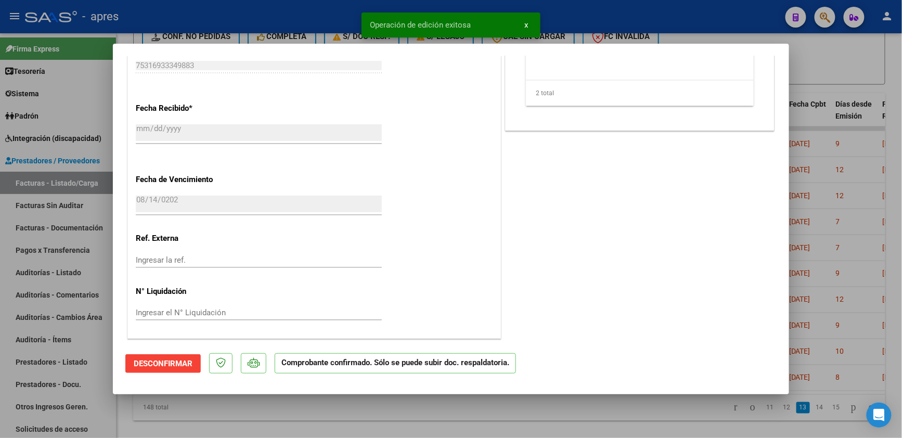
click at [163, 412] on div at bounding box center [451, 219] width 902 height 438
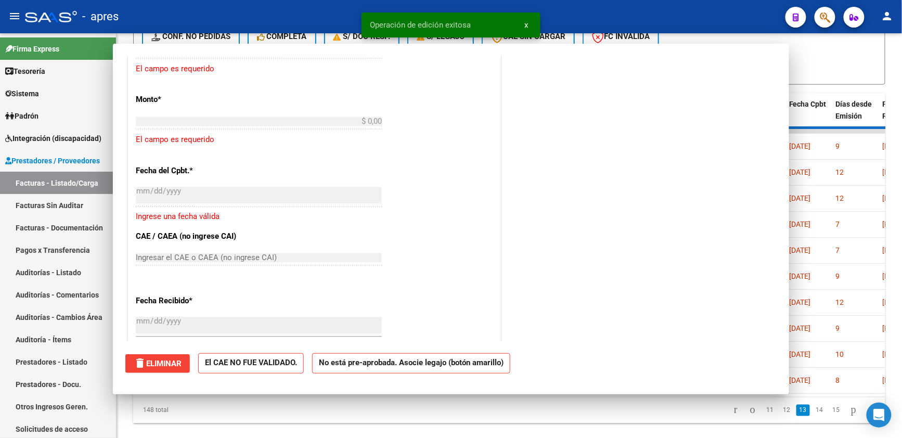
scroll to position [0, 0]
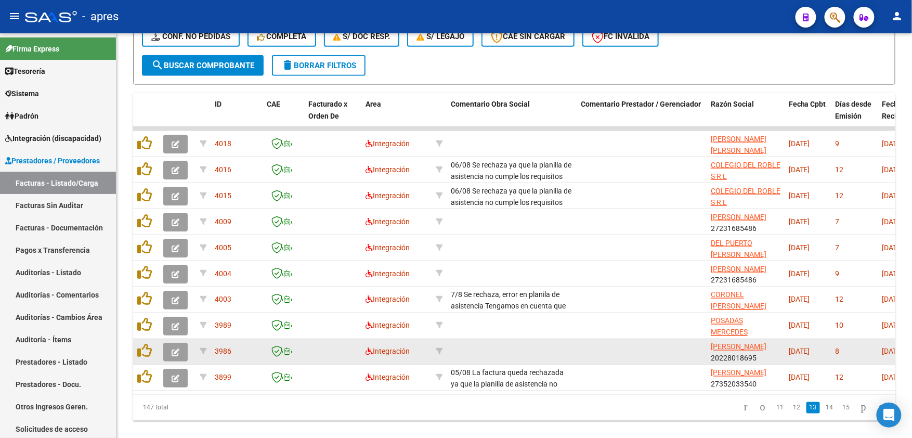
click at [179, 349] on button "button" at bounding box center [175, 352] width 24 height 19
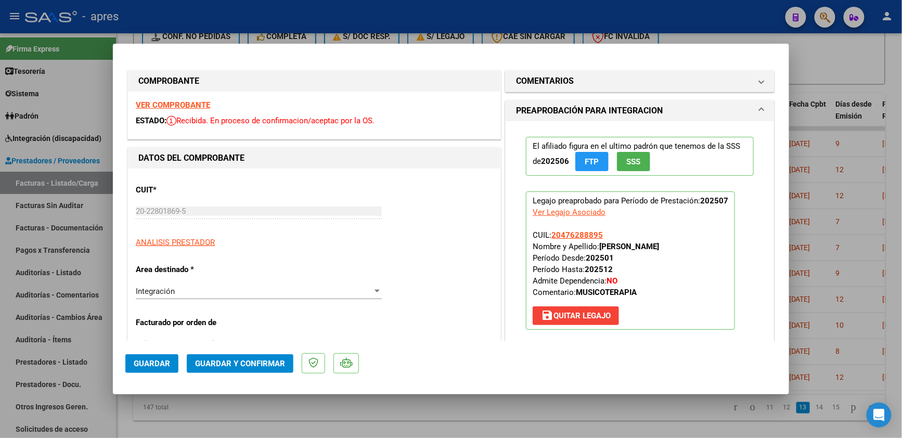
click at [196, 102] on strong "VER COMPROBANTE" at bounding box center [173, 104] width 74 height 9
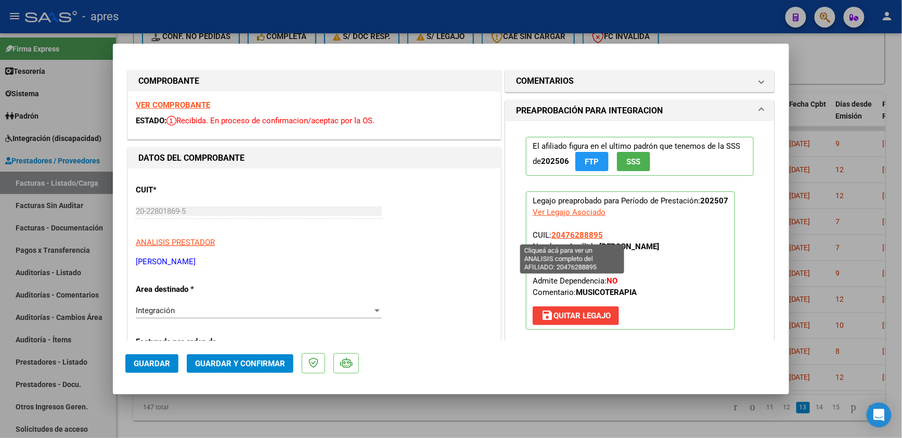
scroll to position [208, 0]
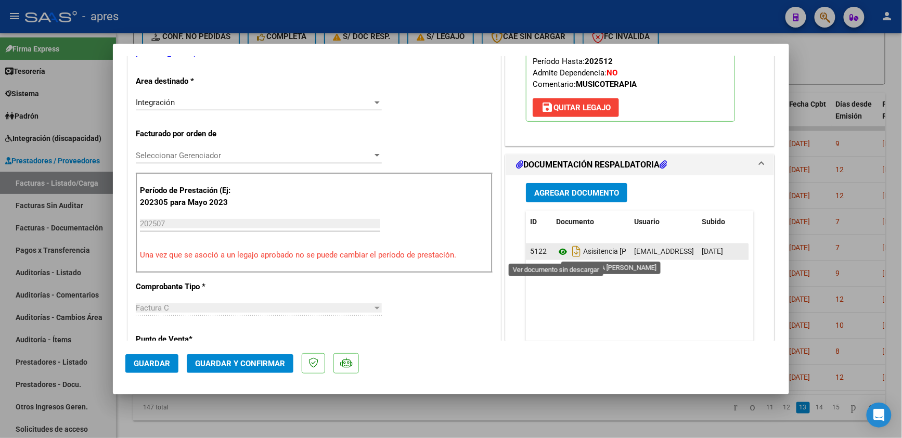
click at [556, 252] on icon at bounding box center [563, 251] width 14 height 12
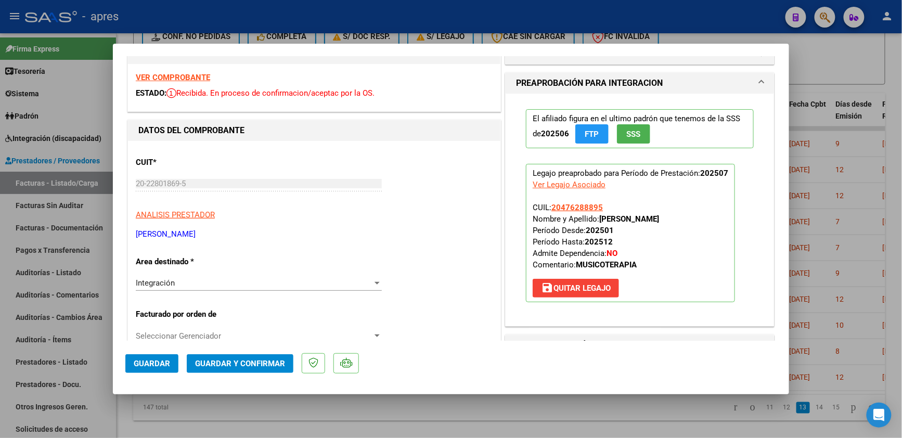
scroll to position [97, 0]
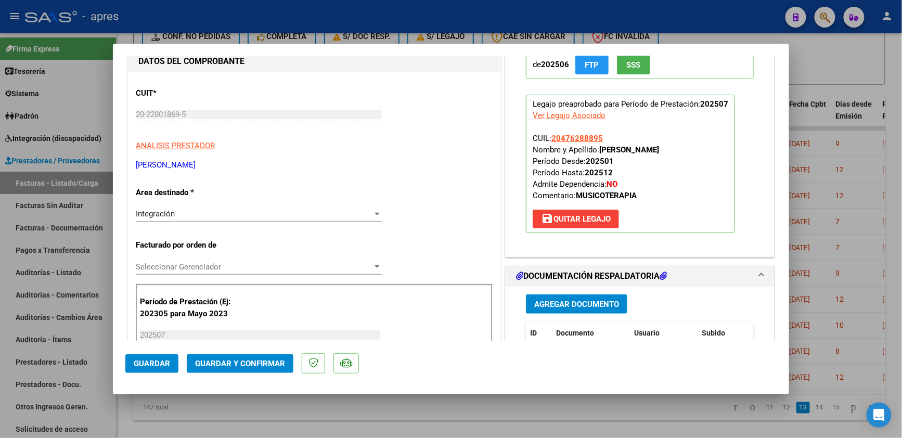
click at [244, 365] on span "Guardar y Confirmar" at bounding box center [240, 363] width 90 height 9
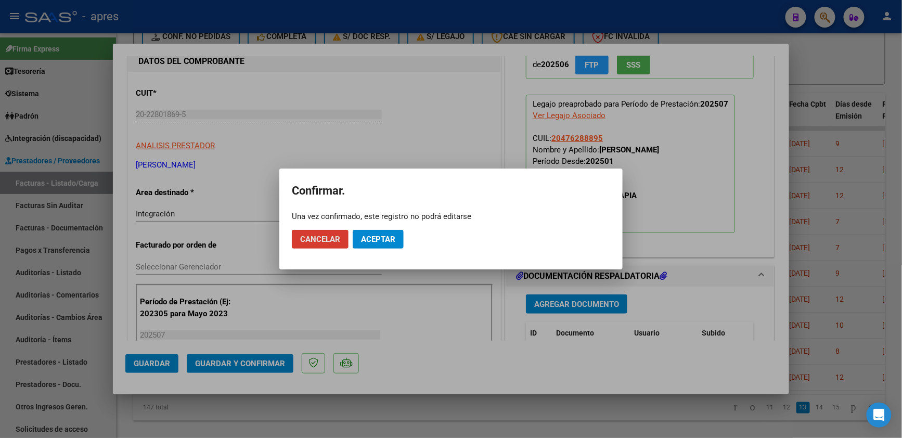
click at [397, 254] on mat-dialog-actions "Cancelar Aceptar" at bounding box center [451, 239] width 318 height 35
drag, startPoint x: 396, startPoint y: 246, endPoint x: 451, endPoint y: 186, distance: 81.7
click at [396, 245] on button "Aceptar" at bounding box center [378, 239] width 51 height 19
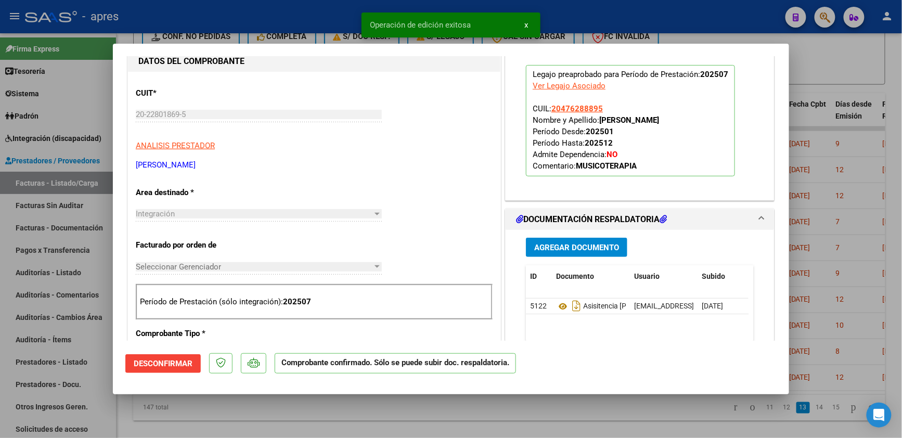
click at [225, 421] on div at bounding box center [451, 219] width 902 height 438
type input "$ 0,00"
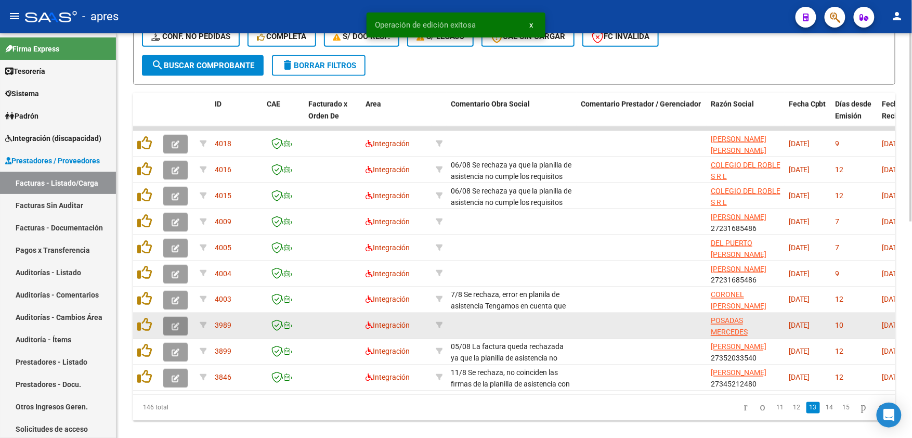
click at [178, 326] on icon "button" at bounding box center [176, 326] width 8 height 8
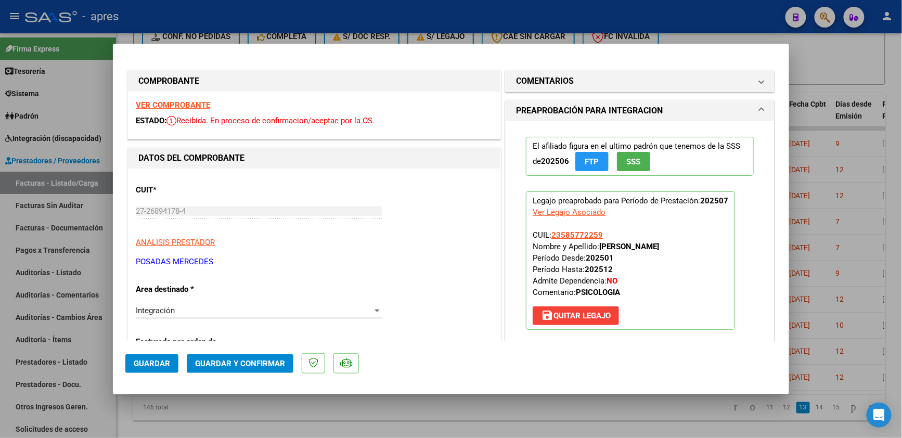
click at [196, 102] on strong "VER COMPROBANTE" at bounding box center [173, 104] width 74 height 9
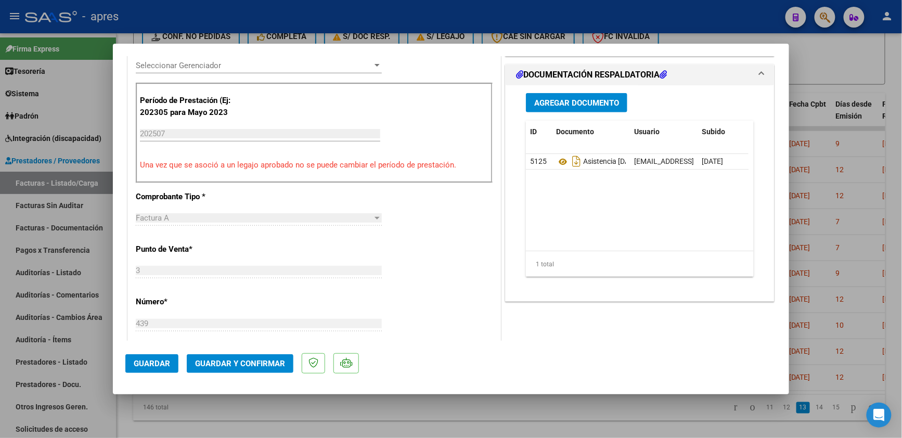
scroll to position [208, 0]
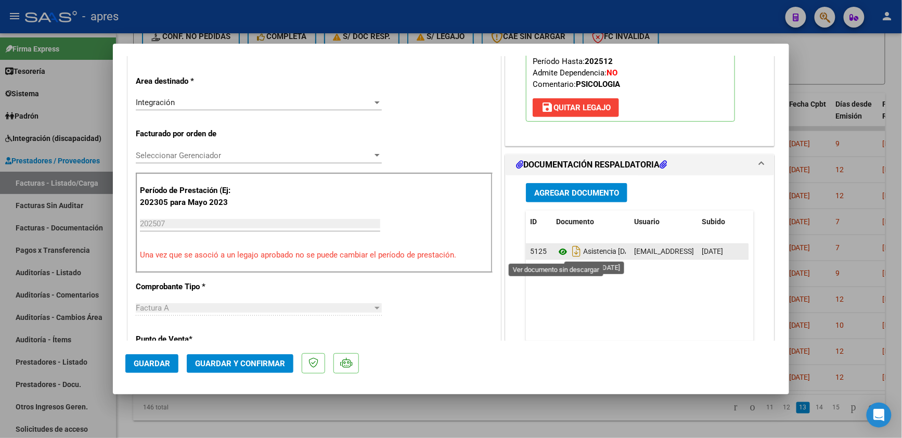
click at [556, 252] on icon at bounding box center [563, 251] width 14 height 12
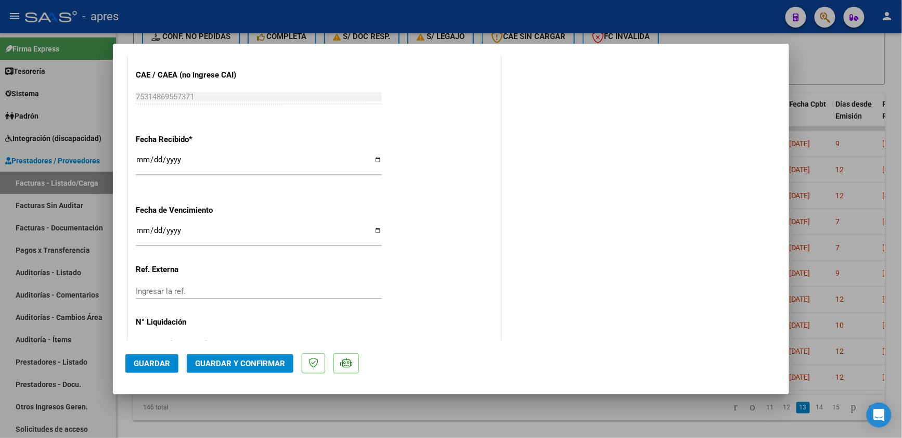
scroll to position [693, 0]
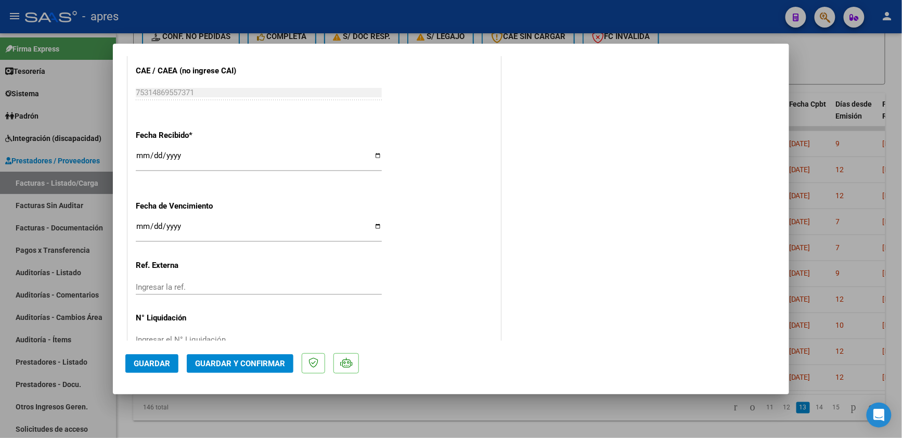
click at [136, 225] on input "Ingresar la fecha" at bounding box center [259, 230] width 246 height 17
click at [158, 229] on input "2025-07-13" at bounding box center [259, 230] width 246 height 17
type input "2025-08-13"
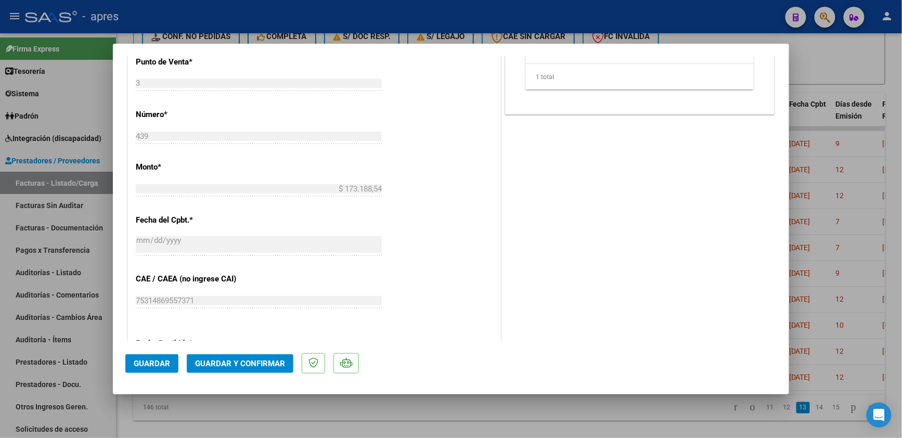
scroll to position [138, 0]
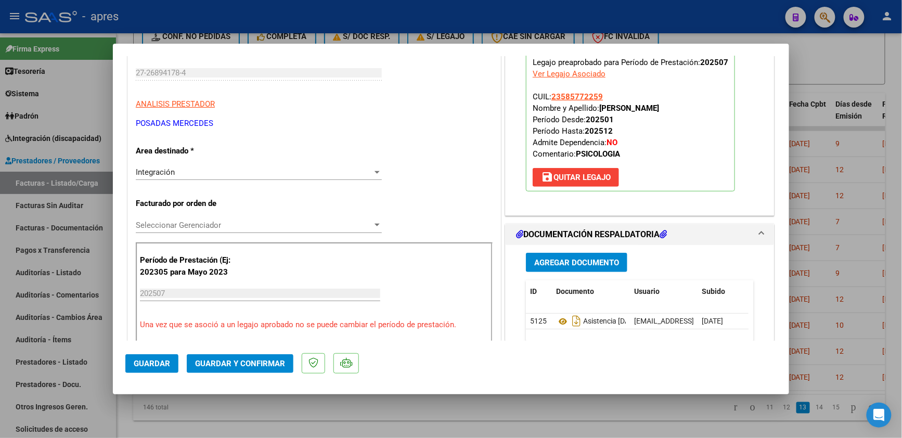
click at [268, 371] on button "Guardar y Confirmar" at bounding box center [240, 363] width 107 height 19
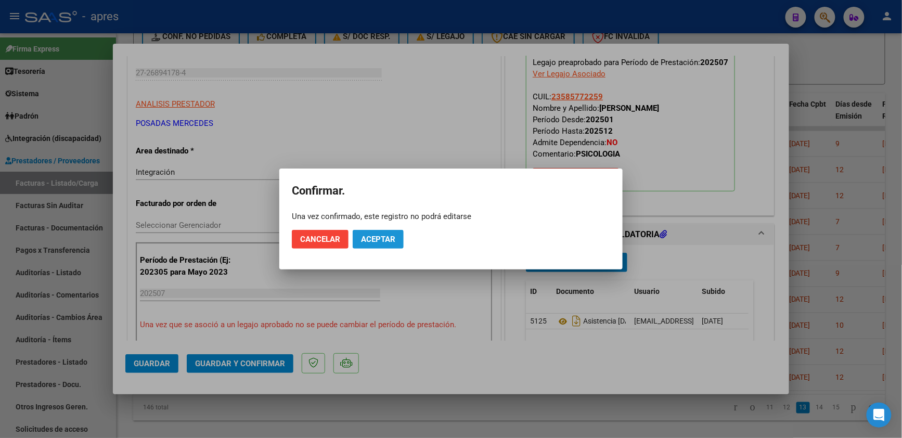
click at [379, 244] on button "Aceptar" at bounding box center [378, 239] width 51 height 19
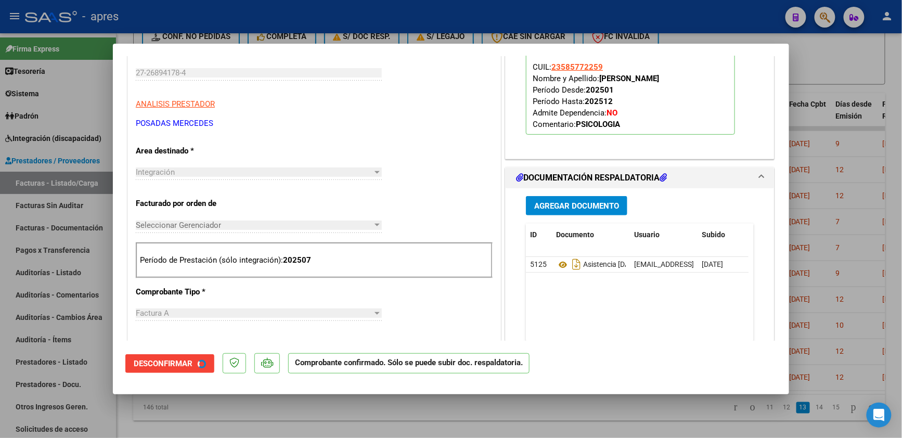
click at [342, 400] on div at bounding box center [451, 219] width 902 height 438
type input "$ 0,00"
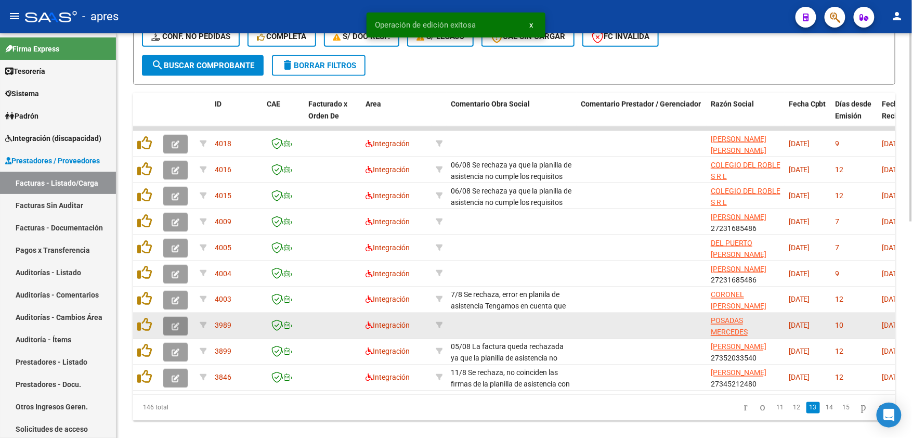
click at [169, 323] on button "button" at bounding box center [175, 326] width 24 height 19
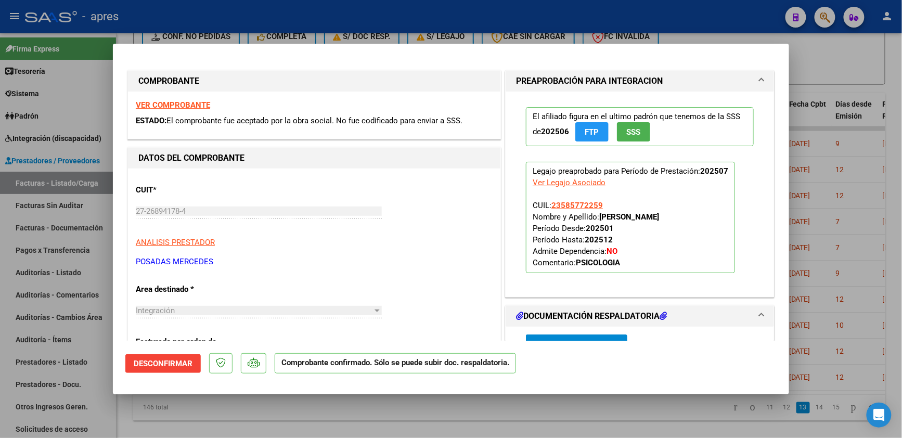
click at [267, 420] on div at bounding box center [451, 219] width 902 height 438
type input "$ 0,00"
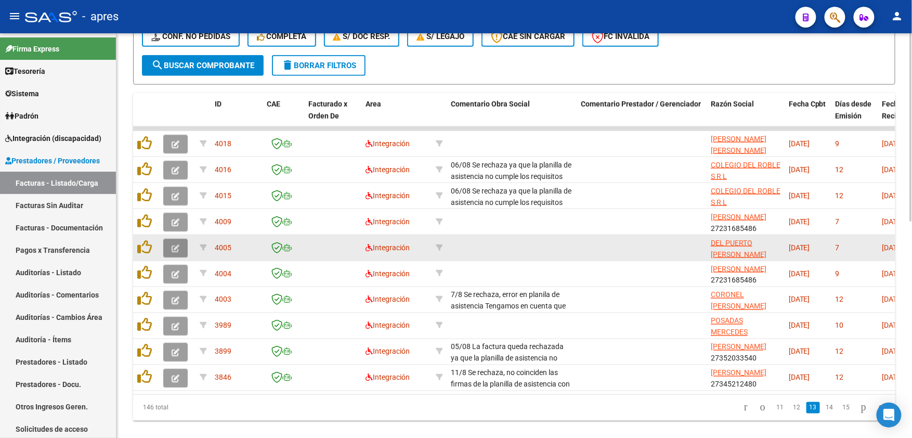
click at [176, 244] on icon "button" at bounding box center [176, 248] width 8 height 8
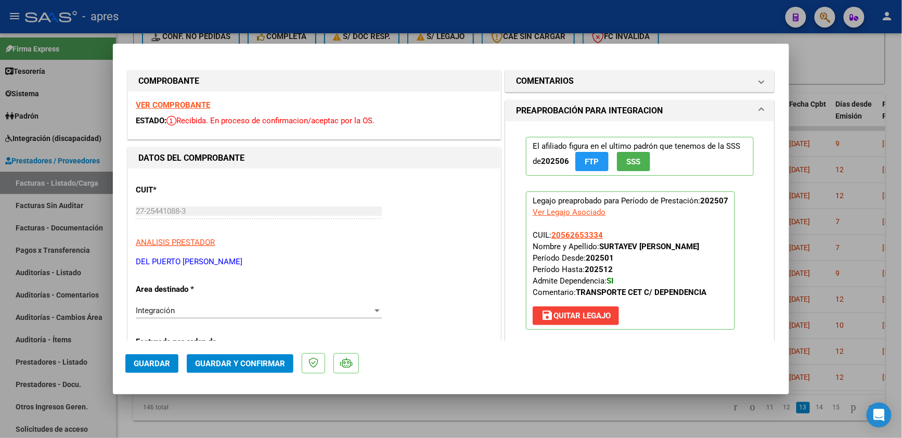
click at [184, 107] on strong "VER COMPROBANTE" at bounding box center [173, 104] width 74 height 9
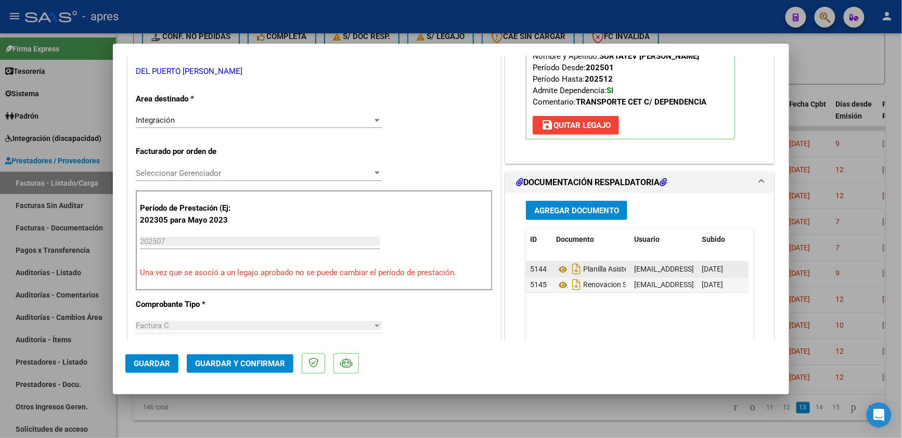
scroll to position [277, 0]
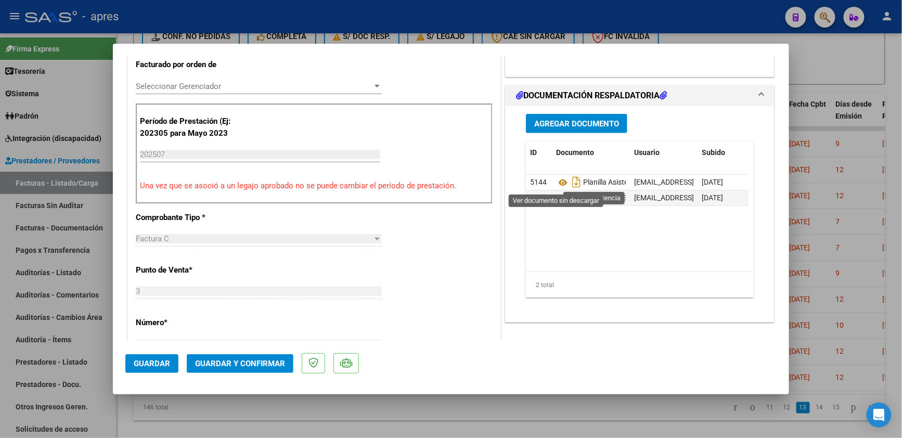
drag, startPoint x: 555, startPoint y: 178, endPoint x: 112, endPoint y: 1, distance: 477.1
click at [556, 177] on div "Planilla Asistencia" at bounding box center [591, 182] width 70 height 17
click at [556, 184] on icon at bounding box center [563, 182] width 14 height 12
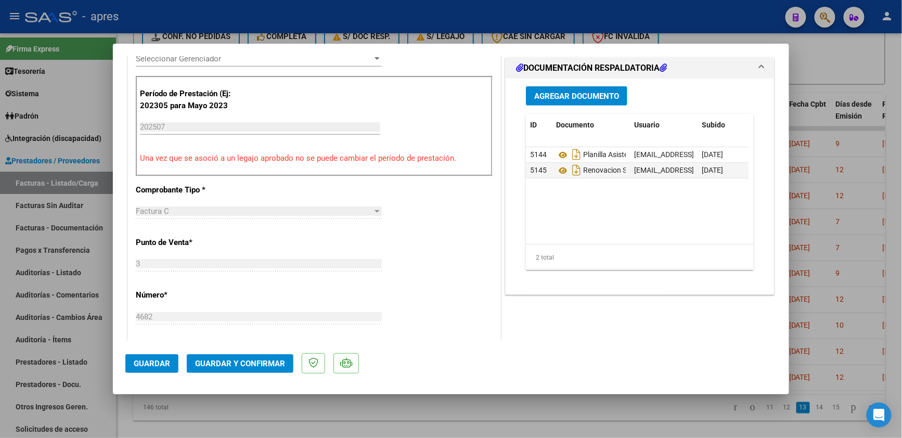
scroll to position [166, 0]
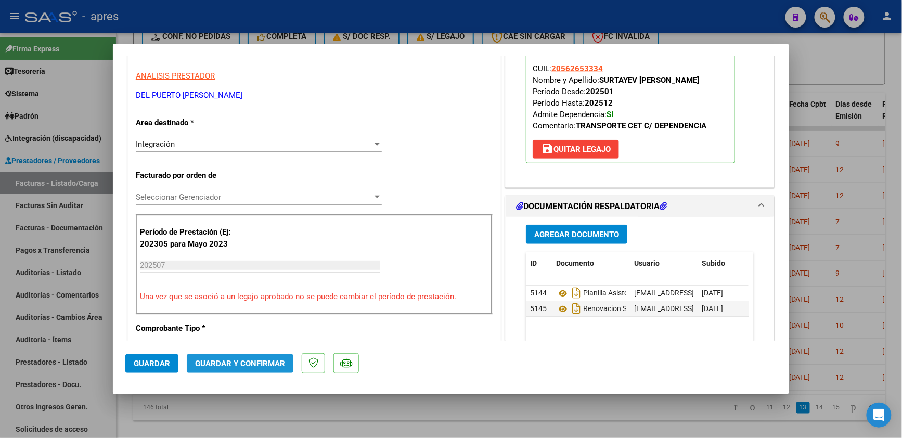
click at [265, 372] on button "Guardar y Confirmar" at bounding box center [240, 363] width 107 height 19
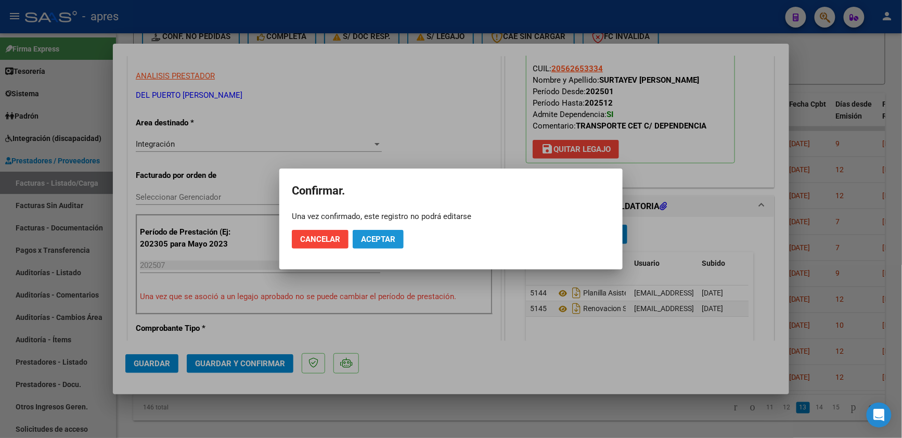
click at [384, 236] on span "Aceptar" at bounding box center [378, 239] width 34 height 9
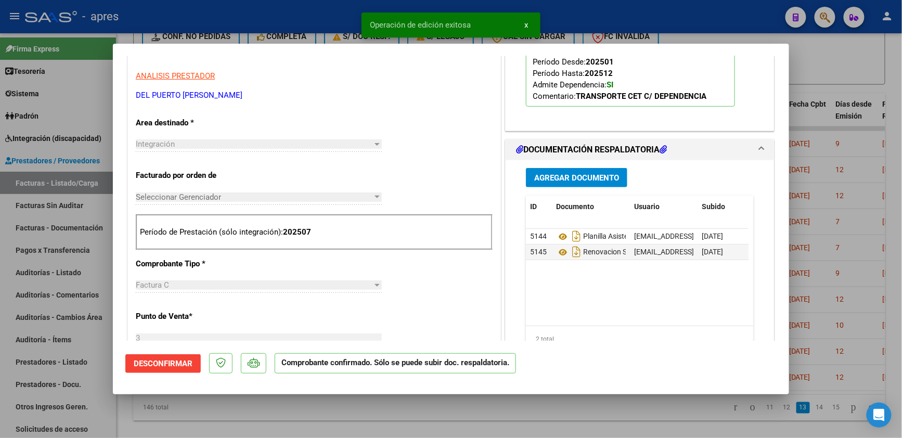
click at [283, 400] on div at bounding box center [451, 219] width 902 height 438
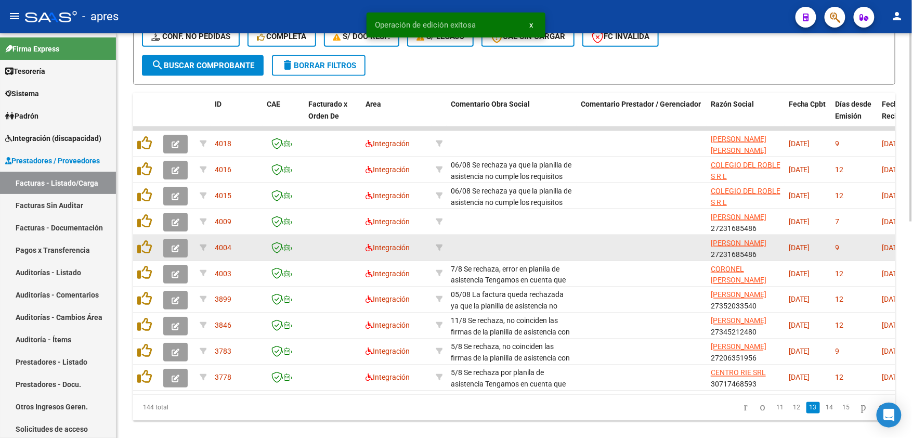
click at [180, 246] on button "button" at bounding box center [175, 248] width 24 height 19
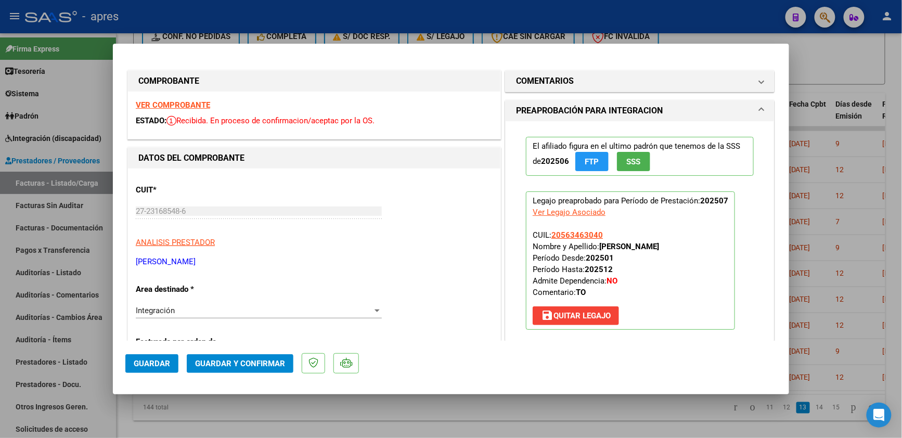
click at [182, 107] on strong "VER COMPROBANTE" at bounding box center [173, 104] width 74 height 9
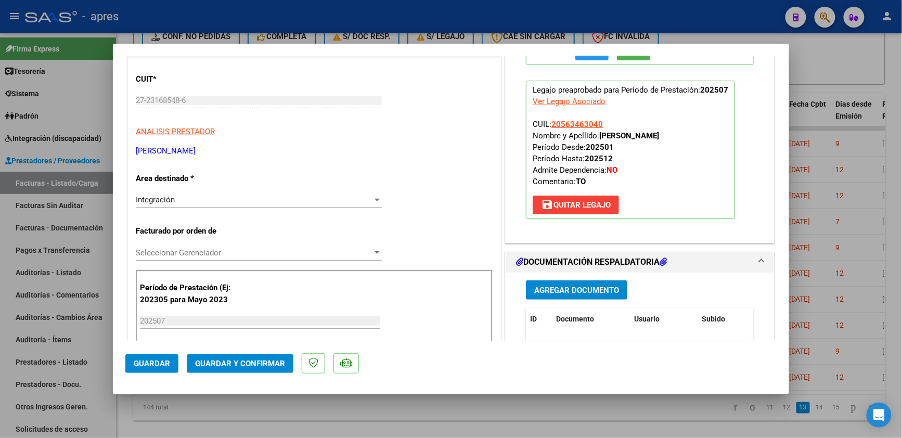
scroll to position [138, 0]
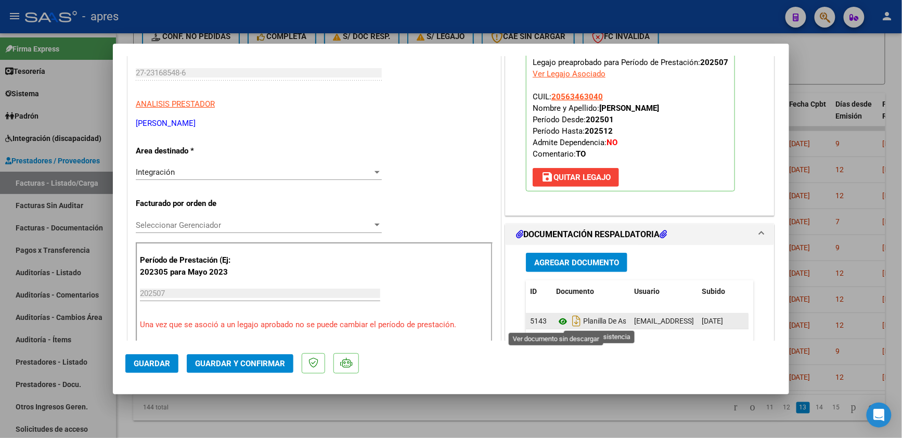
click at [556, 321] on icon at bounding box center [563, 321] width 14 height 12
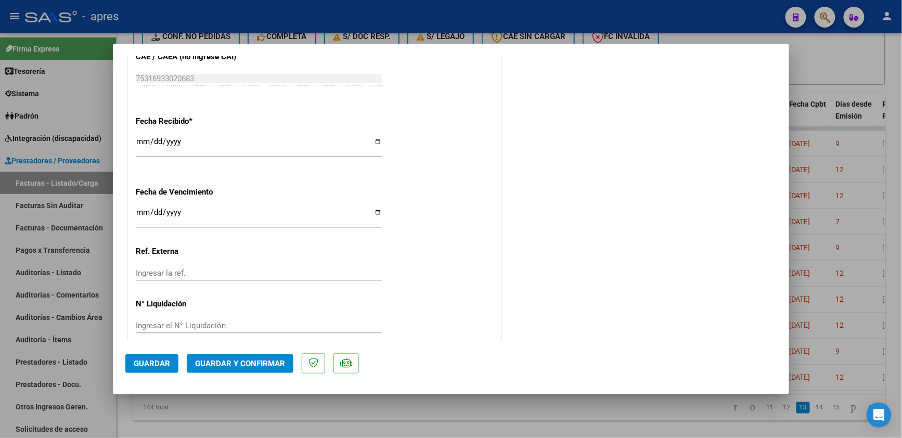
scroll to position [721, 0]
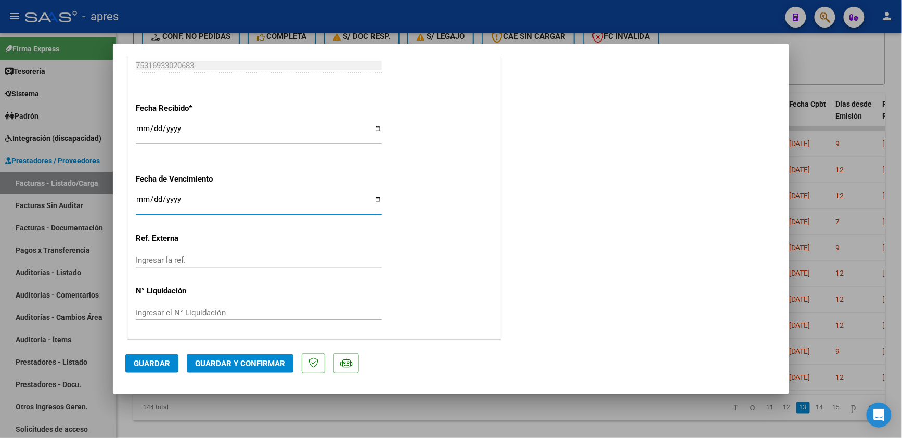
click at [143, 200] on input "Ingresar la fecha" at bounding box center [259, 203] width 246 height 17
type input "2025-08-14"
click at [261, 365] on span "Guardar y Confirmar" at bounding box center [240, 363] width 90 height 9
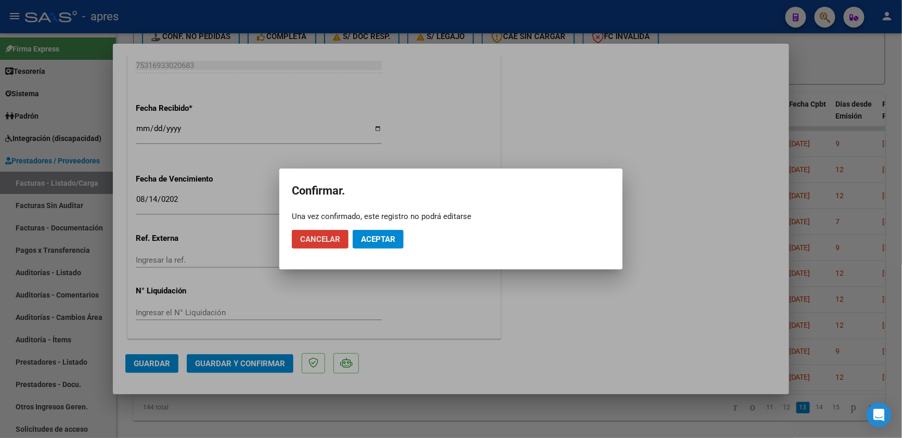
click at [376, 235] on span "Aceptar" at bounding box center [378, 239] width 34 height 9
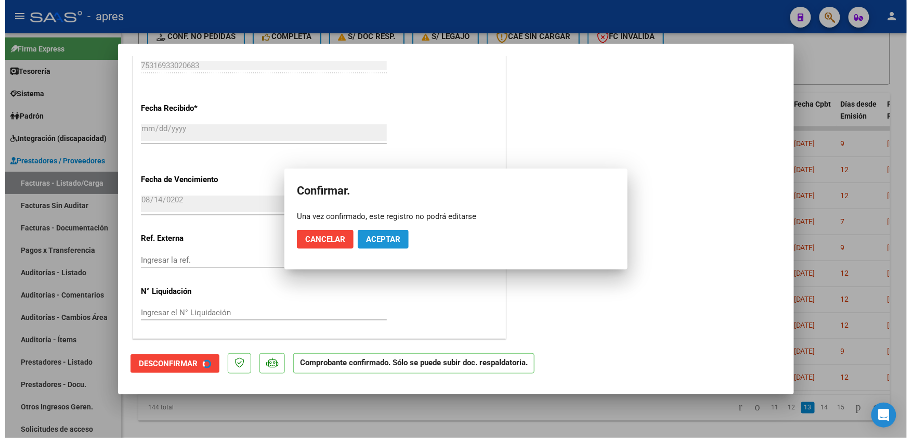
scroll to position [656, 0]
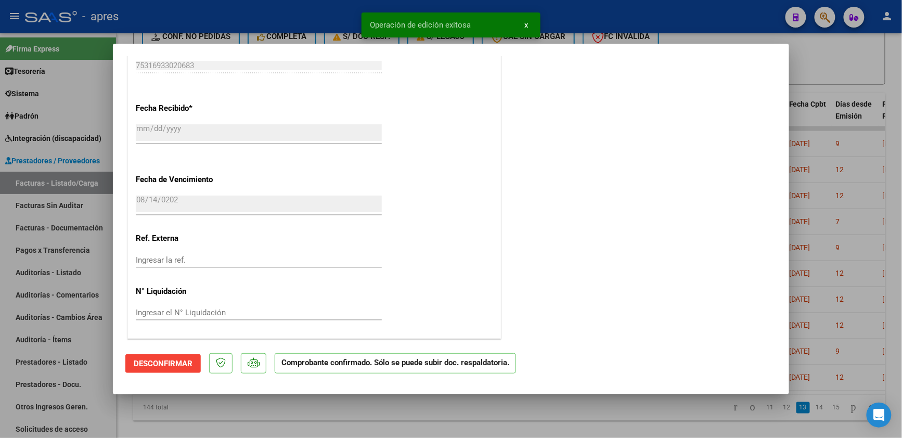
click at [250, 420] on div at bounding box center [451, 219] width 902 height 438
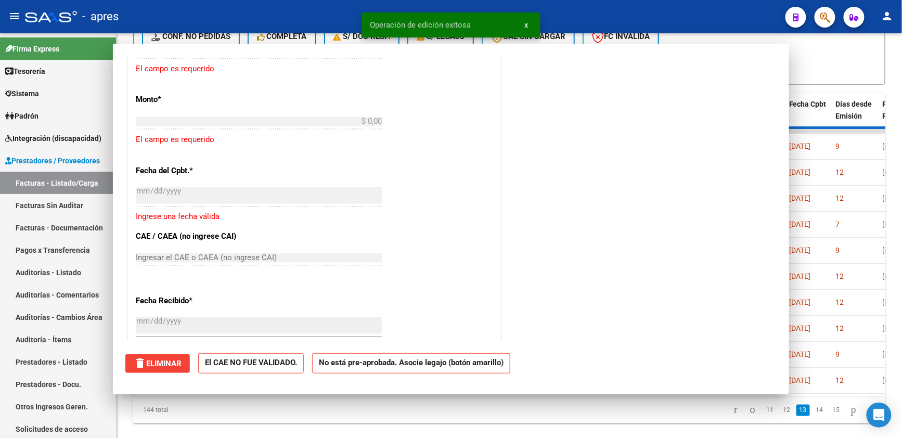
scroll to position [0, 0]
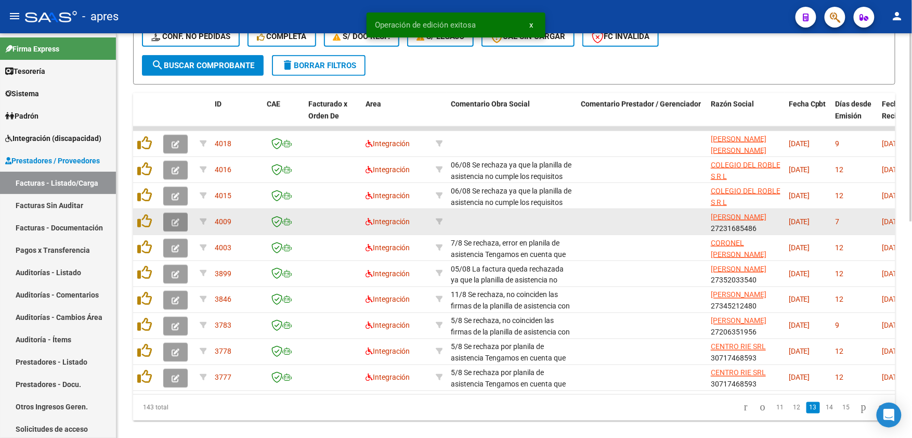
click at [182, 221] on button "button" at bounding box center [175, 222] width 24 height 19
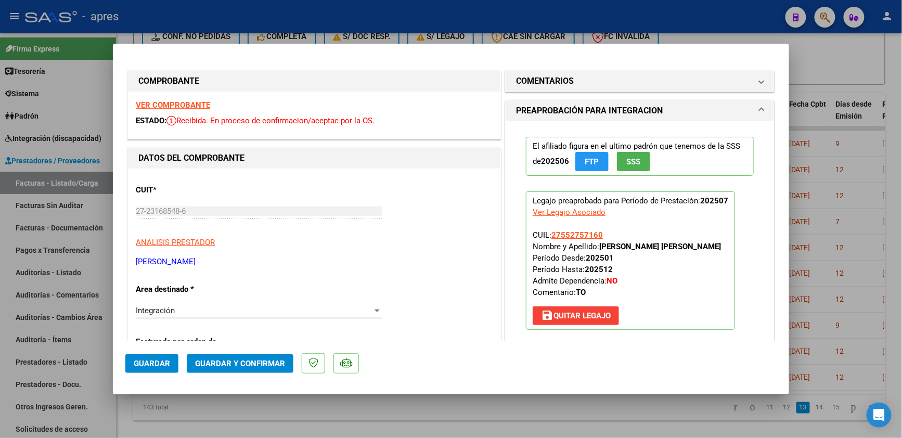
click at [209, 107] on strong "VER COMPROBANTE" at bounding box center [173, 104] width 74 height 9
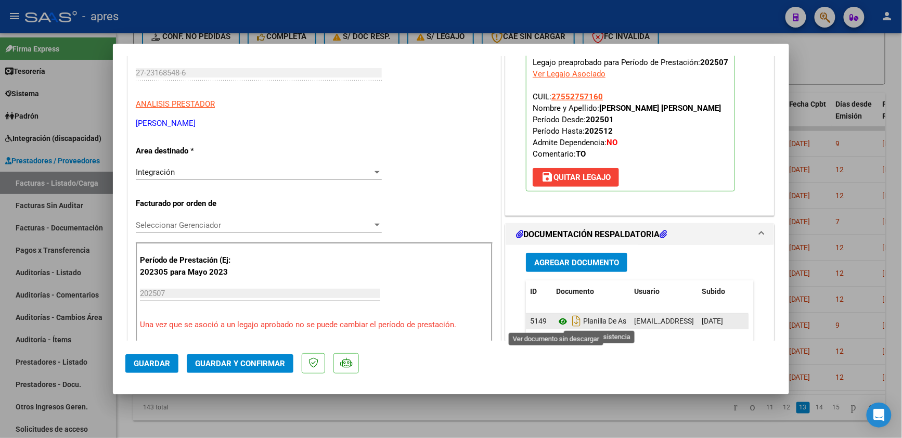
click at [558, 323] on icon at bounding box center [563, 321] width 14 height 12
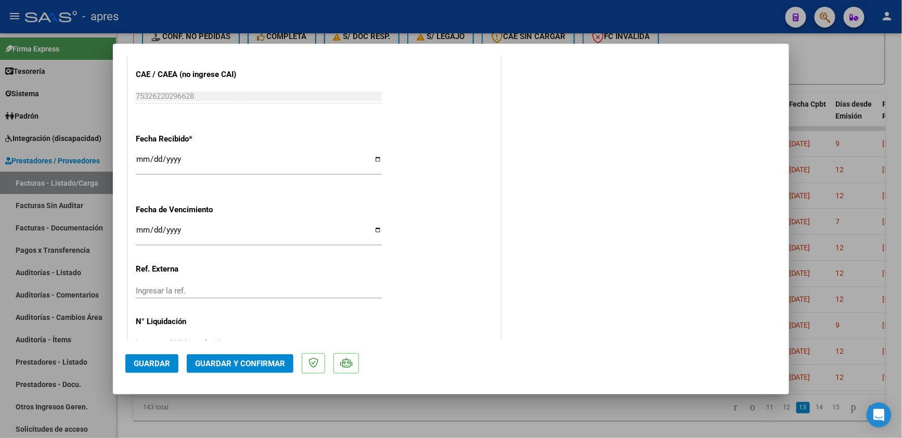
scroll to position [693, 0]
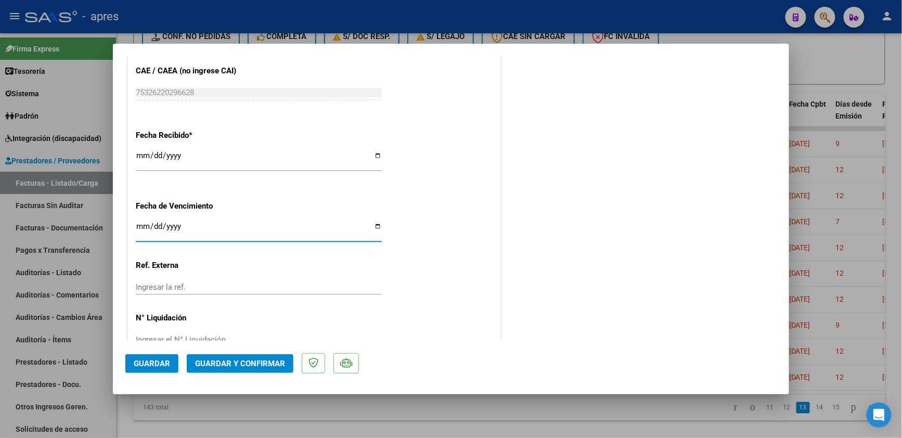
click at [140, 225] on input "Ingresar la fecha" at bounding box center [259, 230] width 246 height 17
type input "[DATE]"
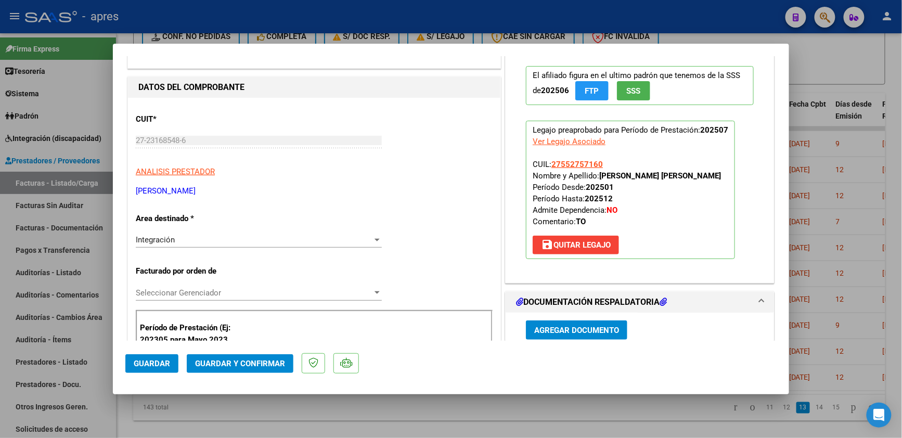
scroll to position [166, 0]
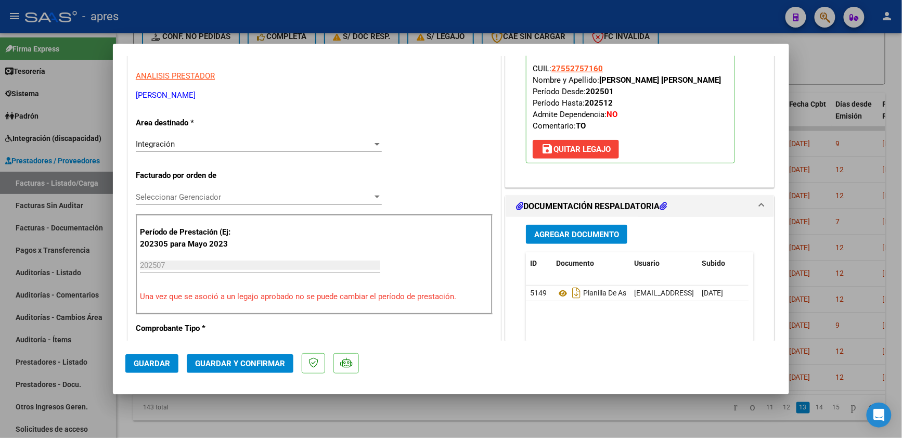
click at [256, 363] on span "Guardar y Confirmar" at bounding box center [240, 363] width 90 height 9
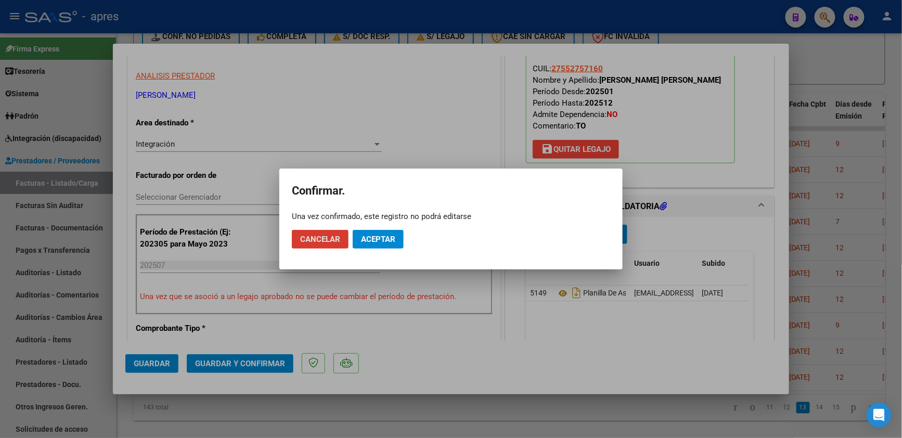
click at [385, 235] on span "Aceptar" at bounding box center [378, 239] width 34 height 9
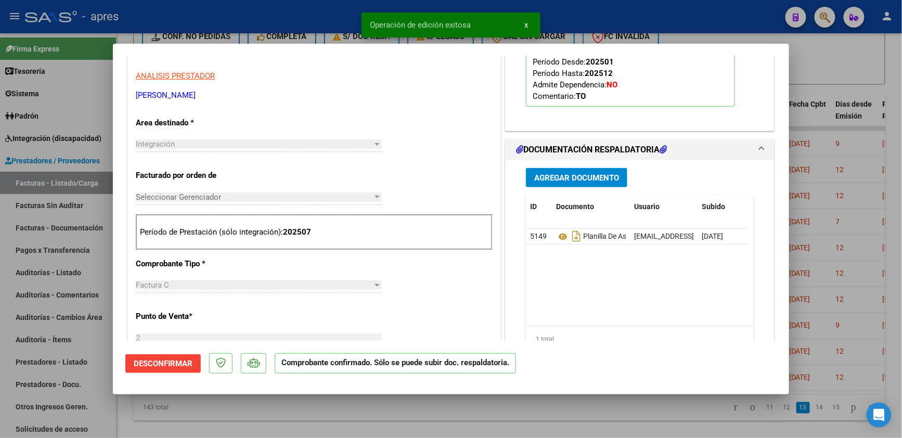
click at [299, 419] on div at bounding box center [451, 219] width 902 height 438
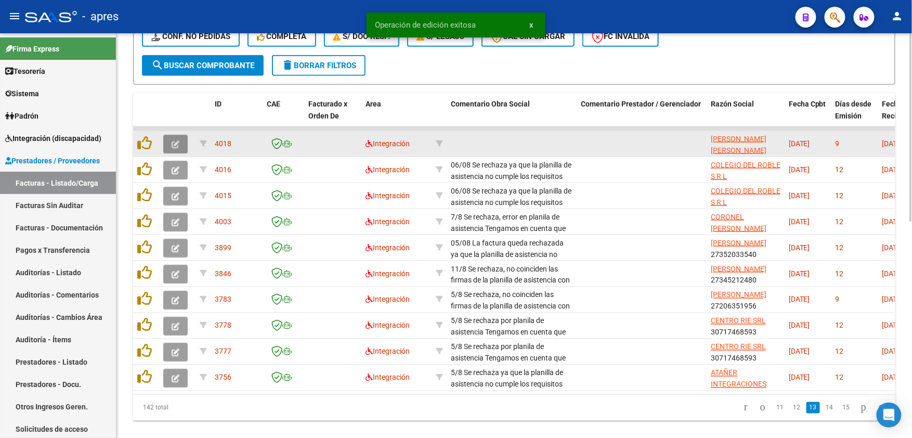
click at [179, 137] on button "button" at bounding box center [175, 144] width 24 height 19
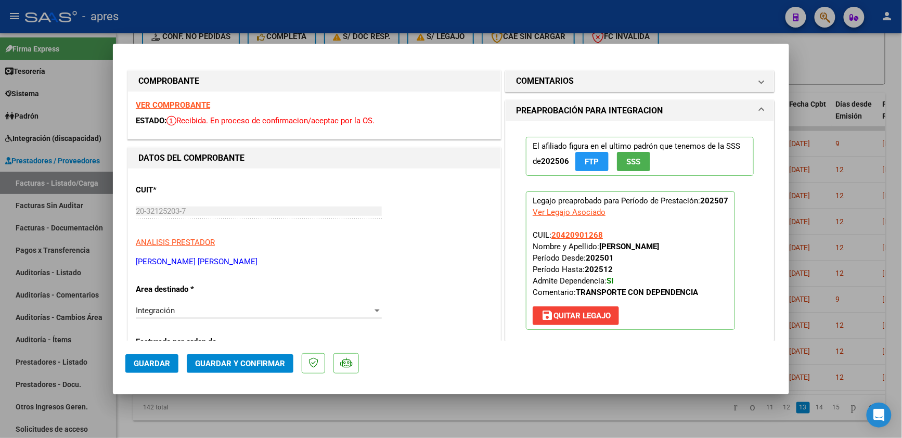
click at [187, 103] on strong "VER COMPROBANTE" at bounding box center [173, 104] width 74 height 9
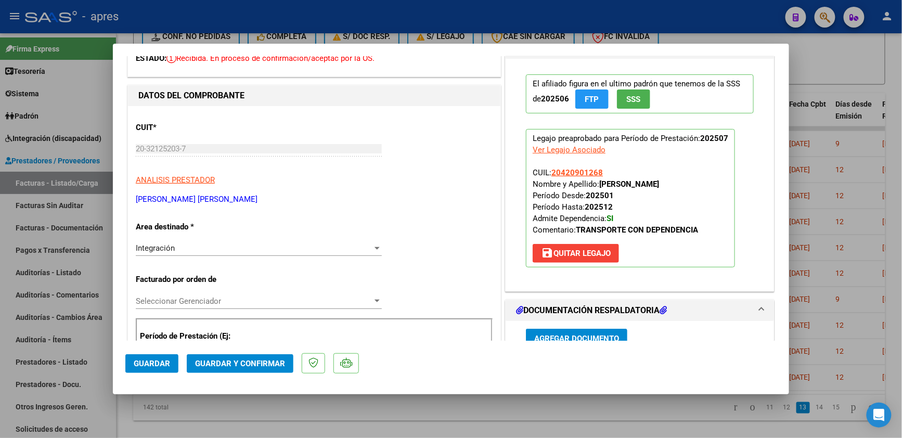
scroll to position [138, 0]
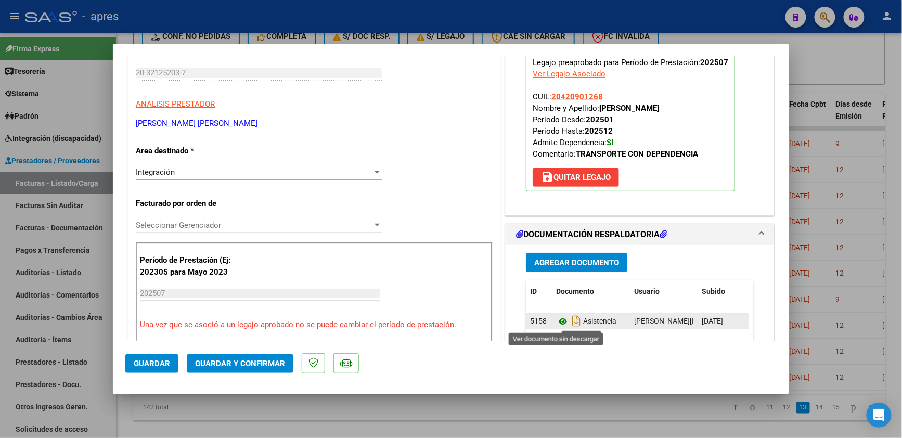
click at [556, 325] on icon at bounding box center [563, 321] width 14 height 12
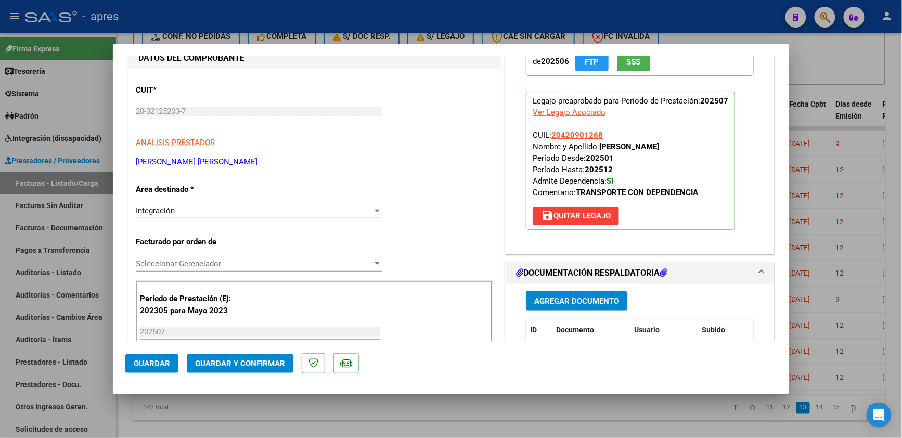
scroll to position [97, 0]
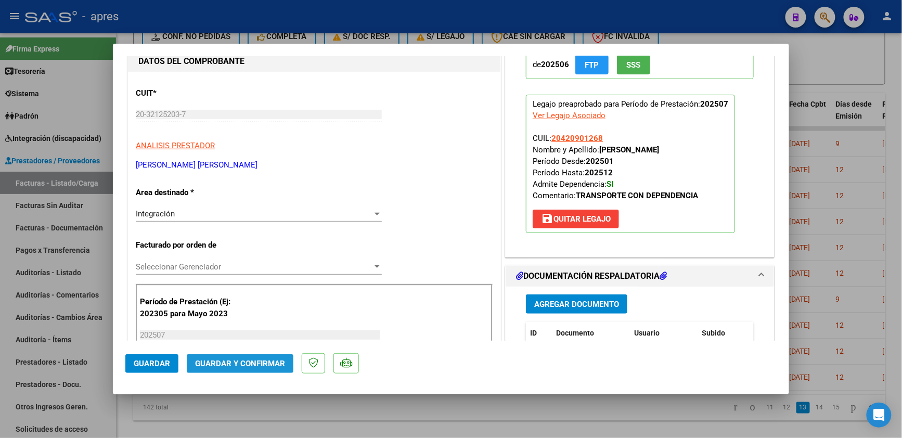
click at [243, 367] on span "Guardar y Confirmar" at bounding box center [240, 363] width 90 height 9
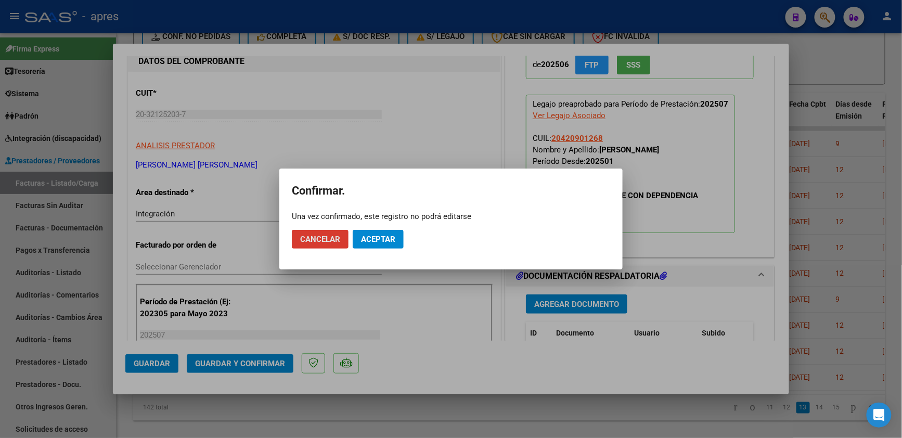
click at [419, 105] on div at bounding box center [451, 219] width 902 height 438
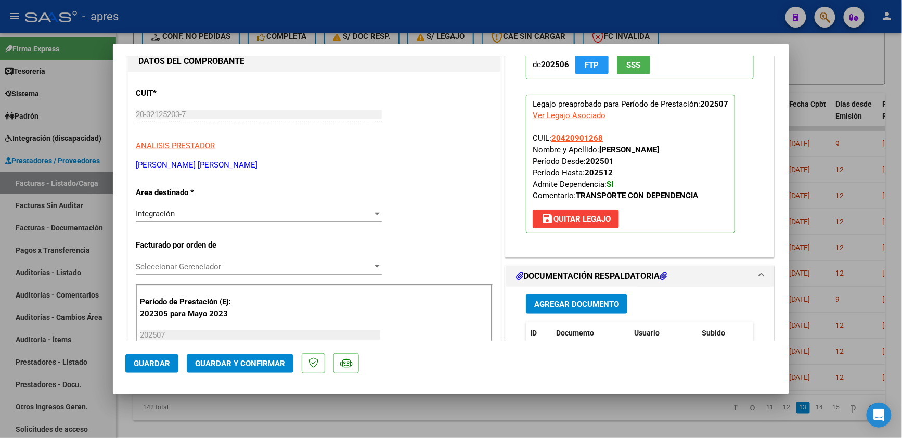
click at [263, 363] on span "Guardar y Confirmar" at bounding box center [240, 363] width 90 height 9
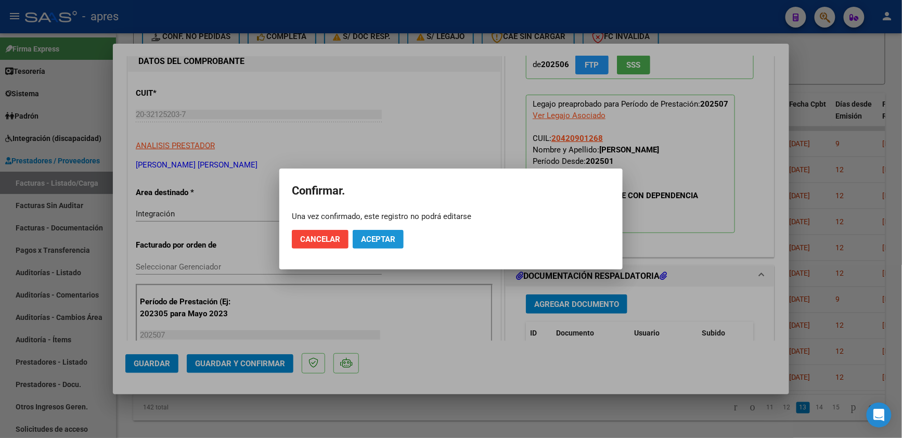
click at [394, 236] on span "Aceptar" at bounding box center [378, 239] width 34 height 9
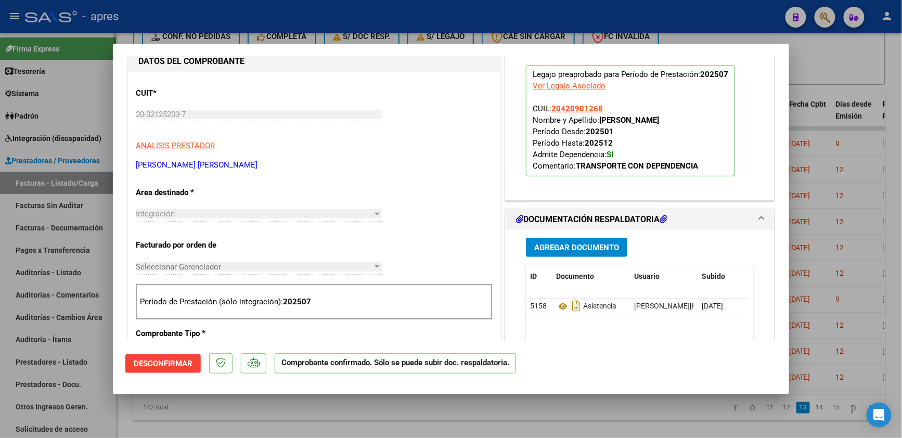
drag, startPoint x: 89, startPoint y: 215, endPoint x: 96, endPoint y: 219, distance: 8.2
click at [89, 215] on div at bounding box center [451, 219] width 902 height 438
type input "$ 0,00"
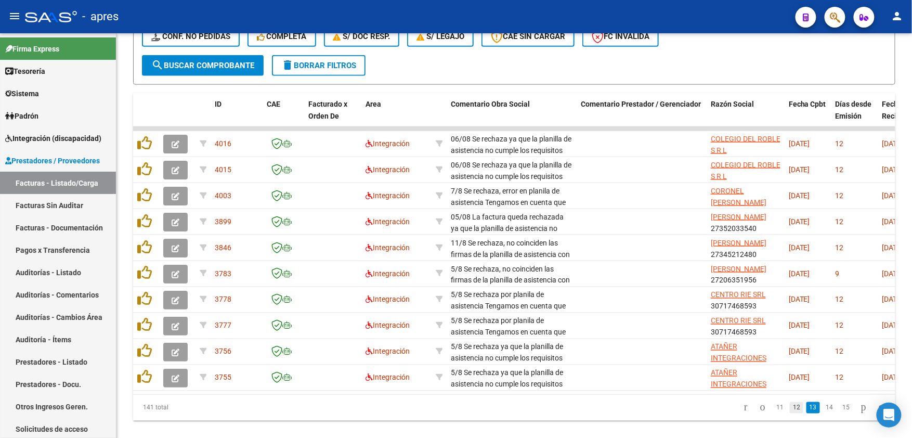
click at [790, 413] on link "12" at bounding box center [797, 407] width 14 height 11
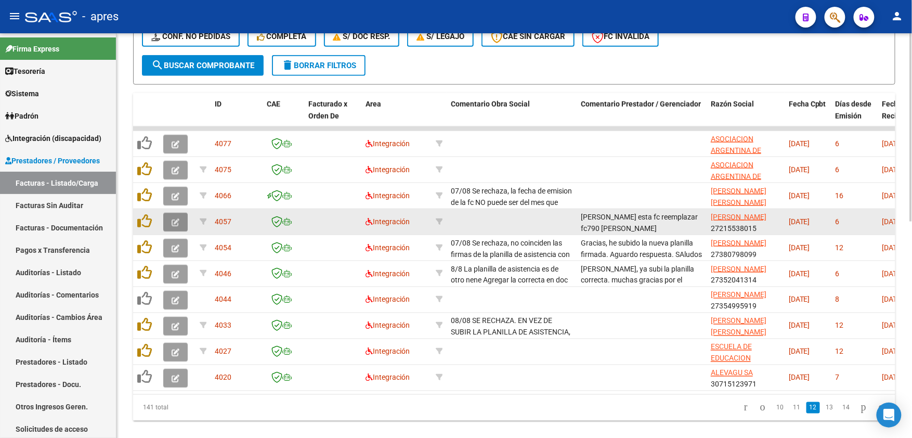
click at [175, 219] on icon "button" at bounding box center [176, 222] width 8 height 8
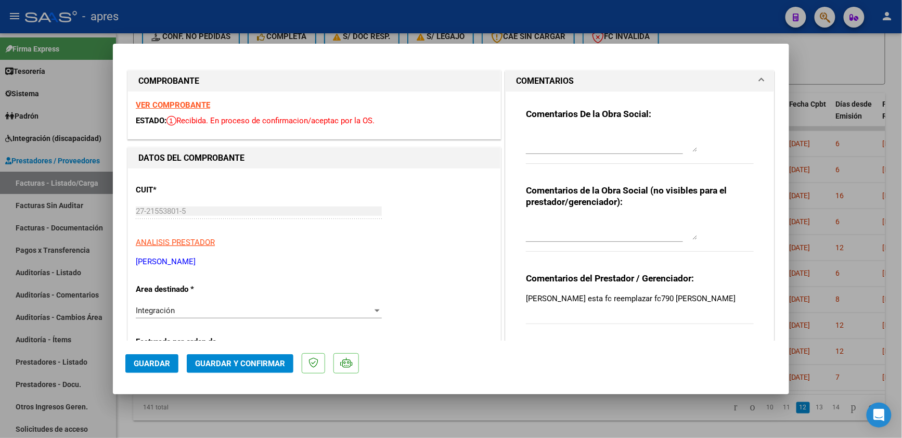
click at [485, 410] on div at bounding box center [451, 219] width 902 height 438
type input "$ 0,00"
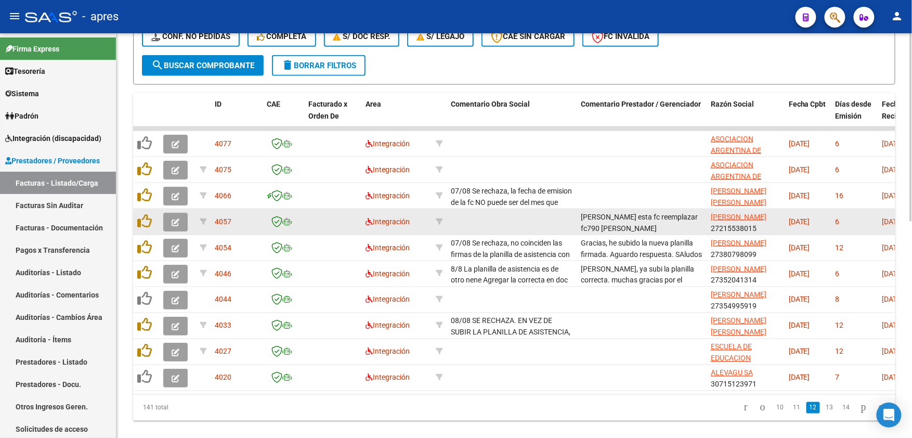
click at [171, 221] on button "button" at bounding box center [175, 222] width 24 height 19
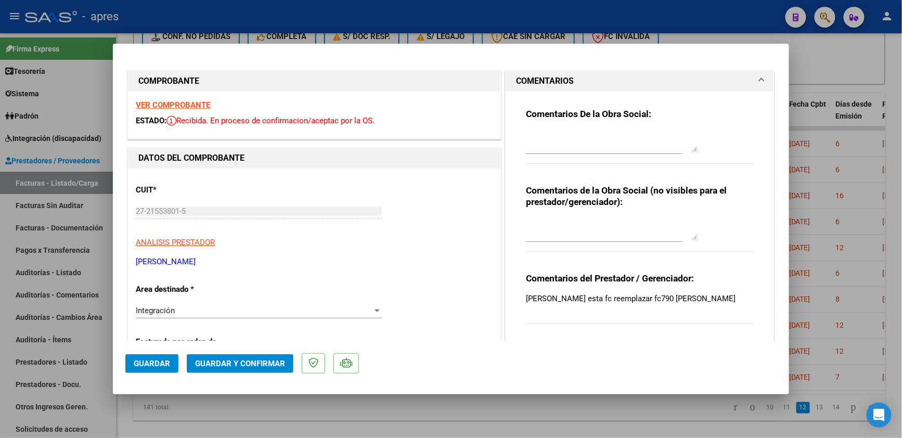
click at [188, 102] on strong "VER COMPROBANTE" at bounding box center [173, 104] width 74 height 9
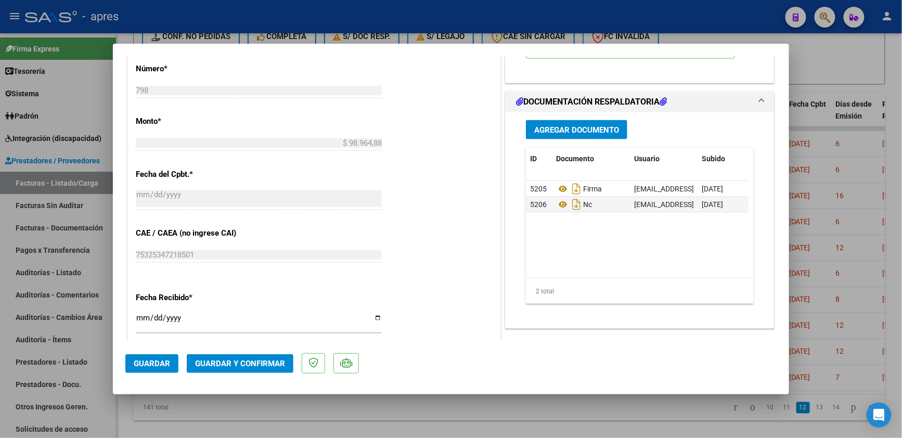
scroll to position [554, 0]
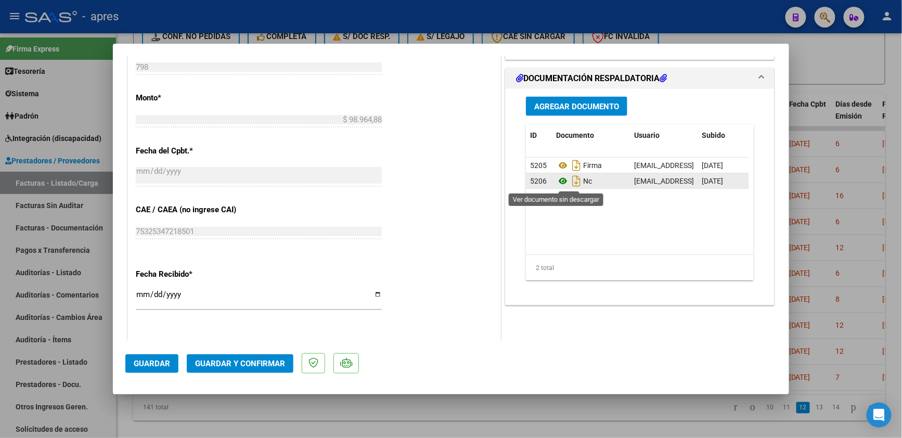
click at [556, 179] on icon at bounding box center [563, 181] width 14 height 12
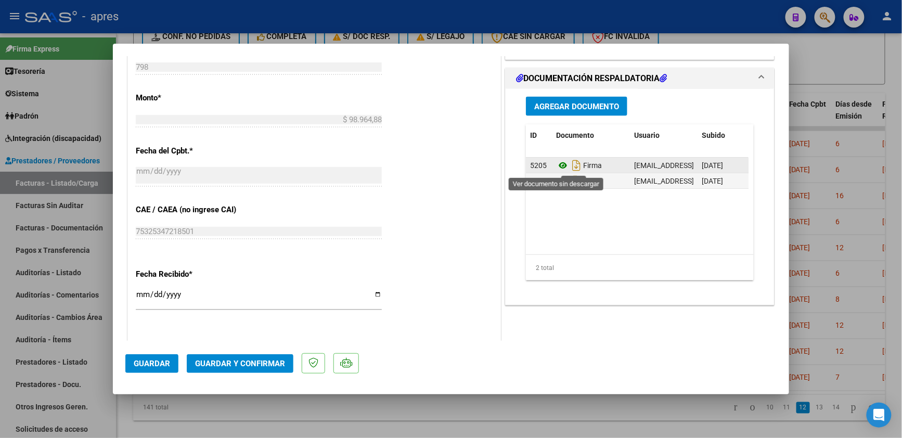
click at [558, 165] on icon at bounding box center [563, 165] width 14 height 12
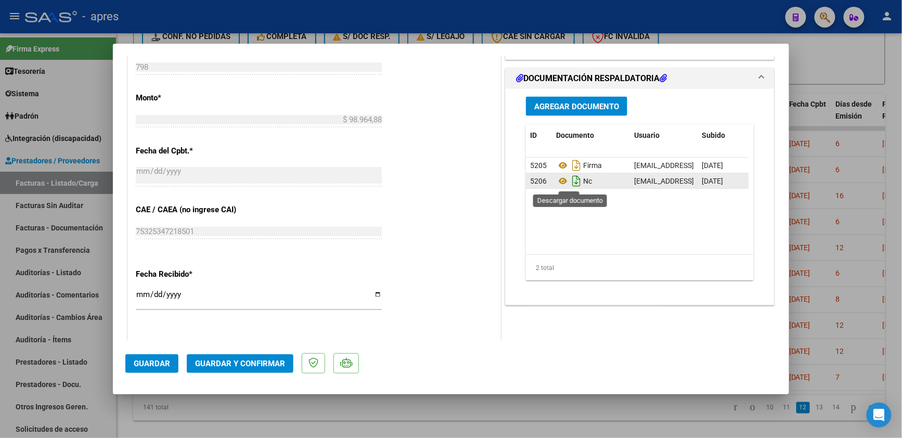
click at [569, 182] on icon "Descargar documento" at bounding box center [576, 181] width 14 height 17
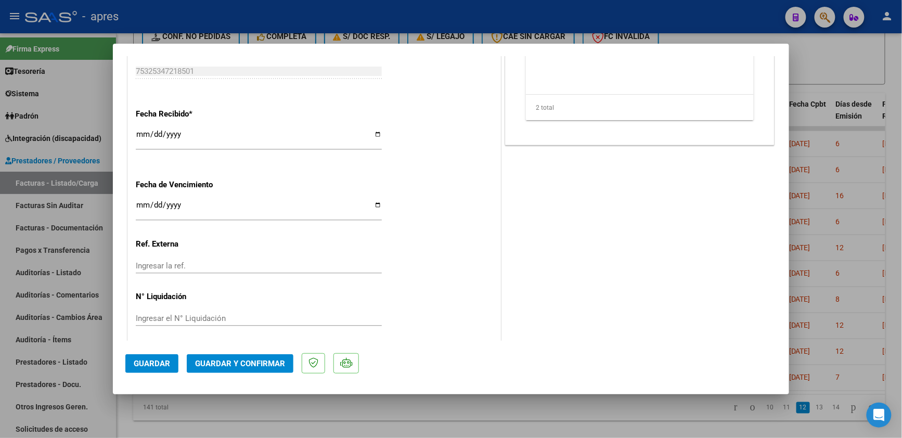
scroll to position [721, 0]
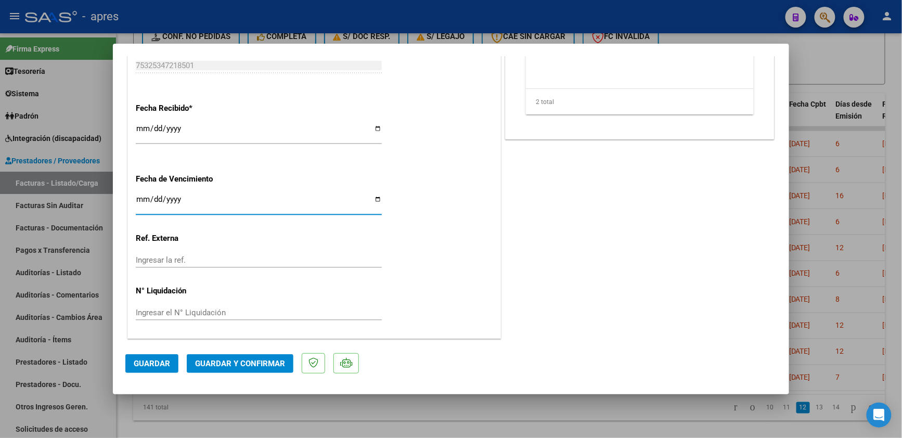
click at [140, 202] on input "2025-08-14" at bounding box center [259, 203] width 246 height 17
type input "[DATE]"
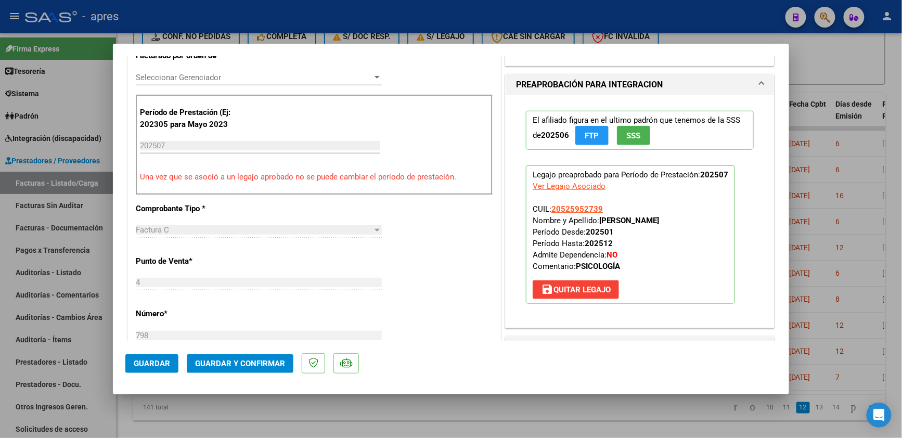
scroll to position [236, 0]
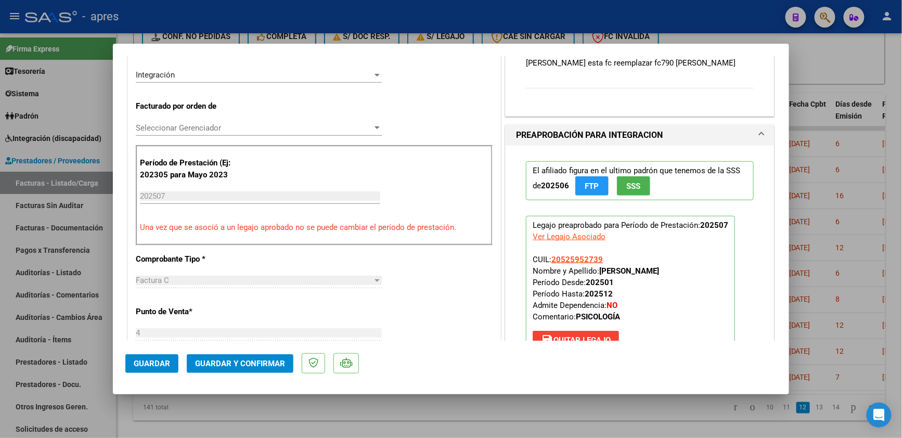
click at [484, 121] on div "CUIT * 27-21553801-5 Ingresar CUIT ANALISIS PRESTADOR ALMADA SILVIA ALEJANDRA A…" at bounding box center [314, 378] width 372 height 890
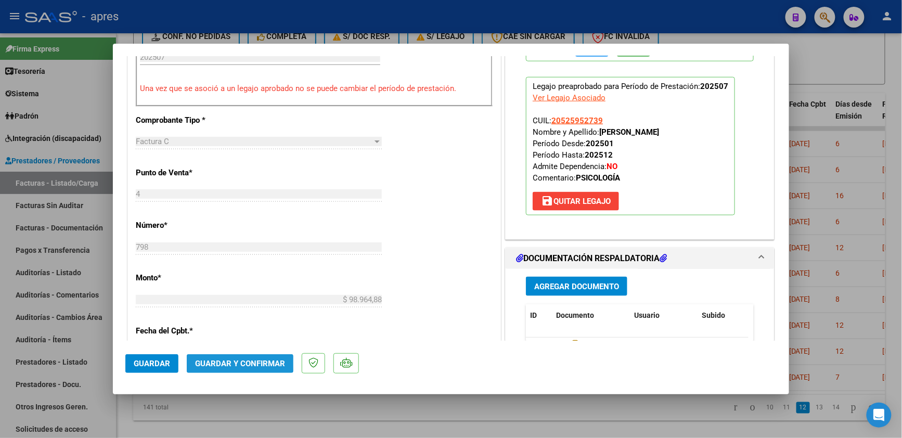
click at [221, 362] on span "Guardar y Confirmar" at bounding box center [240, 363] width 90 height 9
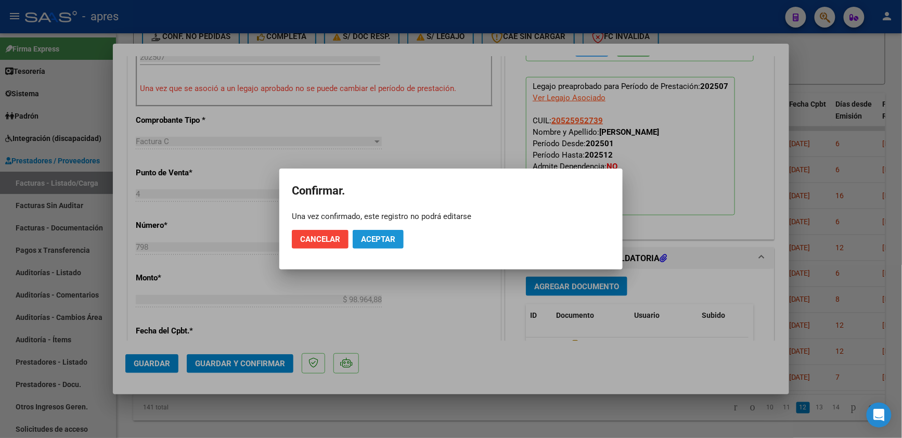
click at [367, 236] on span "Aceptar" at bounding box center [378, 239] width 34 height 9
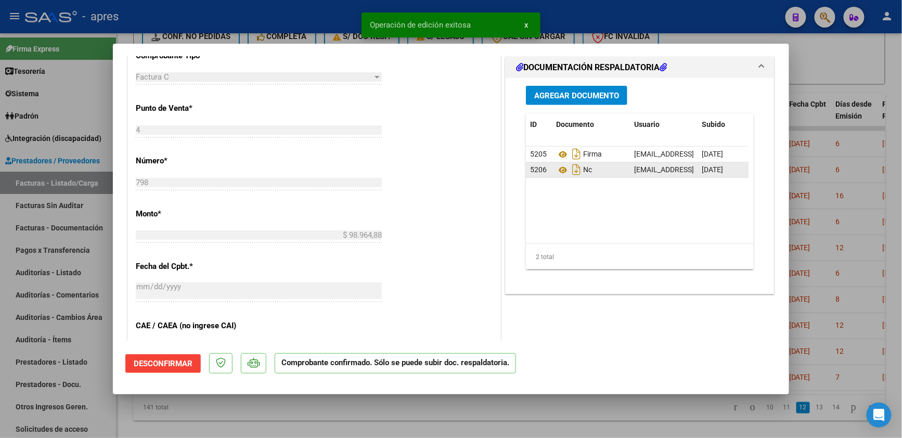
click at [288, 419] on div at bounding box center [451, 219] width 902 height 438
type input "$ 0,00"
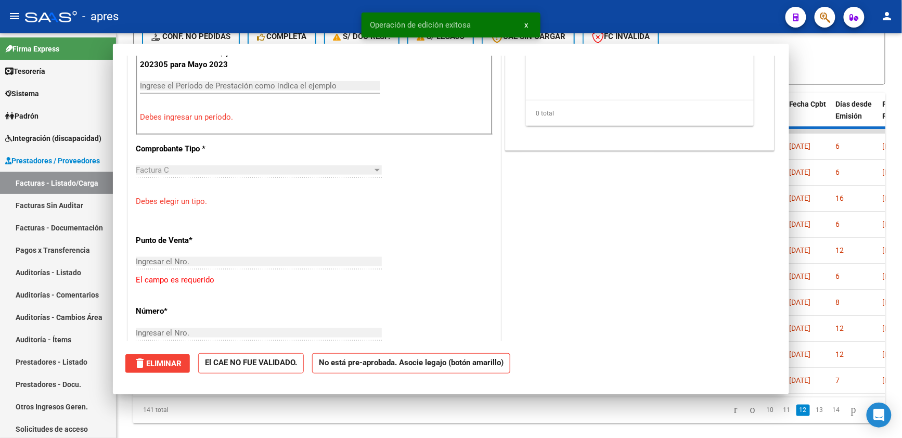
scroll to position [393, 0]
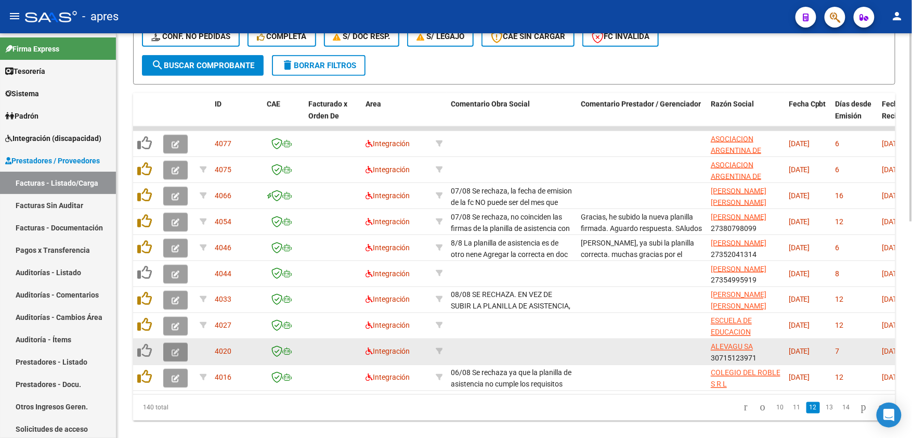
click at [172, 349] on icon "button" at bounding box center [176, 352] width 8 height 8
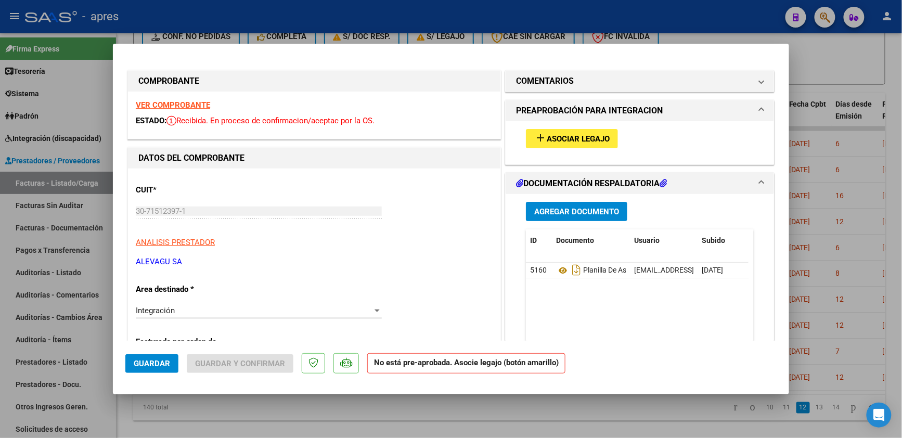
click at [167, 107] on strong "VER COMPROBANTE" at bounding box center [173, 104] width 74 height 9
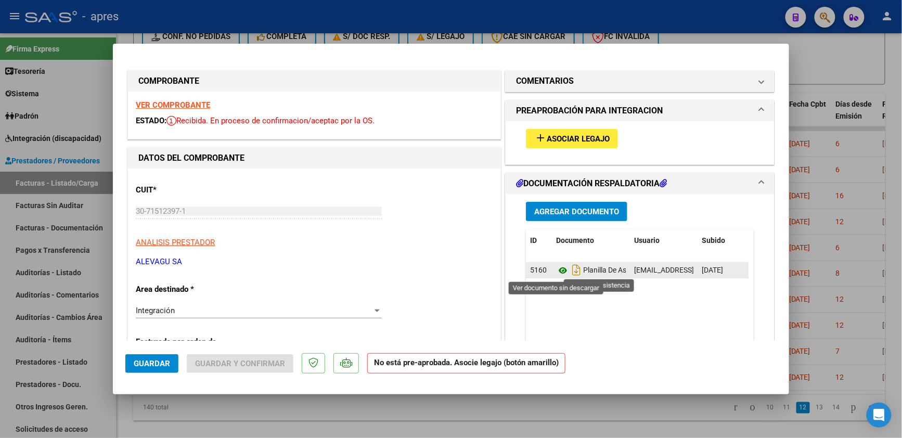
click at [556, 269] on icon at bounding box center [563, 270] width 14 height 12
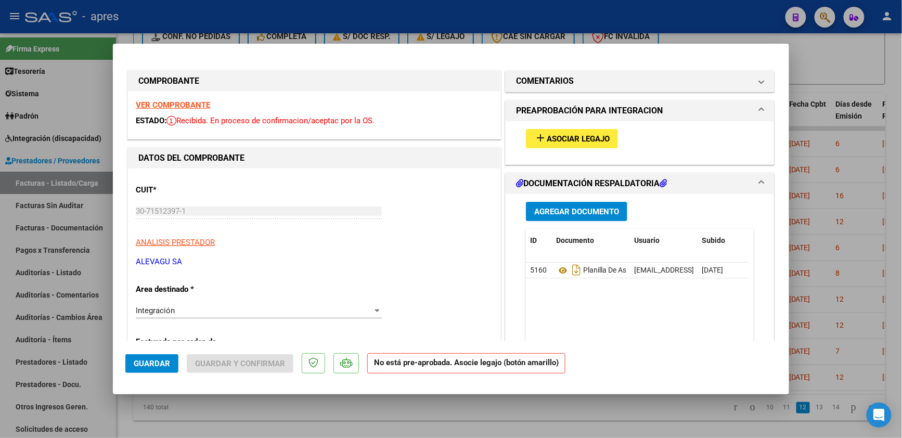
click at [562, 131] on button "add Asociar Legajo" at bounding box center [572, 138] width 92 height 19
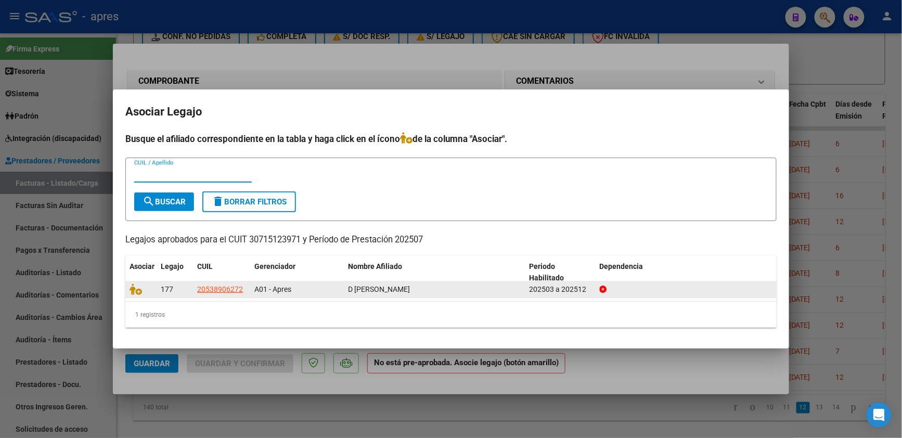
click at [126, 288] on datatable-body-cell at bounding box center [140, 289] width 31 height 16
click at [136, 288] on icon at bounding box center [136, 288] width 12 height 11
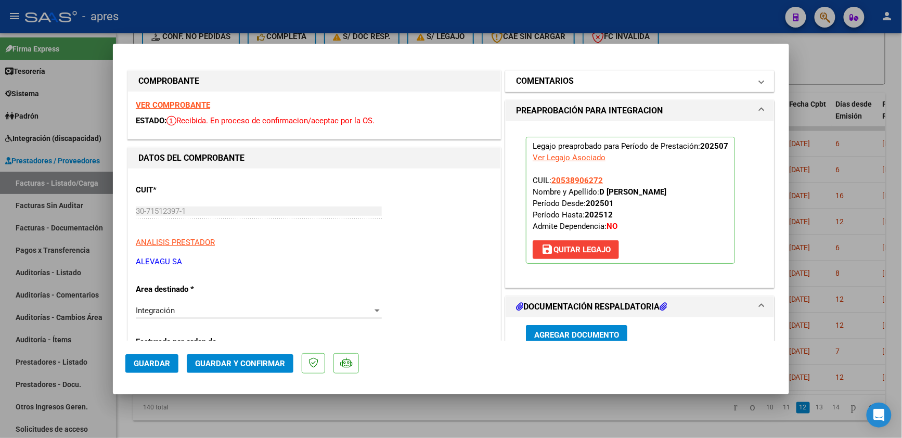
click at [590, 82] on mat-panel-title "COMENTARIOS" at bounding box center [633, 81] width 235 height 12
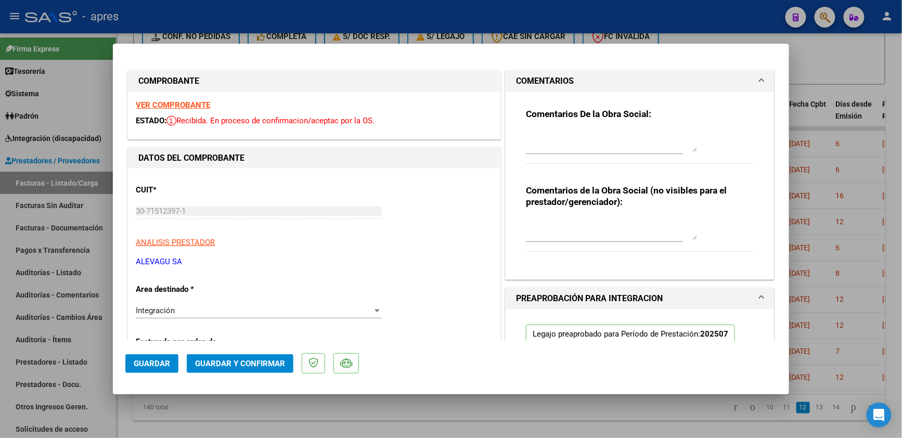
click at [548, 131] on textarea at bounding box center [612, 141] width 172 height 21
click at [548, 124] on div "Comentarios De la Obra Social:" at bounding box center [640, 141] width 228 height 67
click at [548, 131] on textarea at bounding box center [612, 141] width 172 height 21
paste textarea "13/8 Se rechaza por planila de asistencia Tengamos en cuenta que la planillas d…"
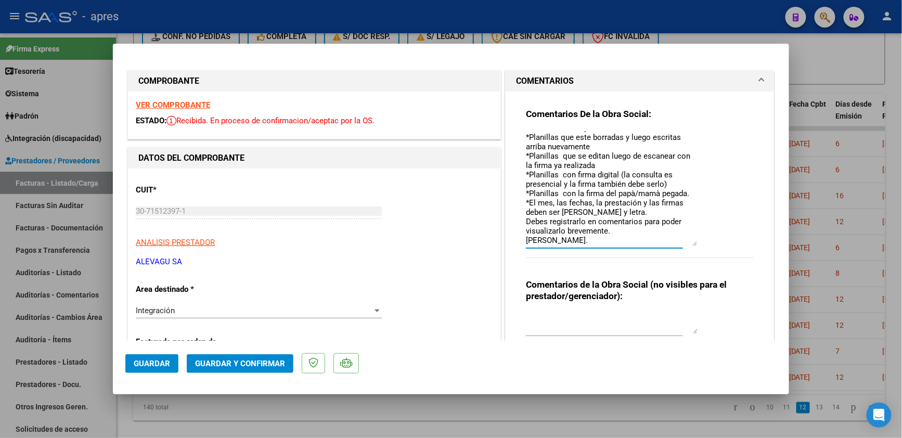
scroll to position [140, 0]
drag, startPoint x: 685, startPoint y: 148, endPoint x: 690, endPoint y: 242, distance: 94.2
click at [690, 242] on textarea "13/8 Se rechaza por planila de asistencia Tengamos en cuenta que la planillas d…" at bounding box center [612, 188] width 172 height 115
drag, startPoint x: 519, startPoint y: 223, endPoint x: 538, endPoint y: 225, distance: 18.9
click at [538, 225] on div "Comentarios De la Obra Social: 13/8 Se rechaza por planila de asistencia Tengam…" at bounding box center [639, 229] width 243 height 274
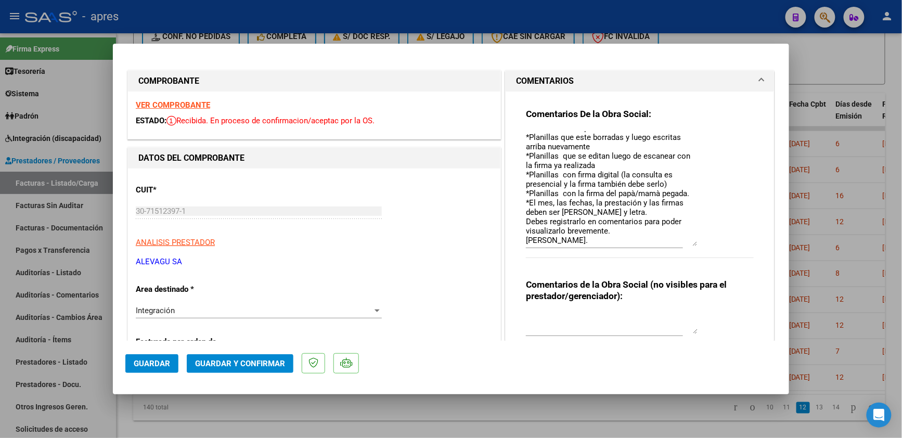
click at [538, 225] on textarea "13/8 Se rechaza por planila de asistencia Tengamos en cuenta que la planillas d…" at bounding box center [612, 188] width 172 height 115
drag, startPoint x: 521, startPoint y: 223, endPoint x: 611, endPoint y: 231, distance: 89.8
click at [611, 231] on textarea "13/8 Se rechaza por planila de asistencia Tengamos en cuenta que la planillas d…" at bounding box center [612, 188] width 172 height 115
paste textarea "cargar nueva planilla y"
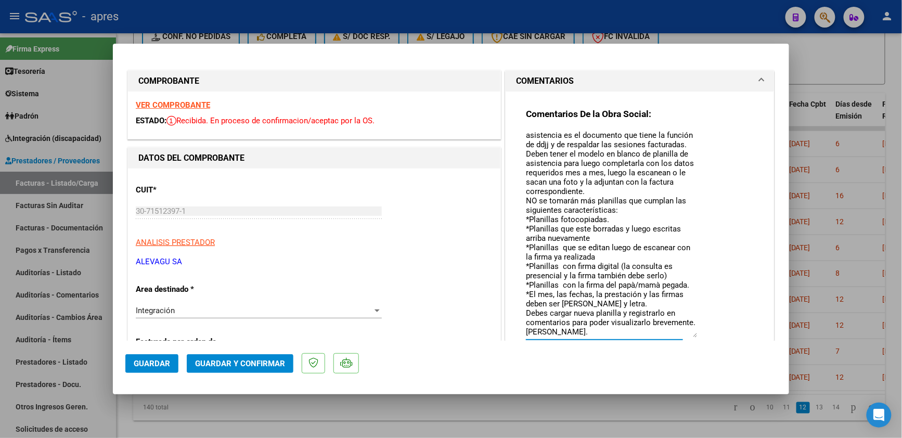
scroll to position [57, 0]
drag, startPoint x: 687, startPoint y: 244, endPoint x: 694, endPoint y: 336, distance: 91.8
click at [694, 336] on div "Comentarios De la Obra Social: 13/8 Se rechaza por planila de asistencia Tengam…" at bounding box center [640, 234] width 228 height 253
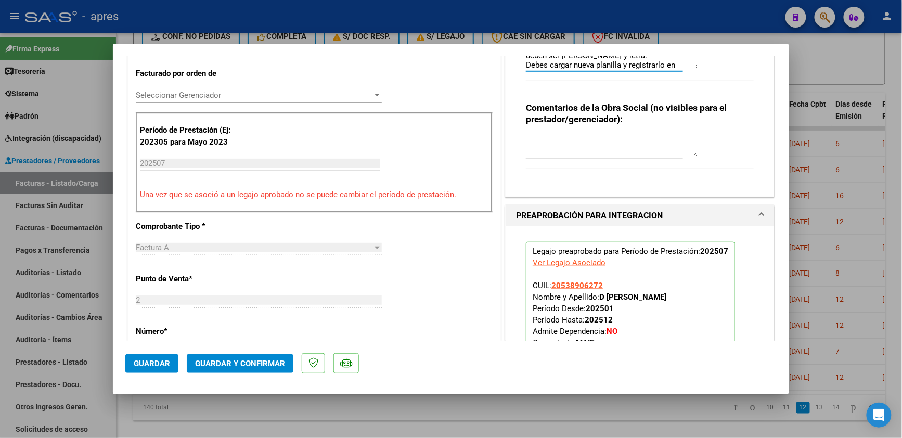
scroll to position [277, 0]
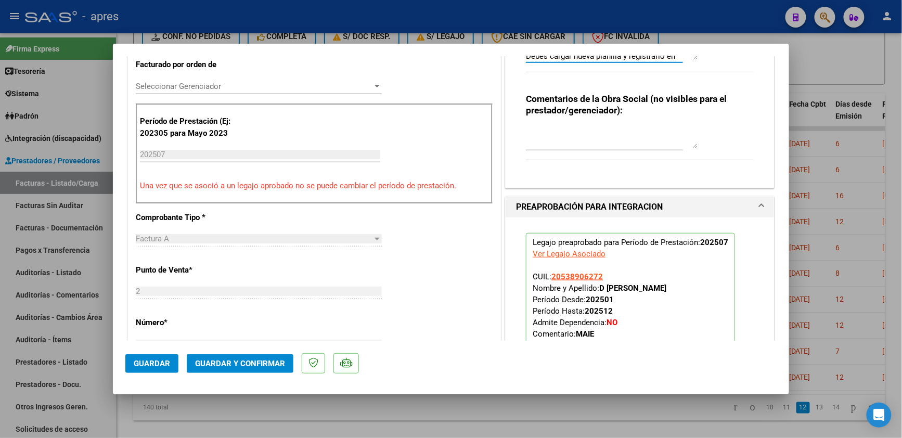
type textarea "13/8 Se rechaza por planila de asistencia Tengamos en cuenta que la planillas d…"
click at [137, 366] on span "Guardar" at bounding box center [152, 363] width 36 height 9
click at [297, 418] on div at bounding box center [451, 219] width 902 height 438
type input "$ 0,00"
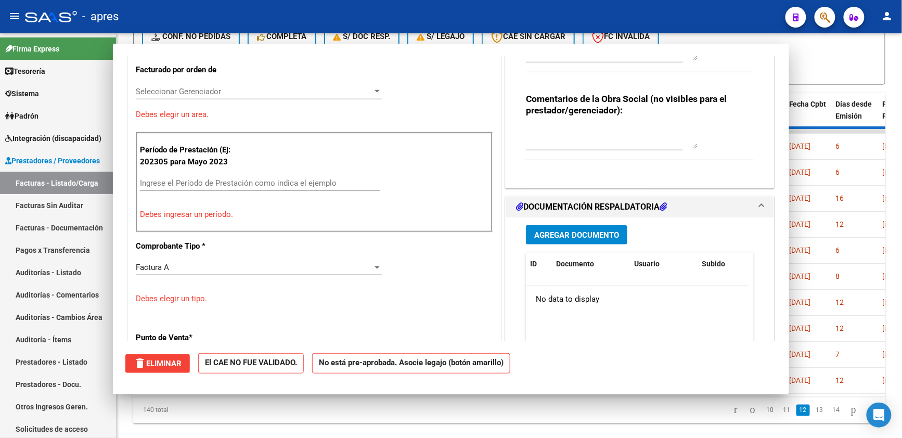
scroll to position [283, 0]
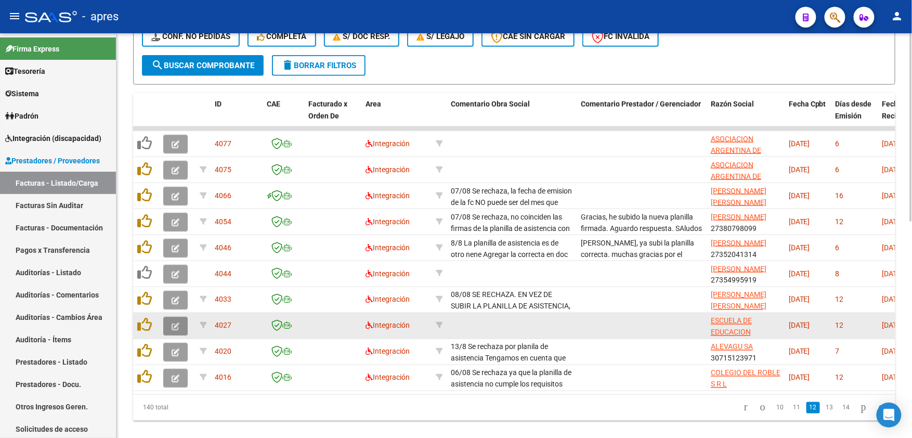
click at [173, 322] on icon "button" at bounding box center [176, 326] width 8 height 8
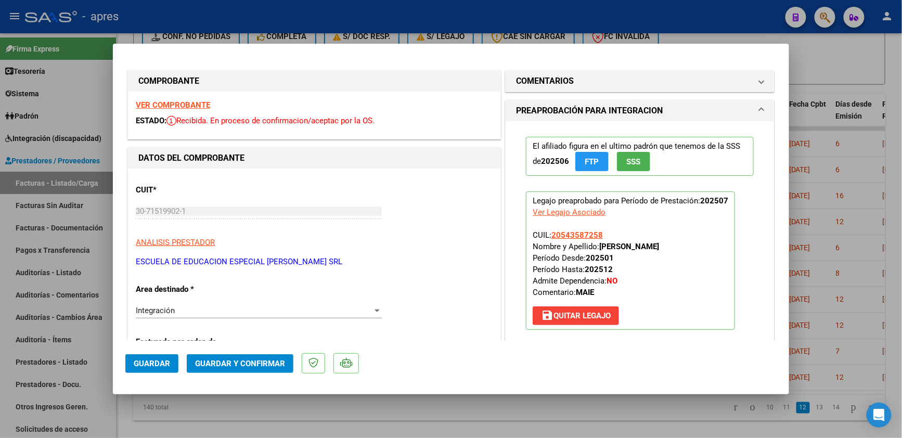
click at [184, 99] on div "VER COMPROBANTE ESTADO: Recibida. En proceso de confirmacion/aceptac por la OS." at bounding box center [314, 115] width 372 height 47
click at [186, 105] on strong "VER COMPROBANTE" at bounding box center [173, 104] width 74 height 9
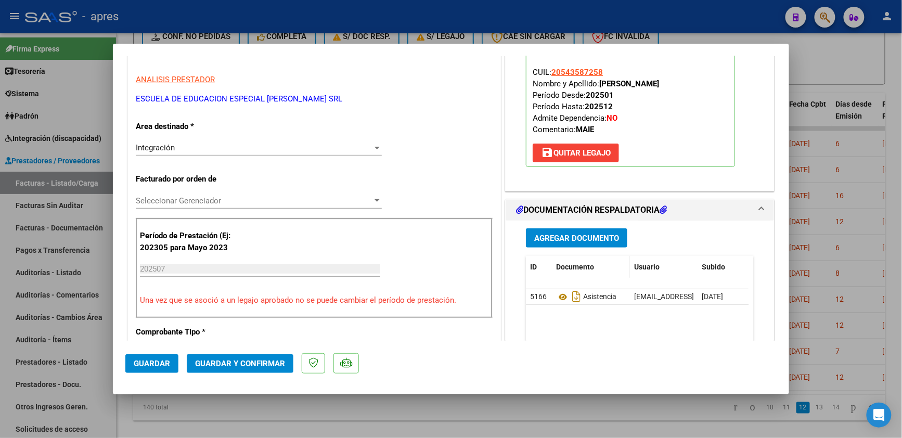
scroll to position [208, 0]
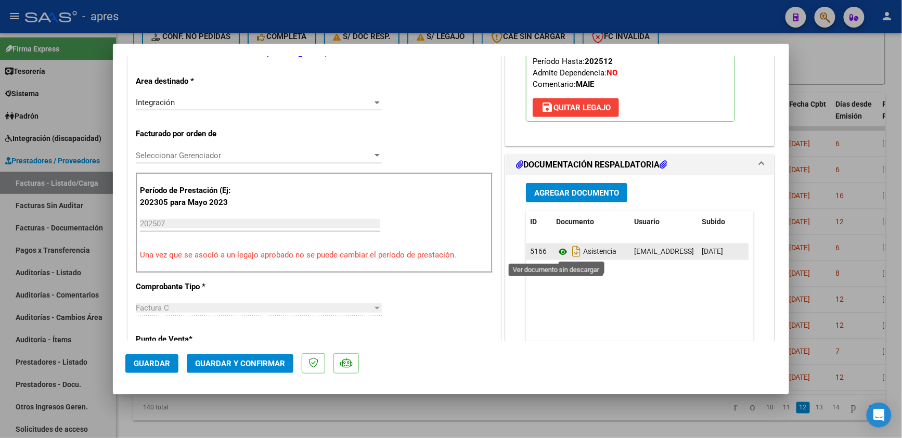
click at [556, 252] on icon at bounding box center [563, 251] width 14 height 12
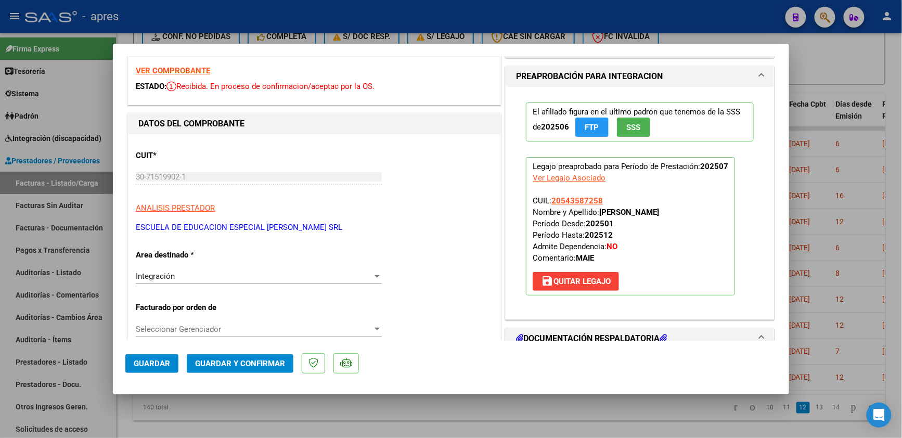
scroll to position [0, 0]
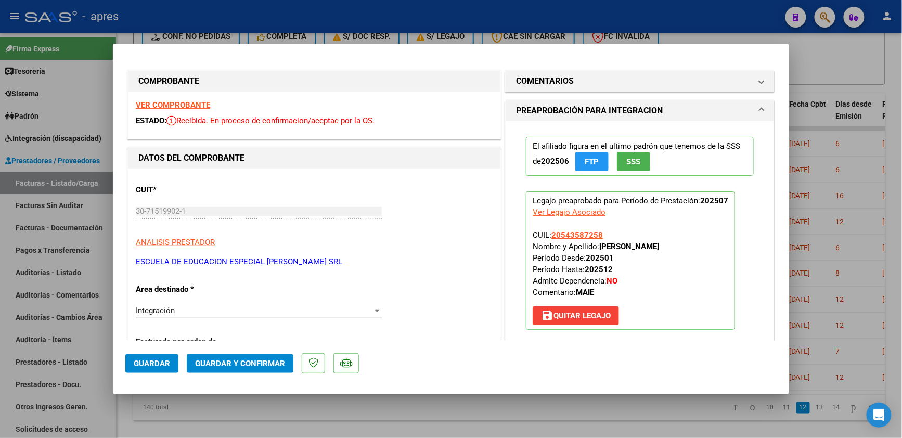
click at [250, 370] on button "Guardar y Confirmar" at bounding box center [240, 363] width 107 height 19
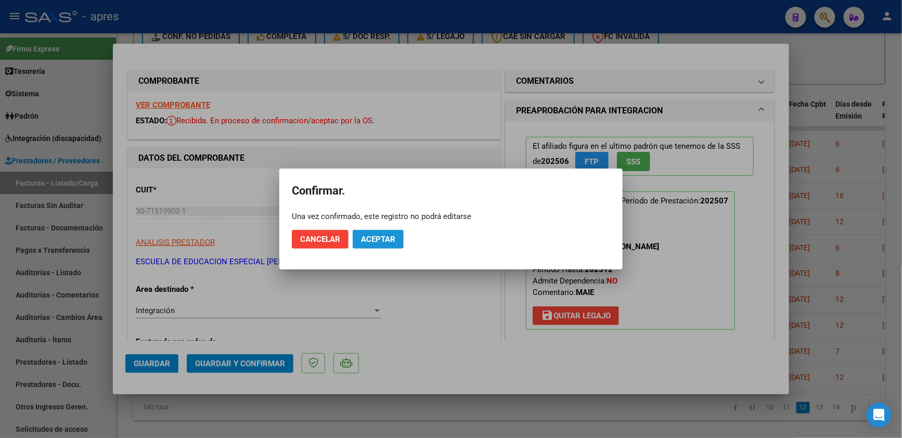
click at [375, 244] on button "Aceptar" at bounding box center [378, 239] width 51 height 19
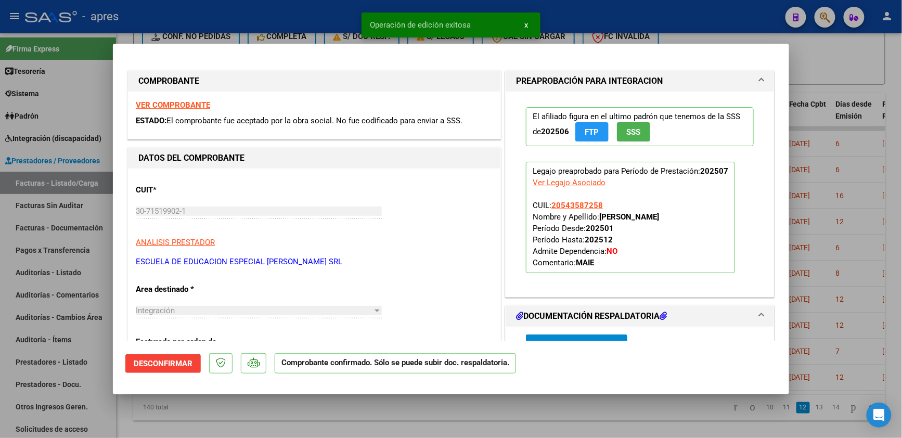
click at [191, 421] on div at bounding box center [451, 219] width 902 height 438
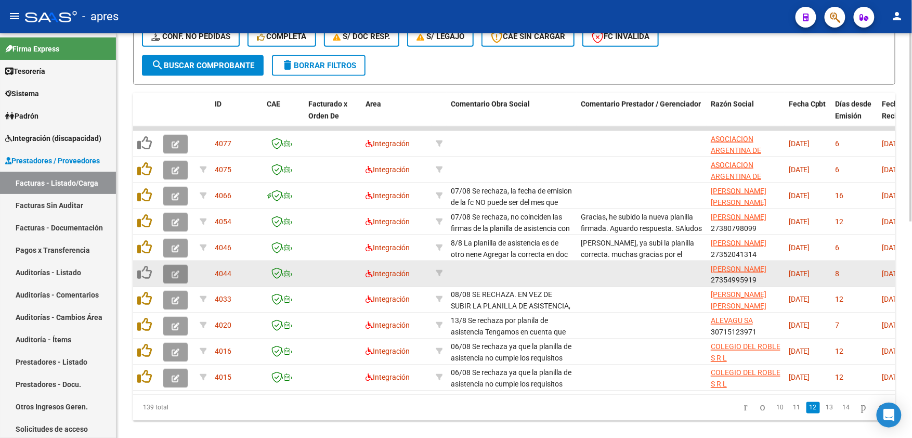
click at [170, 271] on button "button" at bounding box center [175, 274] width 24 height 19
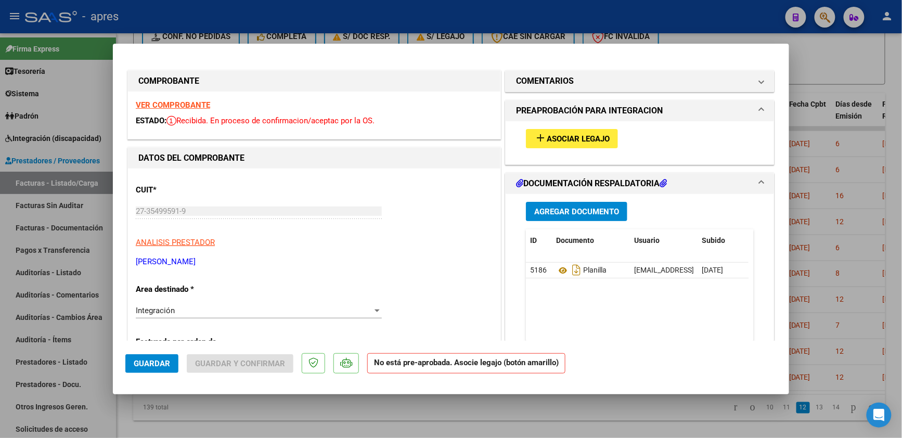
click at [161, 103] on strong "VER COMPROBANTE" at bounding box center [173, 104] width 74 height 9
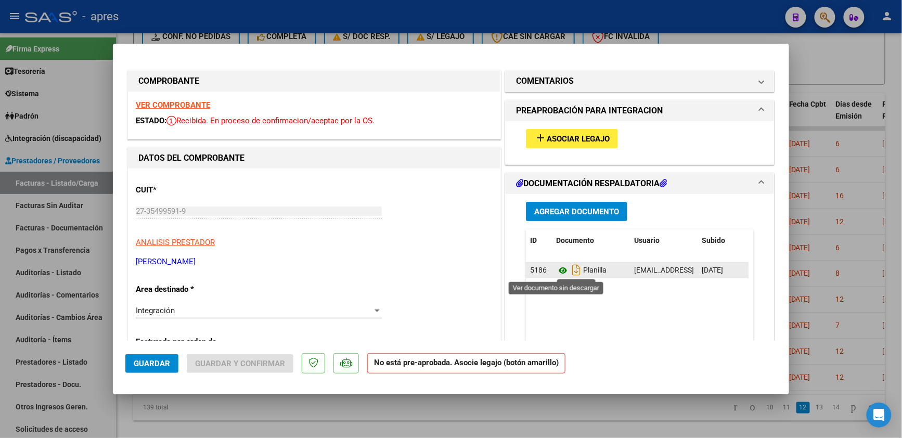
click at [556, 275] on icon at bounding box center [563, 270] width 14 height 12
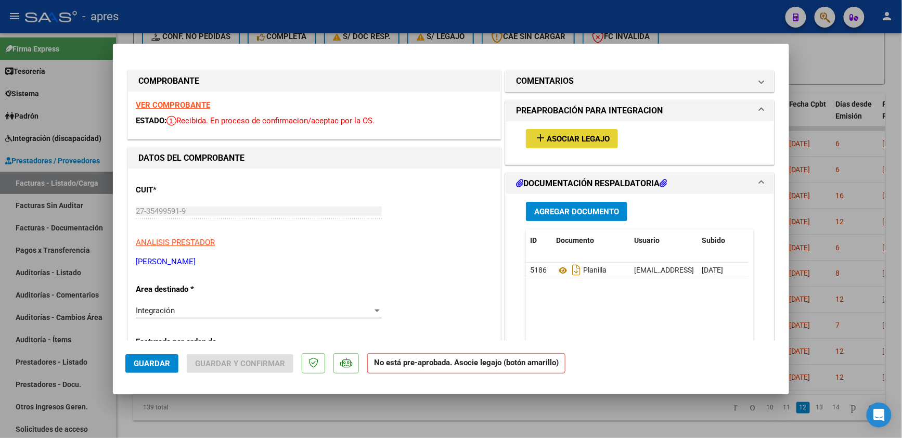
click at [585, 140] on span "Asociar Legajo" at bounding box center [578, 138] width 63 height 9
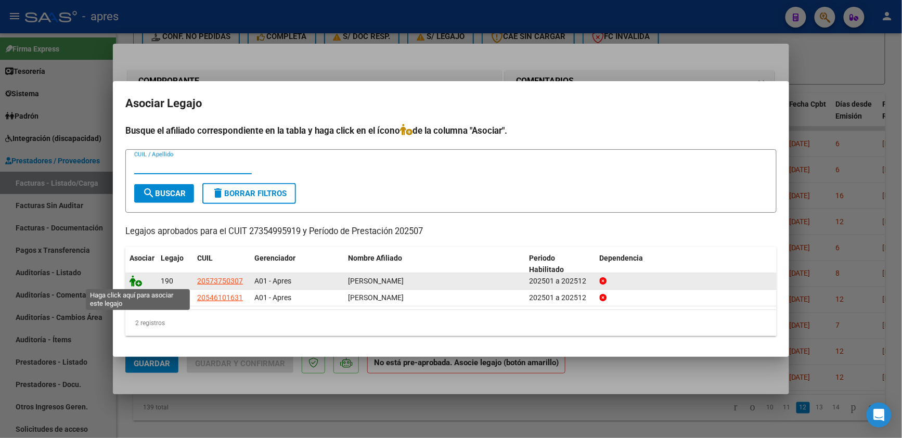
click at [133, 283] on icon at bounding box center [136, 280] width 12 height 11
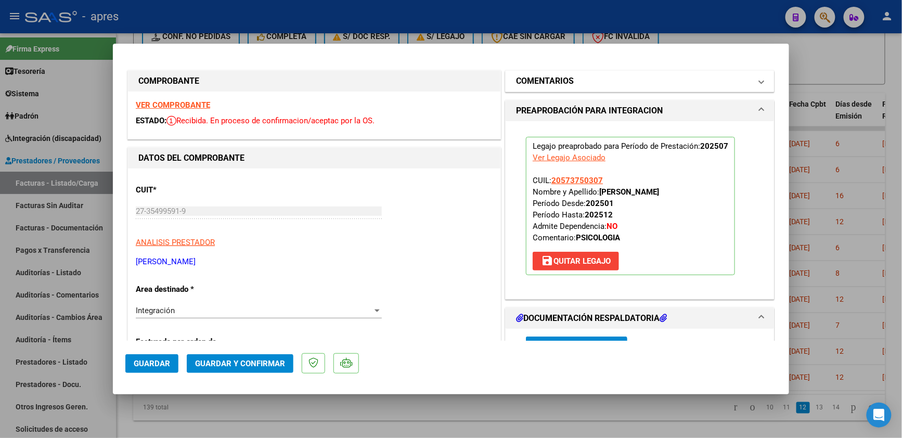
click at [554, 88] on mat-expansion-panel-header "COMENTARIOS" at bounding box center [640, 81] width 268 height 21
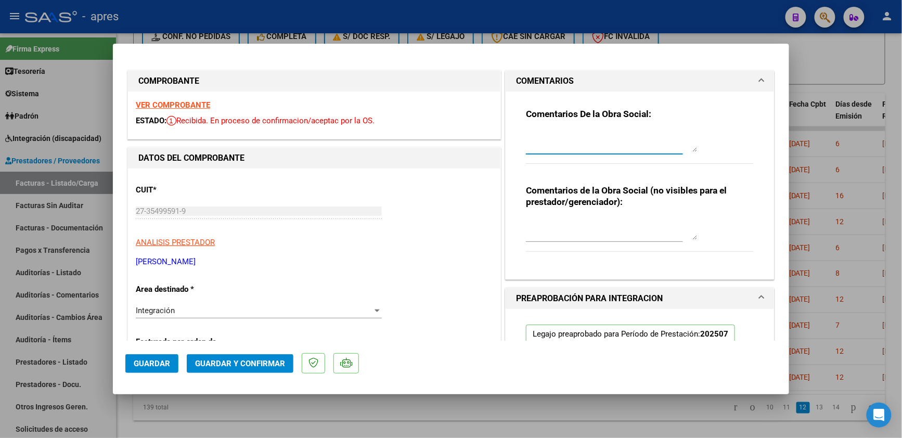
click at [540, 134] on textarea at bounding box center [612, 141] width 172 height 21
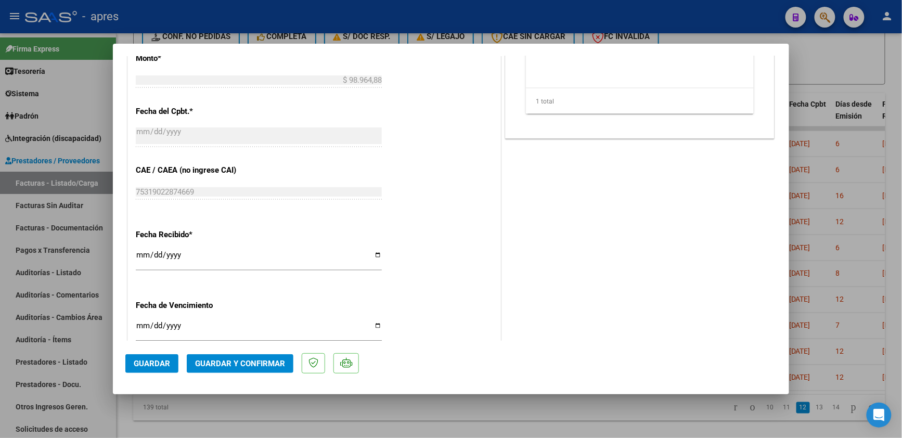
scroll to position [624, 0]
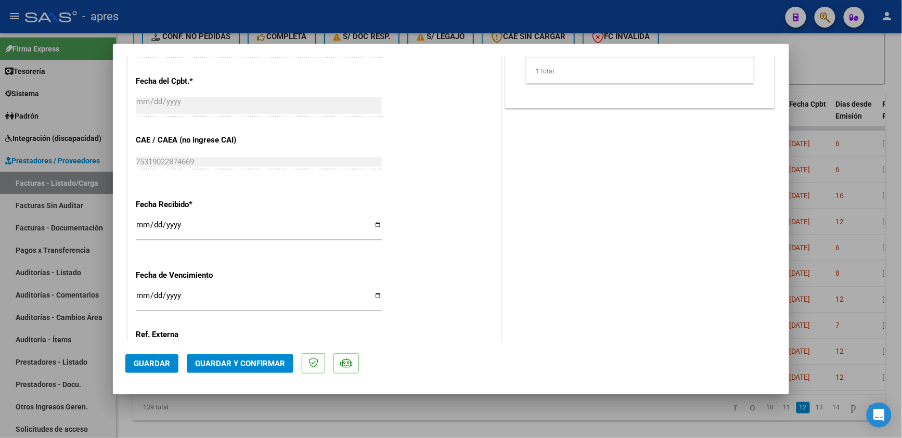
type textarea "No olvides vincular el legajo con el boton amarillo"
click at [142, 297] on input "Ingresar la fecha" at bounding box center [259, 299] width 246 height 17
type input "[DATE]"
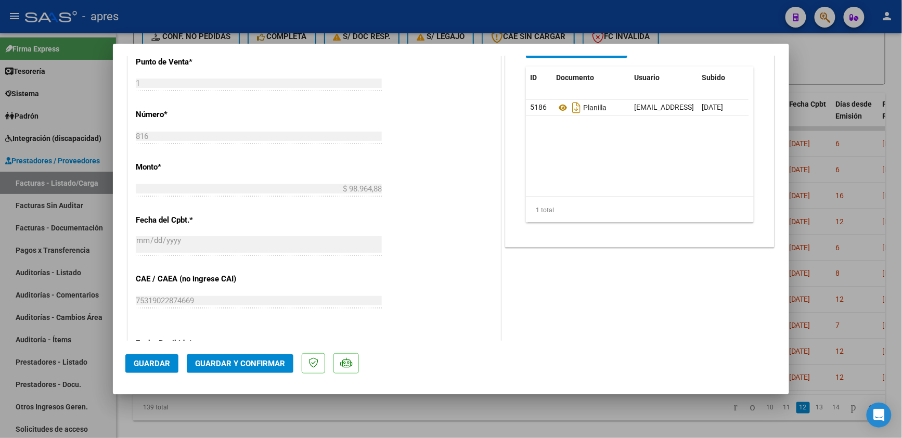
scroll to position [277, 0]
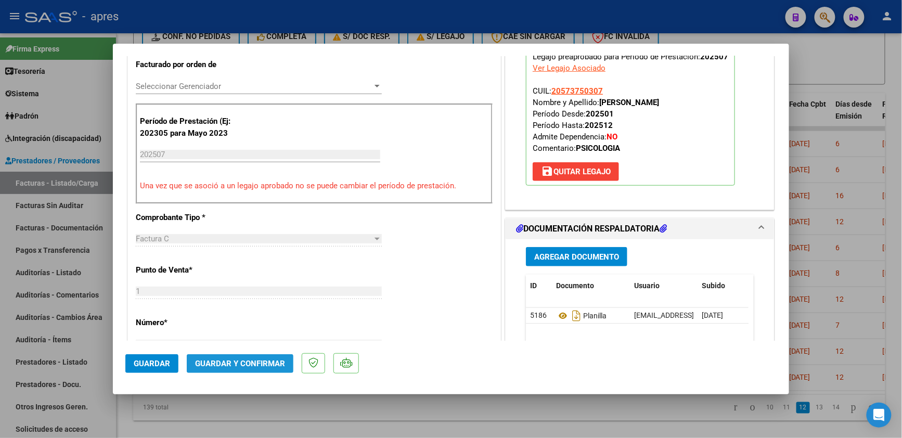
click at [253, 361] on span "Guardar y Confirmar" at bounding box center [240, 363] width 90 height 9
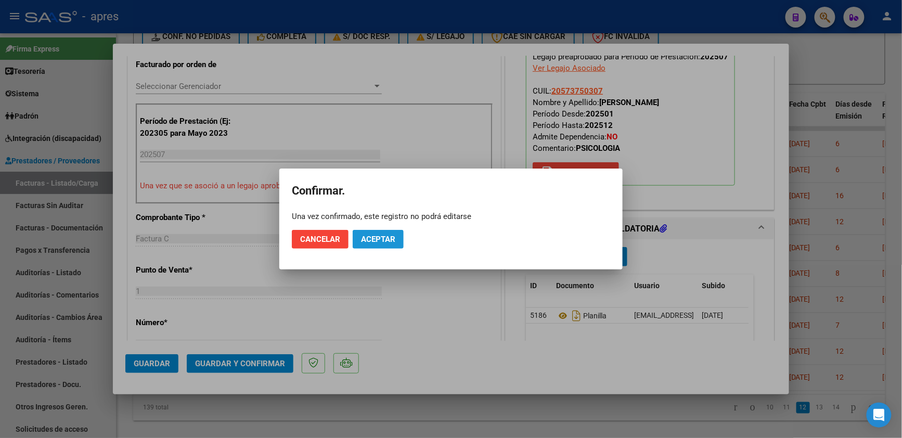
click at [380, 238] on span "Aceptar" at bounding box center [378, 239] width 34 height 9
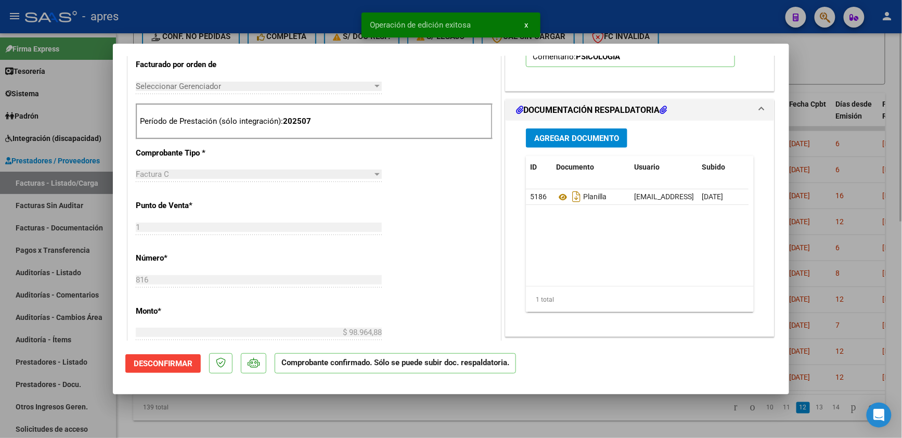
drag, startPoint x: 329, startPoint y: 409, endPoint x: 338, endPoint y: 395, distance: 15.9
click at [329, 409] on div at bounding box center [451, 219] width 902 height 438
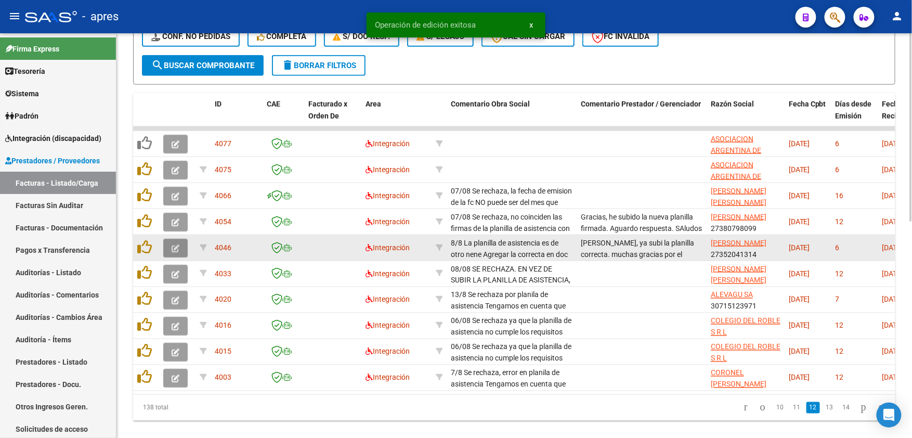
click at [175, 241] on button "button" at bounding box center [175, 248] width 24 height 19
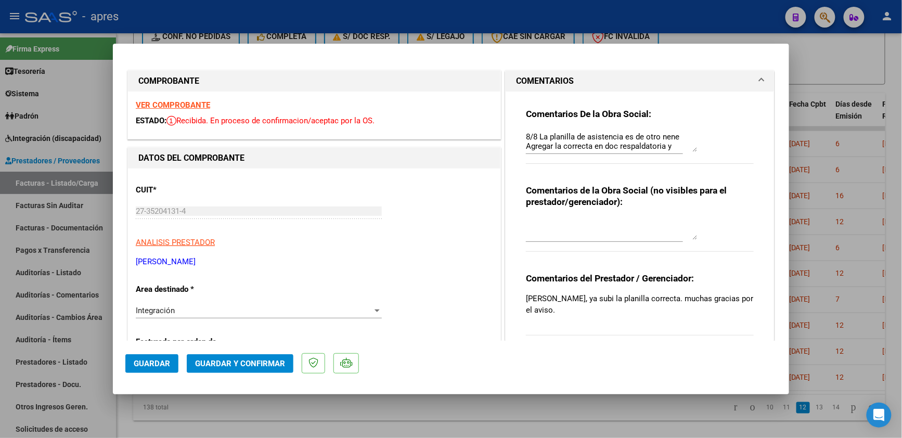
click at [188, 105] on strong "VER COMPROBANTE" at bounding box center [173, 104] width 74 height 9
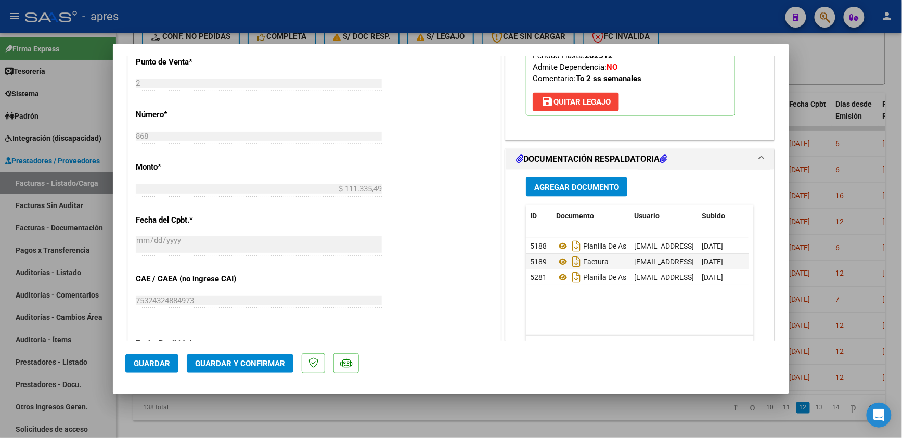
scroll to position [624, 0]
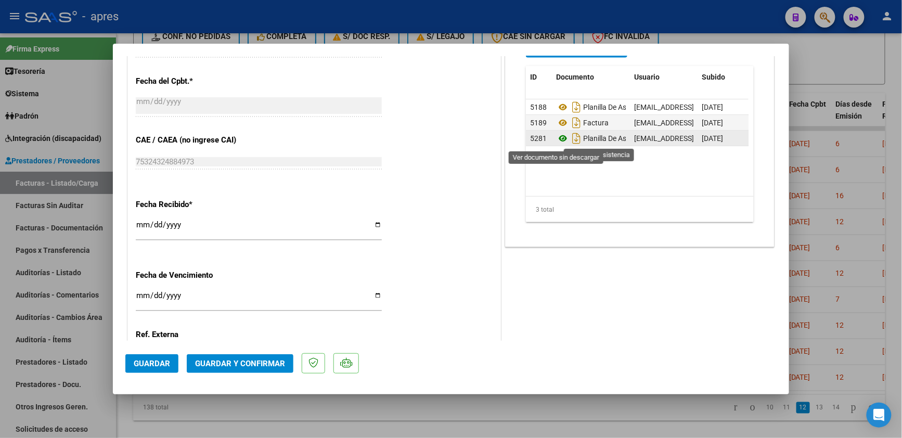
click at [556, 140] on icon at bounding box center [563, 138] width 14 height 12
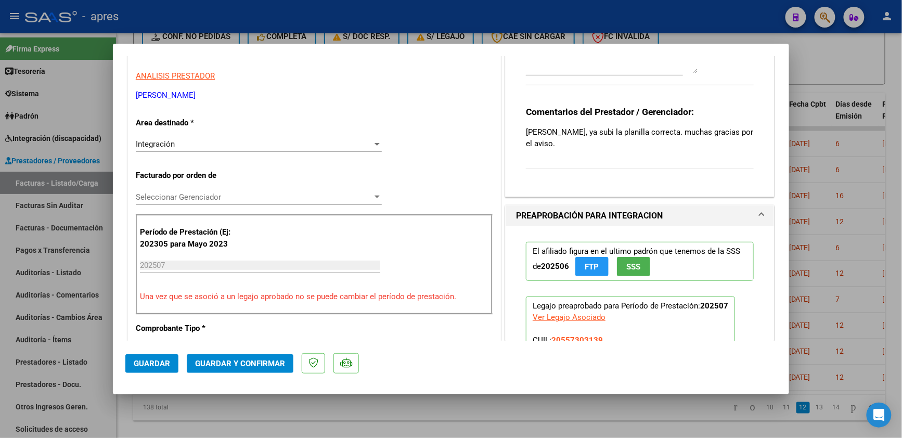
scroll to position [305, 0]
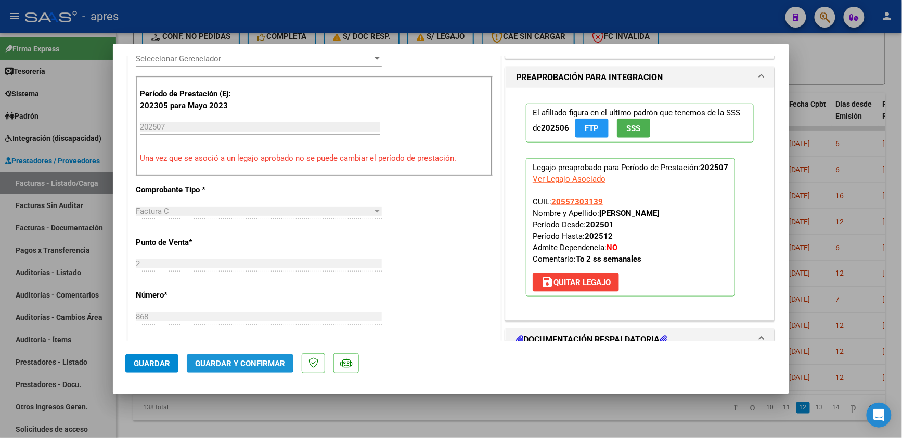
click at [225, 362] on span "Guardar y Confirmar" at bounding box center [240, 363] width 90 height 9
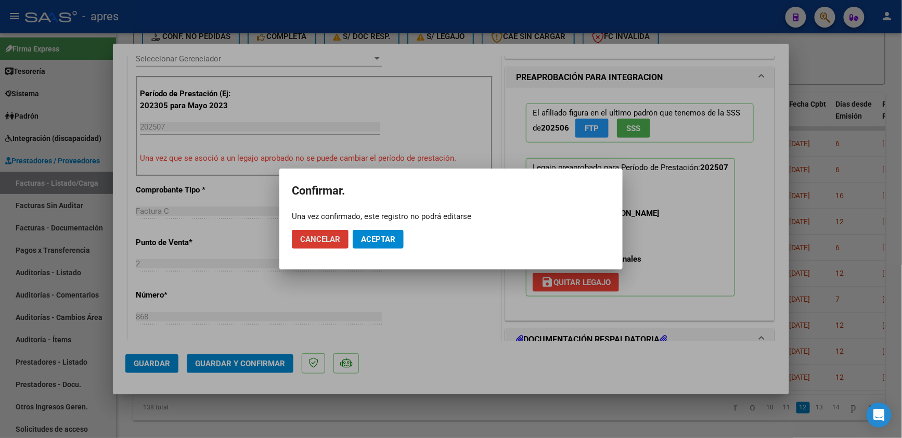
click at [365, 242] on span "Aceptar" at bounding box center [378, 239] width 34 height 9
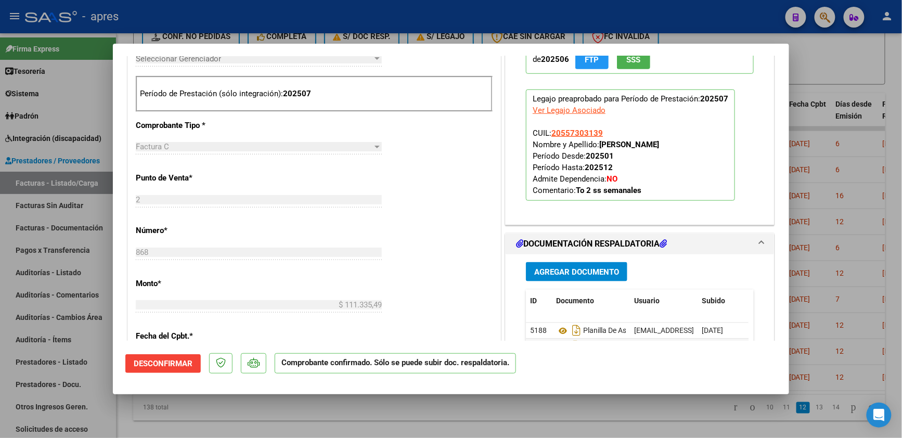
click at [270, 416] on div at bounding box center [451, 219] width 902 height 438
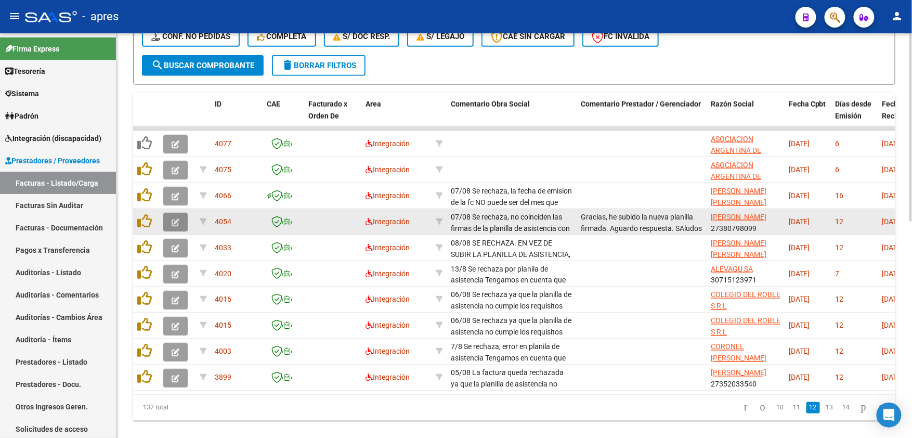
click at [169, 223] on button "button" at bounding box center [175, 222] width 24 height 19
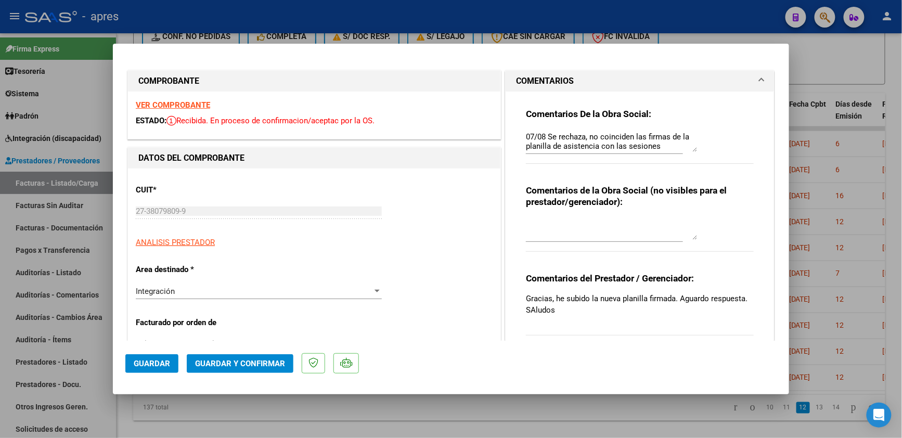
click at [193, 107] on strong "VER COMPROBANTE" at bounding box center [173, 104] width 74 height 9
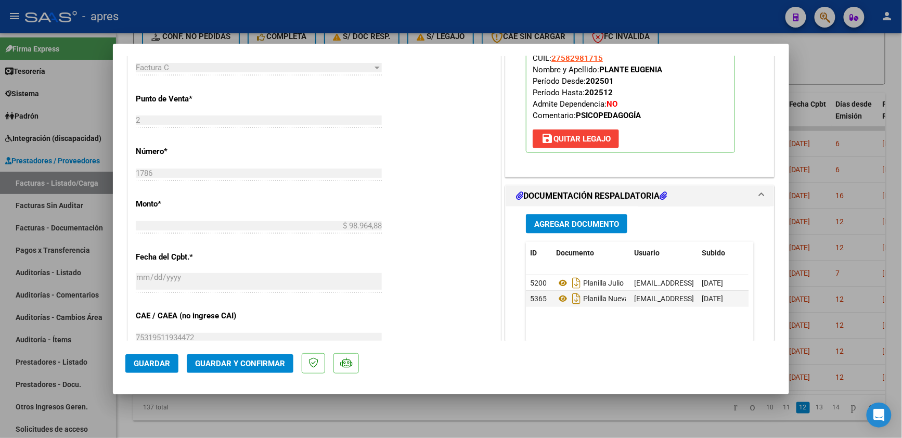
scroll to position [485, 0]
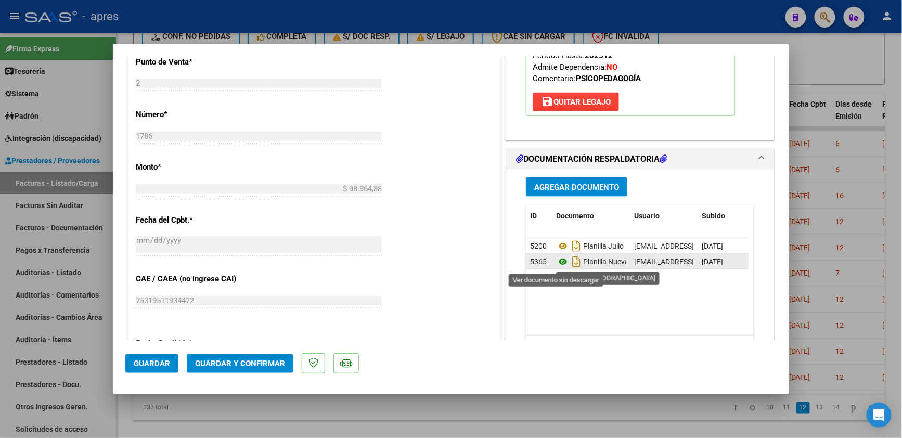
click at [556, 263] on icon at bounding box center [563, 261] width 14 height 12
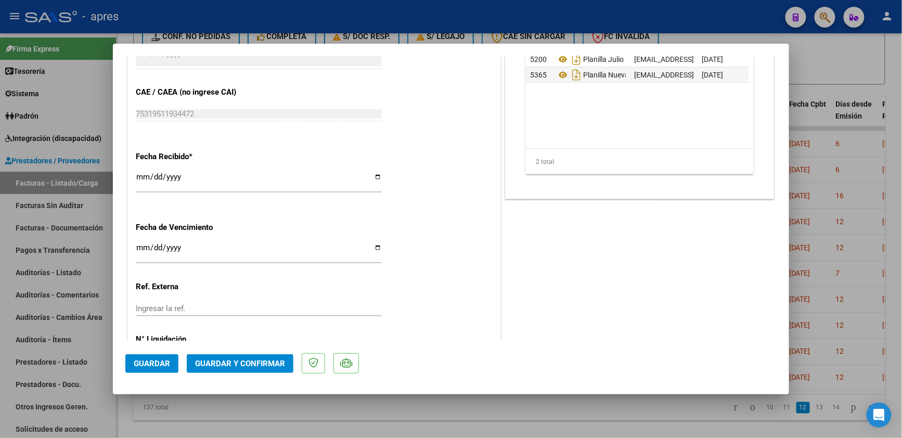
scroll to position [693, 0]
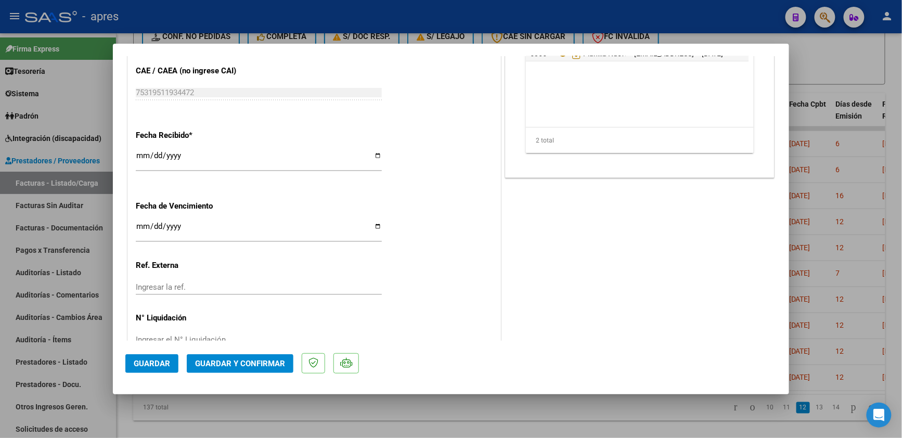
click at [140, 229] on input "Ingresar la fecha" at bounding box center [259, 230] width 246 height 17
type input "[DATE]"
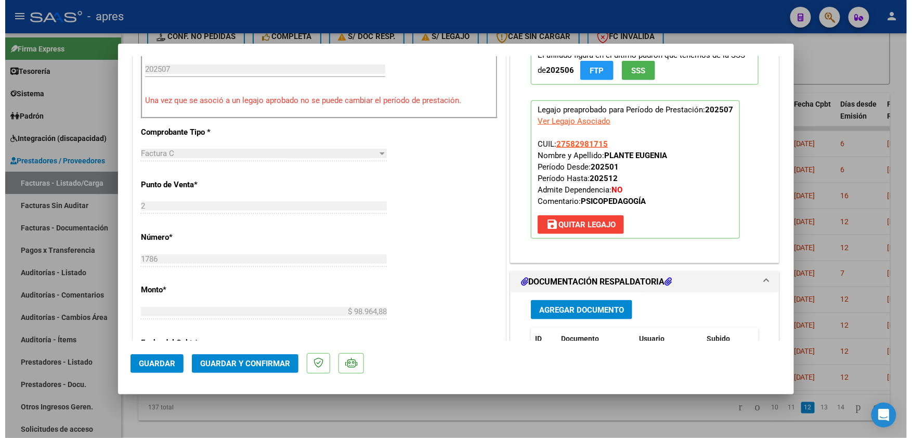
scroll to position [305, 0]
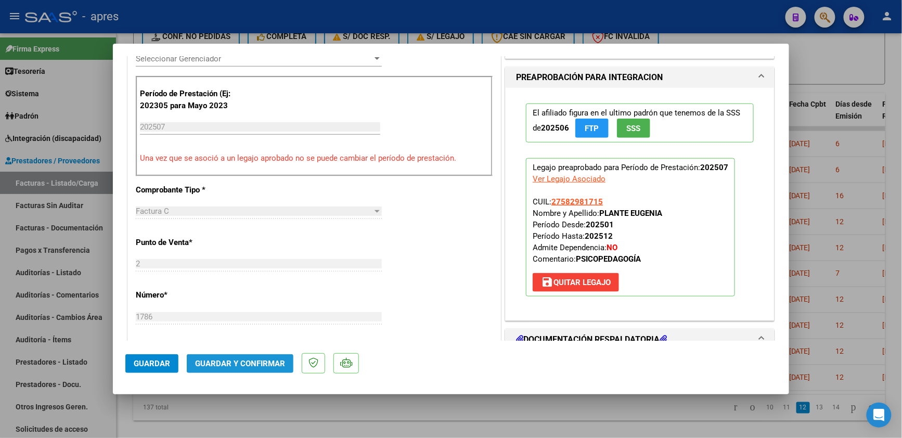
click at [261, 359] on span "Guardar y Confirmar" at bounding box center [240, 363] width 90 height 9
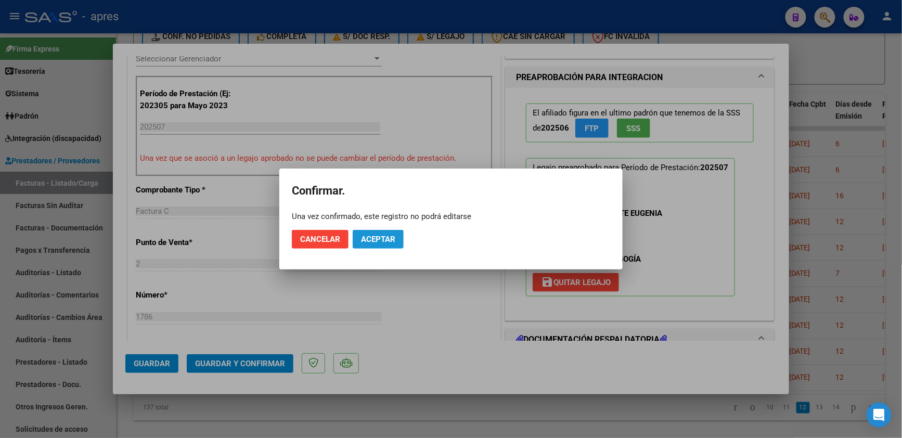
click at [395, 236] on span "Aceptar" at bounding box center [378, 239] width 34 height 9
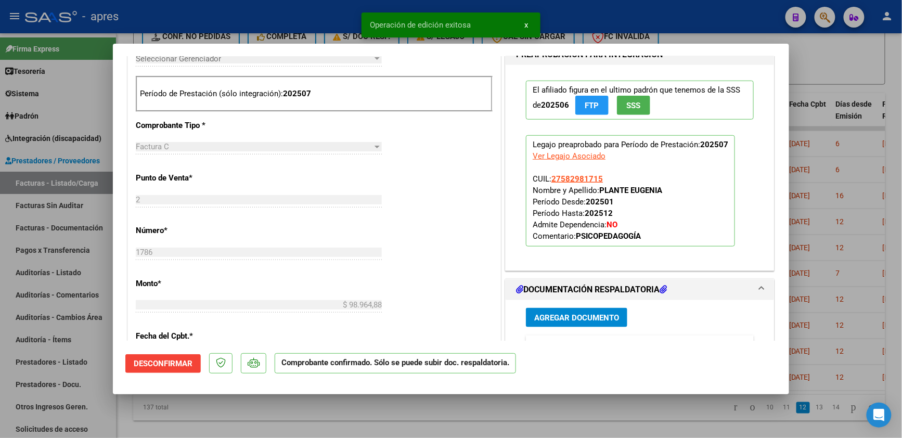
click at [265, 409] on div at bounding box center [451, 219] width 902 height 438
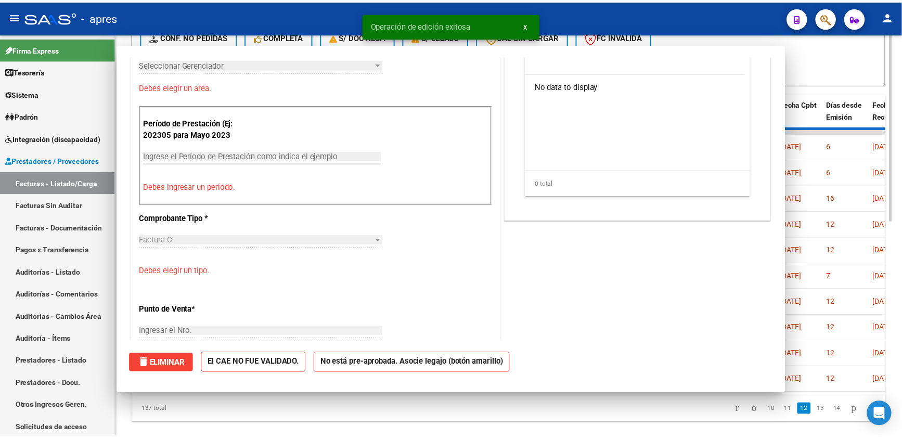
scroll to position [0, 0]
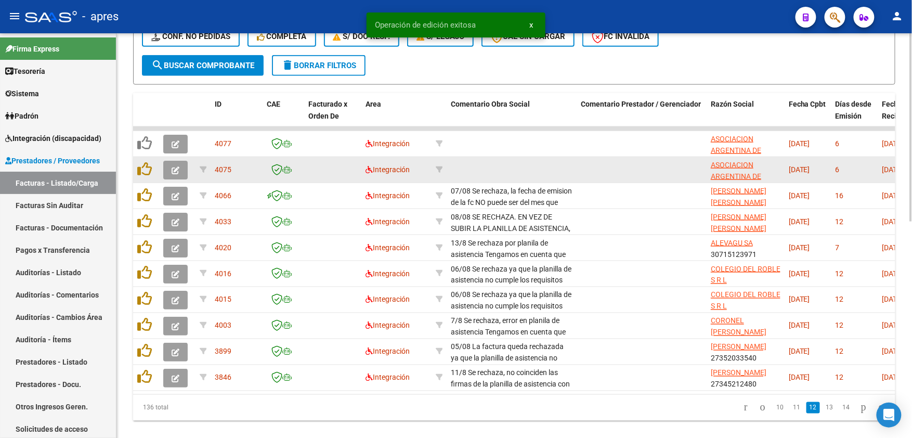
click at [173, 170] on icon "button" at bounding box center [176, 170] width 8 height 8
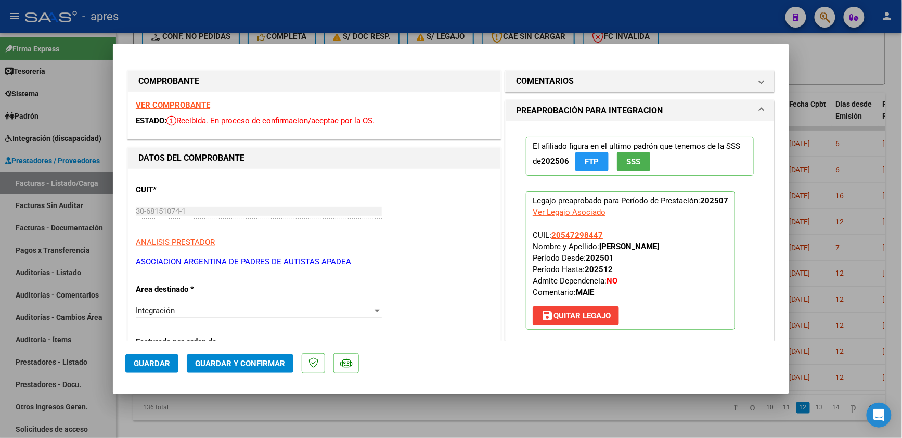
click at [182, 107] on strong "VER COMPROBANTE" at bounding box center [173, 104] width 74 height 9
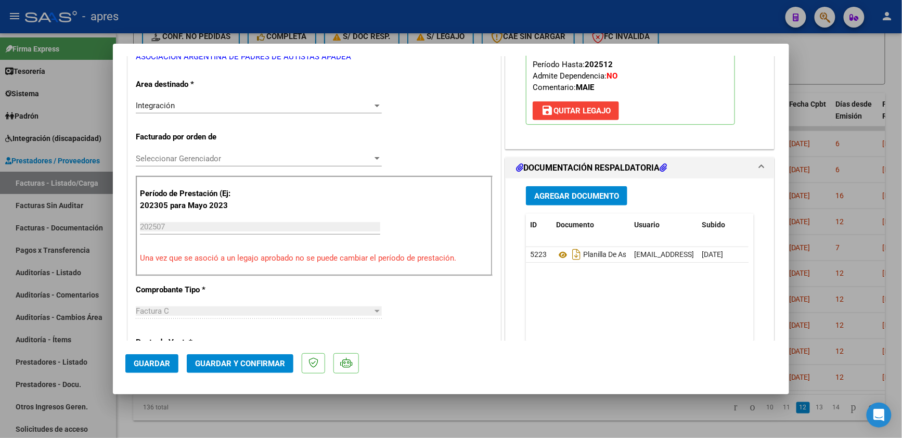
scroll to position [277, 0]
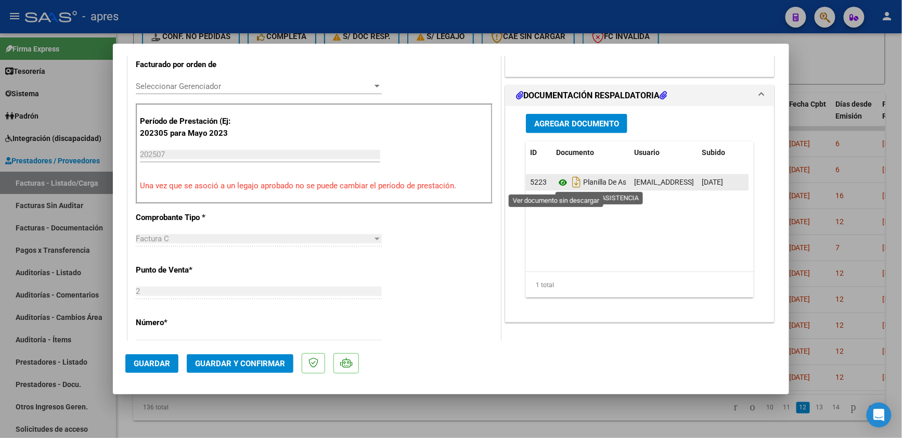
click at [558, 182] on icon at bounding box center [563, 182] width 14 height 12
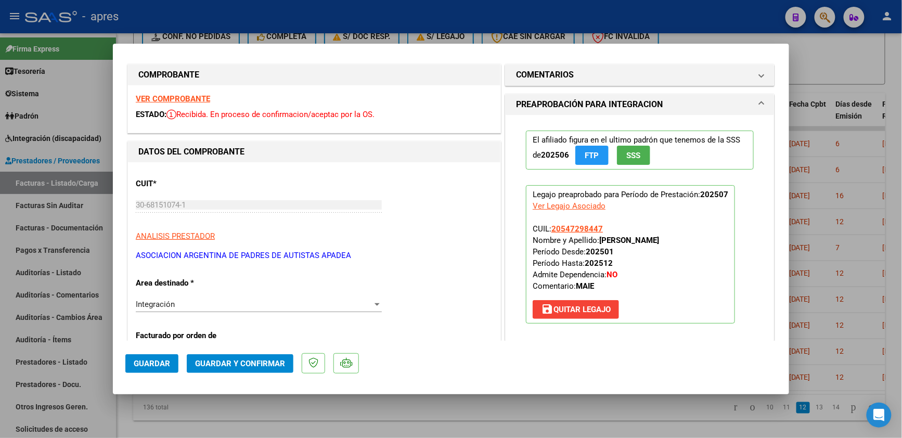
scroll to position [0, 0]
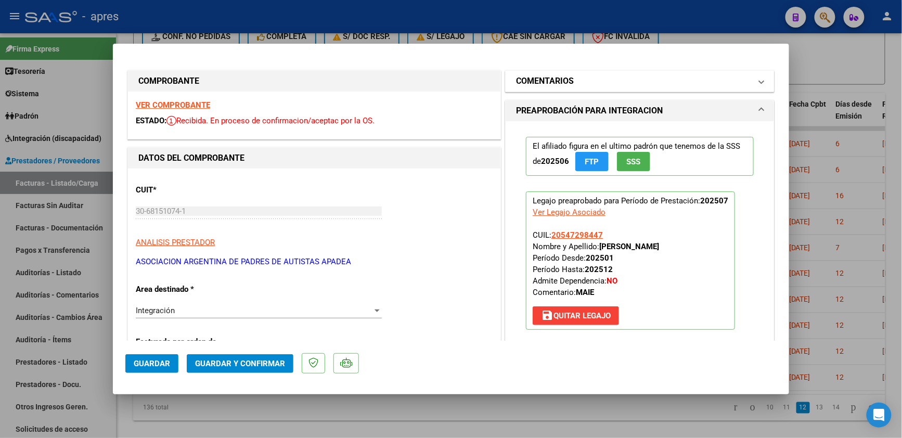
click at [602, 79] on mat-panel-title "COMENTARIOS" at bounding box center [633, 81] width 235 height 12
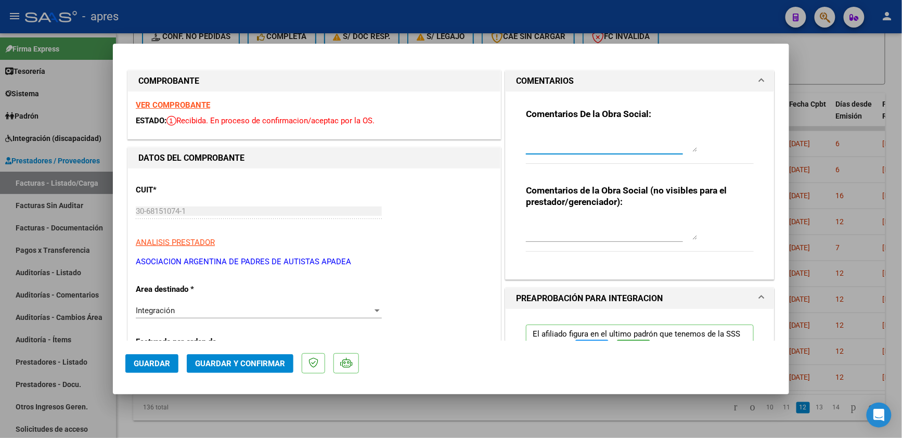
click at [546, 133] on textarea at bounding box center [612, 141] width 172 height 21
click at [542, 148] on textarea "En la planilla de asistenciadel siguiente mes deben t" at bounding box center [612, 141] width 172 height 21
type textarea "En la planilla de asistenciadel siguiente mes debe estar el mes de atencion de …"
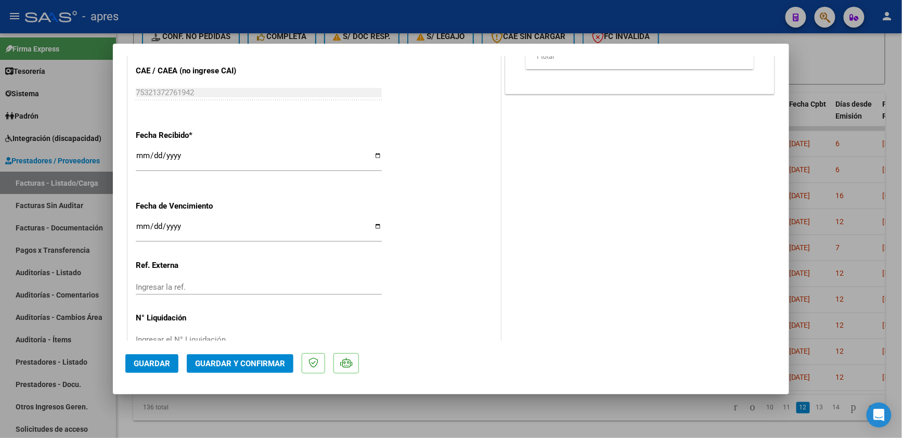
scroll to position [721, 0]
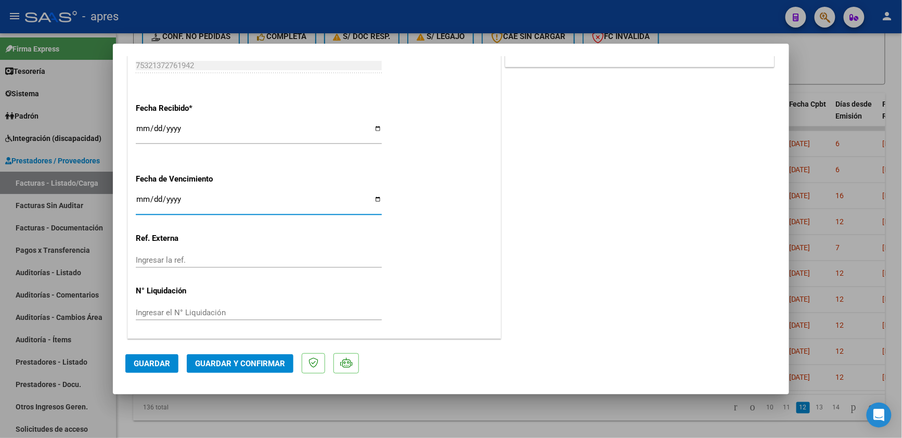
click at [137, 196] on input "[DATE]" at bounding box center [259, 203] width 246 height 17
type input "[DATE]"
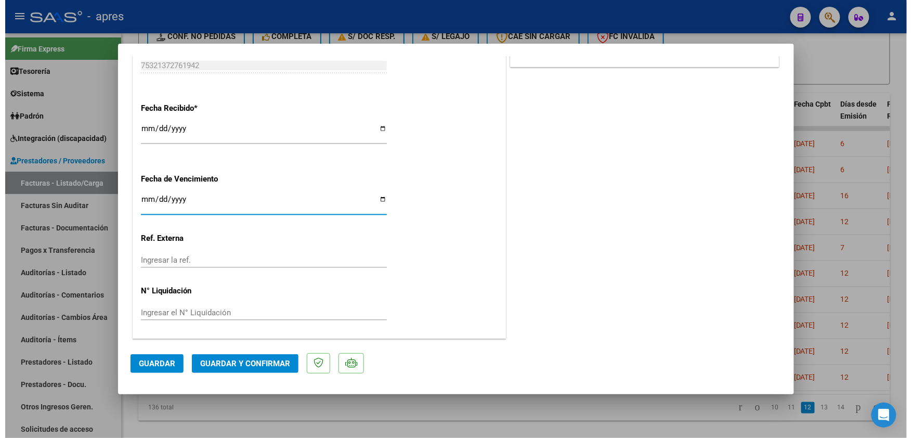
scroll to position [305, 0]
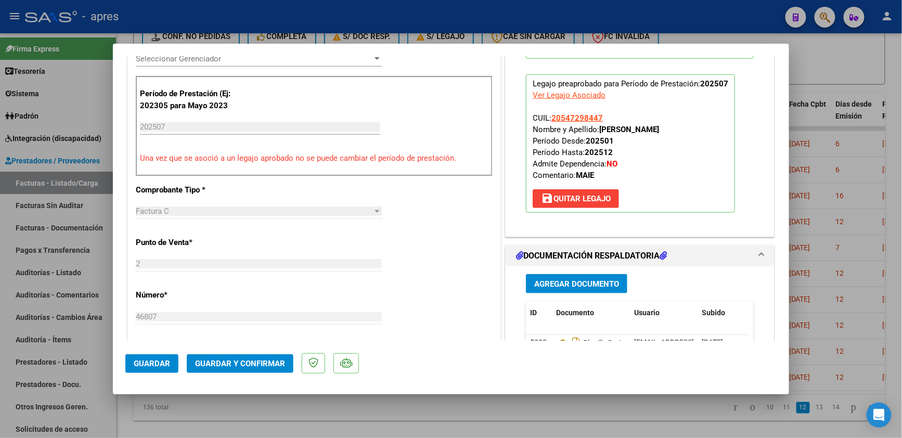
click at [263, 363] on span "Guardar y Confirmar" at bounding box center [240, 363] width 90 height 9
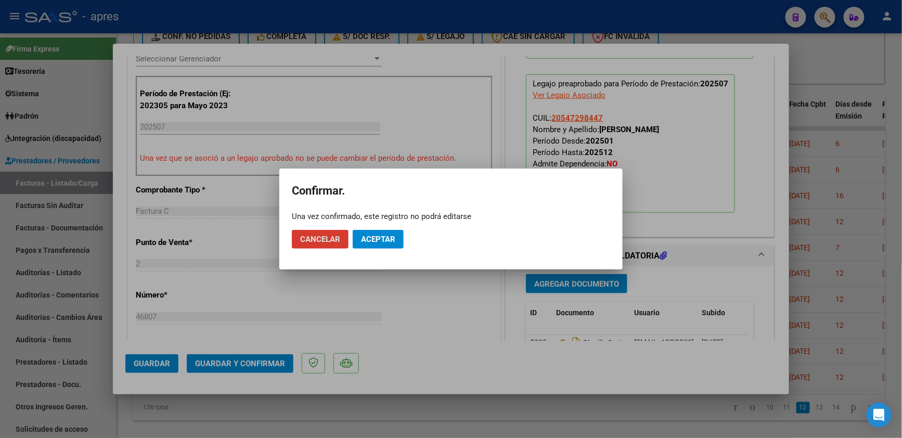
click at [382, 240] on span "Aceptar" at bounding box center [378, 239] width 34 height 9
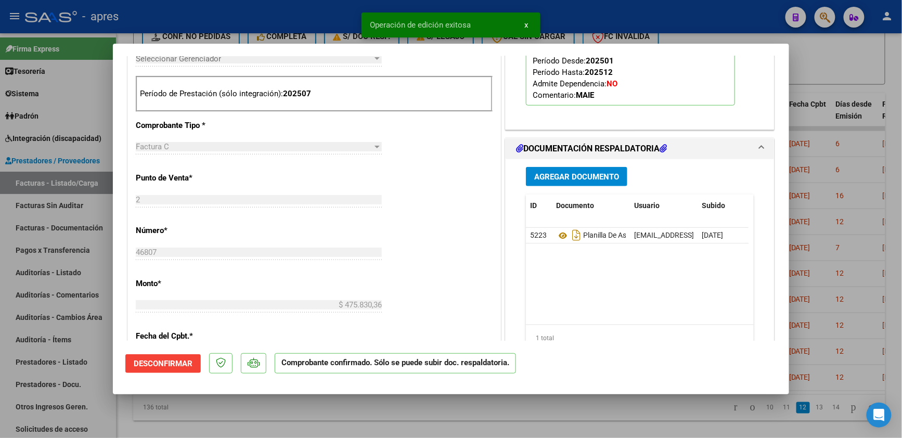
click at [173, 419] on div at bounding box center [451, 219] width 902 height 438
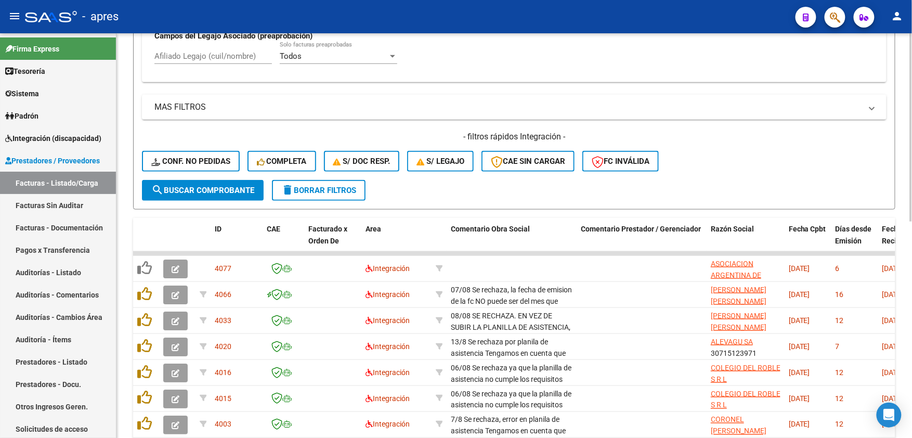
scroll to position [303, 0]
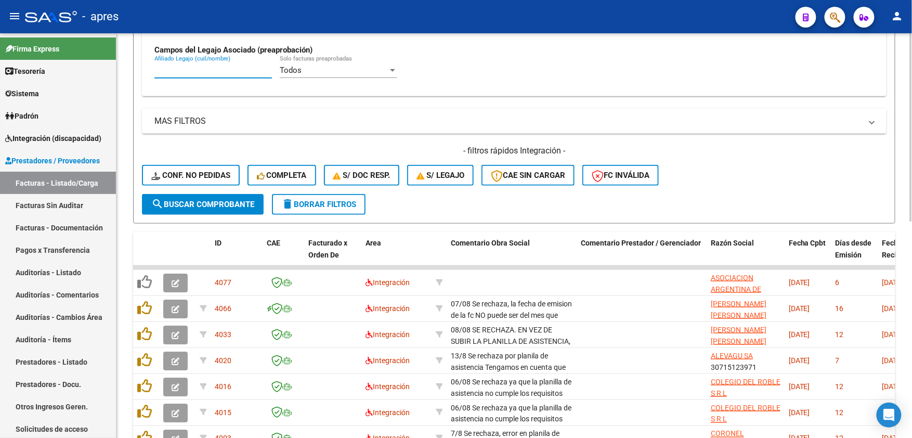
click at [223, 67] on input "Afiliado Legajo (cuil/nombre)" at bounding box center [213, 70] width 118 height 9
paste input "54729844"
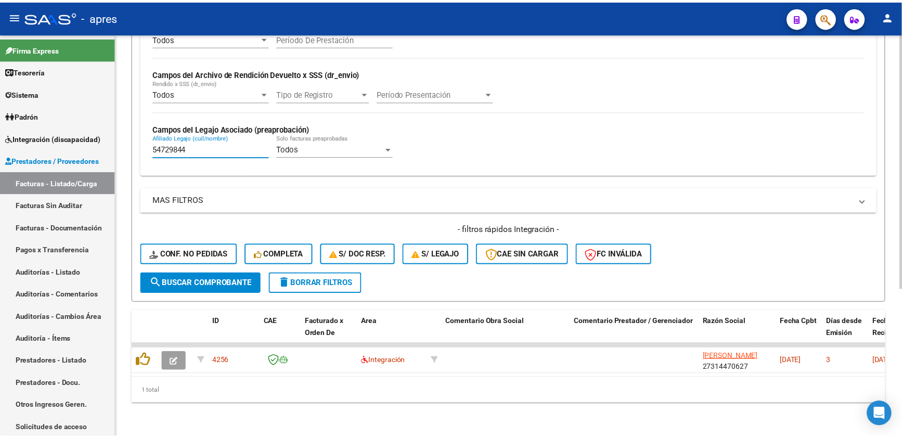
scroll to position [234, 0]
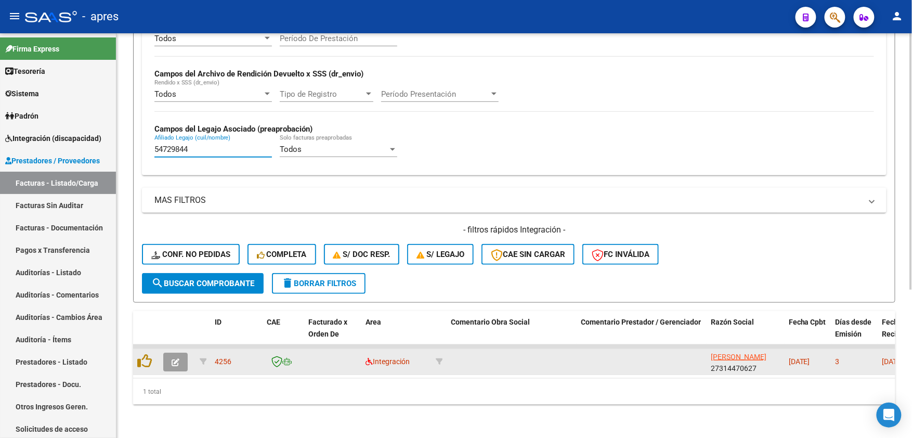
type input "54729844"
click at [174, 358] on icon "button" at bounding box center [176, 362] width 8 height 8
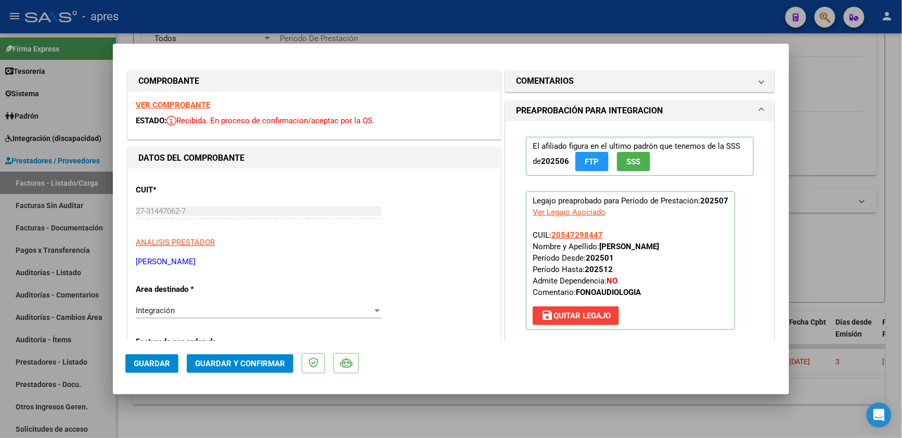
click at [209, 104] on strong "VER COMPROBANTE" at bounding box center [173, 104] width 74 height 9
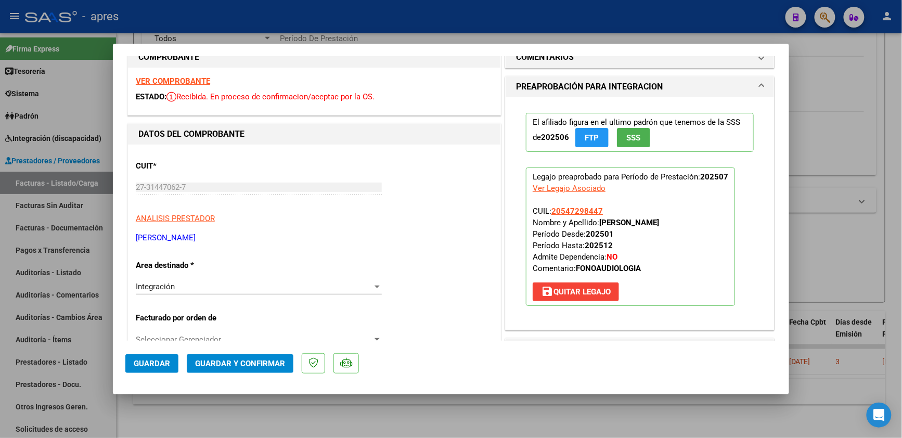
scroll to position [138, 0]
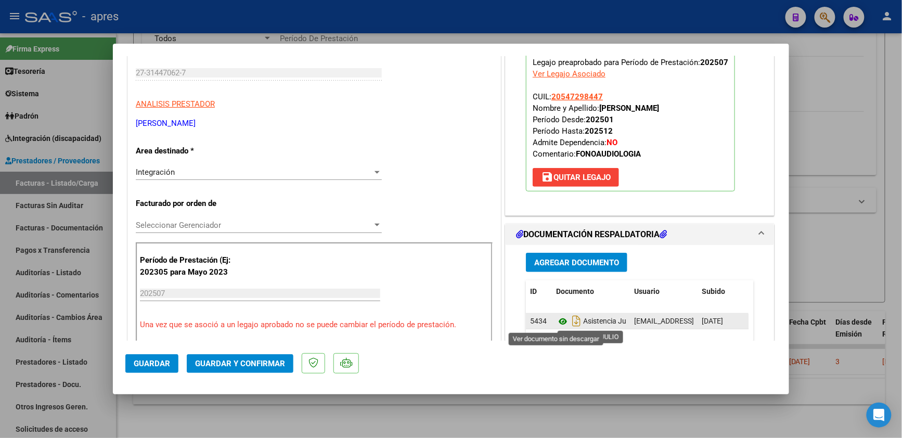
click at [556, 322] on icon at bounding box center [563, 321] width 14 height 12
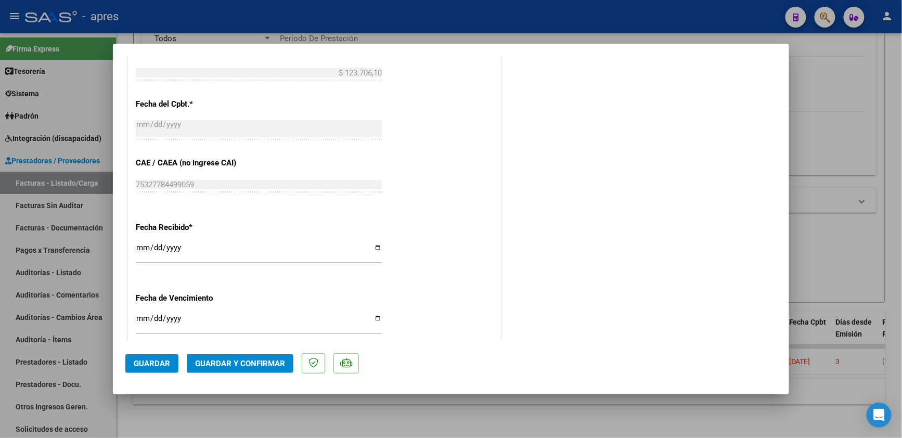
scroll to position [624, 0]
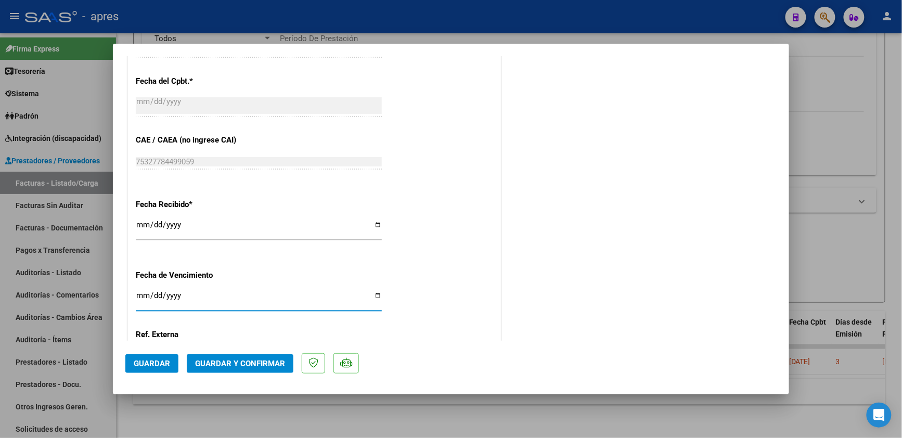
click at [145, 301] on input "Ingresar la fecha" at bounding box center [259, 299] width 246 height 17
type input "[DATE]"
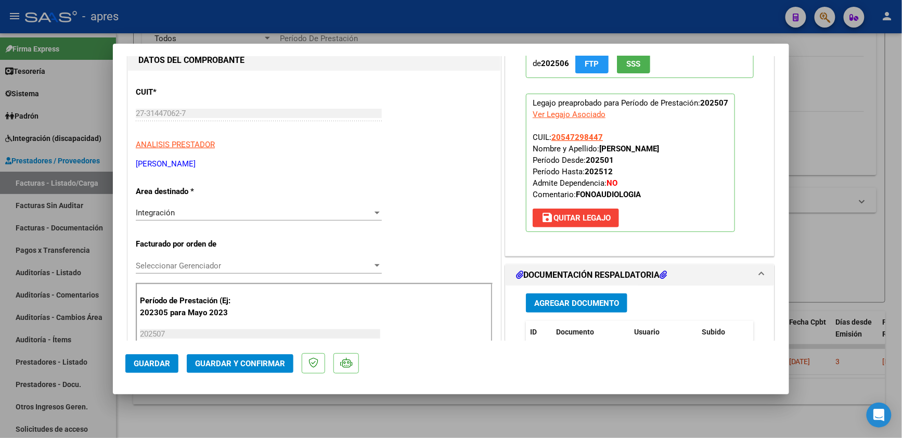
scroll to position [97, 0]
click at [224, 359] on span "Guardar y Confirmar" at bounding box center [240, 363] width 90 height 9
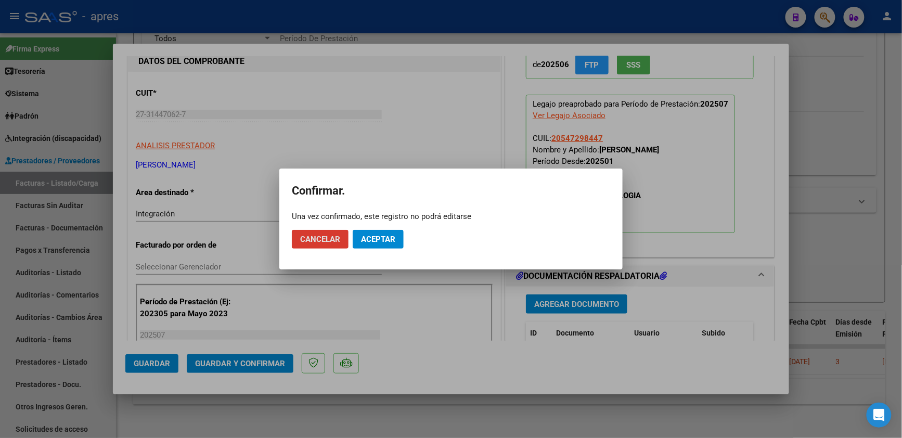
click at [386, 238] on span "Aceptar" at bounding box center [378, 239] width 34 height 9
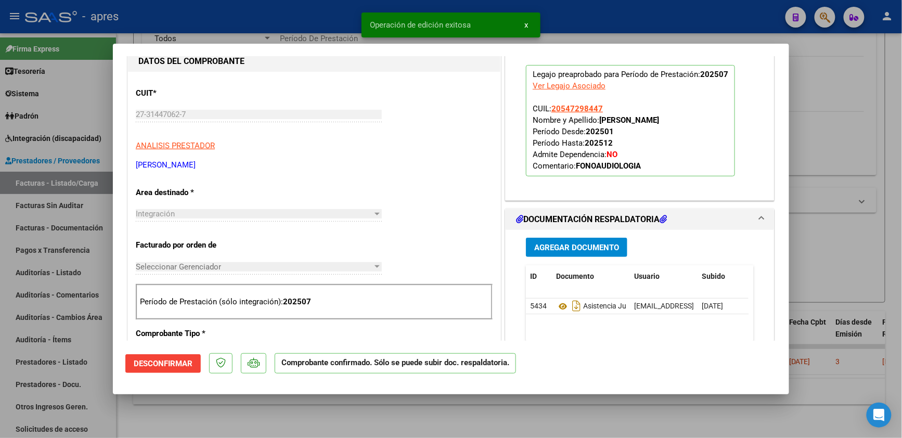
click at [176, 408] on div at bounding box center [451, 219] width 902 height 438
type input "$ 0,00"
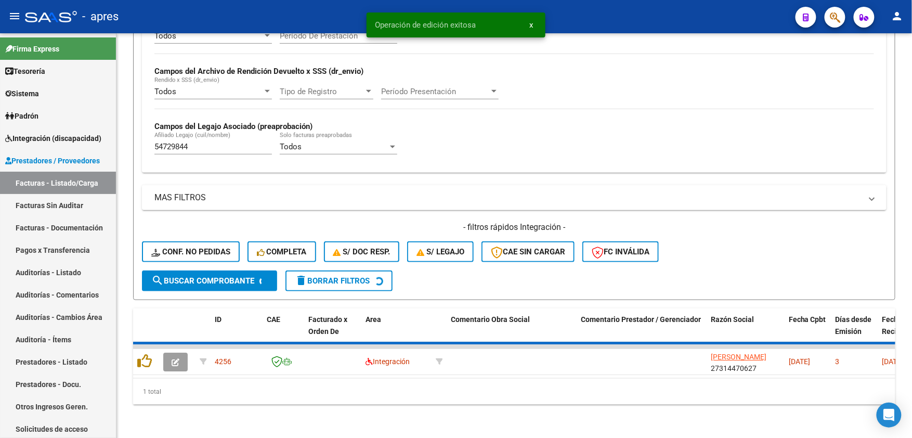
scroll to position [215, 0]
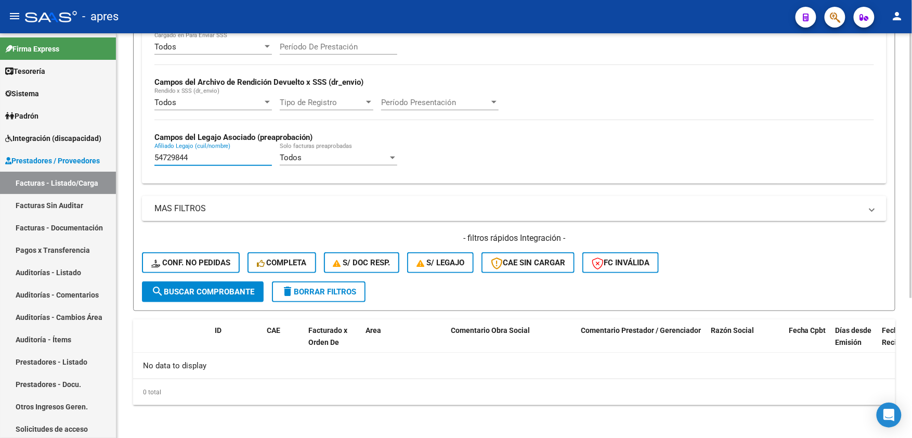
drag, startPoint x: 217, startPoint y: 157, endPoint x: 119, endPoint y: 162, distance: 97.9
click at [119, 162] on div "Video tutorial PRESTADORES -> Listado de CPBTs Emitidos por Prestadores / Prove…" at bounding box center [514, 128] width 796 height 620
click at [207, 296] on button "search Buscar Comprobante" at bounding box center [203, 291] width 122 height 21
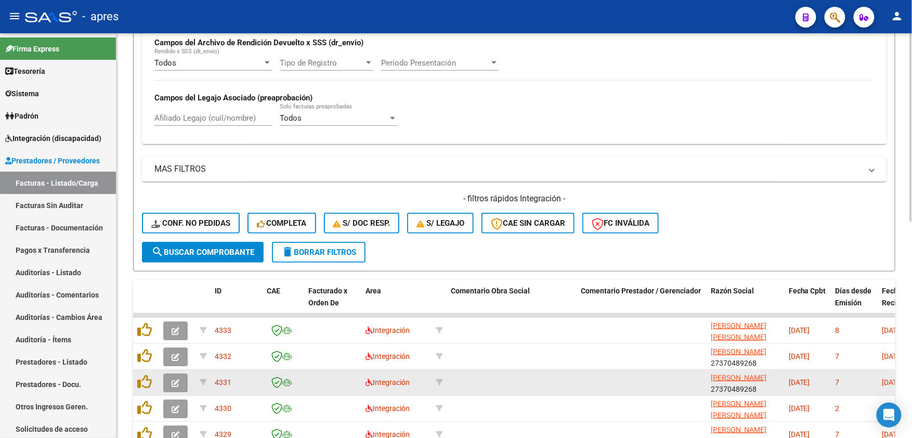
scroll to position [468, 0]
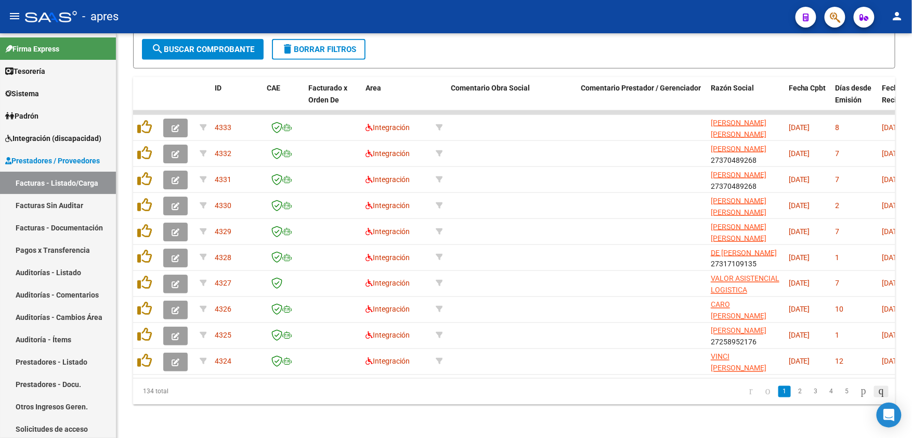
click at [880, 388] on icon "go to last page" at bounding box center [881, 391] width 8 height 12
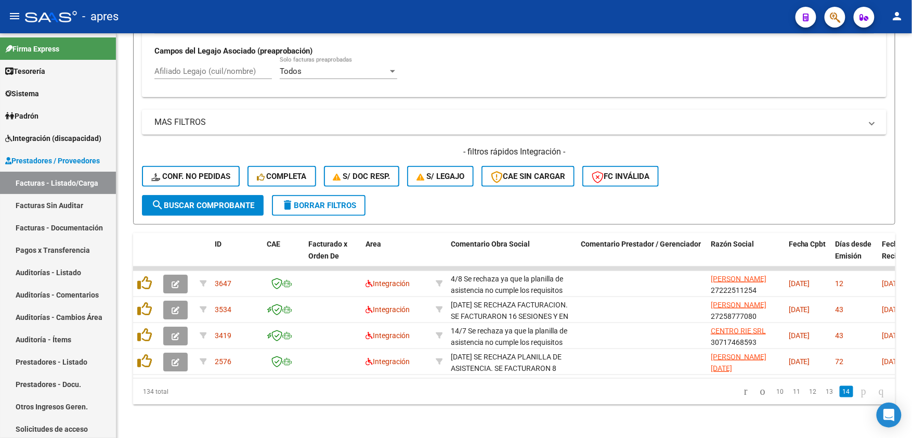
scroll to position [312, 0]
click at [823, 395] on link "13" at bounding box center [830, 391] width 14 height 11
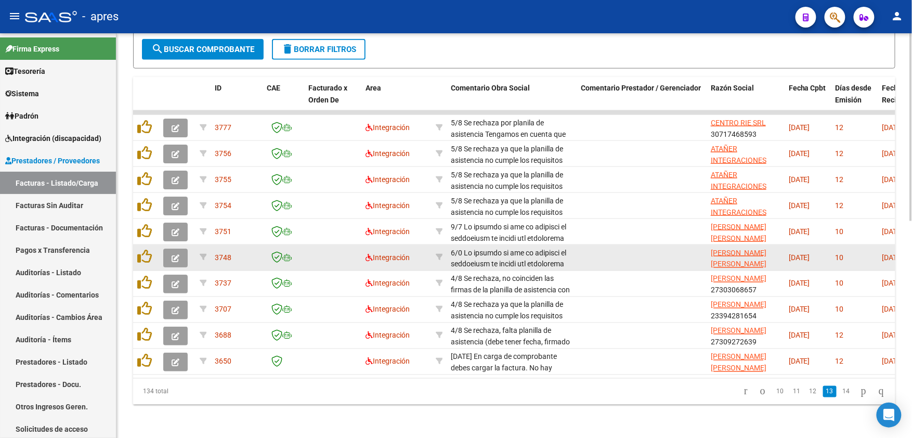
scroll to position [468, 0]
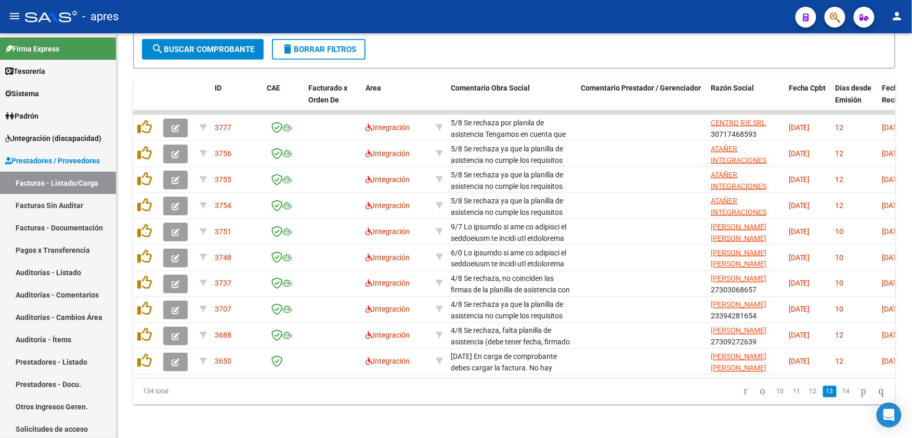
click at [807, 391] on link "12" at bounding box center [814, 391] width 14 height 11
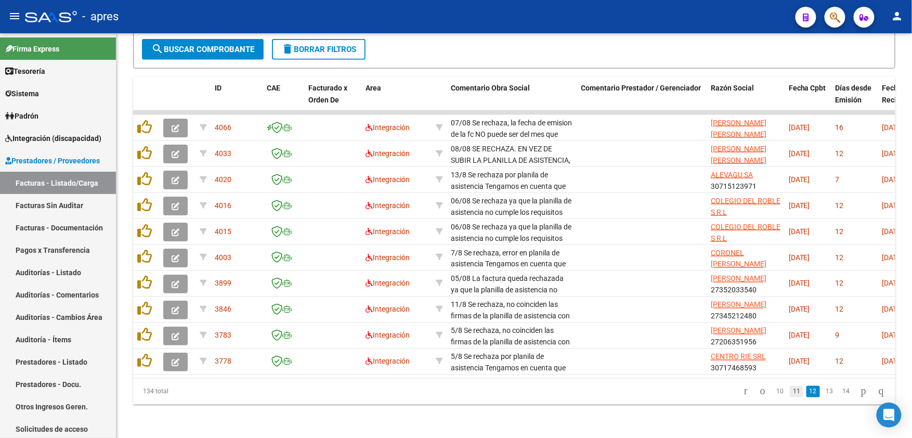
click at [790, 392] on link "11" at bounding box center [797, 391] width 14 height 11
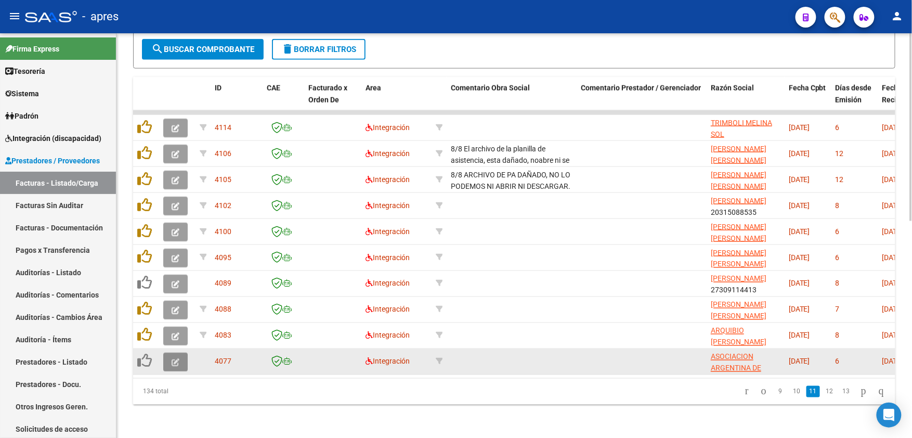
click at [172, 358] on icon "button" at bounding box center [176, 362] width 8 height 8
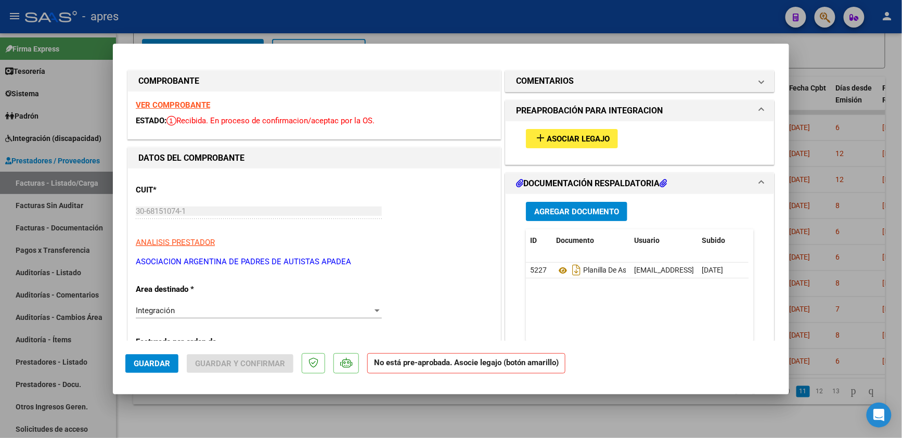
click at [196, 98] on div "VER COMPROBANTE ESTADO: Recibida. En proceso de confirmacion/aceptac por la OS." at bounding box center [314, 115] width 372 height 47
click at [196, 105] on strong "VER COMPROBANTE" at bounding box center [173, 104] width 74 height 9
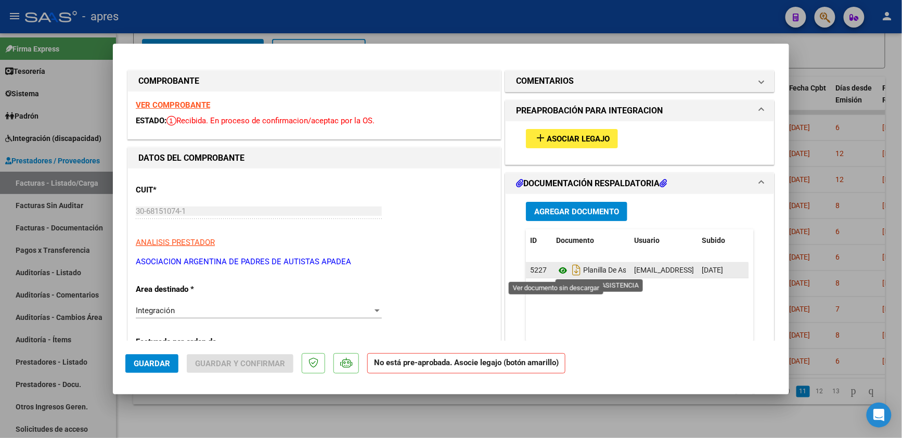
click at [556, 274] on icon at bounding box center [563, 270] width 14 height 12
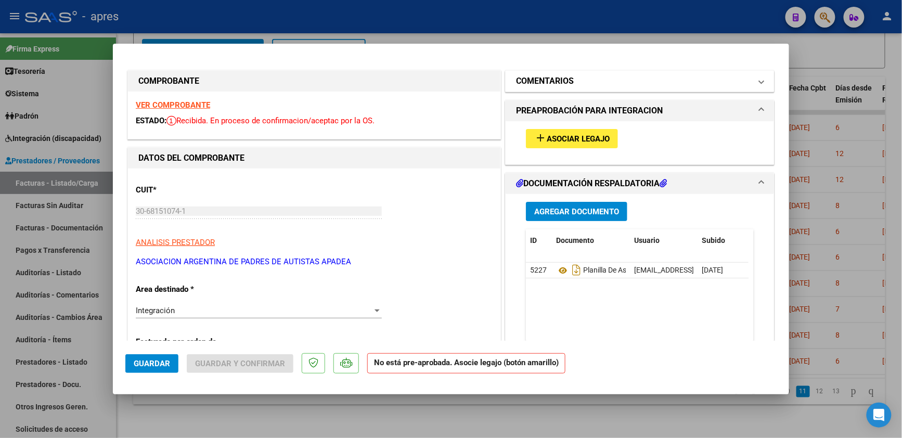
click at [554, 87] on mat-expansion-panel-header "COMENTARIOS" at bounding box center [640, 81] width 268 height 21
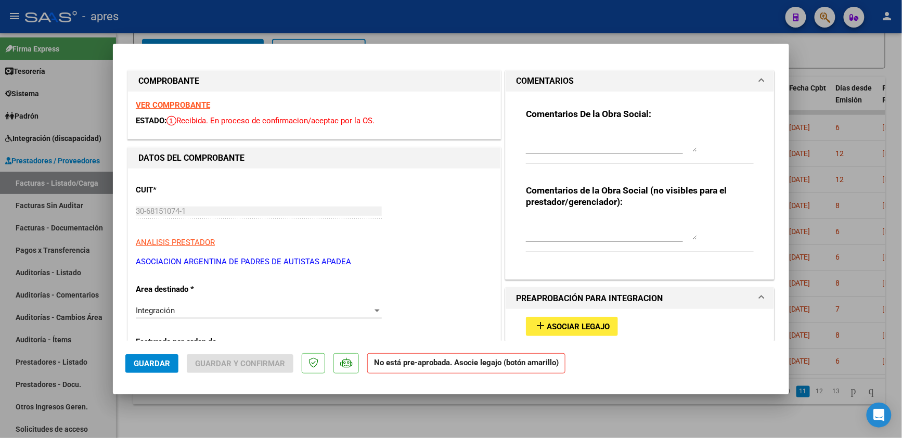
click at [549, 126] on div "Comentarios De la Obra Social:" at bounding box center [640, 141] width 228 height 67
click at [548, 130] on div at bounding box center [612, 141] width 172 height 25
click at [575, 326] on span "Asociar Legajo" at bounding box center [578, 326] width 63 height 9
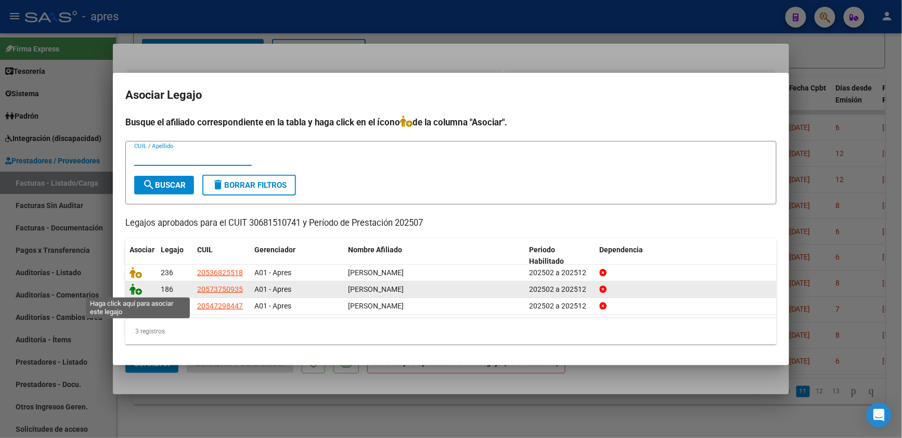
click at [138, 290] on icon at bounding box center [136, 288] width 12 height 11
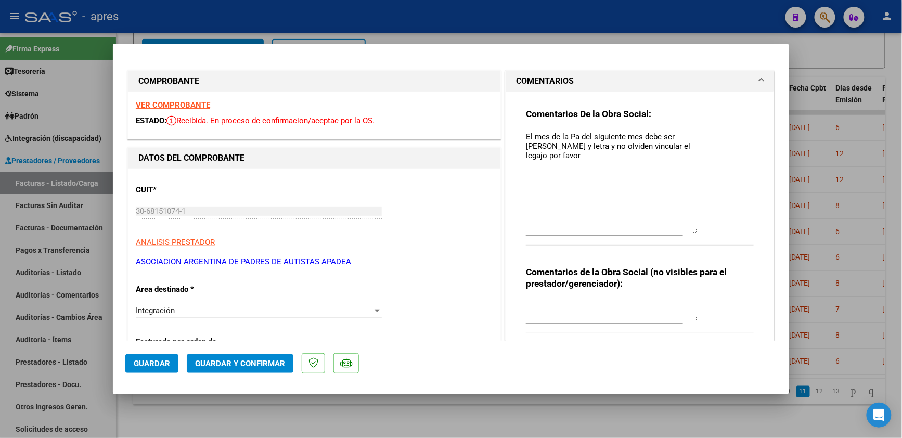
scroll to position [0, 0]
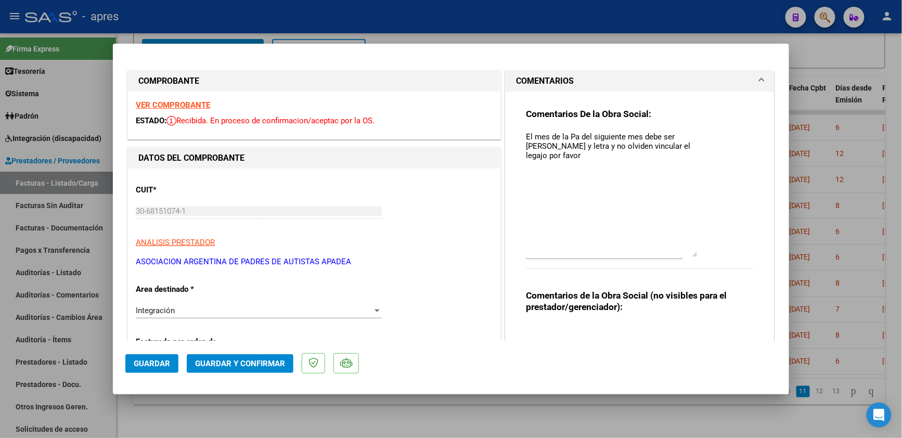
drag, startPoint x: 685, startPoint y: 149, endPoint x: 681, endPoint y: 240, distance: 91.6
click at [683, 247] on textarea "El mes de la Pa del siguiente mes debe ser de puño y letra y no olviden vincula…" at bounding box center [612, 194] width 172 height 126
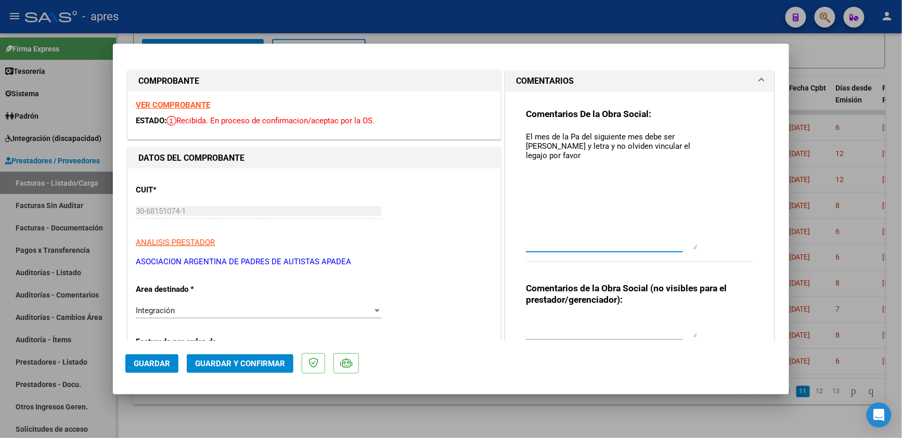
click at [526, 137] on textarea "El mes de la Pa del siguiente mes debe ser de puño y letra y no olviden vincula…" at bounding box center [612, 190] width 172 height 119
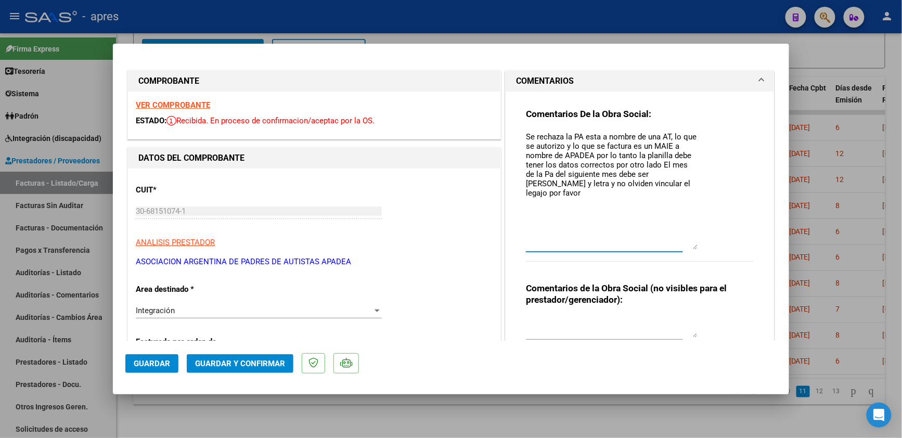
click at [657, 163] on textarea "Se rechaza la PA esta a nombre de una AT, lo que se autorizo y lo que se factur…" at bounding box center [612, 190] width 172 height 119
drag, startPoint x: 539, startPoint y: 172, endPoint x: 600, endPoint y: 173, distance: 60.3
click at [600, 173] on textarea "Se rechaza la PA esta a nombre de una AT, lo que se autorizo y lo que se factur…" at bounding box center [612, 190] width 172 height 119
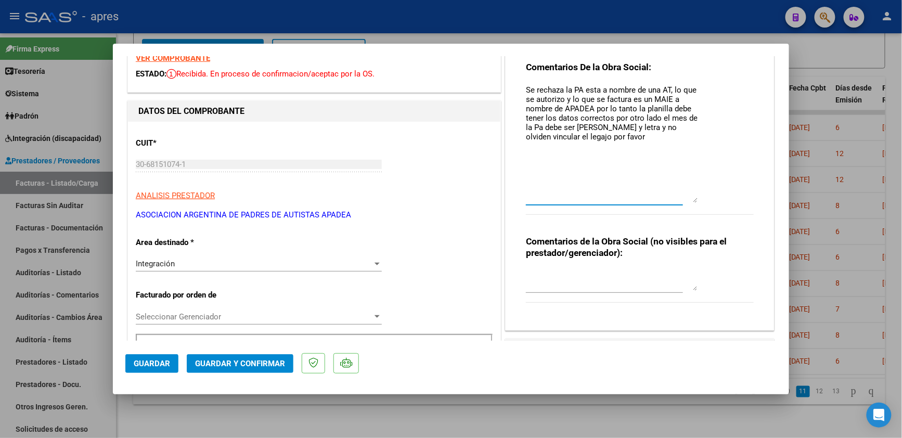
scroll to position [69, 0]
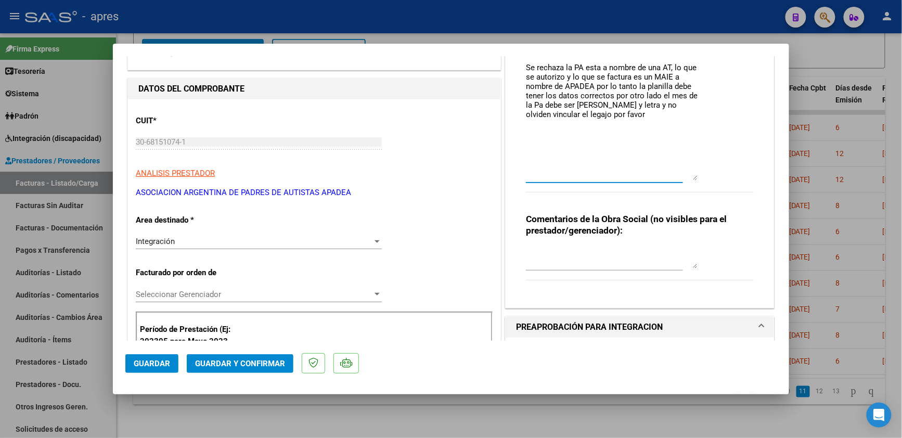
click at [526, 67] on textarea "Se rechaza la PA esta a nombre de una AT, lo que se autorizo y lo que se factur…" at bounding box center [612, 121] width 172 height 119
click at [652, 119] on textarea "13/8/ Se rechaza la PA esta a nombre de una AT, lo que se autorizo y lo que se …" at bounding box center [612, 121] width 172 height 119
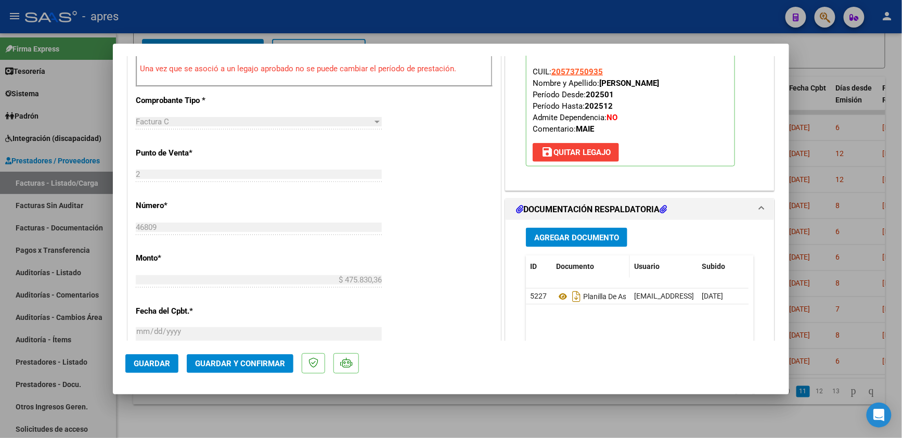
scroll to position [416, 0]
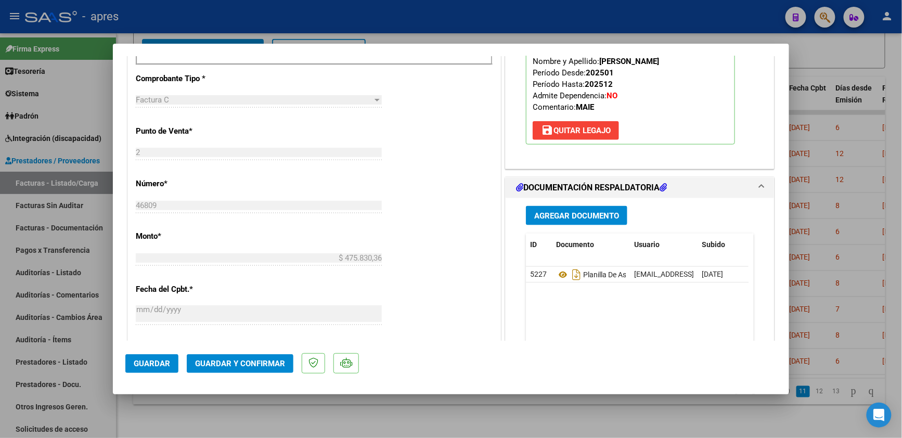
type textarea "13/8/ Se rechaza la PA esta a nombre de una AT, lo que se autorizo y lo que se …"
click at [158, 363] on span "Guardar" at bounding box center [152, 363] width 36 height 9
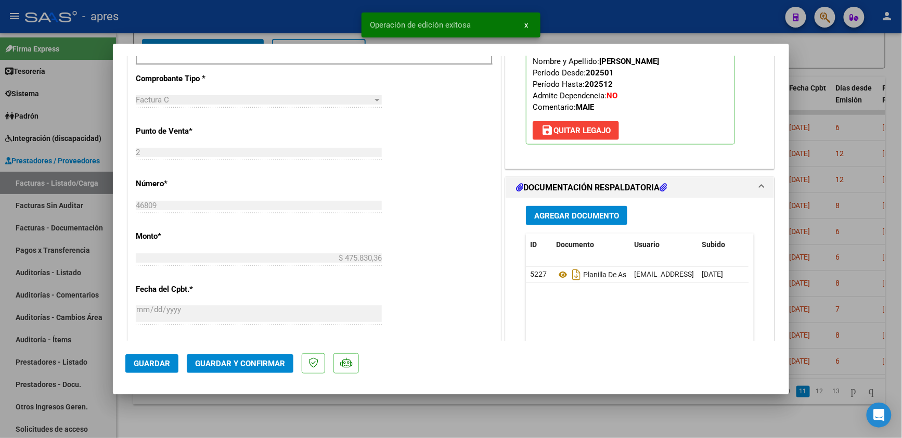
drag, startPoint x: 298, startPoint y: 412, endPoint x: 603, endPoint y: 0, distance: 513.1
click at [298, 412] on div at bounding box center [451, 219] width 902 height 438
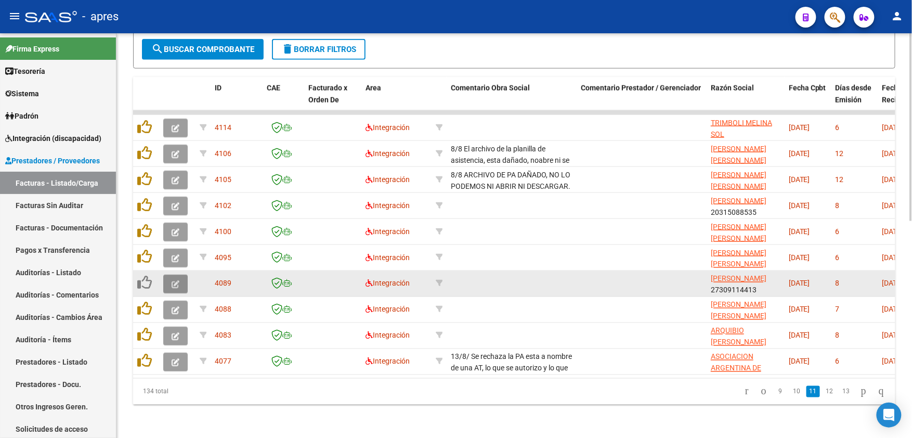
click at [173, 279] on span "button" at bounding box center [176, 283] width 8 height 9
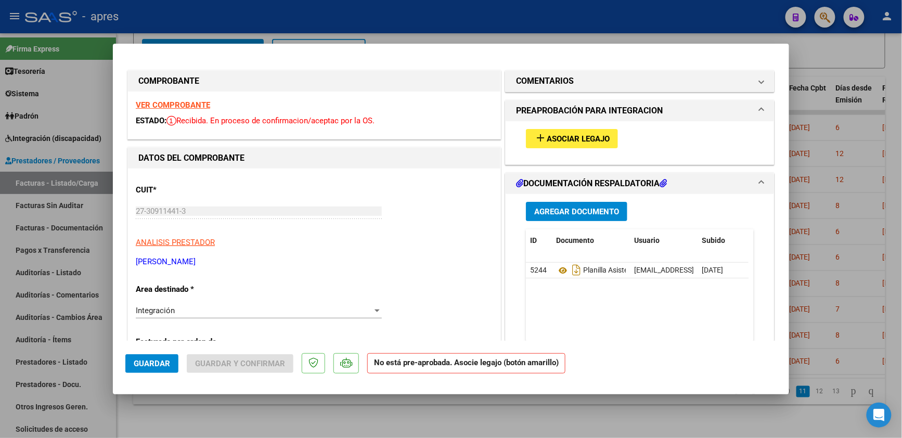
click at [190, 111] on div "VER COMPROBANTE ESTADO: Recibida. En proceso de confirmacion/aceptac por la OS." at bounding box center [314, 115] width 372 height 47
click at [191, 103] on strong "VER COMPROBANTE" at bounding box center [173, 104] width 74 height 9
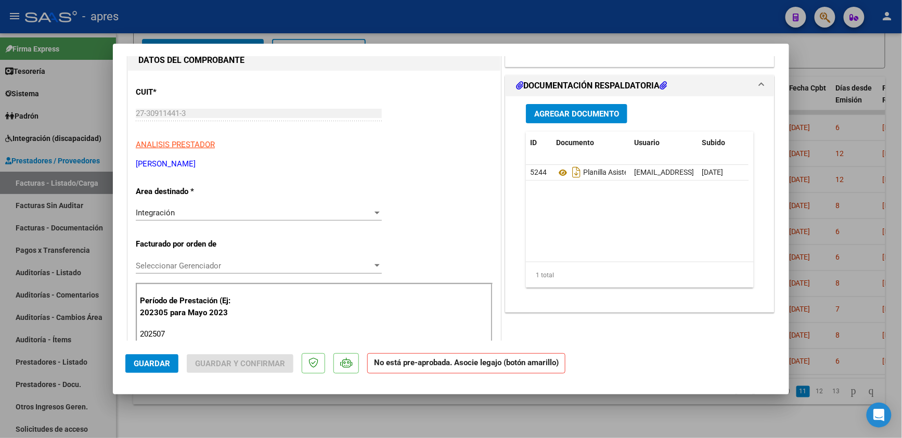
scroll to position [138, 0]
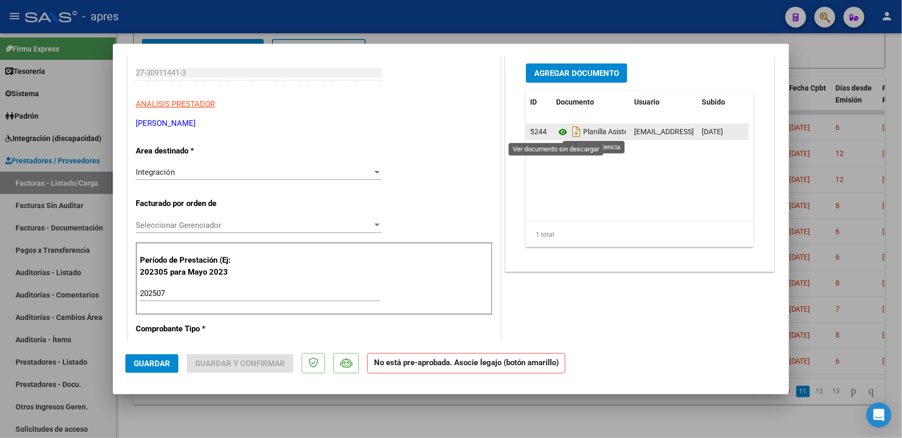
click at [556, 133] on icon at bounding box center [563, 132] width 14 height 12
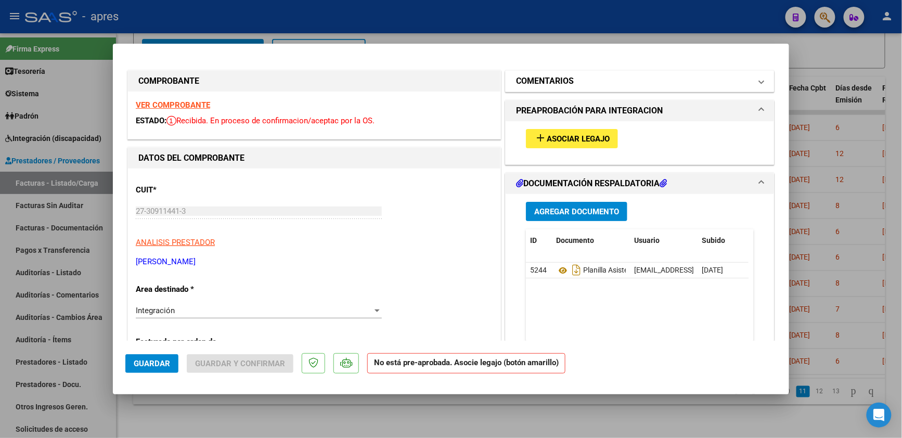
click at [552, 84] on h1 "COMENTARIOS" at bounding box center [545, 81] width 58 height 12
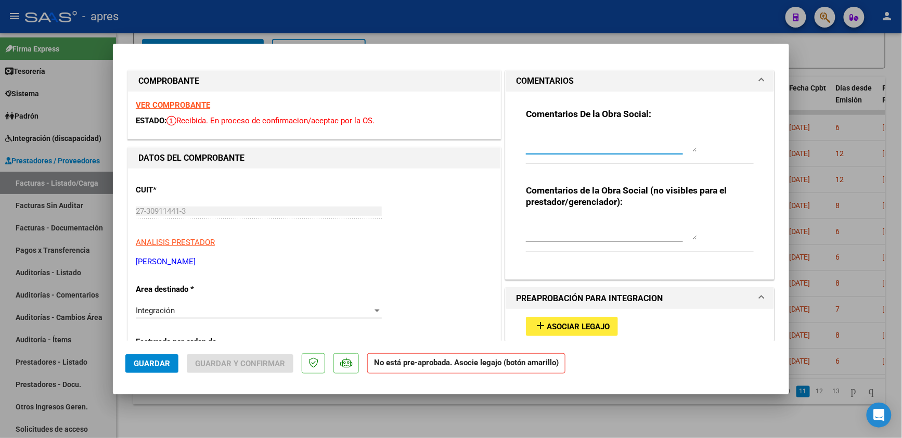
click at [548, 136] on textarea at bounding box center [612, 141] width 172 height 21
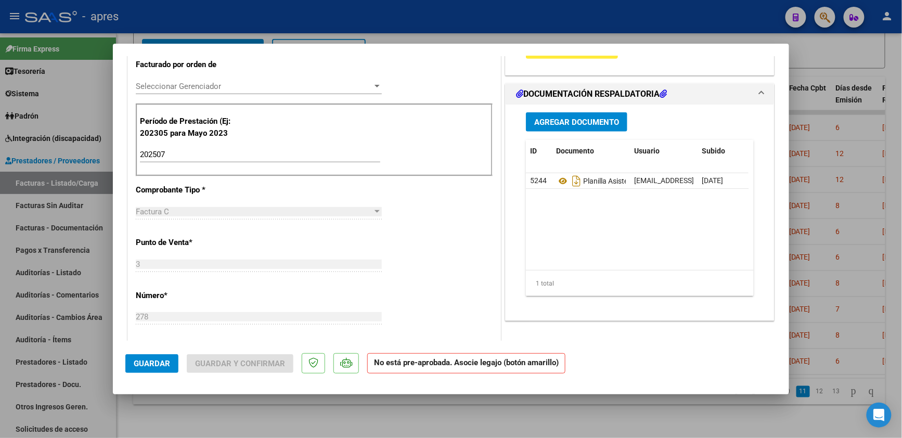
scroll to position [208, 0]
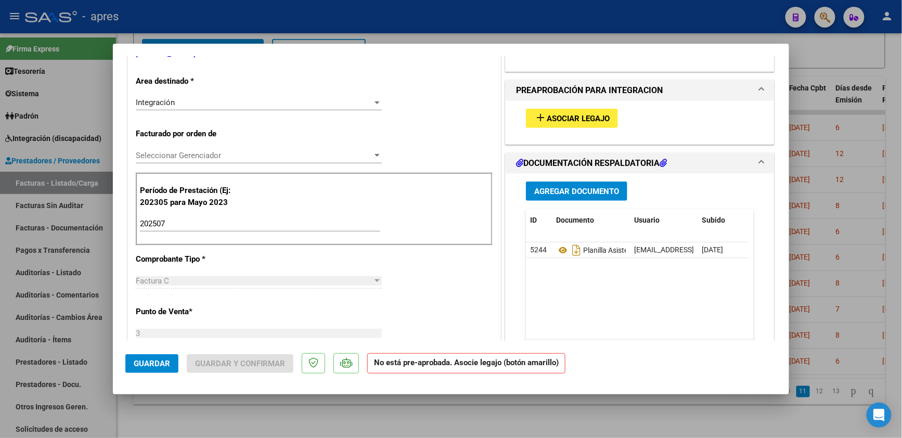
type textarea "recibido, el siguiente mes no olvides vincular el legajo con el boton amarillo …"
click at [547, 114] on span "Asociar Legajo" at bounding box center [578, 118] width 63 height 9
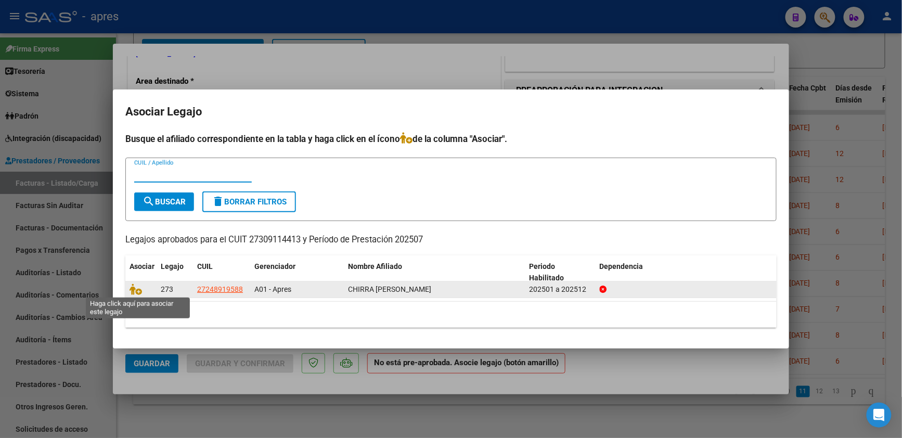
click at [142, 288] on span at bounding box center [138, 289] width 16 height 8
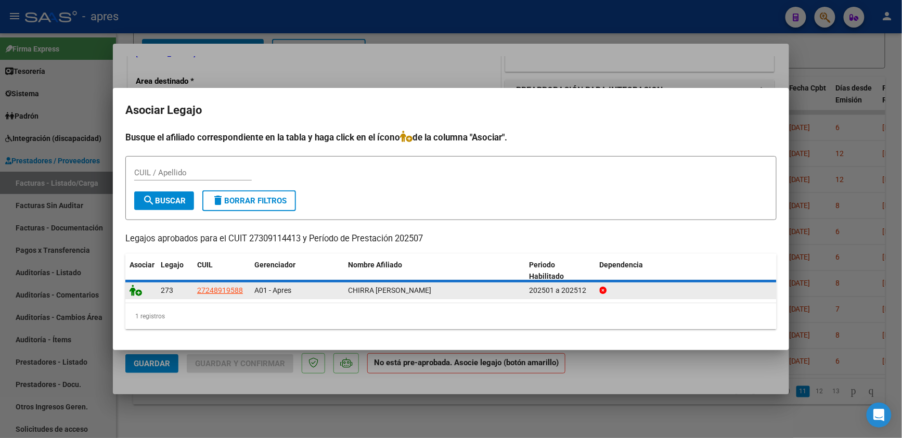
click at [136, 288] on icon at bounding box center [136, 289] width 12 height 11
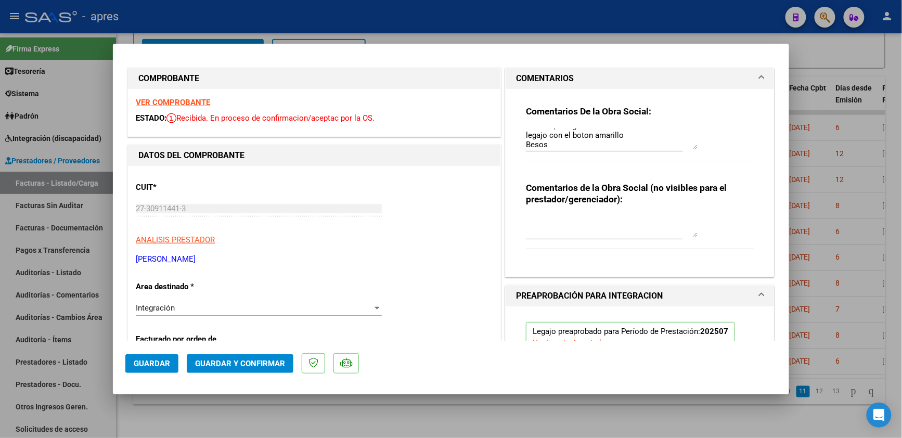
scroll to position [0, 0]
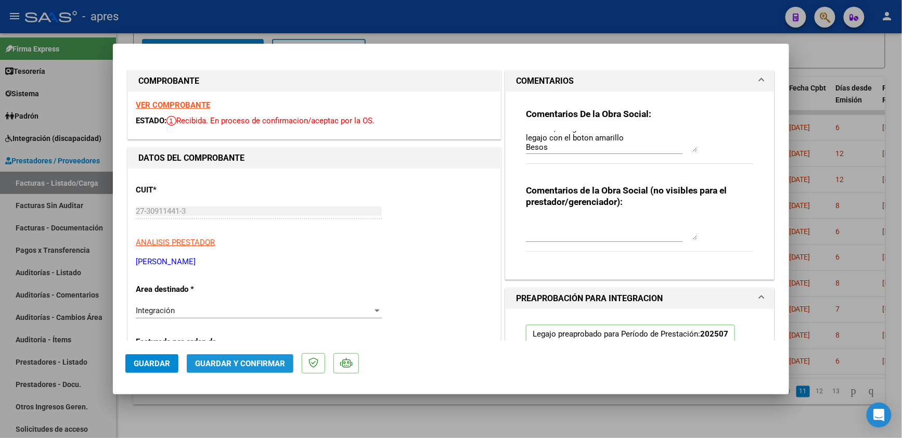
click at [215, 363] on span "Guardar y Confirmar" at bounding box center [240, 363] width 90 height 9
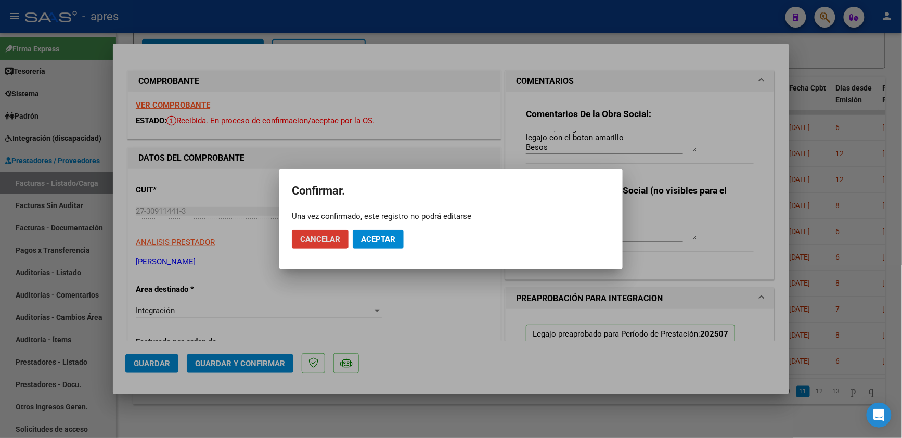
click at [364, 247] on button "Aceptar" at bounding box center [378, 239] width 51 height 19
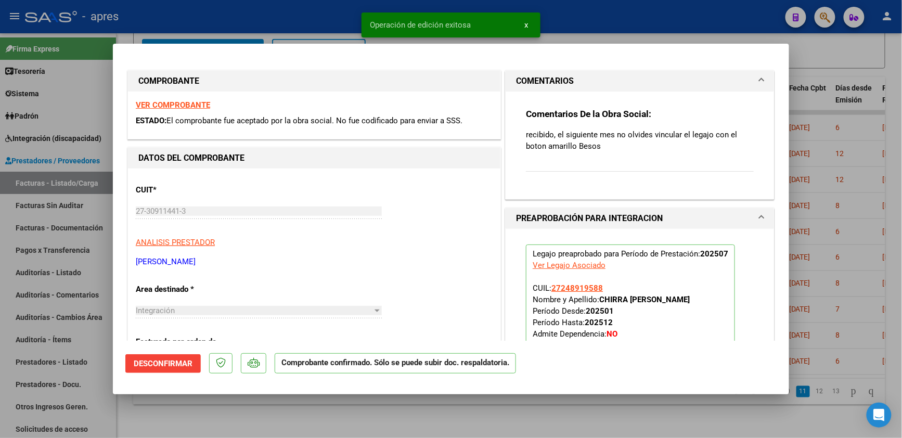
click at [310, 423] on div at bounding box center [451, 219] width 902 height 438
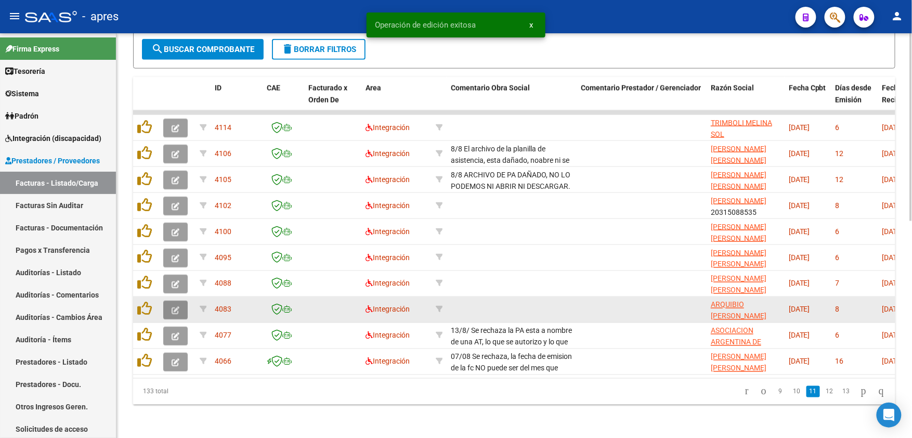
click at [179, 301] on button "button" at bounding box center [175, 310] width 24 height 19
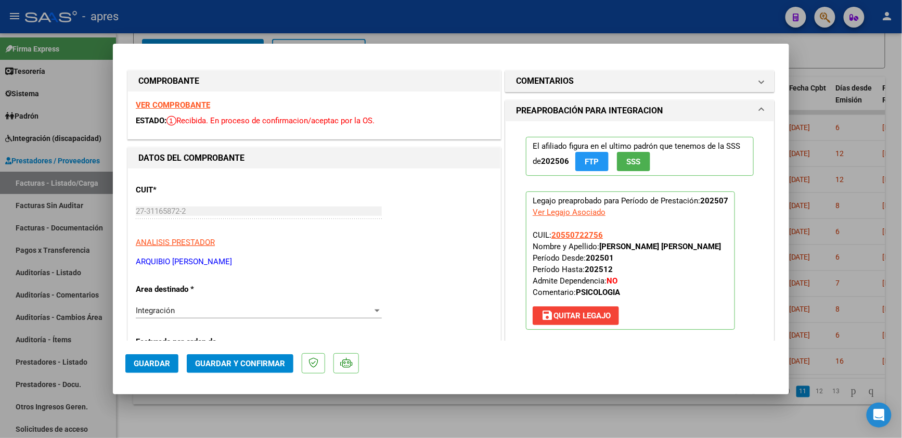
click at [188, 103] on strong "VER COMPROBANTE" at bounding box center [173, 104] width 74 height 9
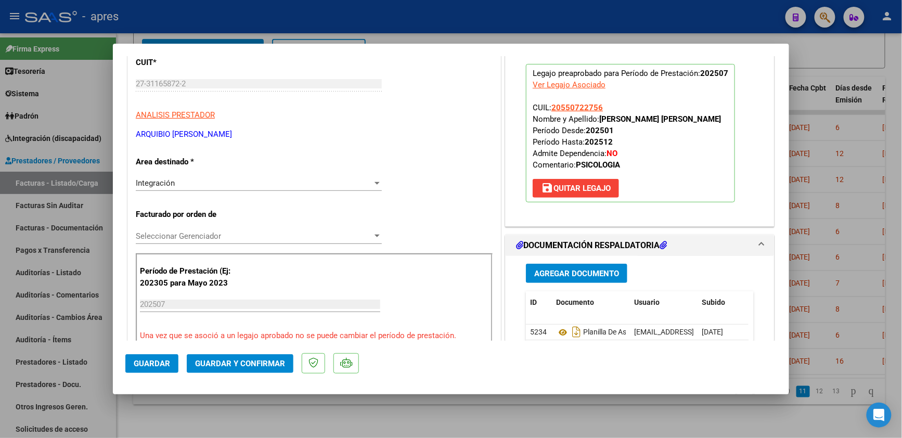
scroll to position [138, 0]
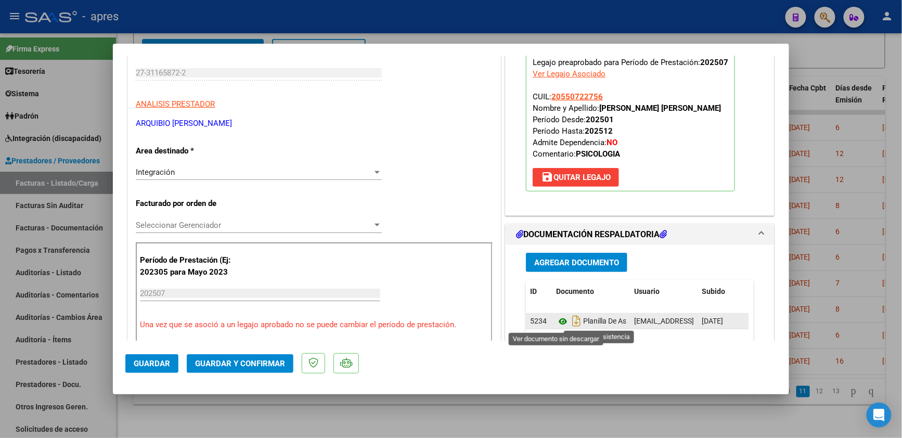
click at [556, 319] on icon at bounding box center [563, 321] width 14 height 12
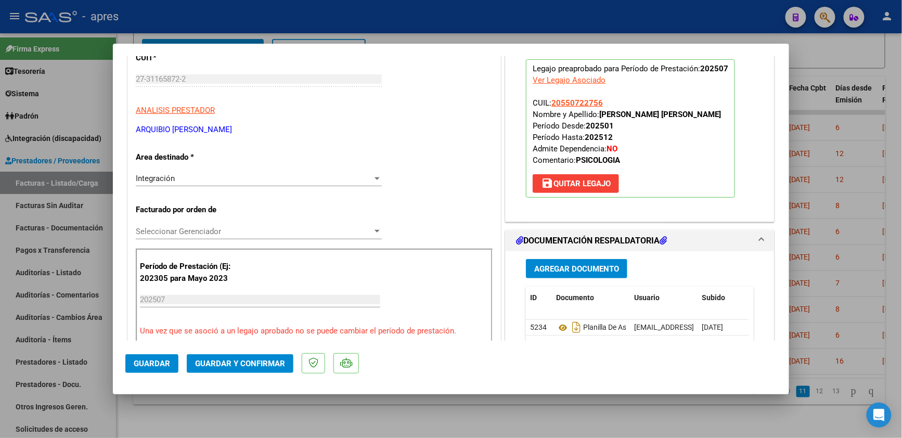
scroll to position [97, 0]
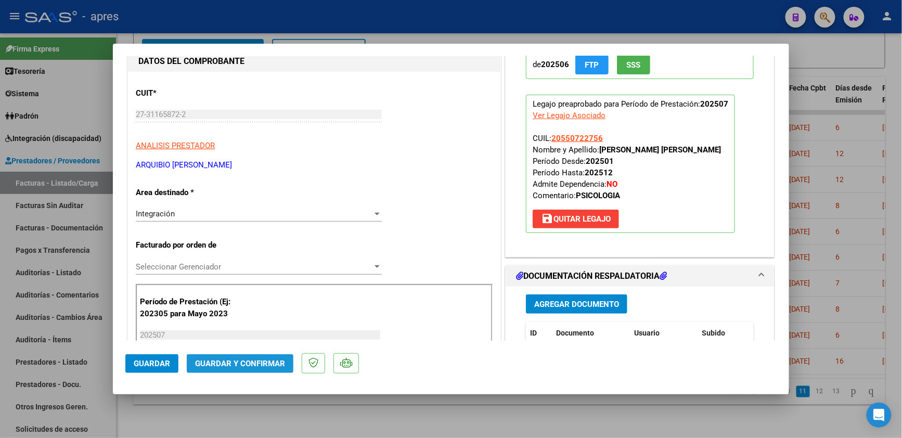
click at [265, 359] on span "Guardar y Confirmar" at bounding box center [240, 363] width 90 height 9
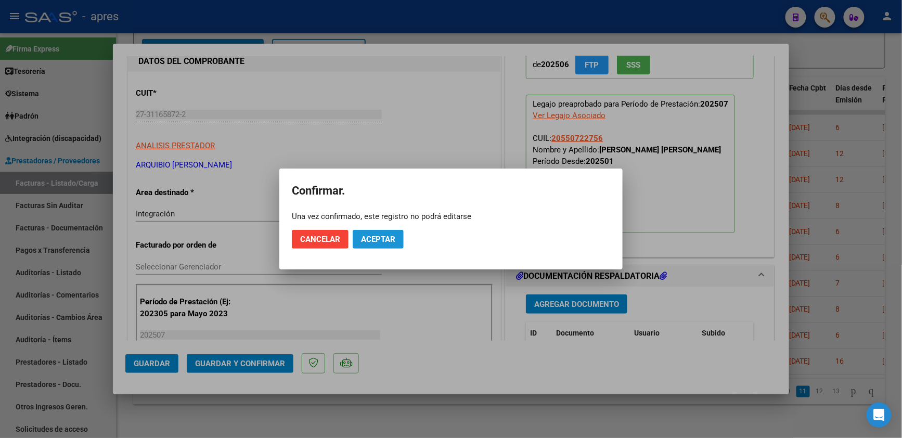
click at [378, 240] on span "Aceptar" at bounding box center [378, 239] width 34 height 9
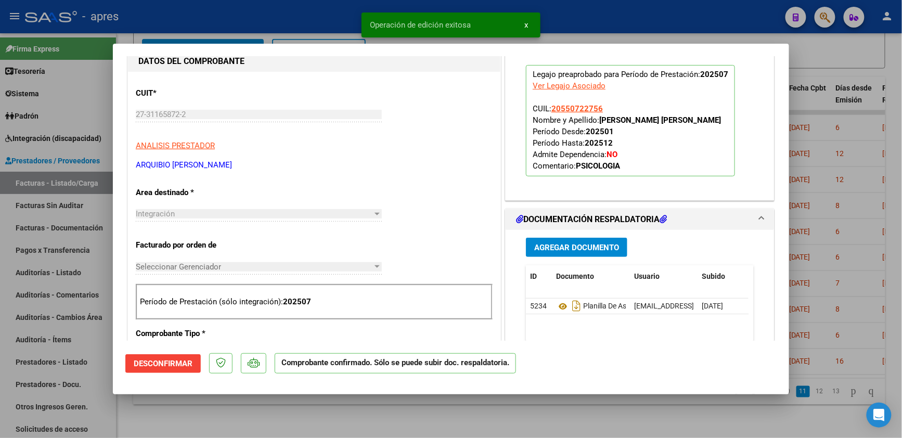
click at [342, 412] on div at bounding box center [451, 219] width 902 height 438
type input "$ 0,00"
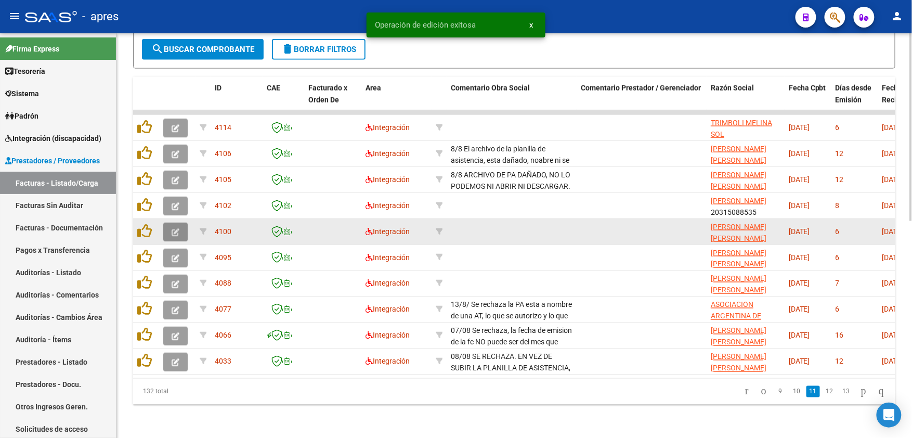
click at [181, 223] on button "button" at bounding box center [175, 232] width 24 height 19
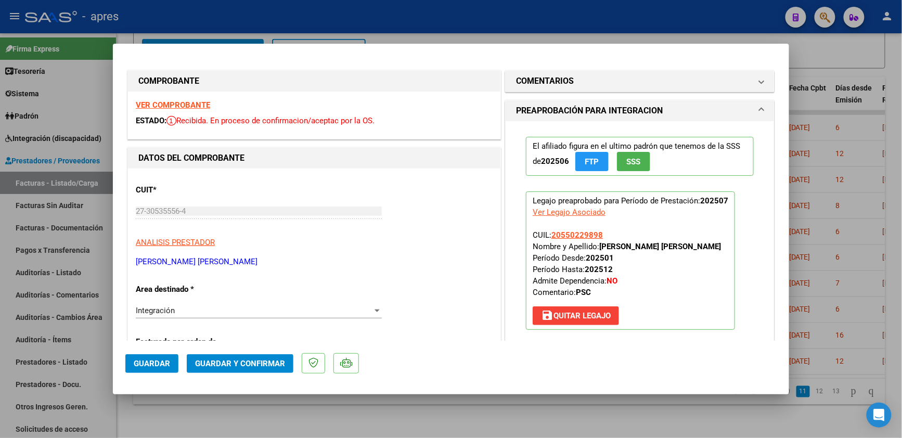
click at [175, 101] on strong "VER COMPROBANTE" at bounding box center [173, 104] width 74 height 9
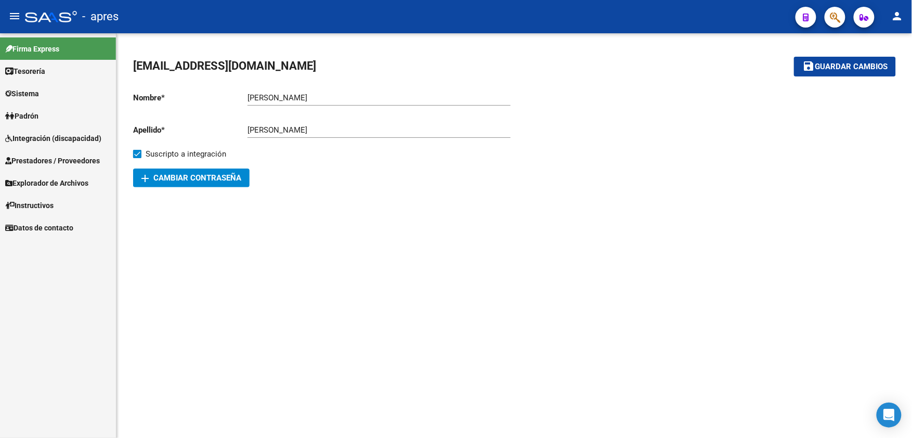
click at [93, 166] on link "Prestadores / Proveedores" at bounding box center [58, 160] width 116 height 22
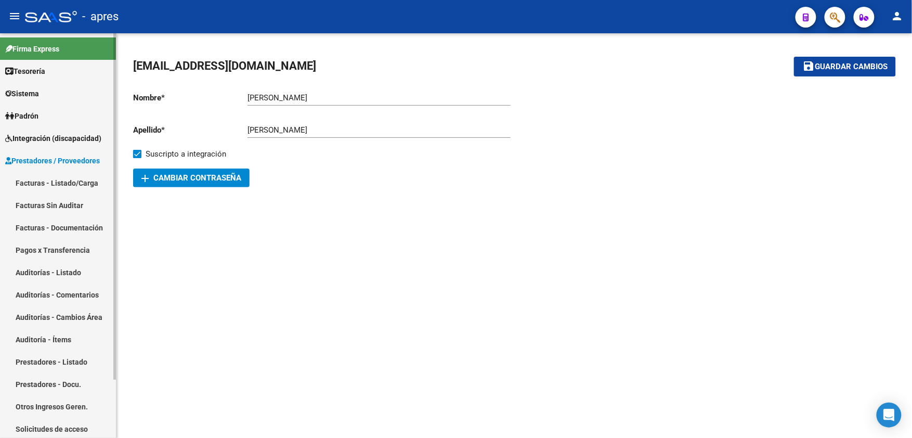
click at [69, 175] on link "Facturas - Listado/Carga" at bounding box center [58, 183] width 116 height 22
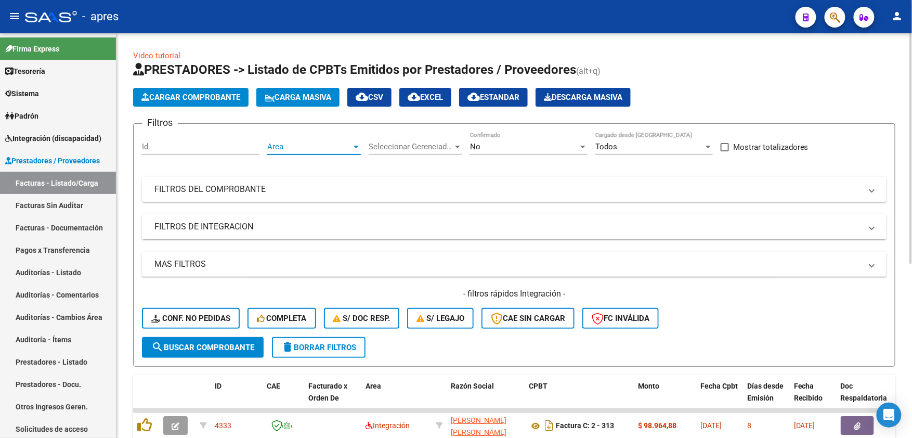
click at [303, 148] on span "Area" at bounding box center [309, 146] width 84 height 9
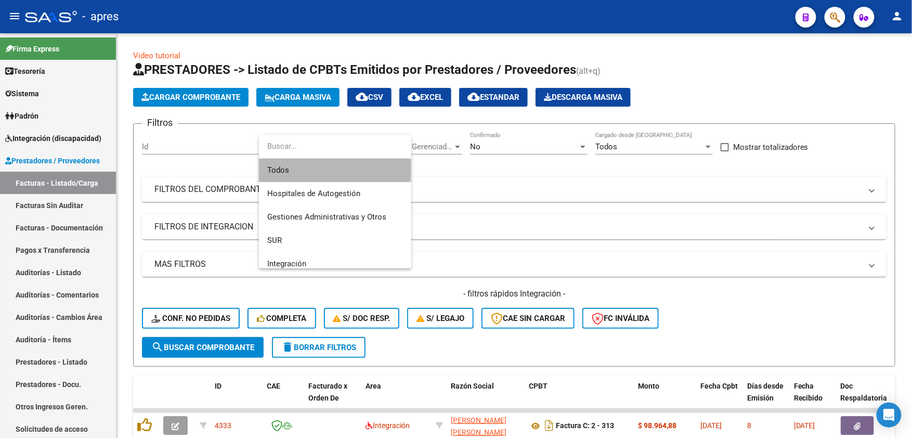
drag, startPoint x: 296, startPoint y: 169, endPoint x: 377, endPoint y: 148, distance: 83.1
click at [298, 169] on span "Todos" at bounding box center [335, 170] width 136 height 23
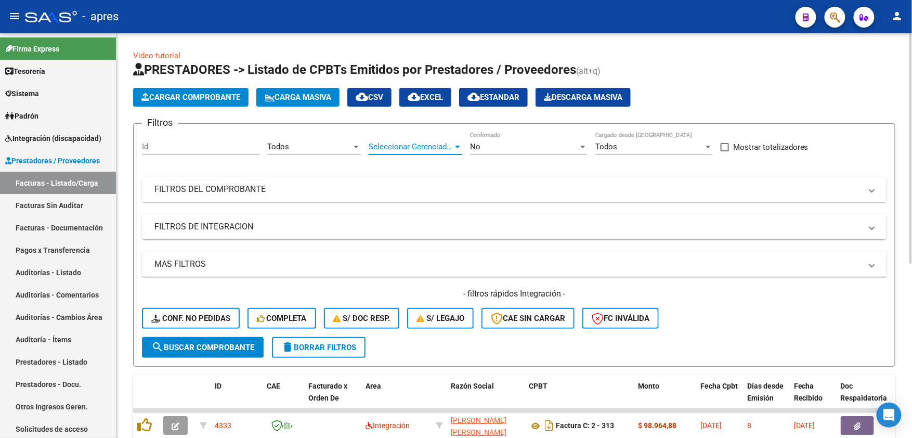
click at [385, 144] on span "Seleccionar Gerenciador" at bounding box center [411, 146] width 84 height 9
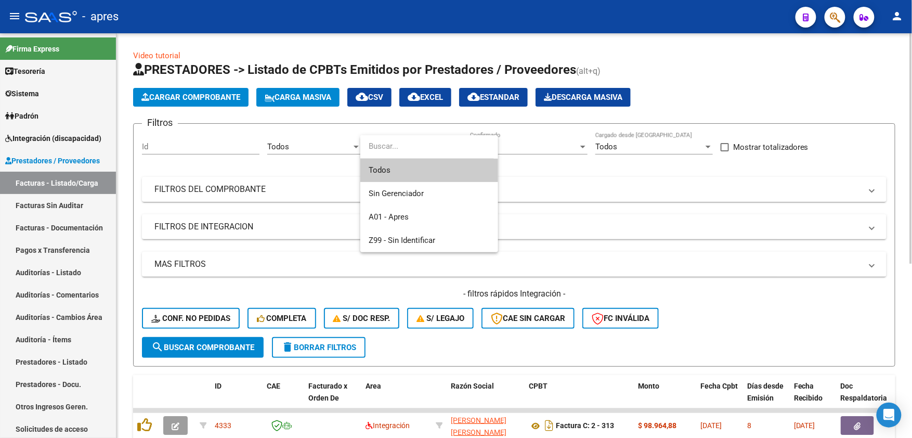
drag, startPoint x: 379, startPoint y: 167, endPoint x: 448, endPoint y: 165, distance: 69.2
click at [382, 167] on span "Todos" at bounding box center [429, 170] width 121 height 23
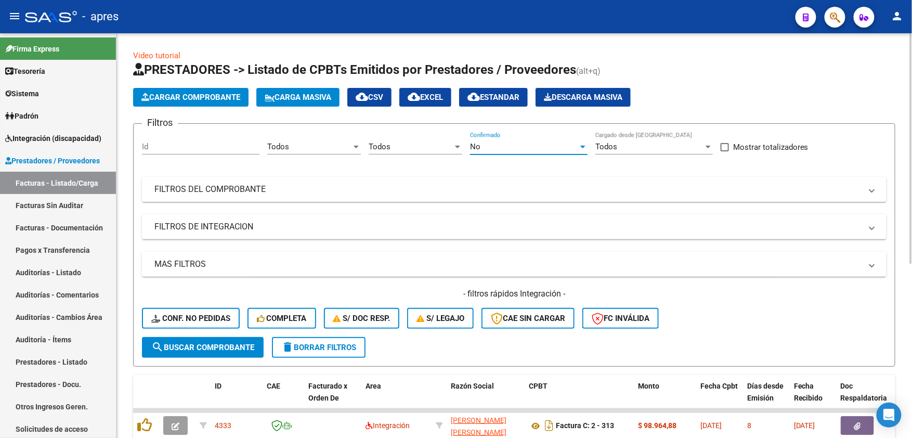
click at [510, 148] on div "No" at bounding box center [524, 146] width 108 height 9
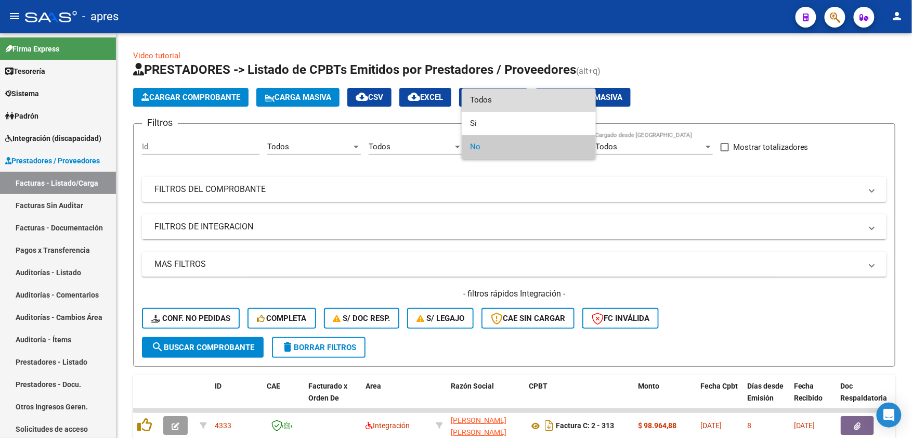
click at [506, 102] on span "Todos" at bounding box center [529, 99] width 118 height 23
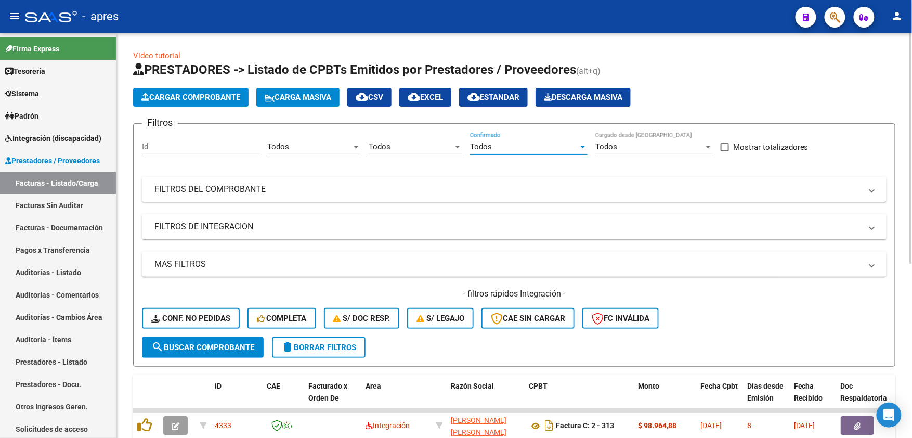
click at [315, 225] on mat-panel-title "FILTROS DE INTEGRACION" at bounding box center [507, 226] width 707 height 11
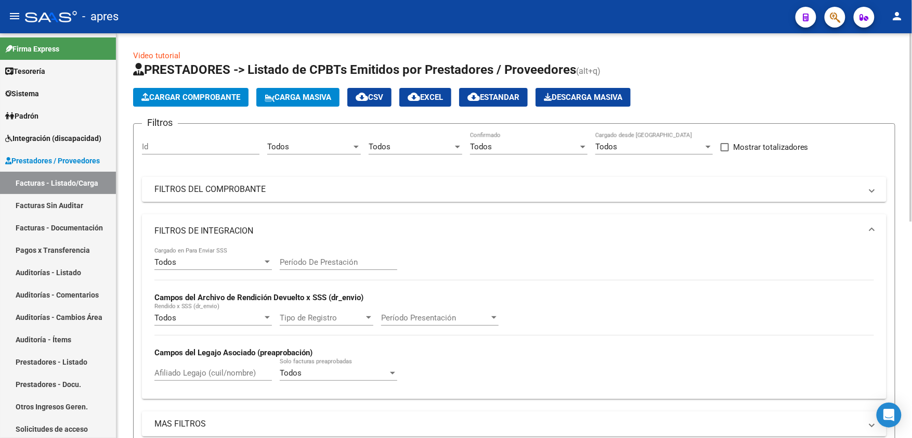
click at [171, 372] on input "Afiliado Legajo (cuil/nombre)" at bounding box center [213, 372] width 118 height 9
paste input "55730313"
type input "55730313"
click at [374, 191] on mat-panel-title "FILTROS DEL COMPROBANTE" at bounding box center [507, 189] width 707 height 11
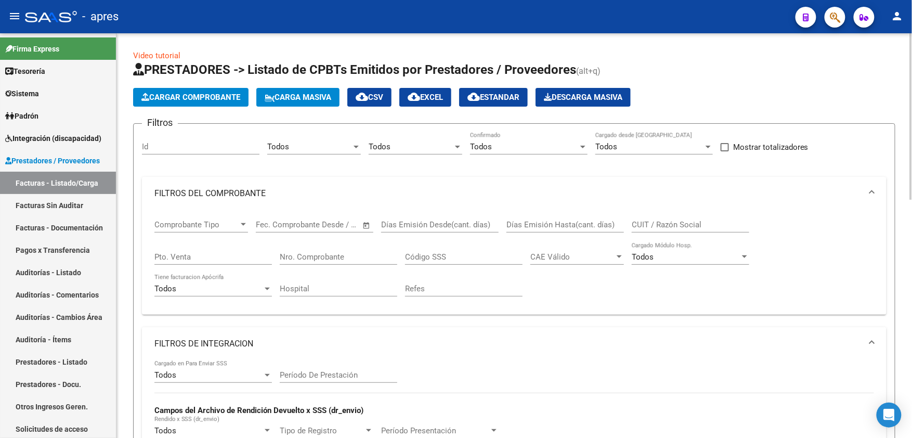
click at [552, 217] on div "Días Emisión Hasta(cant. días)" at bounding box center [566, 221] width 118 height 22
click at [635, 224] on input "CUIT / Razón Social" at bounding box center [691, 224] width 118 height 9
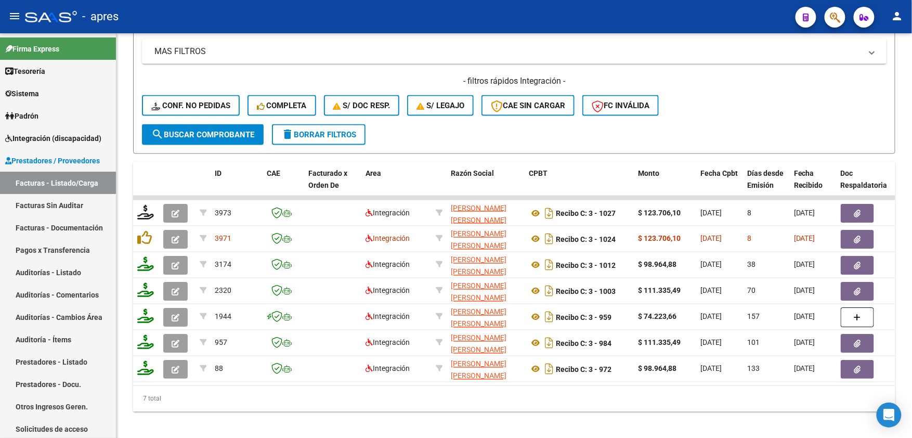
type input "QUANTIN"
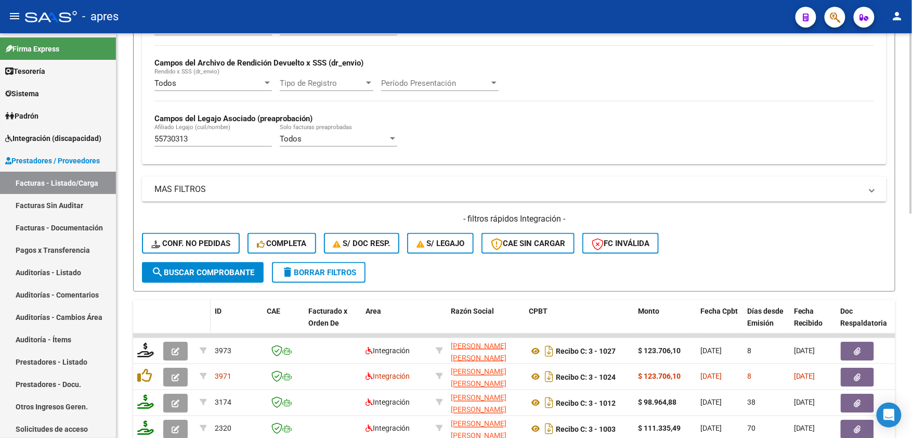
scroll to position [346, 0]
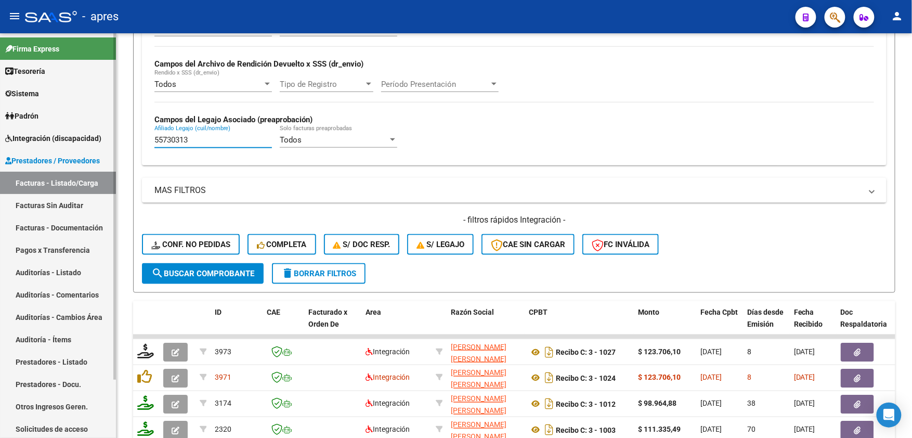
drag, startPoint x: 205, startPoint y: 140, endPoint x: 101, endPoint y: 140, distance: 104.0
click at [103, 140] on mat-sidenav-container "Firma Express Tesorería Extractos Procesados (csv) Extractos Originales (pdf) S…" at bounding box center [456, 235] width 912 height 405
click at [189, 141] on input "Afiliado Legajo (cuil/nombre)" at bounding box center [213, 139] width 118 height 9
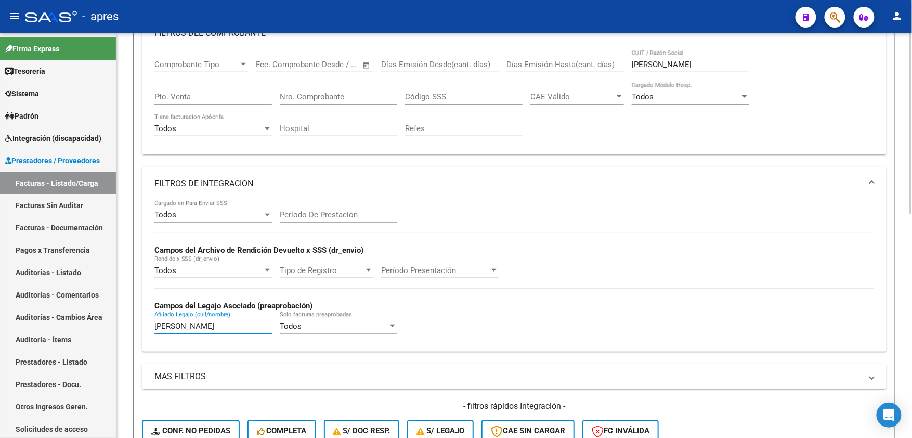
scroll to position [138, 0]
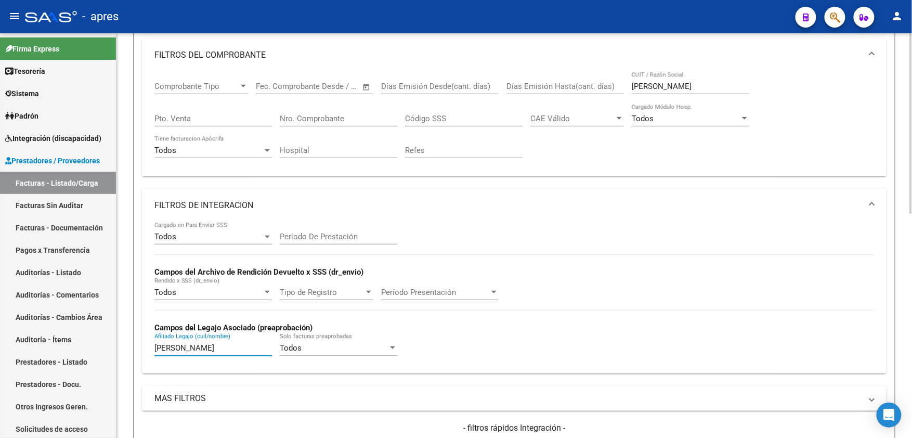
type input "PAZ BENJAMIN"
drag, startPoint x: 677, startPoint y: 88, endPoint x: 629, endPoint y: 88, distance: 47.8
click at [629, 88] on div "Comprobante Tipo Comprobante Tipo Start date – End date Fec. Comprobante Desde …" at bounding box center [514, 120] width 720 height 96
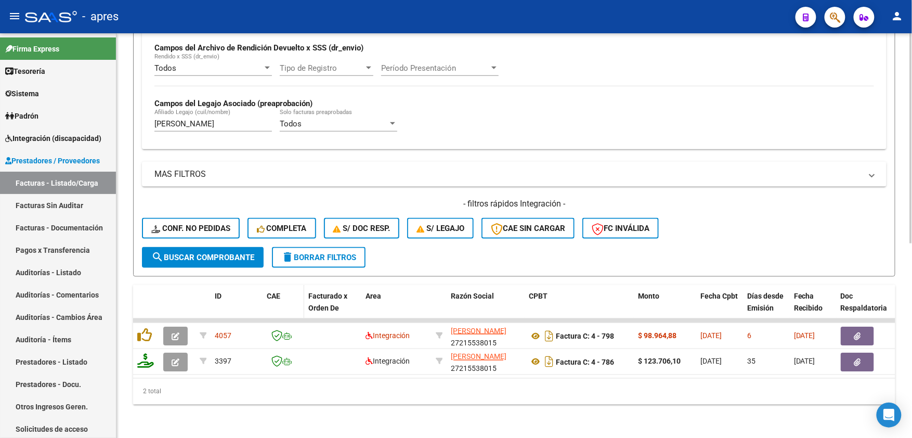
scroll to position [373, 0]
type input "ALMADA"
drag, startPoint x: 213, startPoint y: 112, endPoint x: 7, endPoint y: 112, distance: 205.4
click at [7, 112] on mat-sidenav-container "Firma Express Tesorería Extractos Procesados (csv) Extractos Originales (pdf) S…" at bounding box center [456, 235] width 912 height 405
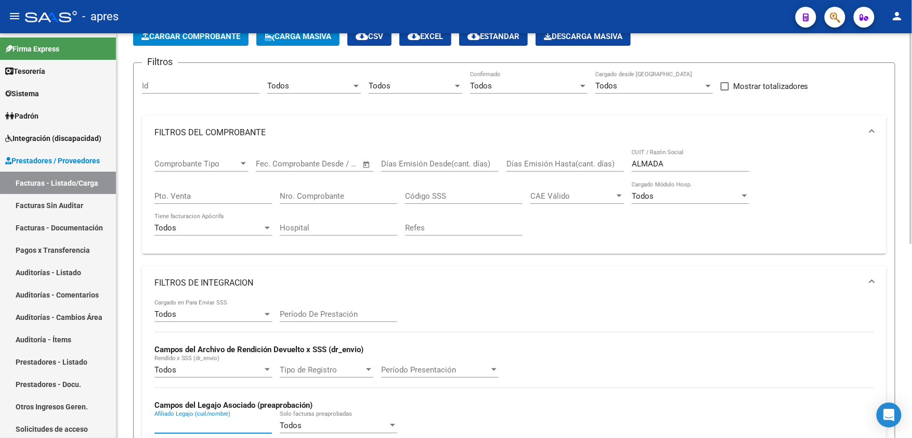
scroll to position [26, 0]
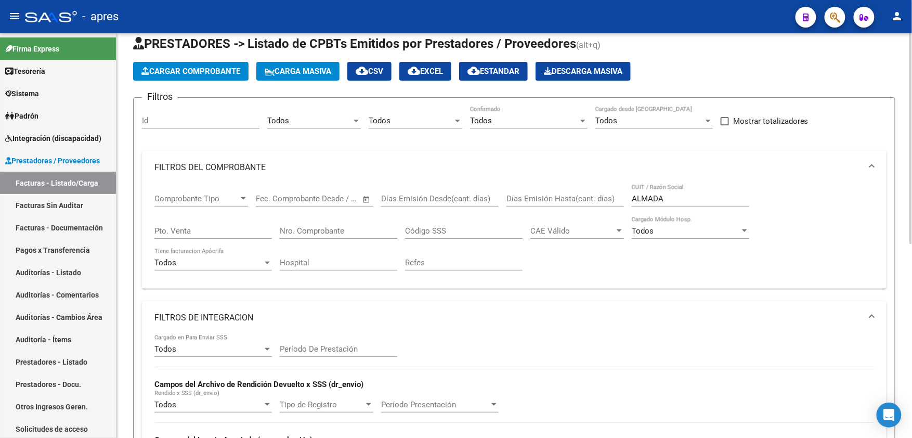
click at [306, 232] on input "Nro. Comprobante" at bounding box center [339, 230] width 118 height 9
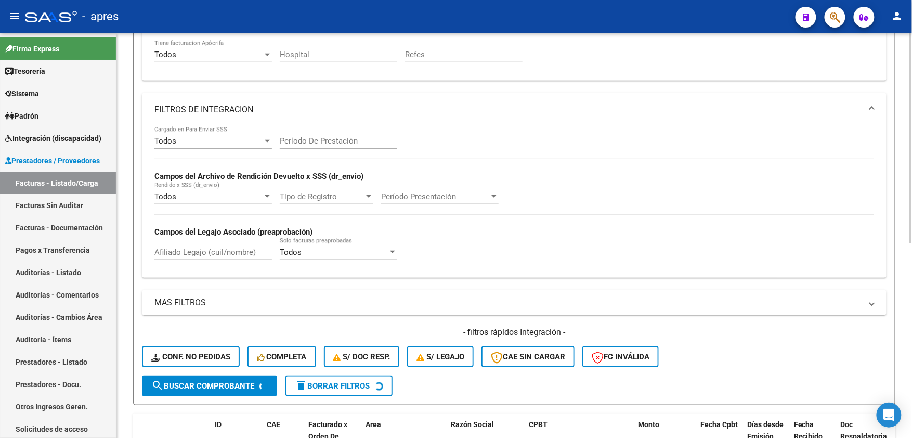
scroll to position [347, 0]
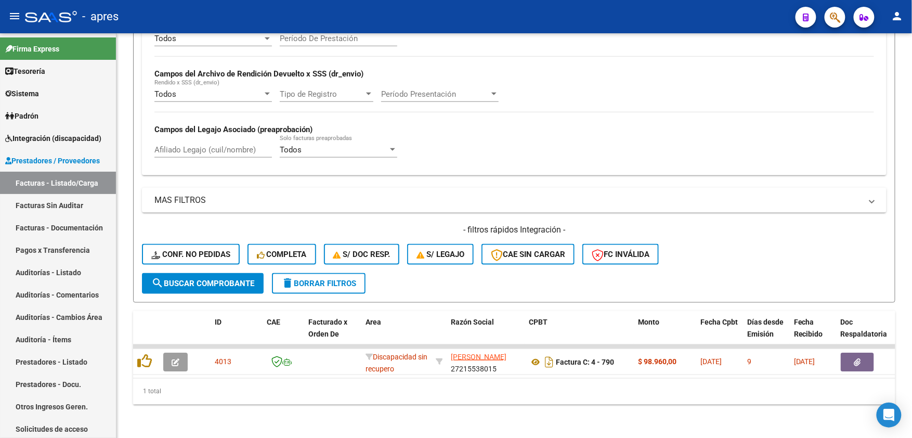
type input "789"
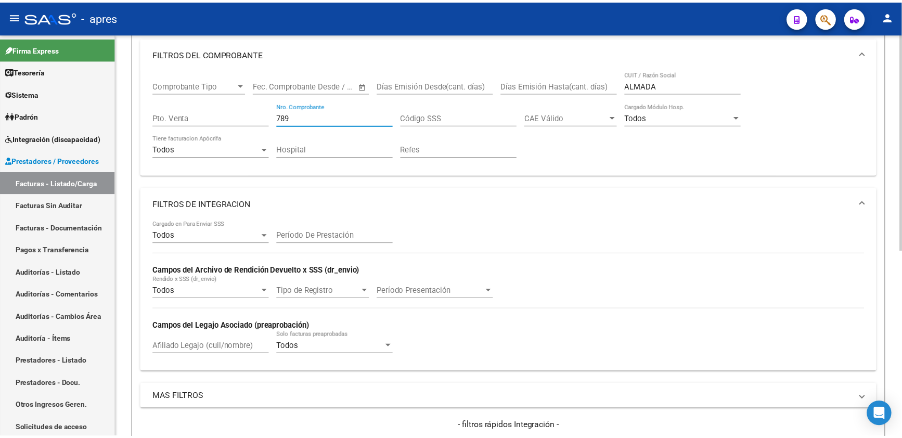
scroll to position [1, 0]
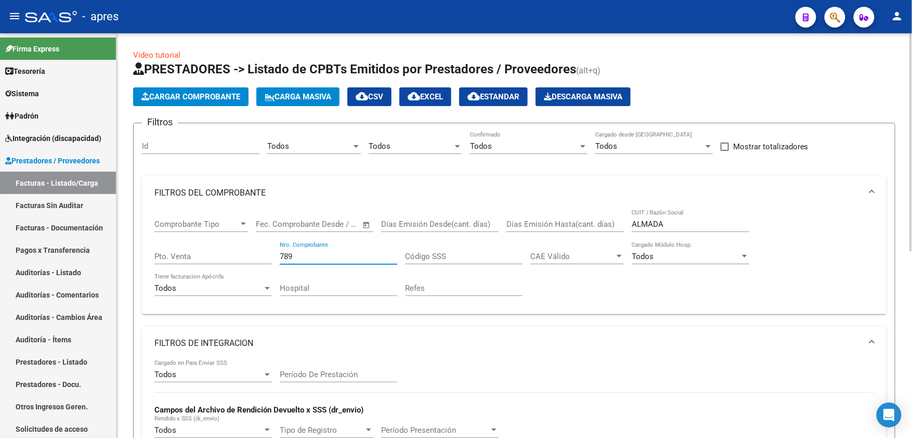
click at [169, 100] on span "Cargar Comprobante" at bounding box center [190, 96] width 99 height 9
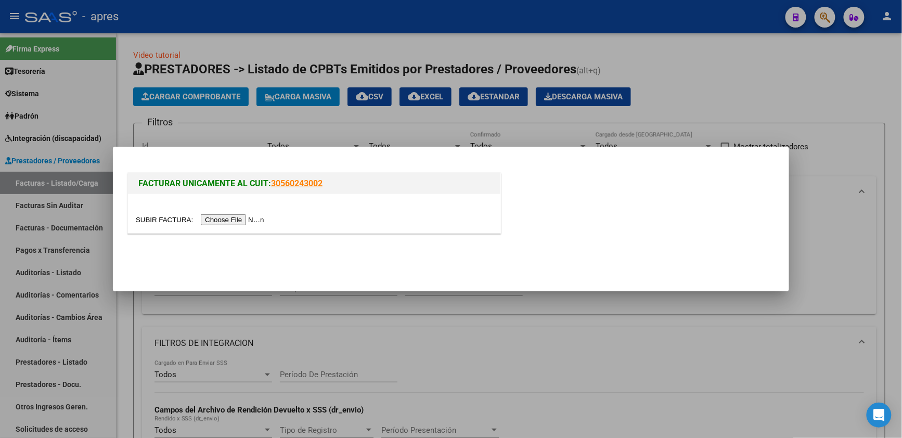
click at [217, 221] on input "file" at bounding box center [202, 219] width 132 height 11
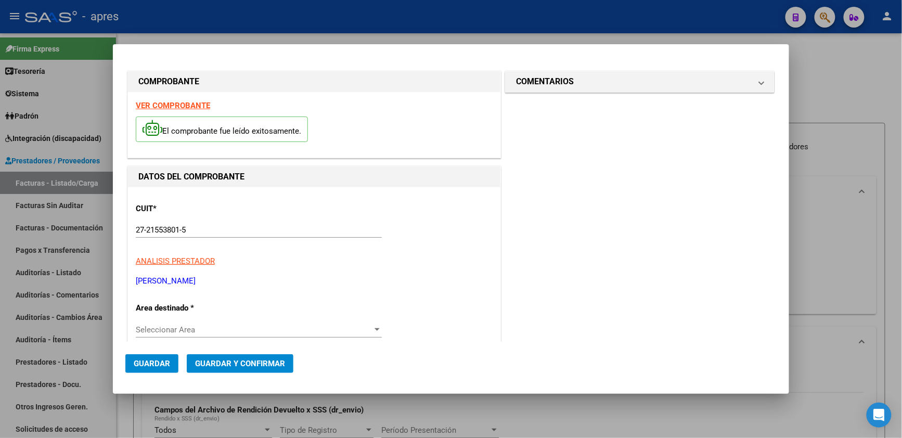
click at [253, 325] on span "Seleccionar Area" at bounding box center [254, 329] width 237 height 9
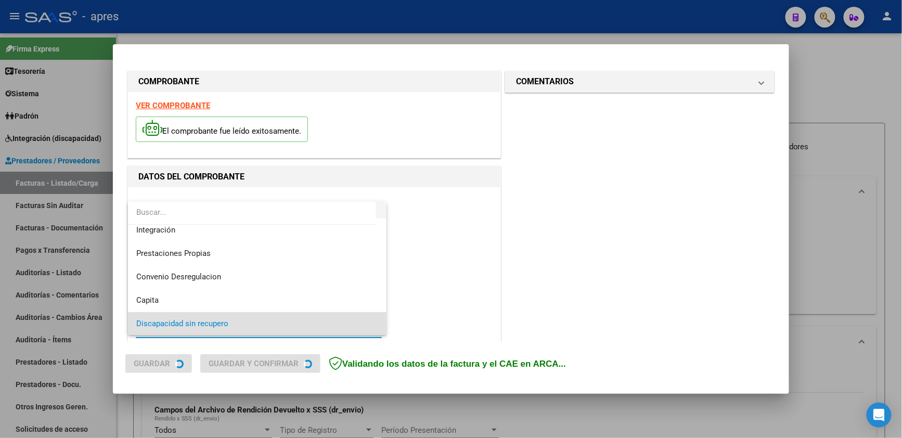
scroll to position [77, 0]
click at [232, 325] on span "Discapacidad sin recupero" at bounding box center [257, 323] width 242 height 23
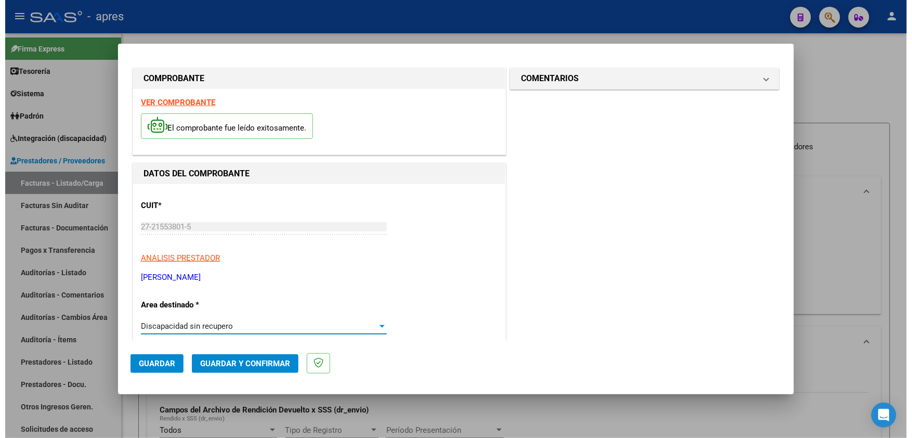
scroll to position [0, 0]
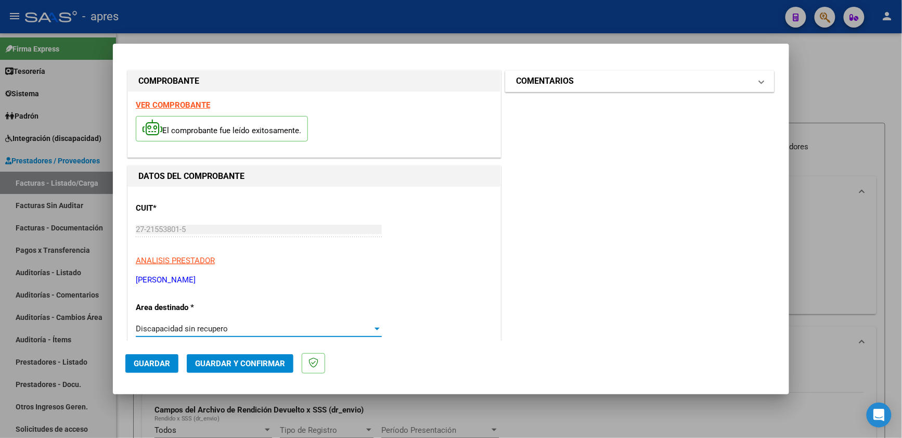
click at [547, 78] on h1 "COMENTARIOS" at bounding box center [545, 81] width 58 height 12
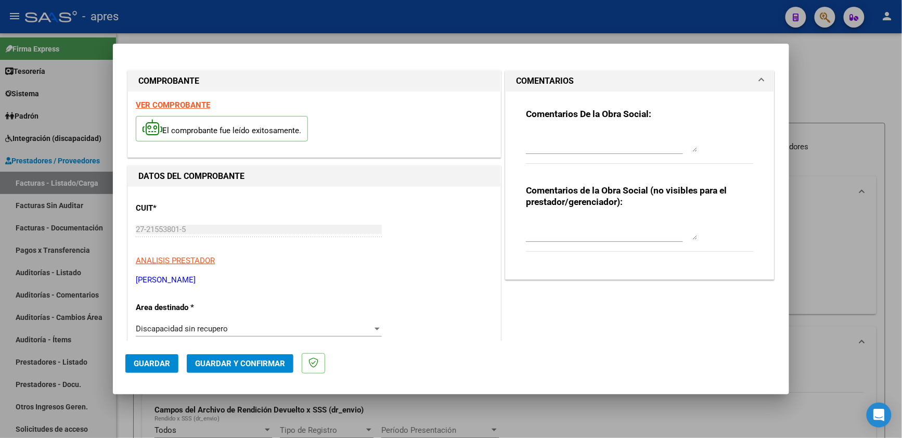
click at [537, 138] on textarea at bounding box center [612, 141] width 172 height 21
type textarea "ANULA FC790"
click at [258, 359] on span "Guardar y Confirmar" at bounding box center [240, 363] width 90 height 9
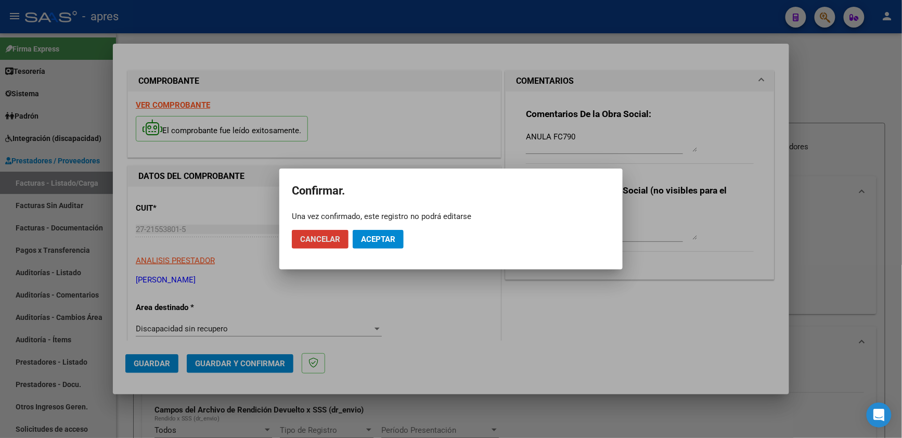
click at [388, 239] on span "Aceptar" at bounding box center [378, 239] width 34 height 9
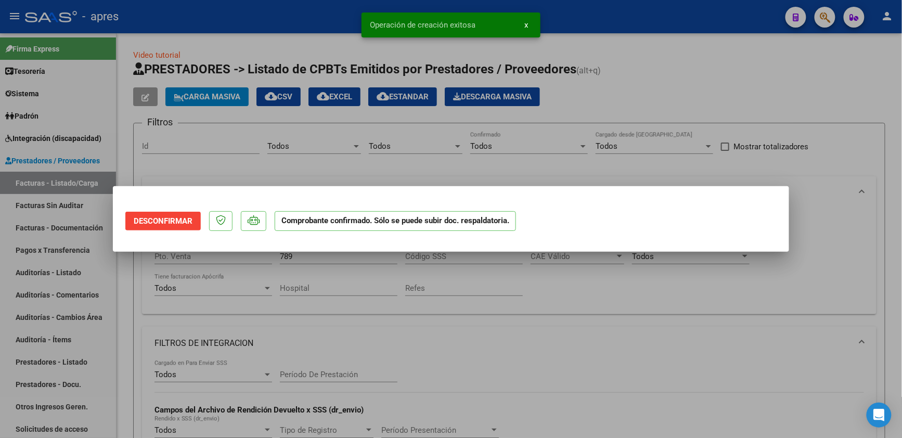
click at [130, 421] on div at bounding box center [451, 219] width 902 height 438
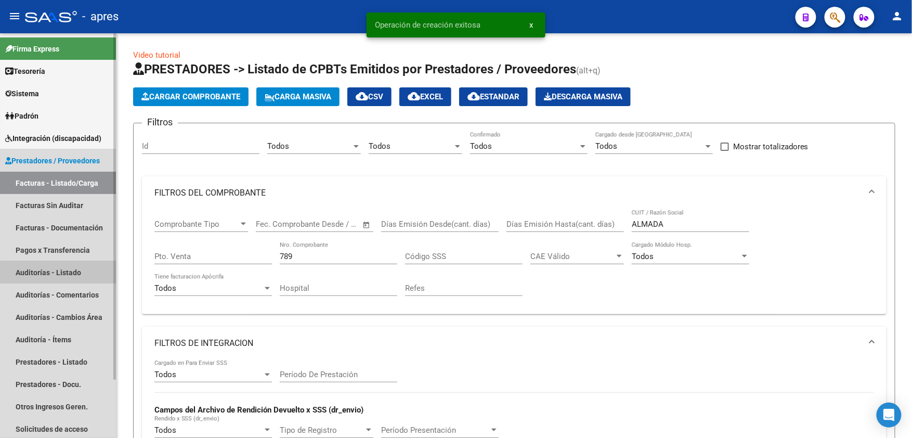
click at [73, 273] on link "Auditorías - Listado" at bounding box center [58, 272] width 116 height 22
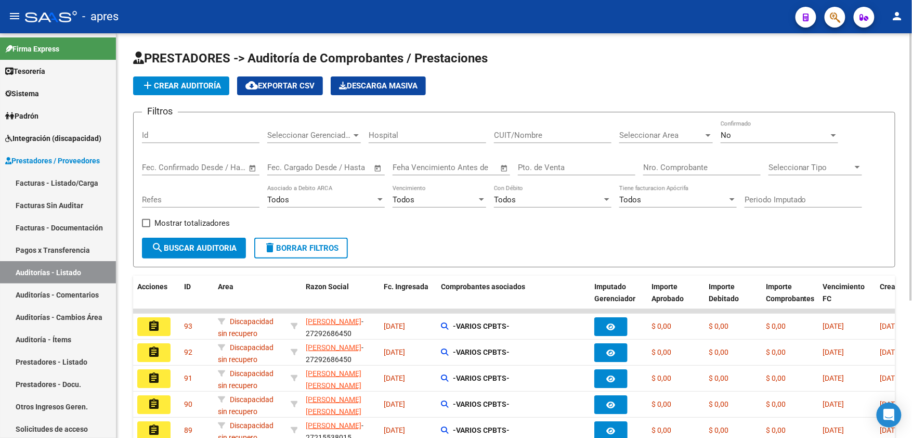
click at [195, 88] on span "add Crear Auditoría" at bounding box center [181, 85] width 80 height 9
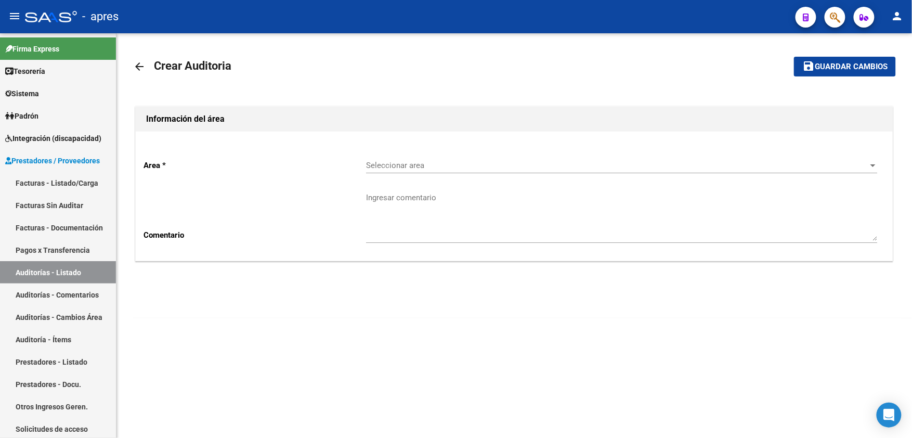
click at [429, 171] on div "Seleccionar area Seleccionar area" at bounding box center [622, 162] width 512 height 22
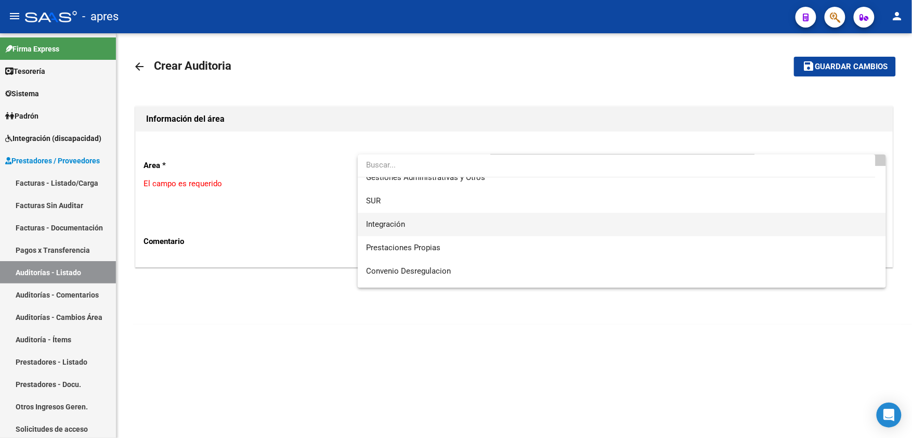
scroll to position [101, 0]
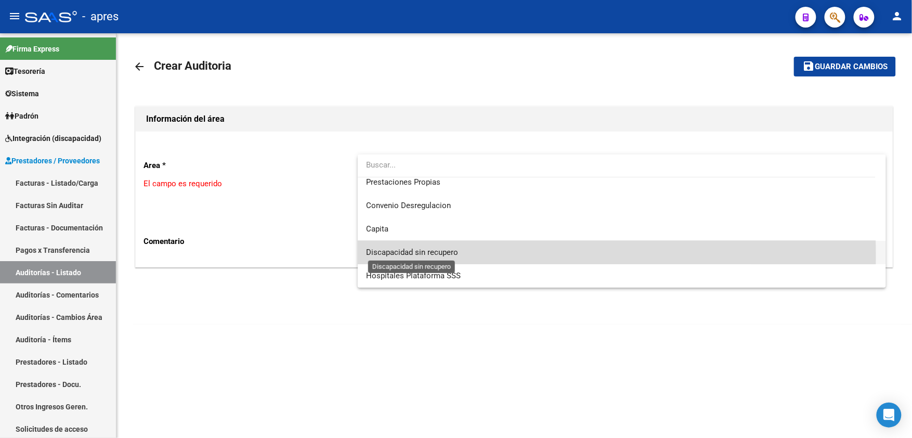
click at [417, 256] on span "Discapacidad sin recupero" at bounding box center [412, 252] width 92 height 9
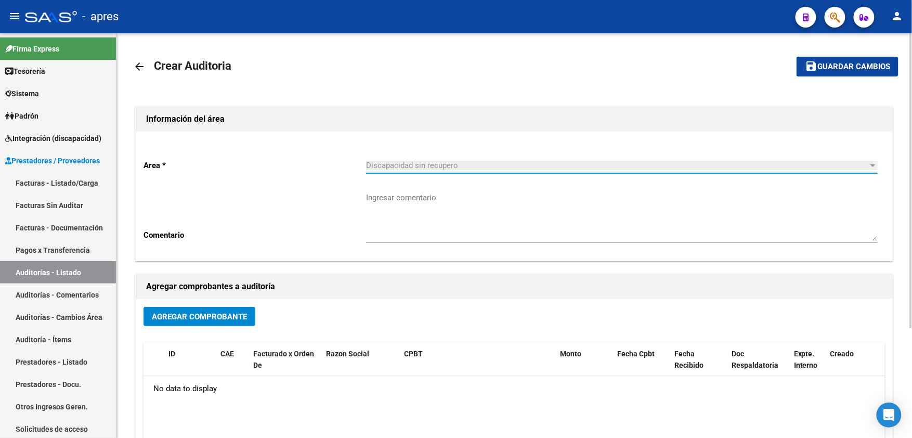
click at [222, 315] on span "Agregar Comprobante" at bounding box center [199, 316] width 95 height 9
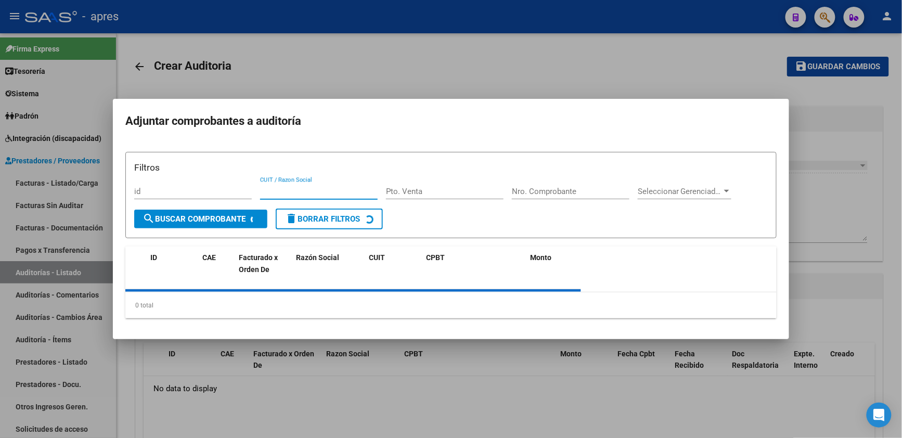
click at [310, 192] on input "CUIT / Razon Social" at bounding box center [319, 191] width 118 height 9
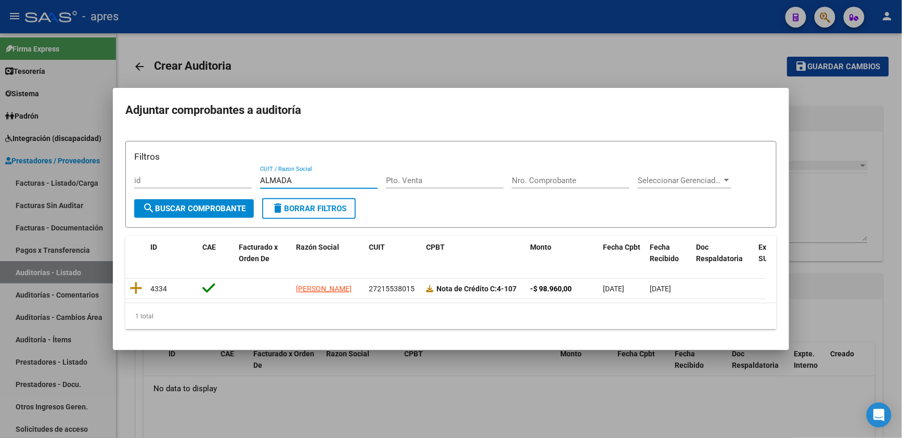
type input "ALMADA"
click at [280, 383] on div at bounding box center [451, 219] width 902 height 438
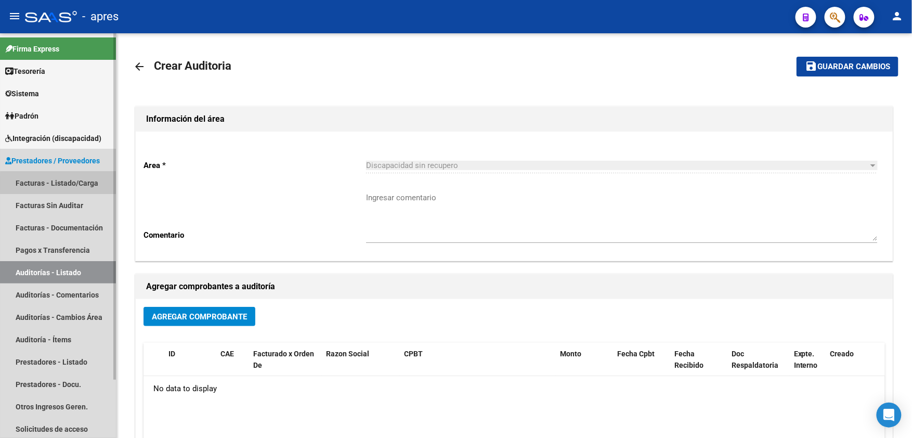
click at [60, 183] on link "Facturas - Listado/Carga" at bounding box center [58, 183] width 116 height 22
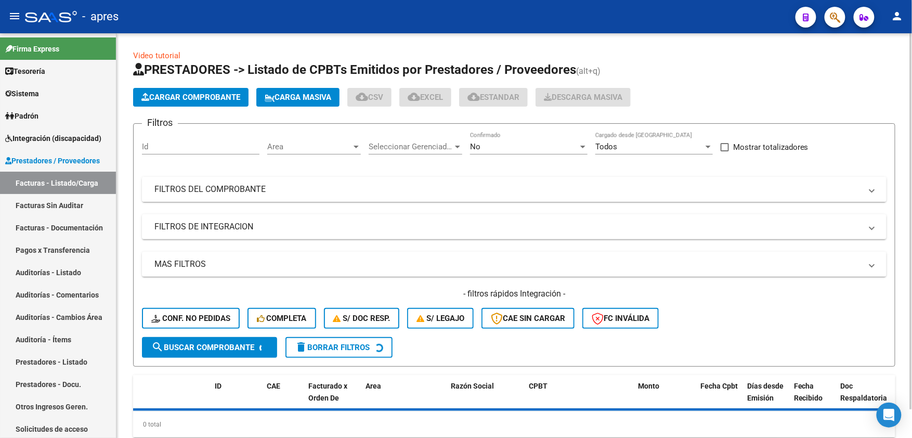
click at [514, 187] on mat-panel-title "FILTROS DEL COMPROBANTE" at bounding box center [507, 189] width 707 height 11
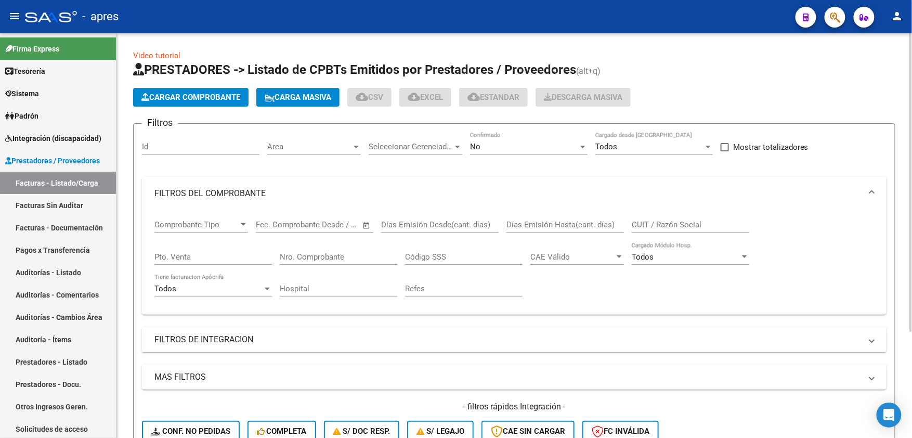
click at [341, 142] on span "Area" at bounding box center [309, 146] width 84 height 9
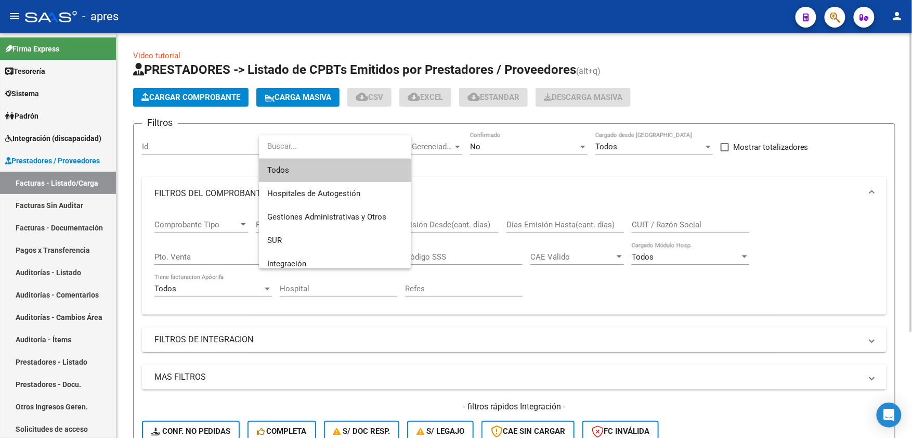
click at [349, 169] on span "Todos" at bounding box center [335, 170] width 136 height 23
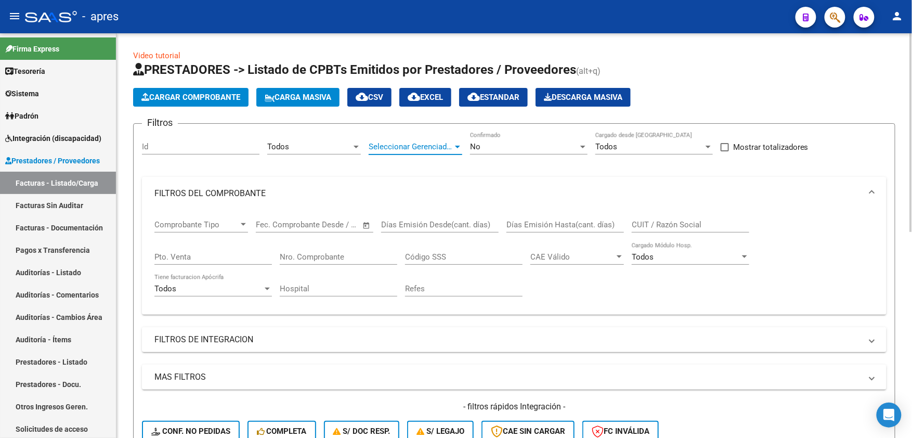
click at [415, 143] on span "Seleccionar Gerenciador" at bounding box center [411, 146] width 84 height 9
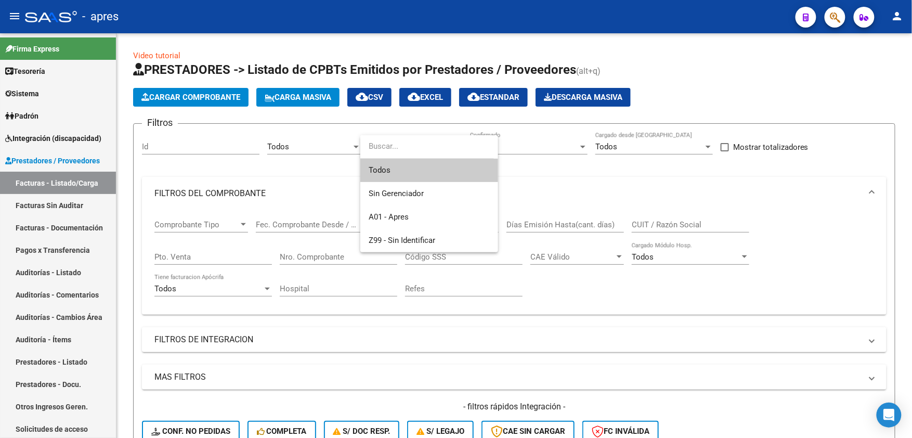
drag, startPoint x: 398, startPoint y: 169, endPoint x: 428, endPoint y: 155, distance: 32.1
click at [398, 167] on span "Todos" at bounding box center [429, 170] width 121 height 23
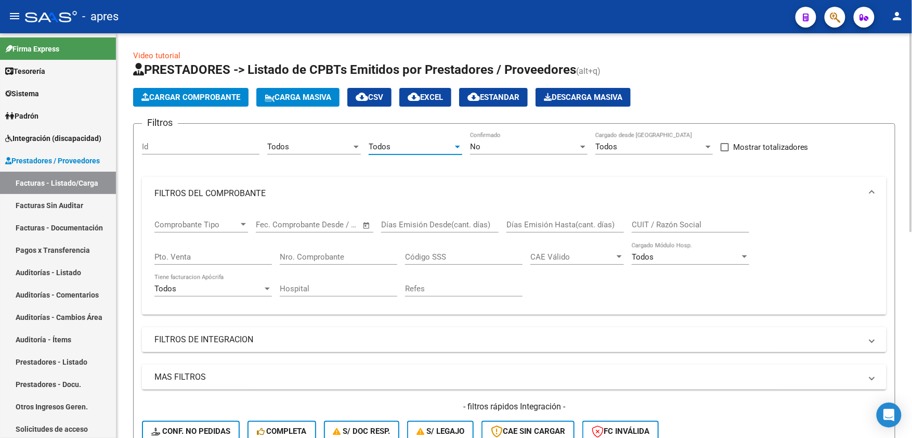
click at [476, 144] on span "No" at bounding box center [475, 146] width 10 height 9
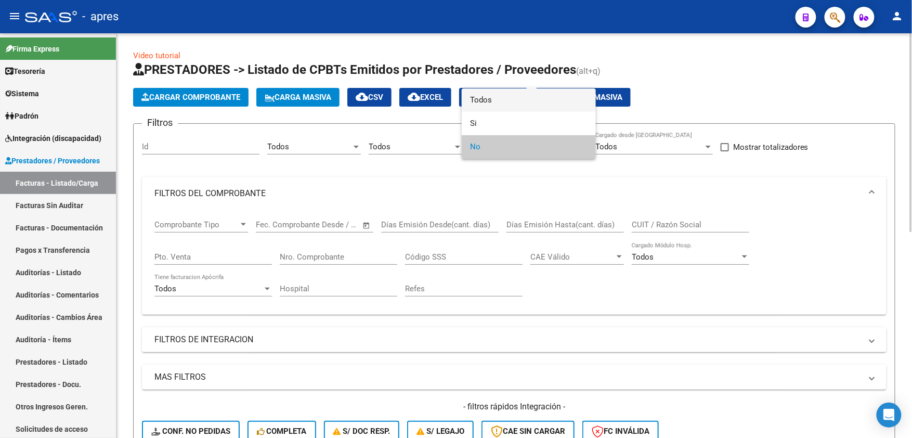
drag, startPoint x: 498, startPoint y: 99, endPoint x: 615, endPoint y: 231, distance: 176.5
click at [500, 100] on span "Todos" at bounding box center [529, 99] width 118 height 23
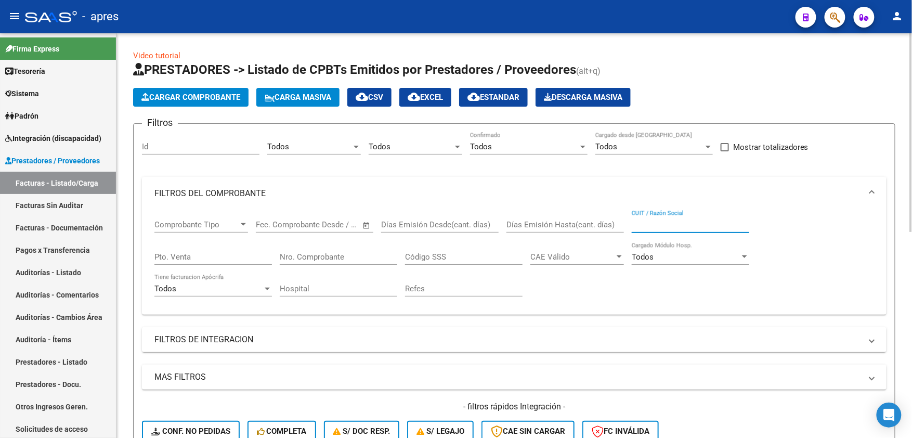
click at [676, 225] on input "CUIT / Razón Social" at bounding box center [691, 224] width 118 height 9
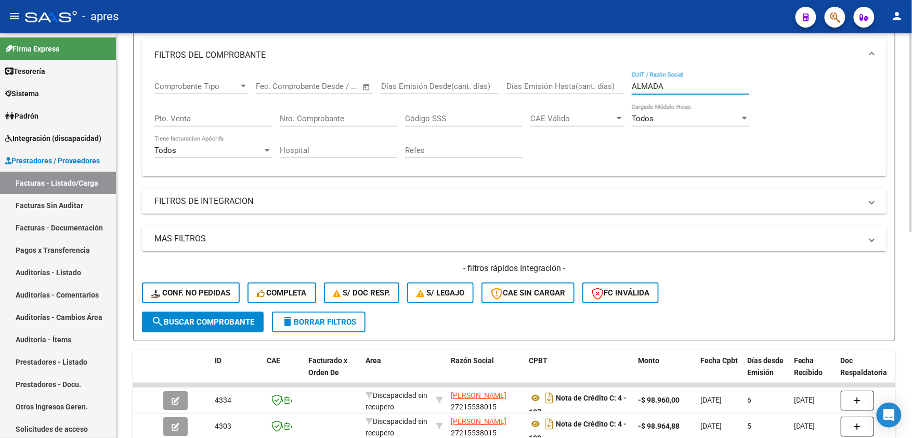
scroll to position [416, 0]
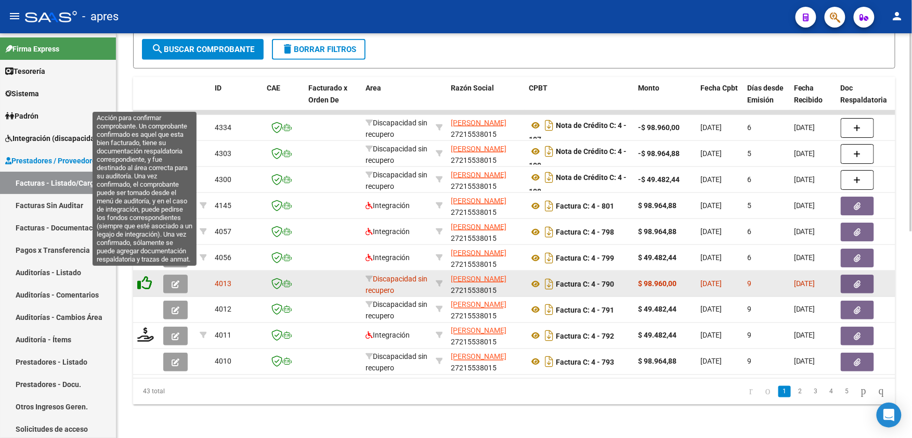
type input "ALMADA"
click at [144, 277] on icon at bounding box center [144, 283] width 15 height 15
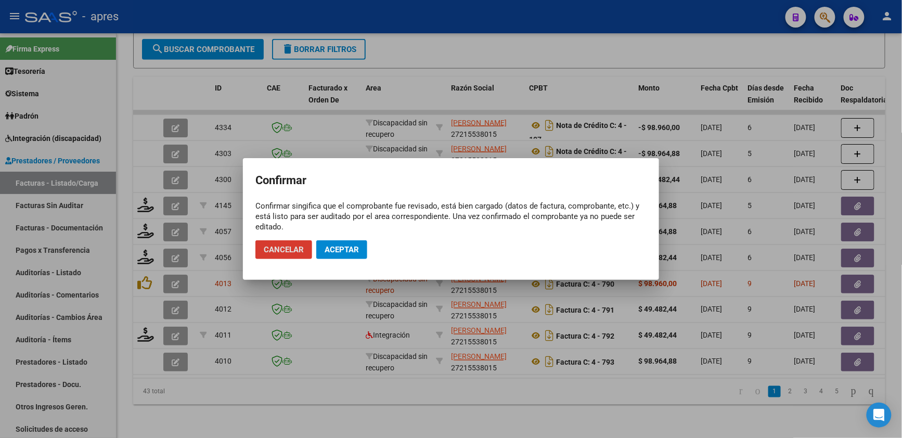
click at [343, 245] on span "Aceptar" at bounding box center [342, 249] width 34 height 9
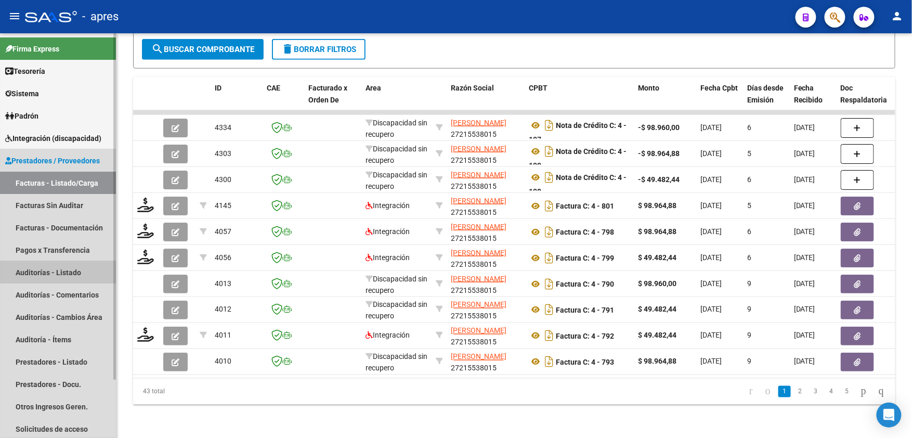
click at [57, 267] on link "Auditorías - Listado" at bounding box center [58, 272] width 116 height 22
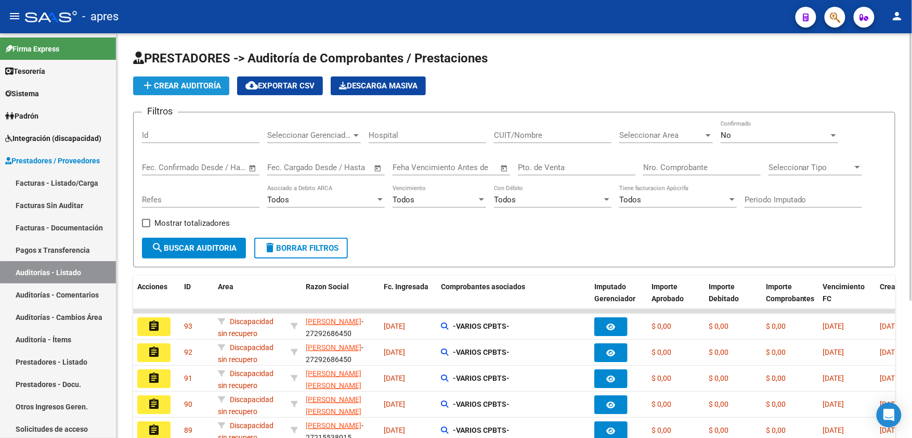
click at [181, 86] on span "add Crear Auditoría" at bounding box center [181, 85] width 80 height 9
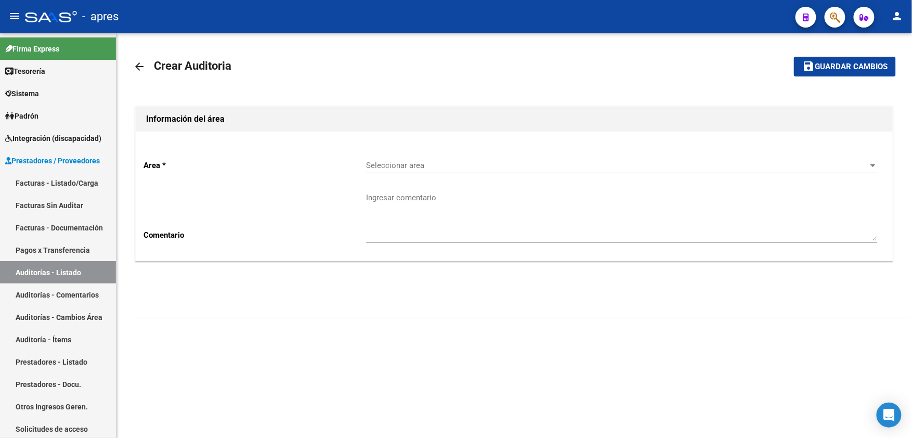
click at [377, 169] on span "Seleccionar area" at bounding box center [617, 165] width 502 height 9
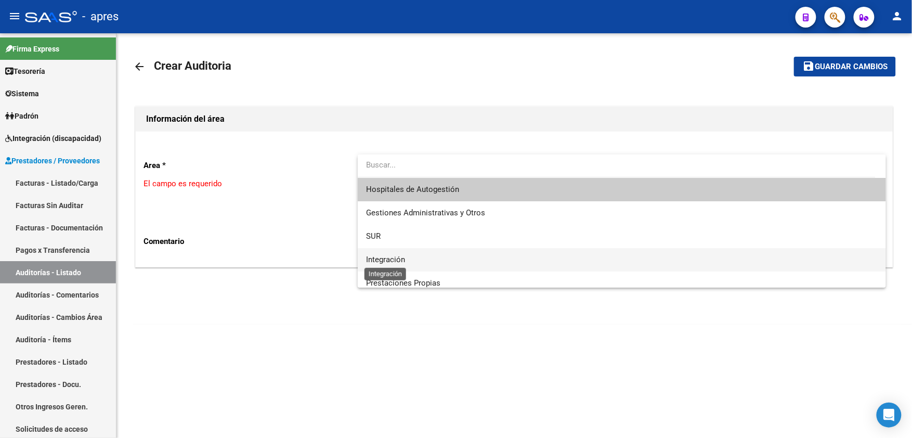
scroll to position [69, 0]
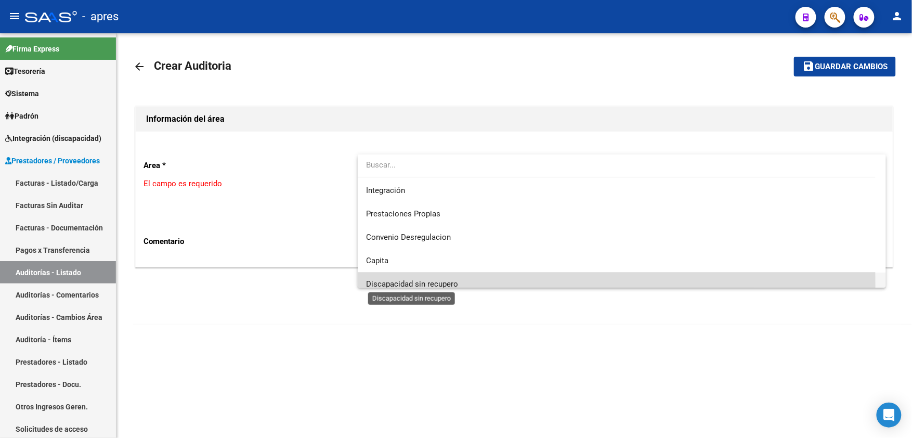
click at [395, 285] on span "Discapacidad sin recupero" at bounding box center [412, 283] width 92 height 9
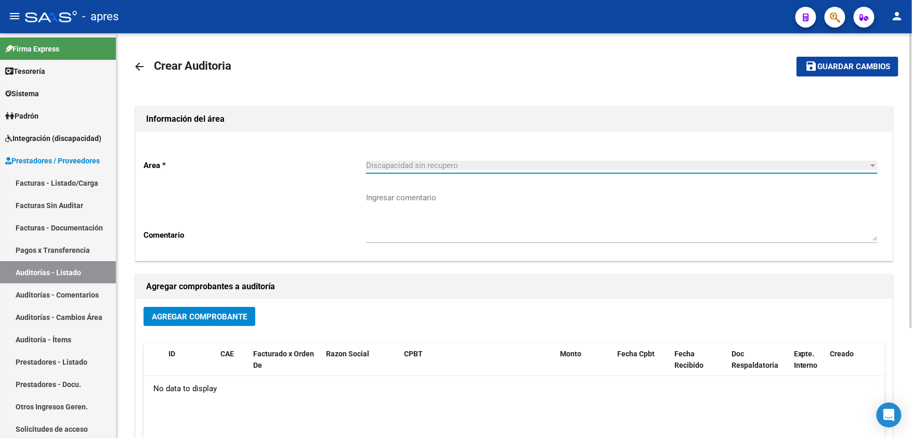
click at [224, 313] on span "Agregar Comprobante" at bounding box center [199, 316] width 95 height 9
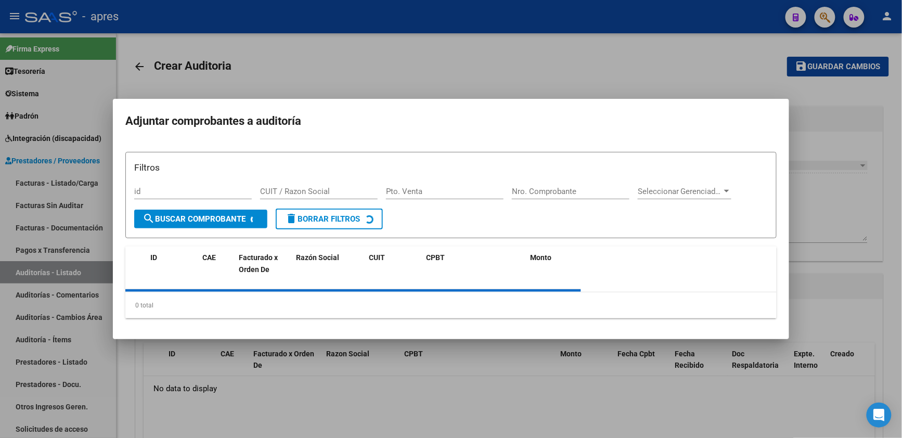
drag, startPoint x: 293, startPoint y: 202, endPoint x: 292, endPoint y: 189, distance: 12.5
click at [293, 192] on div "CUIT / Razon Social" at bounding box center [319, 196] width 118 height 25
click at [292, 189] on div "Filtros id CUIT / Razon Social Pto. Venta Nro. Comprobante Seleccionar Gerencia…" at bounding box center [450, 235] width 651 height 167
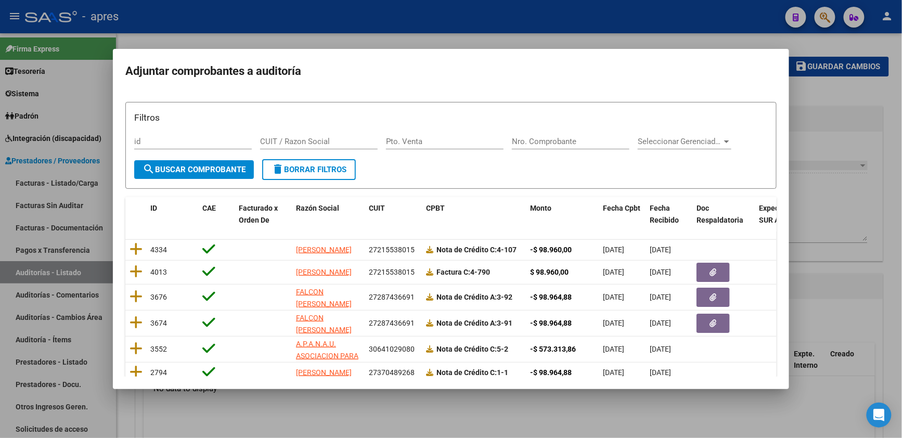
click at [288, 137] on input "CUIT / Razon Social" at bounding box center [319, 141] width 118 height 9
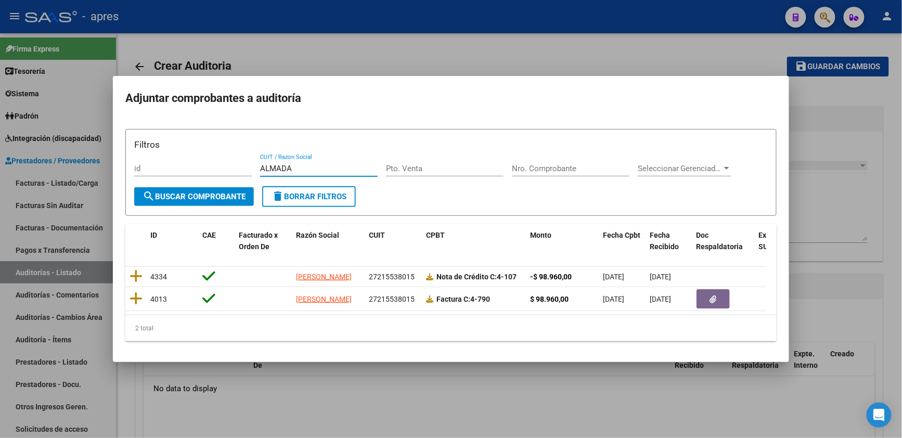
type input "ALMADA"
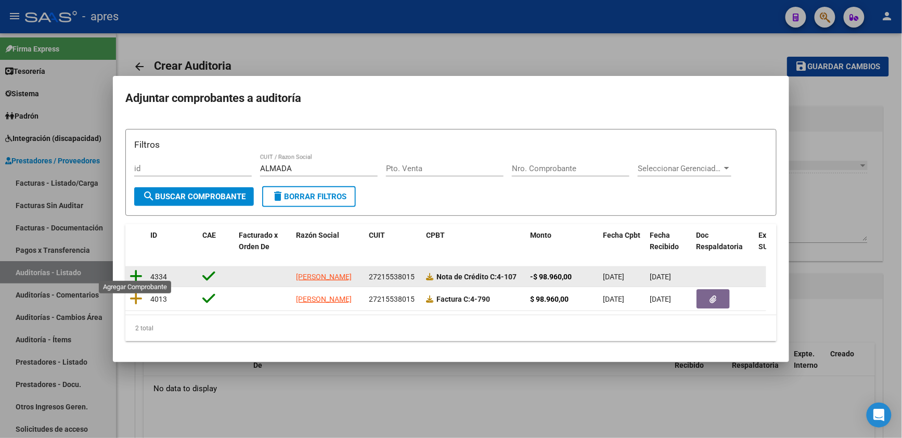
click at [137, 270] on icon at bounding box center [136, 276] width 13 height 15
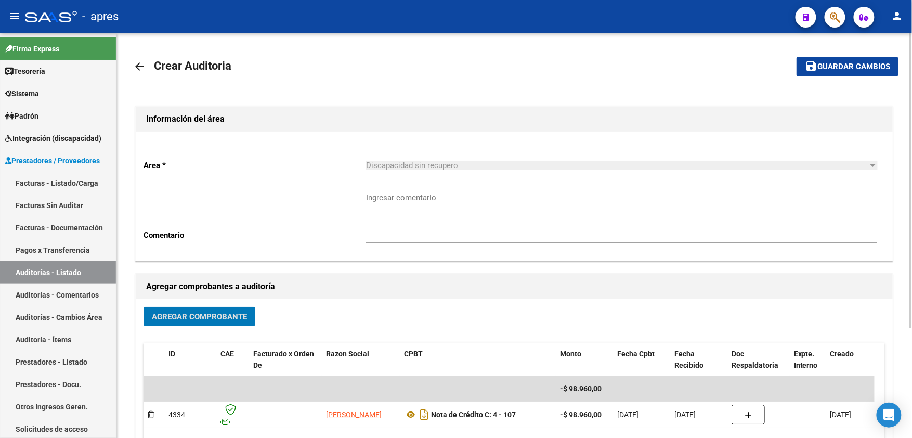
click at [170, 312] on span "Agregar Comprobante" at bounding box center [199, 316] width 95 height 9
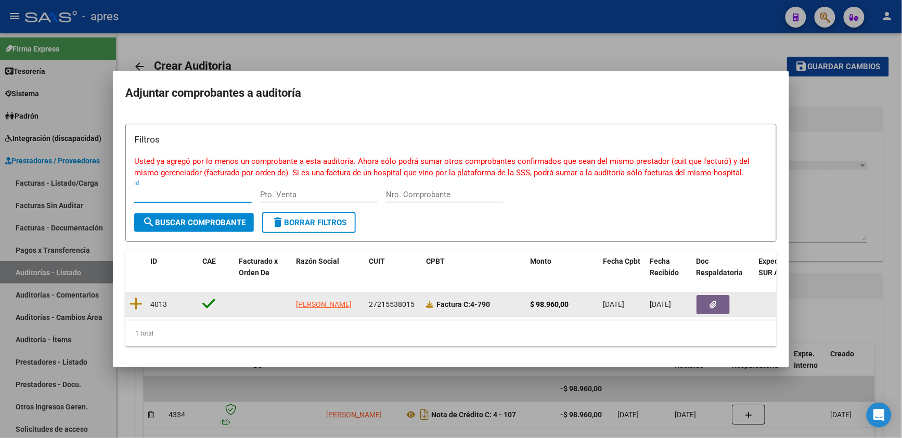
click at [146, 297] on datatable-body-cell "4013" at bounding box center [172, 304] width 52 height 23
click at [136, 296] on icon at bounding box center [136, 303] width 13 height 15
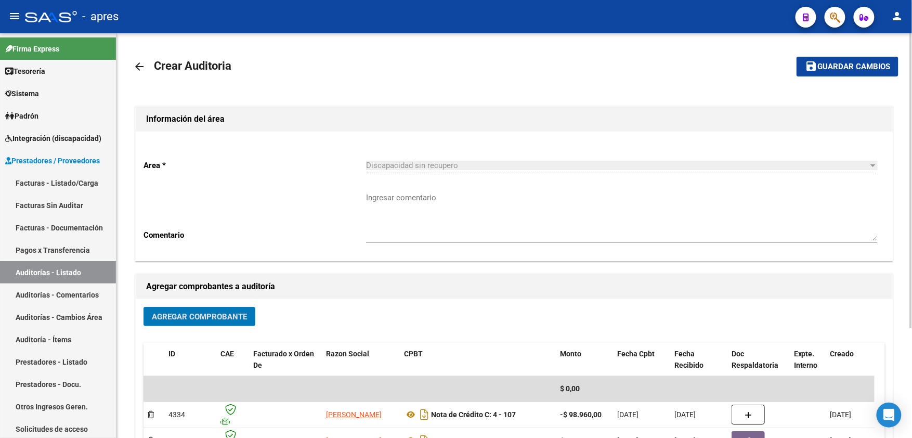
click at [834, 64] on span "Guardar cambios" at bounding box center [854, 66] width 73 height 9
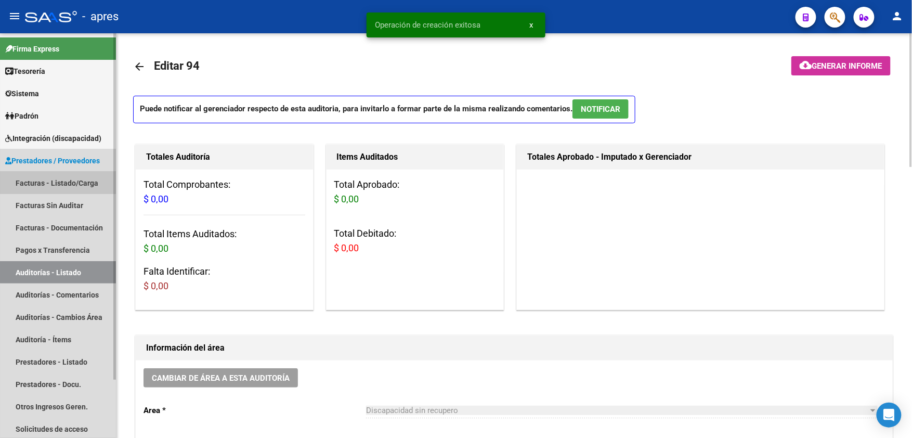
click at [48, 177] on link "Facturas - Listado/Carga" at bounding box center [58, 183] width 116 height 22
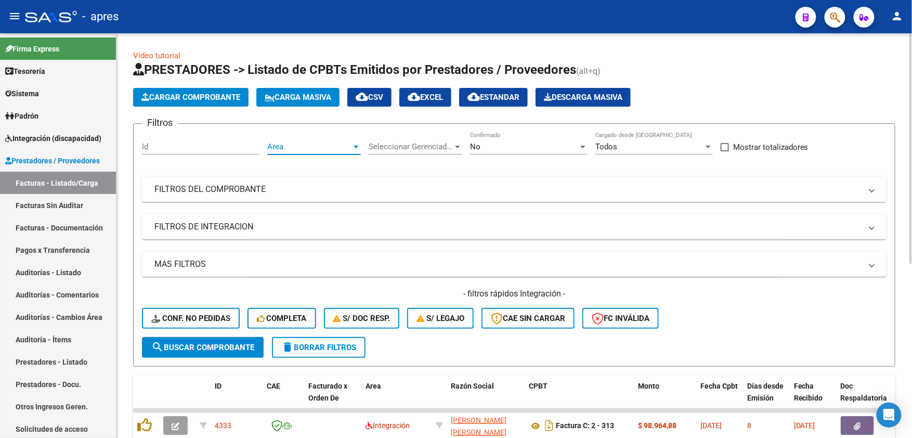
click at [296, 150] on span "Area" at bounding box center [309, 146] width 84 height 9
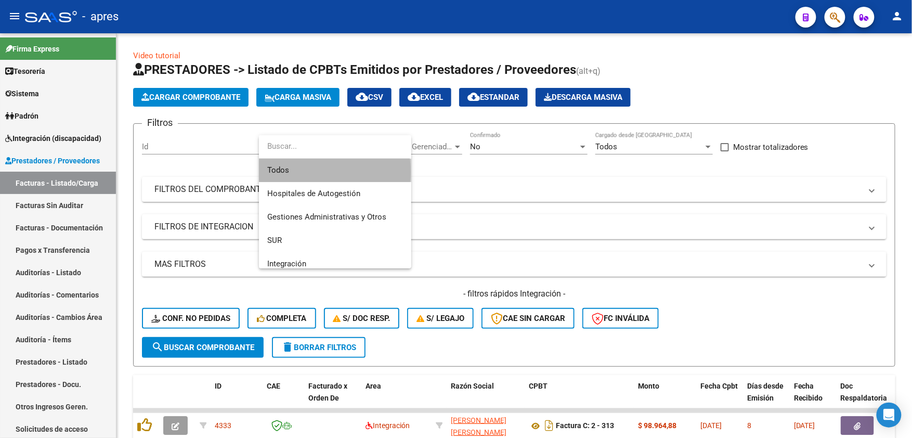
drag, startPoint x: 311, startPoint y: 171, endPoint x: 407, endPoint y: 161, distance: 96.2
click at [316, 170] on span "Todos" at bounding box center [335, 170] width 136 height 23
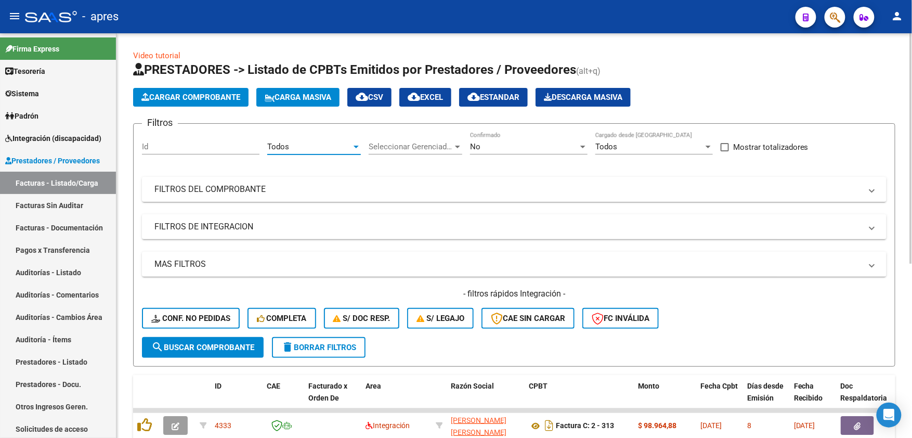
click at [446, 148] on span "Seleccionar Gerenciador" at bounding box center [411, 146] width 84 height 9
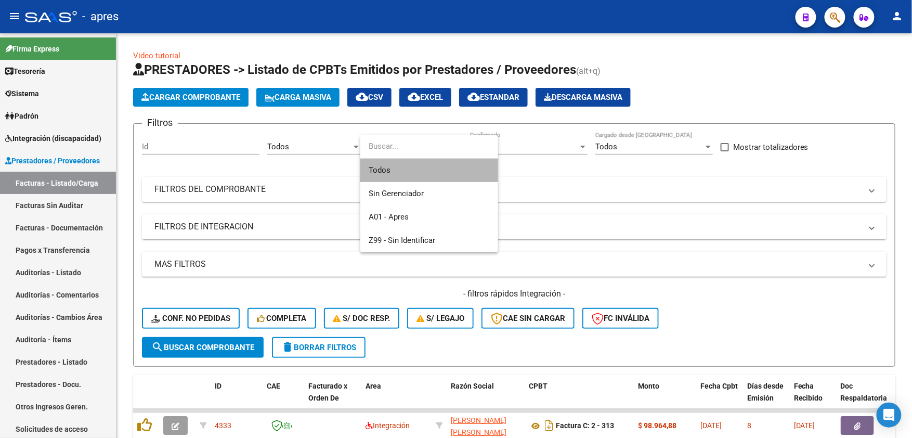
click at [431, 178] on span "Todos" at bounding box center [429, 170] width 121 height 23
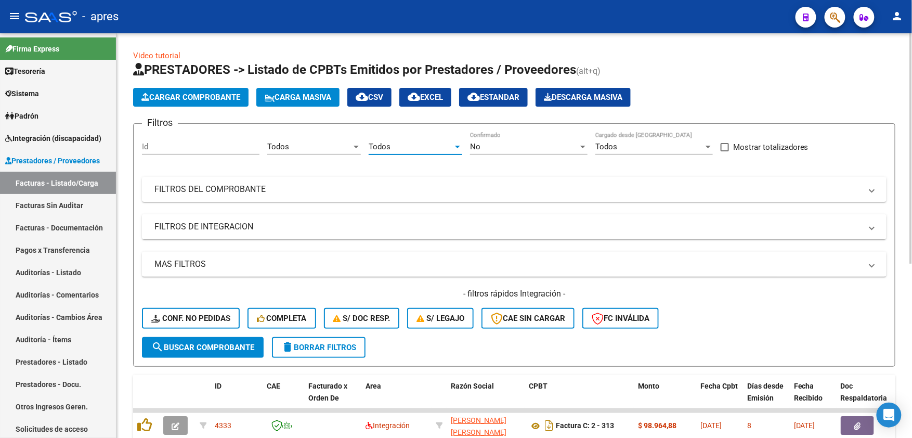
click at [516, 141] on div "No Confirmado" at bounding box center [529, 143] width 118 height 22
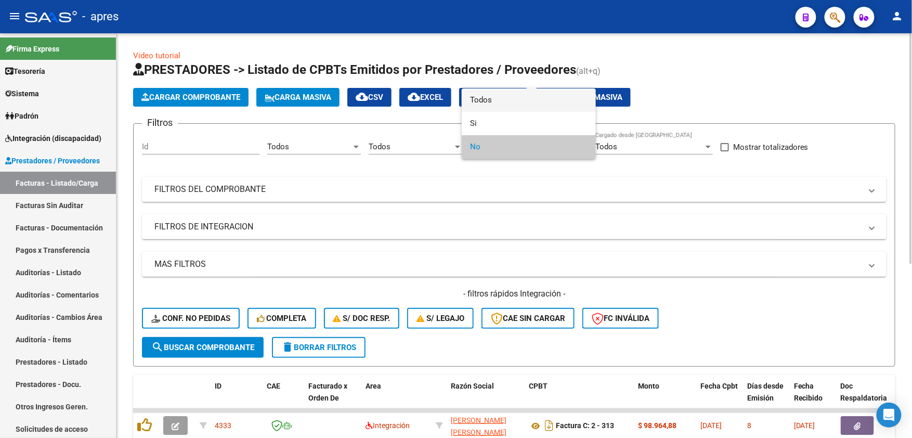
drag, startPoint x: 506, startPoint y: 102, endPoint x: 564, endPoint y: 146, distance: 72.5
click at [507, 102] on span "Todos" at bounding box center [529, 99] width 118 height 23
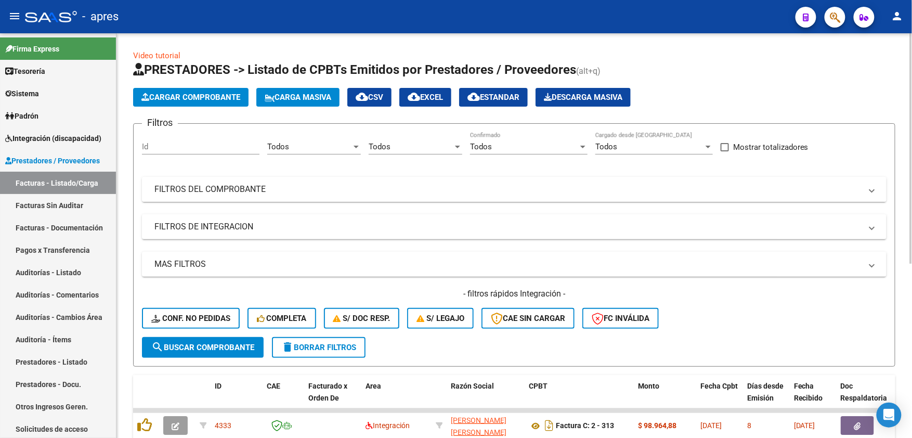
click at [497, 191] on mat-panel-title "FILTROS DEL COMPROBANTE" at bounding box center [507, 189] width 707 height 11
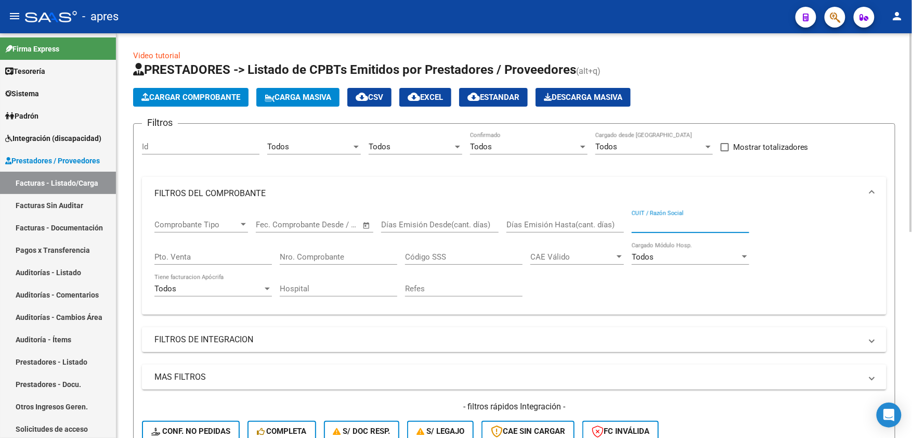
click at [644, 220] on input "CUIT / Razón Social" at bounding box center [691, 224] width 118 height 9
type input "maggi"
click at [299, 339] on mat-panel-title "FILTROS DE INTEGRACION" at bounding box center [507, 339] width 707 height 11
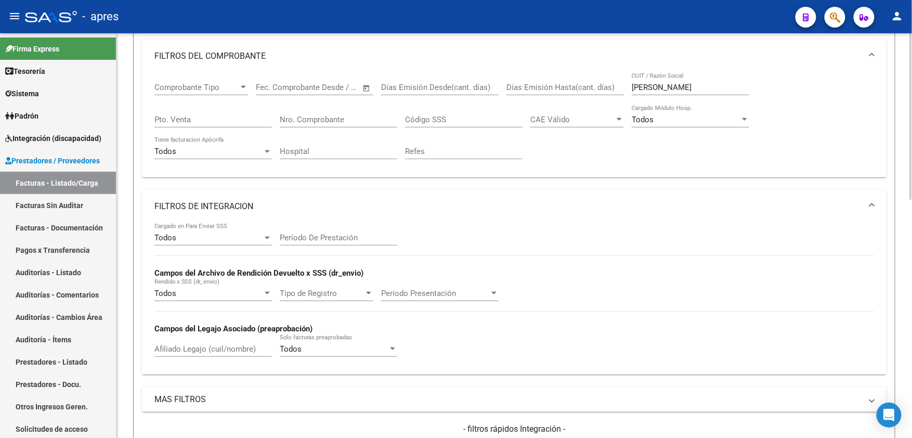
scroll to position [138, 0]
click at [178, 346] on input "Afiliado Legajo (cuil/nombre)" at bounding box center [213, 347] width 118 height 9
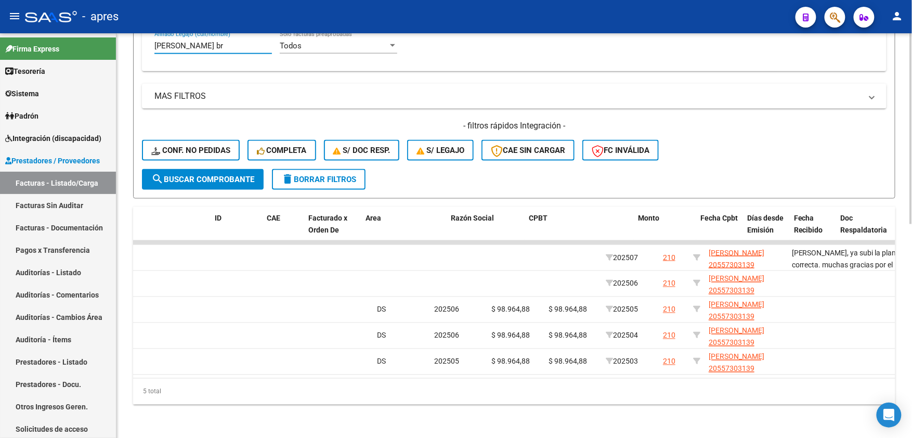
scroll to position [0, 0]
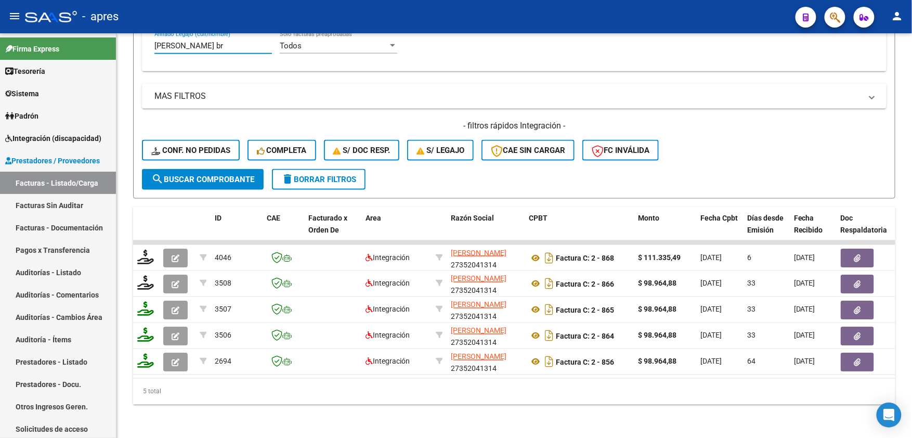
type input "silva br"
click at [39, 89] on span "Sistema" at bounding box center [22, 93] width 34 height 11
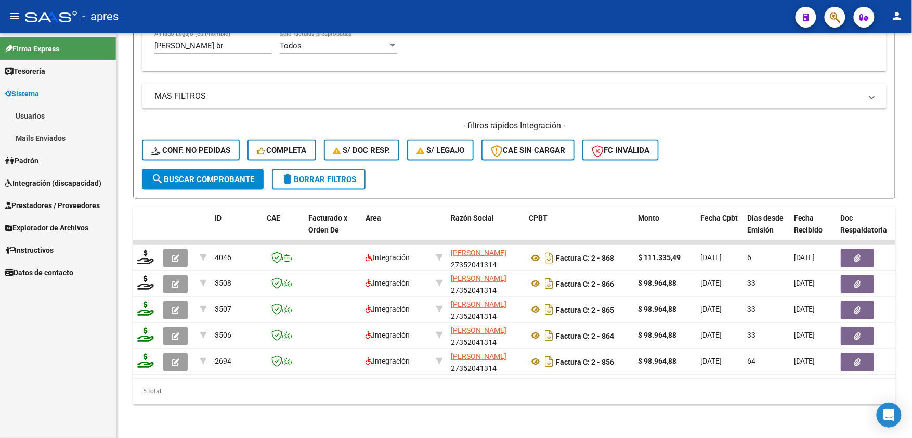
click at [42, 107] on link "Usuarios" at bounding box center [58, 116] width 116 height 22
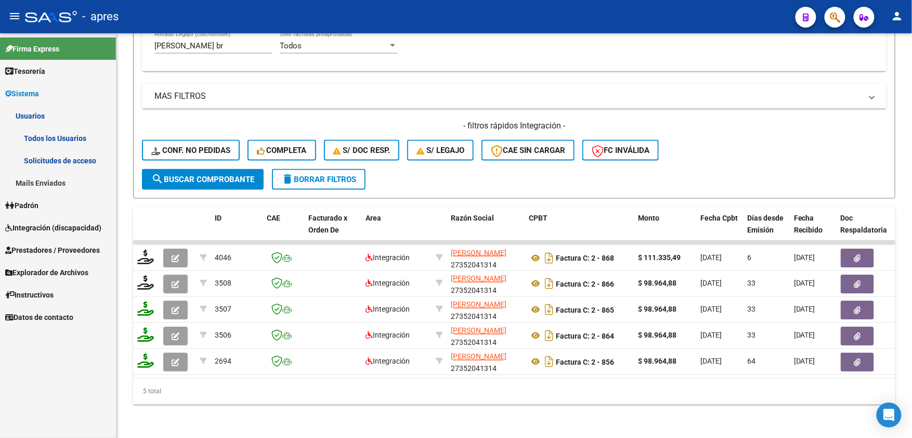
click at [25, 138] on link "Todos los Usuarios" at bounding box center [58, 138] width 116 height 22
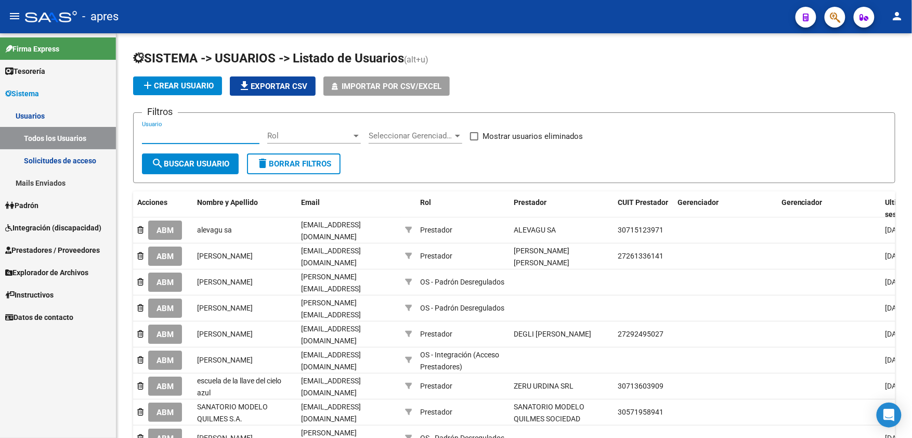
click at [193, 138] on input "Usuario" at bounding box center [201, 135] width 118 height 9
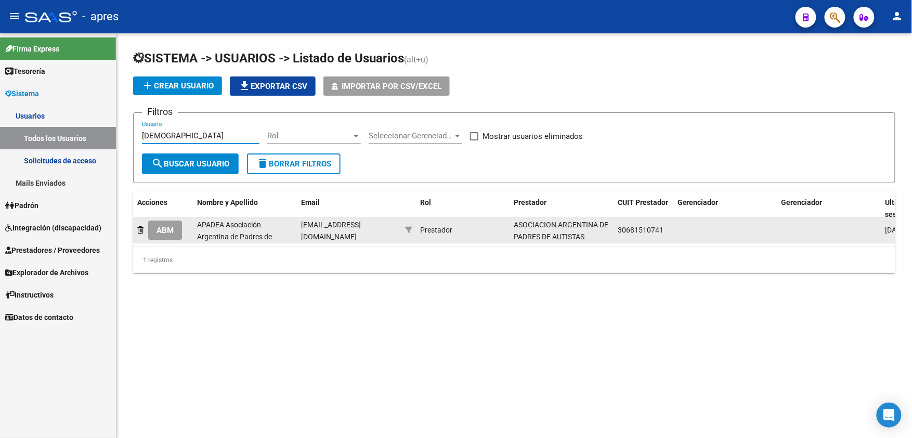
type input "apadea"
click at [162, 230] on span "ABM" at bounding box center [165, 230] width 17 height 9
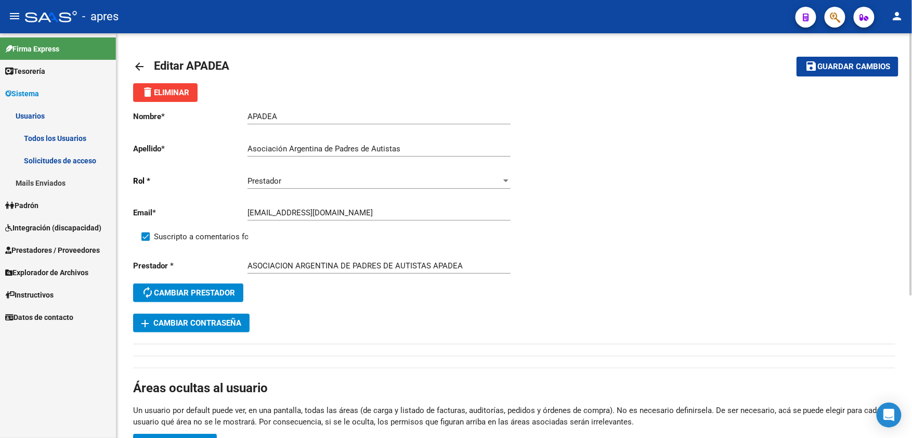
drag, startPoint x: 138, startPoint y: 66, endPoint x: 323, endPoint y: 3, distance: 194.9
click at [139, 65] on mat-icon "arrow_back" at bounding box center [139, 66] width 12 height 12
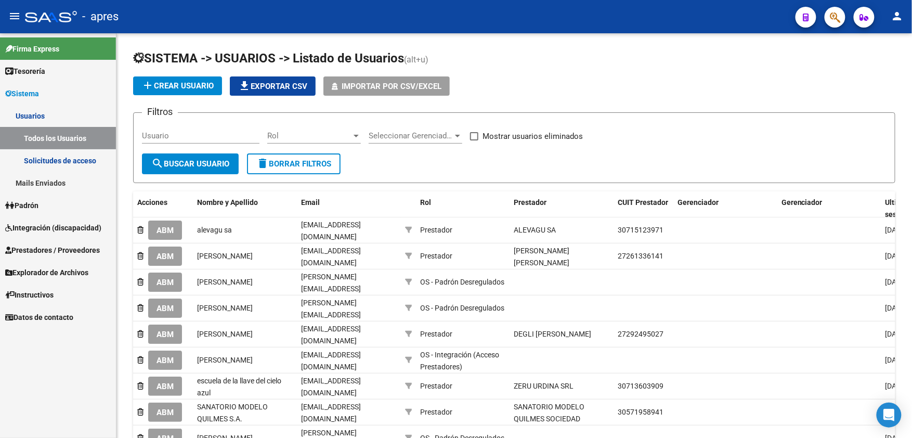
click at [46, 231] on span "Integración (discapacidad)" at bounding box center [53, 227] width 96 height 11
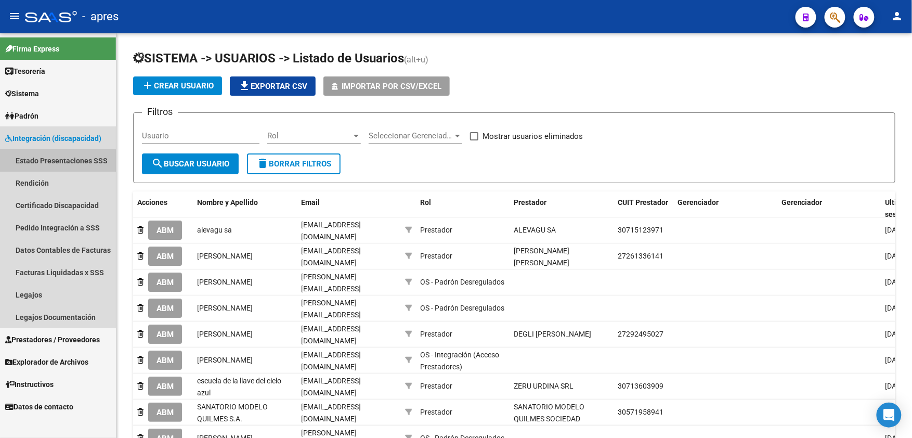
click at [55, 163] on link "Estado Presentaciones SSS" at bounding box center [58, 160] width 116 height 22
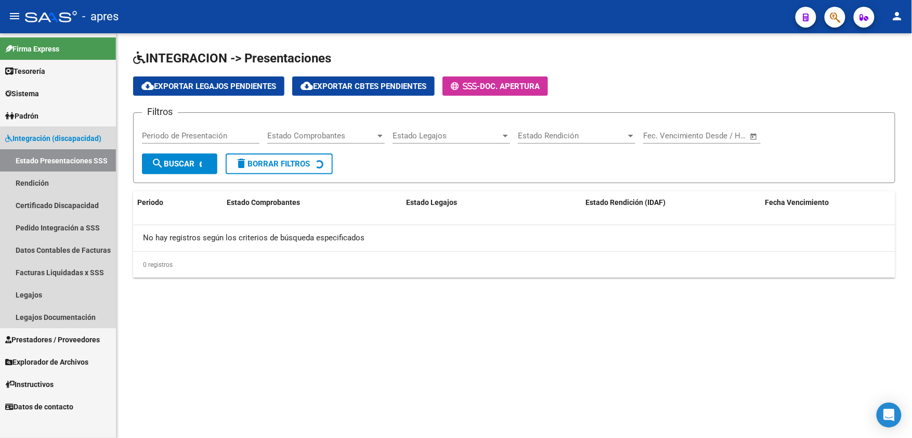
click at [59, 135] on span "Integración (discapacidad)" at bounding box center [53, 138] width 96 height 11
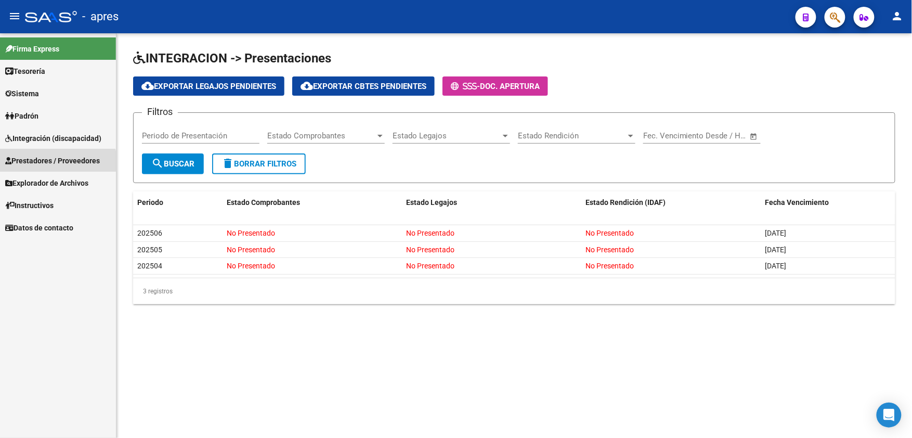
click at [53, 167] on link "Prestadores / Proveedores" at bounding box center [58, 160] width 116 height 22
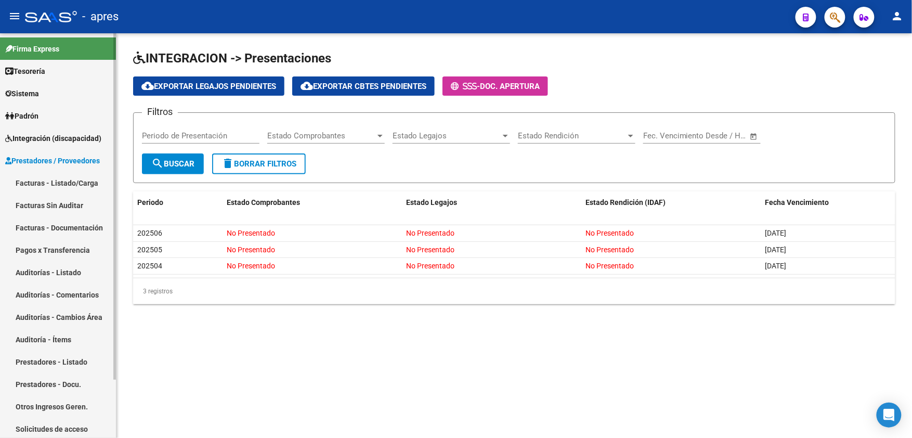
click at [53, 180] on link "Facturas - Listado/Carga" at bounding box center [58, 183] width 116 height 22
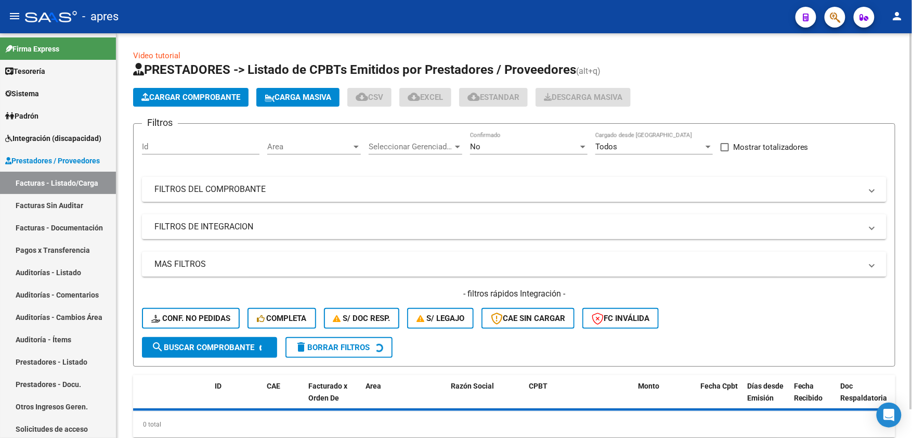
click at [303, 148] on span "Area" at bounding box center [309, 146] width 84 height 9
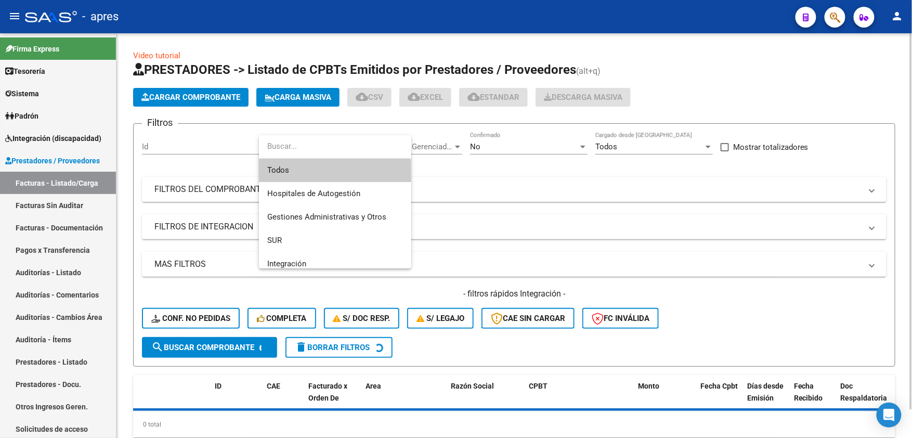
drag, startPoint x: 304, startPoint y: 172, endPoint x: 325, endPoint y: 166, distance: 21.4
click at [307, 172] on span "Todos" at bounding box center [335, 170] width 136 height 23
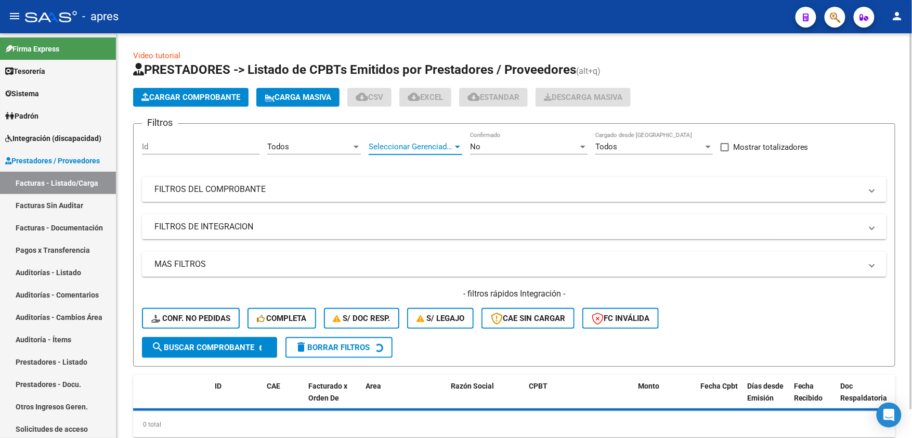
click at [410, 144] on span "Seleccionar Gerenciador" at bounding box center [411, 146] width 84 height 9
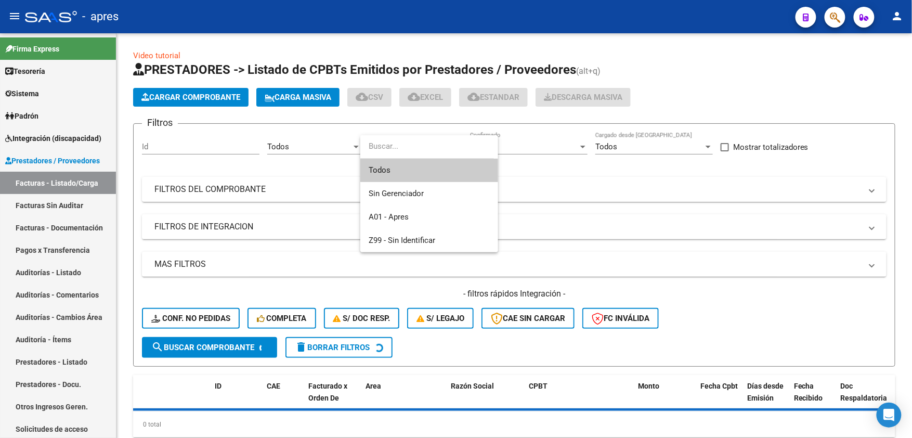
click at [400, 162] on span "Todos" at bounding box center [429, 170] width 121 height 23
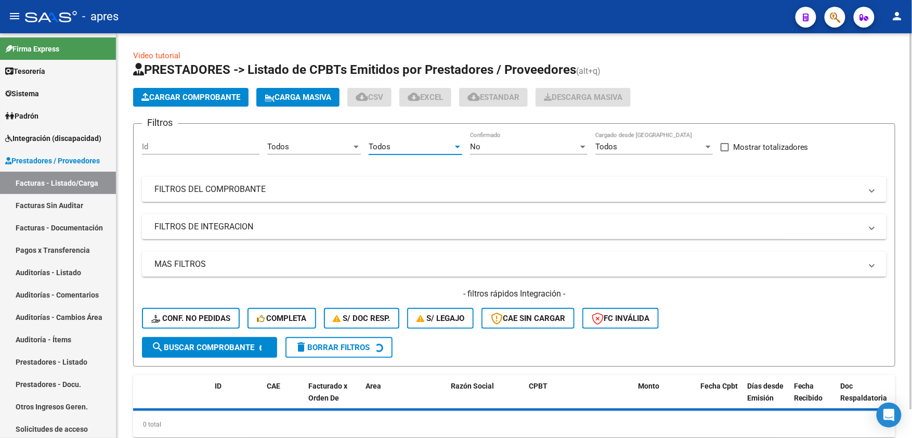
click at [514, 146] on div "No" at bounding box center [524, 146] width 108 height 9
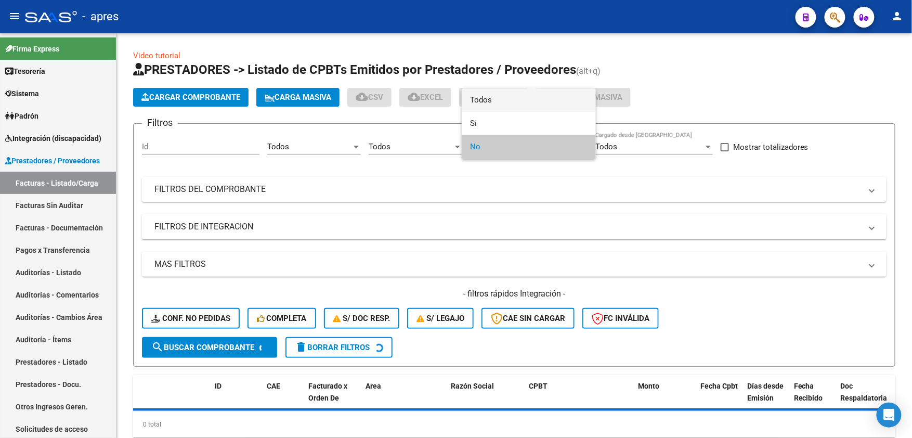
click at [478, 105] on span "Todos" at bounding box center [529, 99] width 118 height 23
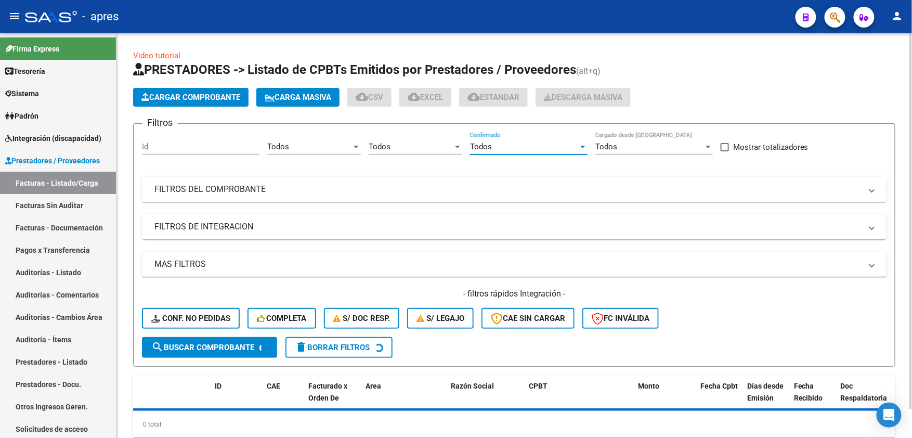
click at [370, 181] on mat-expansion-panel-header "FILTROS DEL COMPROBANTE" at bounding box center [514, 189] width 745 height 25
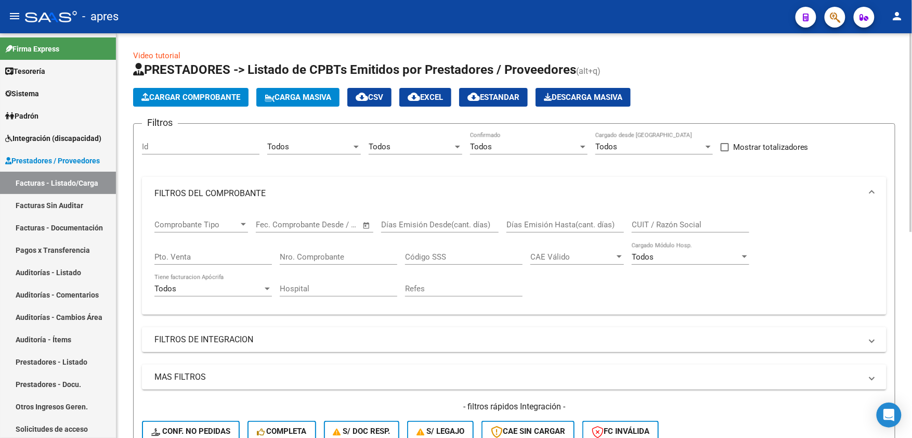
click at [652, 227] on input "CUIT / Razón Social" at bounding box center [691, 224] width 118 height 9
type input "ormazabal"
click at [357, 338] on mat-panel-title "FILTROS DE INTEGRACION" at bounding box center [507, 339] width 707 height 11
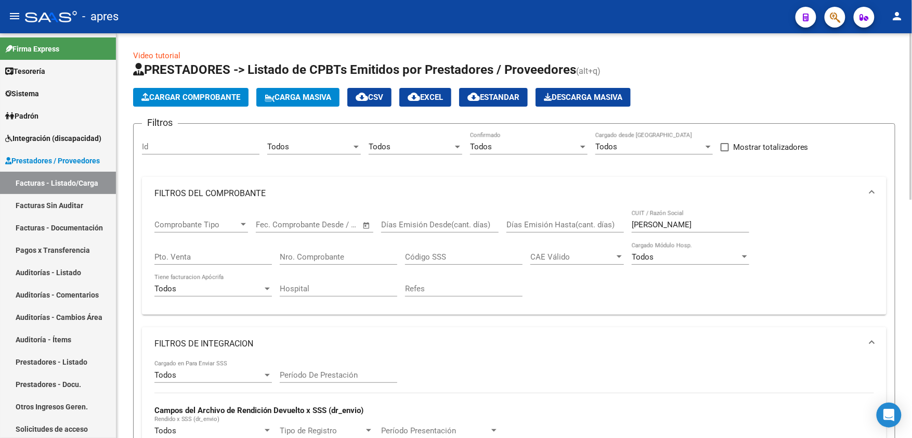
click at [323, 261] on input "Nro. Comprobante" at bounding box center [339, 256] width 118 height 9
type input "540"
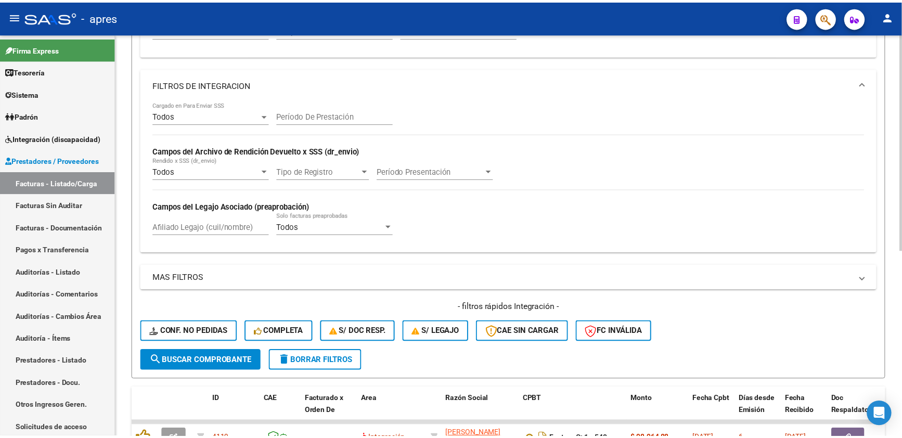
scroll to position [347, 0]
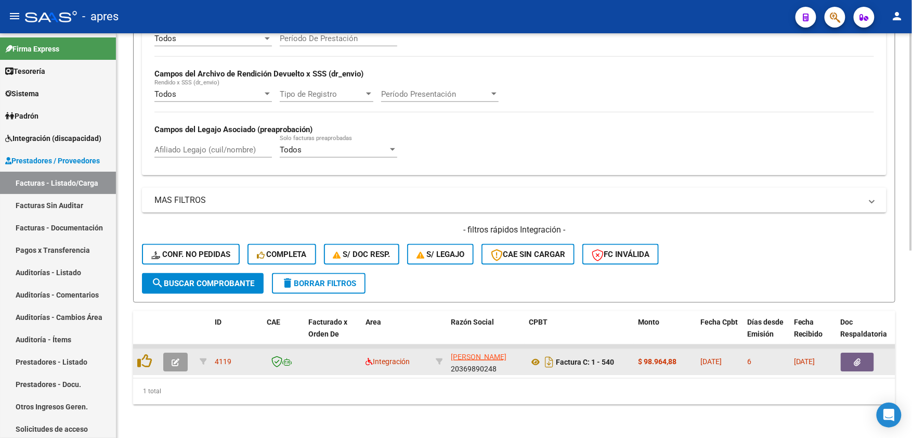
click at [173, 358] on icon "button" at bounding box center [176, 362] width 8 height 8
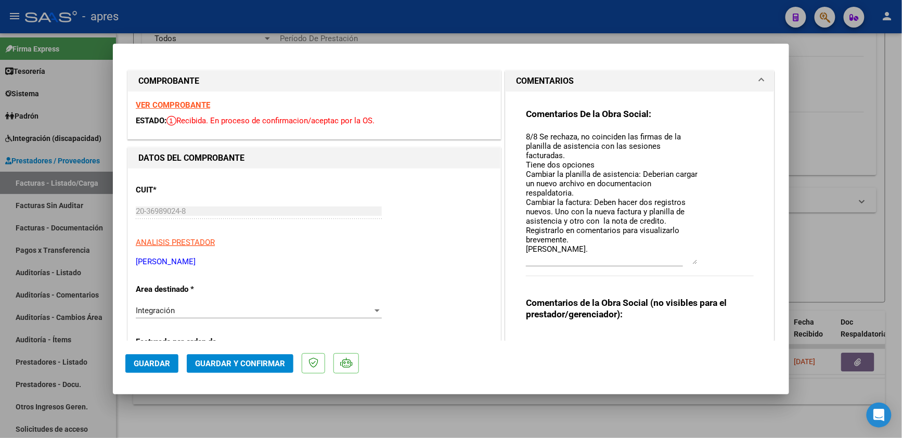
drag, startPoint x: 685, startPoint y: 148, endPoint x: 687, endPoint y: 261, distance: 112.3
click at [687, 261] on textarea "8/8 Se rechaza, no coinciden las firmas de la planilla de asistencia con las se…" at bounding box center [612, 197] width 172 height 133
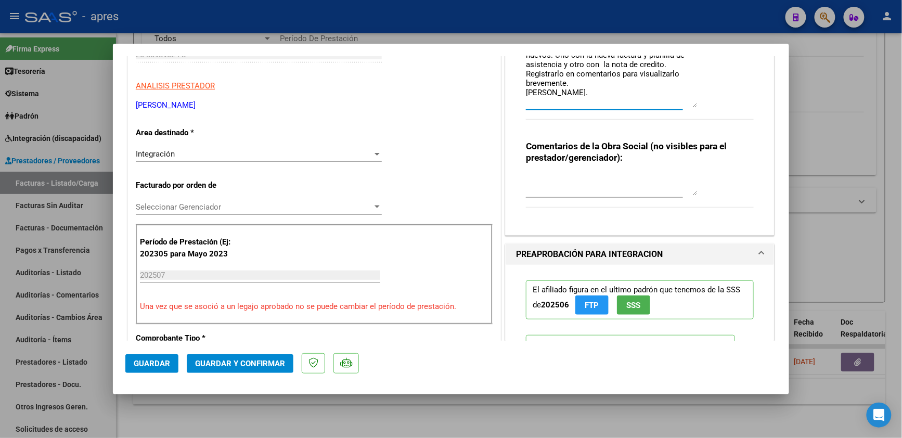
scroll to position [69, 0]
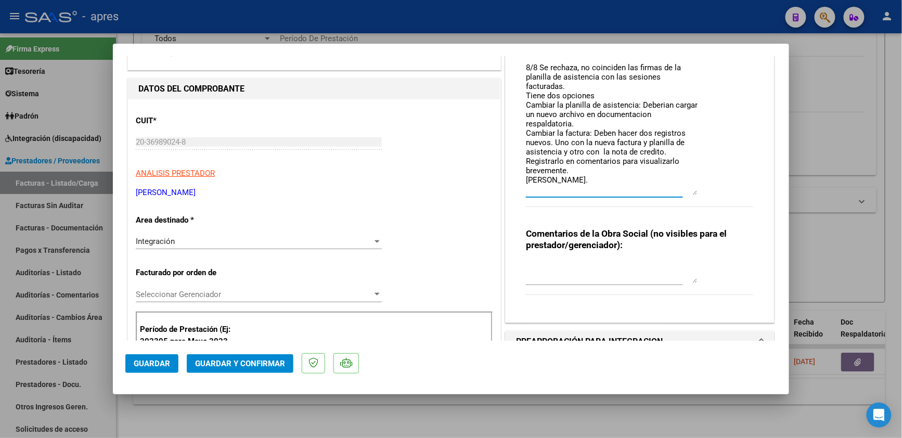
click at [224, 241] on div "Integración" at bounding box center [254, 241] width 237 height 9
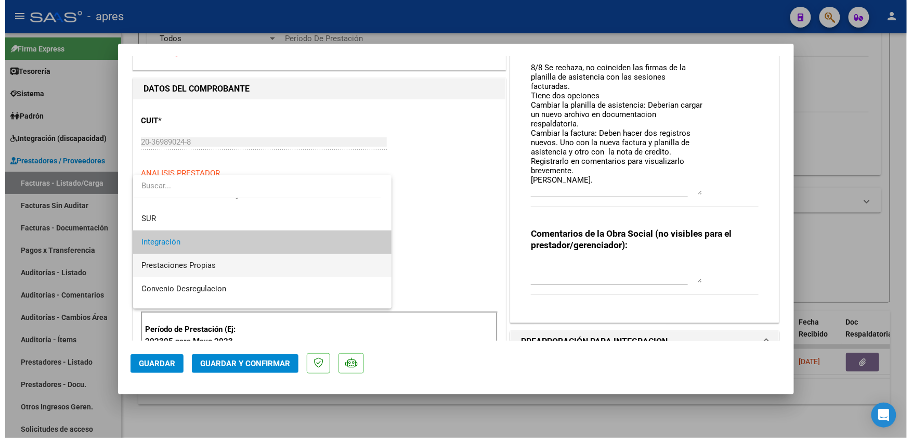
scroll to position [100, 0]
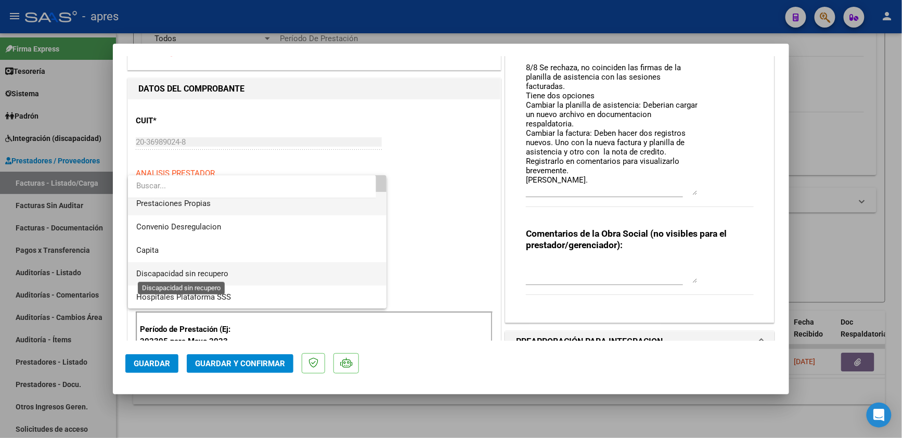
click at [224, 274] on span "Discapacidad sin recupero" at bounding box center [182, 273] width 92 height 9
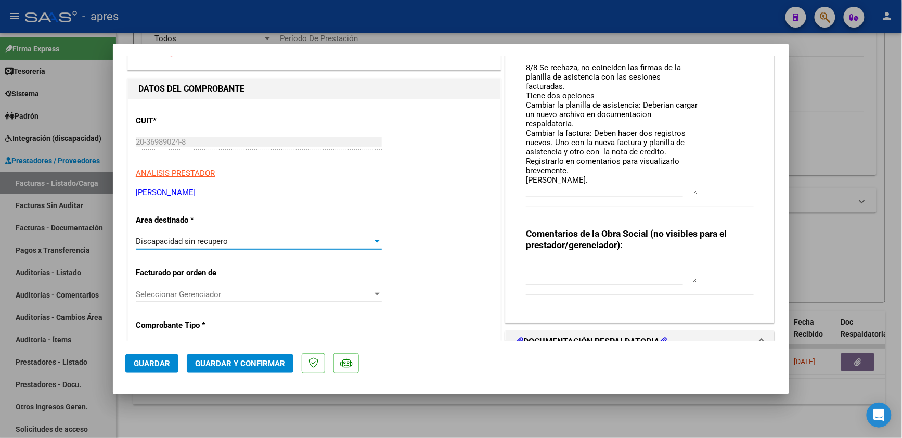
click at [235, 362] on span "Guardar y Confirmar" at bounding box center [240, 363] width 90 height 9
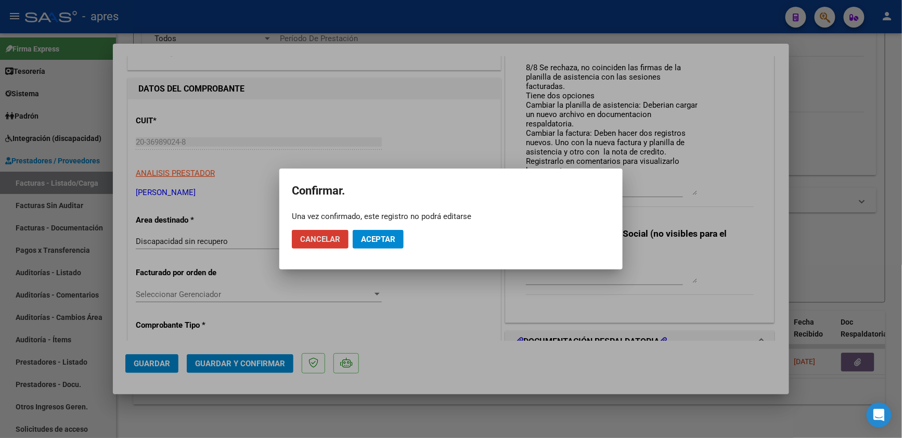
click at [390, 240] on span "Aceptar" at bounding box center [378, 239] width 34 height 9
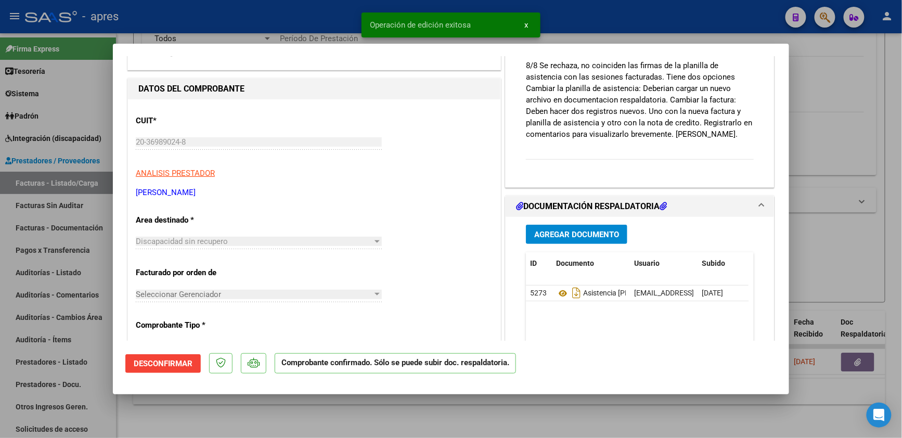
click at [290, 405] on div at bounding box center [451, 219] width 902 height 438
type input "$ 0,00"
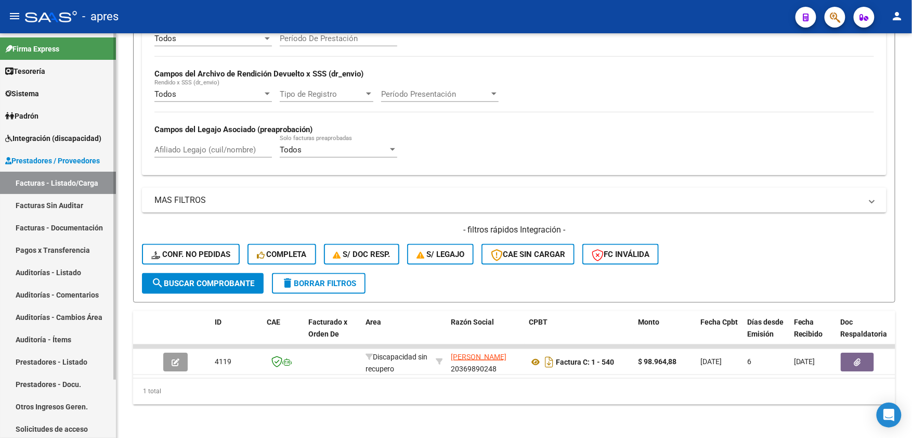
click at [56, 340] on link "Auditoría - Ítems" at bounding box center [58, 339] width 116 height 22
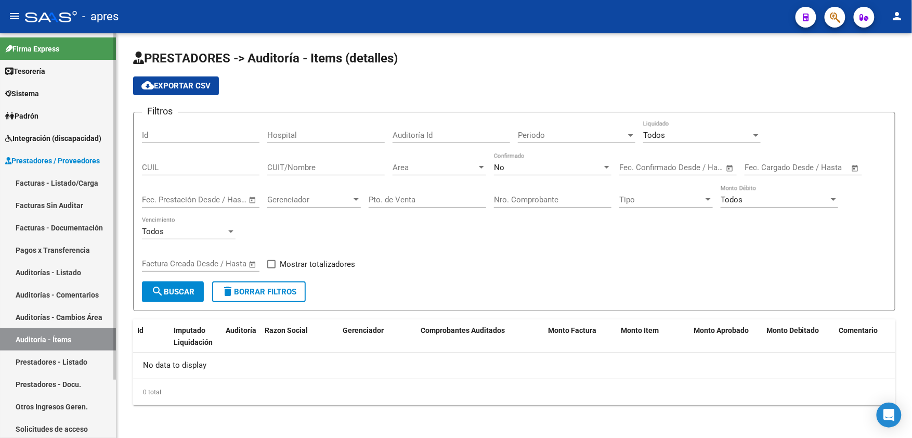
click at [75, 267] on link "Auditorías - Listado" at bounding box center [58, 272] width 116 height 22
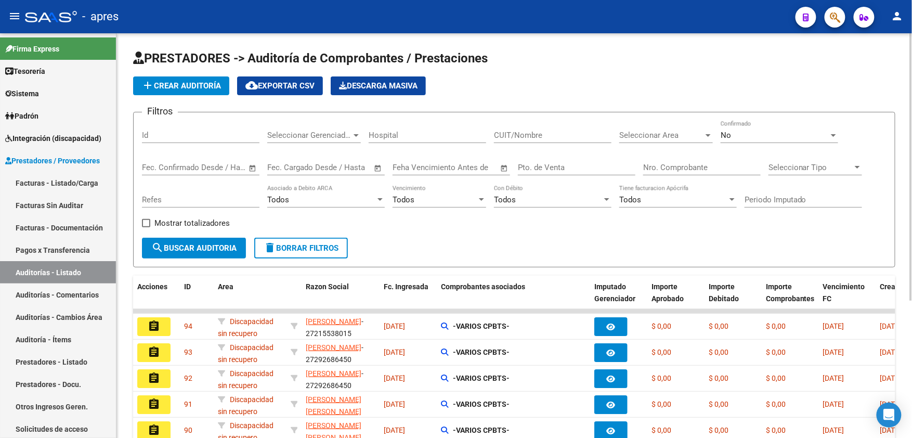
click at [173, 88] on span "add Crear Auditoría" at bounding box center [181, 85] width 80 height 9
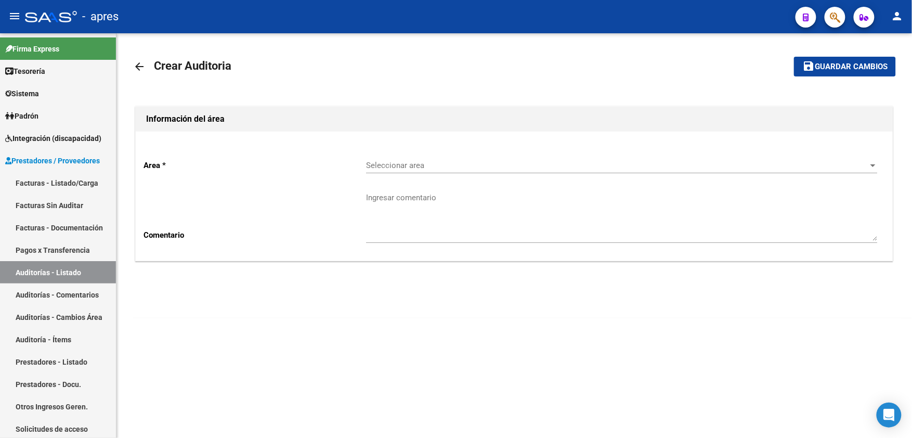
click at [450, 176] on div "Seleccionar area Seleccionar area" at bounding box center [622, 167] width 512 height 32
click at [451, 167] on span "Seleccionar area" at bounding box center [617, 165] width 502 height 9
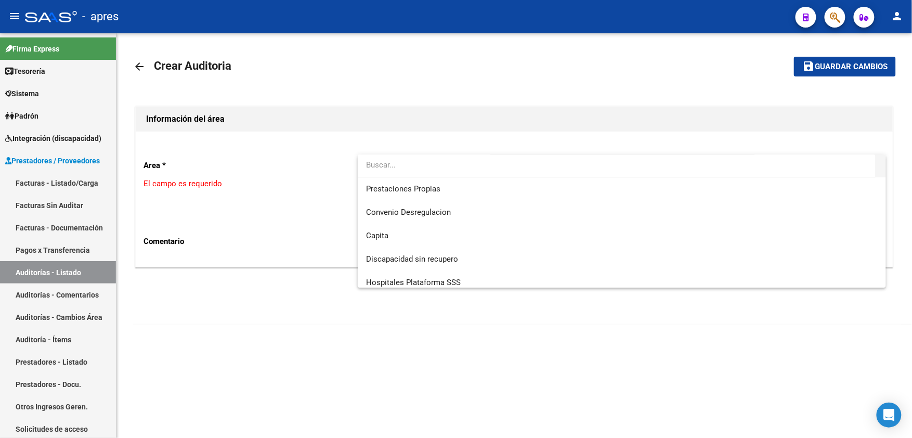
scroll to position [101, 0]
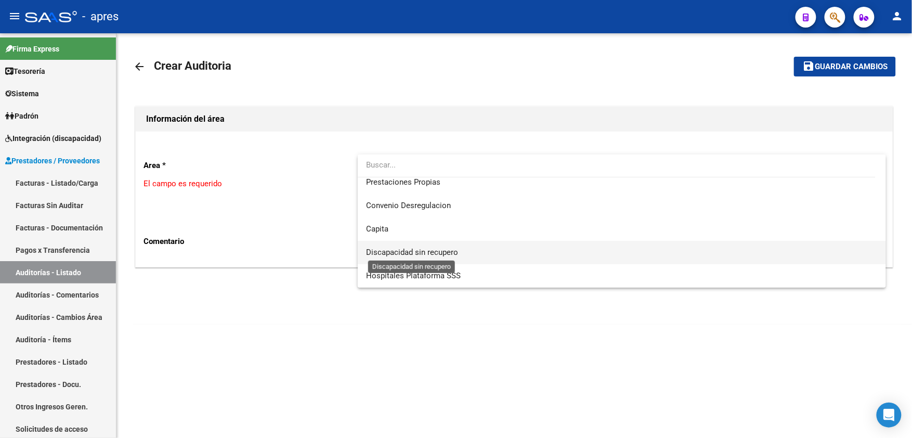
click at [424, 256] on span "Discapacidad sin recupero" at bounding box center [412, 252] width 92 height 9
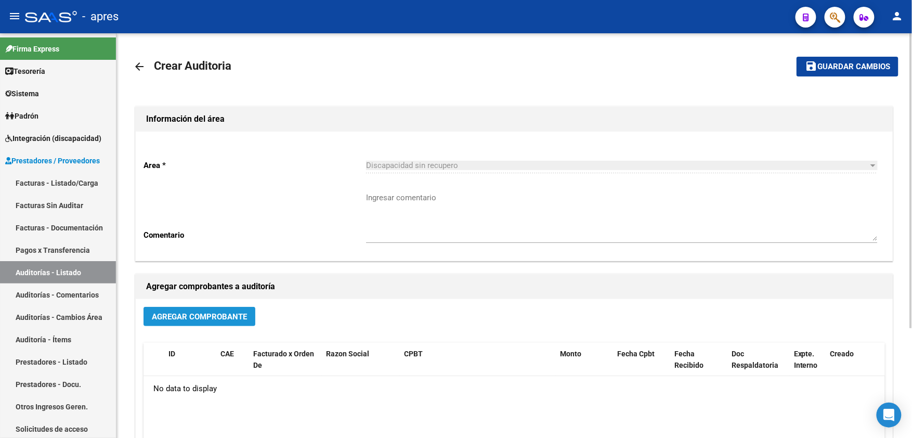
click at [213, 313] on span "Agregar Comprobante" at bounding box center [199, 316] width 95 height 9
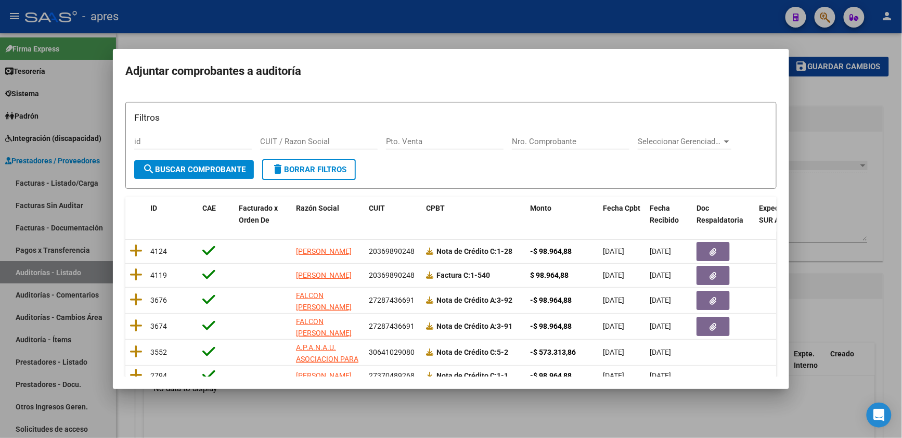
click at [286, 136] on div "CUIT / Razon Social" at bounding box center [319, 142] width 118 height 16
click at [291, 140] on input "CUIT / Razon Social" at bounding box center [319, 141] width 118 height 9
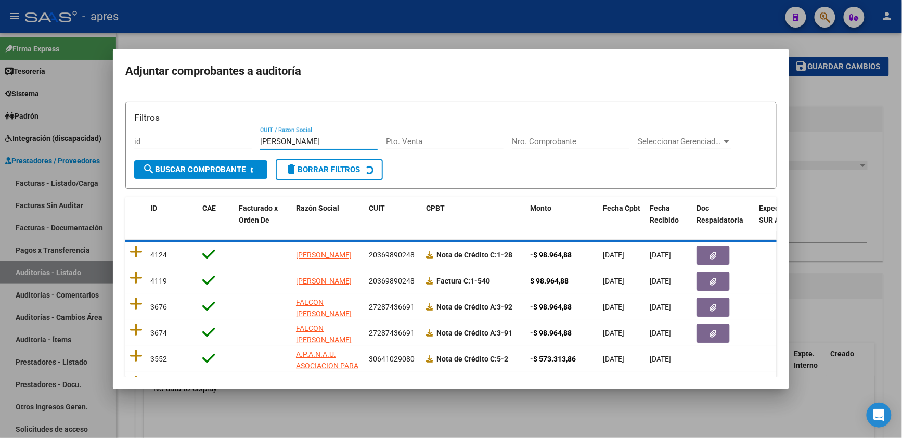
type input "ormazabal"
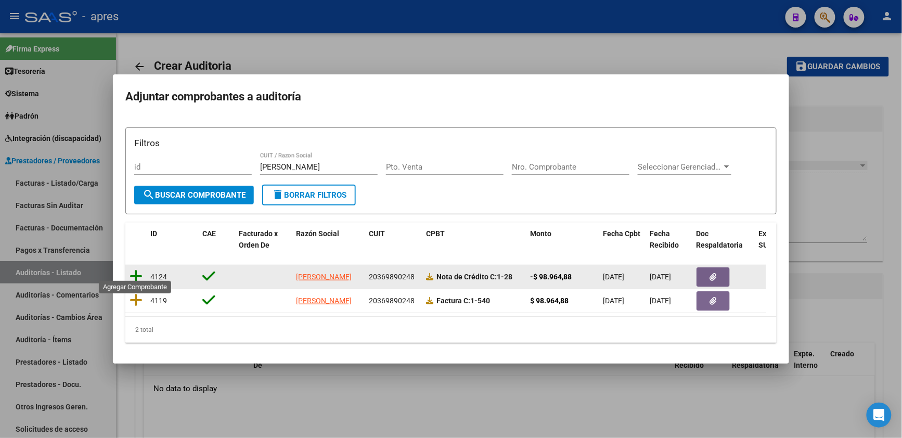
click at [136, 269] on icon at bounding box center [136, 276] width 13 height 15
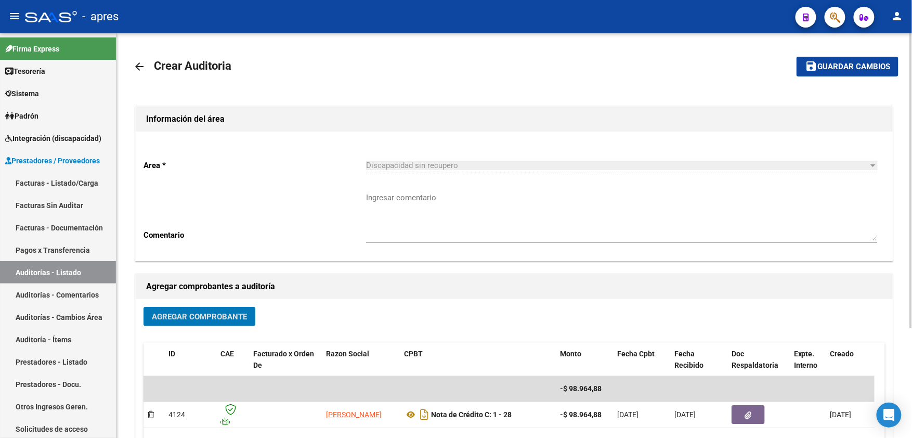
click at [188, 315] on span "Agregar Comprobante" at bounding box center [199, 316] width 95 height 9
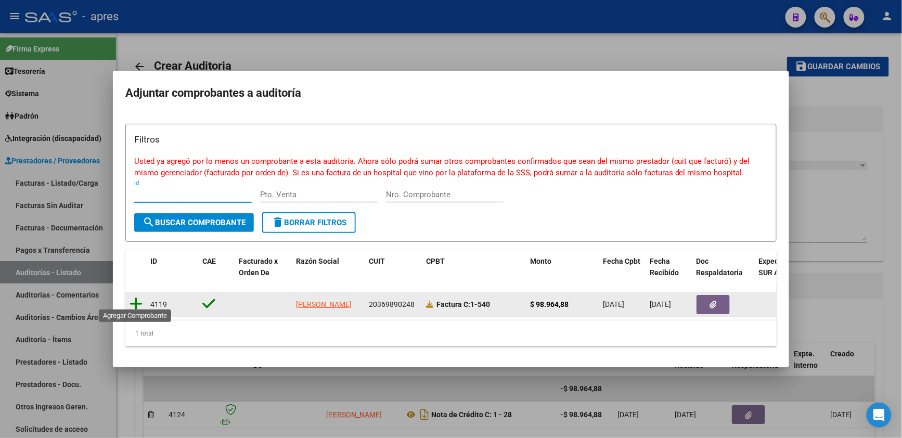
click at [137, 297] on icon at bounding box center [136, 303] width 13 height 15
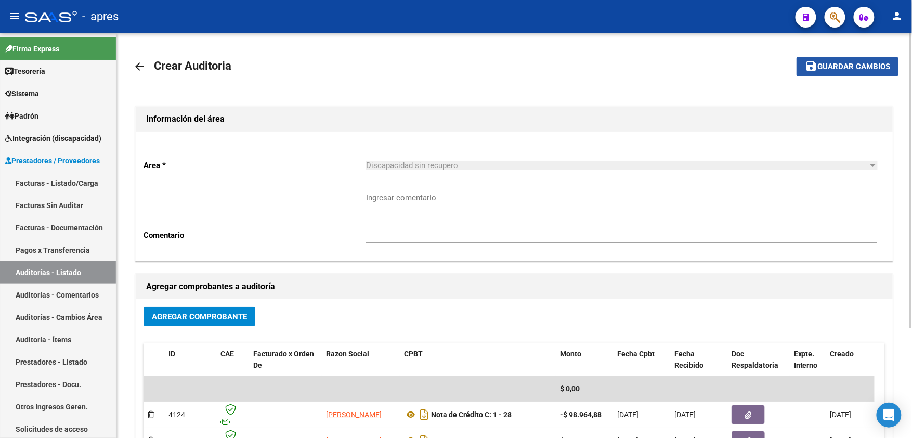
click at [847, 63] on span "Guardar cambios" at bounding box center [854, 66] width 73 height 9
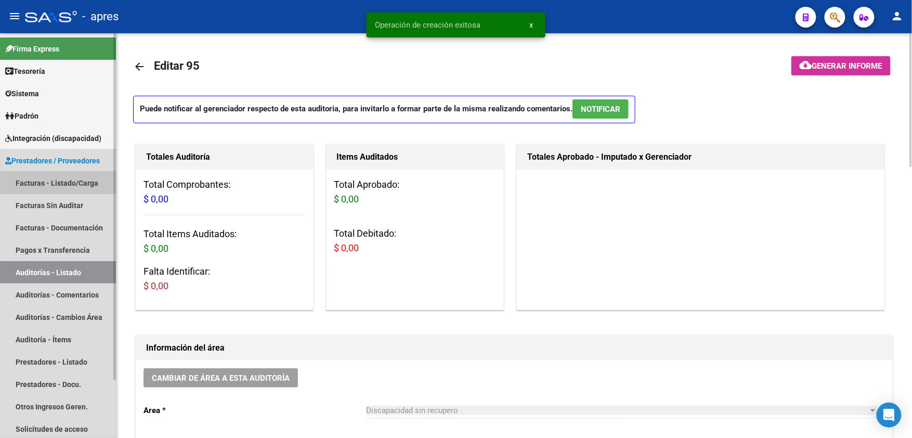
click at [61, 177] on link "Facturas - Listado/Carga" at bounding box center [58, 183] width 116 height 22
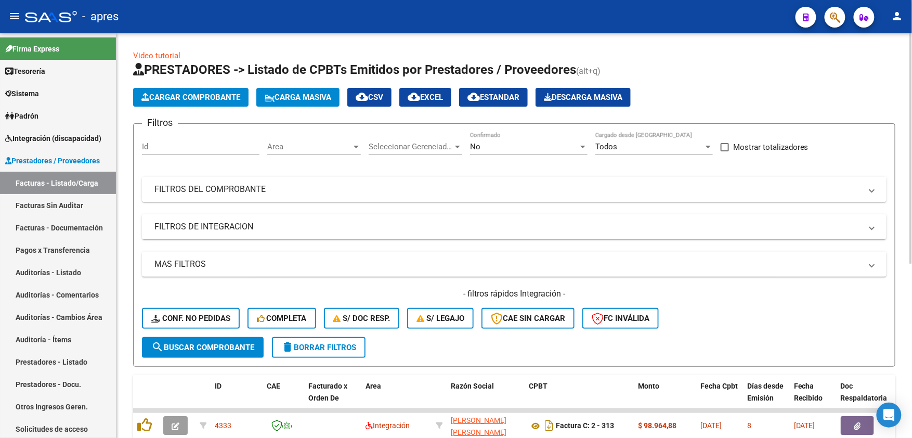
click at [608, 182] on mat-expansion-panel-header "FILTROS DEL COMPROBANTE" at bounding box center [514, 189] width 745 height 25
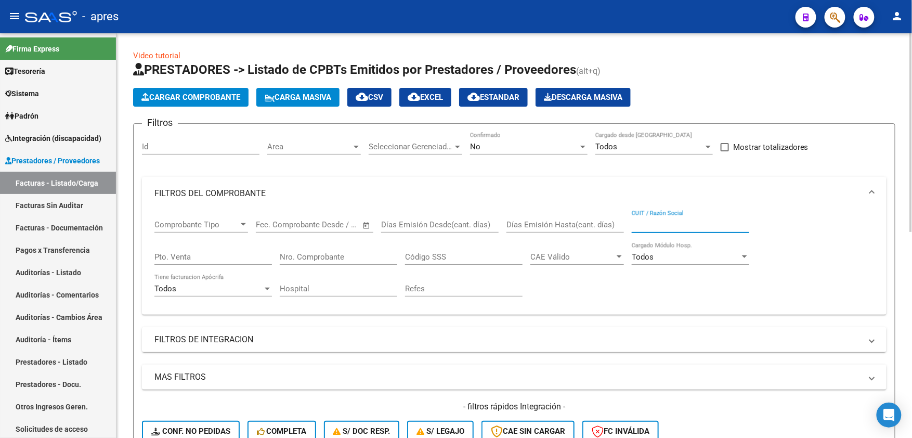
click at [670, 221] on input "CUIT / Razón Social" at bounding box center [691, 224] width 118 height 9
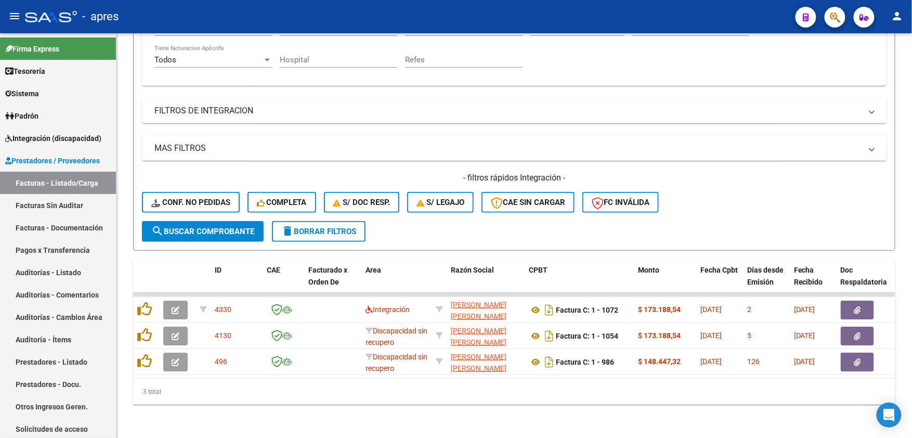
type input "moyano"
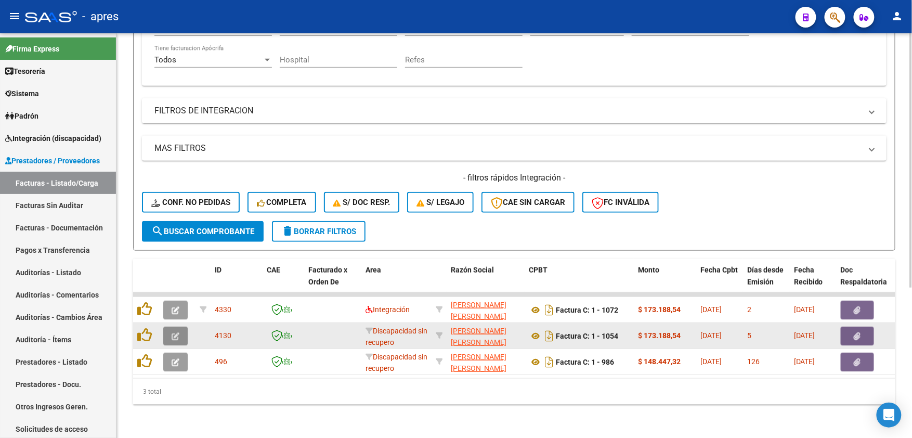
click at [180, 327] on button "button" at bounding box center [175, 336] width 24 height 19
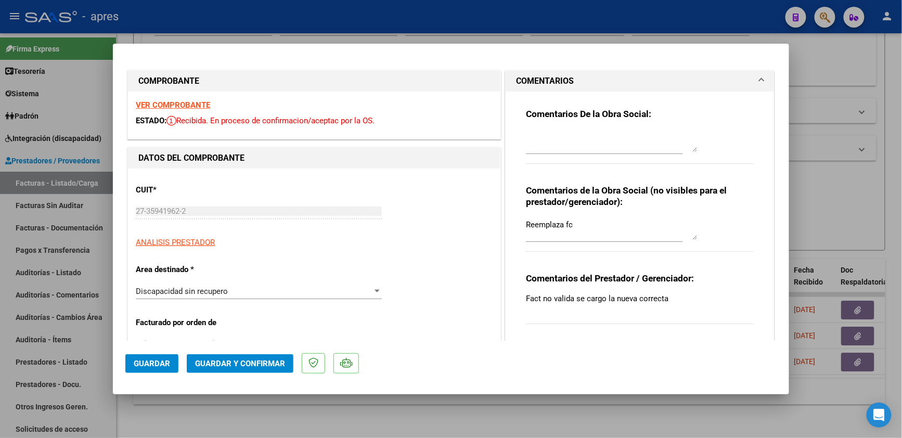
click at [563, 131] on textarea at bounding box center [612, 141] width 172 height 21
type textarea "p"
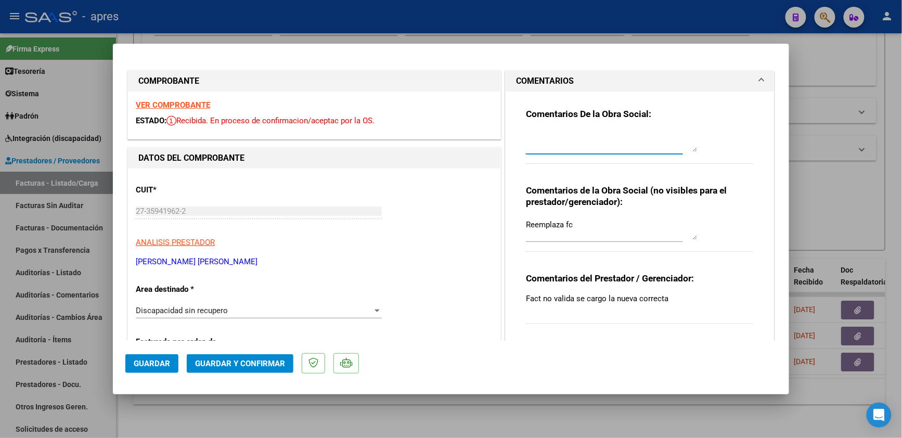
click at [349, 421] on div at bounding box center [451, 219] width 902 height 438
type input "$ 0,00"
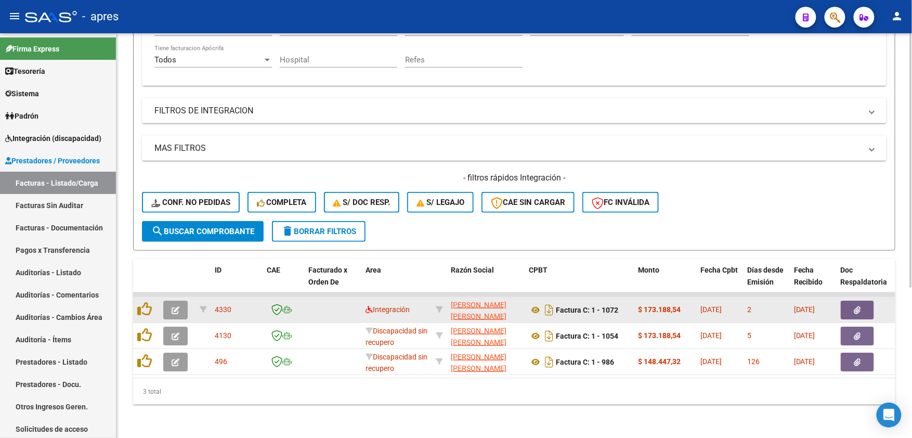
click at [179, 306] on icon "button" at bounding box center [176, 310] width 8 height 8
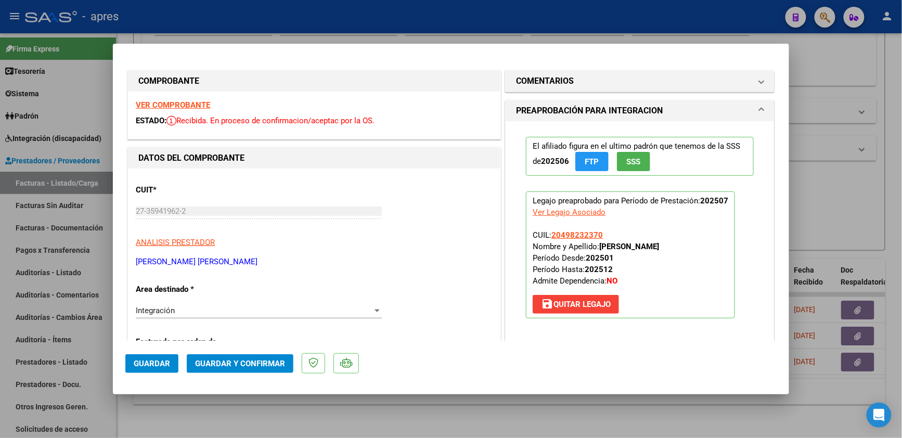
click at [188, 104] on strong "VER COMPROBANTE" at bounding box center [173, 104] width 74 height 9
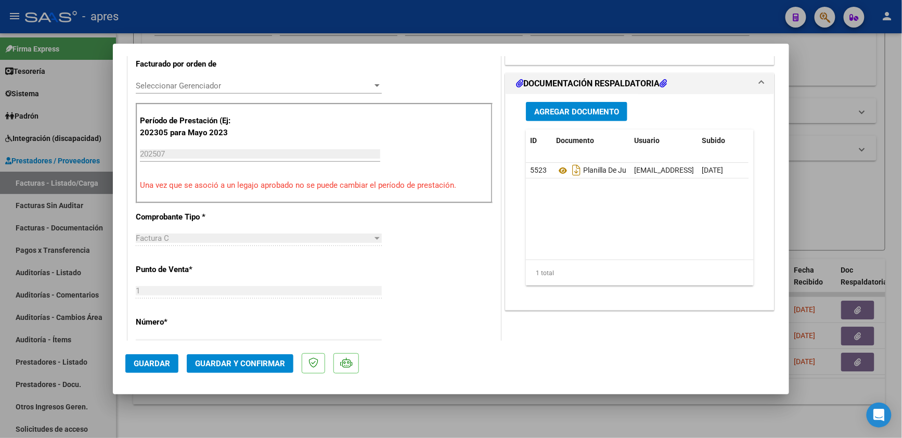
scroll to position [277, 0]
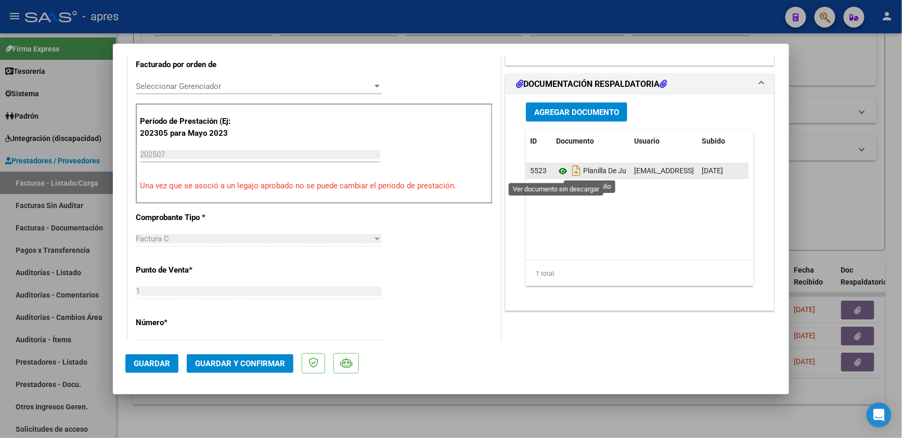
click at [556, 171] on icon at bounding box center [563, 171] width 14 height 12
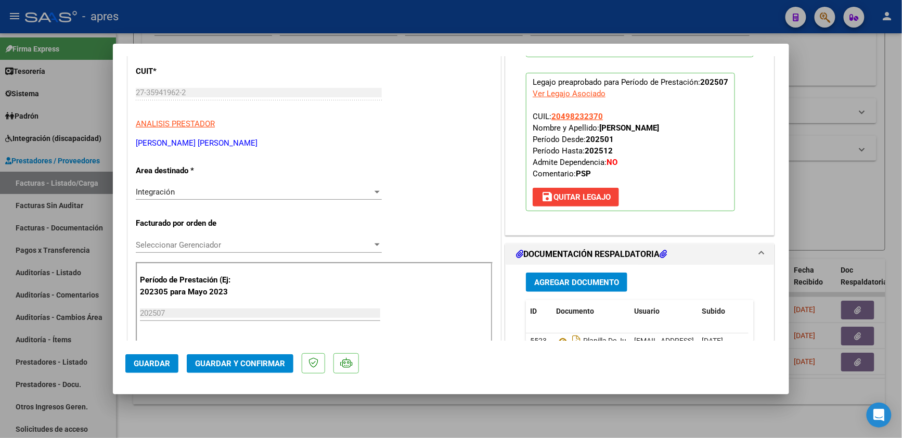
scroll to position [97, 0]
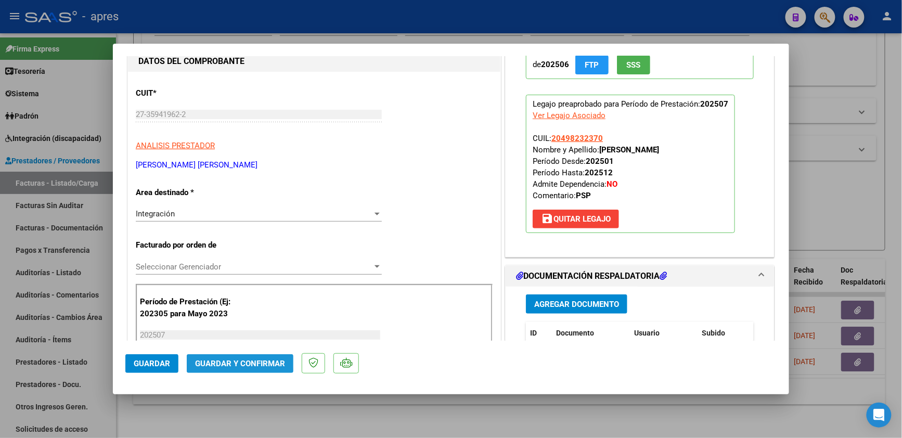
click at [233, 361] on span "Guardar y Confirmar" at bounding box center [240, 363] width 90 height 9
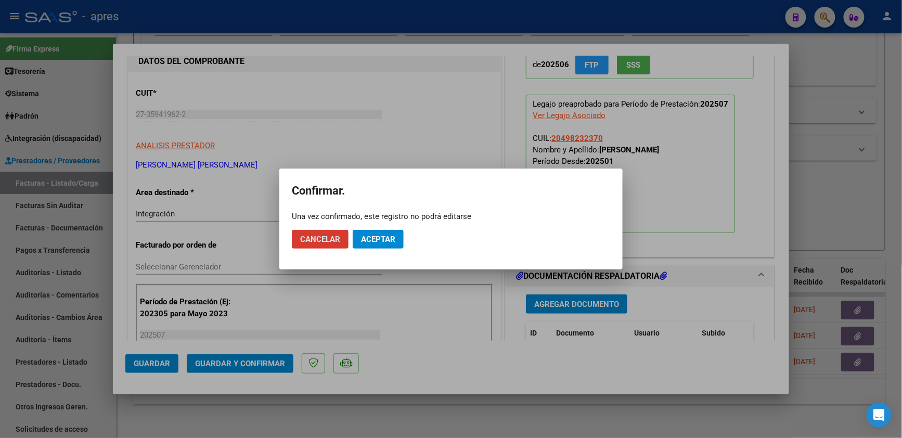
click at [374, 242] on span "Aceptar" at bounding box center [378, 239] width 34 height 9
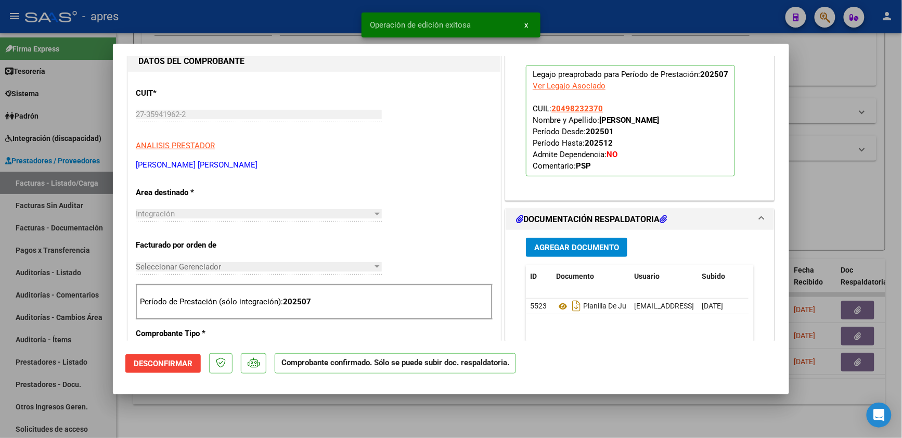
click at [256, 416] on div at bounding box center [451, 219] width 902 height 438
type input "$ 0,00"
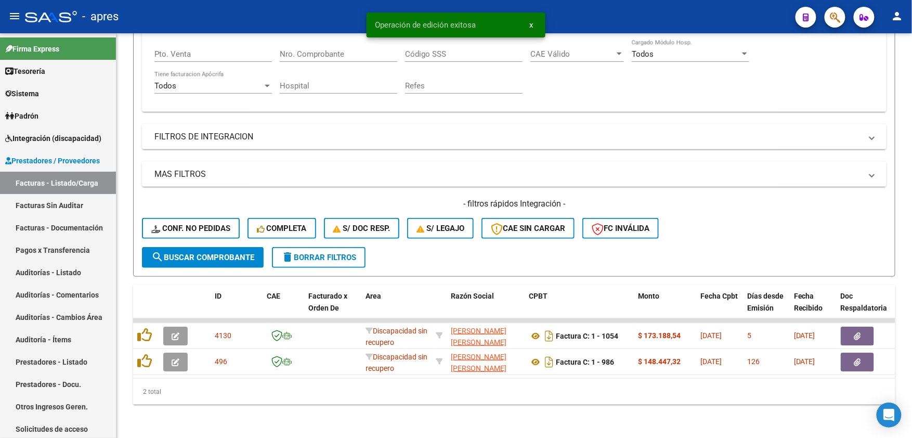
scroll to position [213, 0]
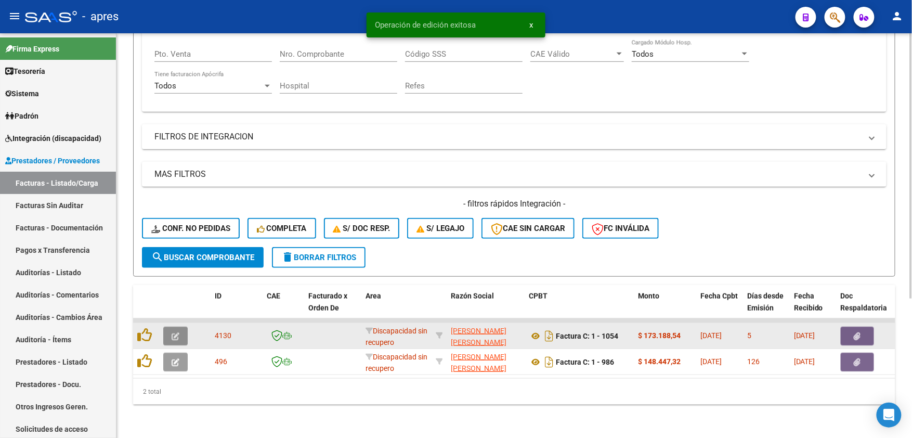
click at [173, 331] on span "button" at bounding box center [176, 335] width 8 height 9
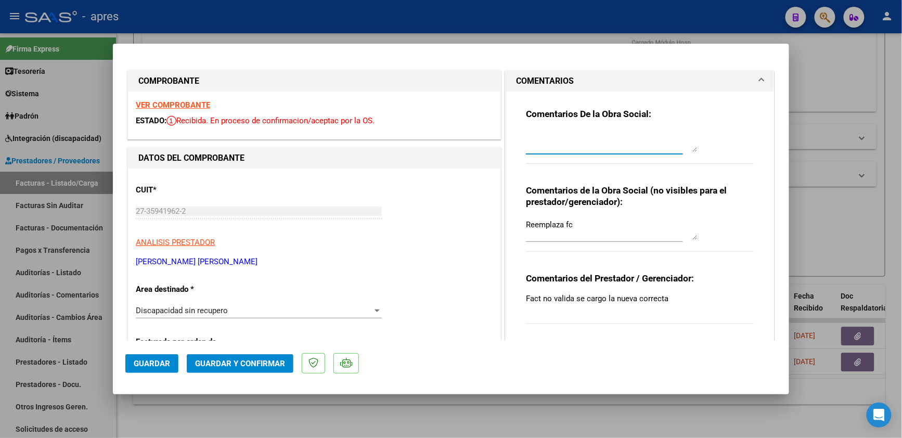
click at [538, 136] on textarea at bounding box center [612, 141] width 172 height 21
type textarea "t"
type textarea "Dale, ya aceptamos la otra, te pido que cargues la nc en un nuevo ingreso"
click at [163, 365] on span "Guardar" at bounding box center [152, 363] width 36 height 9
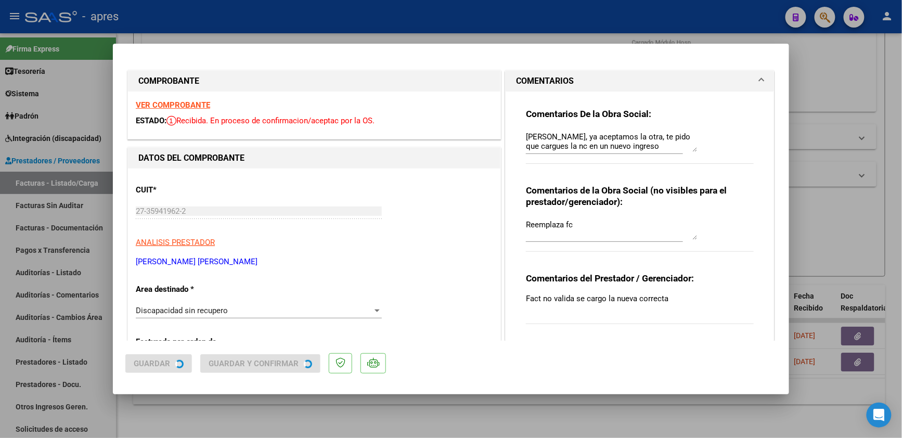
click at [243, 404] on div at bounding box center [451, 219] width 902 height 438
type input "$ 0,00"
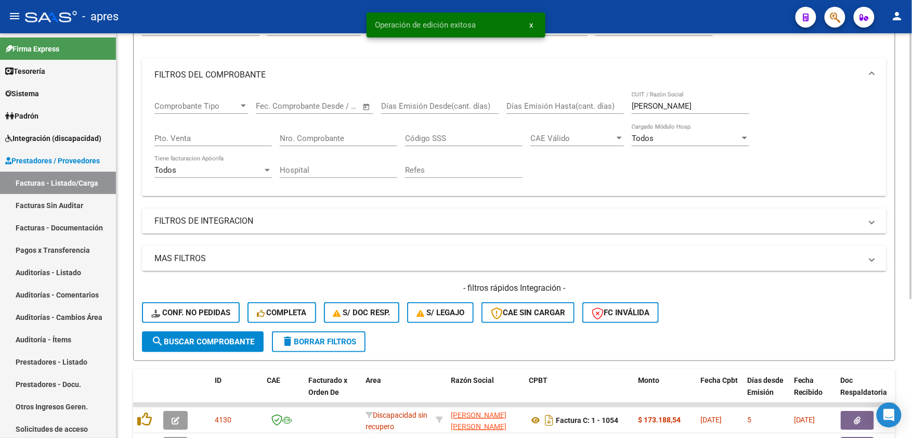
scroll to position [5, 0]
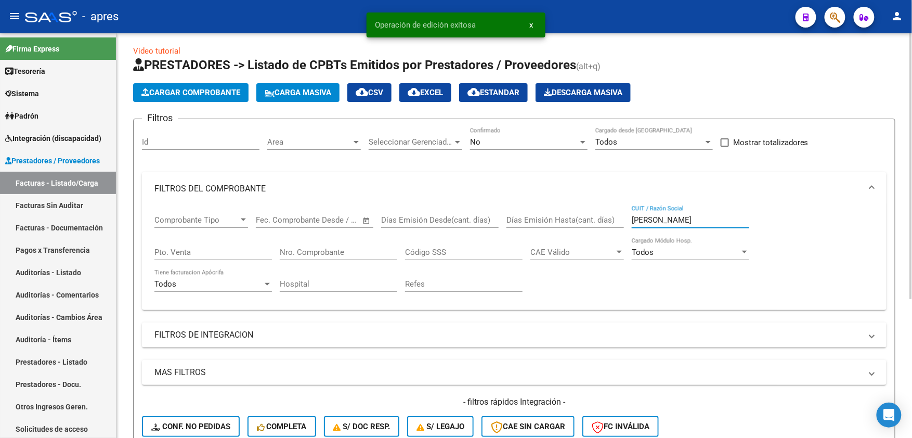
drag, startPoint x: 659, startPoint y: 219, endPoint x: 487, endPoint y: 184, distance: 176.3
click at [489, 186] on mat-expansion-panel "FILTROS DEL COMPROBANTE Comprobante Tipo Comprobante Tipo Start date – End date…" at bounding box center [514, 241] width 745 height 138
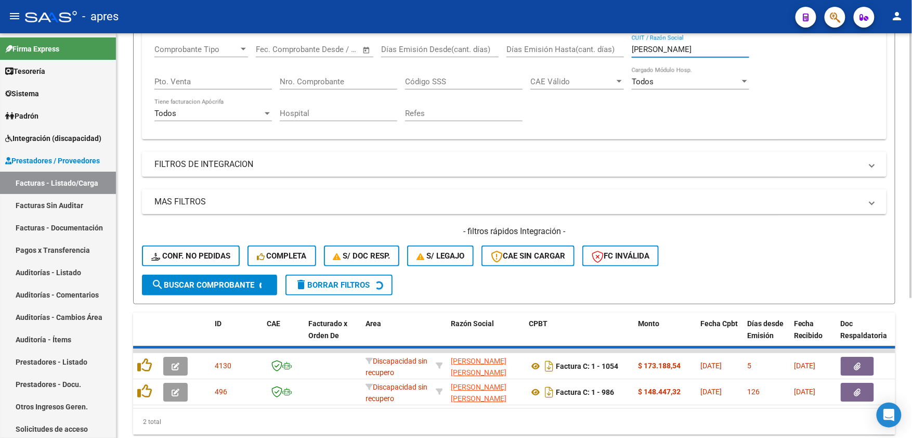
scroll to position [215, 0]
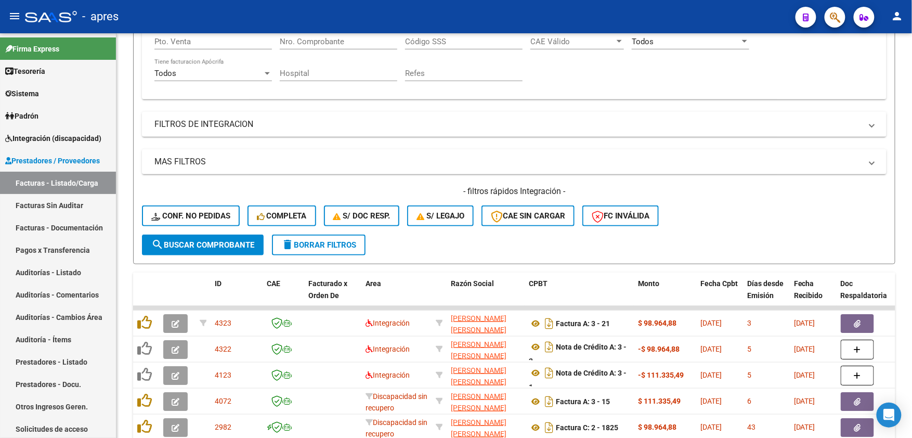
type input "ferrando"
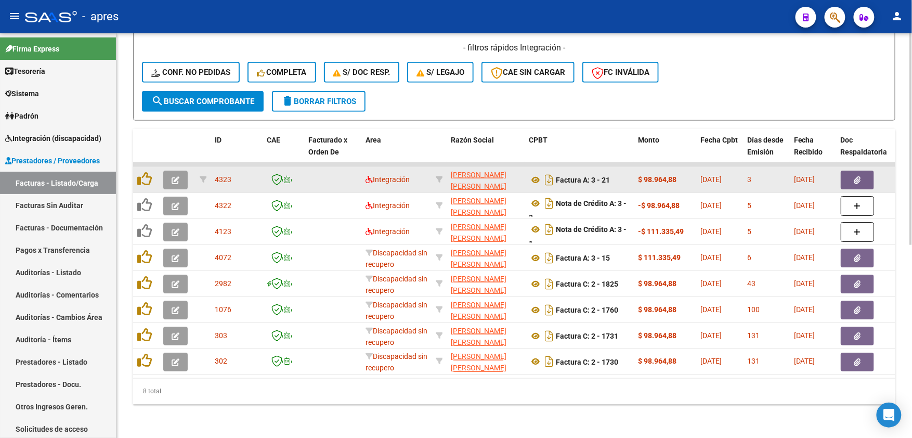
scroll to position [369, 0]
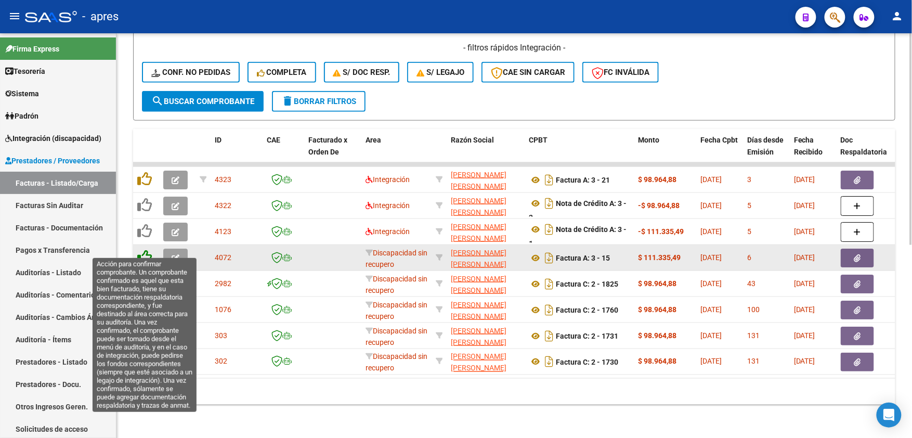
click at [146, 250] on icon at bounding box center [144, 257] width 15 height 15
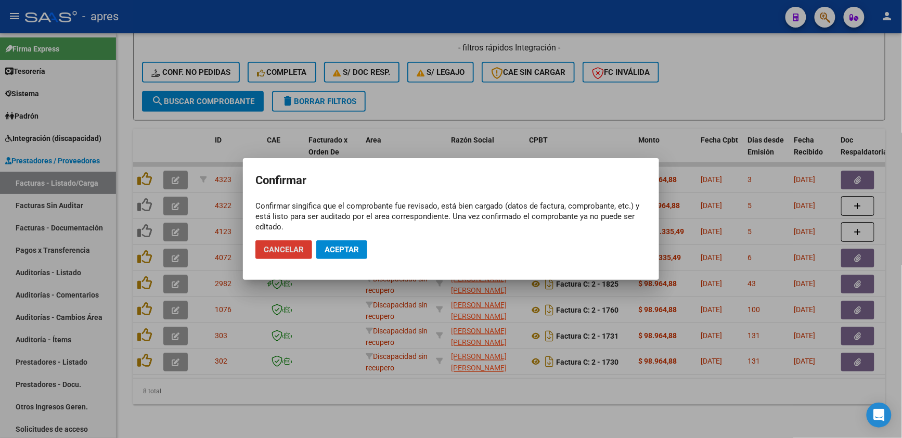
click at [338, 253] on span "Aceptar" at bounding box center [342, 249] width 34 height 9
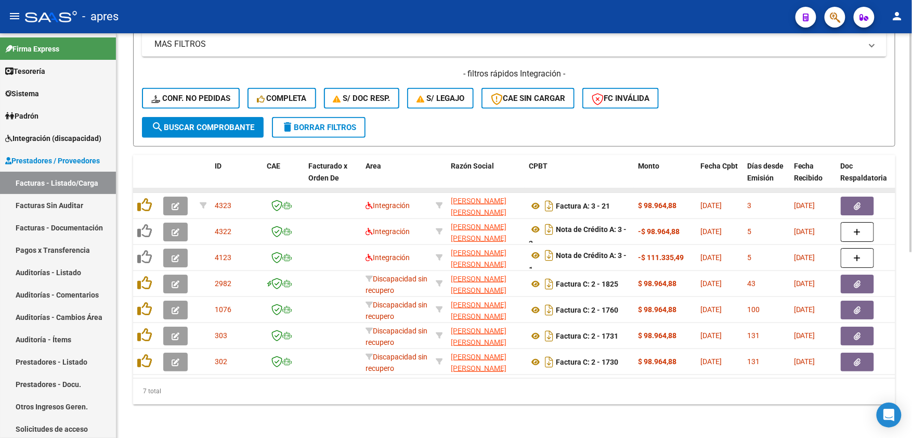
scroll to position [204, 0]
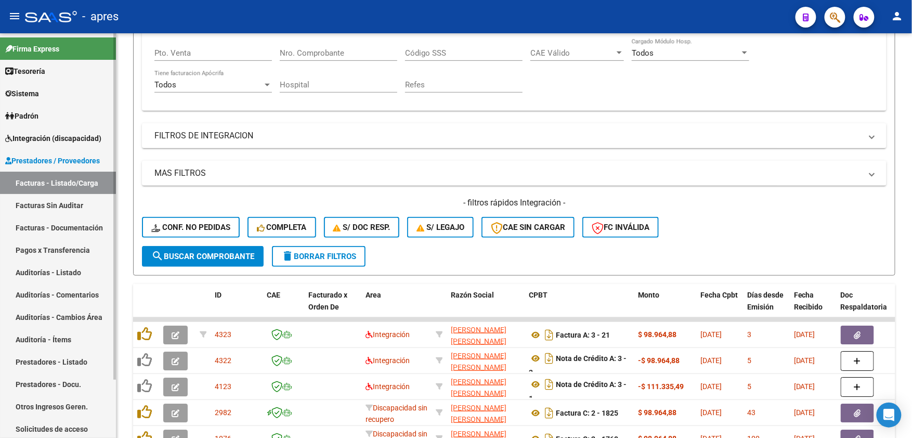
click at [63, 263] on link "Auditorías - Listado" at bounding box center [58, 272] width 116 height 22
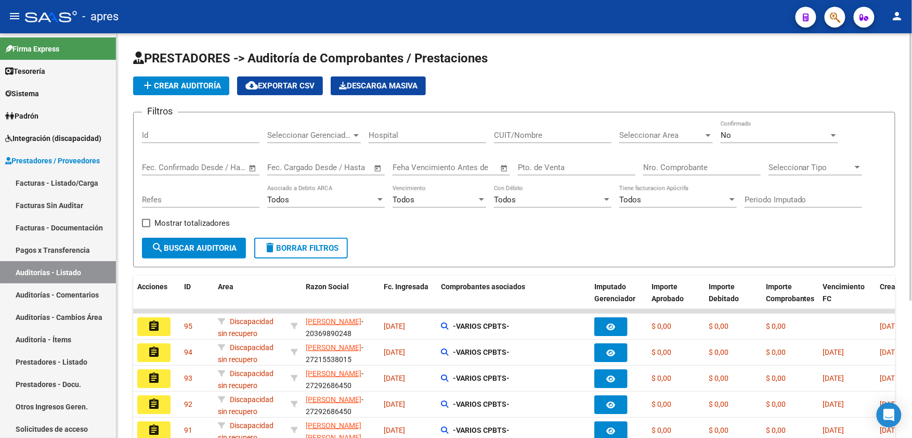
click at [202, 86] on span "add Crear Auditoría" at bounding box center [181, 85] width 80 height 9
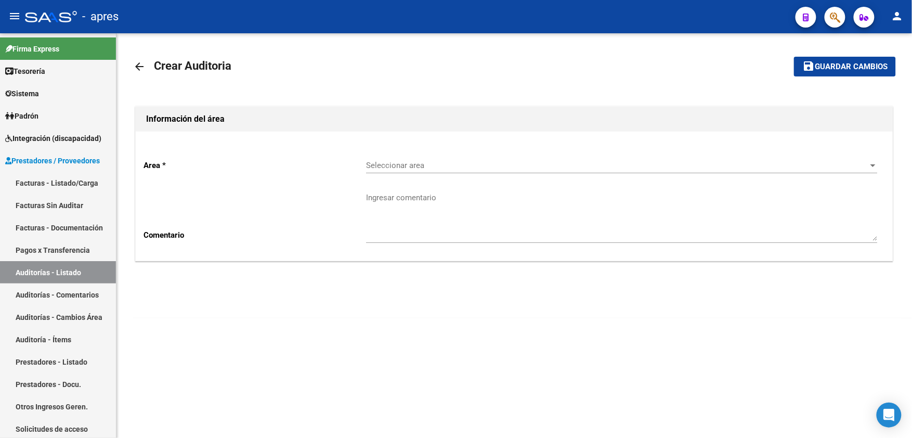
click at [427, 174] on div "Seleccionar area Seleccionar area" at bounding box center [622, 167] width 512 height 32
click at [427, 164] on span "Seleccionar area" at bounding box center [617, 165] width 502 height 9
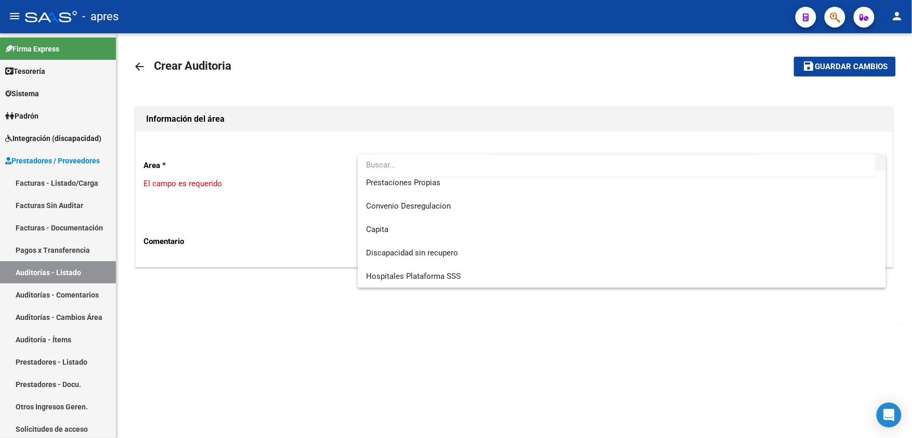
scroll to position [101, 0]
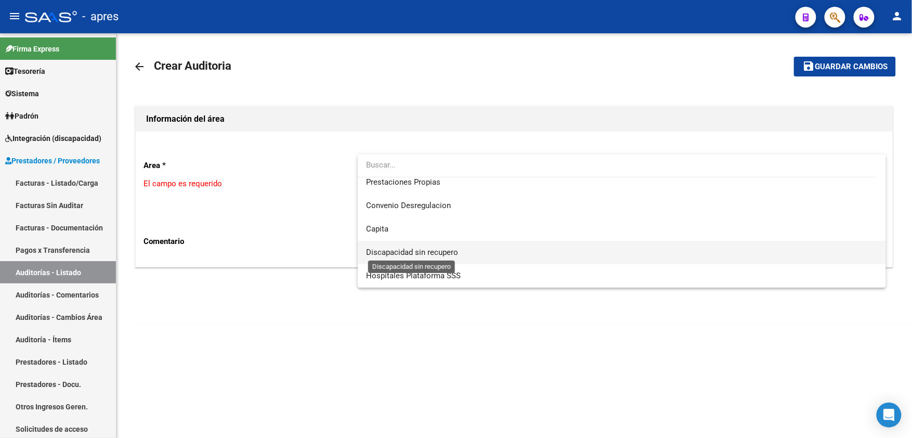
click at [423, 252] on span "Discapacidad sin recupero" at bounding box center [412, 252] width 92 height 9
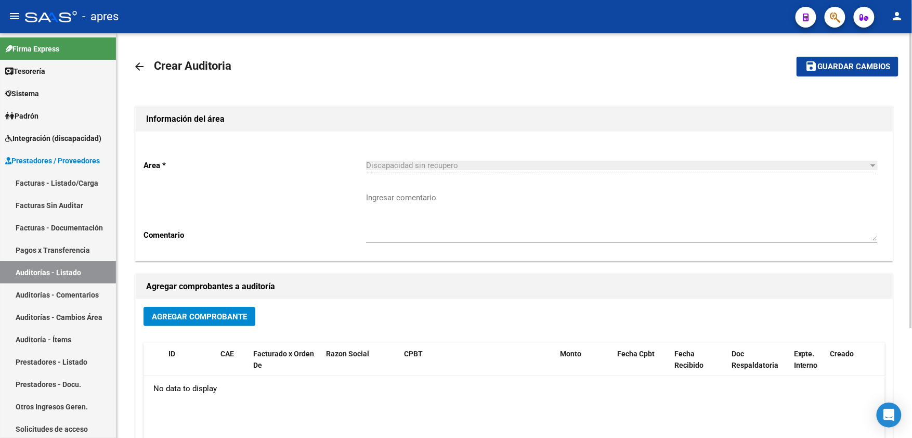
drag, startPoint x: 235, startPoint y: 301, endPoint x: 235, endPoint y: 310, distance: 9.4
click at [235, 306] on div "Agregar Comprobante ID CAE Facturado x Orden De Razon Social CPBT Monto Fecha C…" at bounding box center [514, 407] width 757 height 216
click at [235, 310] on button "Agregar Comprobante" at bounding box center [200, 316] width 112 height 19
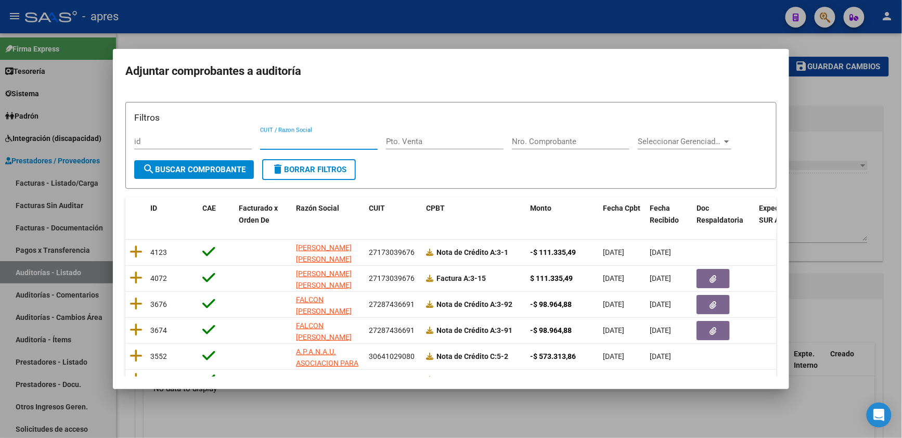
click at [274, 144] on input "CUIT / Razon Social" at bounding box center [319, 141] width 118 height 9
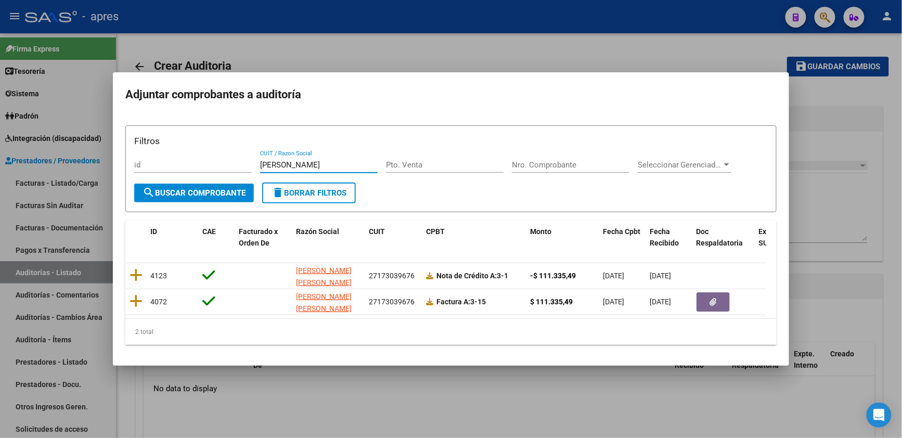
type input "ferrando"
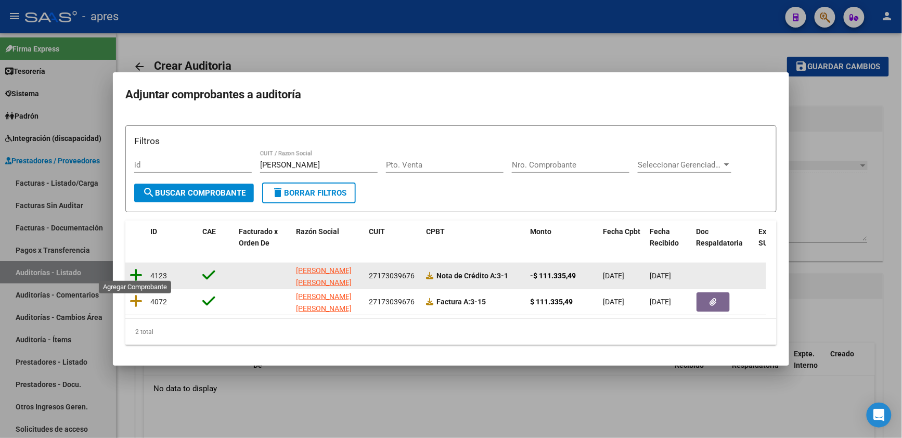
click at [134, 271] on icon at bounding box center [136, 275] width 13 height 15
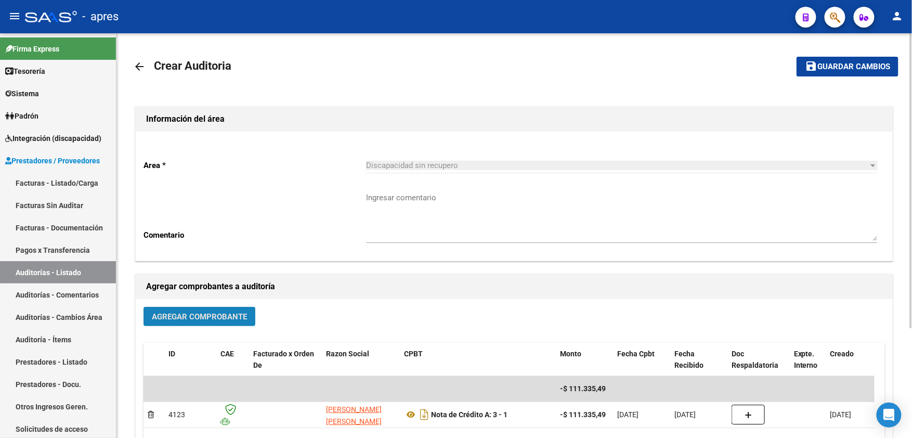
click at [177, 321] on span "Agregar Comprobante" at bounding box center [199, 316] width 95 height 9
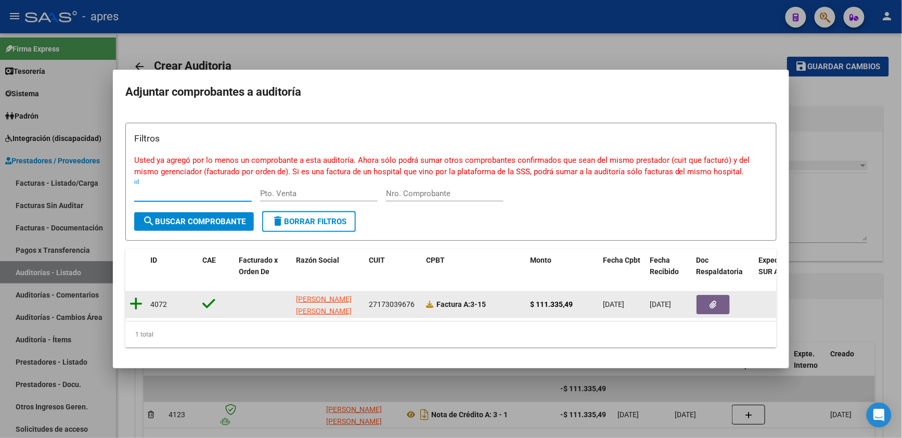
click at [141, 297] on icon at bounding box center [136, 303] width 13 height 15
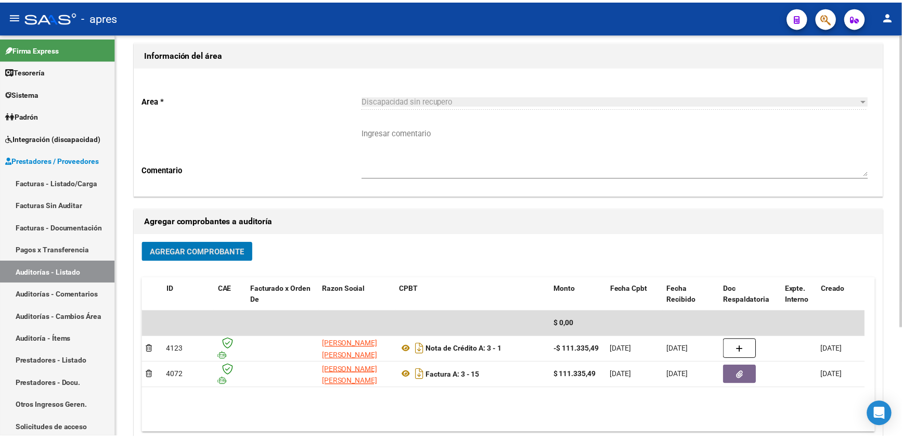
scroll to position [0, 0]
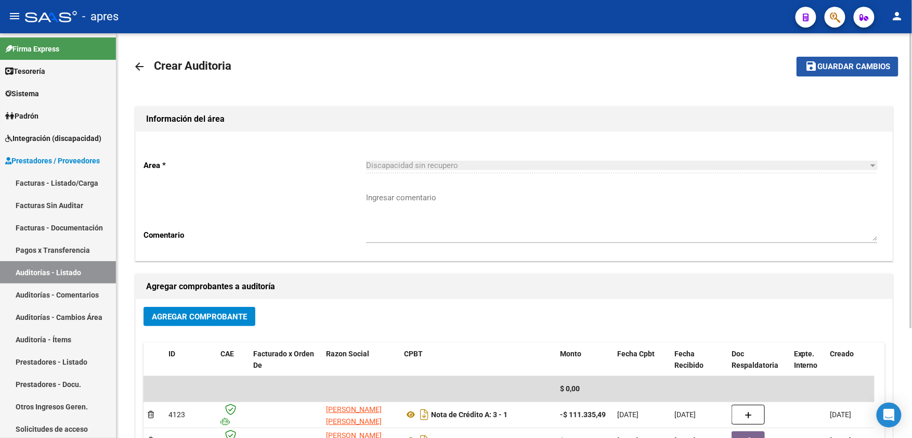
click at [833, 63] on span "Guardar cambios" at bounding box center [854, 66] width 73 height 9
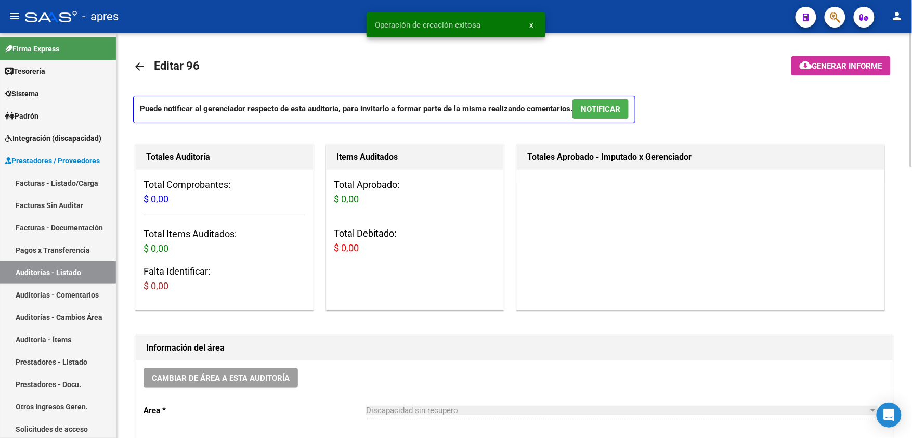
click at [142, 68] on mat-icon "arrow_back" at bounding box center [139, 66] width 12 height 12
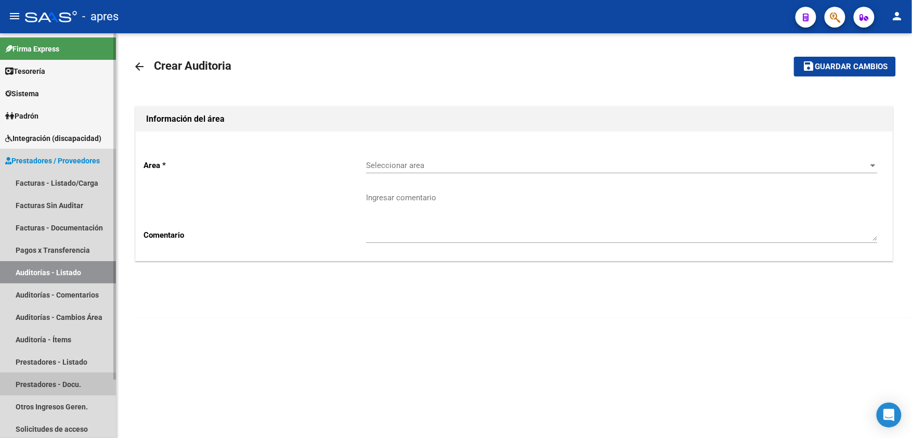
click at [55, 387] on link "Prestadores - Docu." at bounding box center [58, 384] width 116 height 22
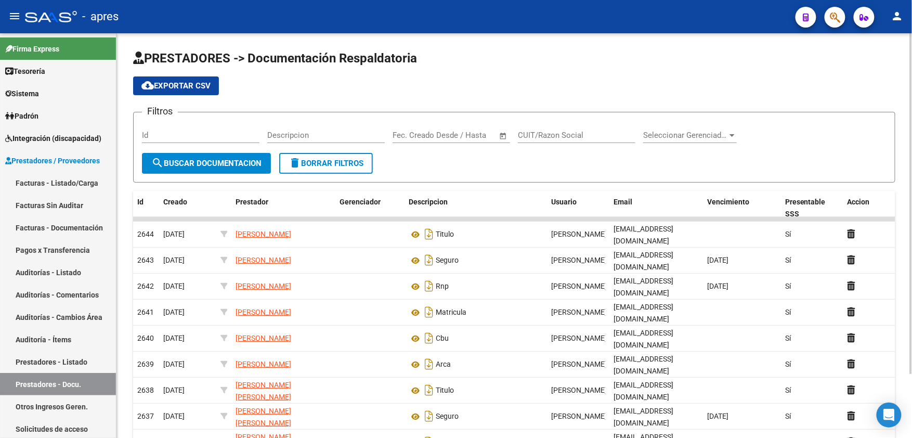
click at [211, 132] on input "Id" at bounding box center [201, 135] width 118 height 9
click at [543, 138] on input "CUIT/Razon Social" at bounding box center [577, 135] width 118 height 9
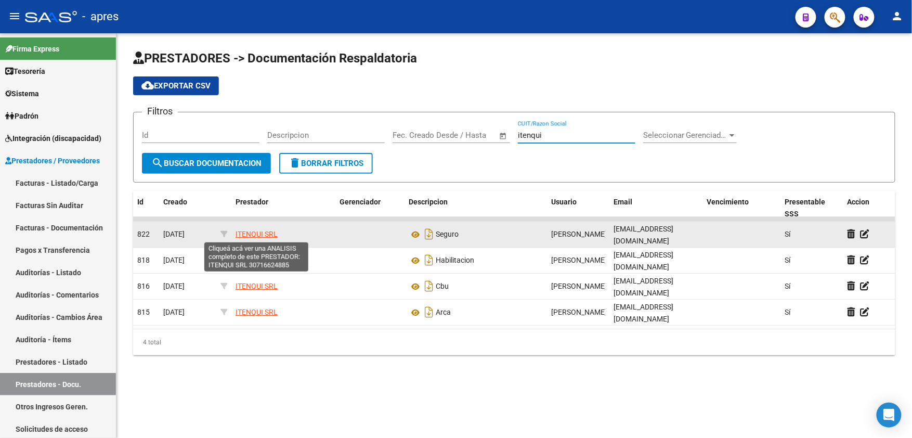
type input "itenqui"
click at [254, 235] on span "ITENQUI SRL" at bounding box center [257, 234] width 42 height 8
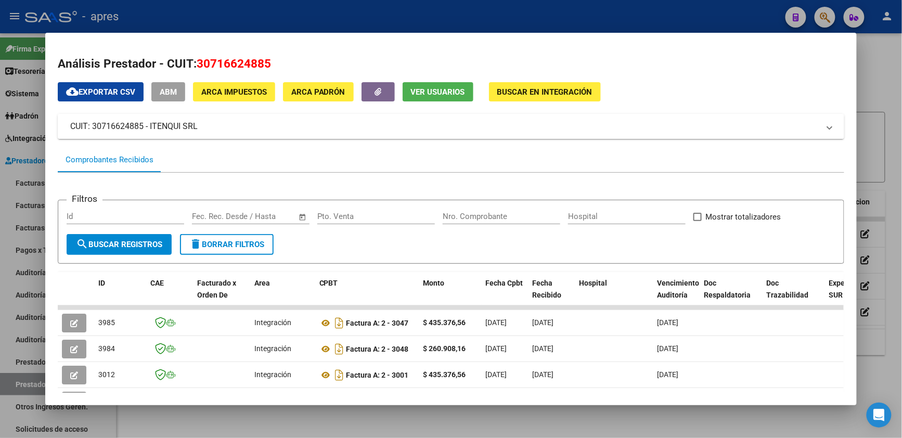
drag, startPoint x: 165, startPoint y: 96, endPoint x: 357, endPoint y: 115, distance: 192.4
click at [186, 110] on div "cloud_download Exportar CSV ABM ARCA Impuestos ARCA Padrón Ver Usuarios Buscar …" at bounding box center [451, 345] width 787 height 526
click at [375, 96] on span "button" at bounding box center [377, 91] width 7 height 9
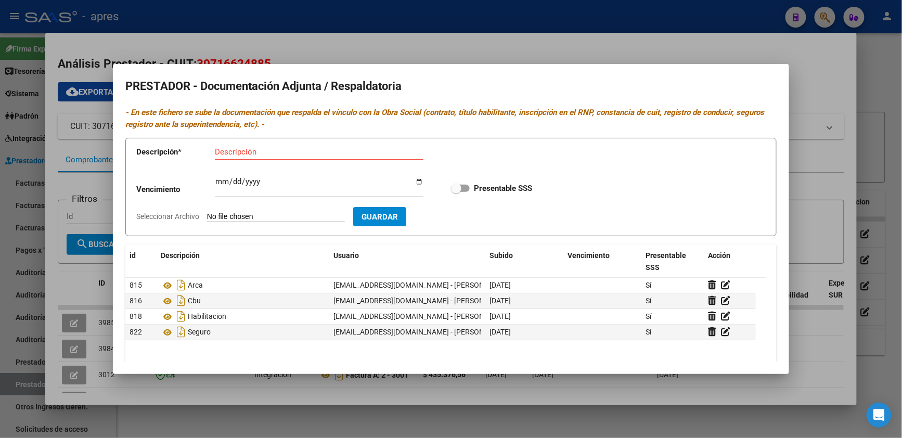
click at [246, 214] on input "Seleccionar Archivo" at bounding box center [276, 217] width 138 height 10
type input "C:\fakepath\Dispone.pdf"
click at [264, 150] on input "Descripción" at bounding box center [319, 151] width 209 height 9
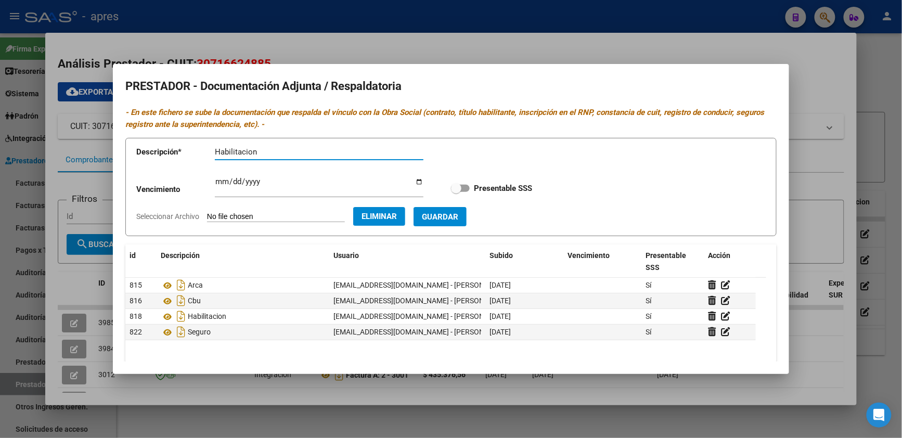
paste input "CENTRO EDUCATIVO TERAPÉUTICO, SERVICIO DE REHABILITACIÓN NIVEL I Y ESTIMULACIÓN…"
drag, startPoint x: 278, startPoint y: 153, endPoint x: 169, endPoint y: 150, distance: 108.7
click at [169, 150] on app-form-text-field "Descripción * Habilitacion CENTRO EDUCATIVO TERAPÉUTICO, SERVICIO DE REHABILITA…" at bounding box center [287, 153] width 302 height 31
click at [271, 152] on input "Habilitacion CENTRO EDUCATIVO TERAPÉUTICO, SERVICIO DE REHABILITACIÓN NIVEL I Y…" at bounding box center [319, 151] width 209 height 9
drag, startPoint x: 269, startPoint y: 152, endPoint x: 315, endPoint y: 153, distance: 46.3
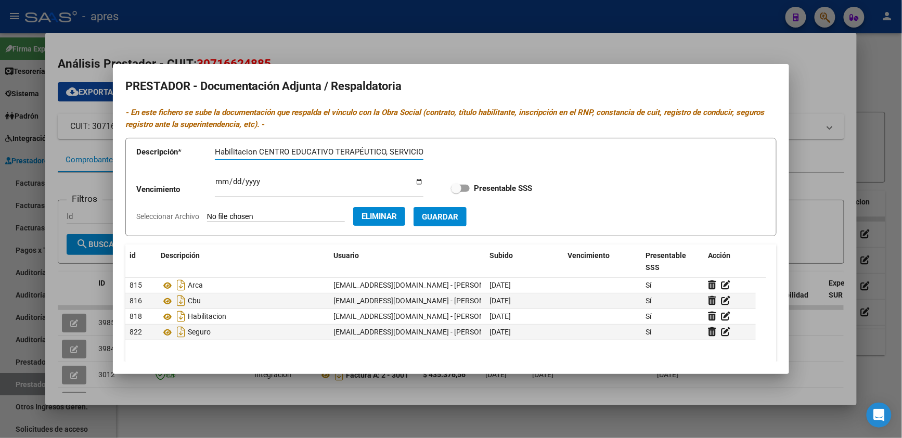
click at [315, 153] on input "Habilitacion CENTRO EDUCATIVO TERAPÉUTICO, SERVICIO DE REHABILITACIÓN NIVEL I Y…" at bounding box center [319, 151] width 209 height 9
drag, startPoint x: 273, startPoint y: 150, endPoint x: 335, endPoint y: 152, distance: 62.4
click at [335, 152] on input "Habilitacion CETIVO TERAPÉUTICO, SERVICIO DE REHABILITACIÓN NIVEL I Y ESTIMULAC…" at bounding box center [319, 151] width 209 height 9
drag, startPoint x: 321, startPoint y: 153, endPoint x: 294, endPoint y: 153, distance: 26.5
click at [294, 153] on input "Habilitacion CET, SERVICIO DE REHABILITACIÓN NIVEL I Y ESTIMULACIÓN TEMPRANA" at bounding box center [319, 151] width 209 height 9
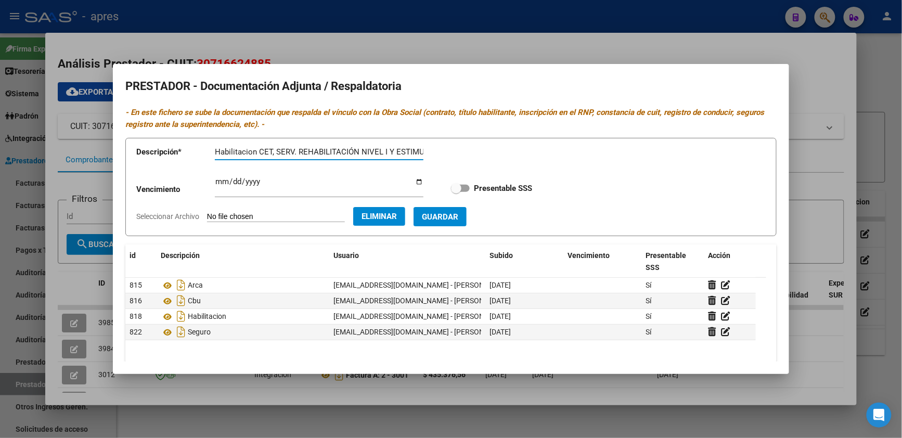
drag, startPoint x: 356, startPoint y: 154, endPoint x: 385, endPoint y: 147, distance: 29.5
click at [385, 147] on div "Habilitacion CET, SERV. REHABILITACIÓN NIVEL I Y ESTIMULACIÓN TEMPRANA Descripc…" at bounding box center [319, 152] width 209 height 16
type input "Habilitacion CET, SERV. REHABILITACIÓN Y ESTIMULACIÓN TEMPRANA"
click at [458, 217] on span "Guardar" at bounding box center [440, 216] width 36 height 9
checkbox input "true"
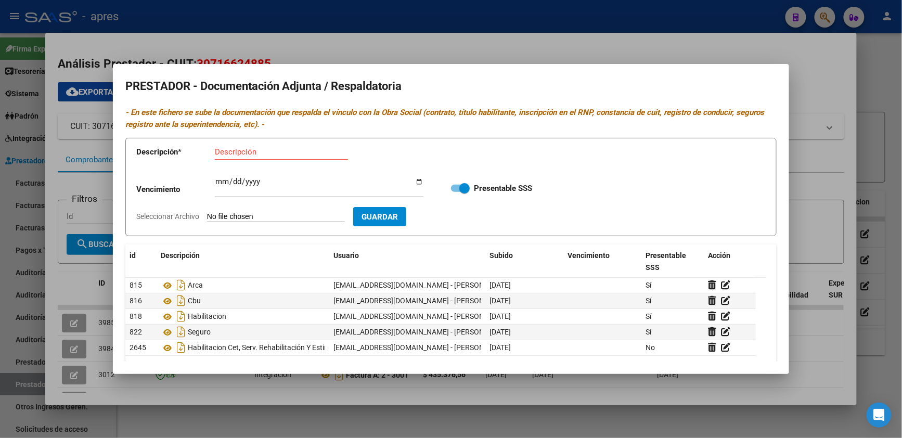
click at [804, 238] on div at bounding box center [451, 219] width 902 height 438
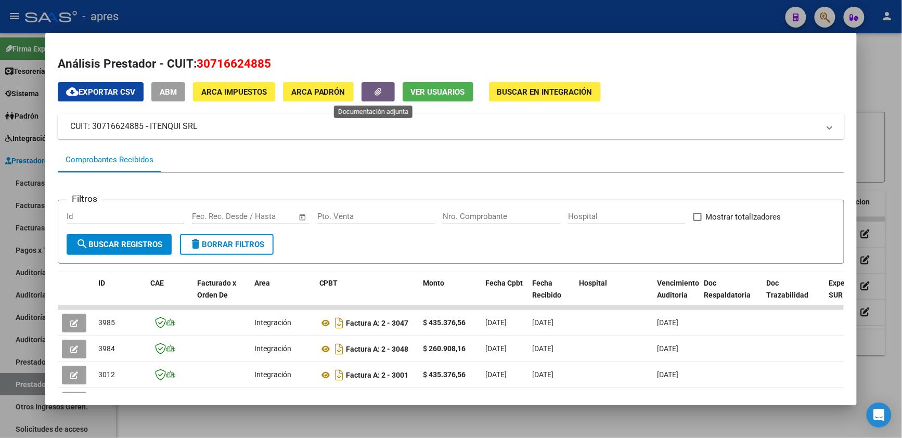
click at [374, 88] on icon "button" at bounding box center [377, 92] width 7 height 8
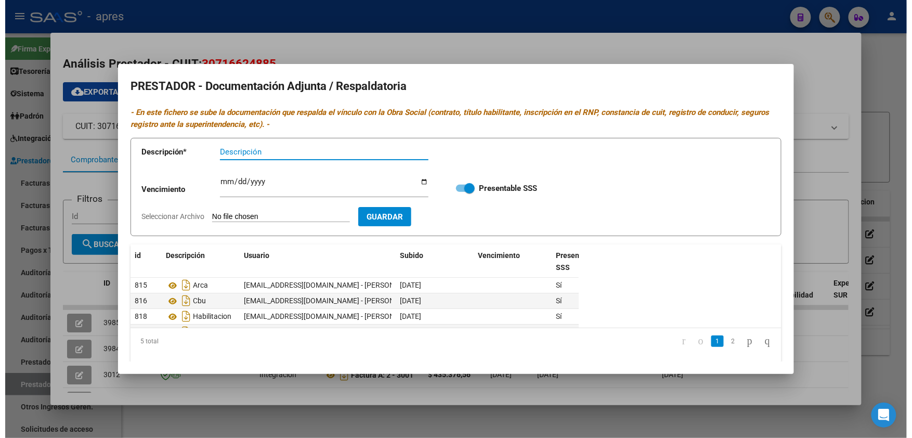
scroll to position [48, 0]
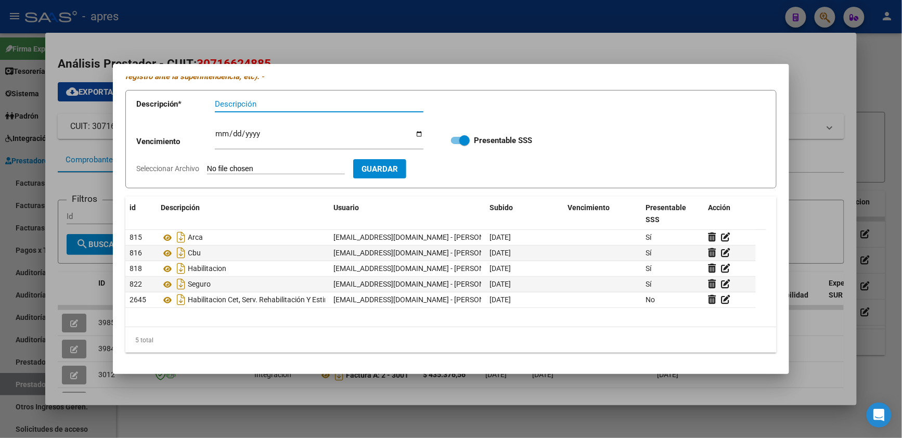
click at [199, 396] on div at bounding box center [451, 219] width 902 height 438
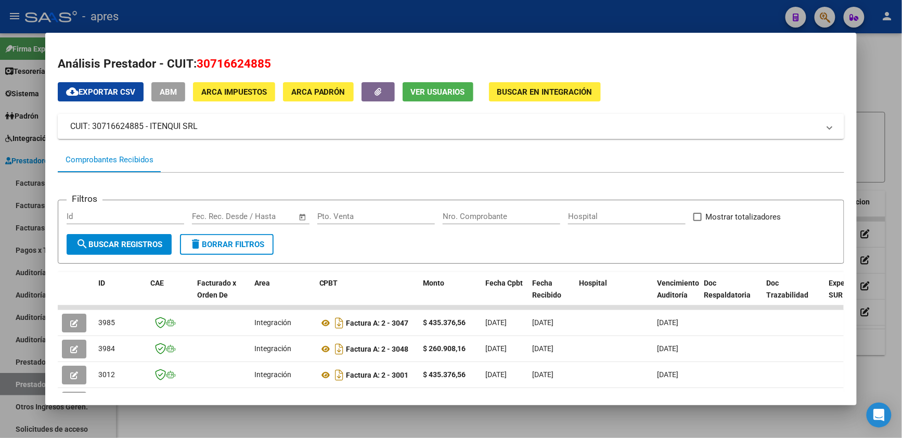
click at [180, 423] on div at bounding box center [451, 219] width 902 height 438
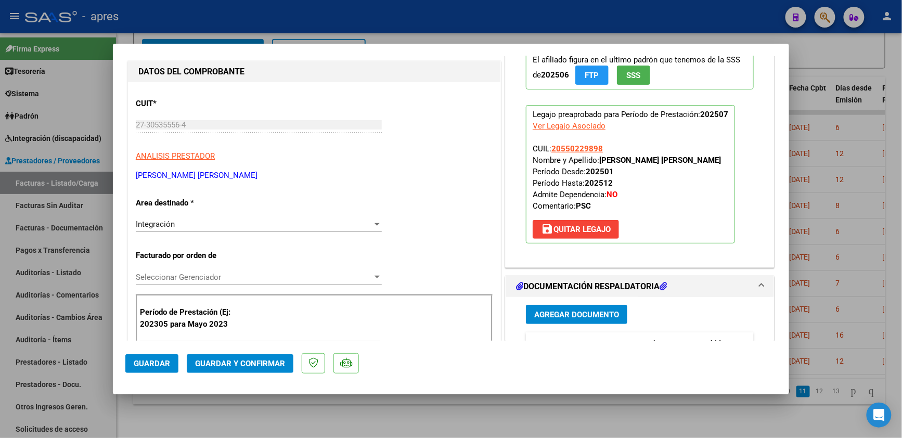
scroll to position [138, 0]
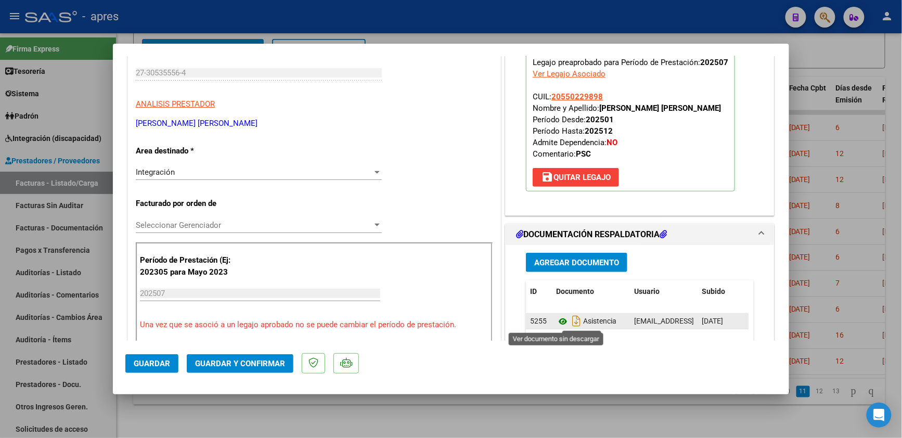
click at [556, 318] on icon at bounding box center [563, 321] width 14 height 12
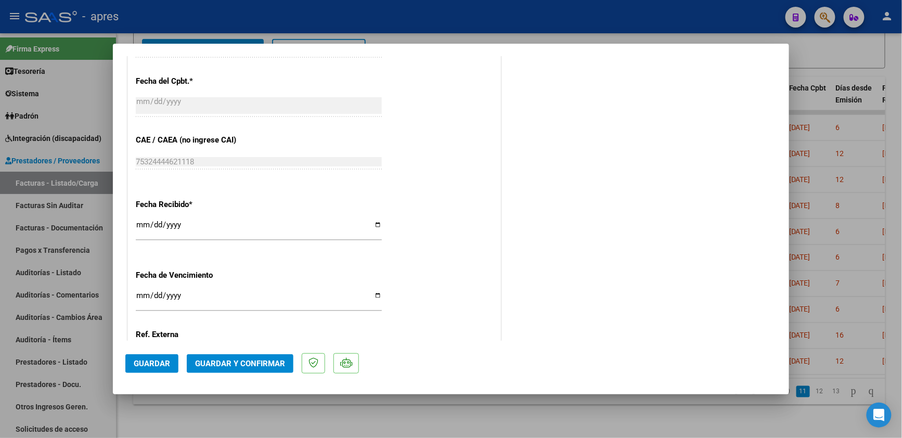
scroll to position [721, 0]
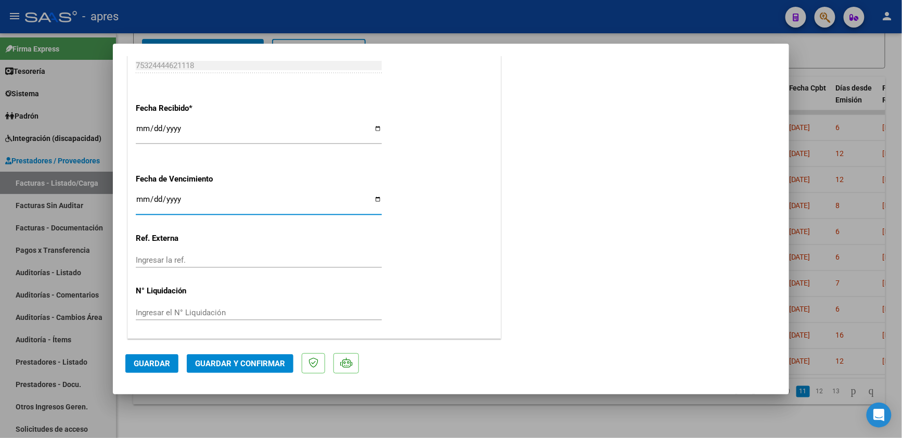
click at [137, 200] on input "Ingresar la fecha" at bounding box center [259, 203] width 246 height 17
type input "[DATE]"
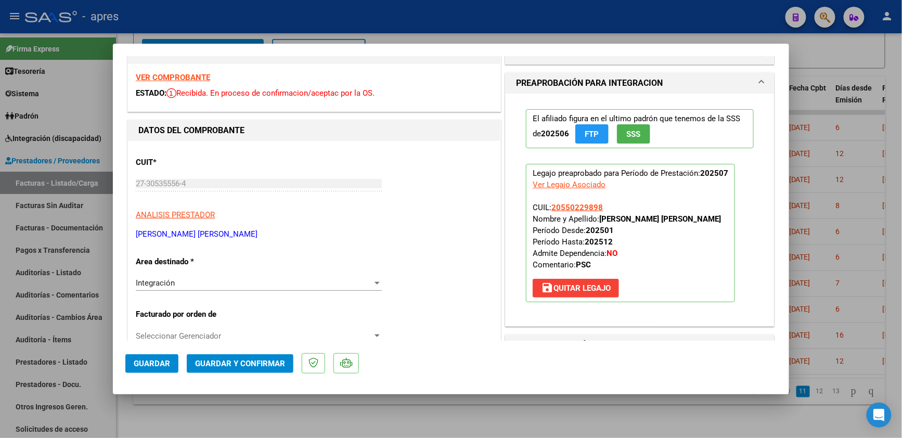
scroll to position [0, 0]
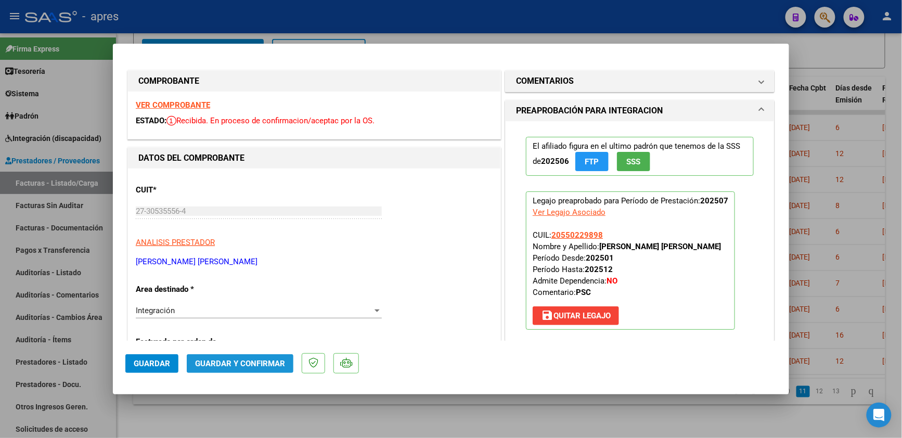
click at [273, 367] on span "Guardar y Confirmar" at bounding box center [240, 363] width 90 height 9
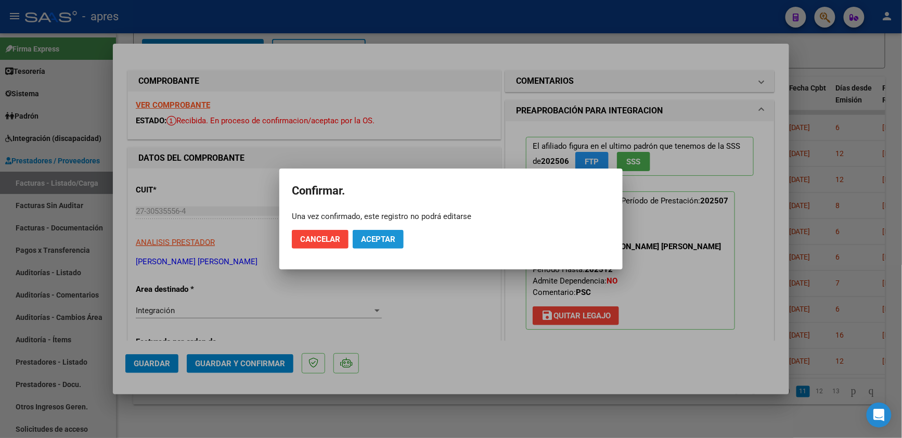
drag, startPoint x: 360, startPoint y: 244, endPoint x: 392, endPoint y: 381, distance: 140.9
click at [360, 245] on button "Aceptar" at bounding box center [378, 239] width 51 height 19
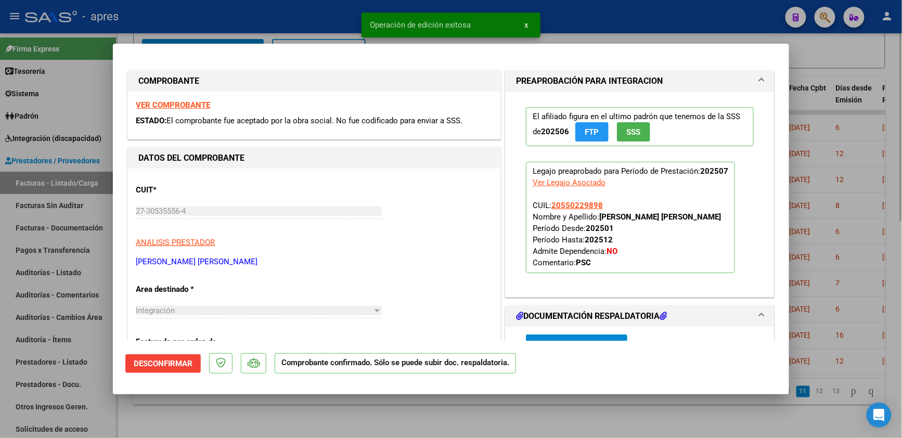
click at [266, 423] on div at bounding box center [451, 219] width 902 height 438
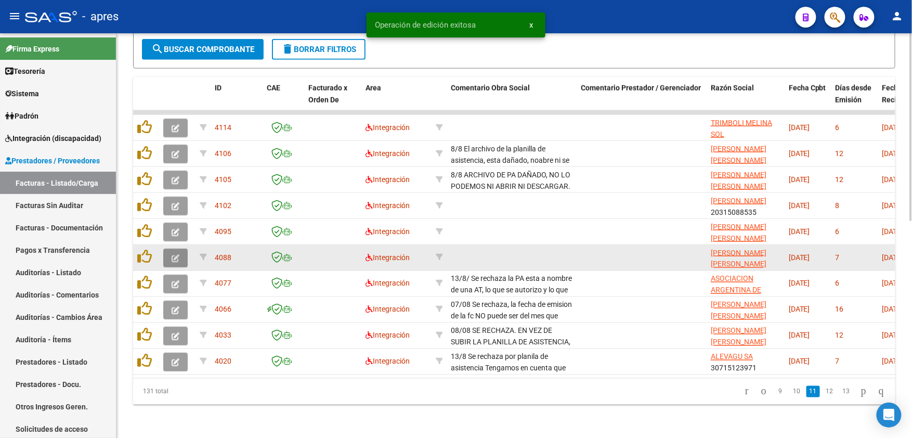
click at [179, 254] on icon "button" at bounding box center [176, 258] width 8 height 8
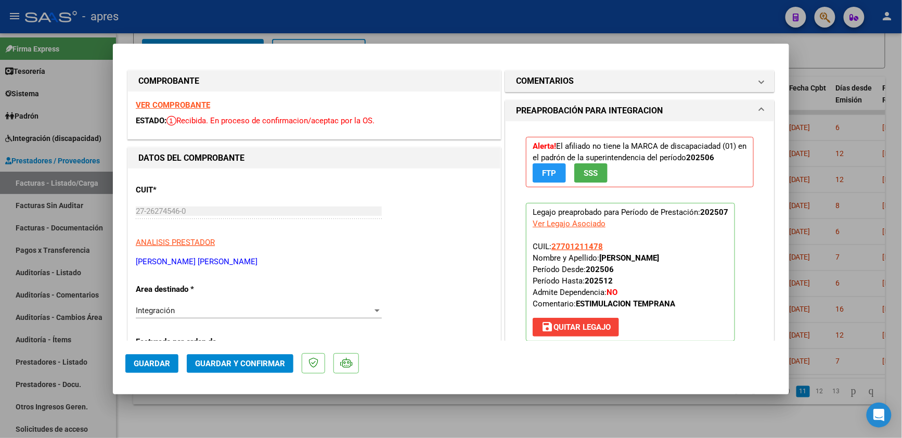
click at [191, 105] on strong "VER COMPROBANTE" at bounding box center [173, 104] width 74 height 9
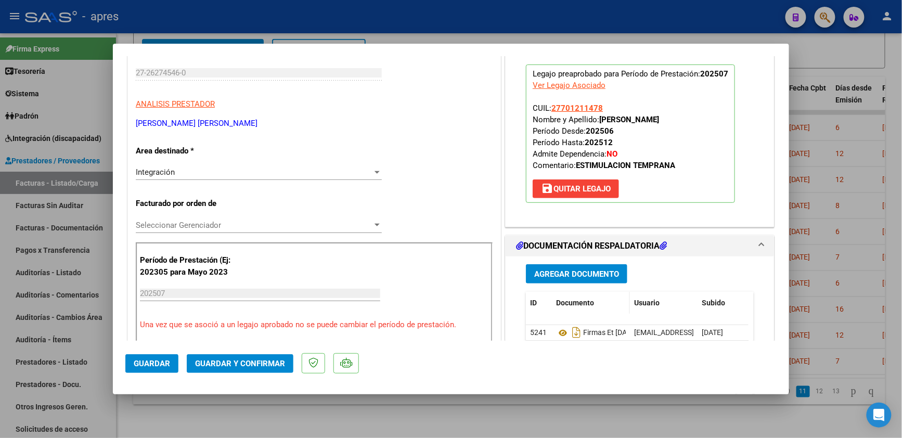
scroll to position [208, 0]
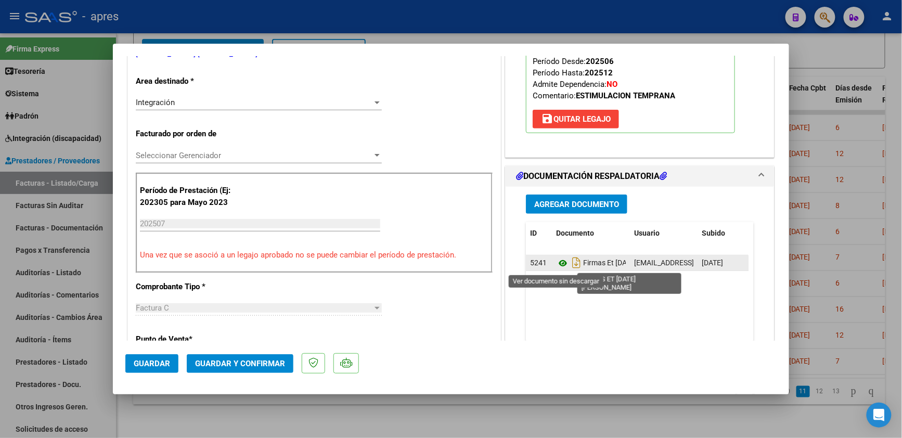
click at [556, 263] on icon at bounding box center [563, 263] width 14 height 12
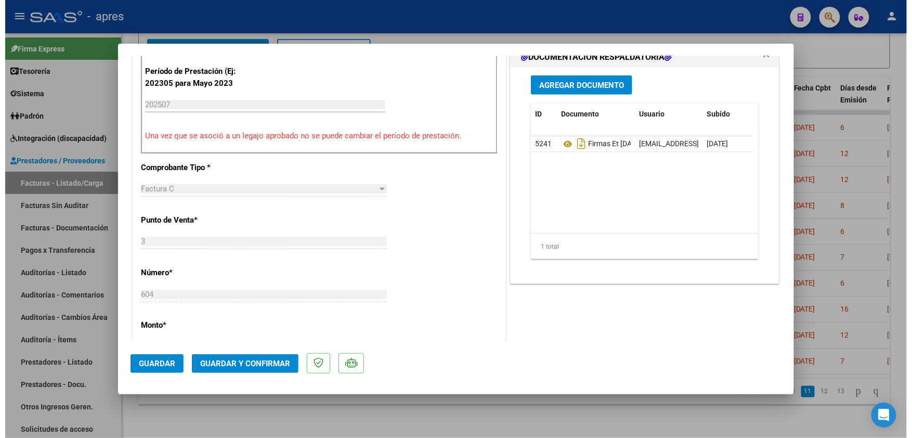
scroll to position [346, 0]
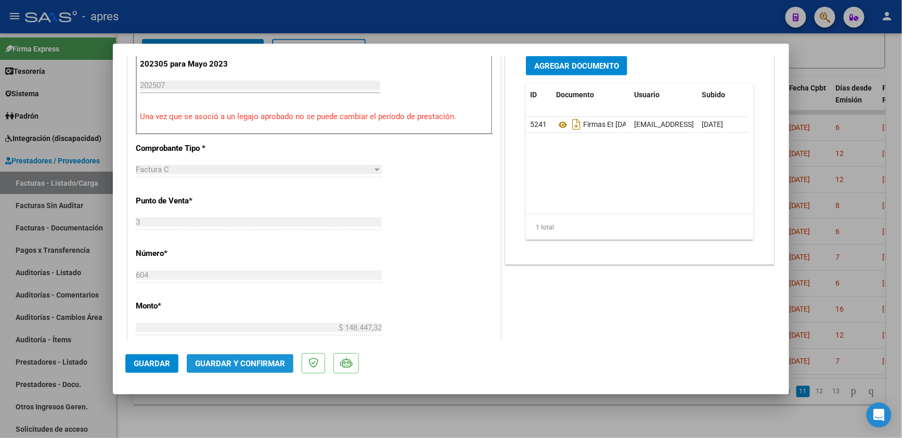
click at [238, 366] on span "Guardar y Confirmar" at bounding box center [240, 363] width 90 height 9
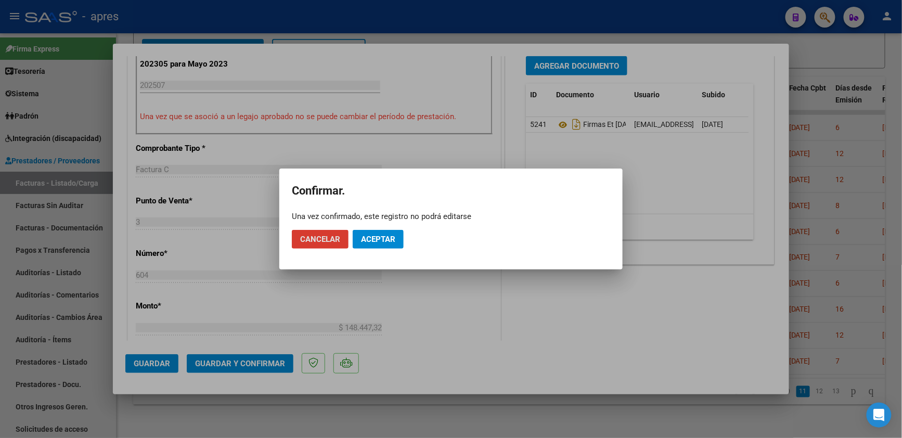
click at [398, 244] on button "Aceptar" at bounding box center [378, 239] width 51 height 19
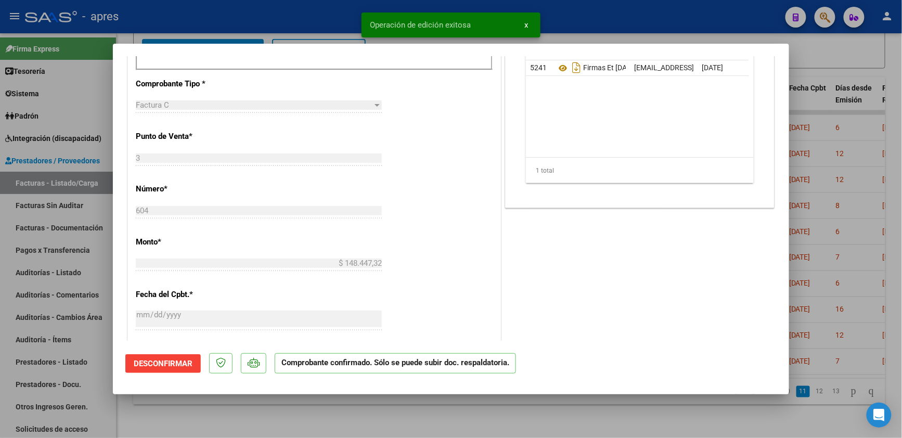
click at [213, 421] on div at bounding box center [451, 219] width 902 height 438
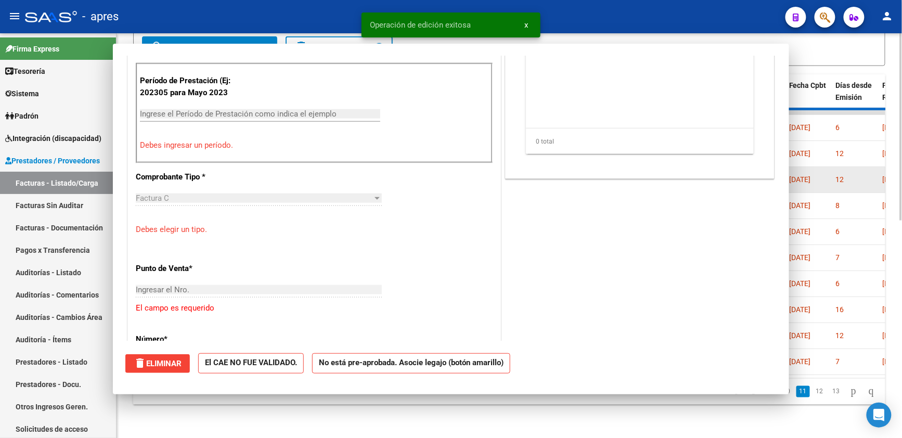
scroll to position [0, 0]
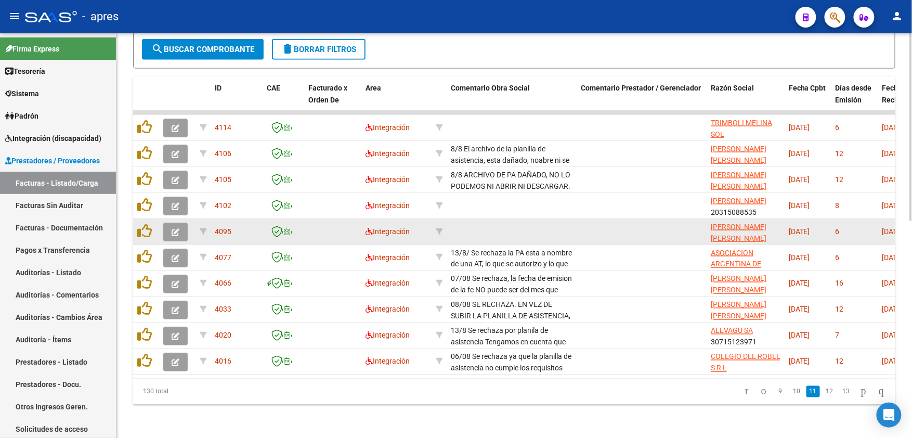
click at [163, 223] on button "button" at bounding box center [175, 232] width 24 height 19
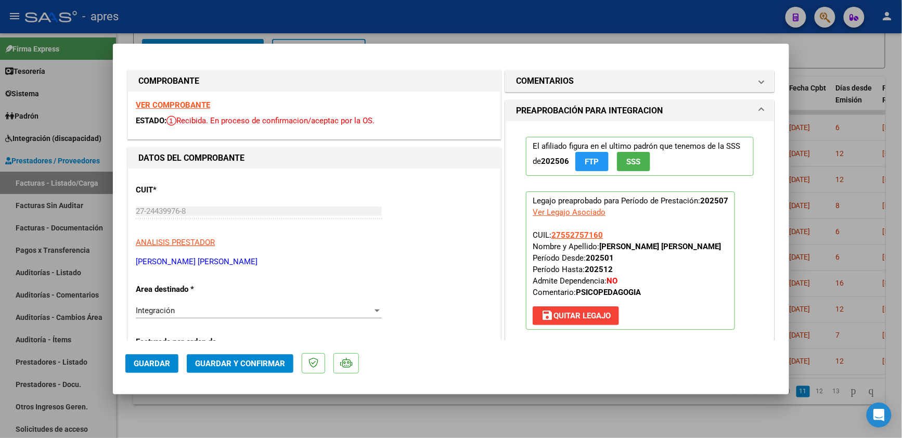
click at [199, 107] on strong "VER COMPROBANTE" at bounding box center [173, 104] width 74 height 9
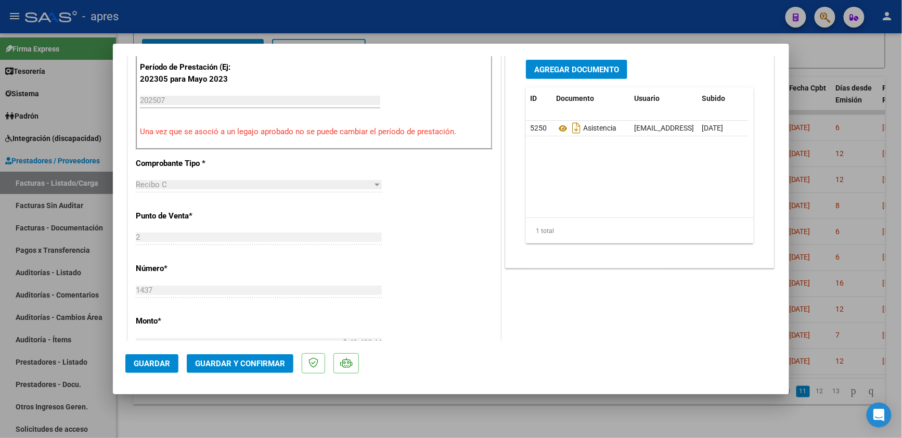
scroll to position [208, 0]
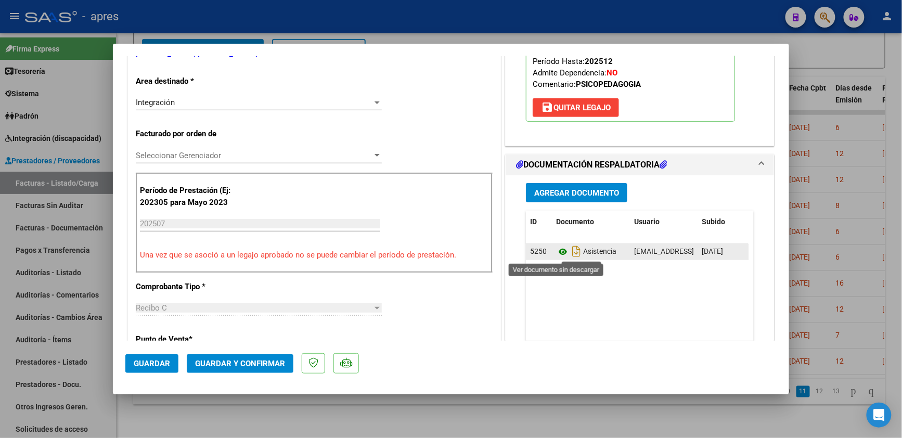
click at [560, 247] on icon at bounding box center [563, 251] width 14 height 12
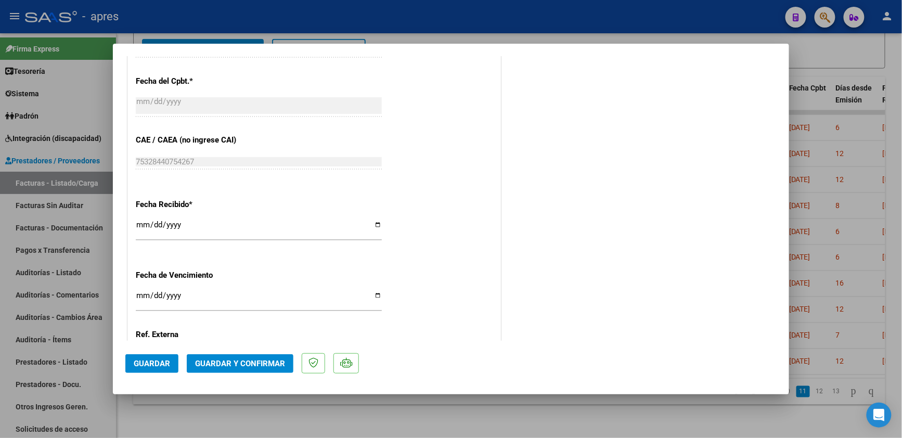
scroll to position [693, 0]
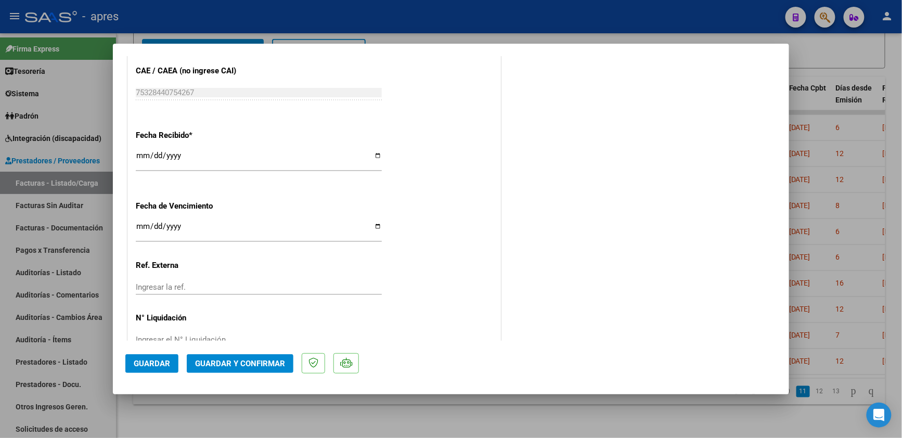
click at [138, 231] on input "Ingresar la fecha" at bounding box center [259, 230] width 246 height 17
type input "[DATE]"
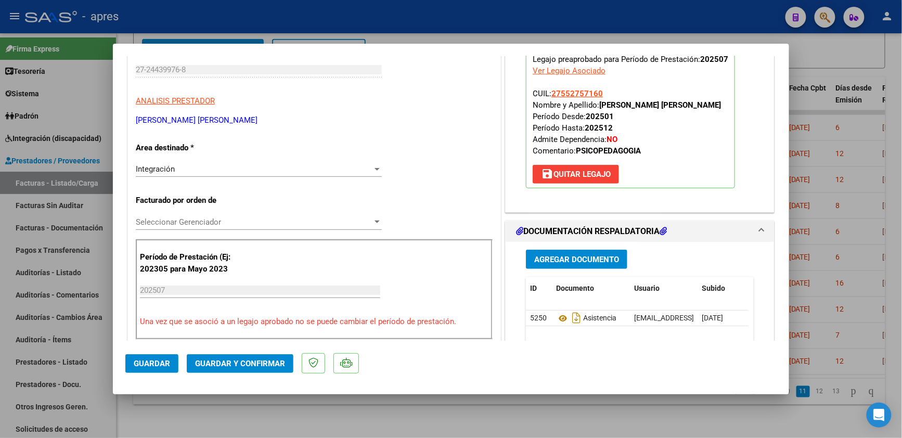
scroll to position [138, 0]
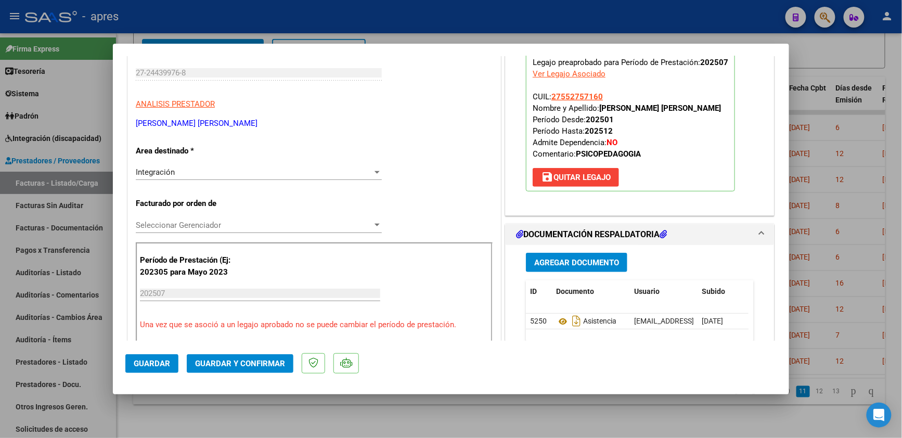
click at [262, 368] on button "Guardar y Confirmar" at bounding box center [240, 363] width 107 height 19
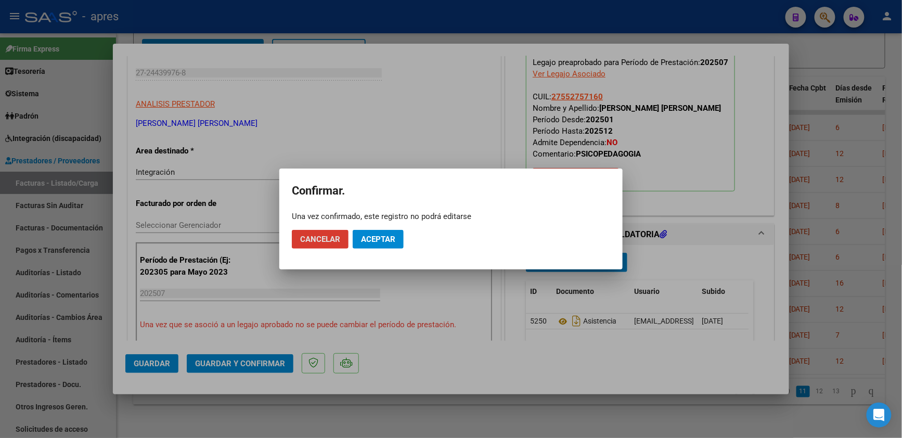
click at [369, 242] on span "Aceptar" at bounding box center [378, 239] width 34 height 9
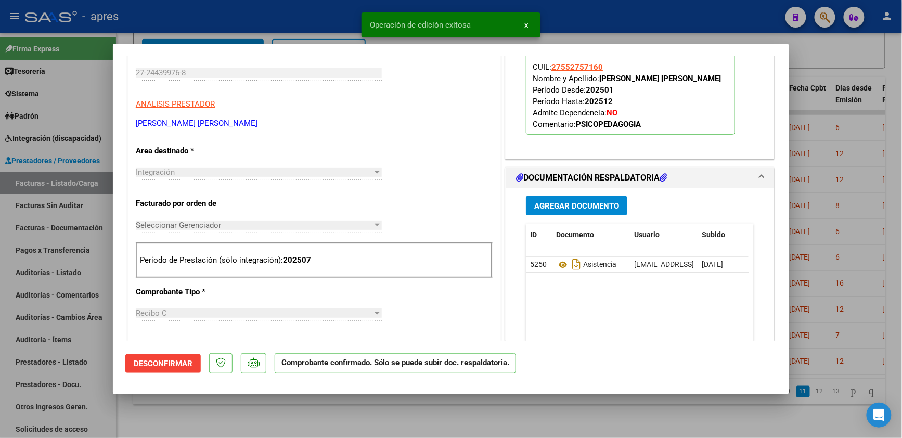
click at [363, 411] on div at bounding box center [451, 219] width 902 height 438
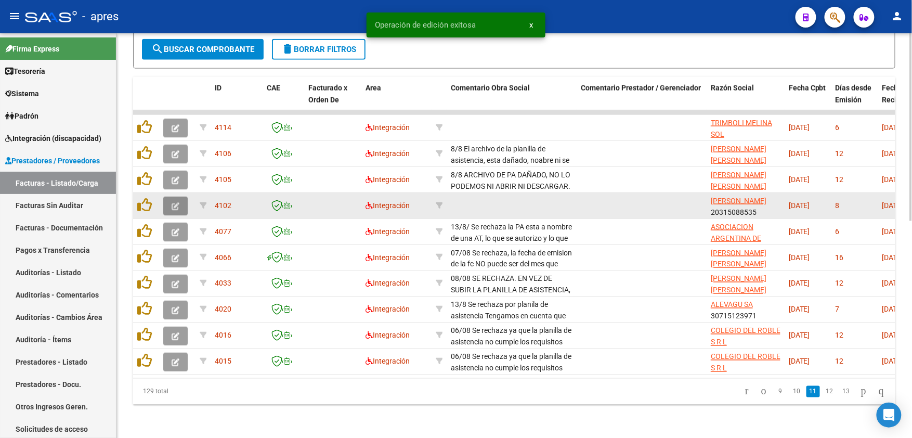
click at [174, 202] on icon "button" at bounding box center [176, 206] width 8 height 8
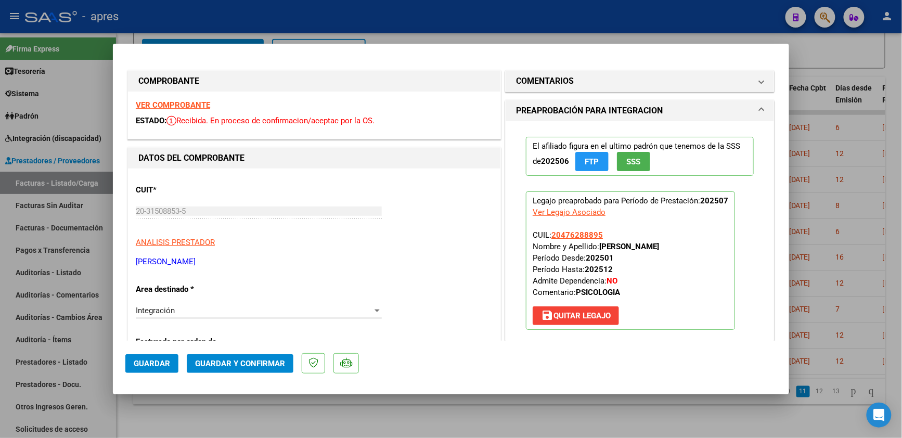
click at [162, 109] on strong "VER COMPROBANTE" at bounding box center [173, 104] width 74 height 9
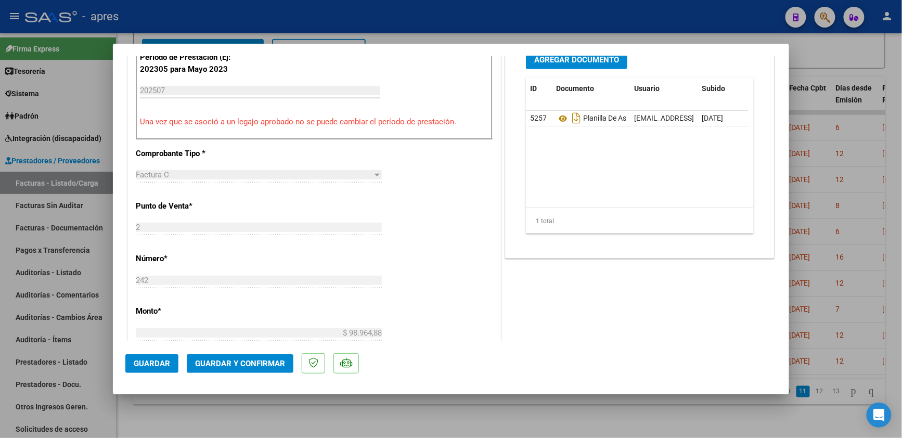
scroll to position [346, 0]
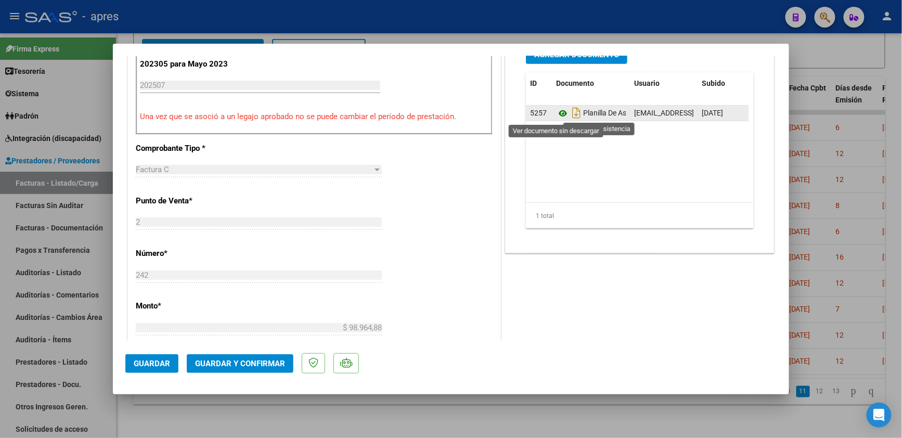
click at [556, 114] on icon at bounding box center [563, 113] width 14 height 12
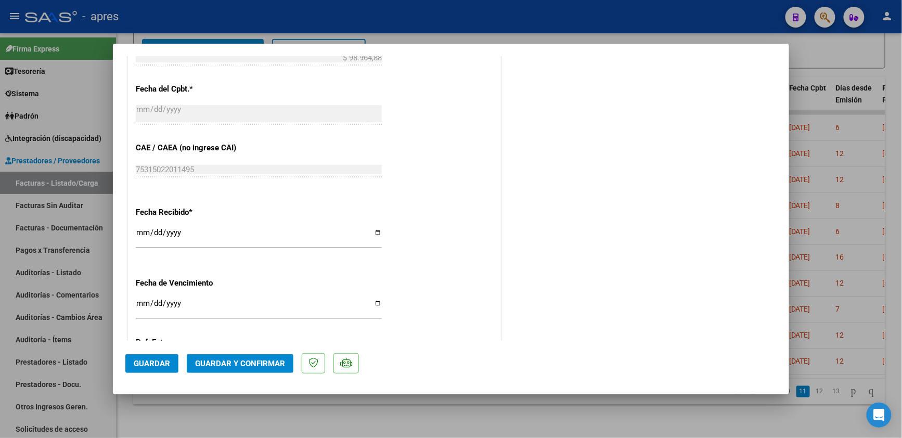
scroll to position [624, 0]
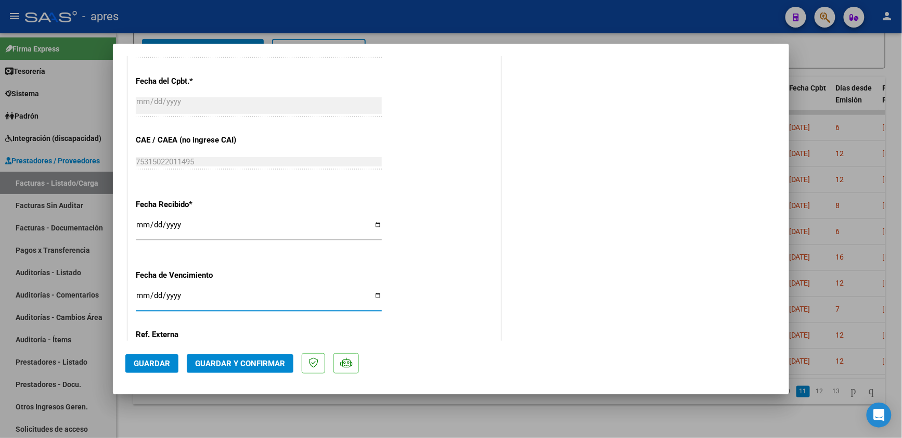
click at [138, 300] on input "Ingresar la fecha" at bounding box center [259, 299] width 246 height 17
type input "[DATE]"
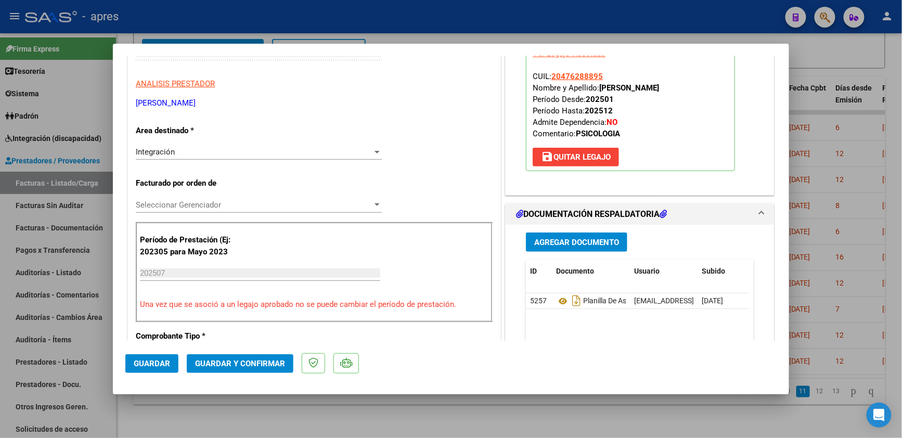
scroll to position [0, 0]
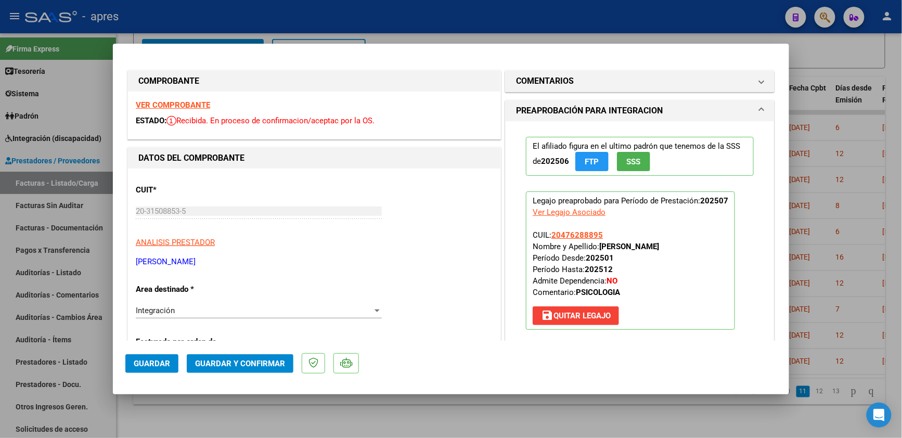
click at [283, 363] on span "Guardar y Confirmar" at bounding box center [240, 363] width 90 height 9
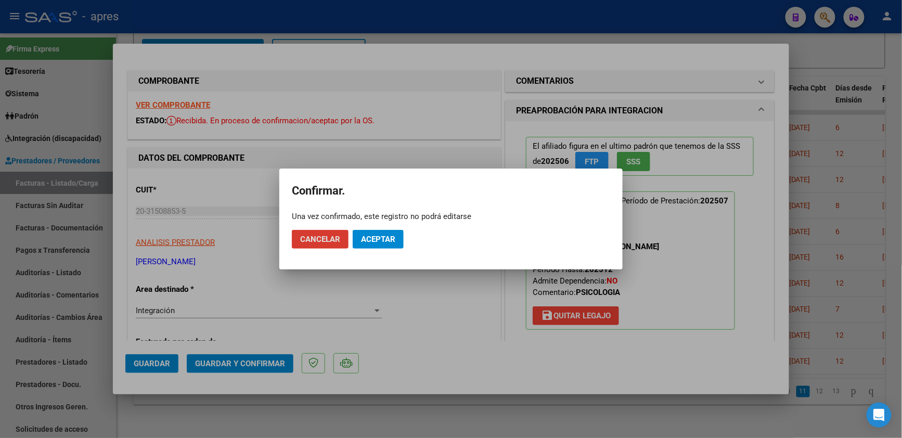
click at [384, 243] on span "Aceptar" at bounding box center [378, 239] width 34 height 9
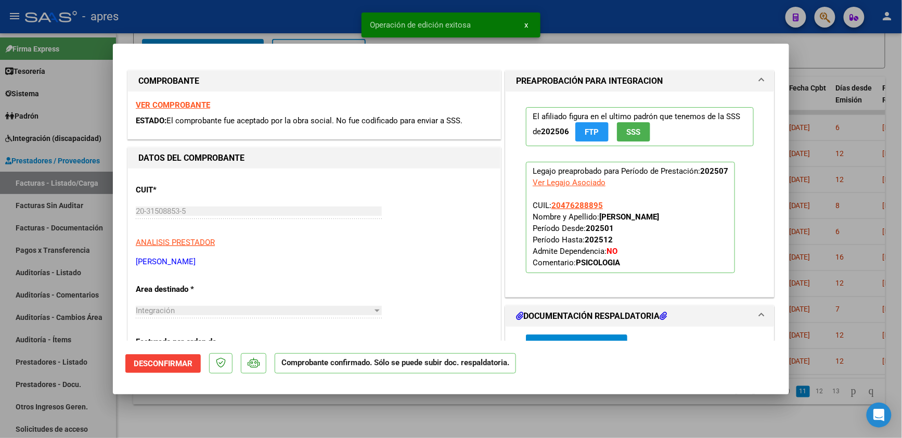
click at [214, 410] on div at bounding box center [451, 219] width 902 height 438
type input "$ 0,00"
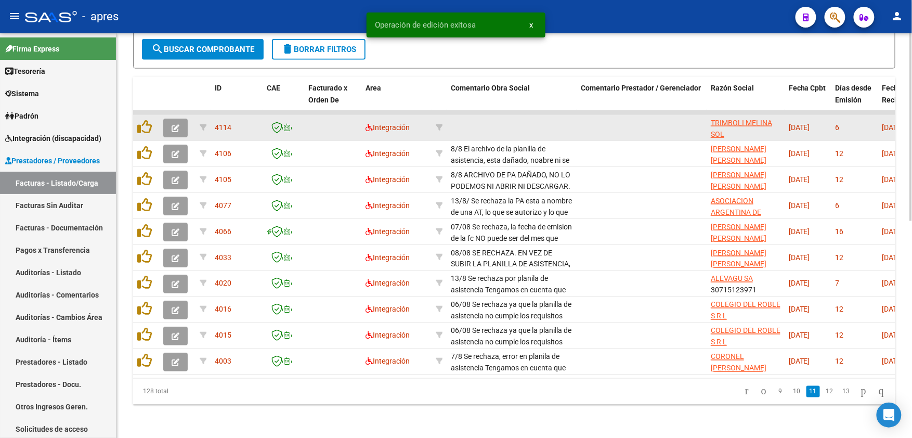
click at [177, 123] on span "button" at bounding box center [176, 127] width 8 height 9
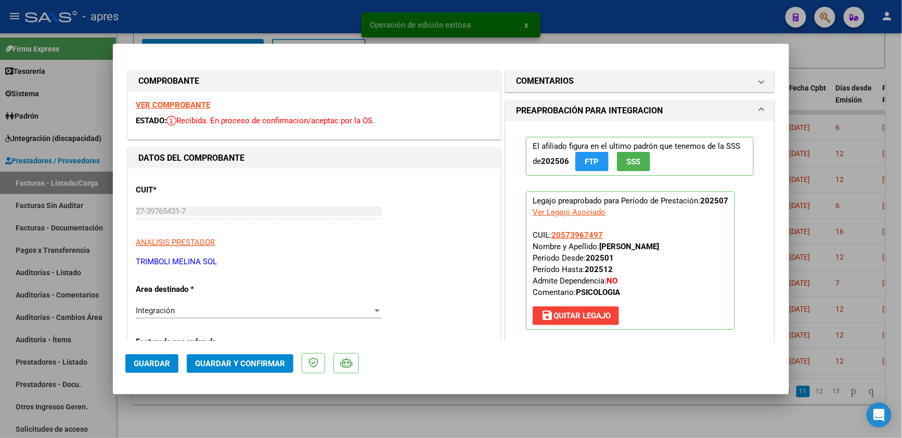
click at [193, 102] on strong "VER COMPROBANTE" at bounding box center [173, 104] width 74 height 9
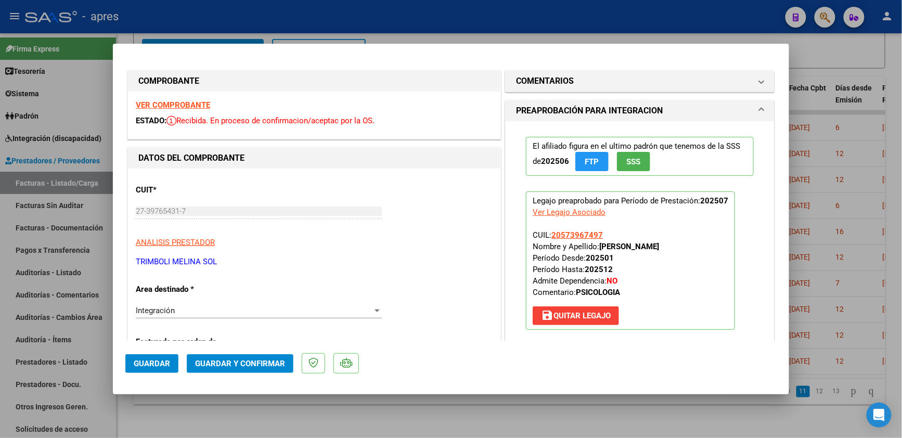
scroll to position [138, 0]
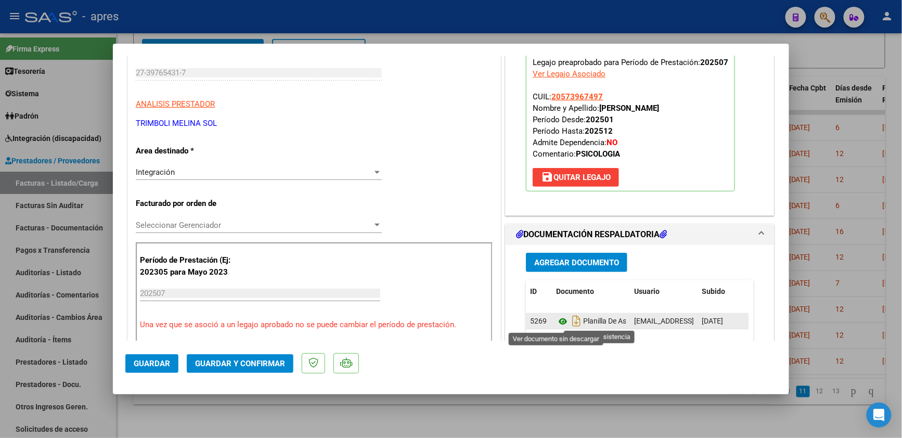
click at [556, 323] on icon at bounding box center [563, 321] width 14 height 12
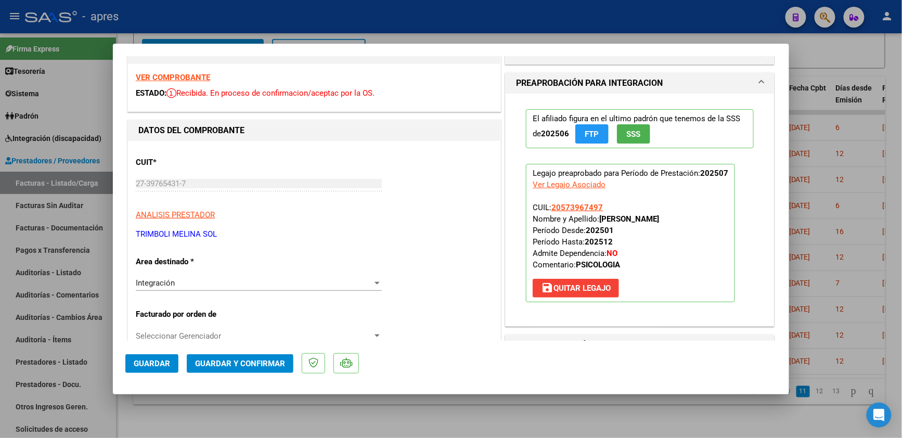
scroll to position [166, 0]
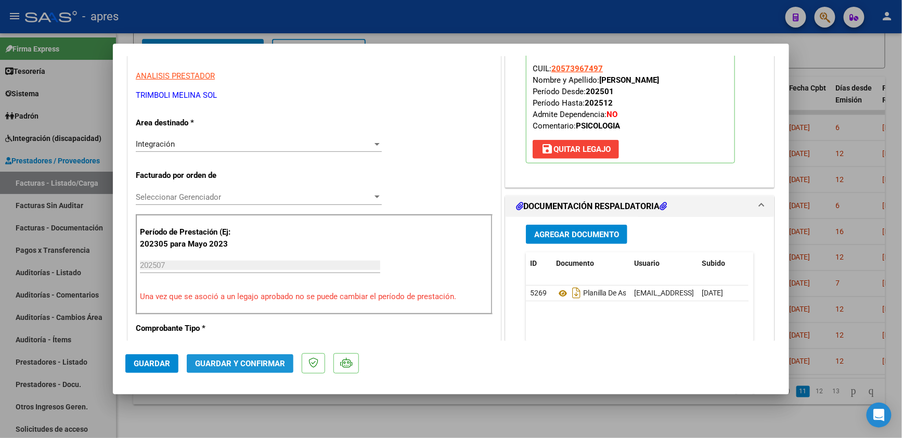
click at [227, 360] on span "Guardar y Confirmar" at bounding box center [240, 363] width 90 height 9
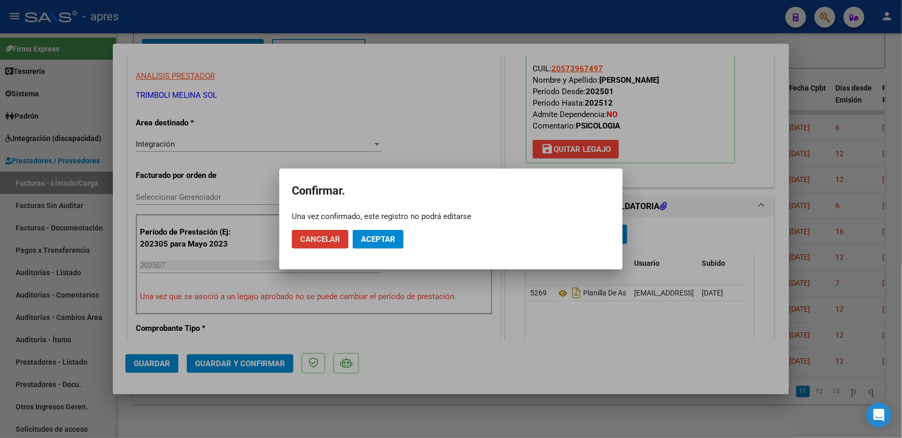
click at [390, 244] on button "Aceptar" at bounding box center [378, 239] width 51 height 19
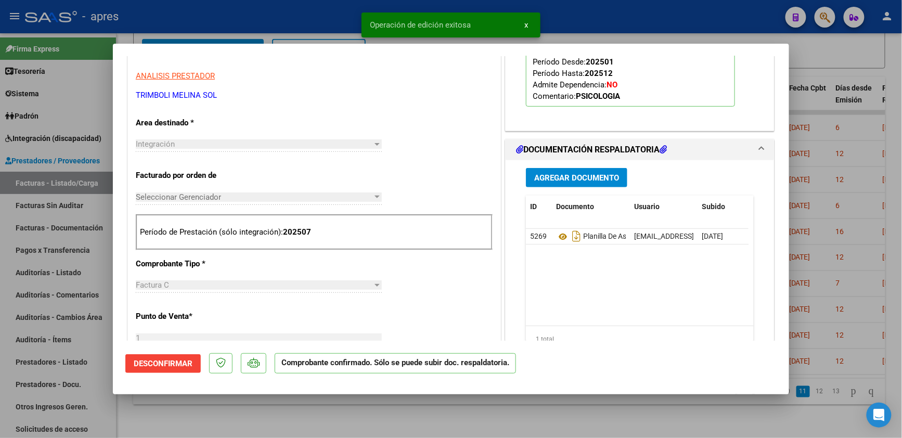
click at [251, 419] on div at bounding box center [451, 219] width 902 height 438
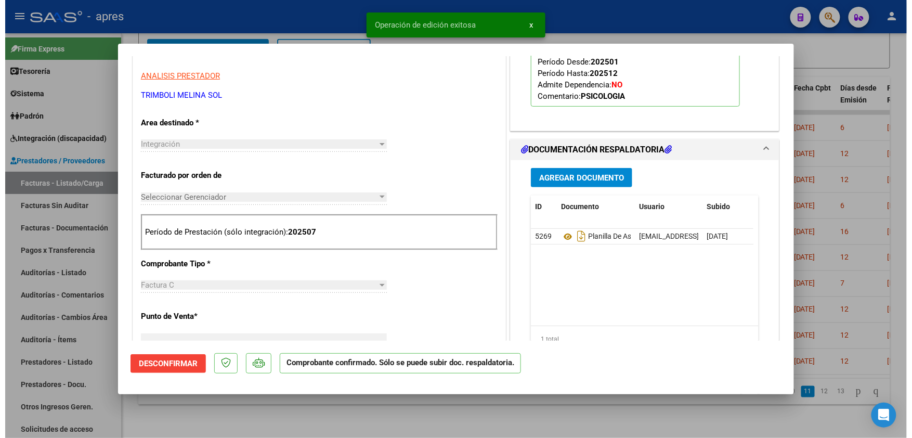
scroll to position [0, 0]
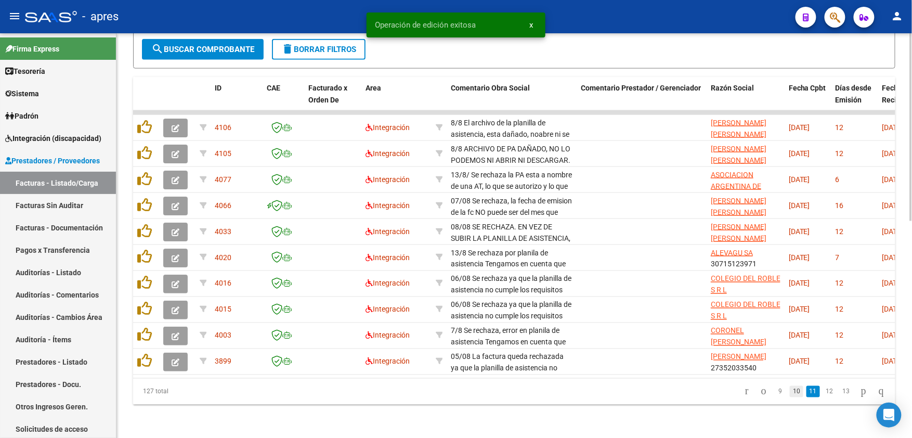
click at [790, 392] on link "10" at bounding box center [797, 391] width 14 height 11
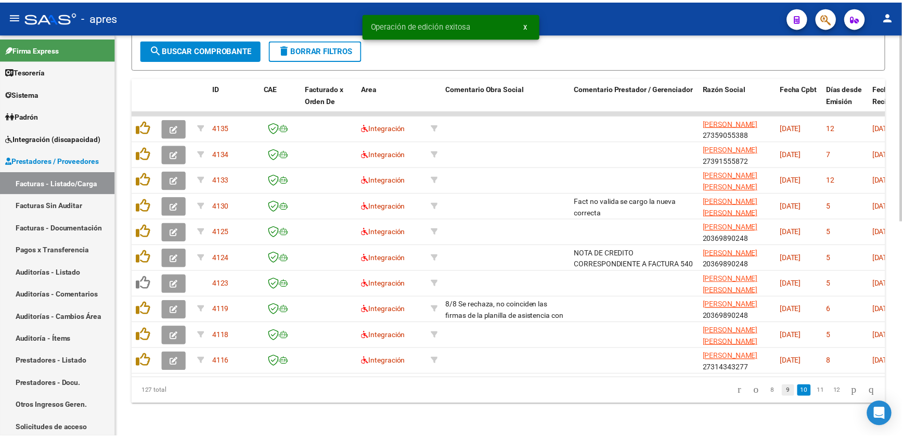
scroll to position [468, 0]
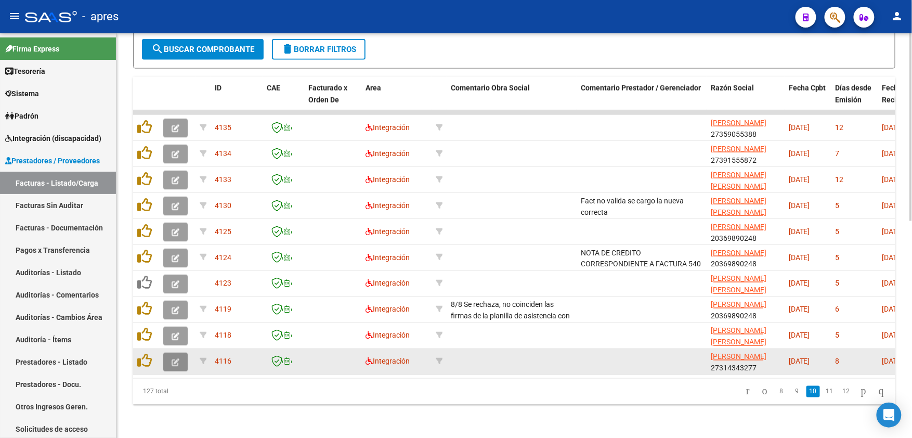
click at [175, 358] on icon "button" at bounding box center [176, 362] width 8 height 8
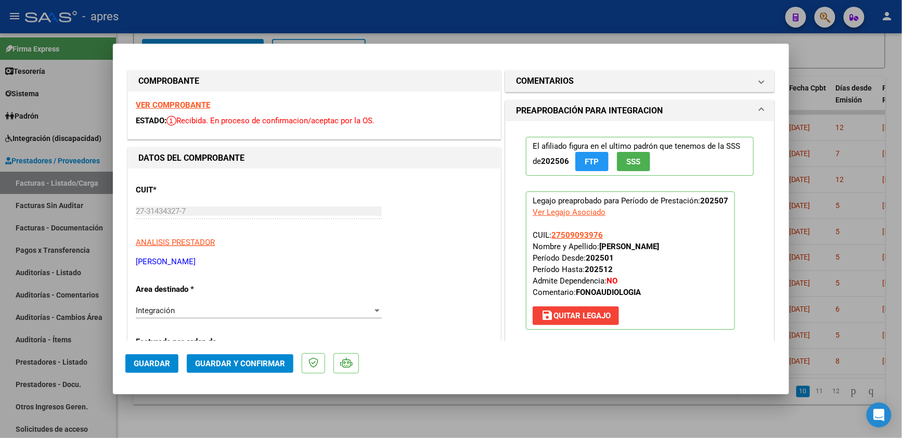
click at [192, 110] on div "VER COMPROBANTE ESTADO: Recibida. En proceso de confirmacion/aceptac por la OS." at bounding box center [314, 115] width 372 height 47
click at [194, 106] on strong "VER COMPROBANTE" at bounding box center [173, 104] width 74 height 9
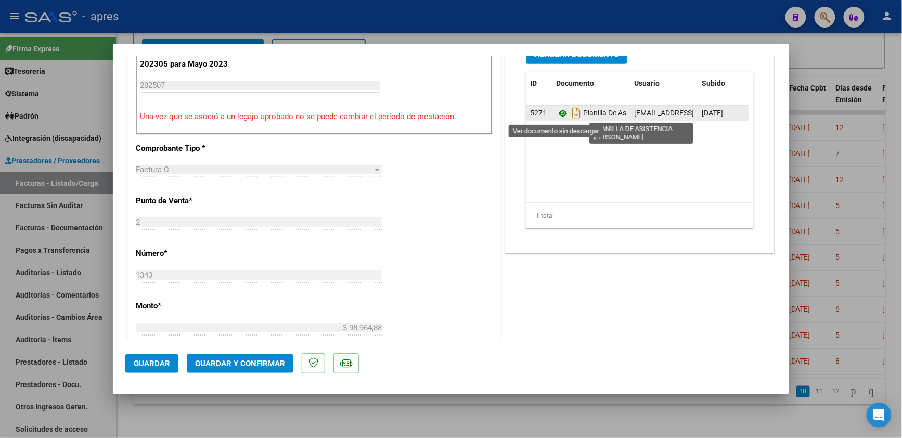
click at [556, 114] on icon at bounding box center [563, 113] width 14 height 12
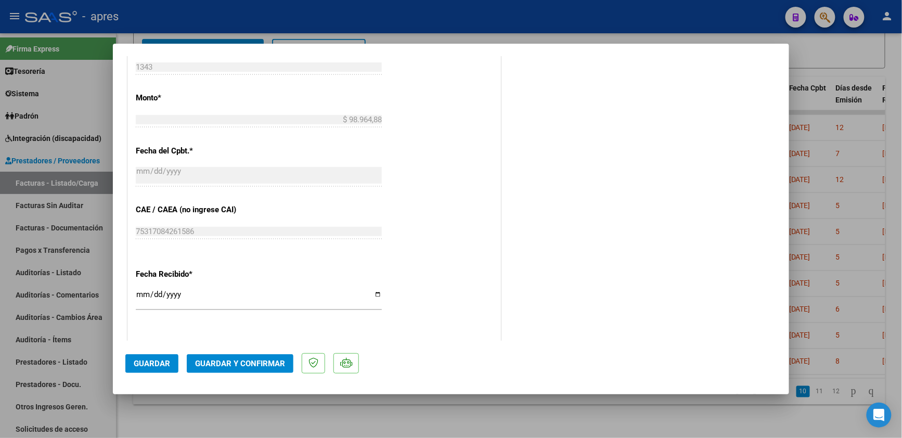
scroll to position [693, 0]
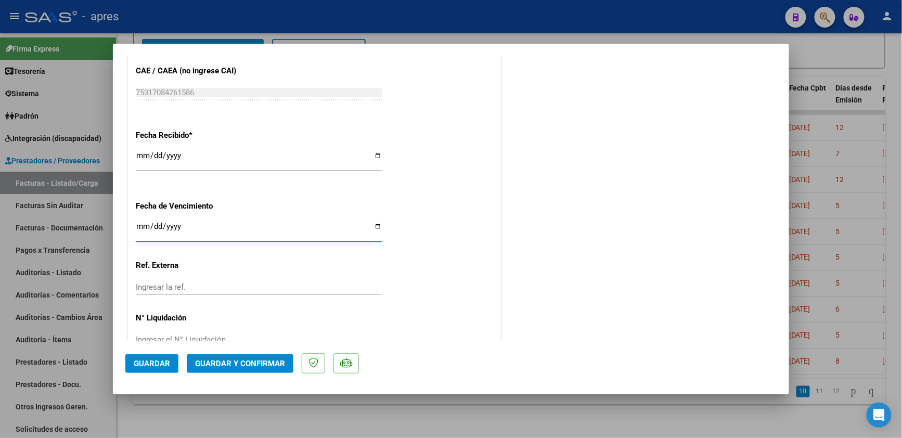
click at [143, 226] on input "Ingresar la fecha" at bounding box center [259, 230] width 246 height 17
type input "[DATE]"
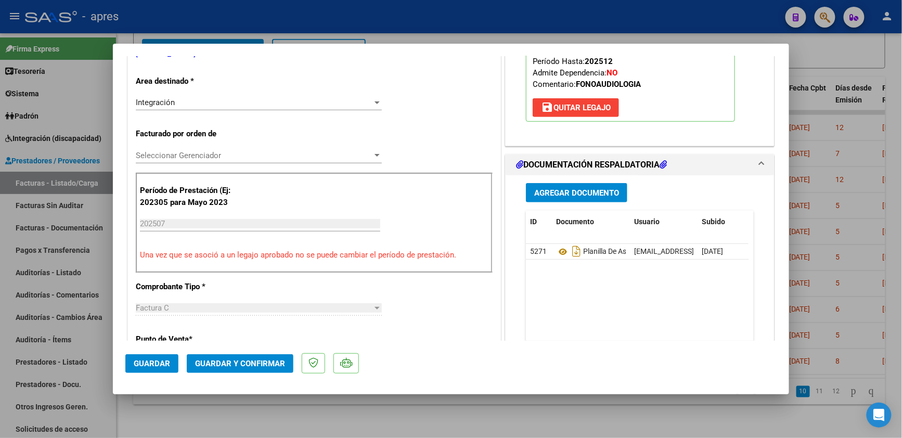
scroll to position [0, 0]
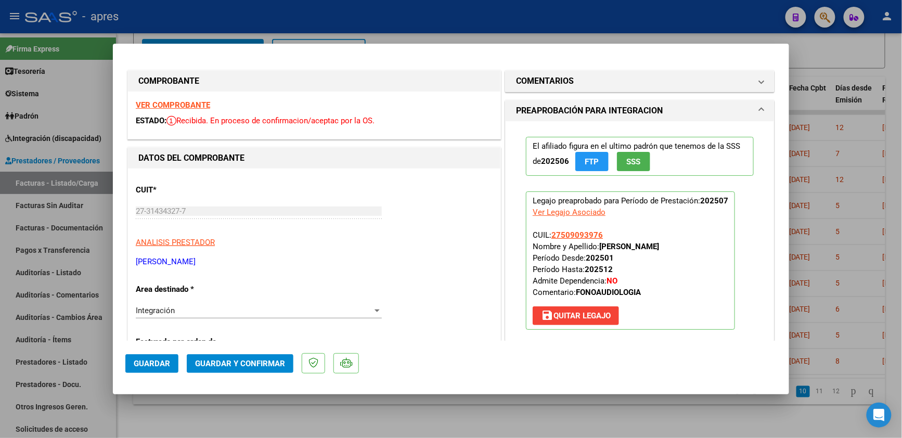
click at [254, 363] on span "Guardar y Confirmar" at bounding box center [240, 363] width 90 height 9
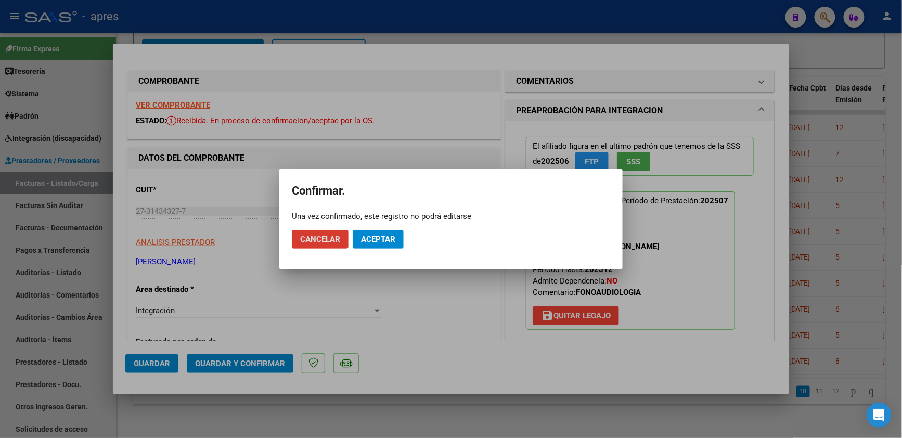
click at [389, 238] on span "Aceptar" at bounding box center [378, 239] width 34 height 9
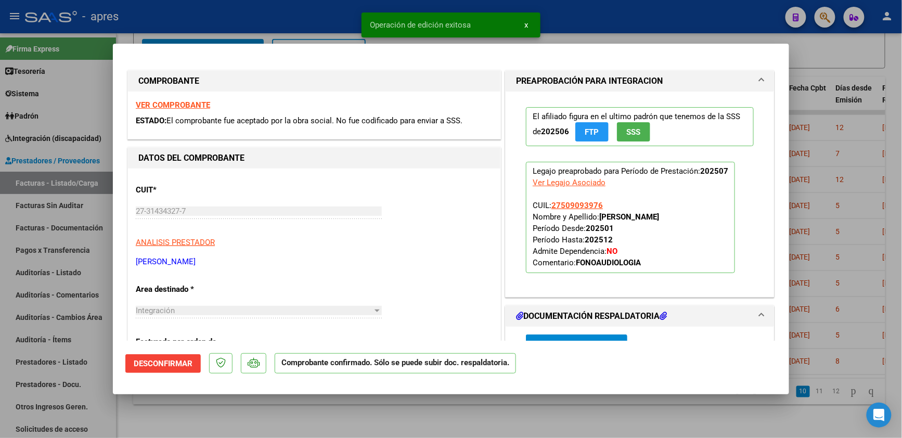
click at [298, 414] on div at bounding box center [451, 219] width 902 height 438
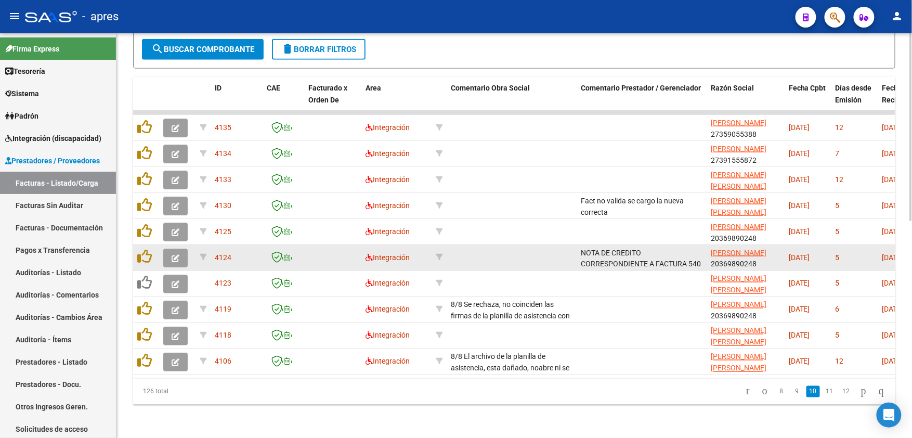
click at [177, 254] on icon "button" at bounding box center [176, 258] width 8 height 8
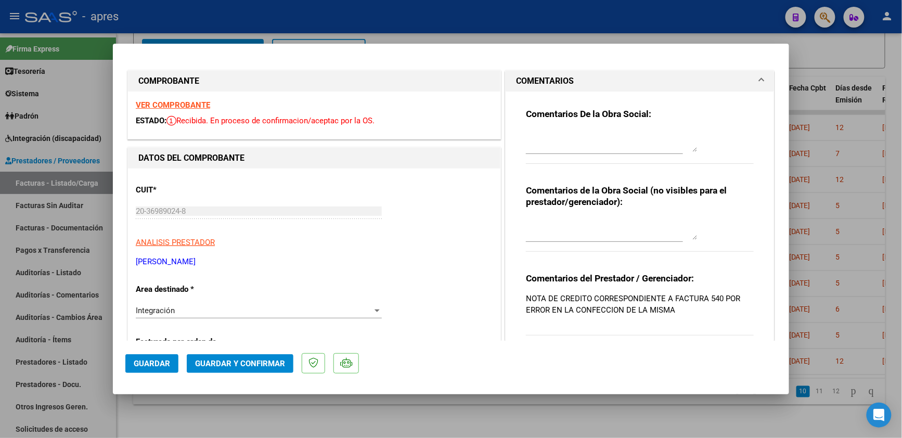
click at [182, 105] on strong "VER COMPROBANTE" at bounding box center [173, 104] width 74 height 9
click at [188, 309] on div "Integración" at bounding box center [254, 310] width 237 height 9
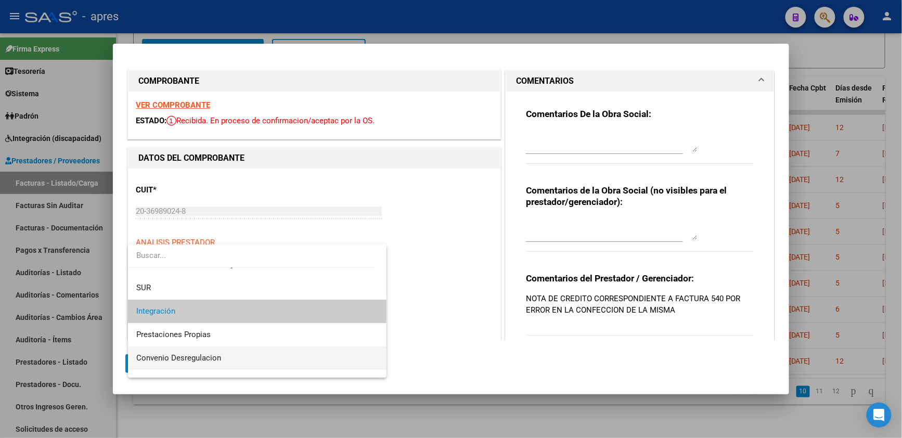
scroll to position [100, 0]
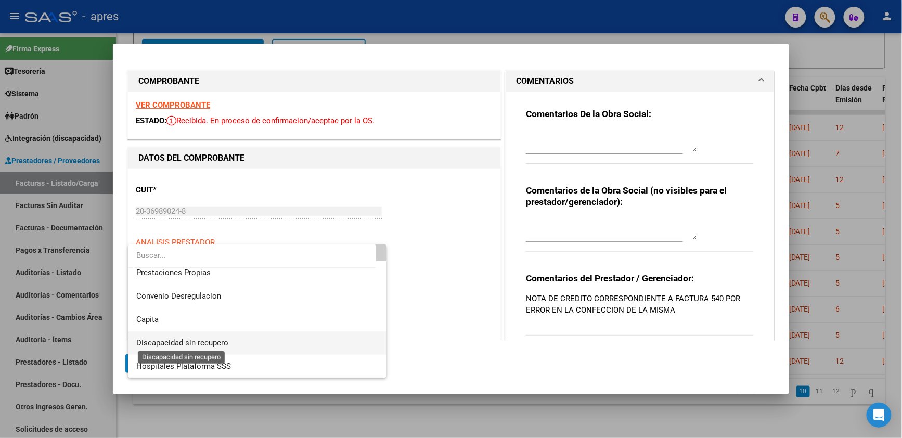
click at [198, 344] on span "Discapacidad sin recupero" at bounding box center [182, 342] width 92 height 9
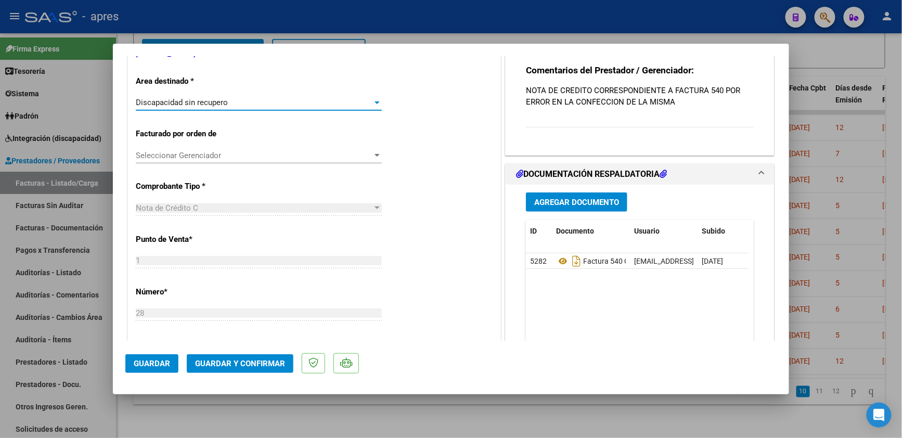
scroll to position [277, 0]
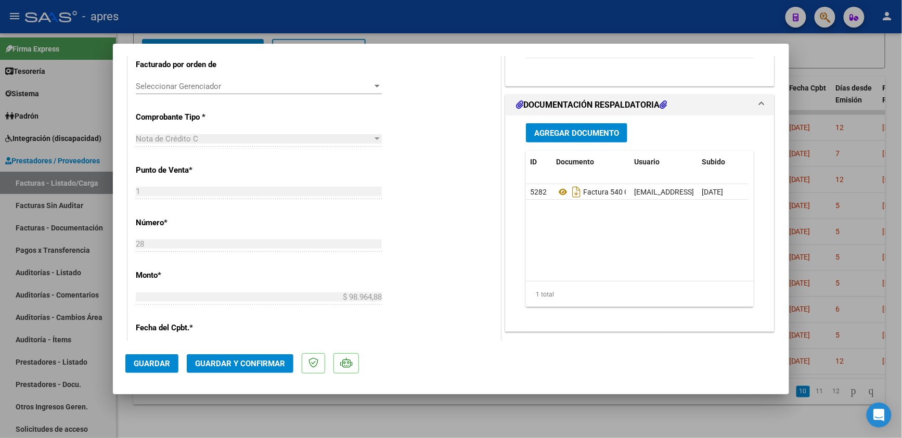
click at [242, 361] on span "Guardar y Confirmar" at bounding box center [240, 363] width 90 height 9
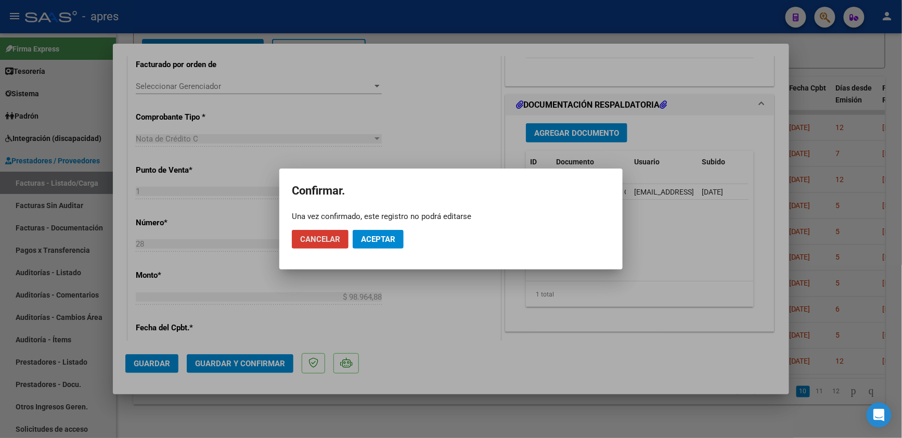
click at [381, 246] on button "Aceptar" at bounding box center [378, 239] width 51 height 19
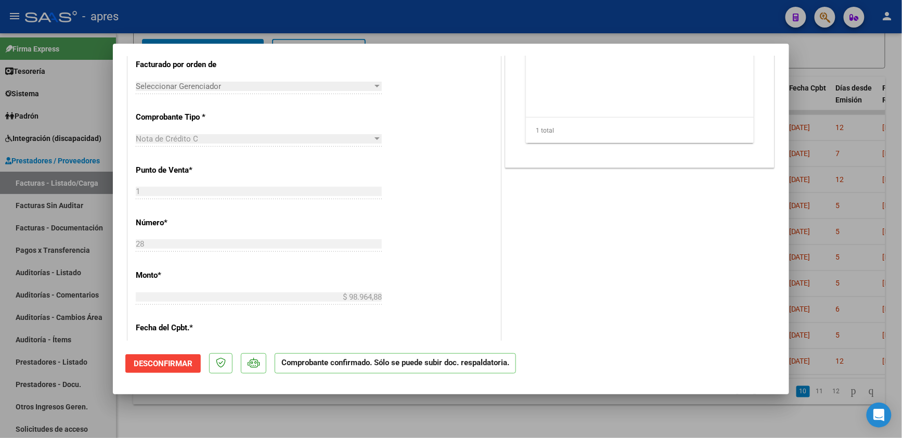
click at [283, 419] on div at bounding box center [451, 219] width 902 height 438
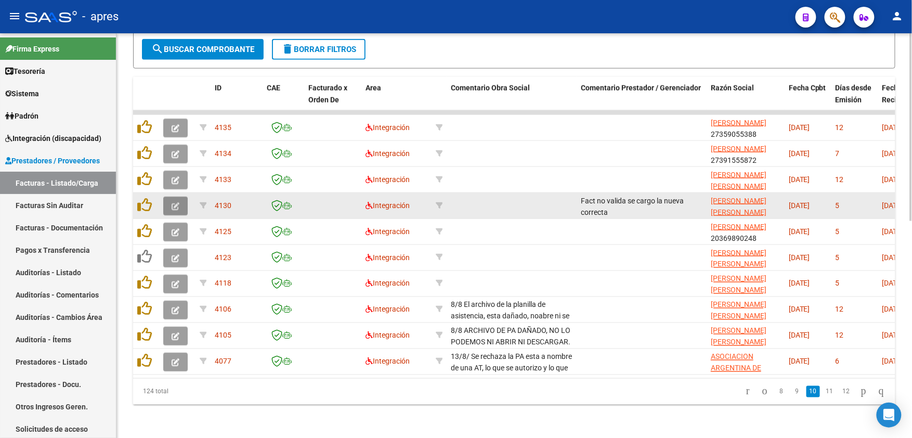
click at [172, 202] on icon "button" at bounding box center [176, 206] width 8 height 8
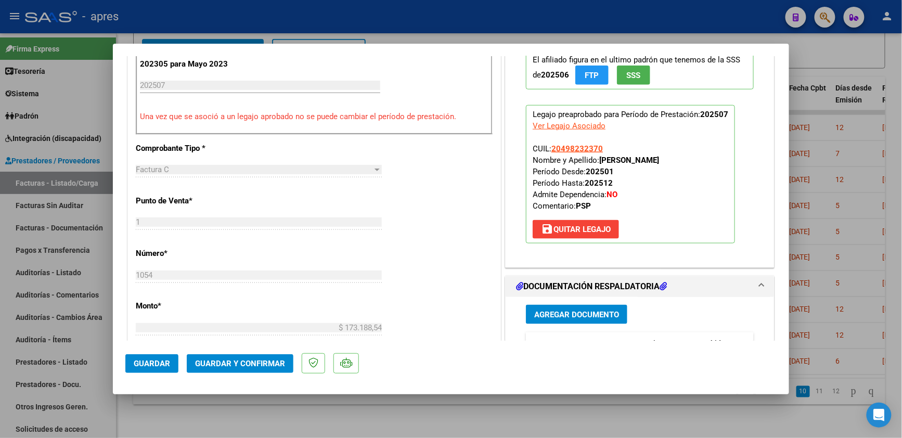
scroll to position [69, 0]
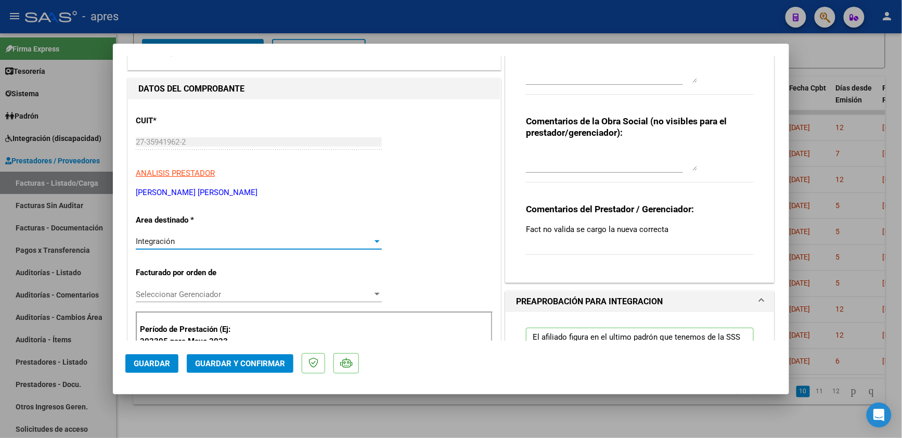
click at [261, 244] on div "Integración" at bounding box center [254, 241] width 237 height 9
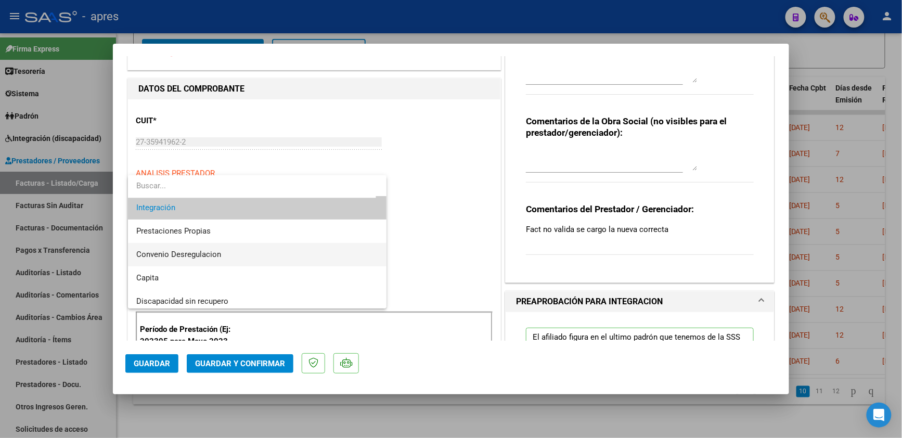
scroll to position [100, 0]
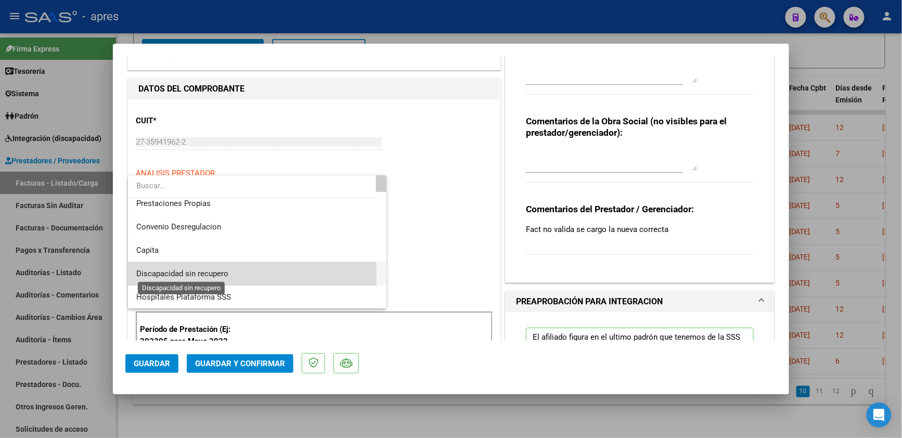
click at [209, 277] on span "Discapacidad sin recupero" at bounding box center [182, 273] width 92 height 9
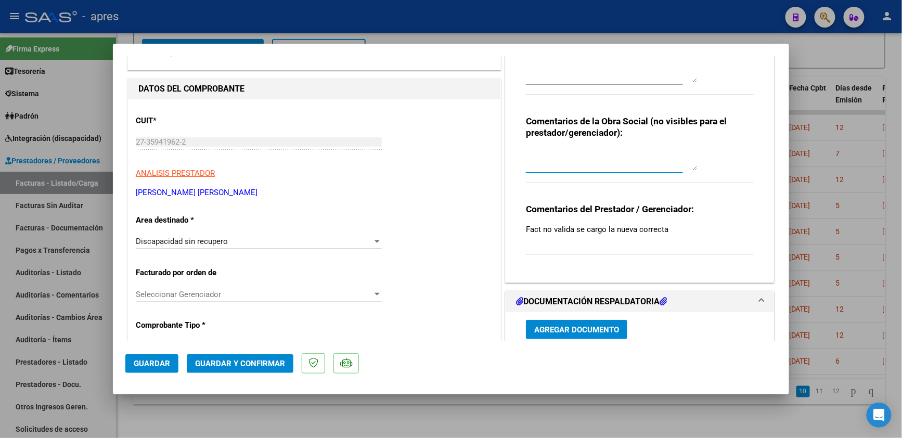
click at [537, 153] on textarea at bounding box center [612, 160] width 172 height 21
type textarea "Reemplaza fc"
click at [142, 365] on span "Guardar" at bounding box center [152, 363] width 36 height 9
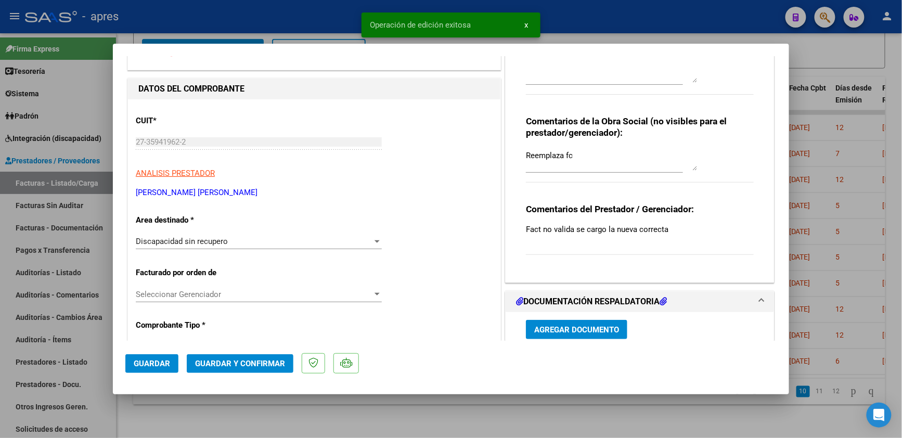
click at [273, 402] on div at bounding box center [451, 219] width 902 height 438
type input "$ 0,00"
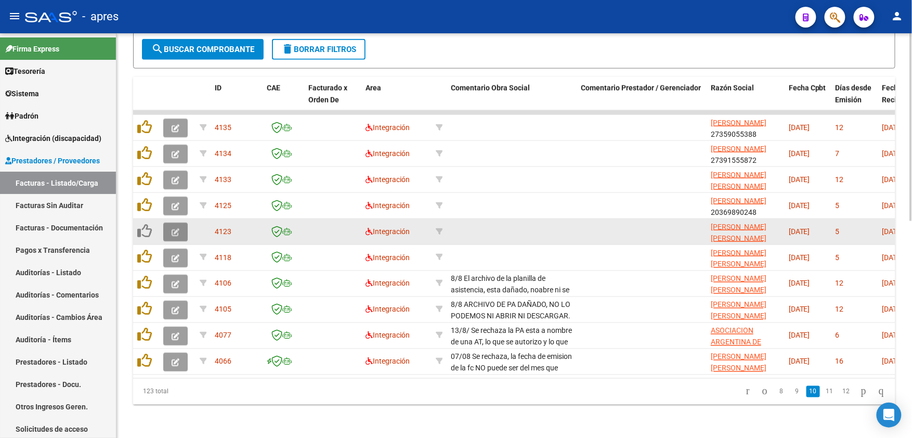
click at [182, 225] on button "button" at bounding box center [175, 232] width 24 height 19
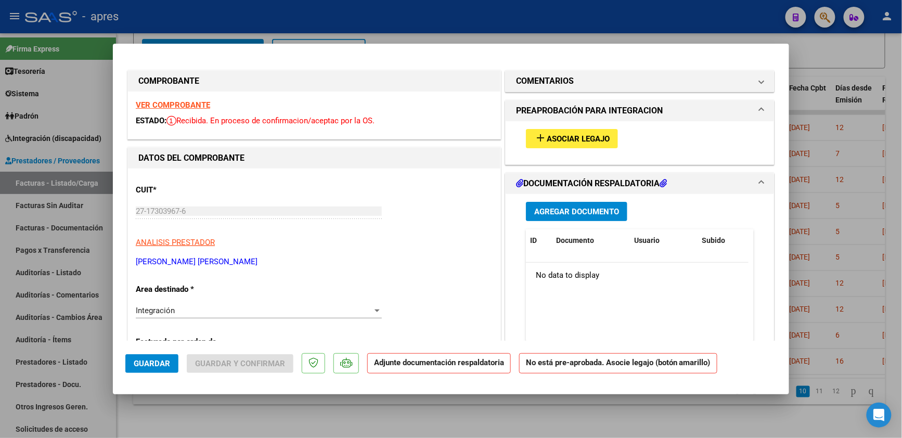
click at [164, 99] on div "VER COMPROBANTE ESTADO: Recibida. En proceso de confirmacion/aceptac por la OS." at bounding box center [314, 115] width 372 height 47
click at [190, 105] on strong "VER COMPROBANTE" at bounding box center [173, 104] width 74 height 9
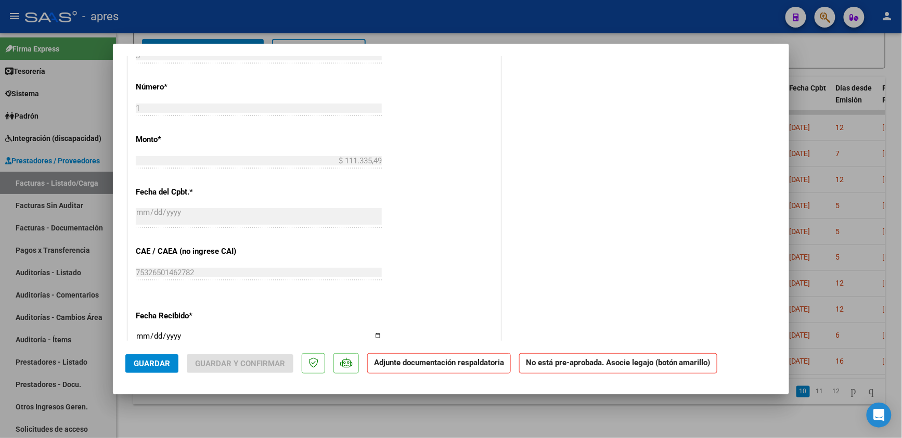
scroll to position [278, 0]
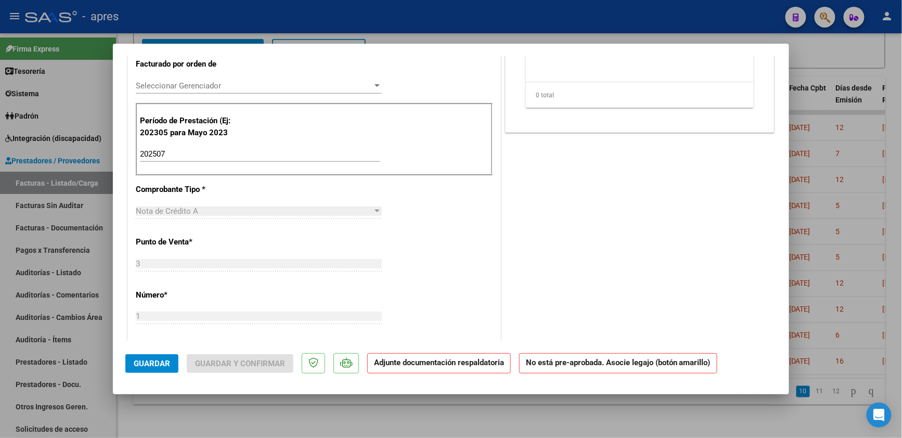
click at [146, 363] on span "Guardar" at bounding box center [152, 363] width 36 height 9
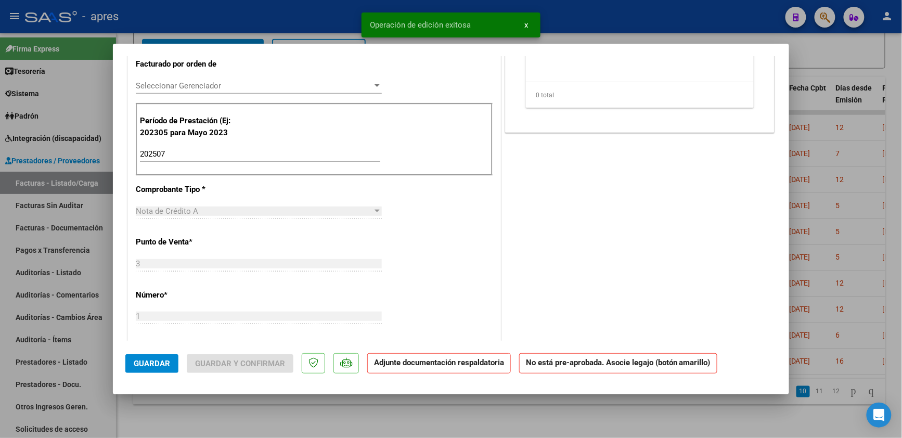
scroll to position [139, 0]
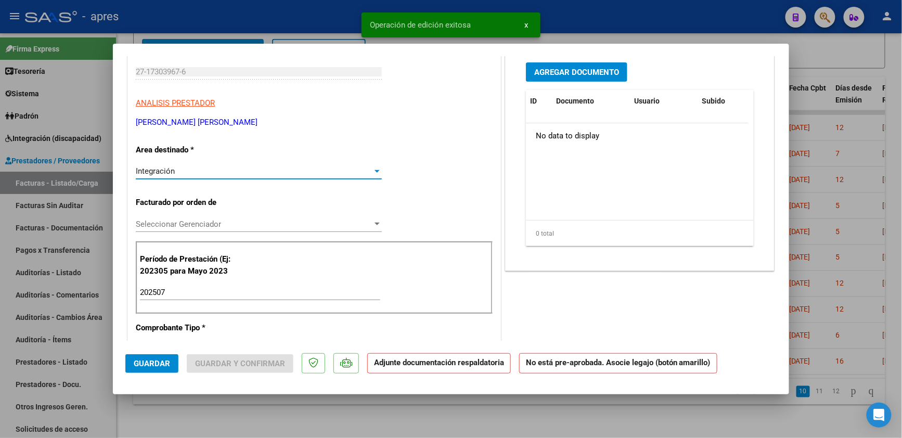
click at [219, 173] on div "Integración" at bounding box center [254, 170] width 237 height 9
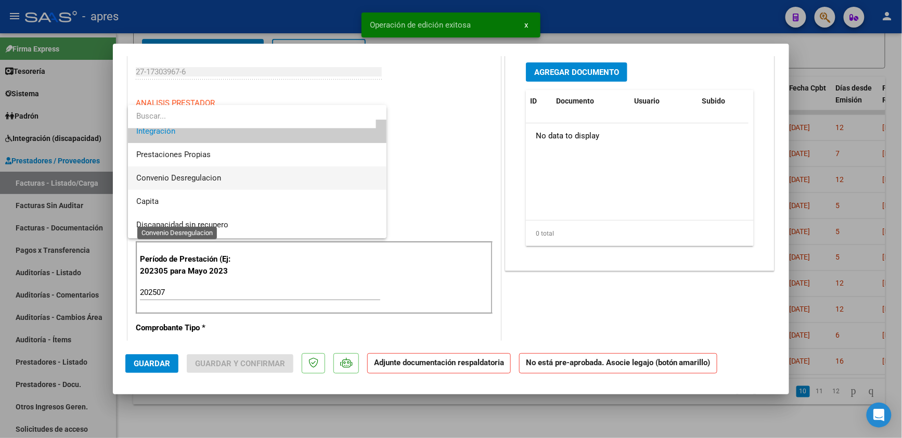
scroll to position [100, 0]
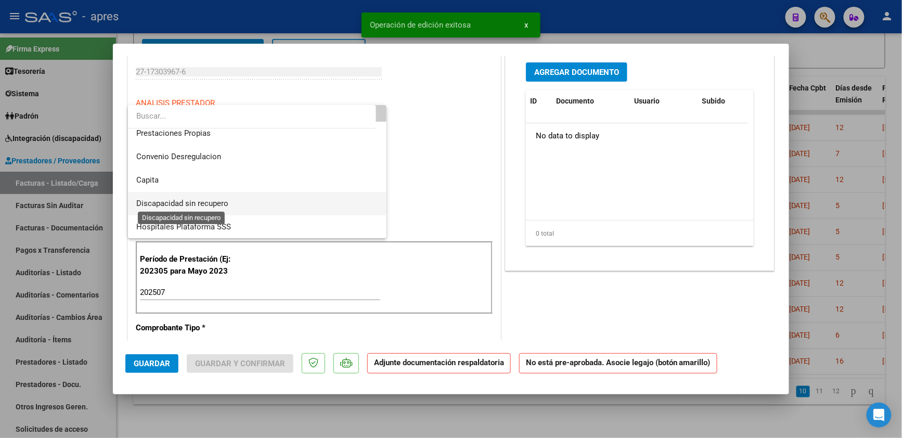
click at [209, 204] on span "Discapacidad sin recupero" at bounding box center [182, 203] width 92 height 9
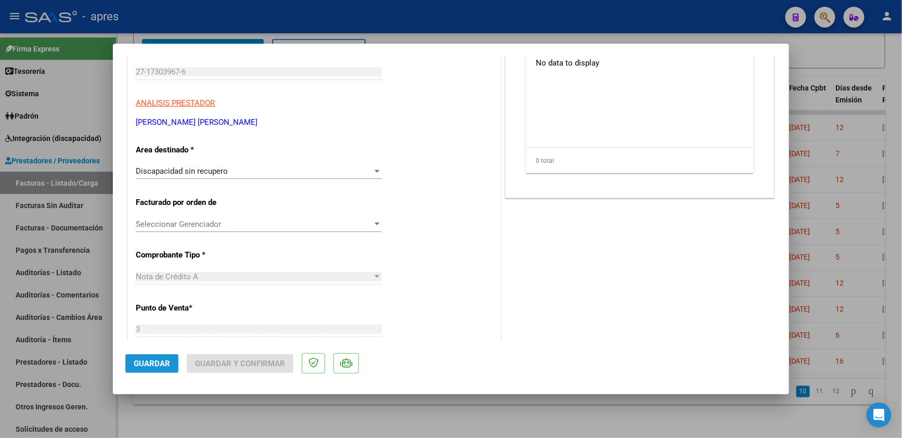
click at [154, 368] on button "Guardar" at bounding box center [151, 363] width 53 height 19
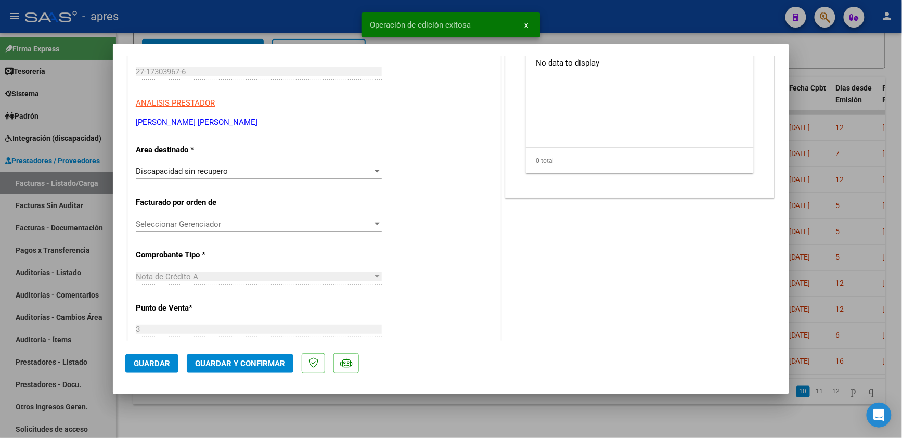
click at [256, 370] on button "Guardar y Confirmar" at bounding box center [240, 363] width 107 height 19
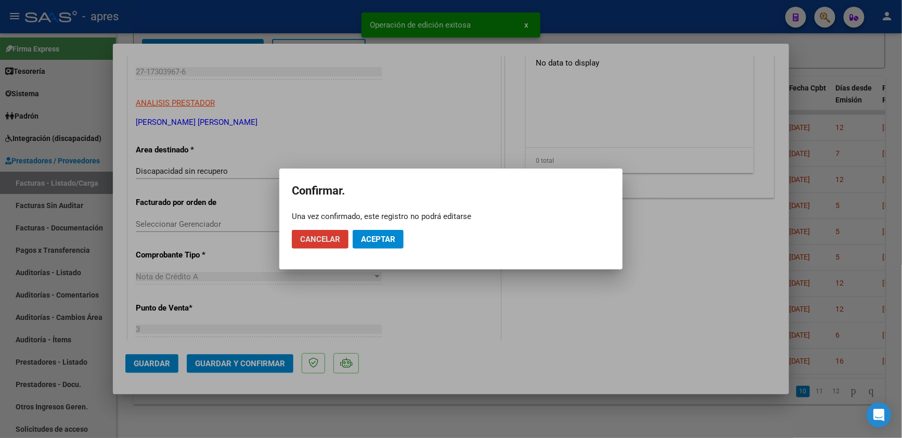
click at [374, 232] on button "Aceptar" at bounding box center [378, 239] width 51 height 19
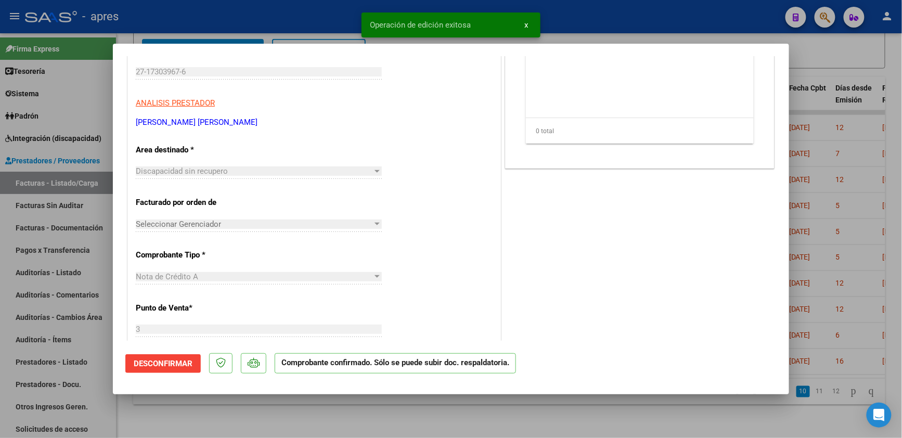
click at [233, 406] on div at bounding box center [451, 219] width 902 height 438
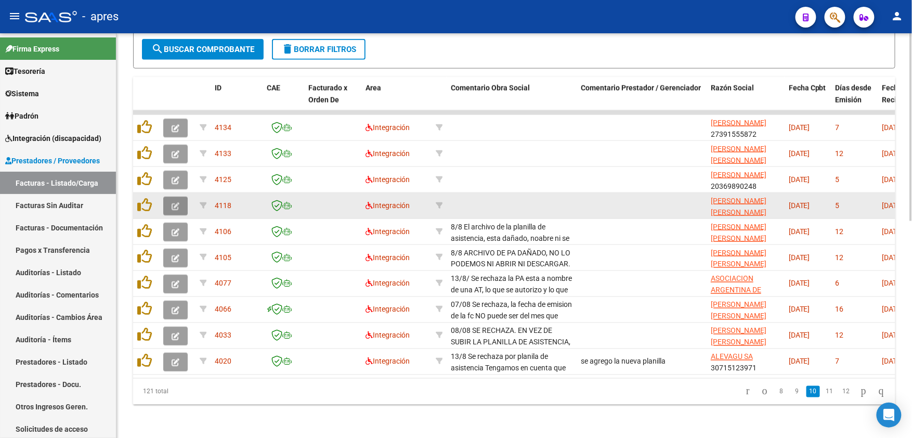
click at [184, 197] on button "button" at bounding box center [175, 206] width 24 height 19
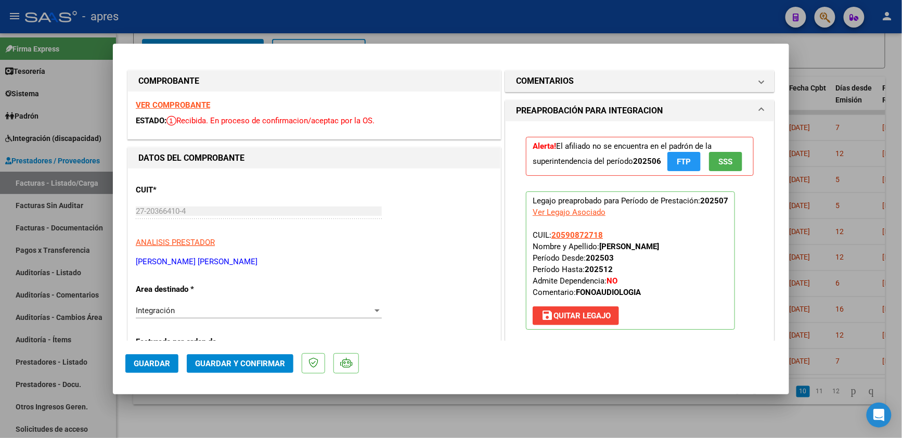
click at [182, 100] on strong "VER COMPROBANTE" at bounding box center [173, 104] width 74 height 9
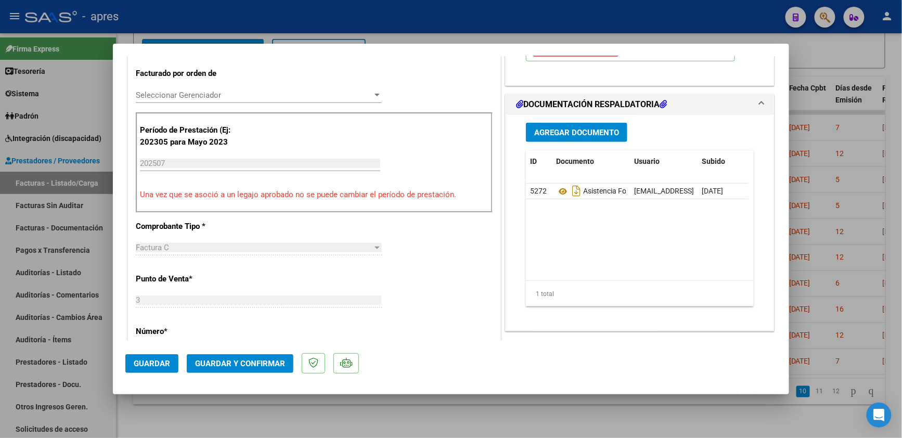
scroll to position [277, 0]
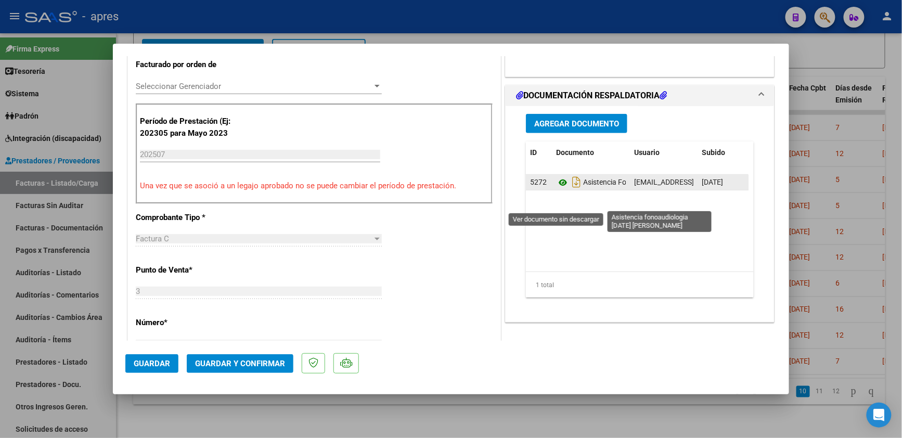
click at [556, 189] on icon at bounding box center [563, 182] width 14 height 12
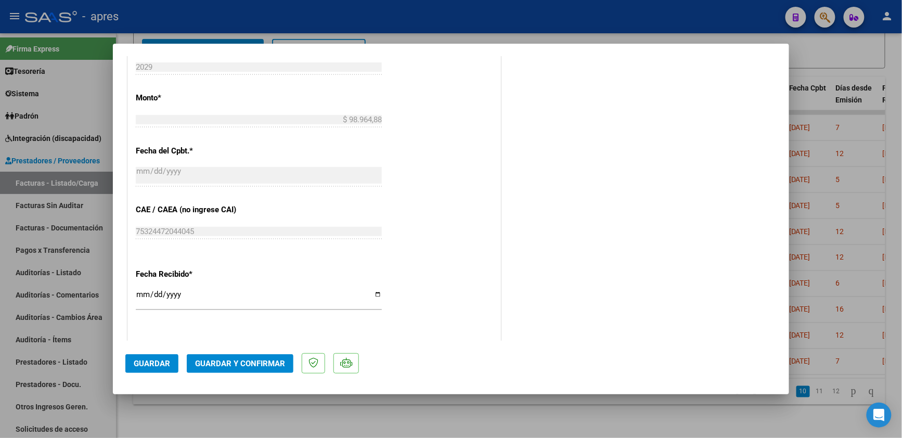
scroll to position [721, 0]
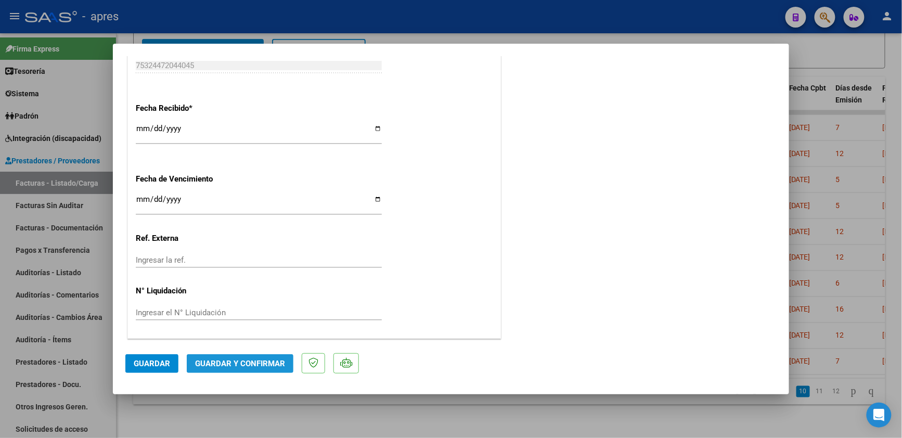
click at [279, 367] on span "Guardar y Confirmar" at bounding box center [240, 363] width 90 height 9
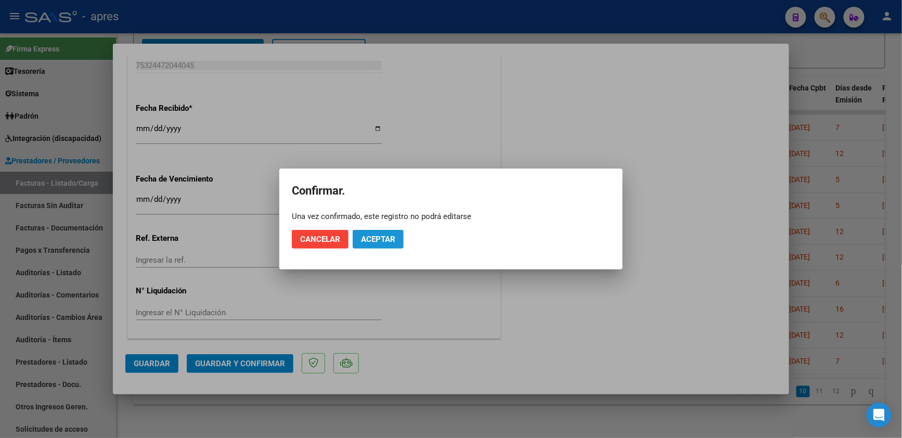
click at [362, 242] on span "Aceptar" at bounding box center [378, 239] width 34 height 9
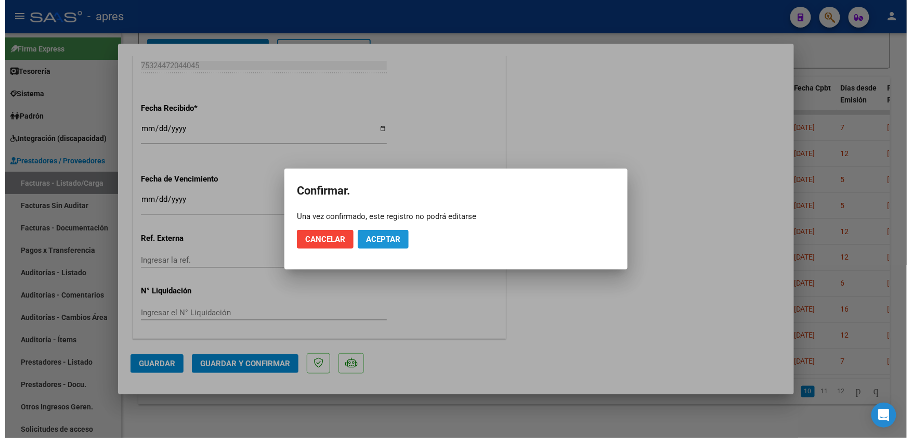
scroll to position [656, 0]
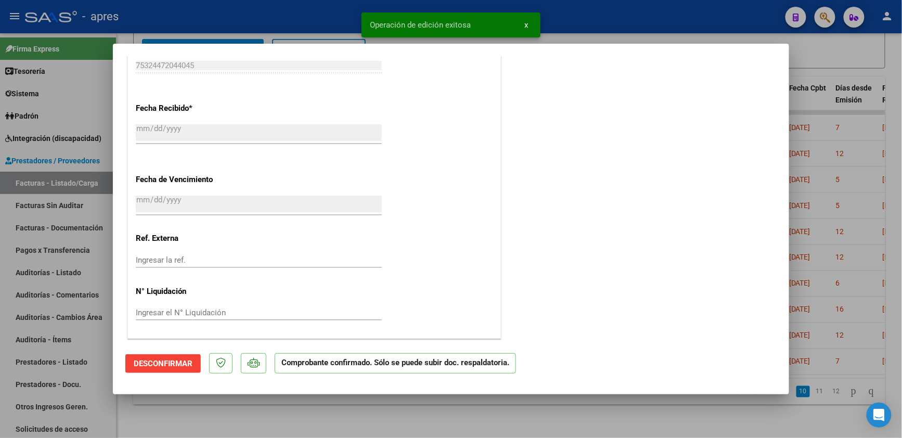
click at [321, 430] on div at bounding box center [451, 219] width 902 height 438
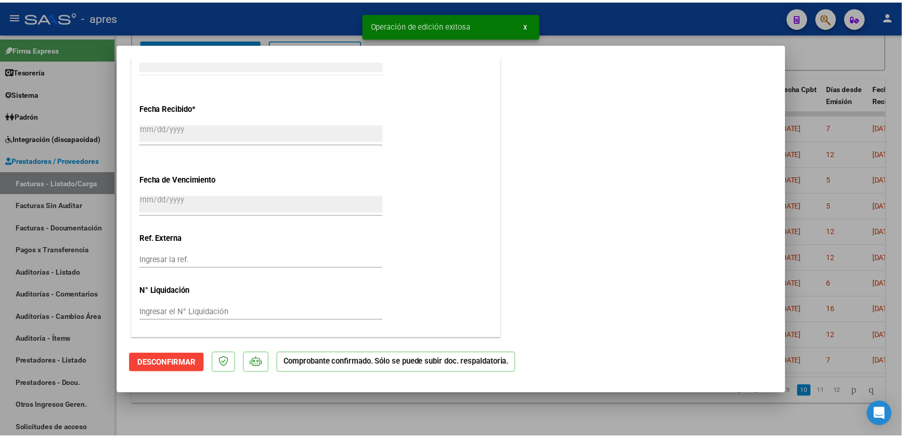
scroll to position [0, 0]
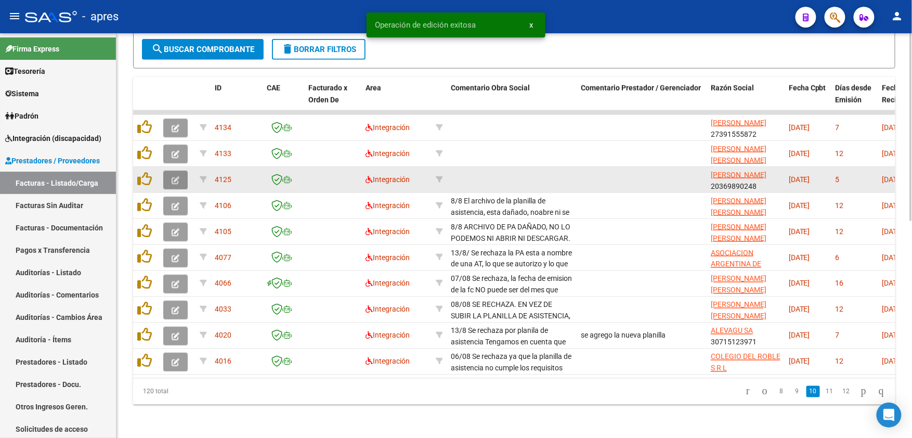
click at [173, 176] on icon "button" at bounding box center [176, 180] width 8 height 8
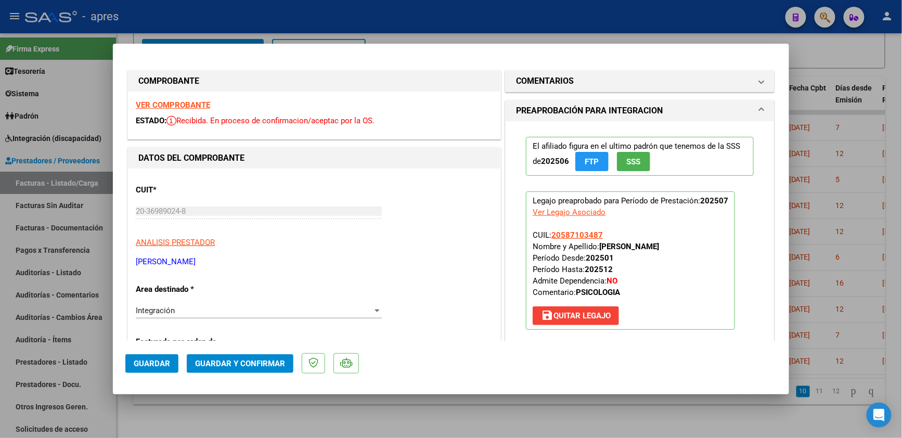
click at [196, 102] on strong "VER COMPROBANTE" at bounding box center [173, 104] width 74 height 9
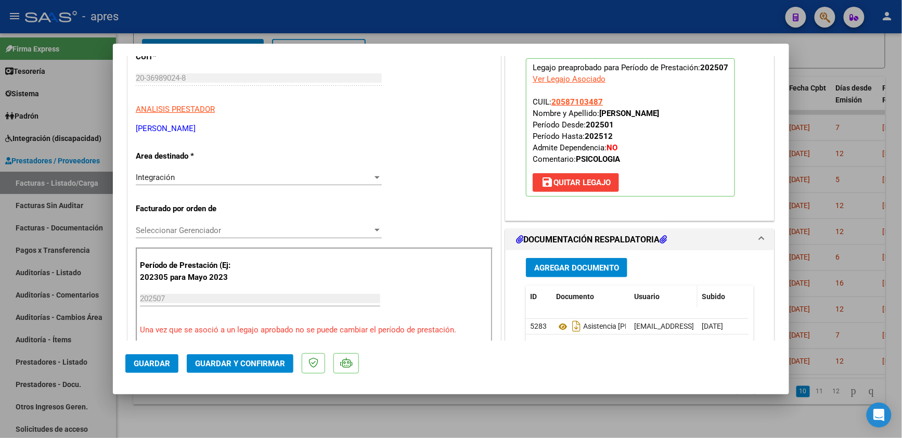
scroll to position [138, 0]
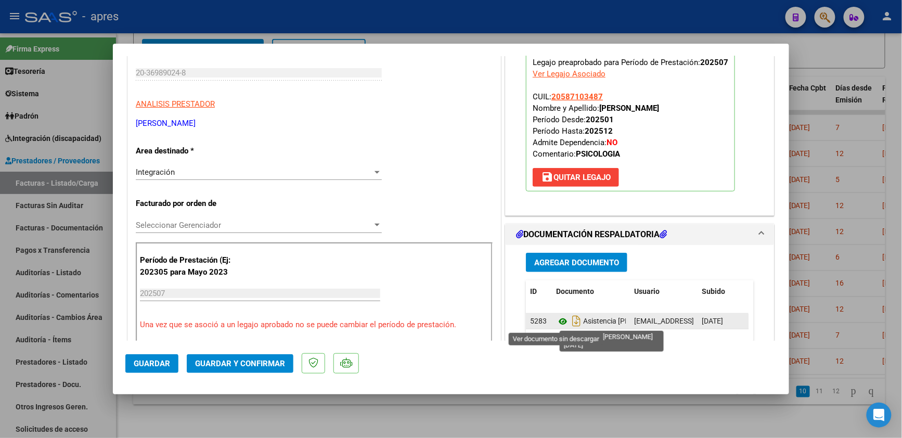
click at [556, 323] on icon at bounding box center [563, 321] width 14 height 12
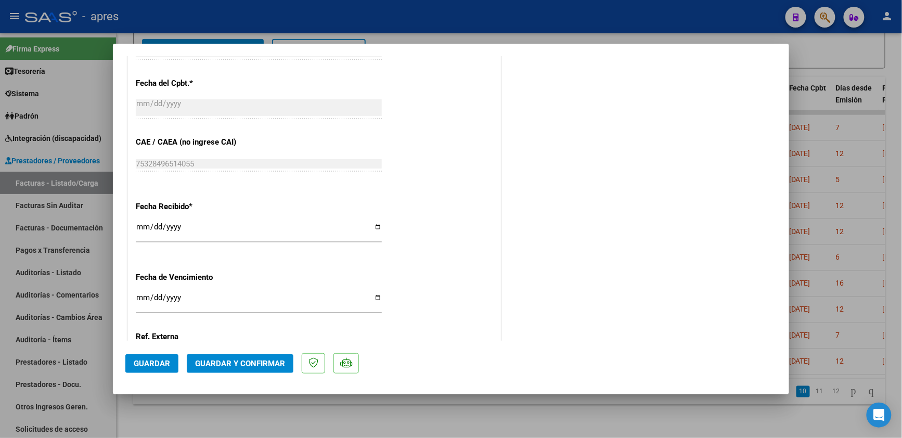
scroll to position [624, 0]
click at [138, 297] on input "Ingresar la fecha" at bounding box center [259, 299] width 246 height 17
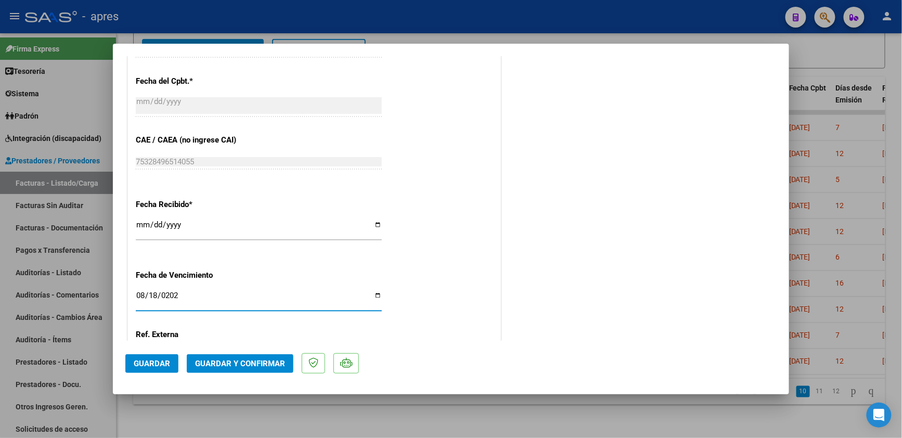
type input "[DATE]"
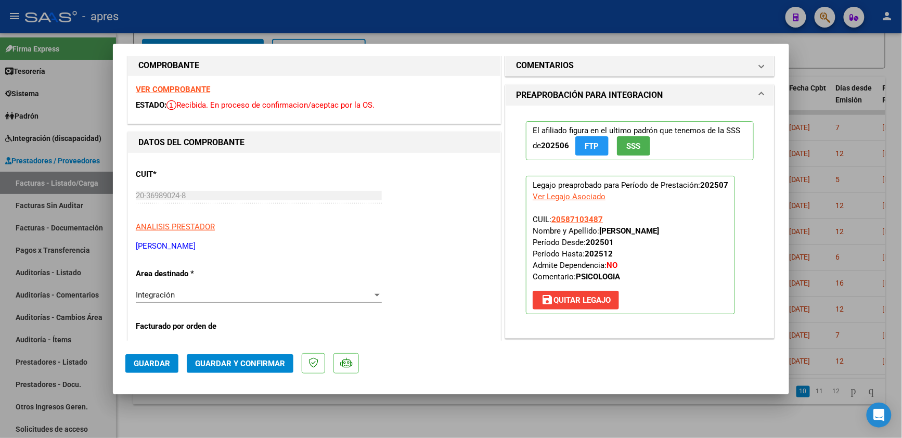
scroll to position [0, 0]
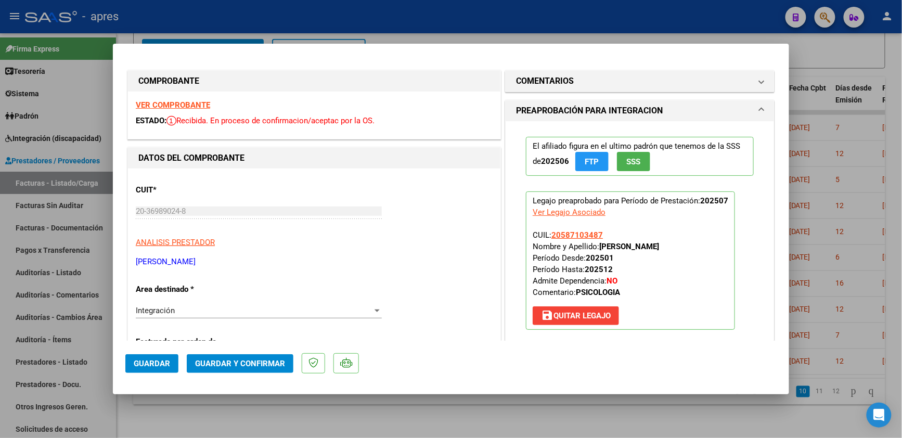
click at [271, 354] on button "Guardar y Confirmar" at bounding box center [240, 363] width 107 height 19
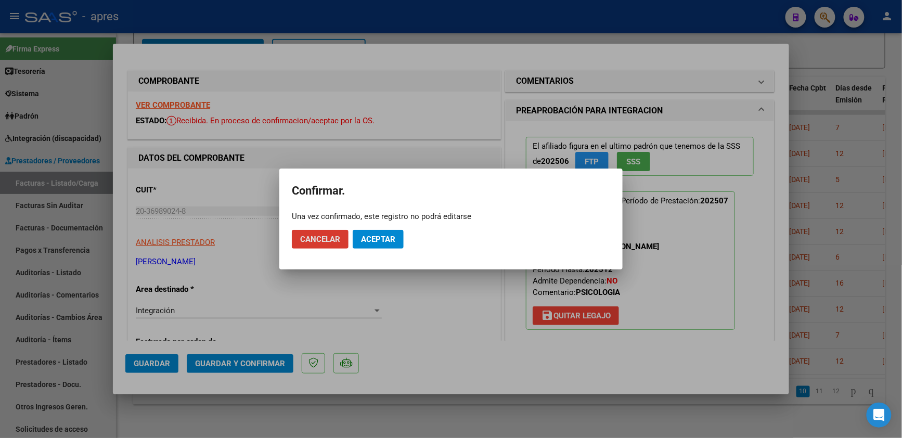
click at [387, 239] on span "Aceptar" at bounding box center [378, 239] width 34 height 9
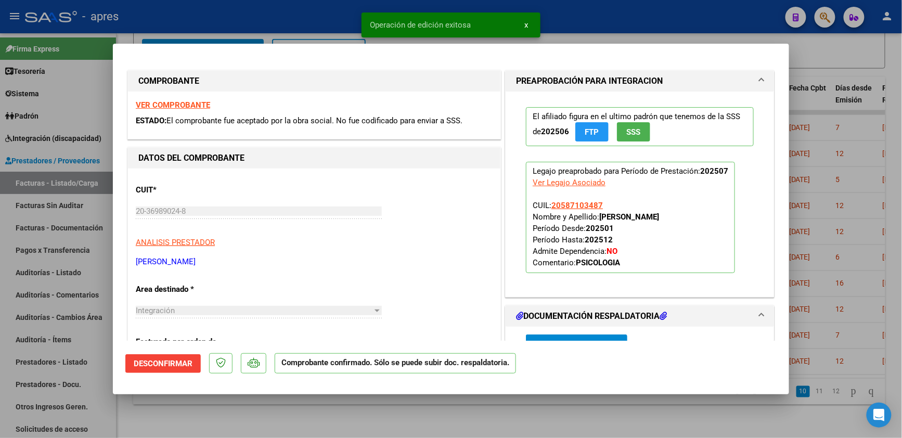
click at [238, 430] on div at bounding box center [451, 219] width 902 height 438
type input "$ 0,00"
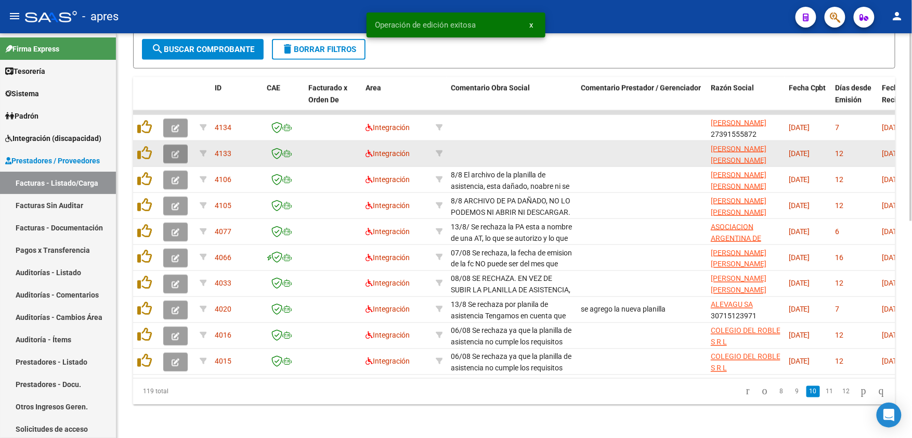
click at [182, 150] on button "button" at bounding box center [175, 154] width 24 height 19
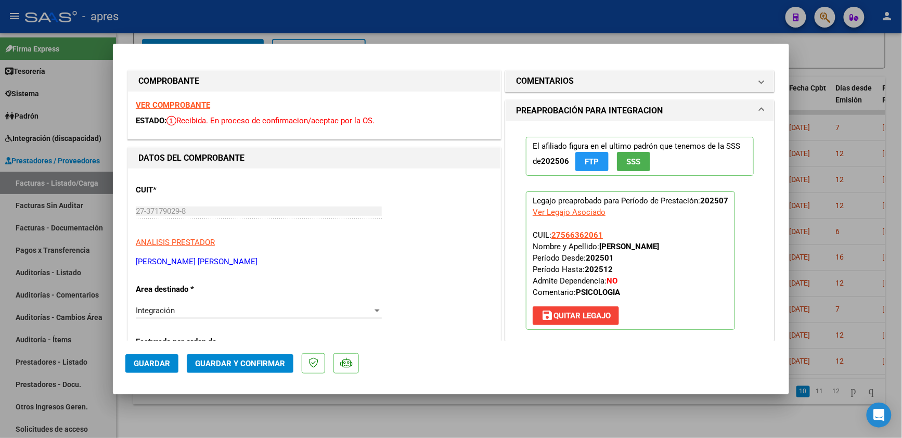
click at [184, 105] on strong "VER COMPROBANTE" at bounding box center [173, 104] width 74 height 9
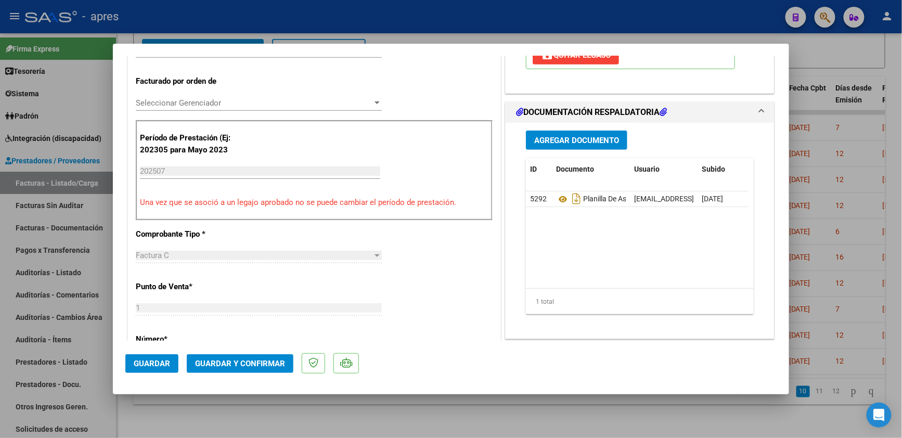
scroll to position [277, 0]
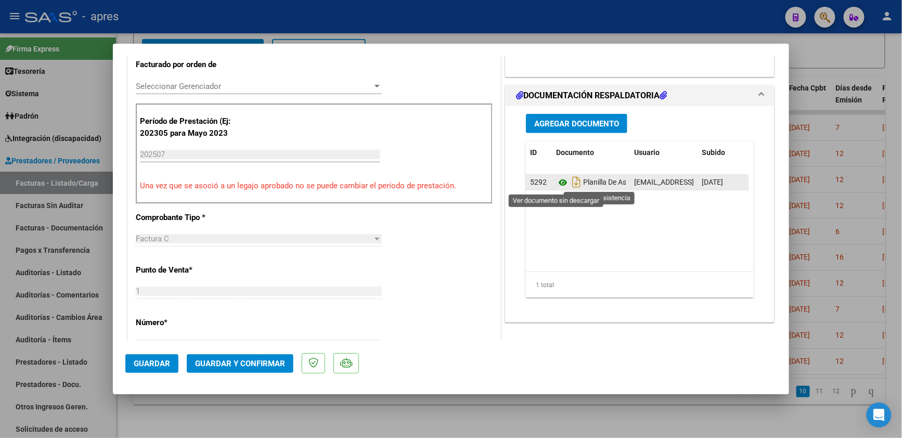
click at [556, 184] on icon at bounding box center [563, 182] width 14 height 12
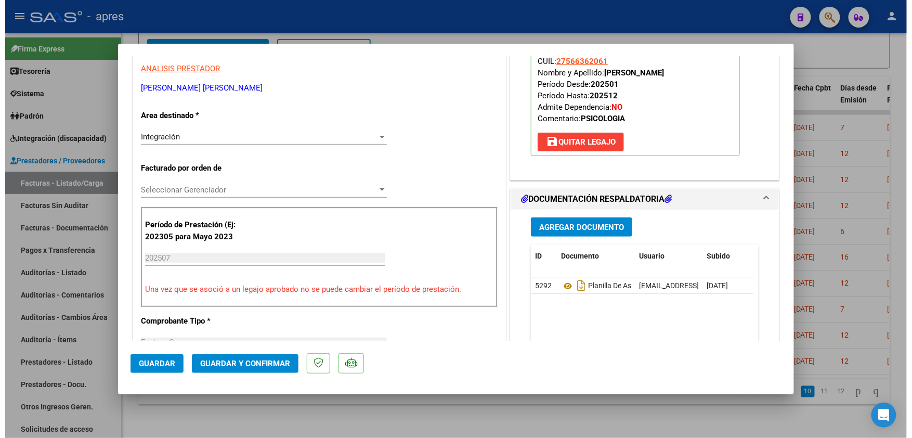
scroll to position [166, 0]
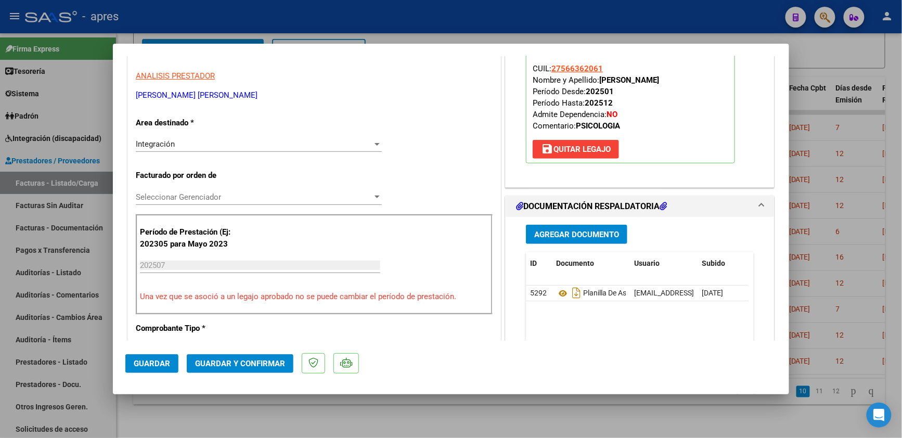
click at [231, 360] on span "Guardar y Confirmar" at bounding box center [240, 363] width 90 height 9
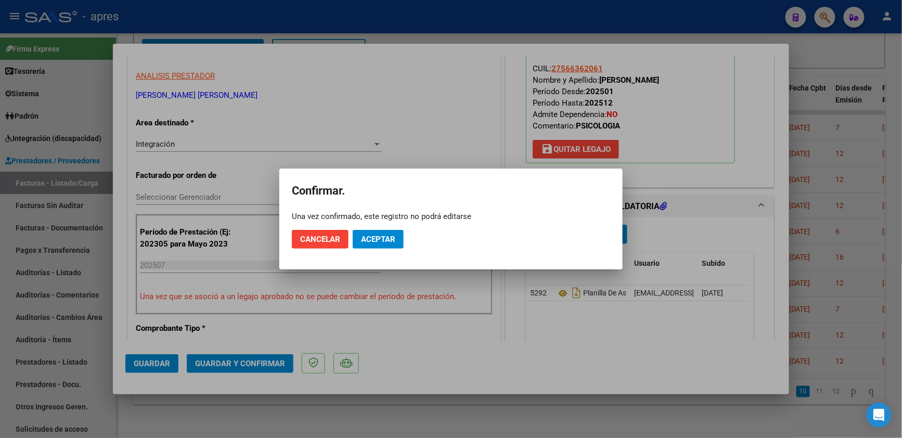
click at [371, 251] on mat-dialog-actions "Cancelar Aceptar" at bounding box center [451, 239] width 318 height 35
click at [373, 241] on span "Aceptar" at bounding box center [378, 239] width 34 height 9
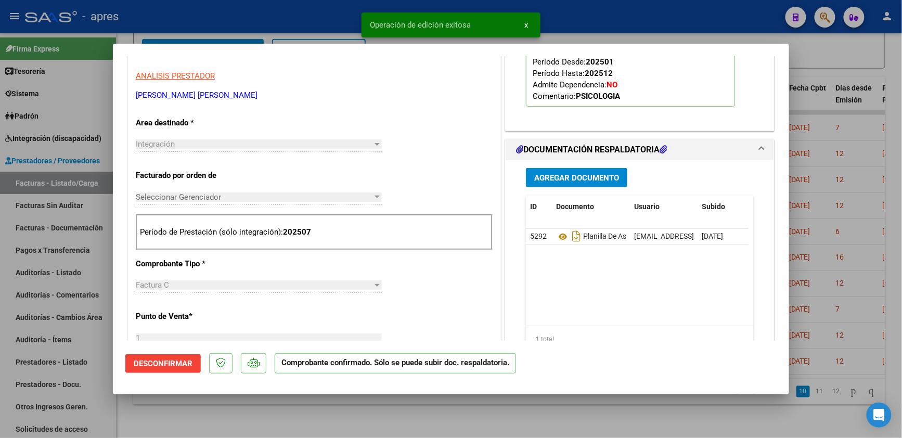
click at [250, 417] on div at bounding box center [451, 219] width 902 height 438
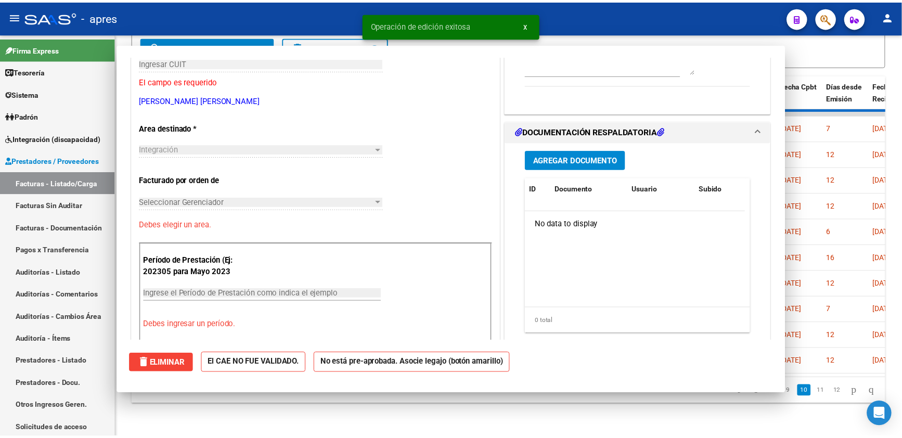
scroll to position [0, 0]
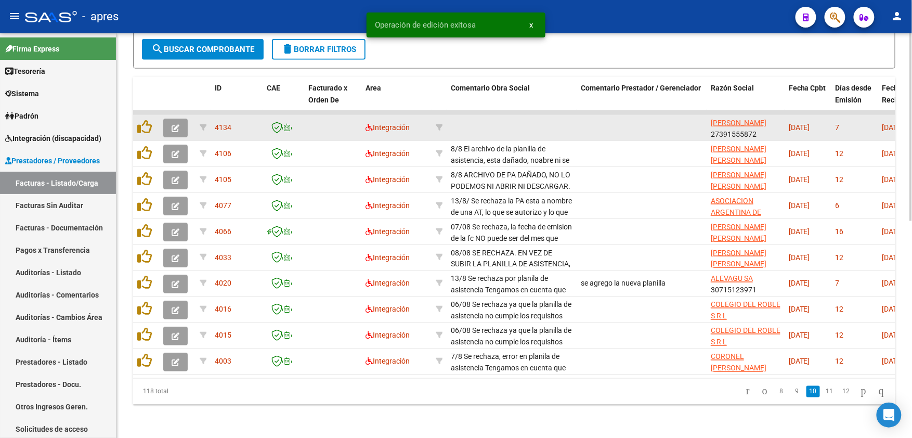
click at [177, 124] on icon "button" at bounding box center [176, 128] width 8 height 8
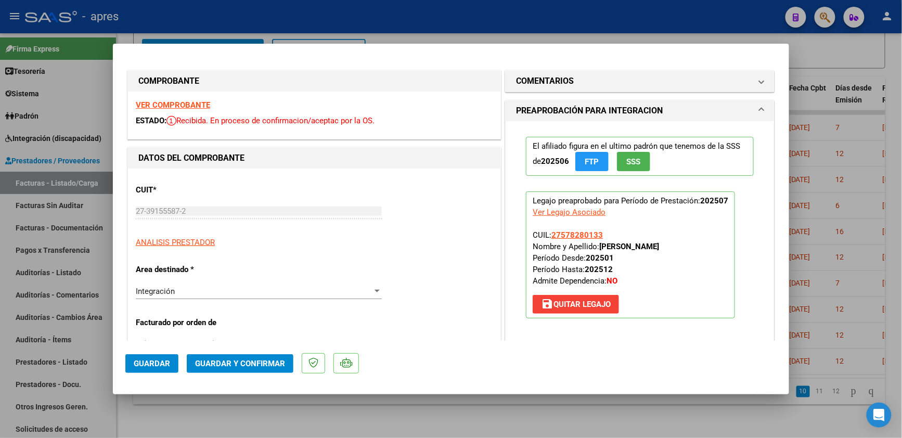
click at [187, 105] on strong "VER COMPROBANTE" at bounding box center [173, 104] width 74 height 9
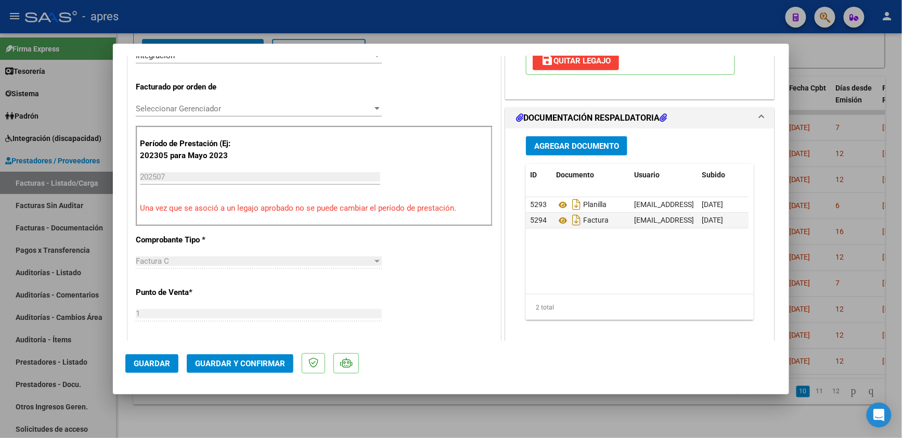
scroll to position [277, 0]
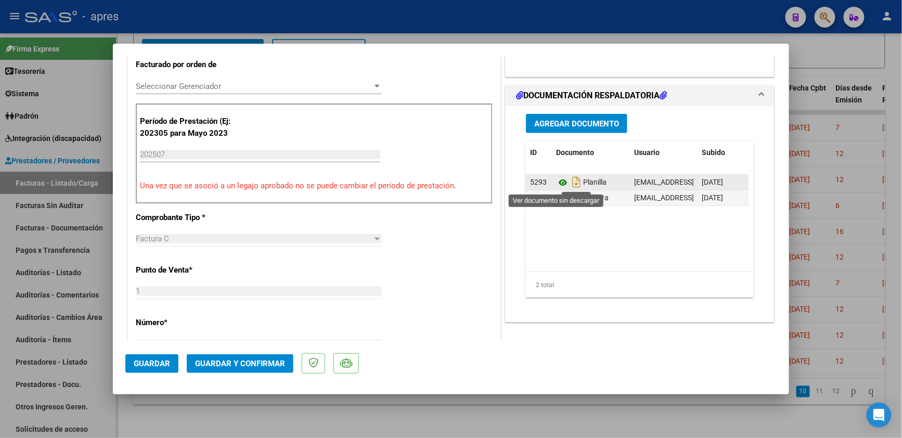
click at [556, 182] on icon at bounding box center [563, 182] width 14 height 12
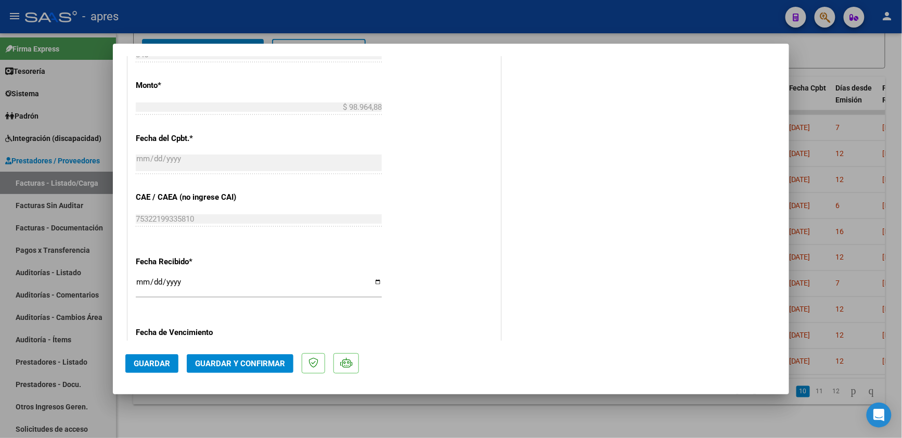
scroll to position [624, 0]
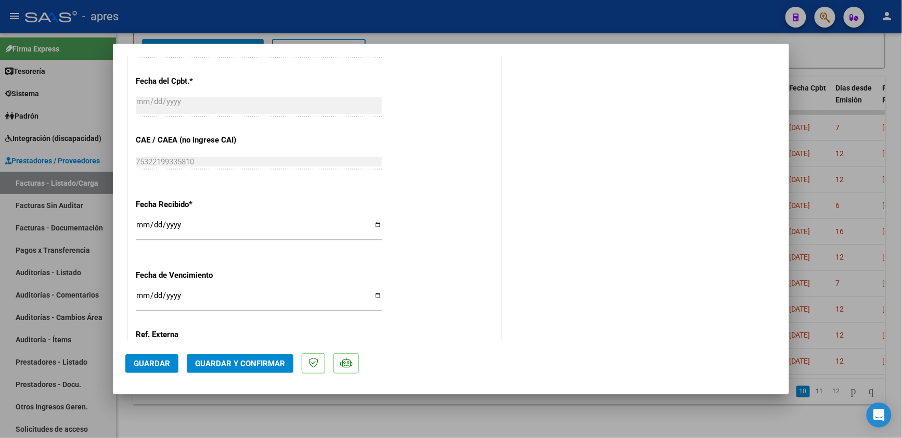
click at [138, 298] on input "Ingresar la fecha" at bounding box center [259, 299] width 246 height 17
type input "[DATE]"
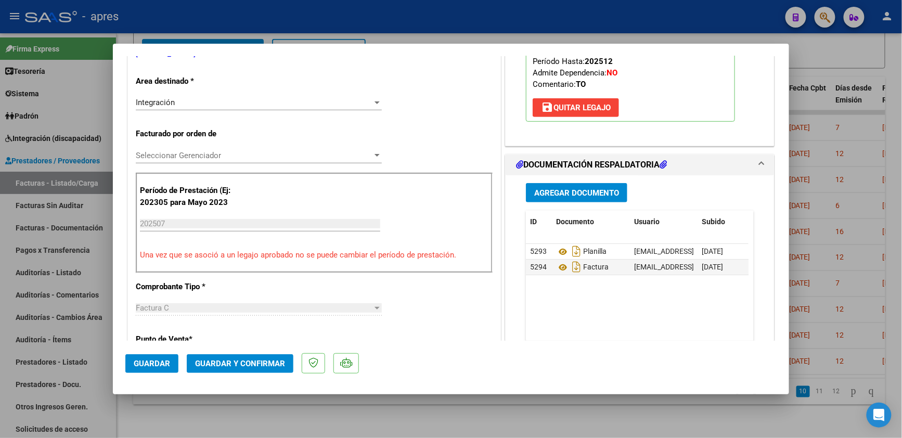
scroll to position [0, 0]
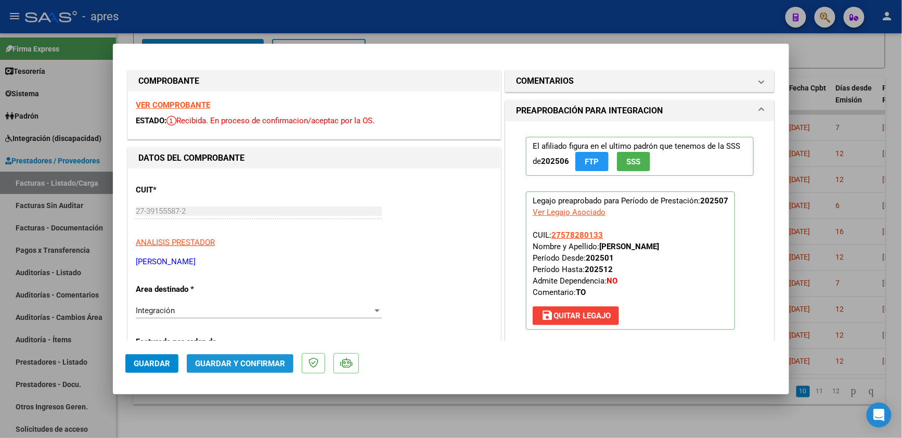
click at [218, 367] on span "Guardar y Confirmar" at bounding box center [240, 363] width 90 height 9
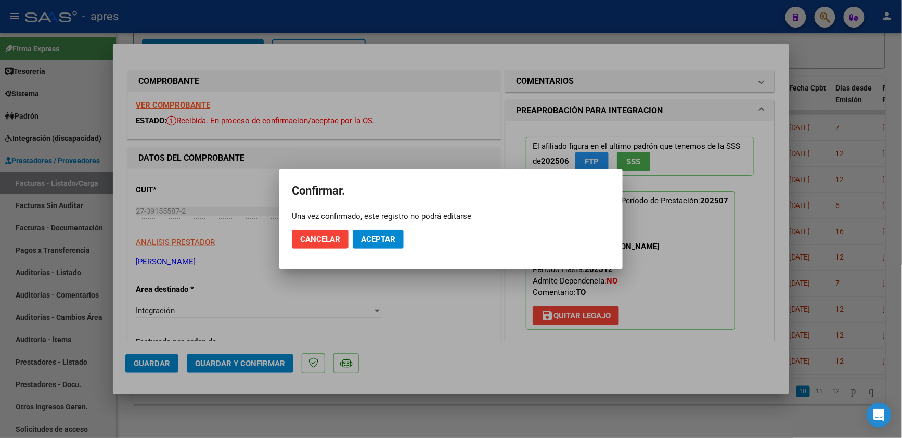
click at [365, 249] on mat-dialog-actions "Cancelar Aceptar" at bounding box center [451, 239] width 318 height 35
click at [364, 242] on span "Aceptar" at bounding box center [378, 239] width 34 height 9
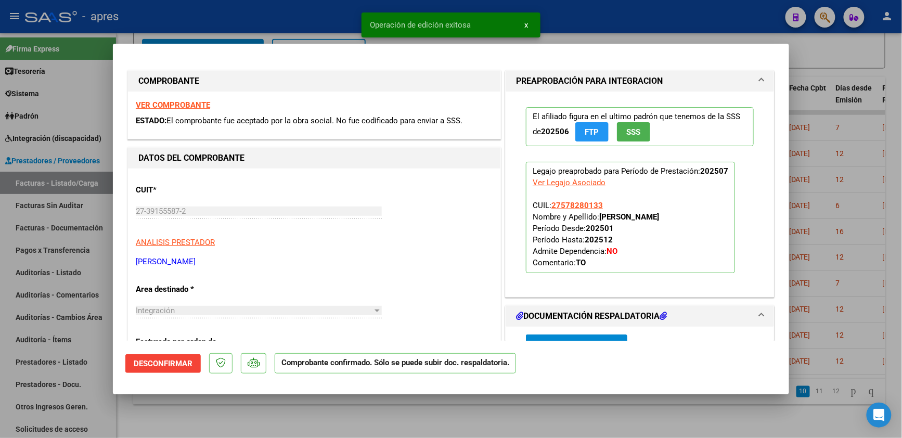
click at [240, 429] on div at bounding box center [451, 219] width 902 height 438
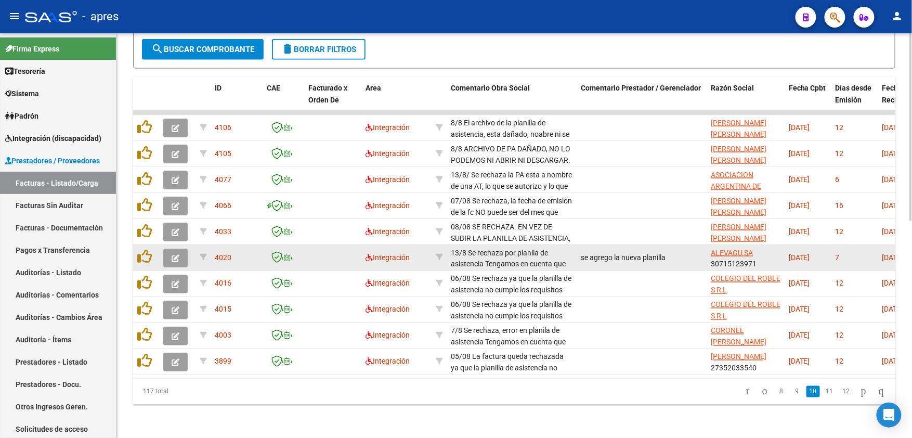
click at [179, 254] on icon "button" at bounding box center [176, 258] width 8 height 8
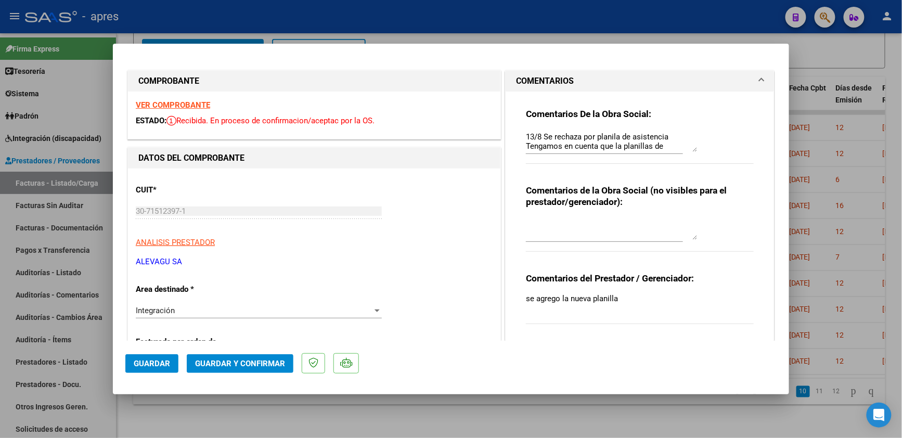
click at [189, 105] on strong "VER COMPROBANTE" at bounding box center [173, 104] width 74 height 9
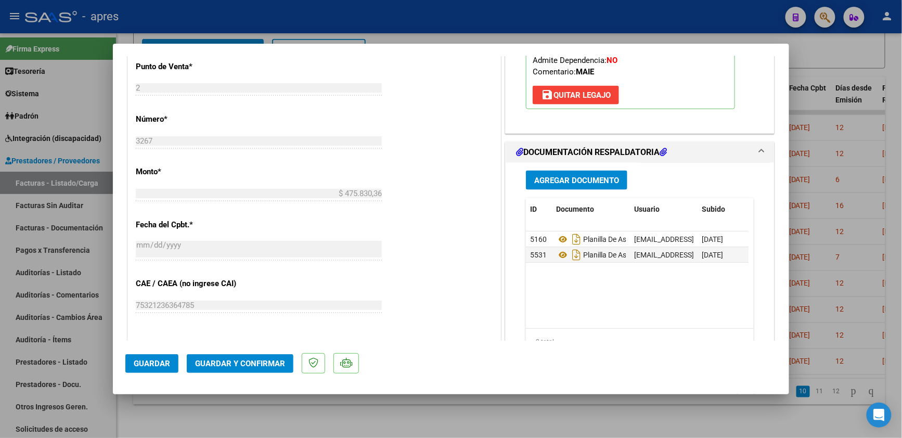
scroll to position [485, 0]
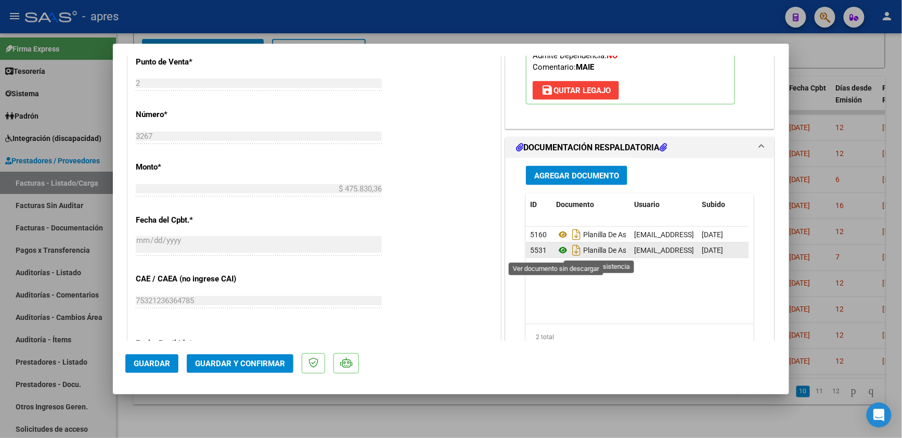
click at [556, 250] on icon at bounding box center [563, 250] width 14 height 12
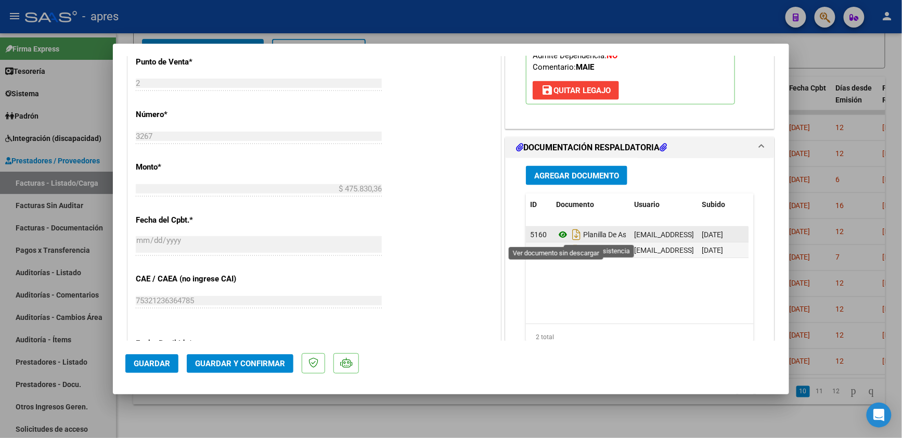
click at [556, 234] on icon at bounding box center [563, 234] width 14 height 12
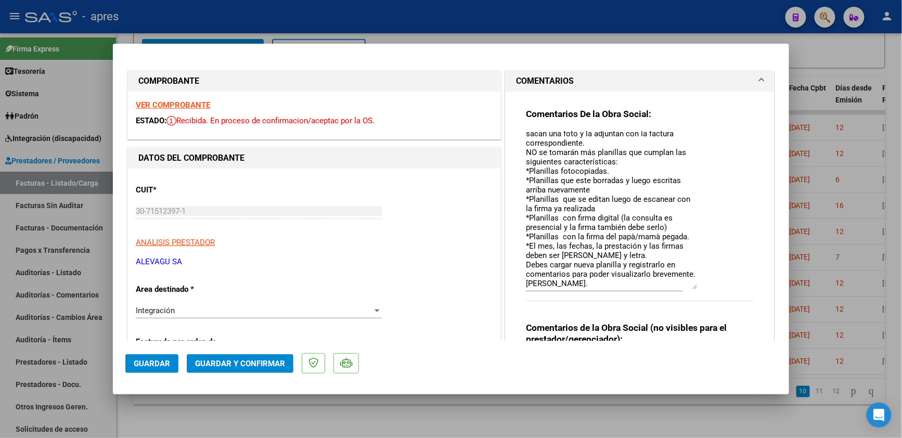
scroll to position [106, 0]
drag, startPoint x: 687, startPoint y: 147, endPoint x: 687, endPoint y: 284, distance: 137.3
click at [687, 284] on textarea "13/8 Se rechaza por planila de asistencia Tengamos en cuenta que la planillas d…" at bounding box center [612, 210] width 172 height 158
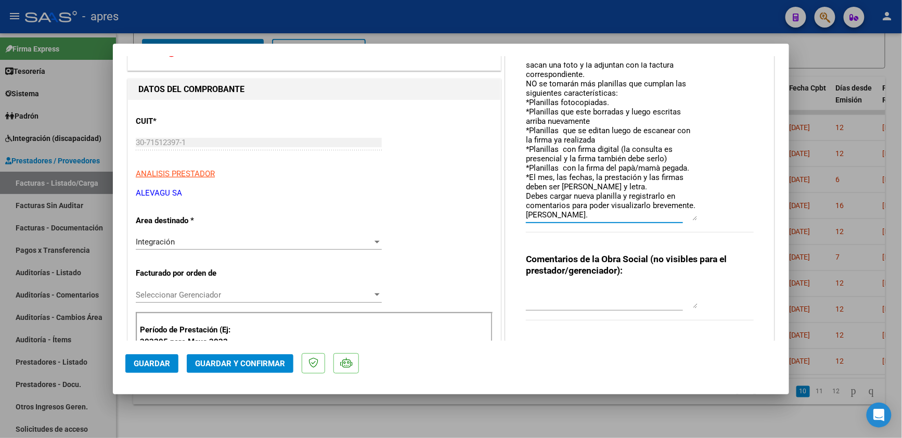
scroll to position [69, 0]
click at [563, 213] on textarea "13/8 Se rechaza por planila de asistencia Tengamos en cuenta que la planillas d…" at bounding box center [612, 141] width 172 height 158
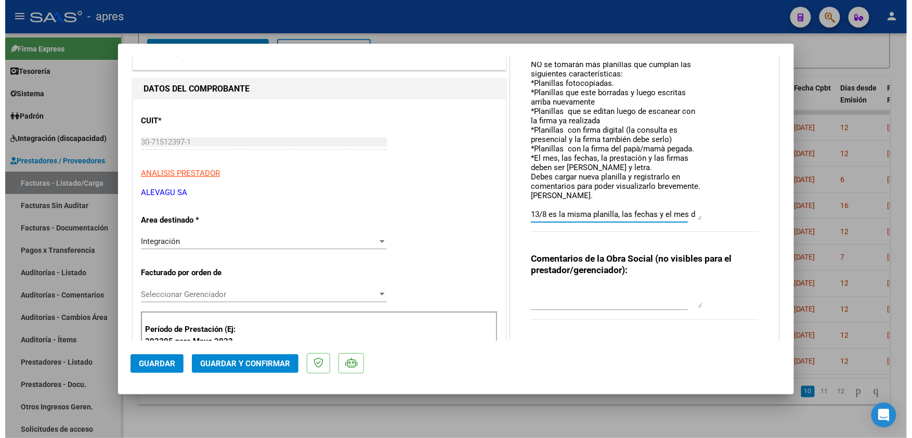
scroll to position [133, 0]
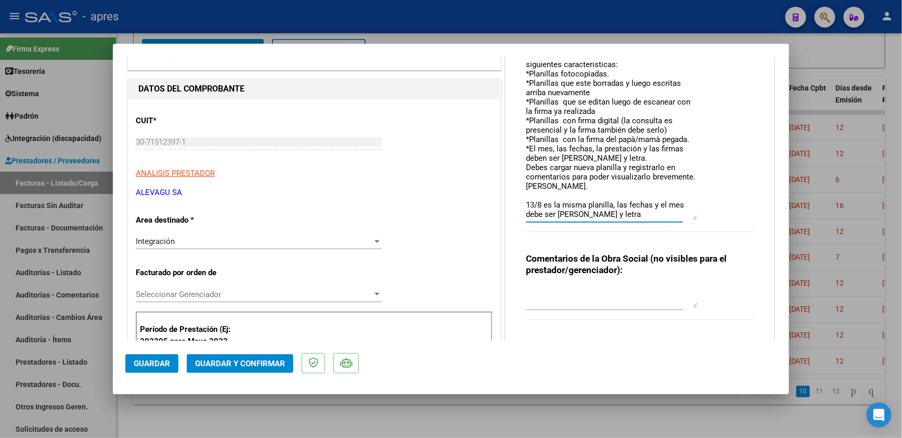
type textarea "13/8 Se rechaza por planila de asistencia Tengamos en cuenta que la planillas d…"
click at [160, 365] on span "Guardar" at bounding box center [152, 363] width 36 height 9
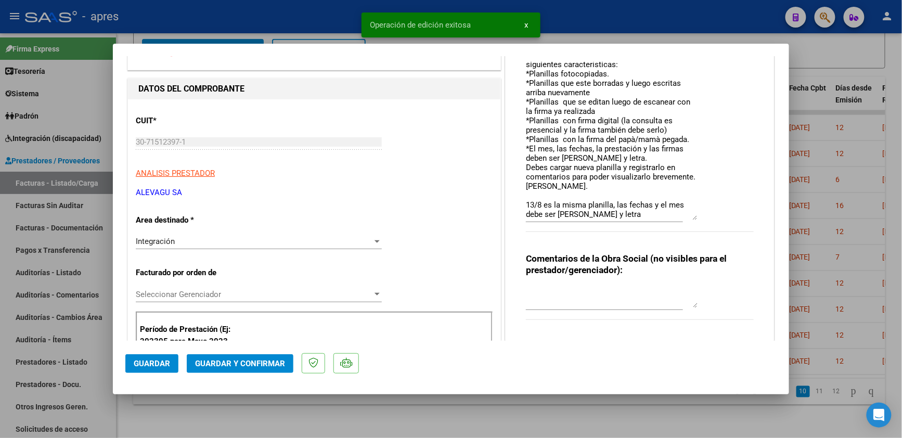
click at [328, 407] on div at bounding box center [451, 219] width 902 height 438
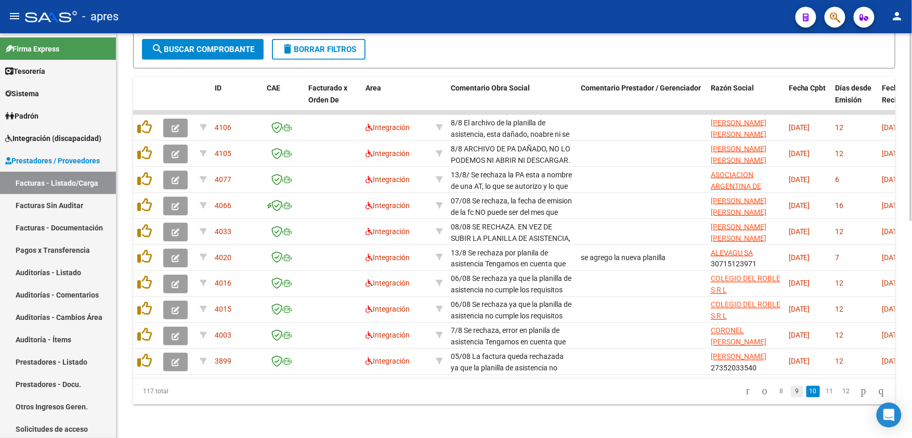
click at [791, 392] on link "9" at bounding box center [797, 391] width 12 height 11
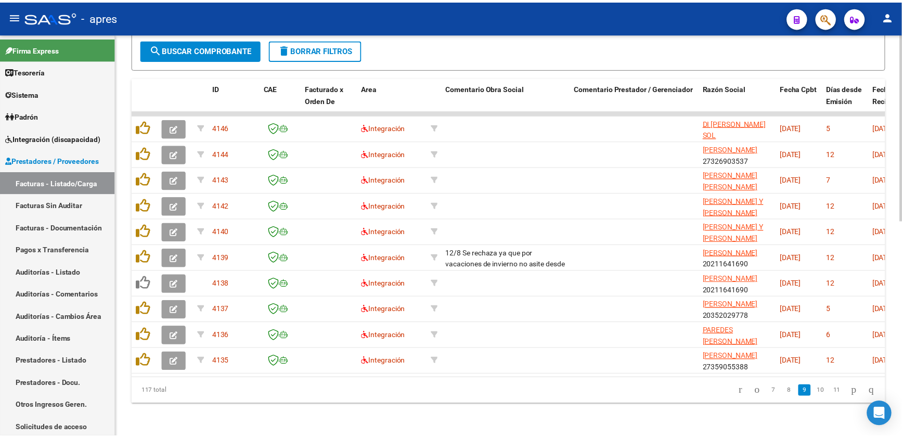
scroll to position [468, 0]
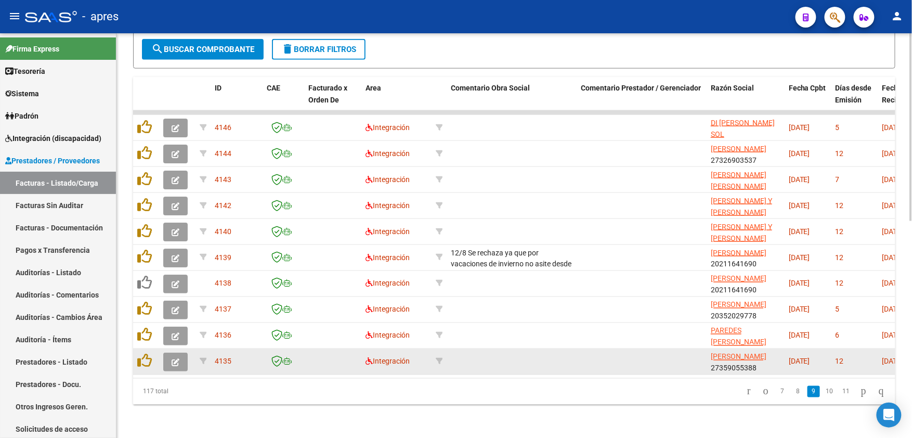
click at [176, 358] on icon "button" at bounding box center [176, 362] width 8 height 8
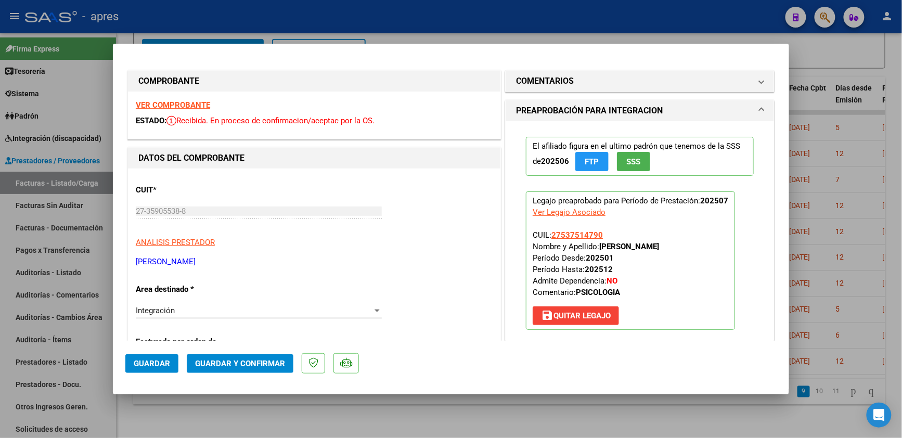
click at [194, 104] on strong "VER COMPROBANTE" at bounding box center [173, 104] width 74 height 9
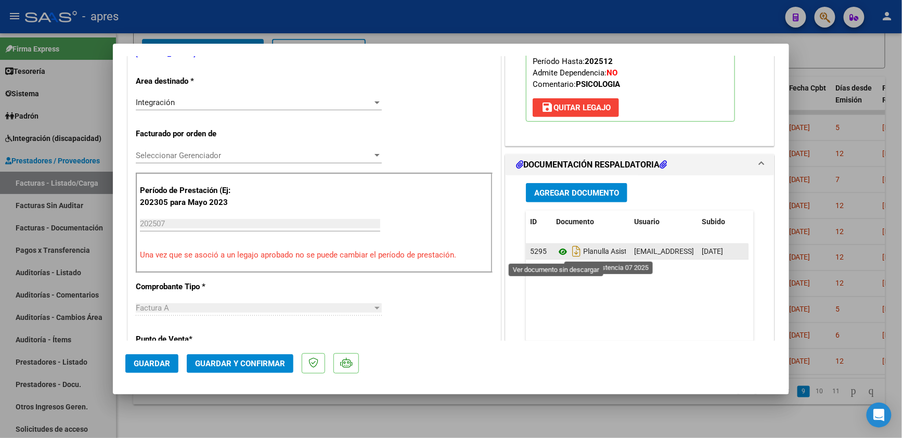
click at [558, 255] on icon at bounding box center [563, 251] width 14 height 12
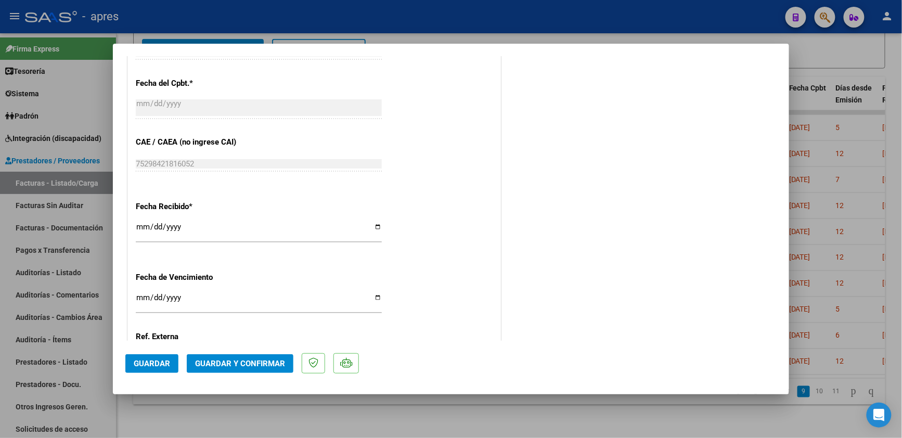
scroll to position [624, 0]
click at [140, 294] on input "[DATE]" at bounding box center [259, 299] width 246 height 17
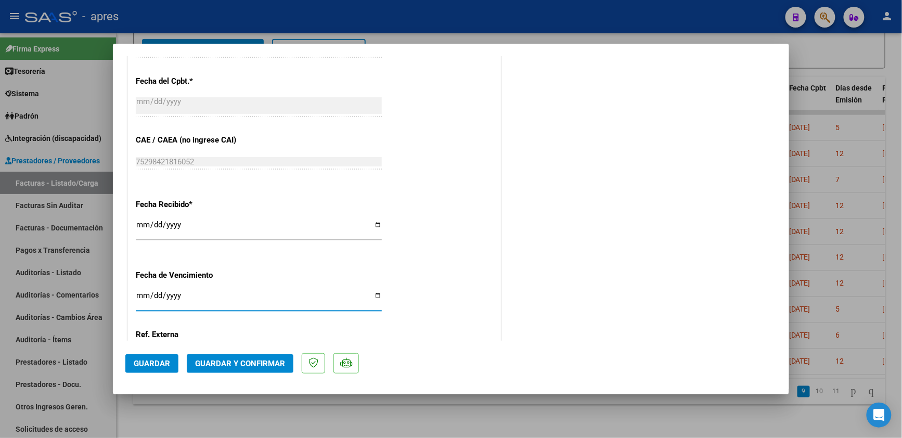
type input "[DATE]"
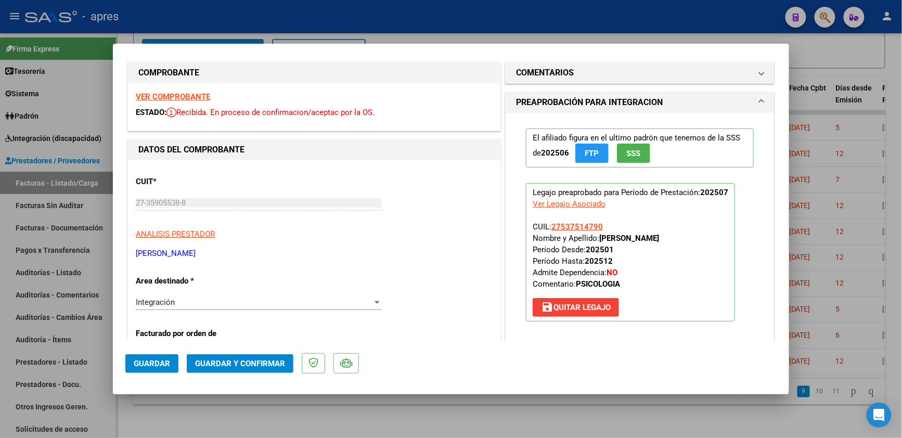
scroll to position [0, 0]
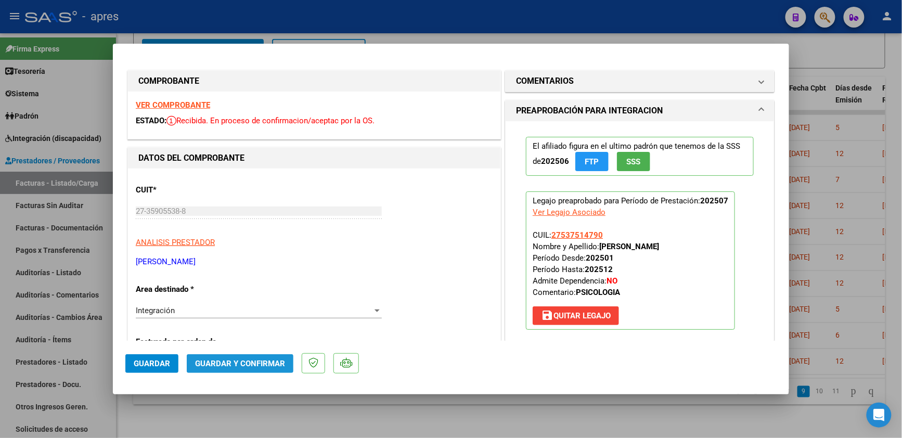
click at [203, 356] on button "Guardar y Confirmar" at bounding box center [240, 363] width 107 height 19
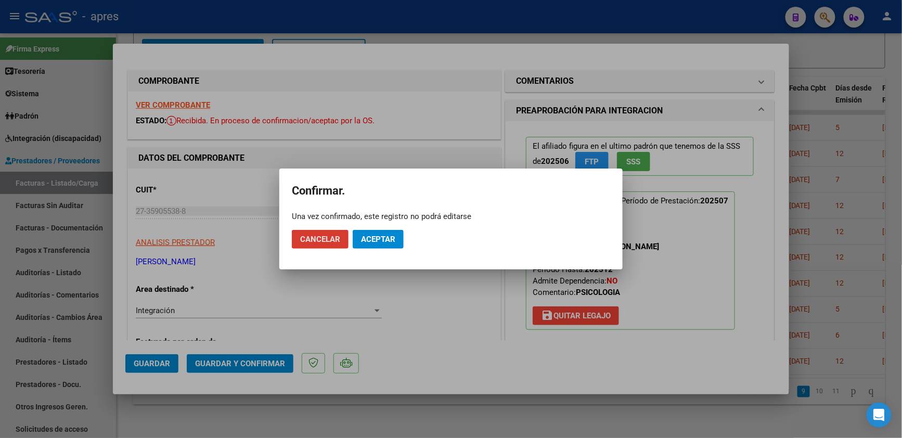
click at [381, 239] on span "Aceptar" at bounding box center [378, 239] width 34 height 9
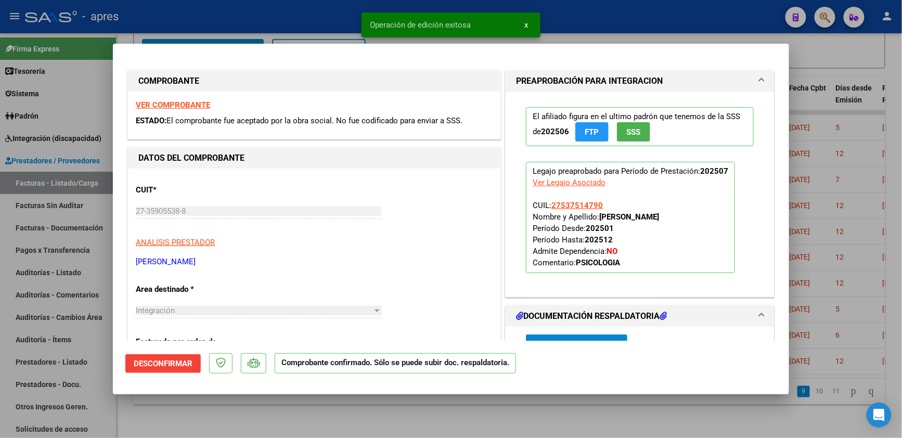
click at [236, 421] on div at bounding box center [451, 219] width 902 height 438
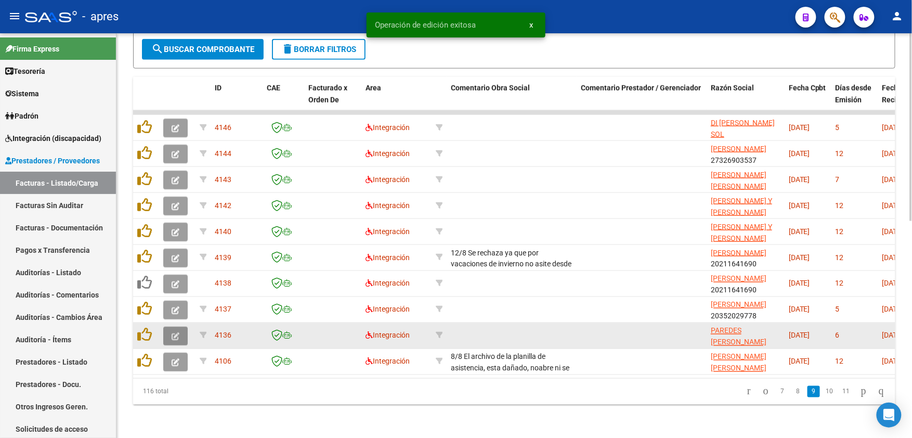
click at [182, 327] on button "button" at bounding box center [175, 336] width 24 height 19
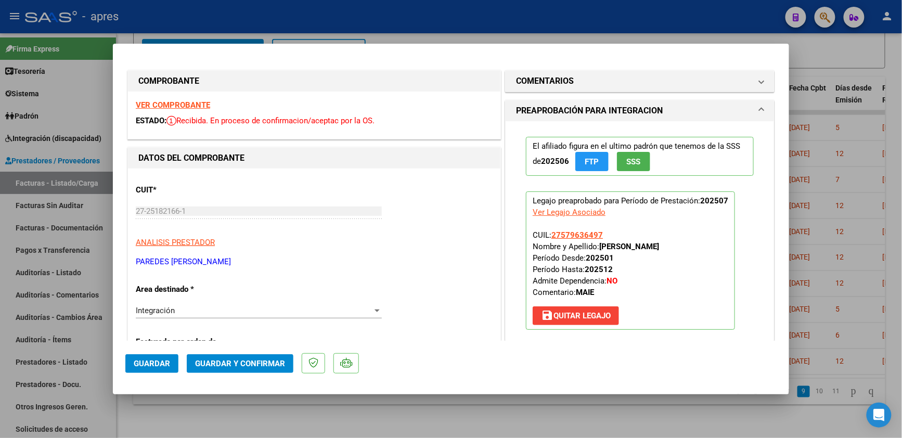
click at [188, 106] on strong "VER COMPROBANTE" at bounding box center [173, 104] width 74 height 9
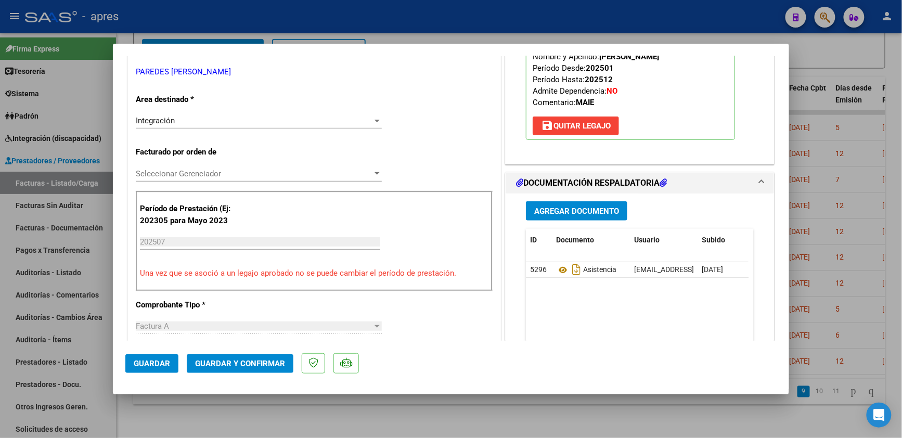
scroll to position [208, 0]
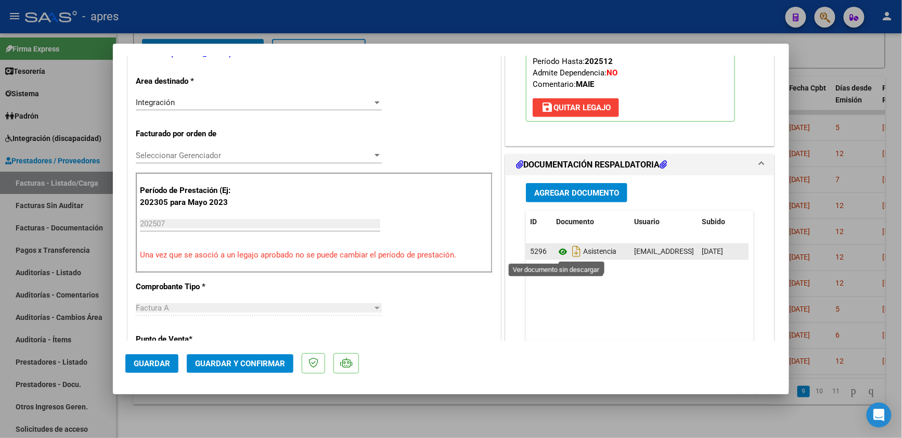
click at [556, 249] on icon at bounding box center [563, 251] width 14 height 12
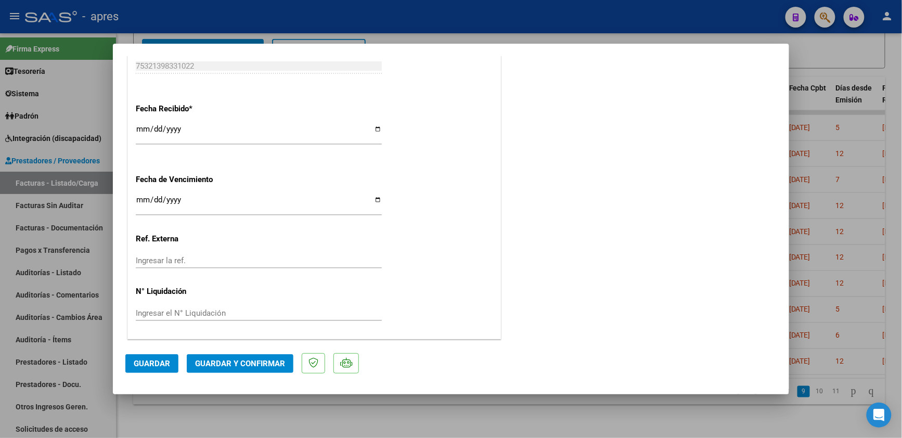
scroll to position [721, 0]
click at [267, 366] on span "Guardar y Confirmar" at bounding box center [240, 363] width 90 height 9
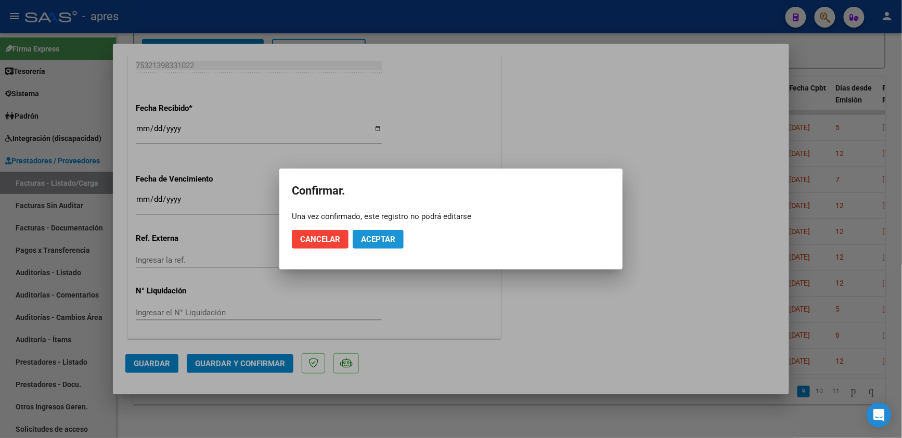
click at [379, 235] on span "Aceptar" at bounding box center [378, 239] width 34 height 9
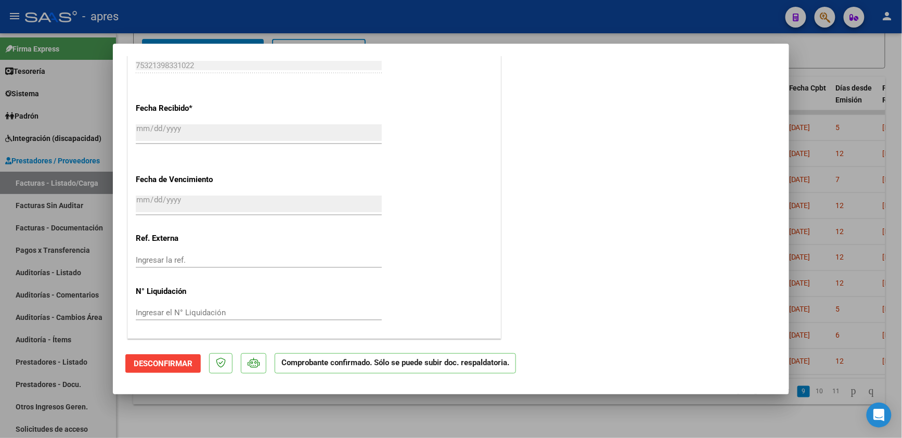
click at [473, 148] on div "Fecha Recibido * [DATE] Ingresar la fecha" at bounding box center [314, 124] width 357 height 59
click at [123, 430] on div at bounding box center [451, 219] width 902 height 438
type input "$ 0,00"
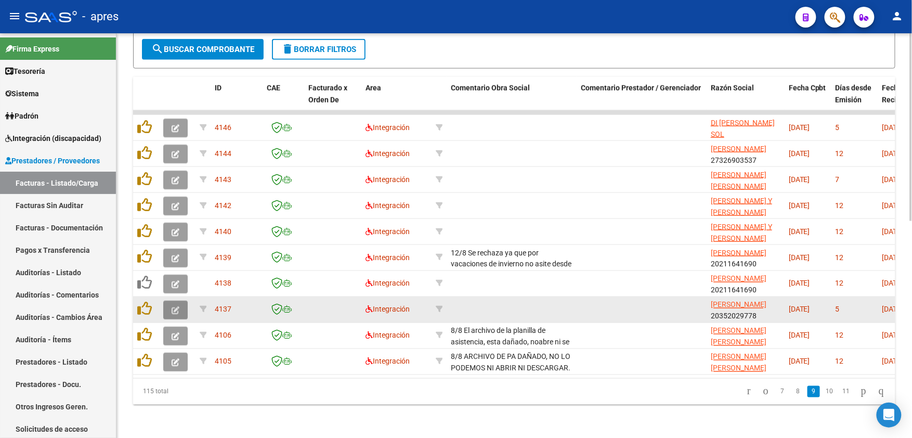
click at [172, 306] on icon "button" at bounding box center [176, 310] width 8 height 8
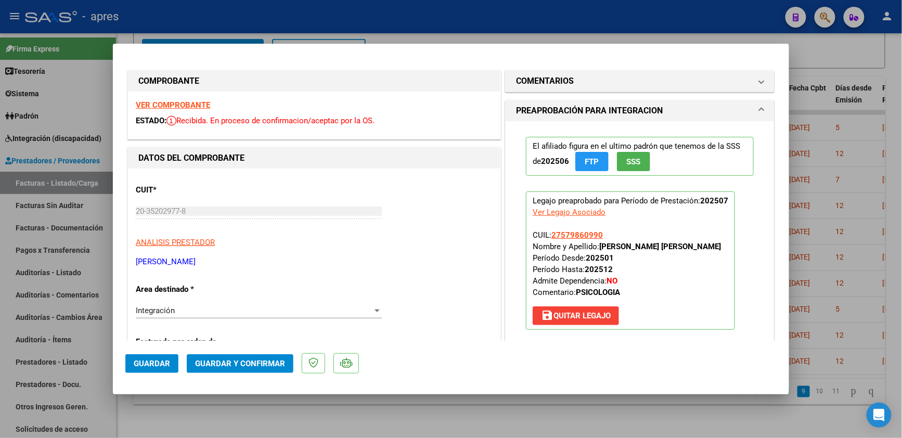
click at [201, 104] on strong "VER COMPROBANTE" at bounding box center [173, 104] width 74 height 9
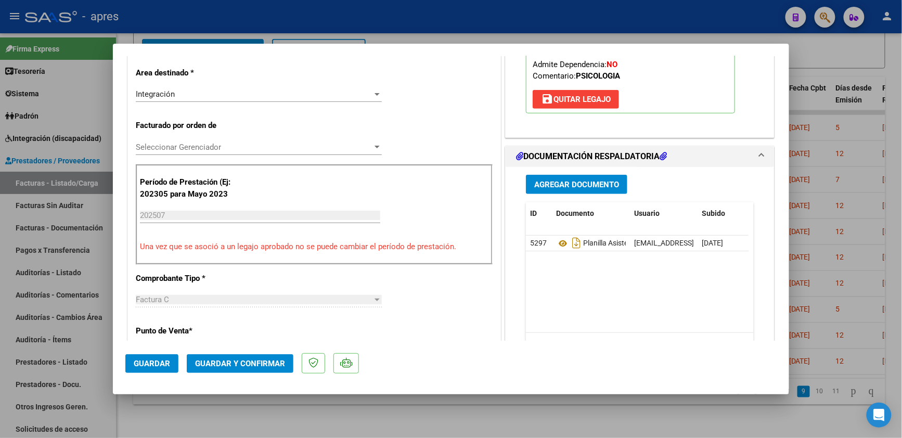
scroll to position [277, 0]
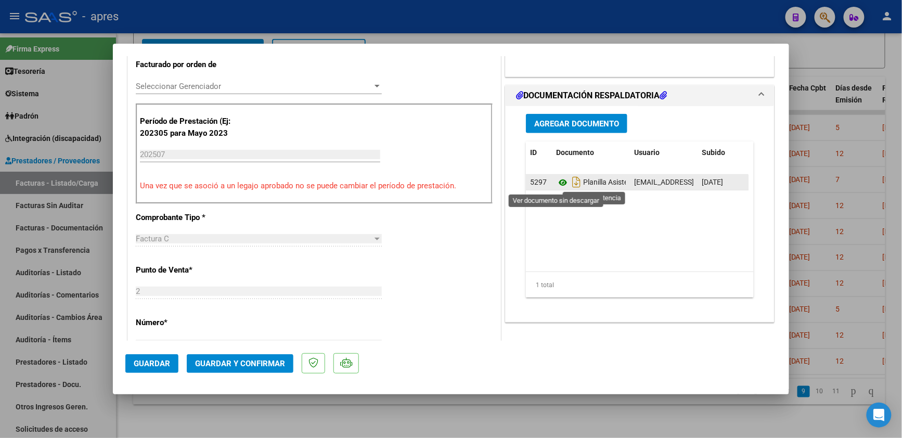
click at [556, 179] on icon at bounding box center [563, 182] width 14 height 12
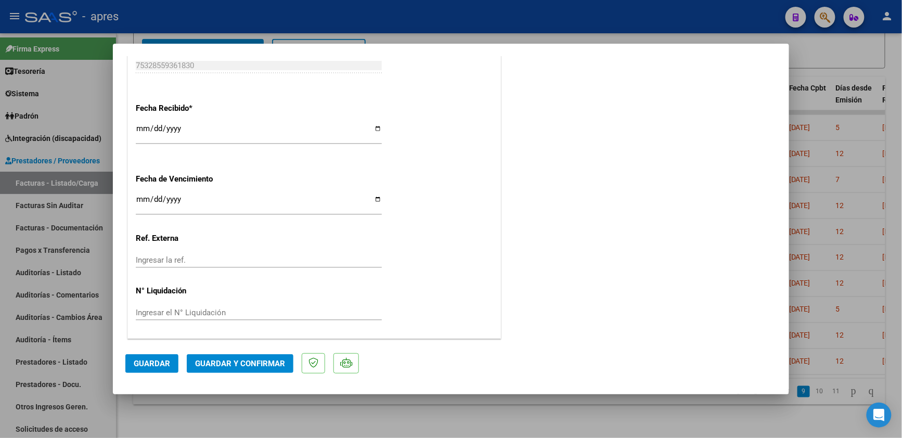
scroll to position [721, 0]
click at [140, 198] on input "Ingresar la fecha" at bounding box center [259, 203] width 246 height 17
type input "[DATE]"
click at [237, 362] on span "Guardar y Confirmar" at bounding box center [240, 363] width 90 height 9
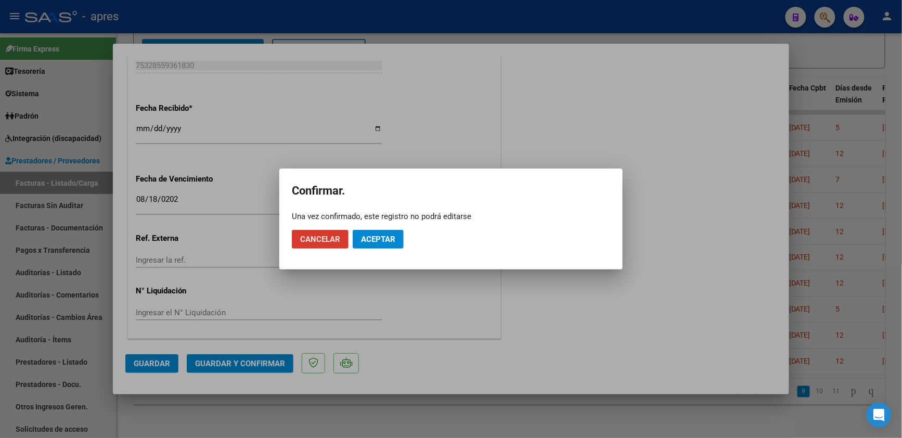
drag, startPoint x: 330, startPoint y: 238, endPoint x: 330, endPoint y: 229, distance: 8.3
click at [330, 236] on span "Cancelar" at bounding box center [320, 239] width 40 height 9
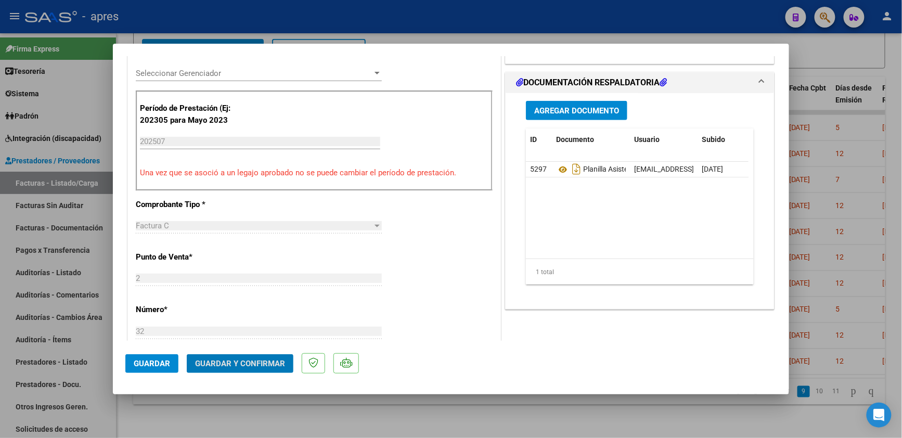
scroll to position [166, 0]
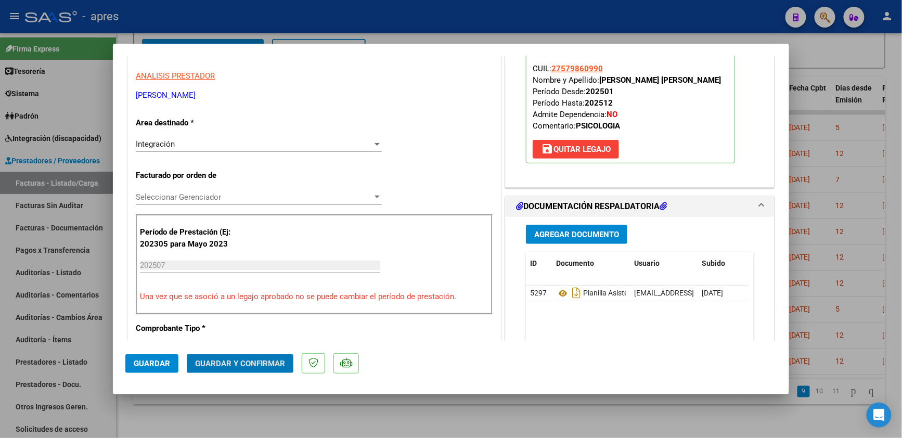
click at [235, 369] on button "Guardar y Confirmar" at bounding box center [240, 363] width 107 height 19
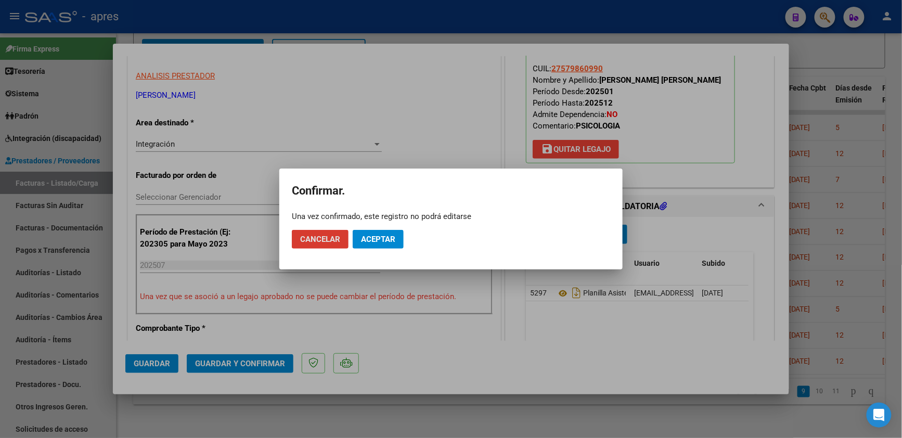
click at [379, 251] on mat-dialog-actions "Cancelar Aceptar" at bounding box center [451, 239] width 318 height 35
click at [379, 229] on mat-dialog-actions "Cancelar Aceptar" at bounding box center [451, 239] width 318 height 35
click at [378, 237] on span "Aceptar" at bounding box center [378, 239] width 34 height 9
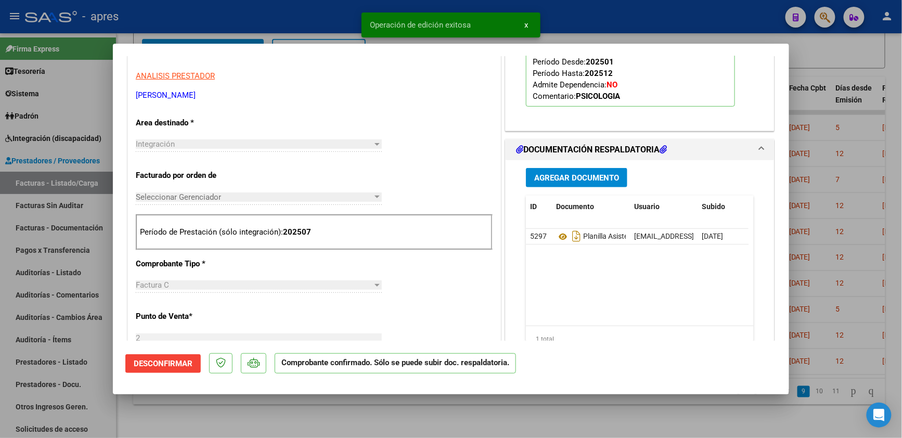
click at [221, 421] on div at bounding box center [451, 219] width 902 height 438
type input "$ 0,00"
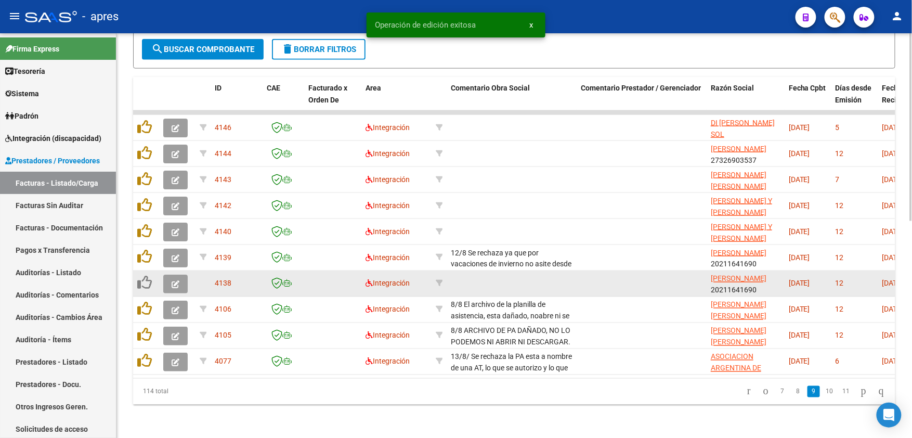
click at [176, 280] on icon "button" at bounding box center [176, 284] width 8 height 8
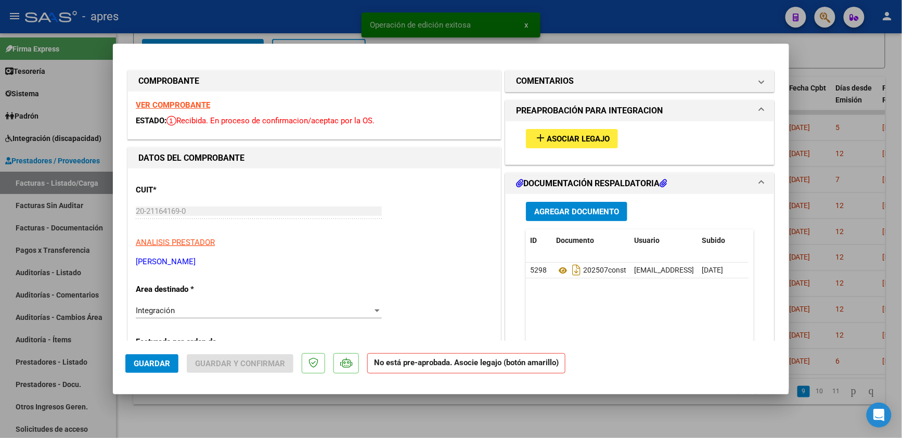
click at [198, 99] on div "VER COMPROBANTE ESTADO: Recibida. En proceso de confirmacion/aceptac por la OS." at bounding box center [314, 115] width 372 height 47
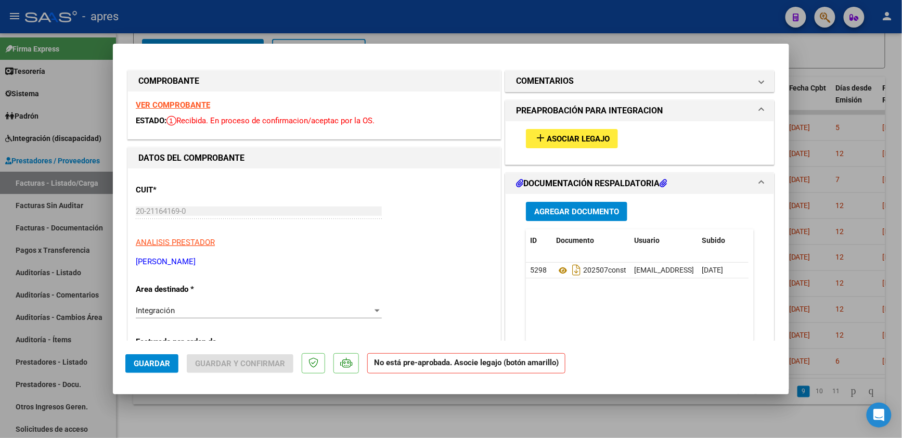
click at [200, 105] on strong "VER COMPROBANTE" at bounding box center [173, 104] width 74 height 9
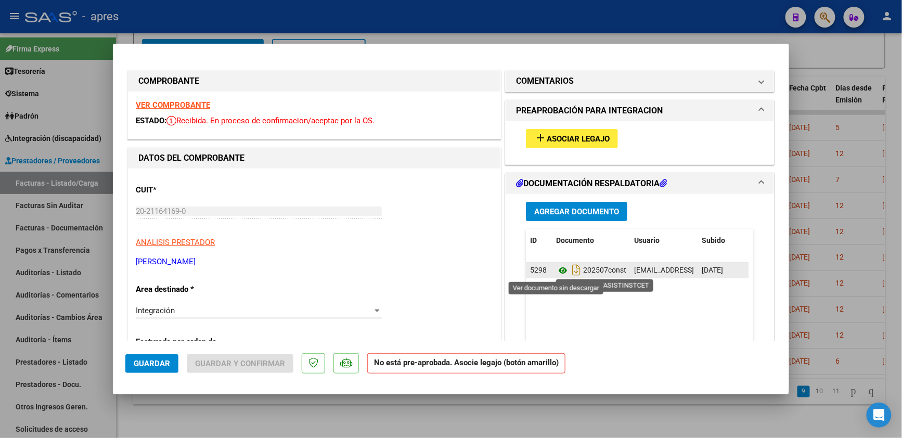
click at [556, 270] on icon at bounding box center [563, 270] width 14 height 12
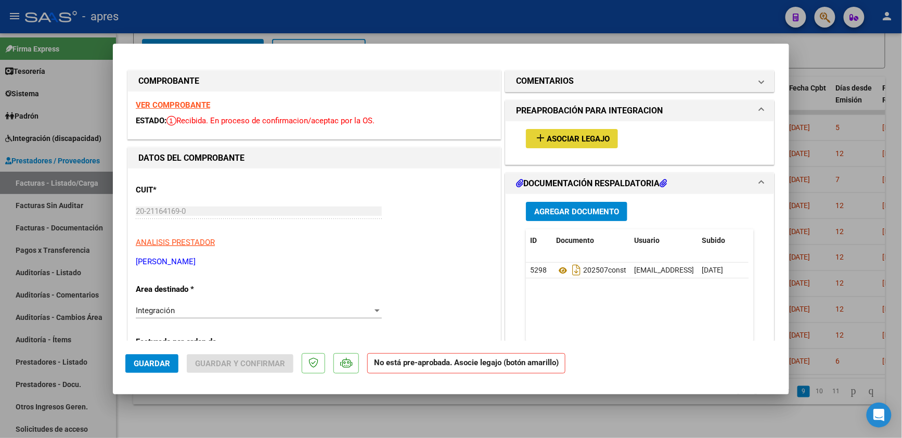
click at [561, 138] on span "Asociar Legajo" at bounding box center [578, 138] width 63 height 9
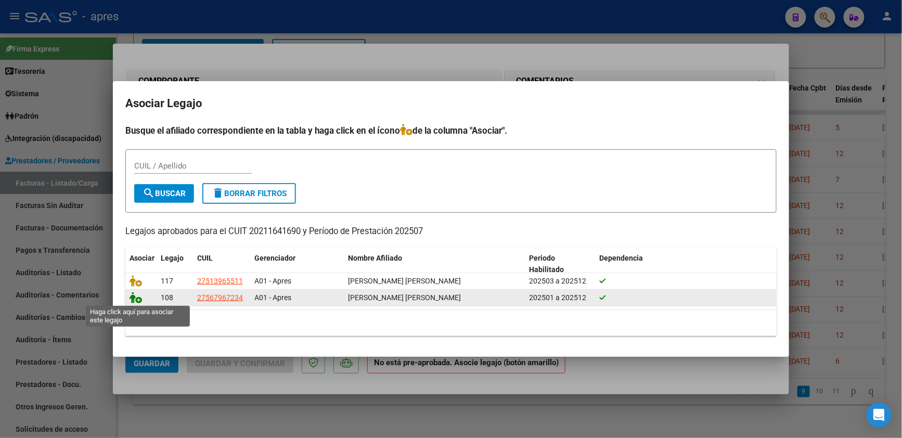
click at [138, 299] on icon at bounding box center [136, 297] width 12 height 11
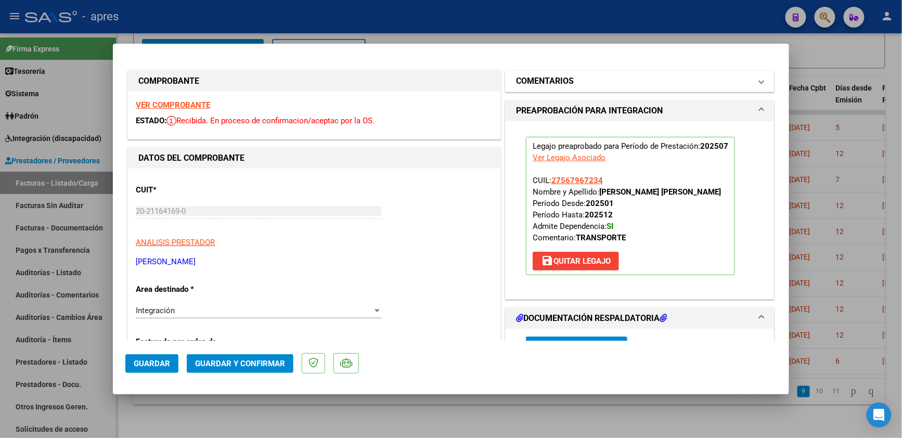
click at [596, 84] on mat-panel-title "COMENTARIOS" at bounding box center [633, 81] width 235 height 12
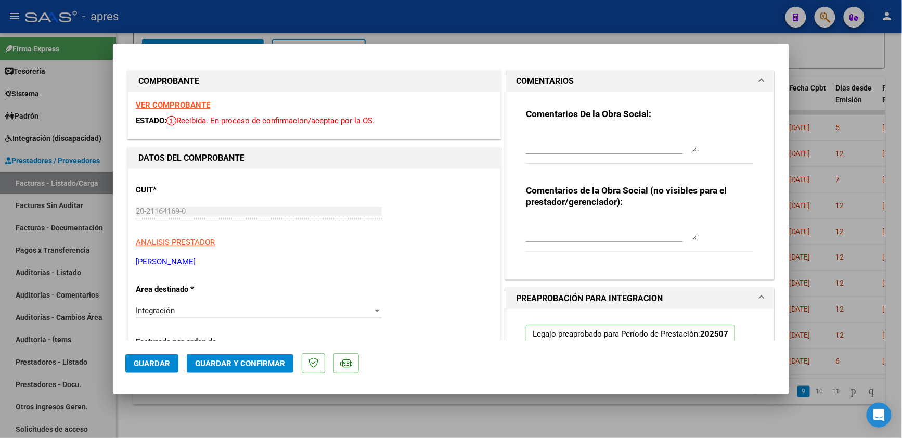
click at [562, 130] on div at bounding box center [612, 141] width 172 height 25
click at [574, 135] on textarea "Se rechaza, en cantidad debe poner los" at bounding box center [612, 141] width 172 height 21
click at [683, 140] on textarea "Se rechaza, en la fc en cantidad debe poner los" at bounding box center [612, 141] width 172 height 21
drag, startPoint x: 489, startPoint y: 59, endPoint x: 494, endPoint y: 63, distance: 6.3
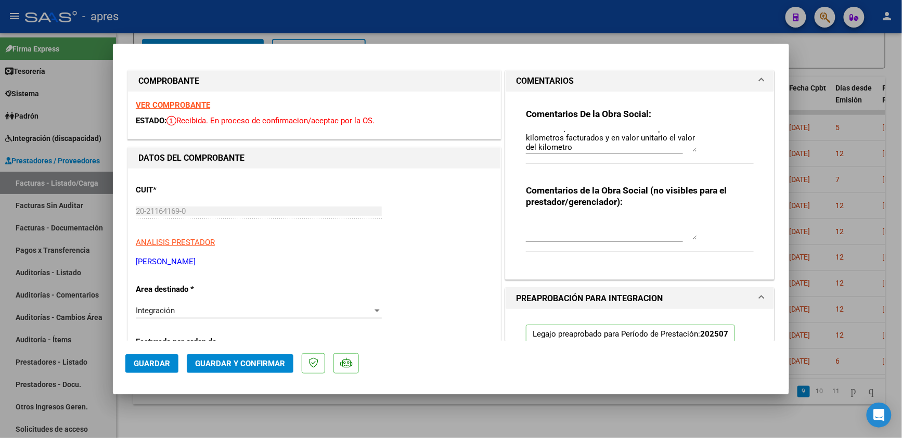
drag, startPoint x: 606, startPoint y: 151, endPoint x: 605, endPoint y: 144, distance: 7.4
click at [606, 148] on textarea "Se rechaza, en la fc en cantidad debe poner los kilometros facturados y en valo…" at bounding box center [612, 141] width 172 height 21
paste textarea "Debe hacer dos registros -Uno con la nueva factura y planilla de asistencia -ot…"
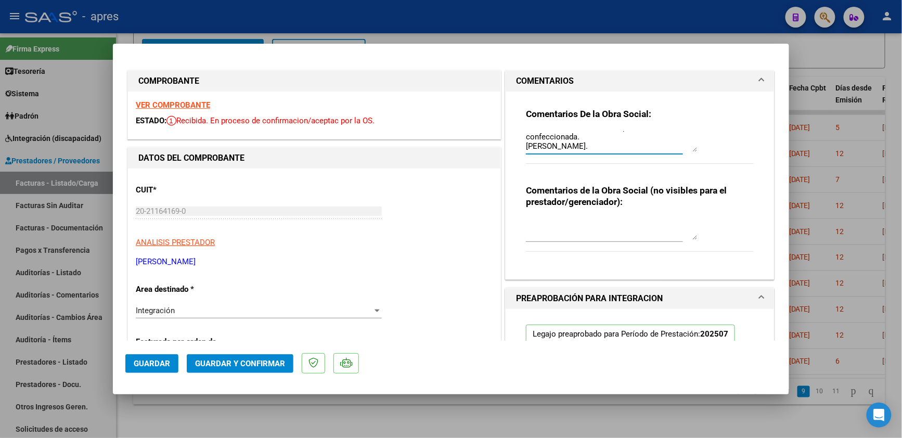
click at [180, 106] on strong "VER COMPROBANTE" at bounding box center [173, 104] width 74 height 9
click at [622, 141] on textarea "Se rechaza, en la fc en cantidad debe poner los kilometros facturados y en valo…" at bounding box center [612, 141] width 172 height 21
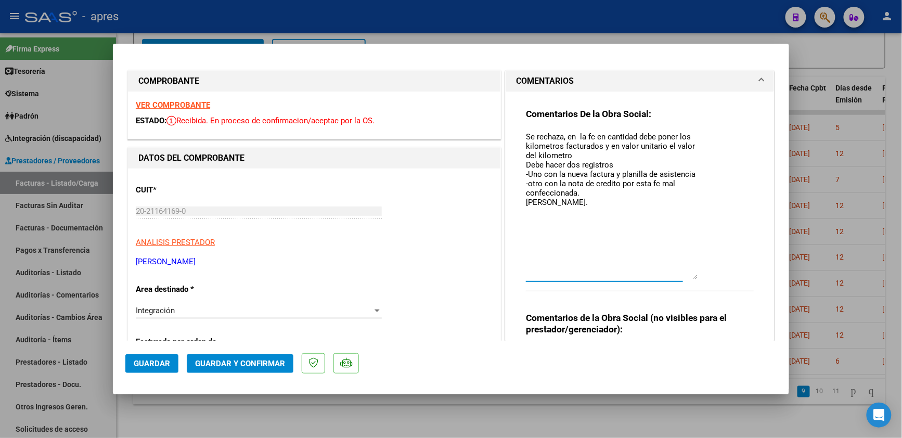
scroll to position [0, 0]
drag, startPoint x: 684, startPoint y: 148, endPoint x: 684, endPoint y: 276, distance: 127.4
click at [684, 276] on textarea "Se rechaza, en la fc en cantidad debe poner los kilometros facturados y en valo…" at bounding box center [612, 205] width 172 height 148
click at [571, 152] on textarea "Se rechaza, en la fc en cantidad debe poner los kilometros facturados y en valo…" at bounding box center [612, 205] width 172 height 148
type textarea "Se rechaza, en la fc en cantidad debe poner los kilometros facturados y en valo…"
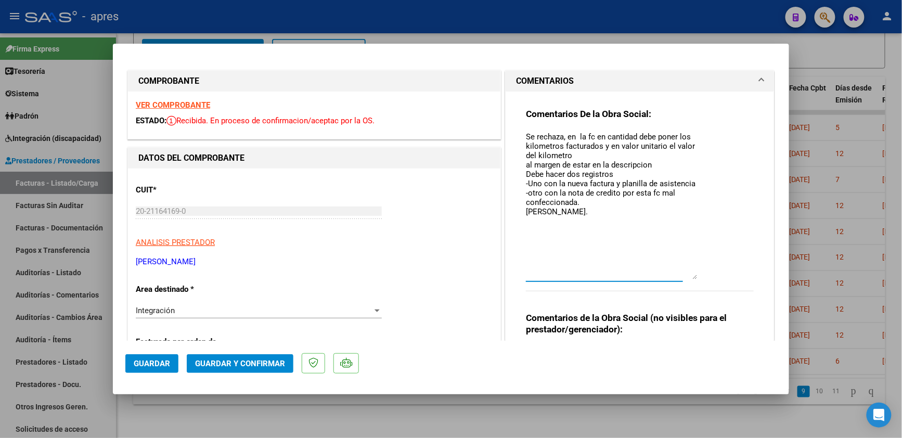
click at [210, 308] on div "Integración" at bounding box center [254, 310] width 237 height 9
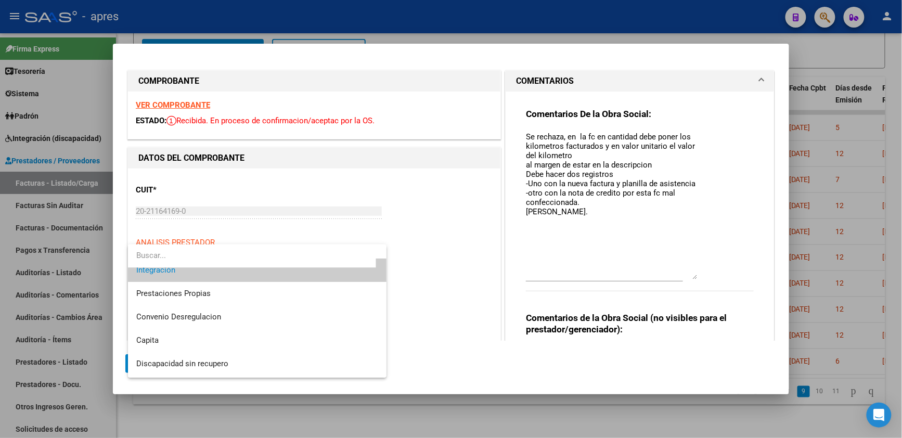
scroll to position [100, 0]
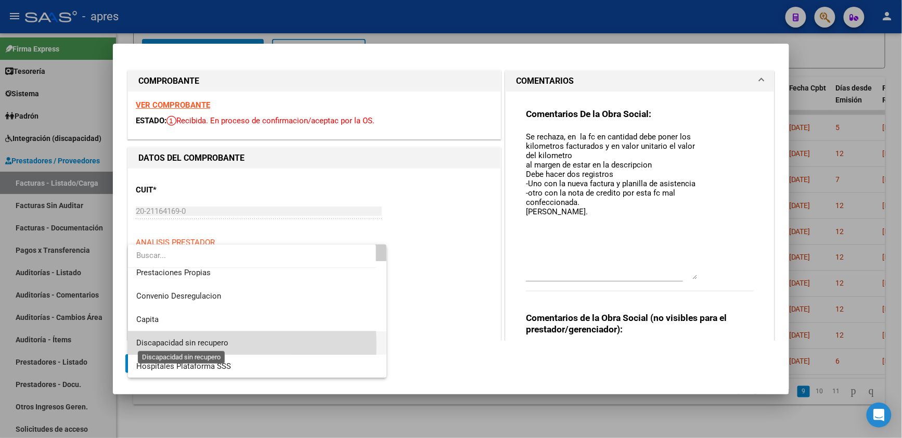
click at [203, 344] on span "Discapacidad sin recupero" at bounding box center [182, 342] width 92 height 9
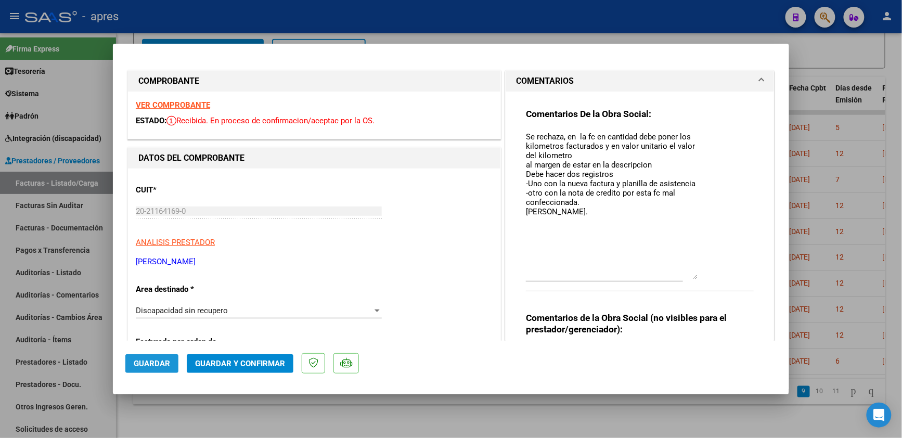
click at [166, 360] on span "Guardar" at bounding box center [152, 363] width 36 height 9
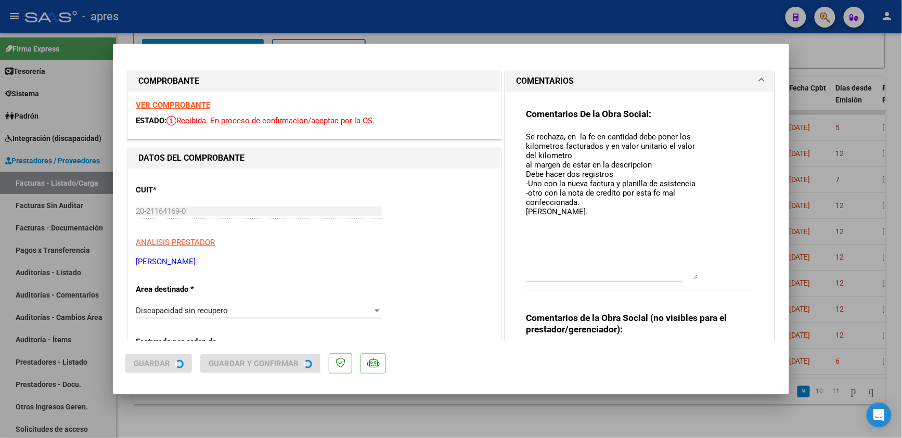
click at [222, 408] on div at bounding box center [451, 219] width 902 height 438
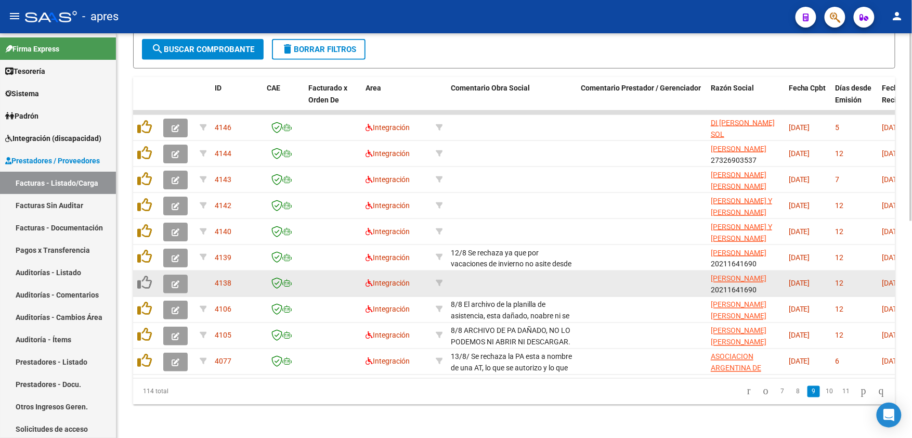
click at [178, 275] on button "button" at bounding box center [175, 284] width 24 height 19
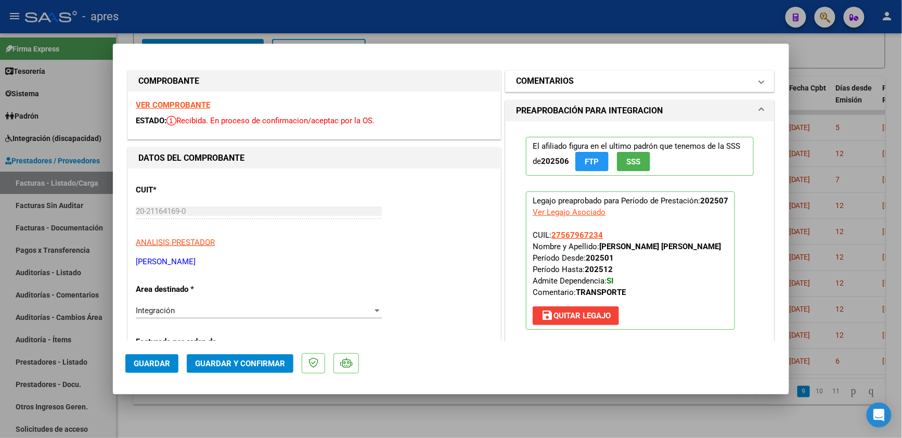
click at [639, 80] on mat-panel-title "COMENTARIOS" at bounding box center [633, 81] width 235 height 12
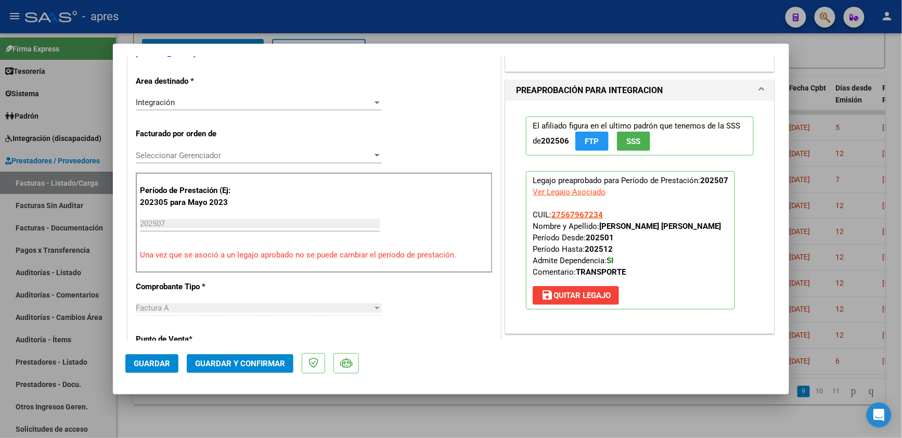
scroll to position [0, 0]
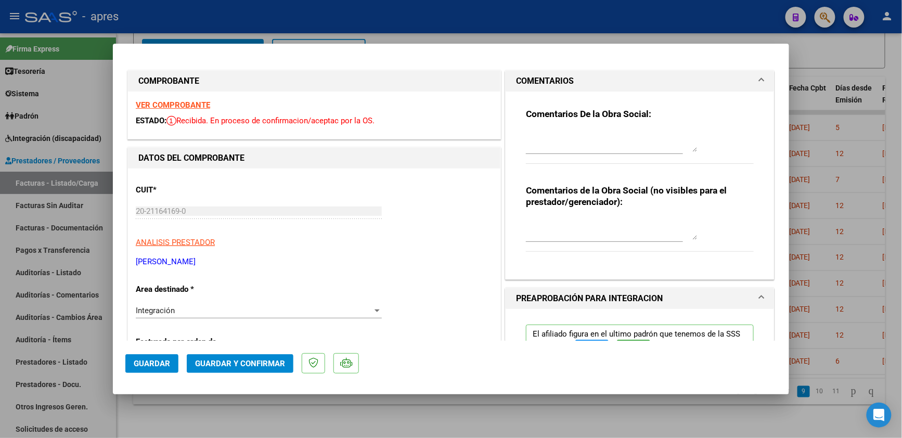
click at [192, 105] on strong "VER COMPROBANTE" at bounding box center [173, 104] width 74 height 9
click at [239, 413] on div at bounding box center [451, 219] width 902 height 438
type input "$ 0,00"
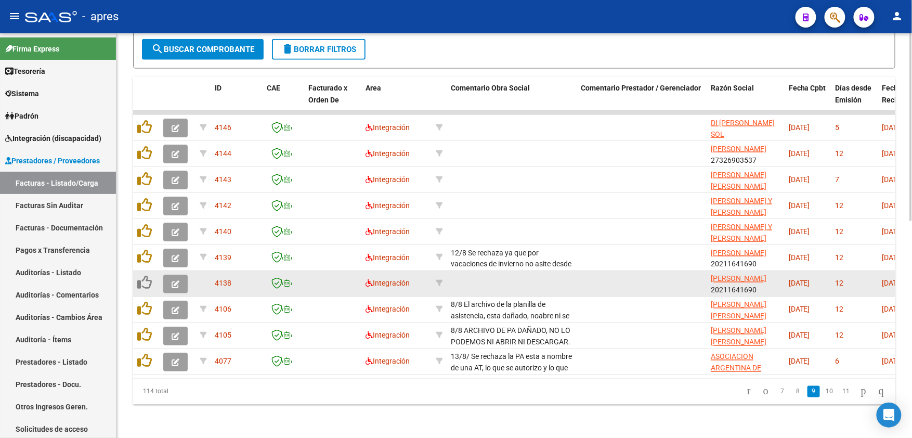
click at [178, 280] on icon "button" at bounding box center [176, 284] width 8 height 8
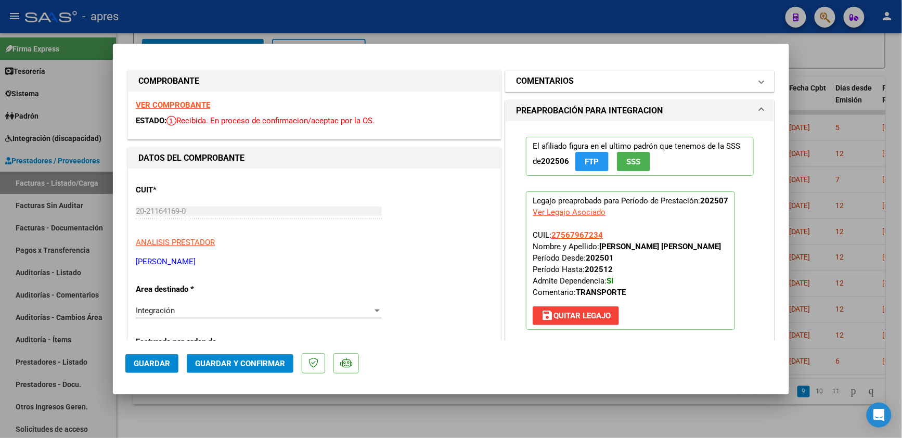
click at [551, 75] on h1 "COMENTARIOS" at bounding box center [545, 81] width 58 height 12
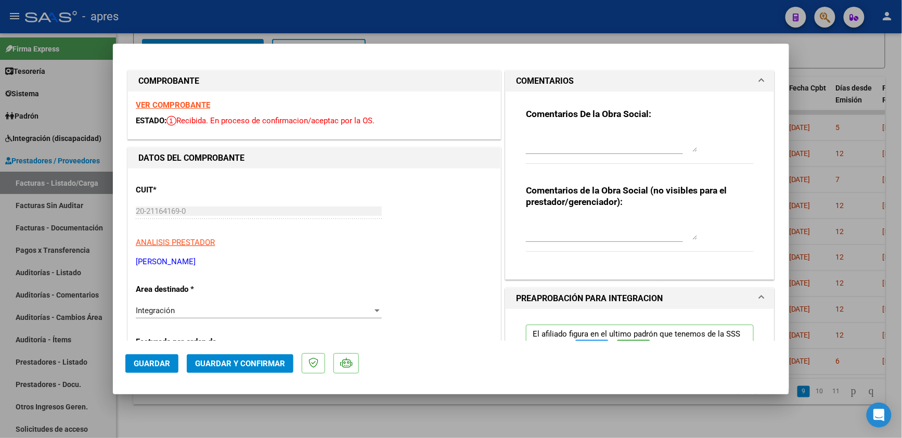
click at [555, 129] on div at bounding box center [612, 141] width 172 height 25
click at [673, 136] on textarea "13/8 Se rechaza en la fc en kilomentros facturad" at bounding box center [612, 141] width 172 height 21
click at [604, 134] on textarea "13/8 Se rechaza en la fc en kilomentros facturad" at bounding box center [612, 141] width 172 height 21
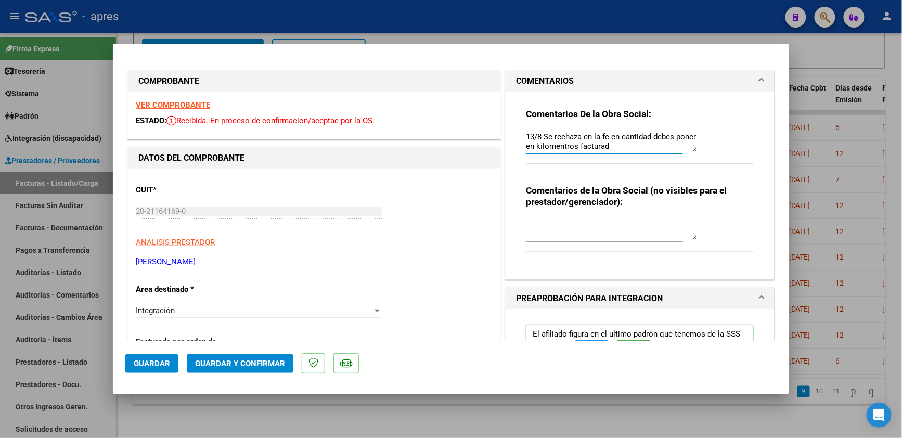
click at [526, 146] on textarea "13/8 Se rechaza en la fc en cantidad debes poner en kilomentros facturad" at bounding box center [612, 141] width 172 height 21
click at [573, 144] on textarea "13/8 Se rechaza en la fc en cantidad debes poner lo kilomentros facturad" at bounding box center [612, 141] width 172 height 21
click at [631, 144] on textarea "13/8 Se rechaza en la fc en cantidad debes poner lo kilomentros a facturad" at bounding box center [612, 141] width 172 height 21
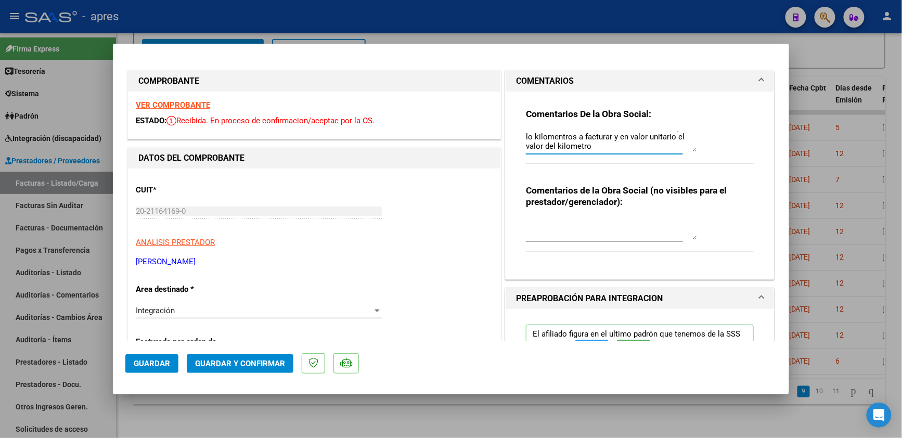
paste textarea "Debe hacer dos registros -Uno con la nueva factura y planilla de asistencia -ot…"
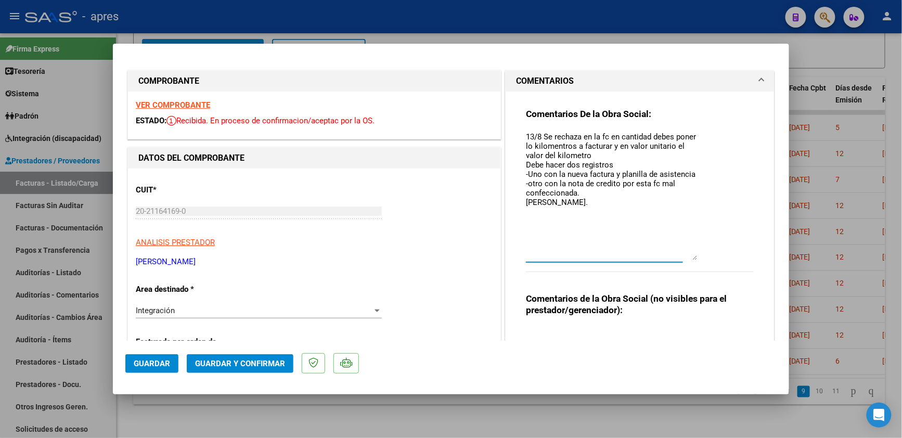
scroll to position [0, 0]
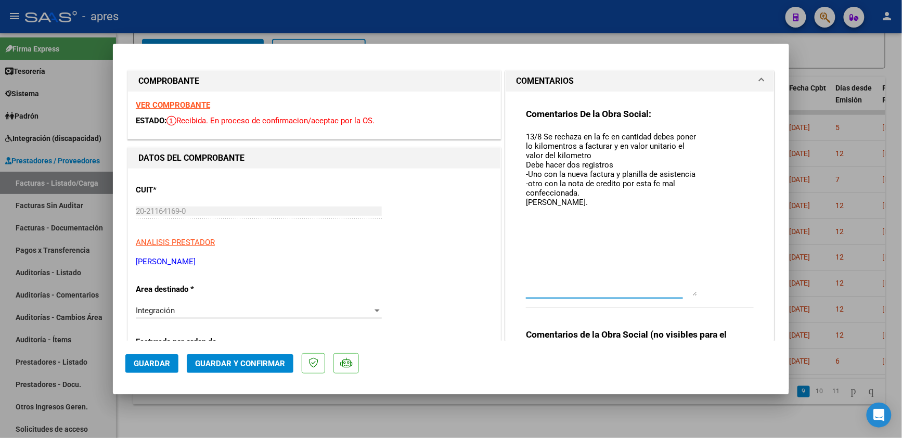
drag, startPoint x: 688, startPoint y: 149, endPoint x: 688, endPoint y: 296, distance: 147.2
click at [688, 296] on textarea "13/8 Se rechaza en la fc en cantidad debes poner lo kilomentros a facturar y en…" at bounding box center [612, 213] width 172 height 165
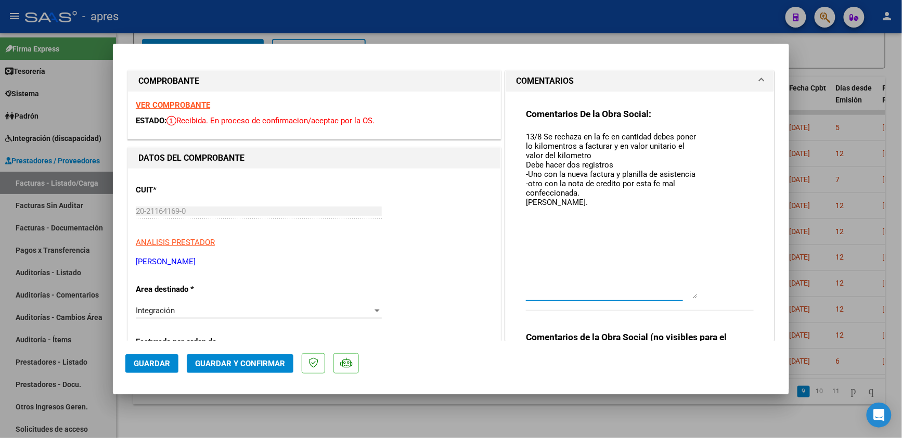
click at [294, 317] on div "Integración Seleccionar Area" at bounding box center [259, 311] width 246 height 16
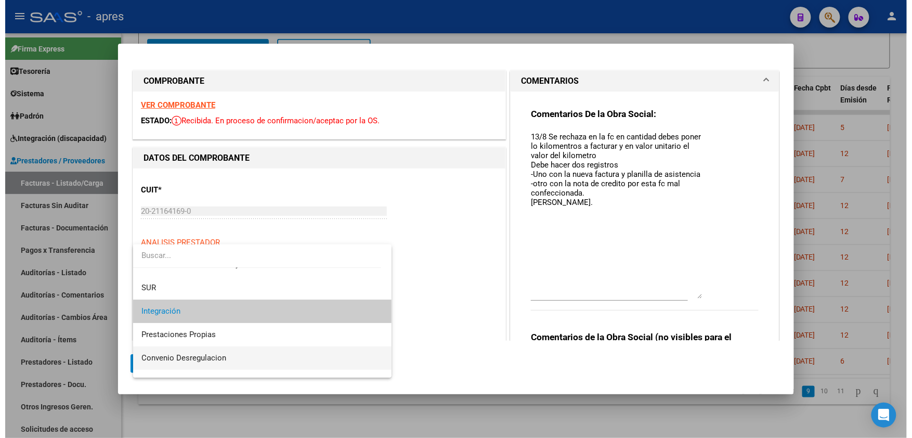
scroll to position [100, 0]
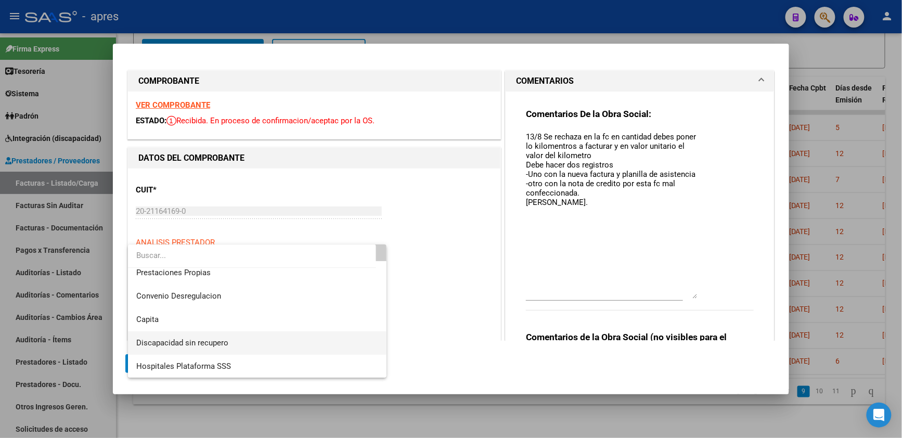
click at [234, 346] on span "Discapacidad sin recupero" at bounding box center [257, 342] width 242 height 23
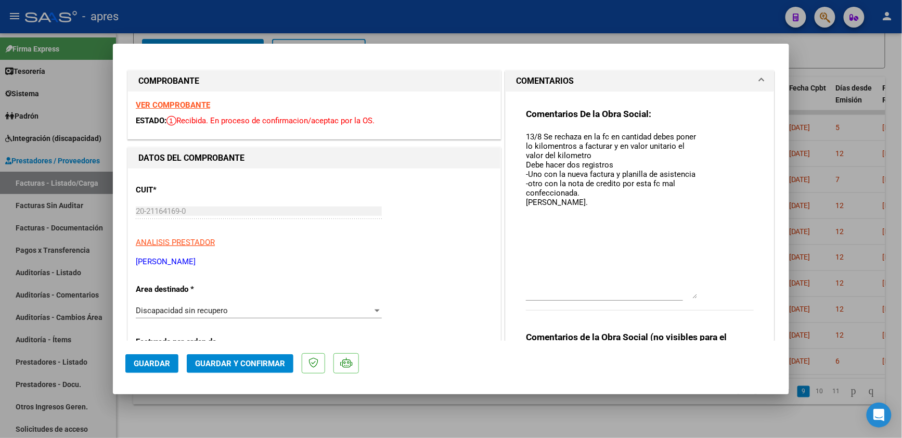
click at [612, 162] on textarea "13/8 Se rechaza en la fc en cantidad debes poner lo kilomentros a facturar y en…" at bounding box center [612, 214] width 172 height 167
click at [612, 154] on textarea "13/8 Se rechaza en la fc en cantidad debes poner lo kilomentros a facturar y en…" at bounding box center [612, 214] width 172 height 167
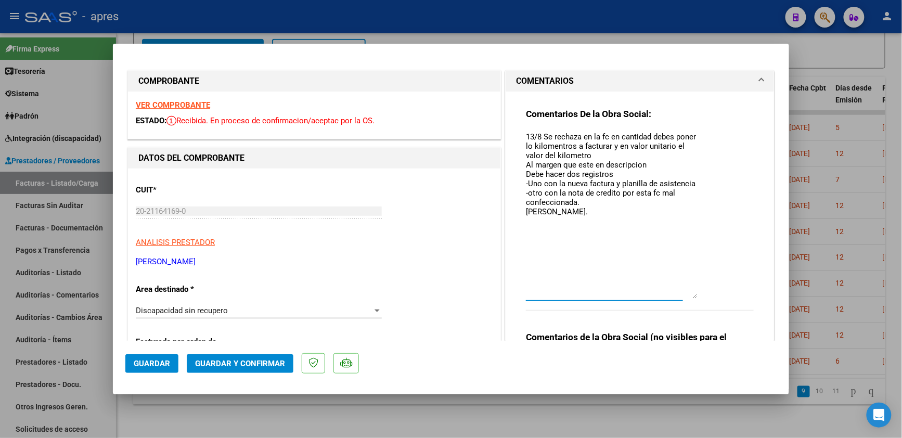
type textarea "13/8 Se rechaza en la fc en cantidad debes poner lo kilomentros a facturar y en…"
click at [161, 362] on span "Guardar" at bounding box center [152, 363] width 36 height 9
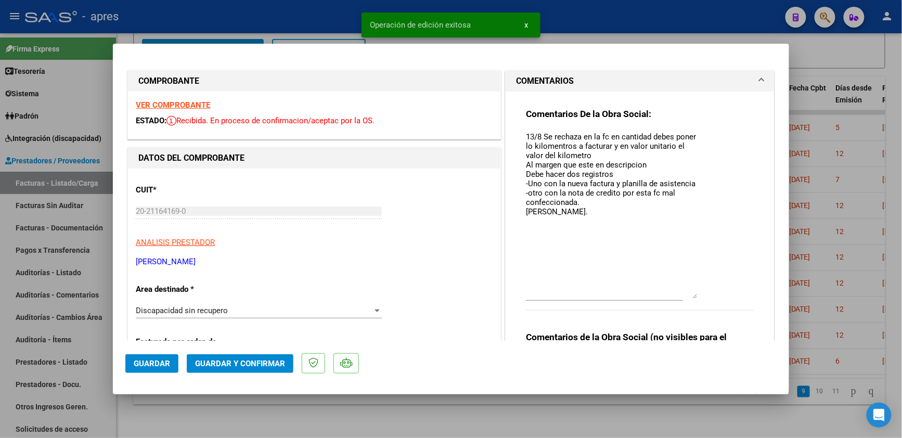
click at [178, 417] on div at bounding box center [451, 219] width 902 height 438
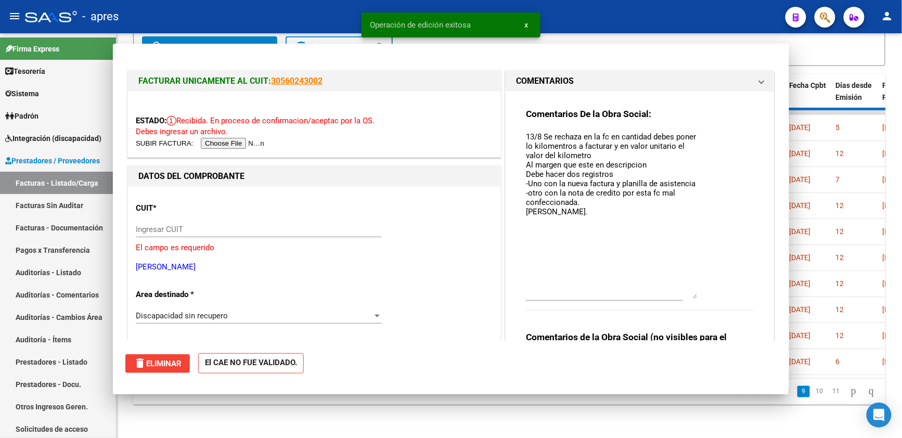
type input "$ 0,00"
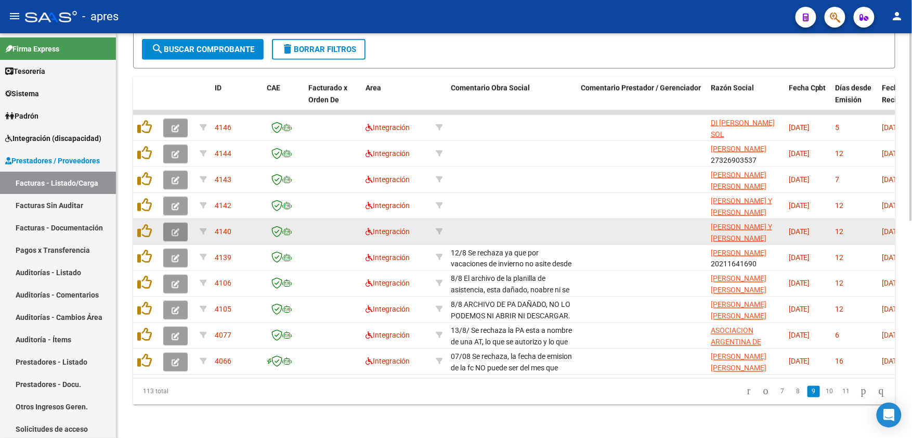
click at [177, 228] on icon "button" at bounding box center [176, 232] width 8 height 8
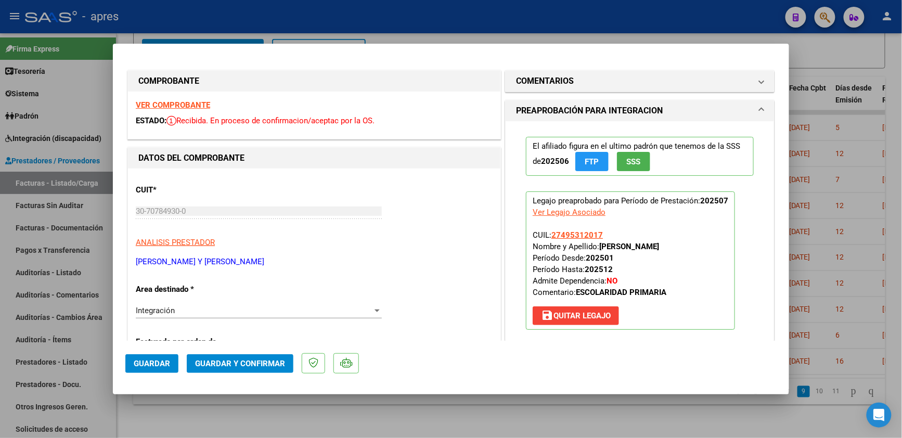
click at [185, 99] on div "VER COMPROBANTE ESTADO: Recibida. En proceso de confirmacion/aceptac por la OS." at bounding box center [314, 115] width 372 height 47
click at [452, 17] on div at bounding box center [451, 219] width 902 height 438
type input "$ 0,00"
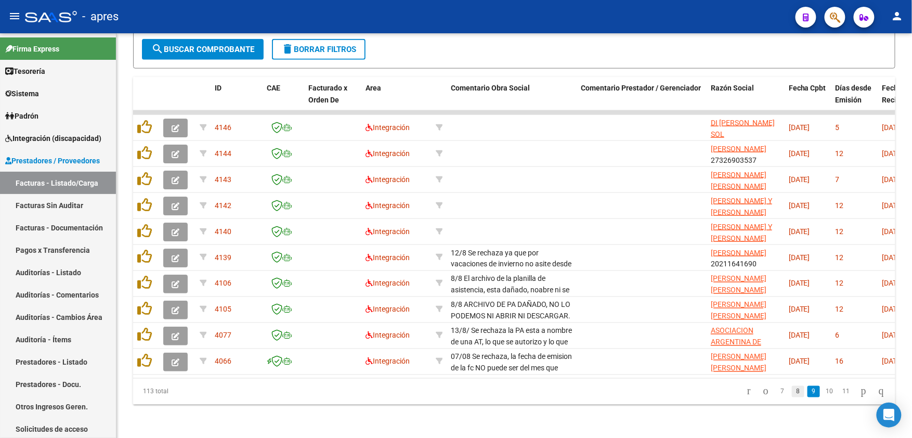
click at [792, 395] on link "8" at bounding box center [798, 391] width 12 height 11
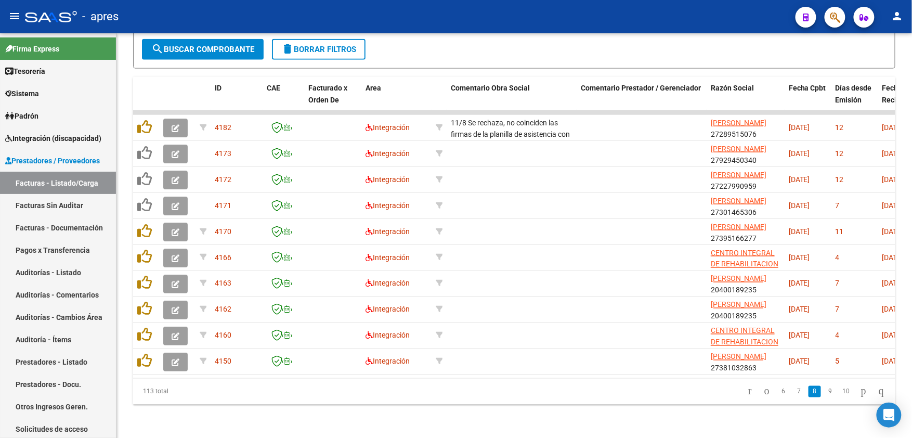
scroll to position [468, 0]
click at [793, 392] on link "7" at bounding box center [799, 391] width 12 height 11
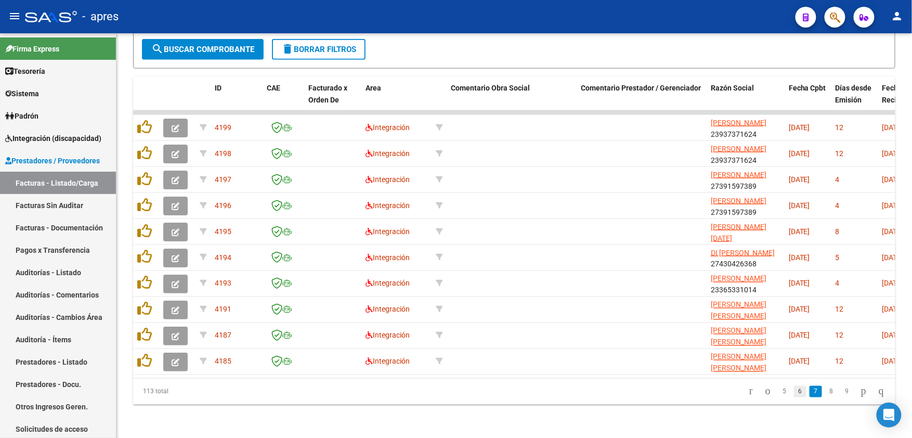
click at [794, 394] on link "6" at bounding box center [800, 391] width 12 height 11
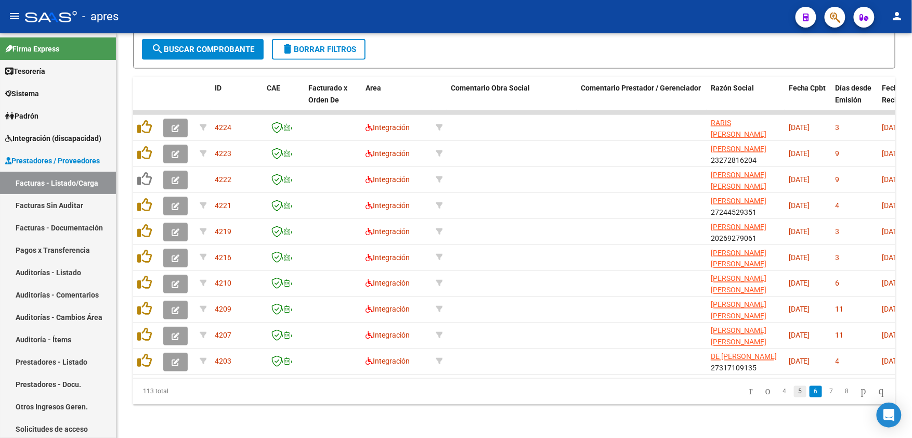
click at [794, 395] on link "5" at bounding box center [800, 391] width 12 height 11
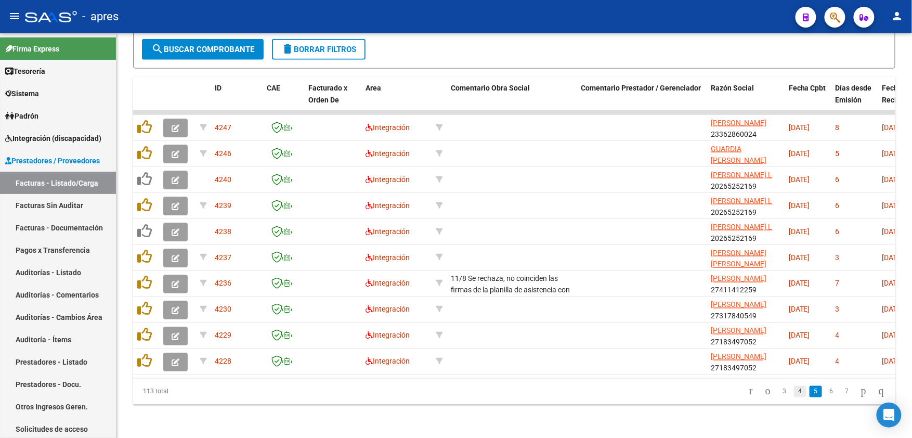
scroll to position [468, 0]
click at [794, 396] on link "4" at bounding box center [800, 391] width 12 height 11
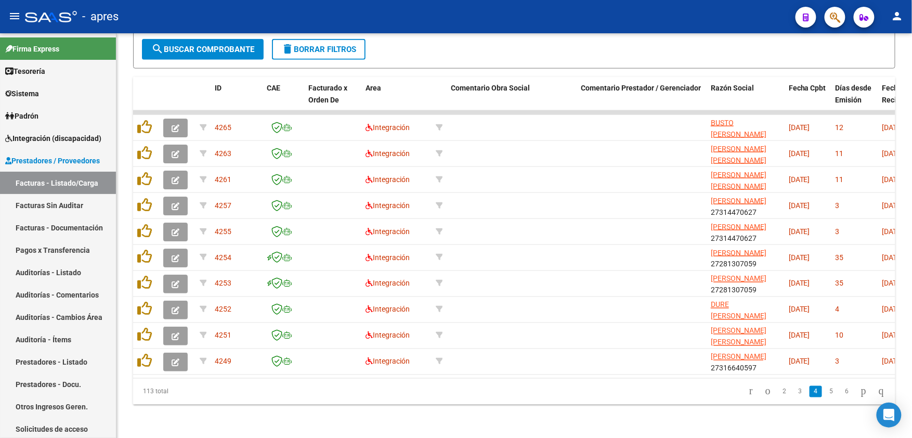
click at [794, 392] on link "3" at bounding box center [800, 391] width 12 height 11
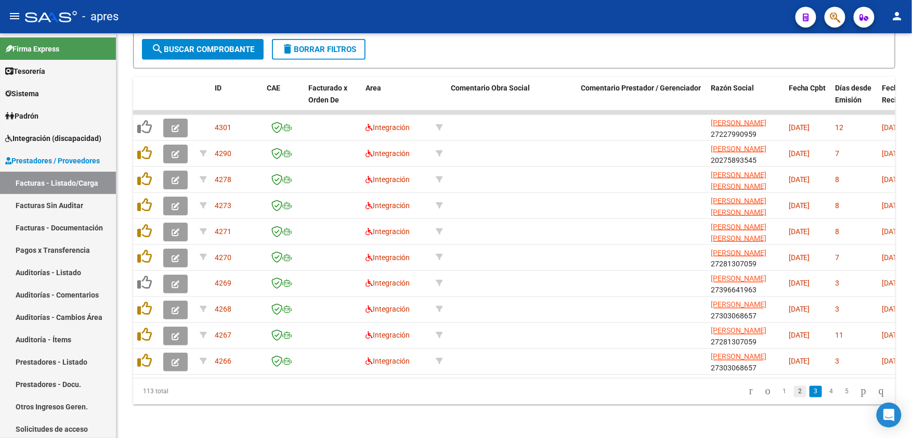
click at [794, 390] on link "2" at bounding box center [800, 391] width 12 height 11
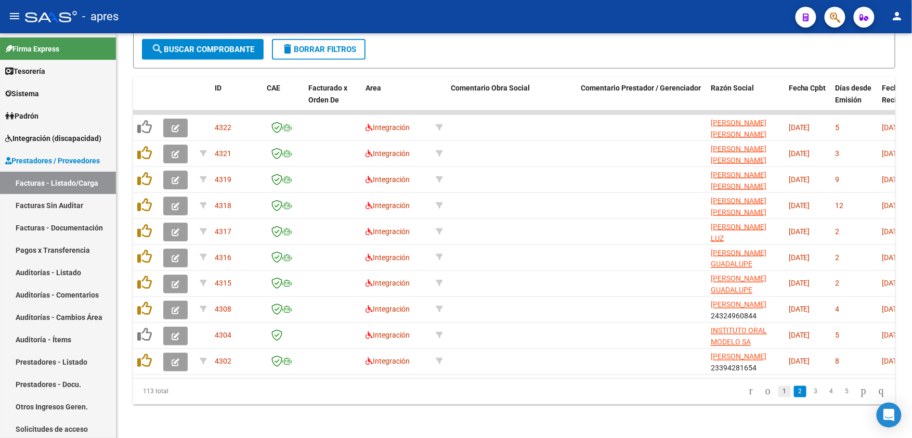
click at [779, 393] on link "1" at bounding box center [785, 391] width 12 height 11
